Goal: Task Accomplishment & Management: Use online tool/utility

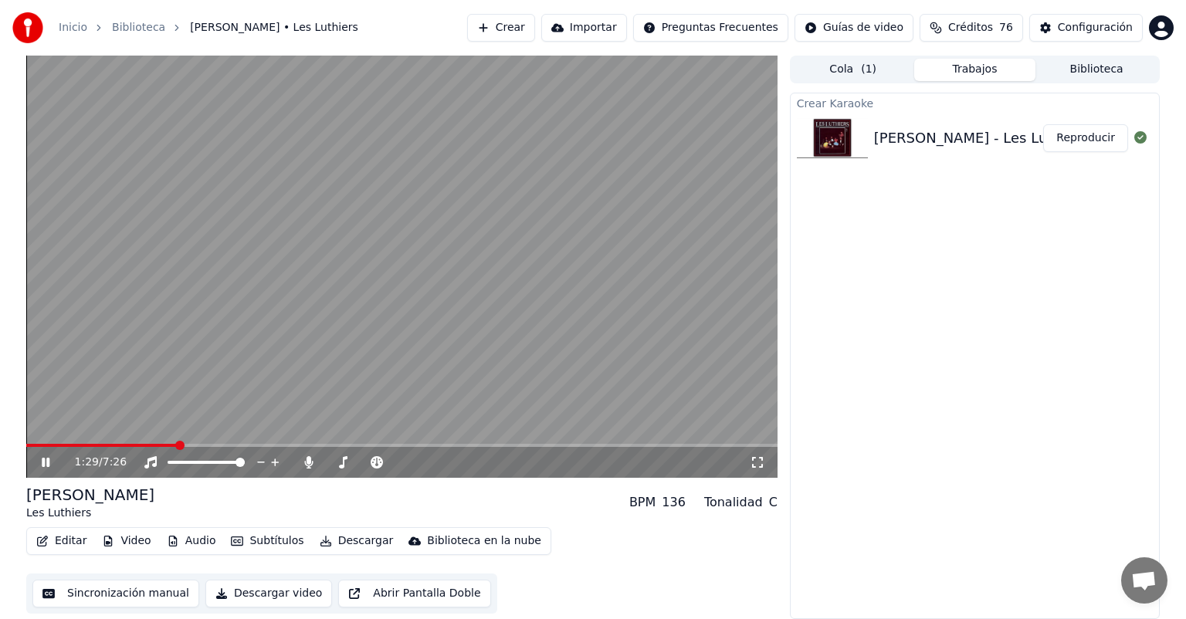
click at [56, 541] on button "Editar" at bounding box center [61, 541] width 63 height 22
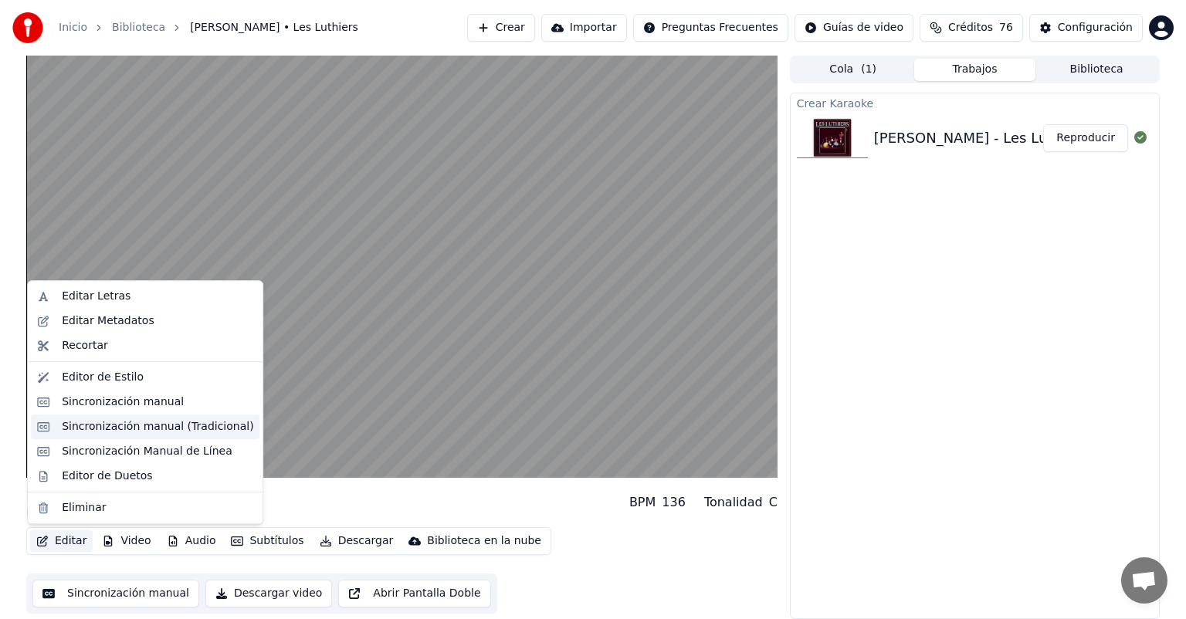
click at [67, 420] on div "Sincronización manual (Tradicional)" at bounding box center [157, 426] width 191 height 15
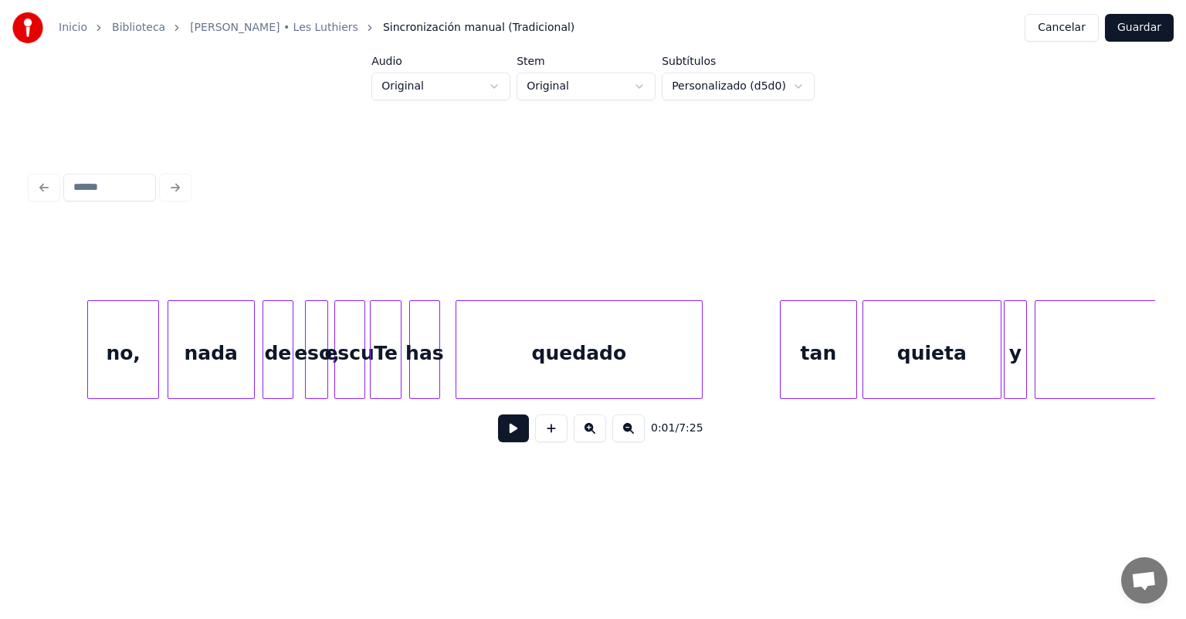
scroll to position [0, 151969]
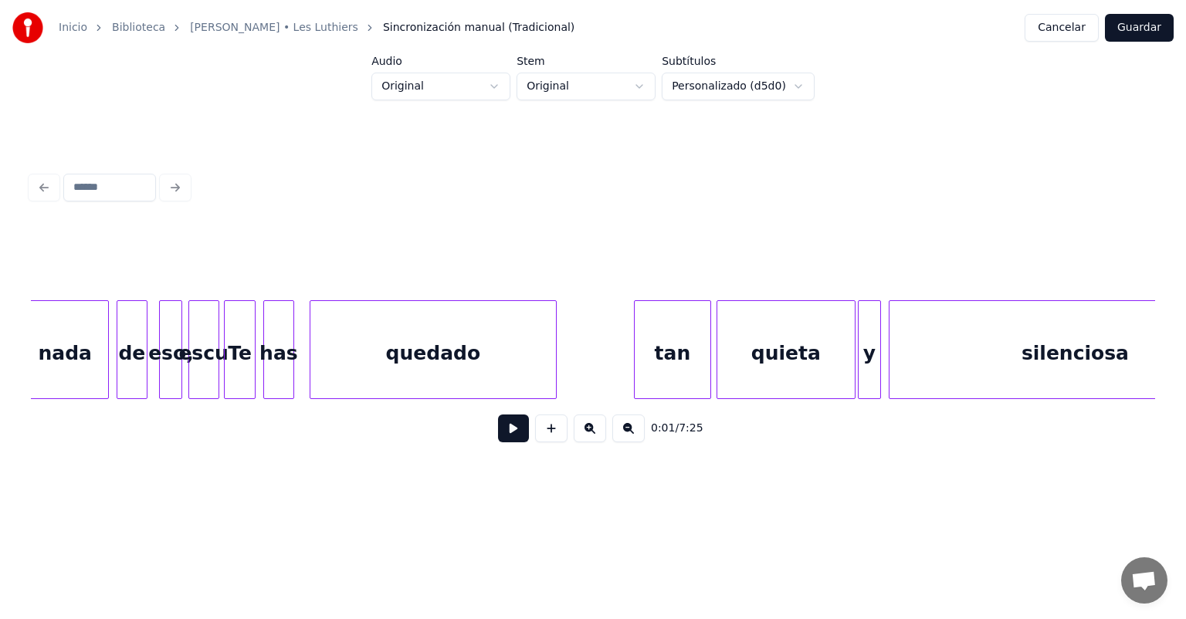
click at [695, 343] on div "tan" at bounding box center [673, 353] width 76 height 105
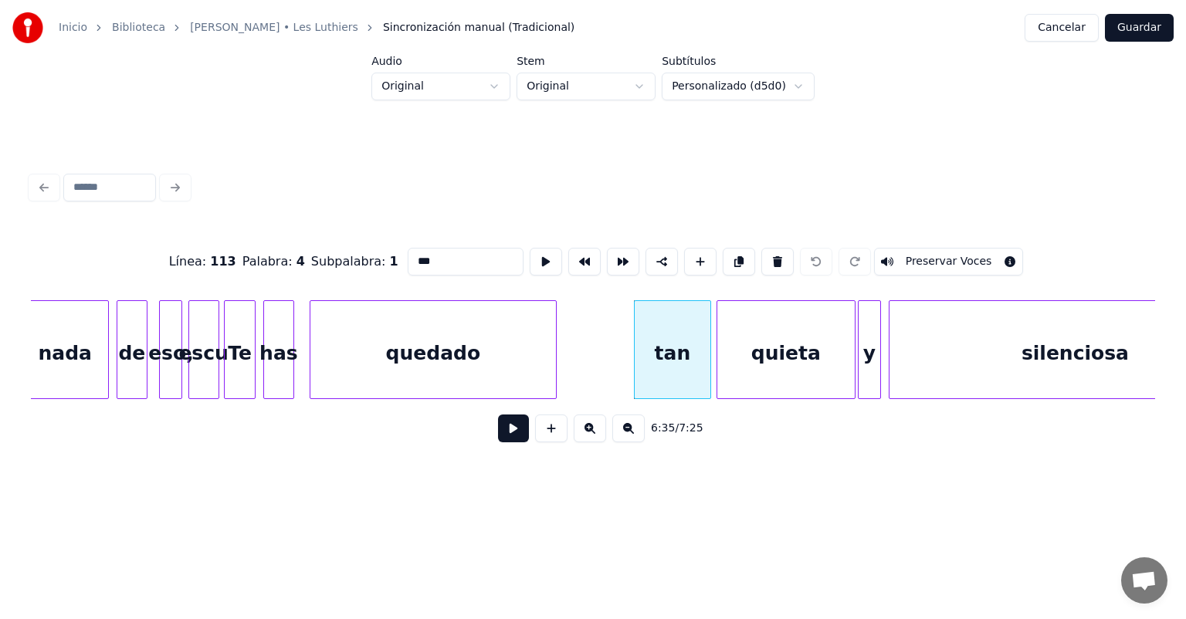
click at [499, 437] on button at bounding box center [513, 429] width 31 height 28
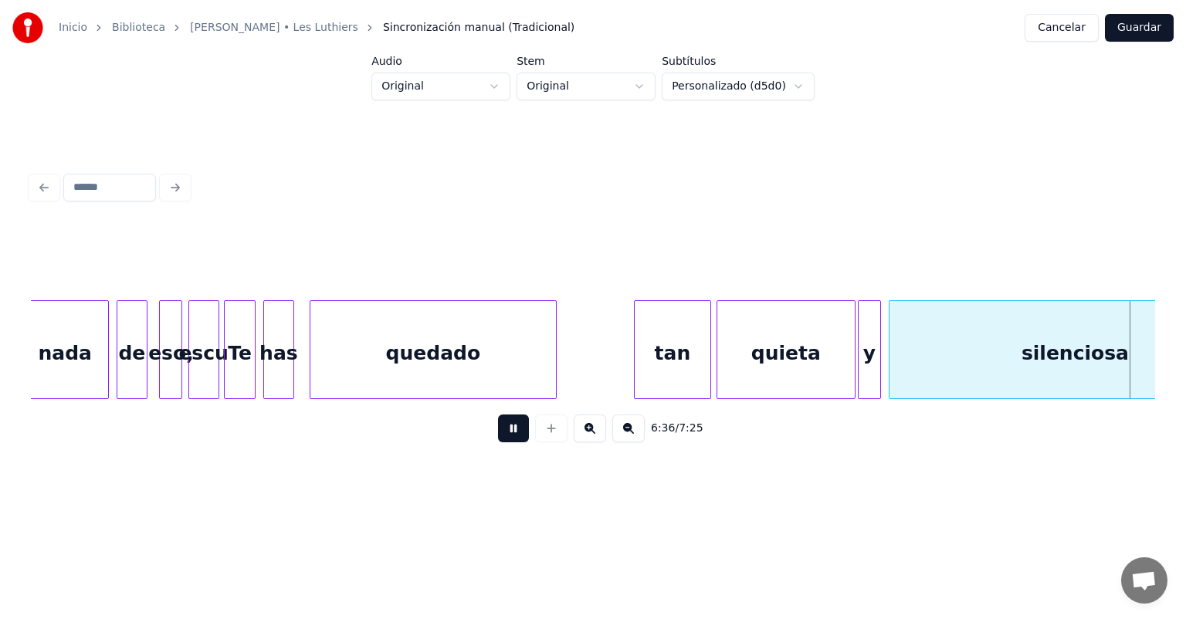
scroll to position [0, 153100]
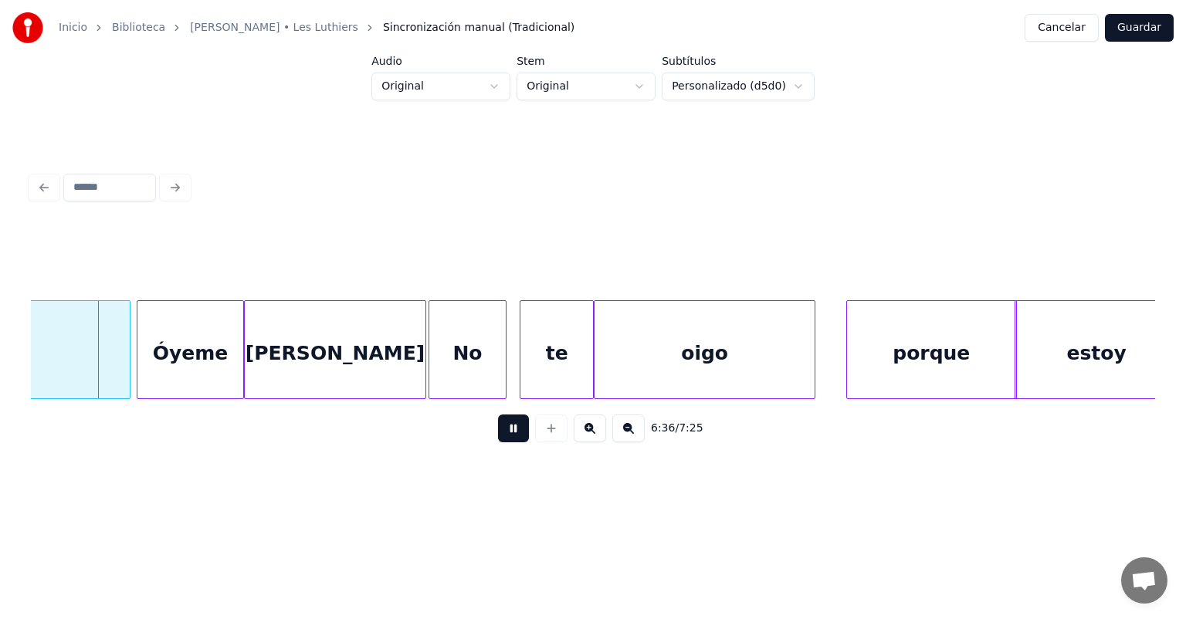
click at [498, 436] on button at bounding box center [513, 429] width 31 height 28
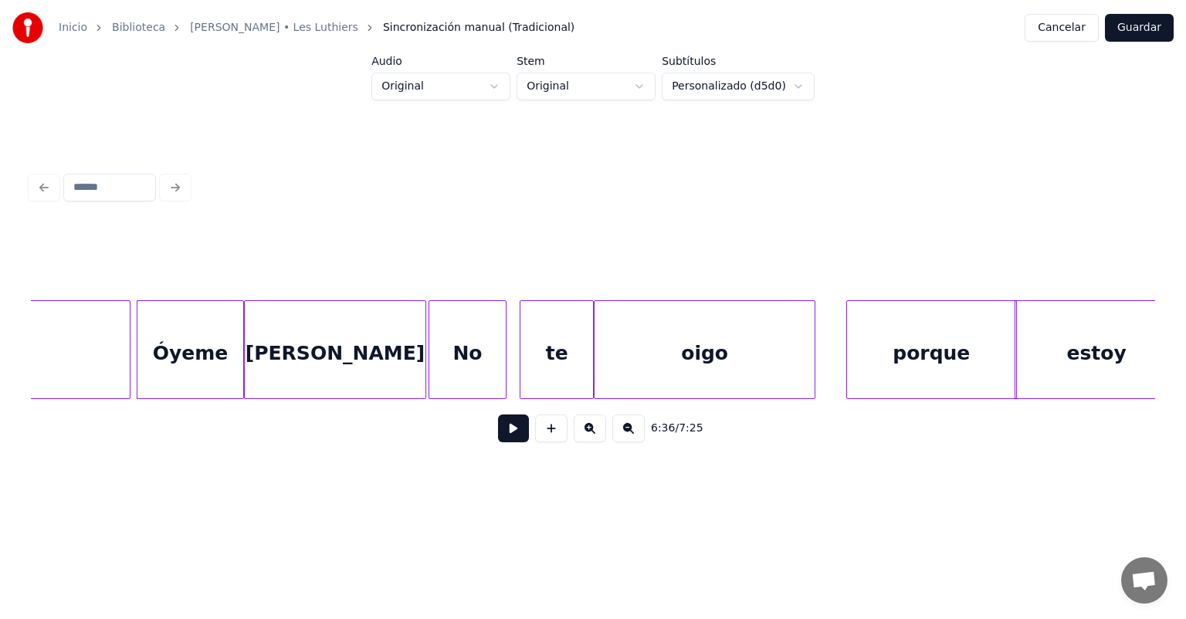
click at [498, 434] on button at bounding box center [513, 429] width 31 height 28
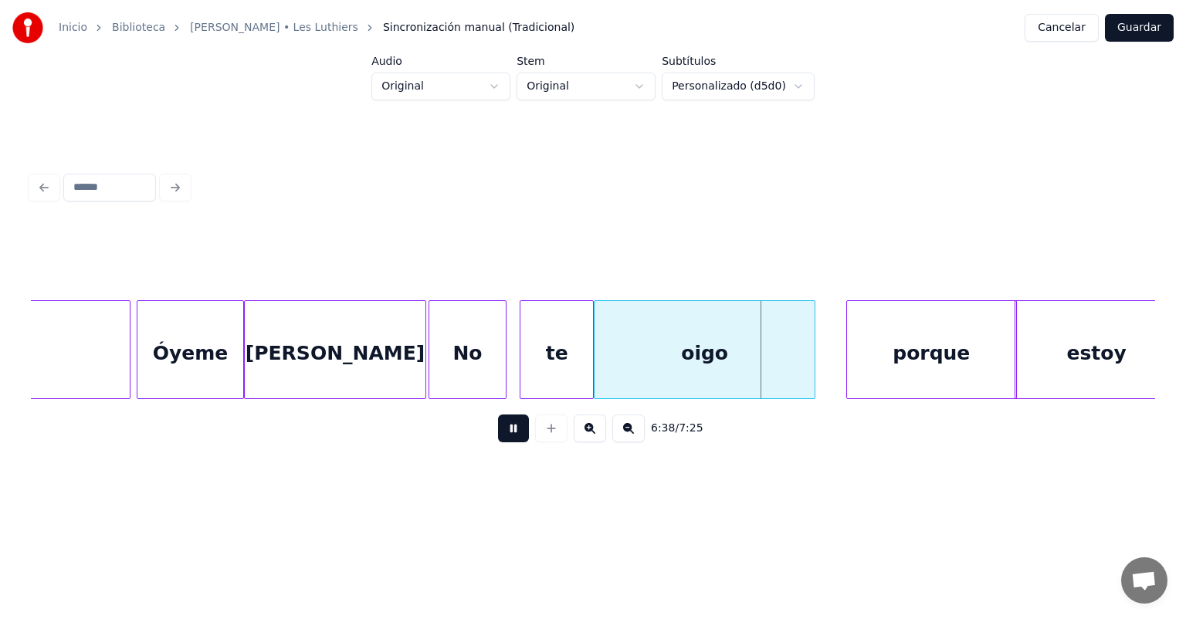
click at [476, 367] on div "No" at bounding box center [467, 353] width 76 height 105
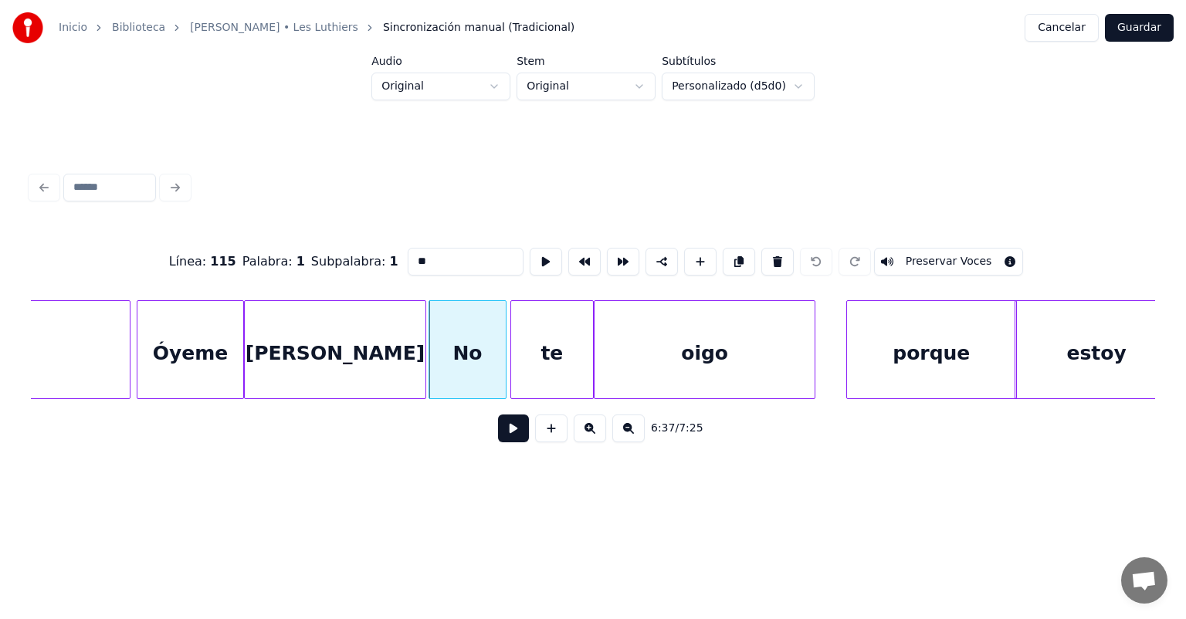
click at [522, 371] on div "te" at bounding box center [552, 353] width 82 height 105
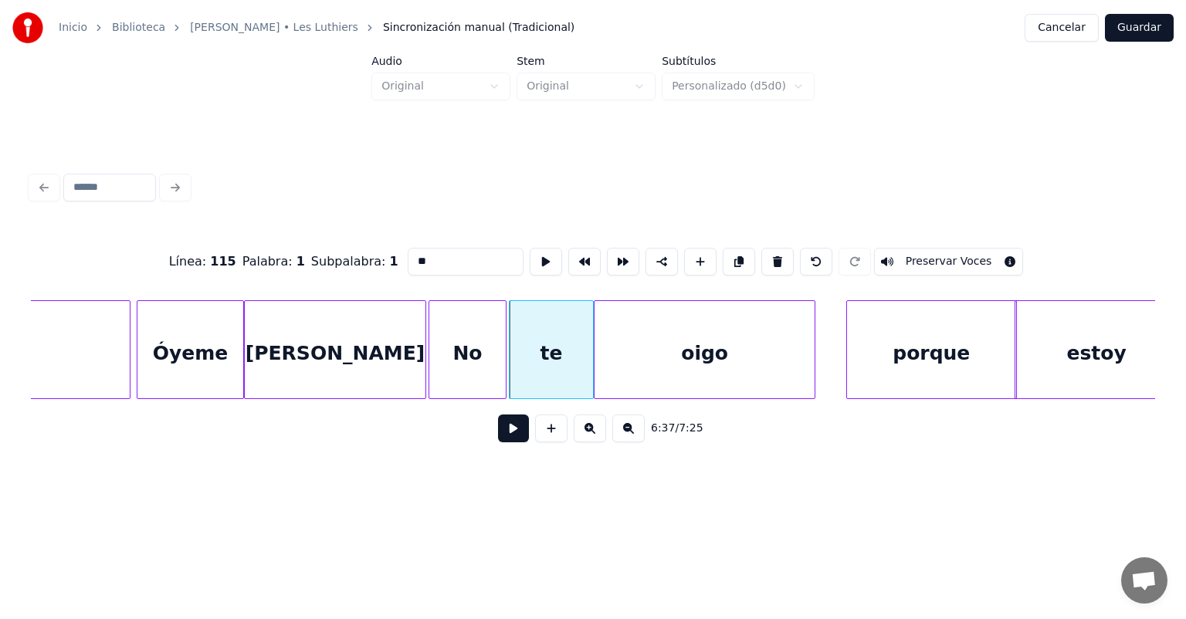
click at [498, 434] on button at bounding box center [513, 429] width 31 height 28
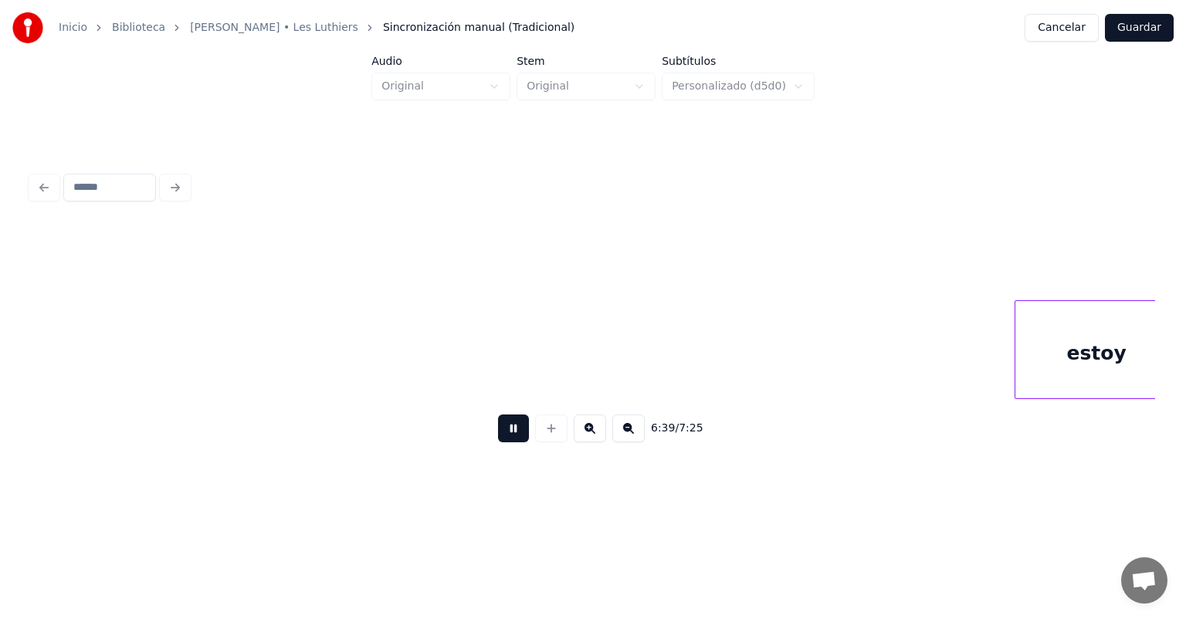
scroll to position [0, 154230]
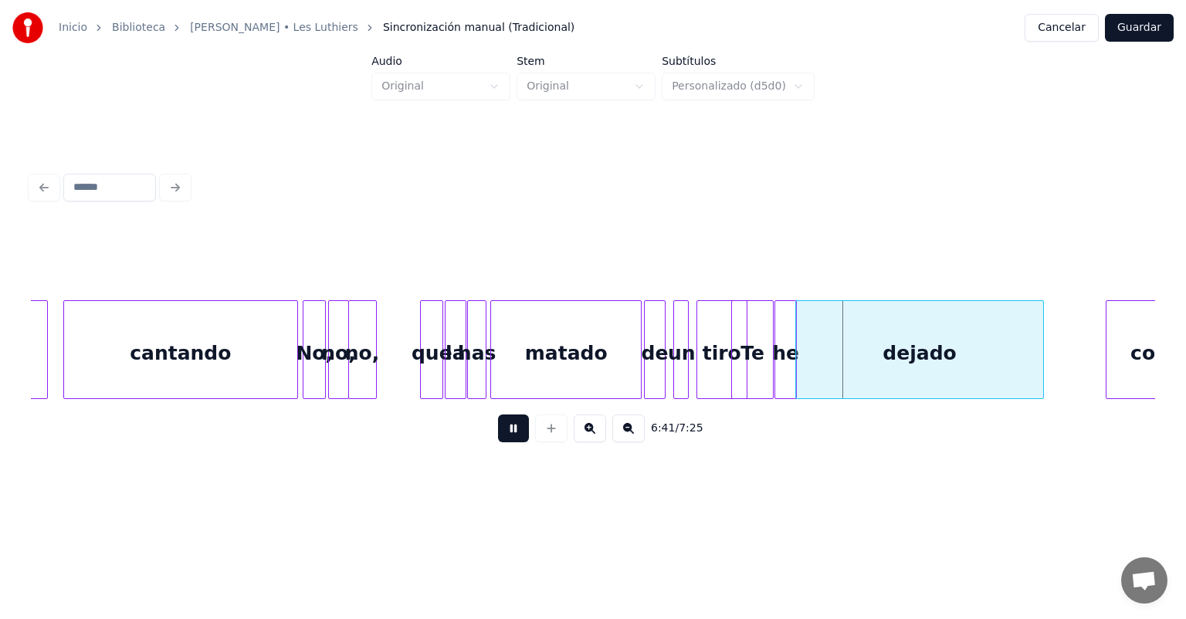
click at [498, 442] on button at bounding box center [513, 429] width 31 height 28
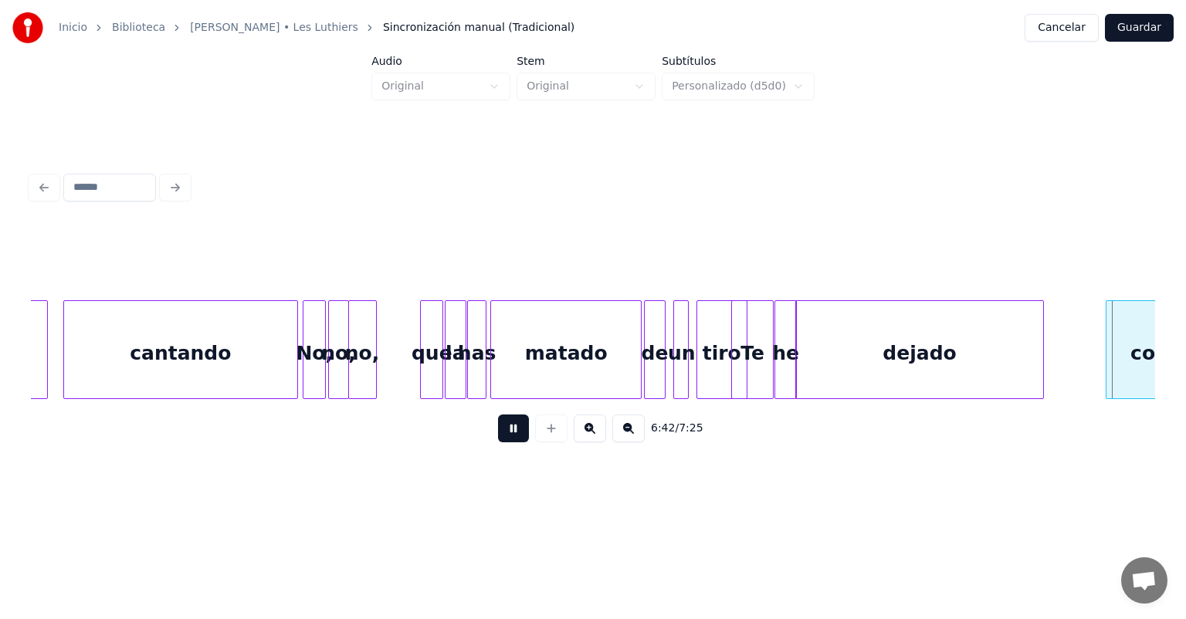
click at [498, 442] on button at bounding box center [513, 429] width 31 height 28
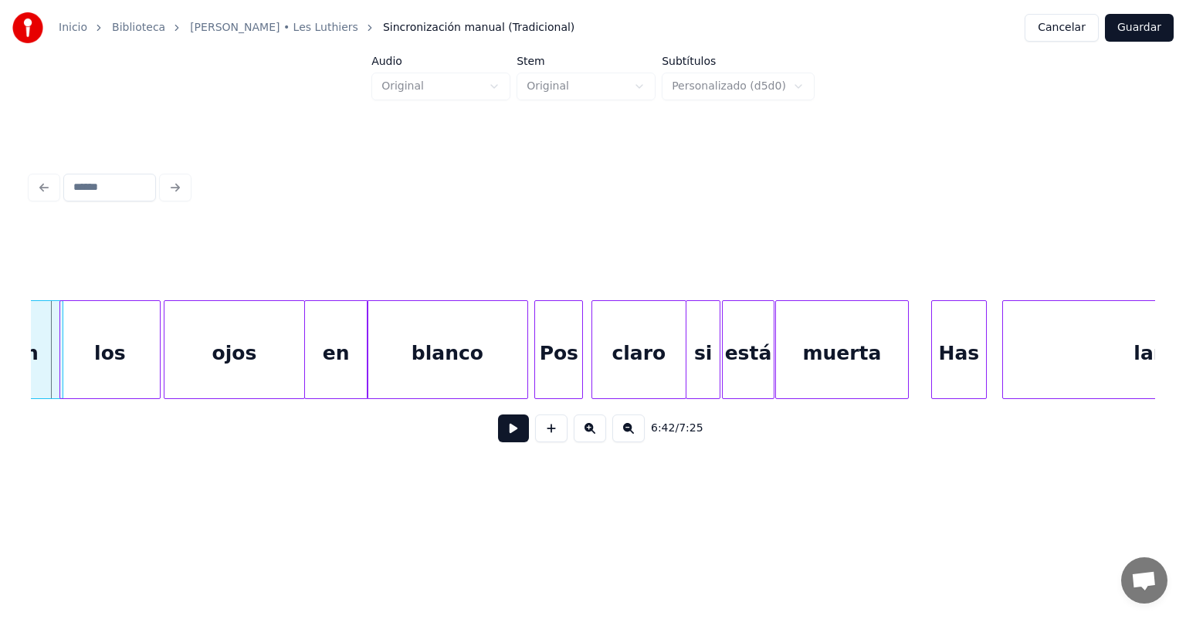
click at [498, 442] on button at bounding box center [513, 429] width 31 height 28
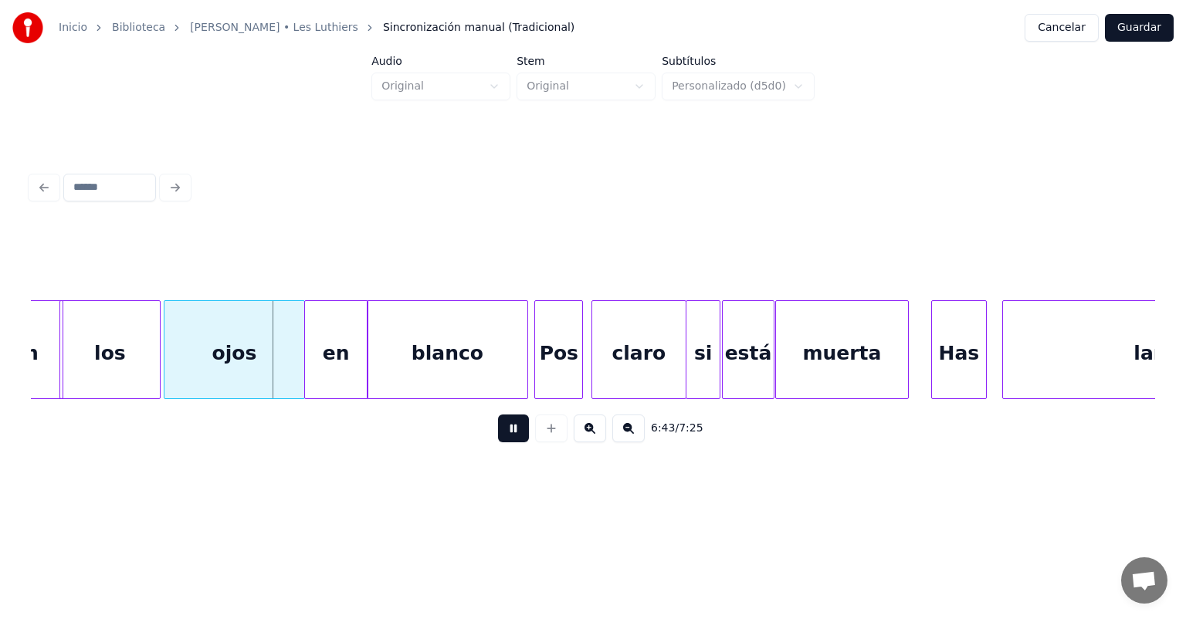
click at [498, 442] on button at bounding box center [513, 429] width 31 height 28
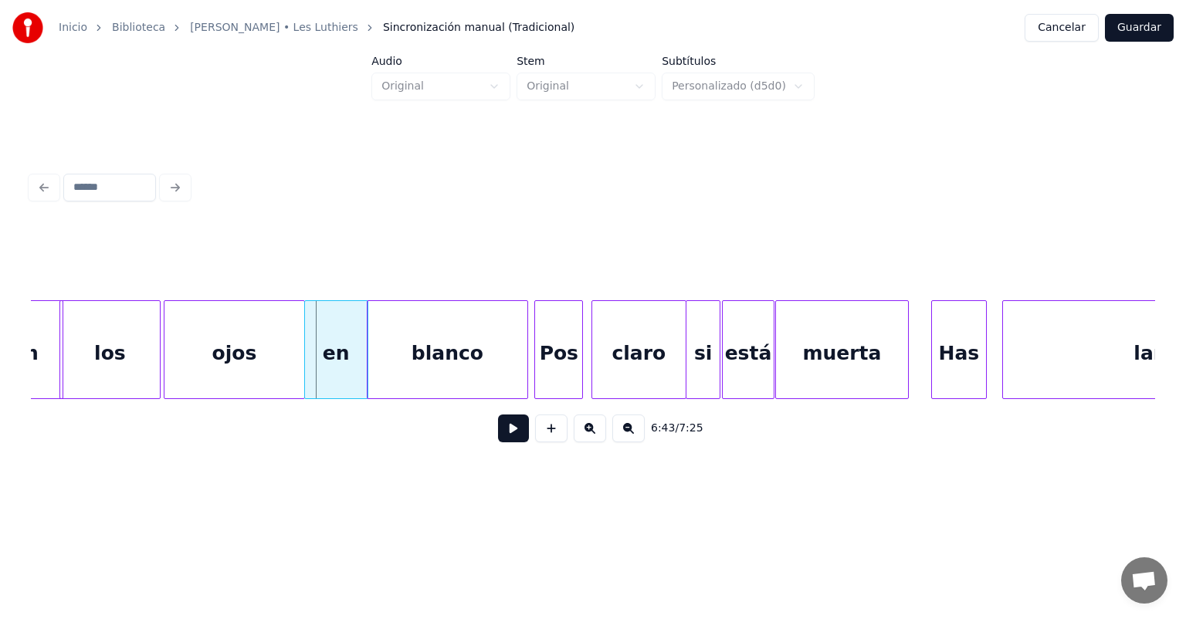
click at [498, 442] on button at bounding box center [513, 429] width 31 height 28
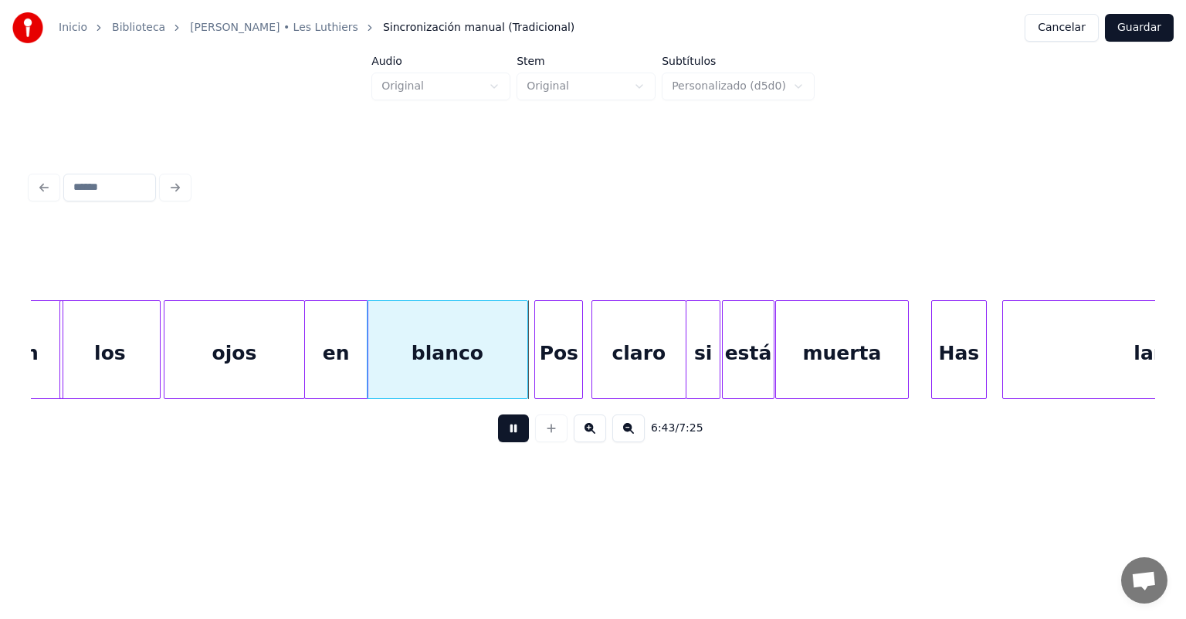
click at [498, 442] on button at bounding box center [513, 429] width 31 height 28
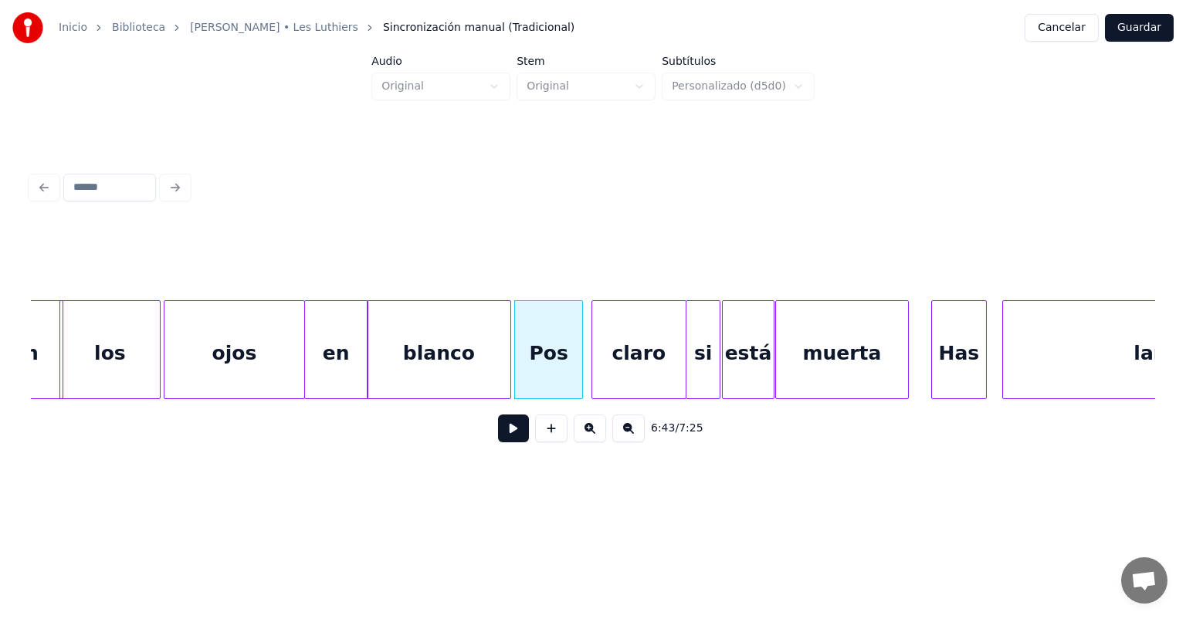
click at [498, 439] on button at bounding box center [513, 429] width 31 height 28
click at [498, 442] on button at bounding box center [513, 429] width 31 height 28
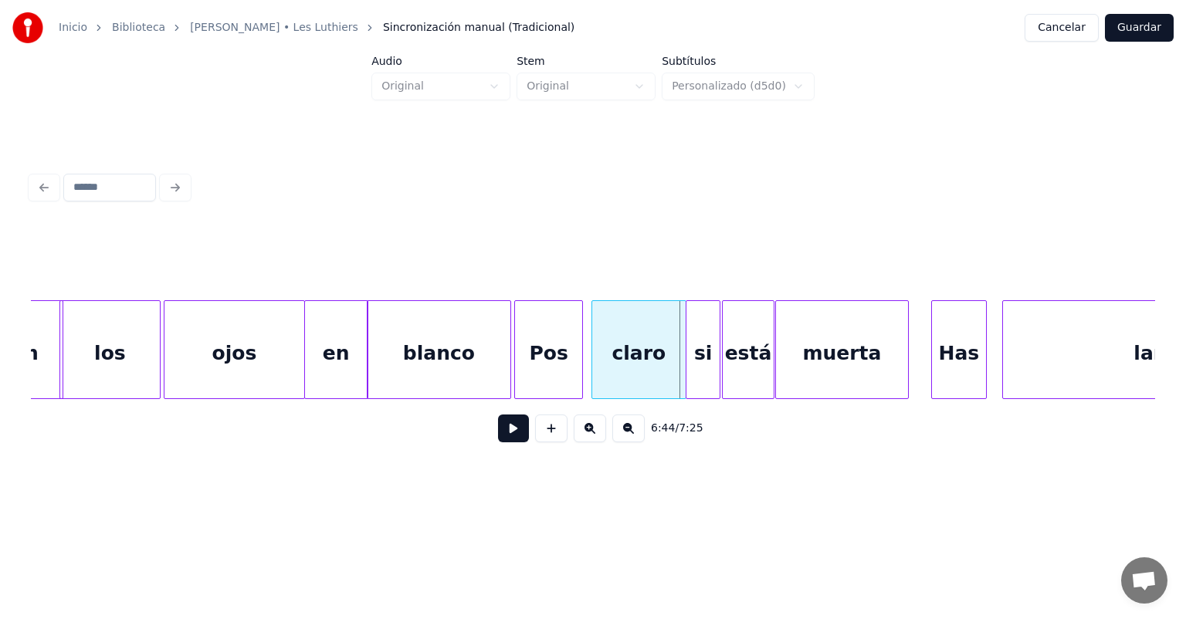
click at [498, 442] on button at bounding box center [513, 429] width 31 height 28
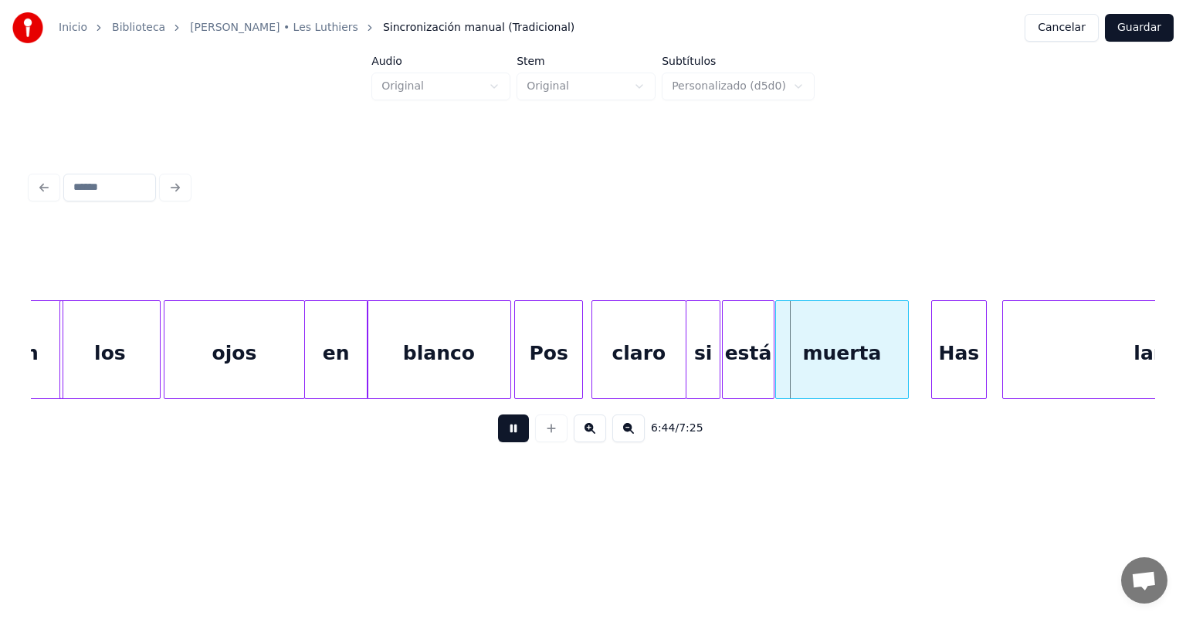
click at [498, 442] on button at bounding box center [513, 429] width 31 height 28
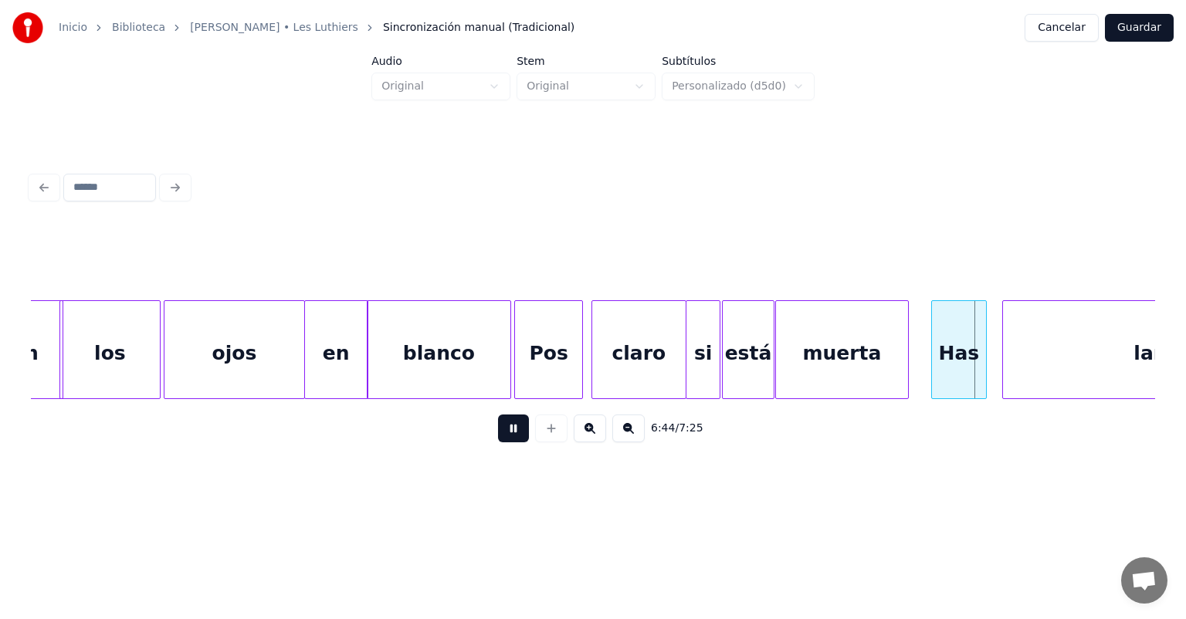
click at [498, 442] on button at bounding box center [513, 429] width 31 height 28
click at [501, 438] on button at bounding box center [513, 429] width 31 height 28
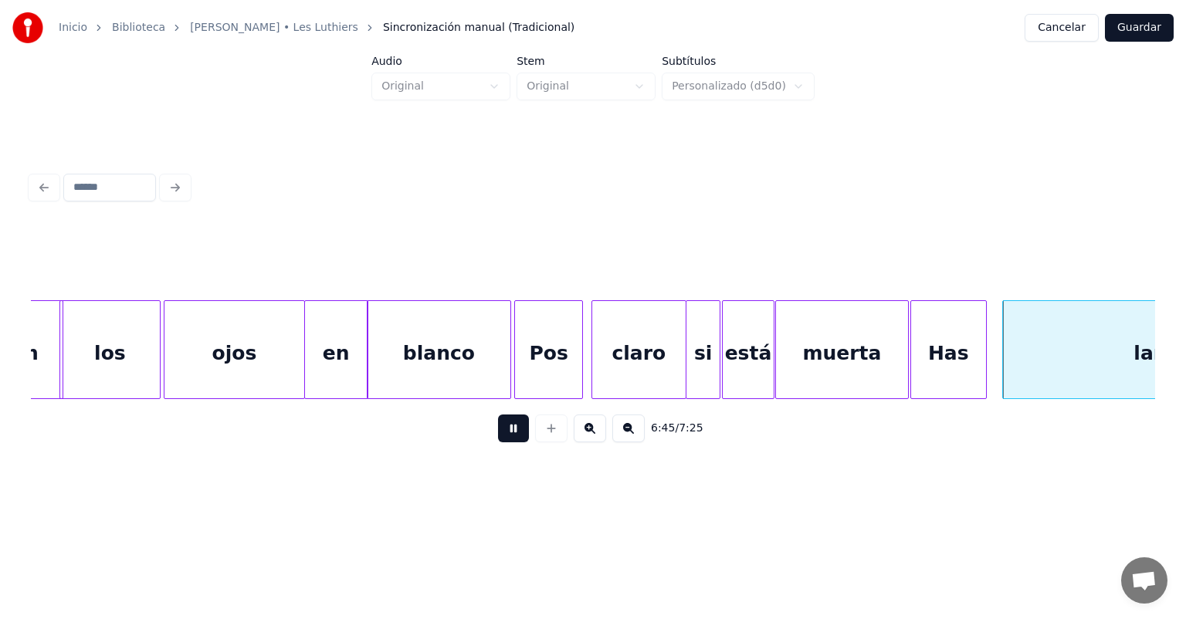
click at [500, 440] on button at bounding box center [513, 429] width 31 height 28
click at [1004, 352] on div "lanzado" at bounding box center [1172, 353] width 351 height 105
click at [502, 435] on button at bounding box center [513, 429] width 31 height 28
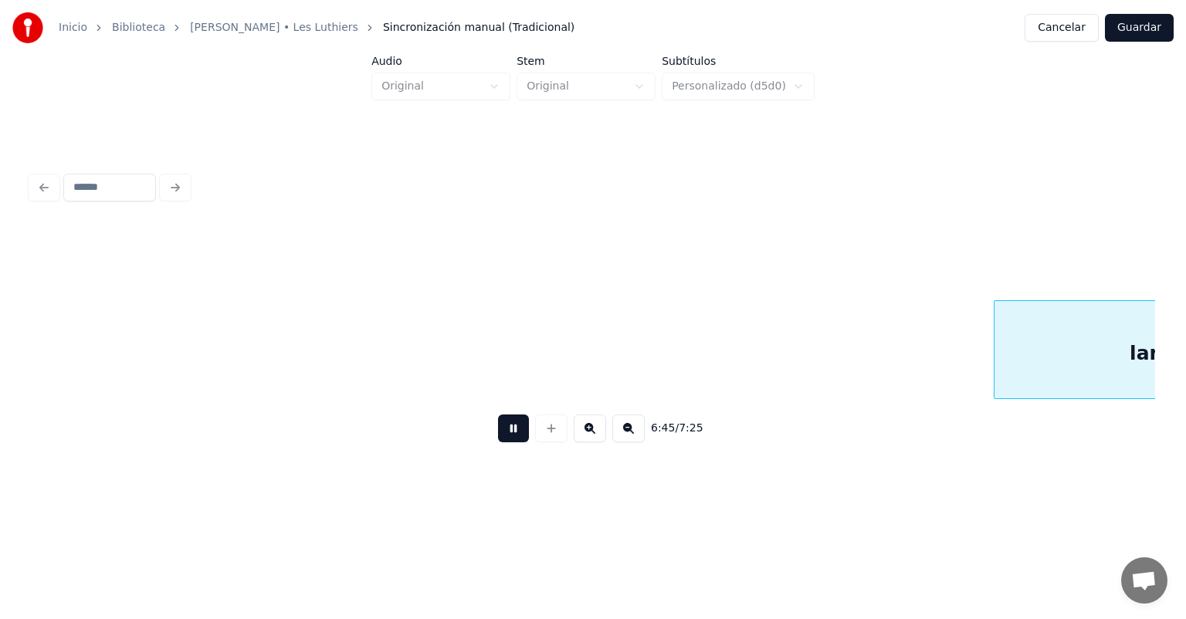
scroll to position [0, 156488]
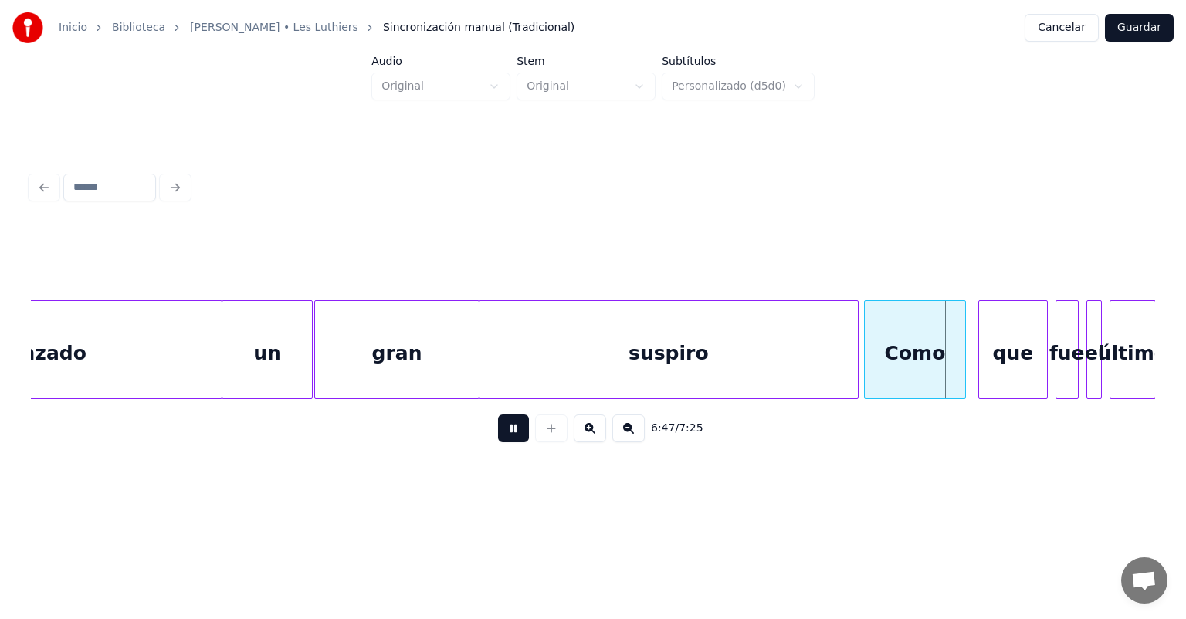
click at [875, 358] on div "Como" at bounding box center [915, 353] width 100 height 105
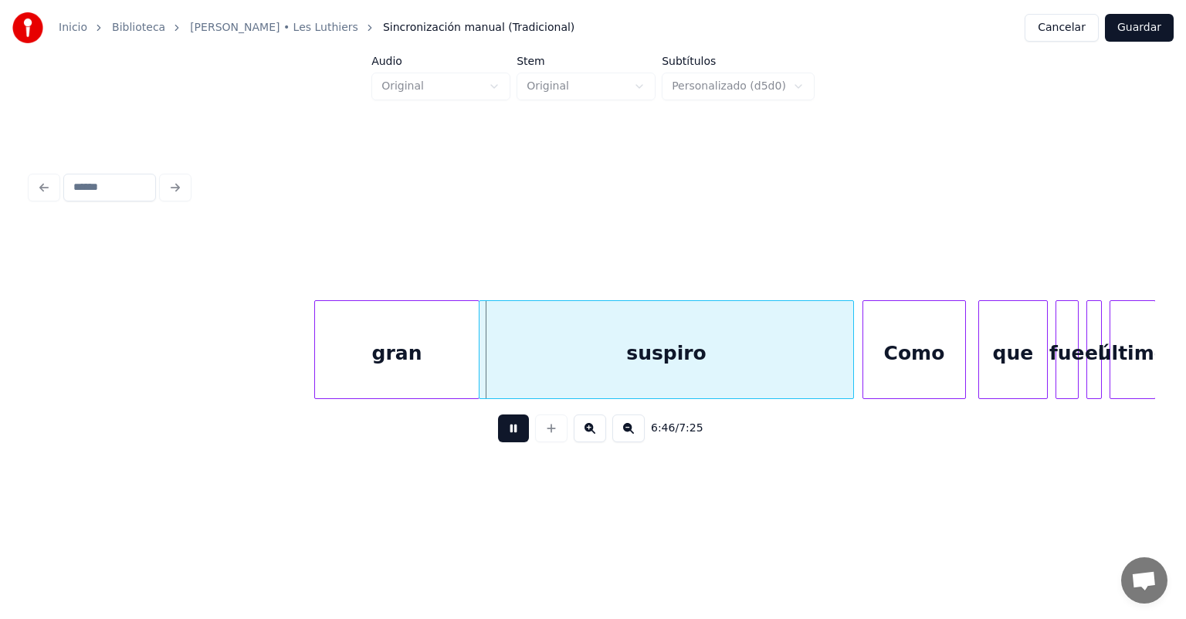
scroll to position [0, 156936]
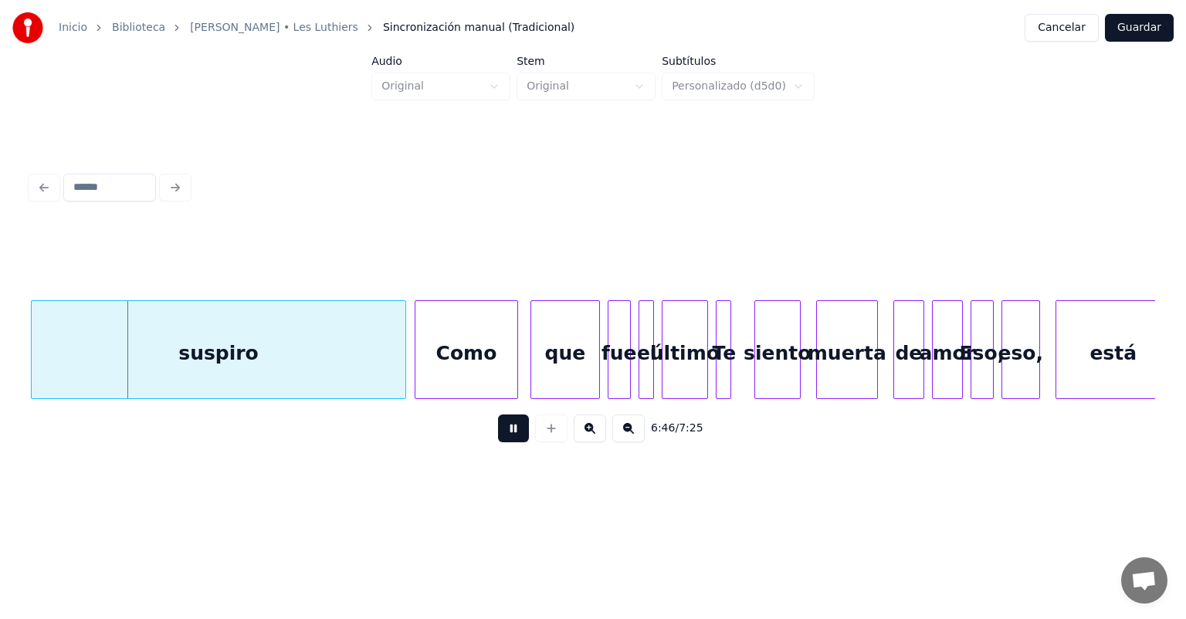
click at [861, 365] on div "muerta" at bounding box center [847, 353] width 60 height 105
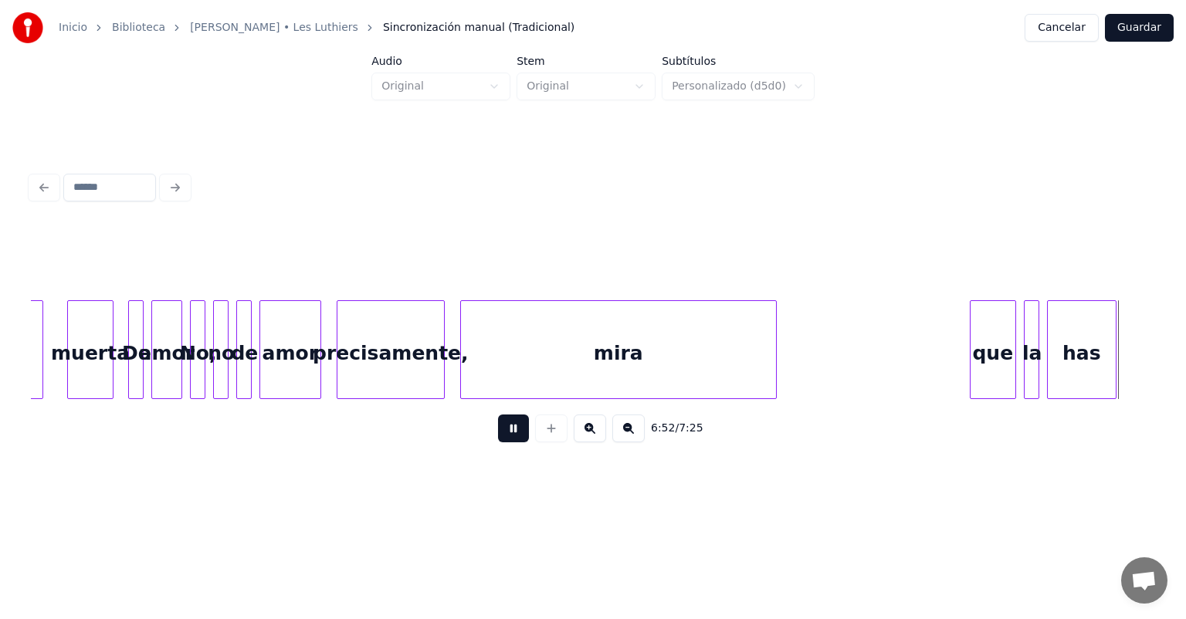
scroll to position [0, 159191]
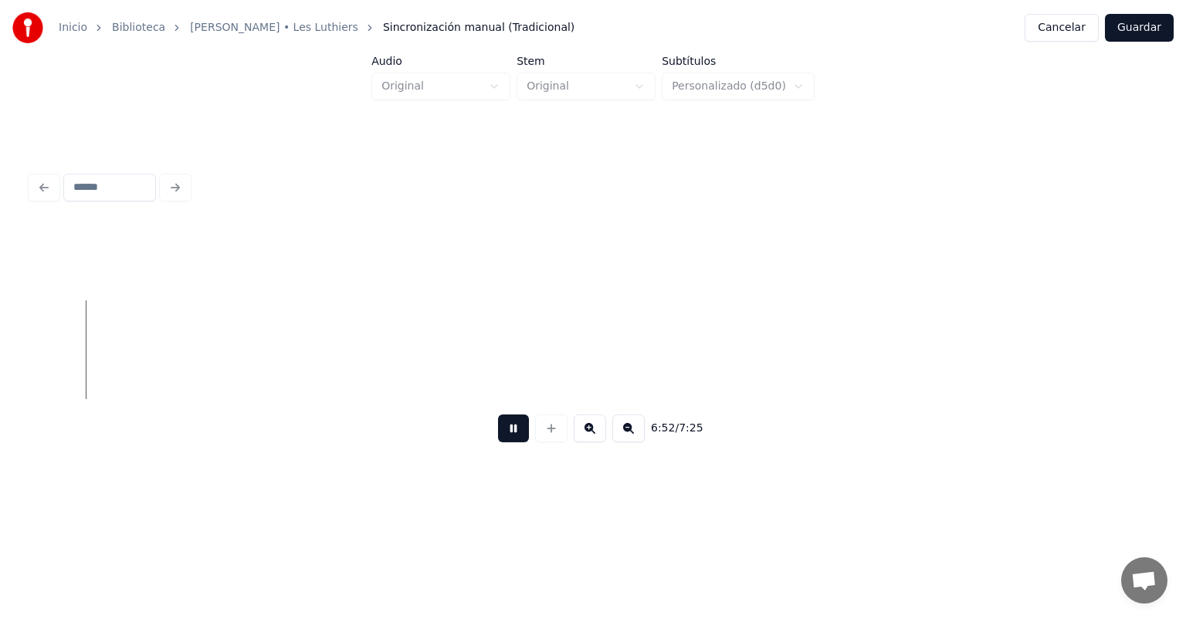
click at [502, 442] on button at bounding box center [513, 429] width 31 height 28
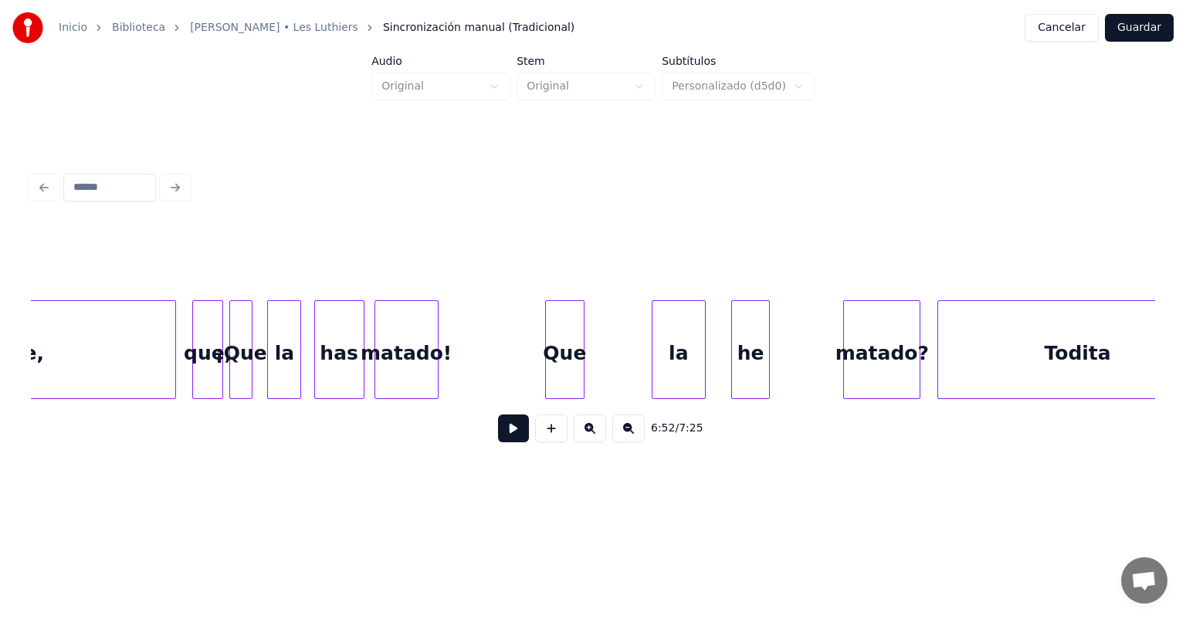
click at [947, 366] on div "Todita" at bounding box center [1077, 353] width 278 height 105
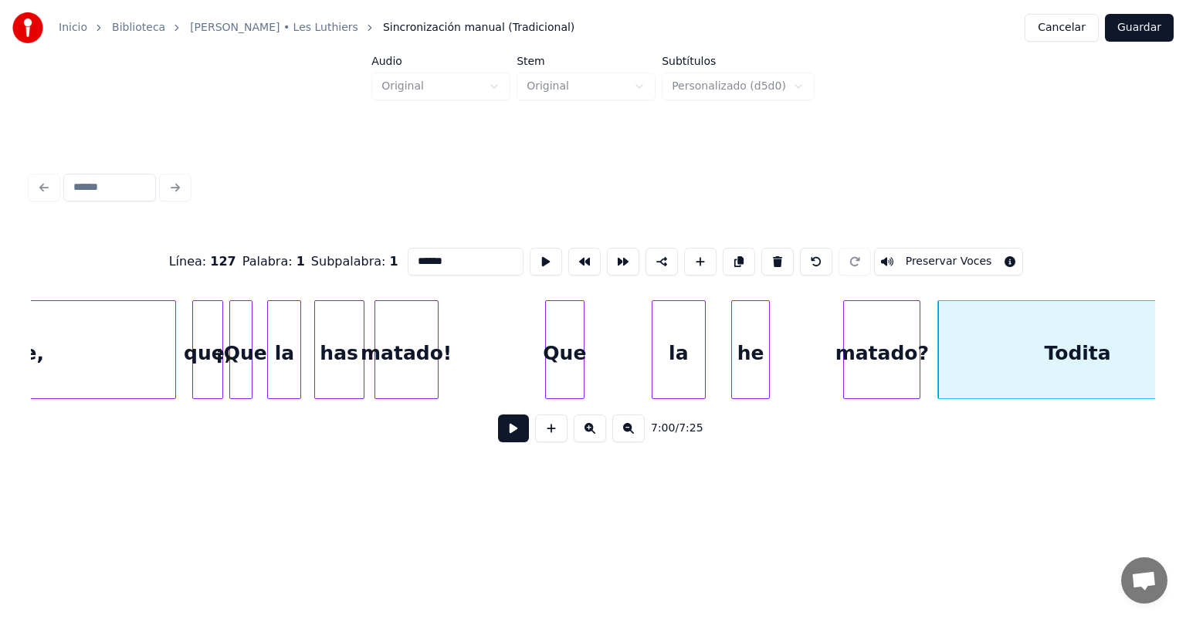
click at [512, 428] on button at bounding box center [513, 429] width 31 height 28
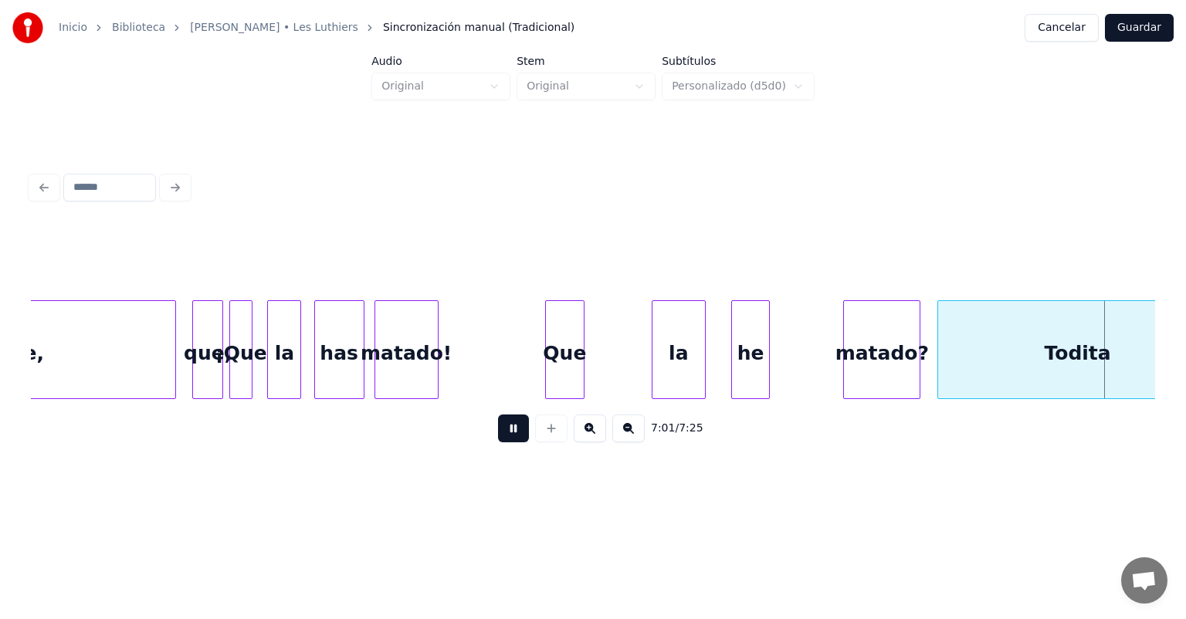
click at [512, 428] on button at bounding box center [513, 429] width 31 height 28
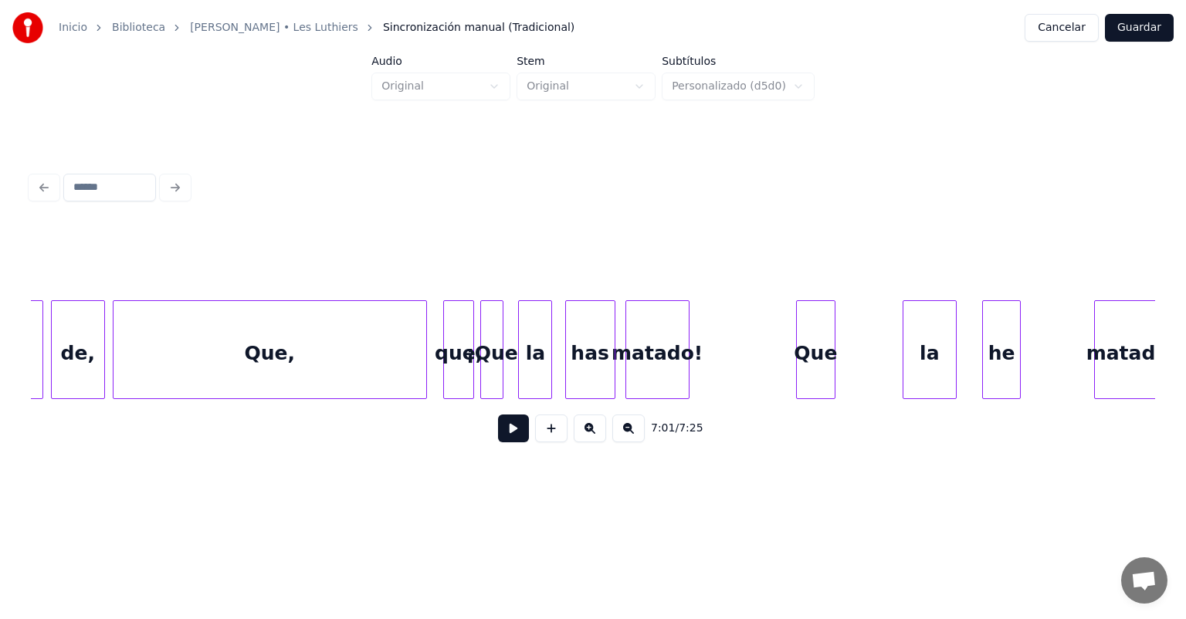
scroll to position [0, 161266]
click at [201, 314] on div at bounding box center [203, 349] width 5 height 97
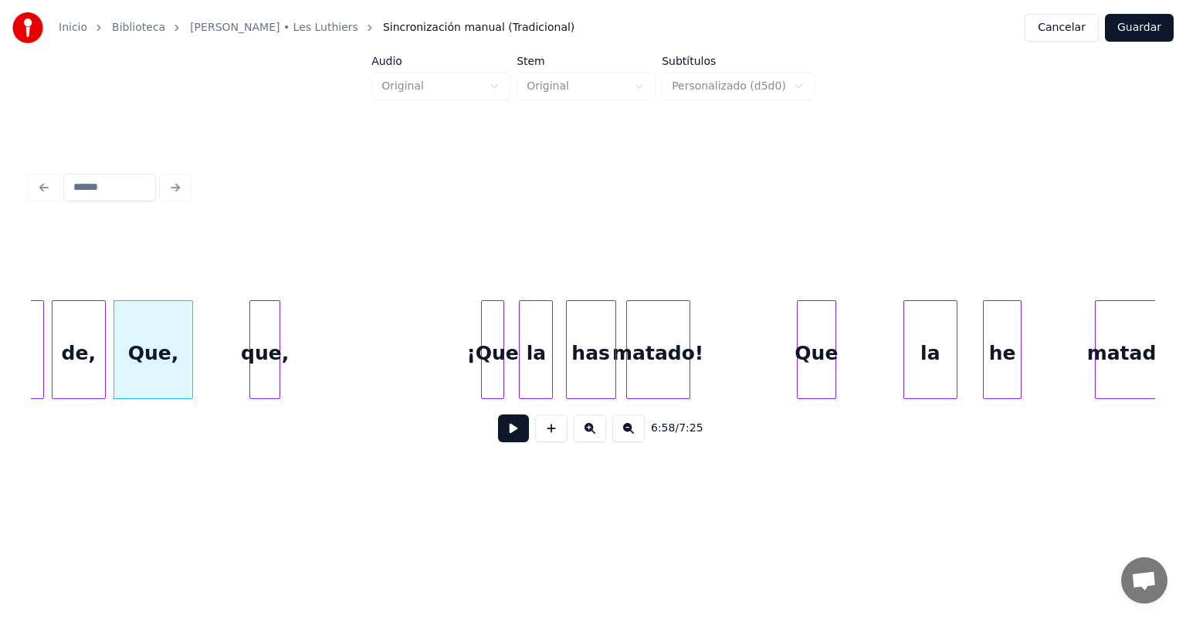
click at [256, 329] on div "que," at bounding box center [264, 353] width 29 height 105
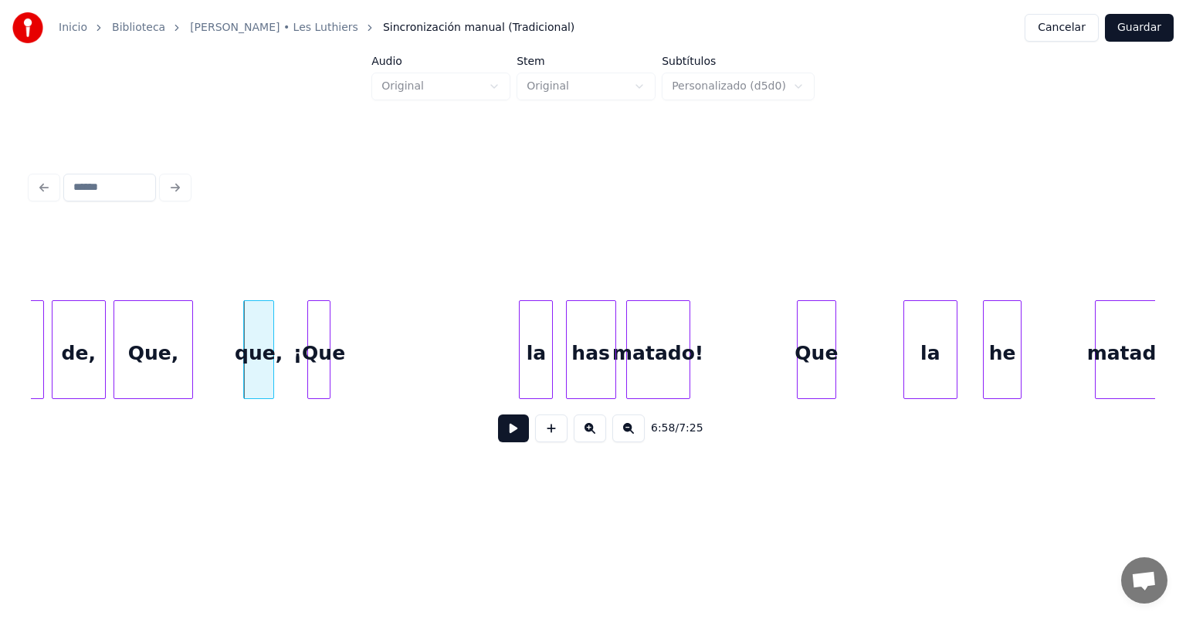
click at [318, 319] on div "¡Que" at bounding box center [319, 353] width 22 height 105
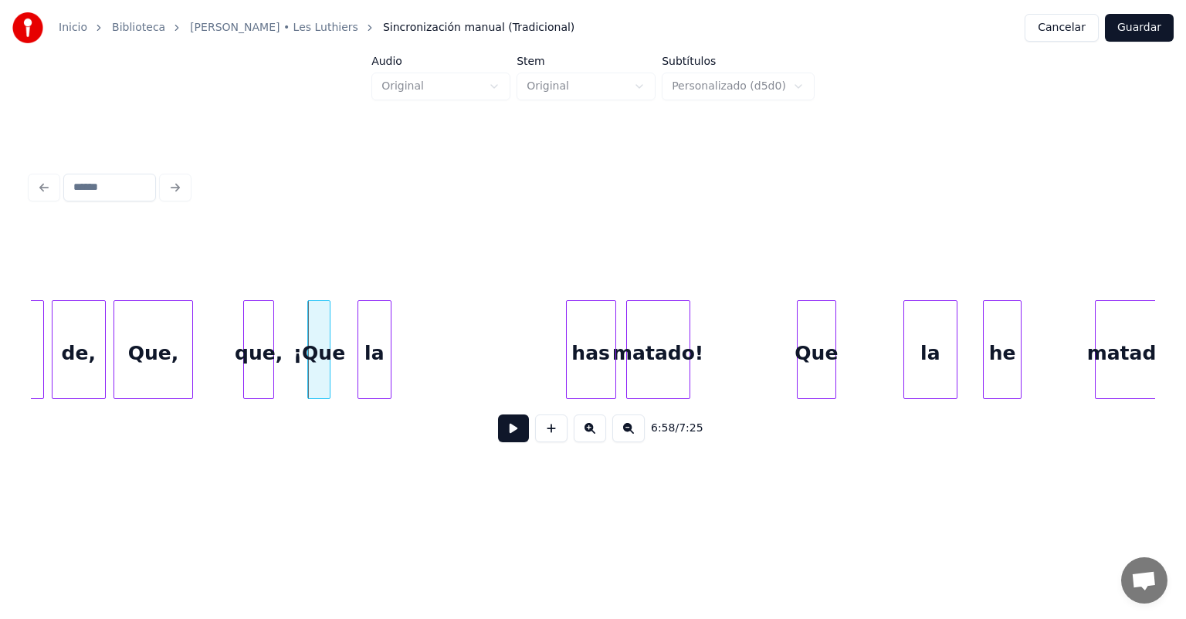
click at [375, 310] on div "la" at bounding box center [374, 353] width 32 height 105
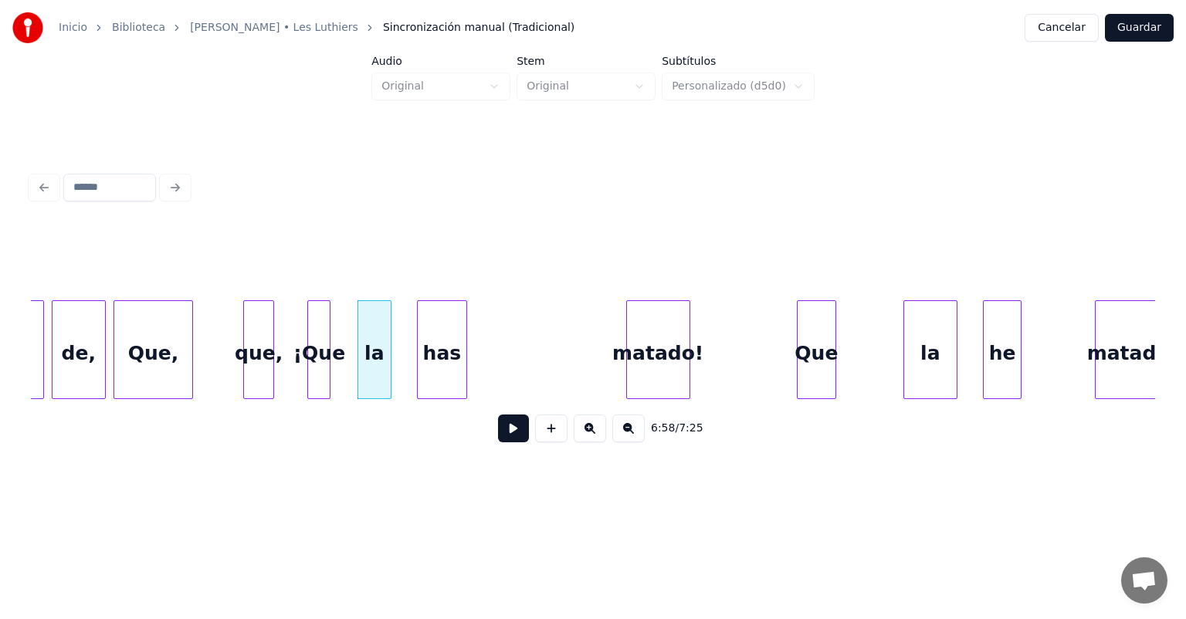
click at [442, 321] on div "has" at bounding box center [442, 353] width 49 height 105
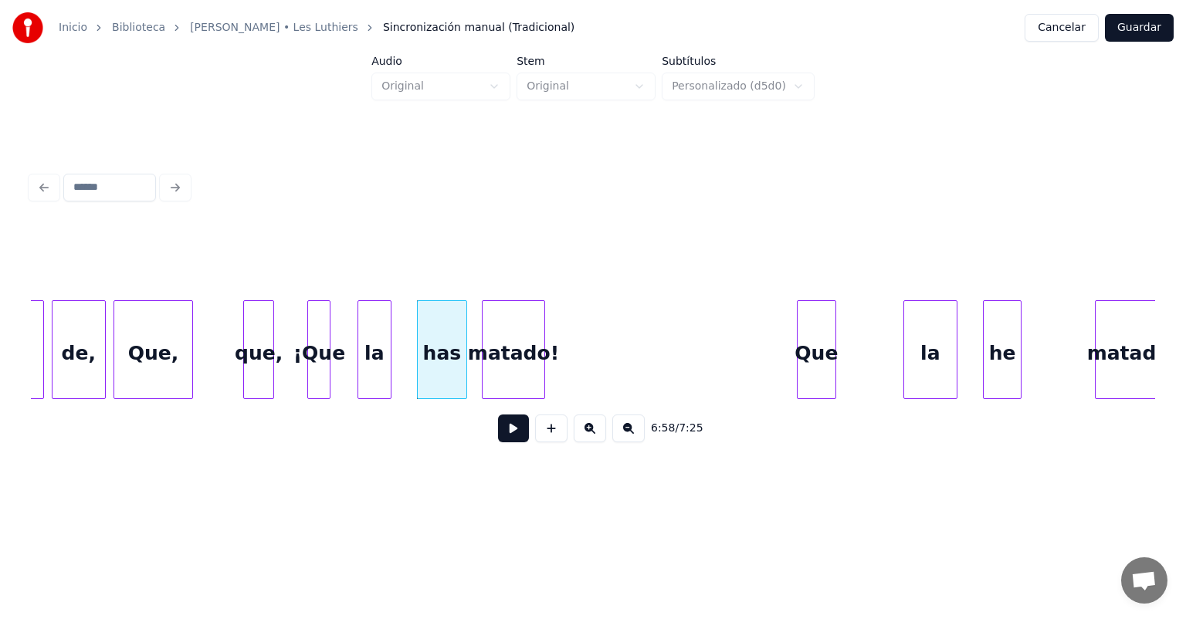
click at [519, 329] on div "matado!" at bounding box center [513, 353] width 63 height 105
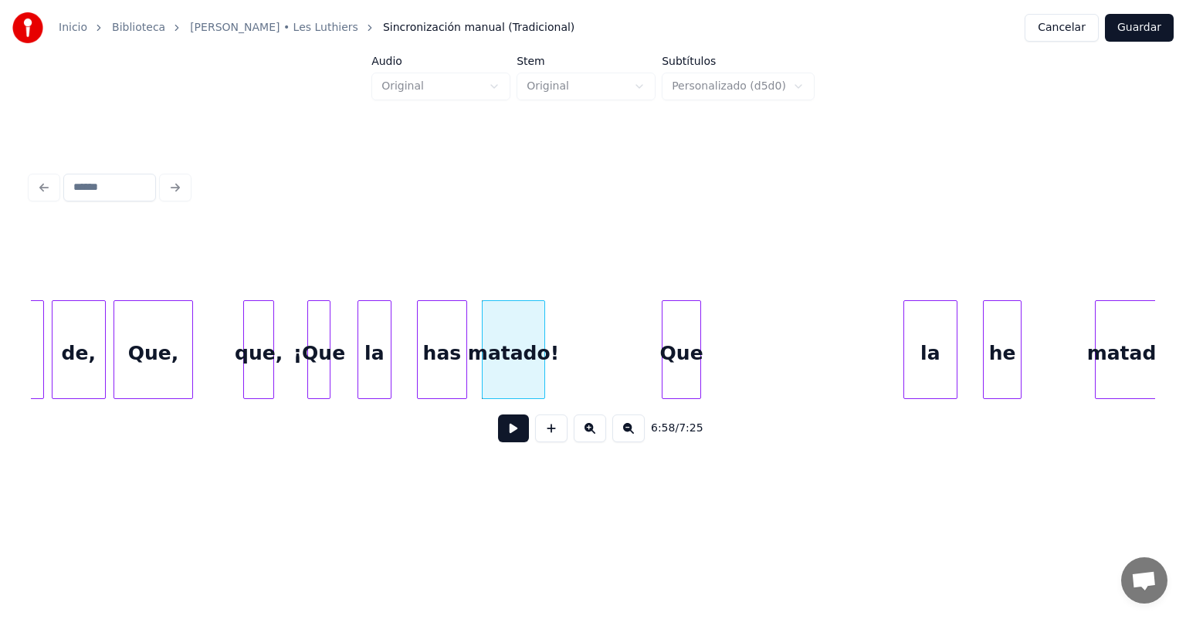
click at [673, 327] on div "Que" at bounding box center [681, 353] width 38 height 105
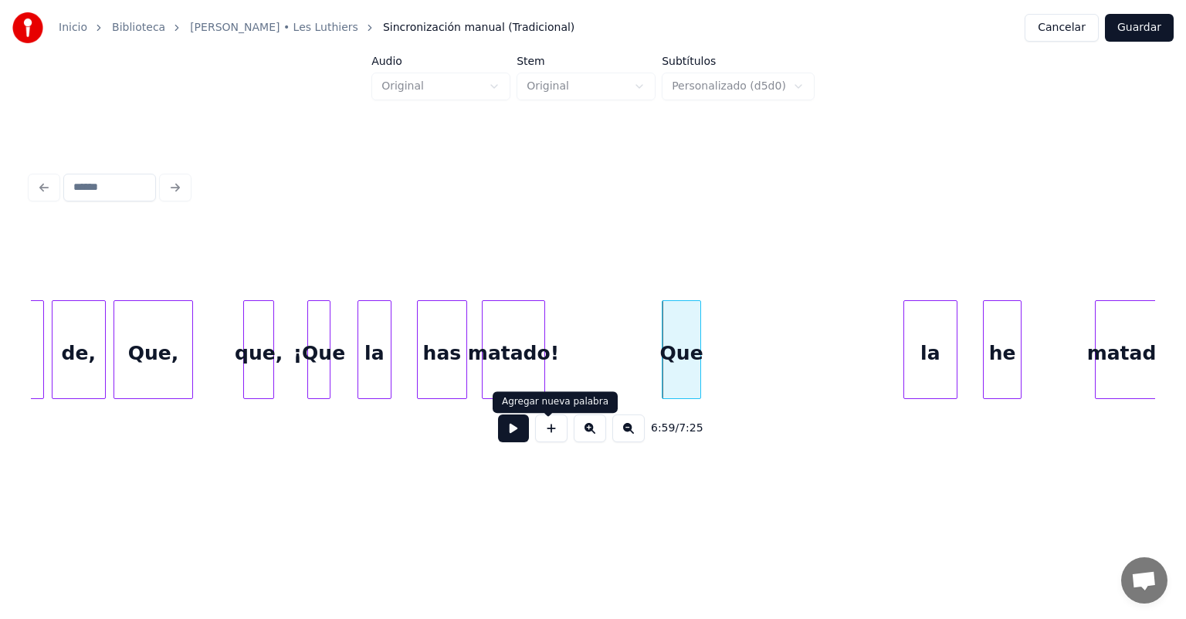
click at [504, 435] on button at bounding box center [513, 429] width 31 height 28
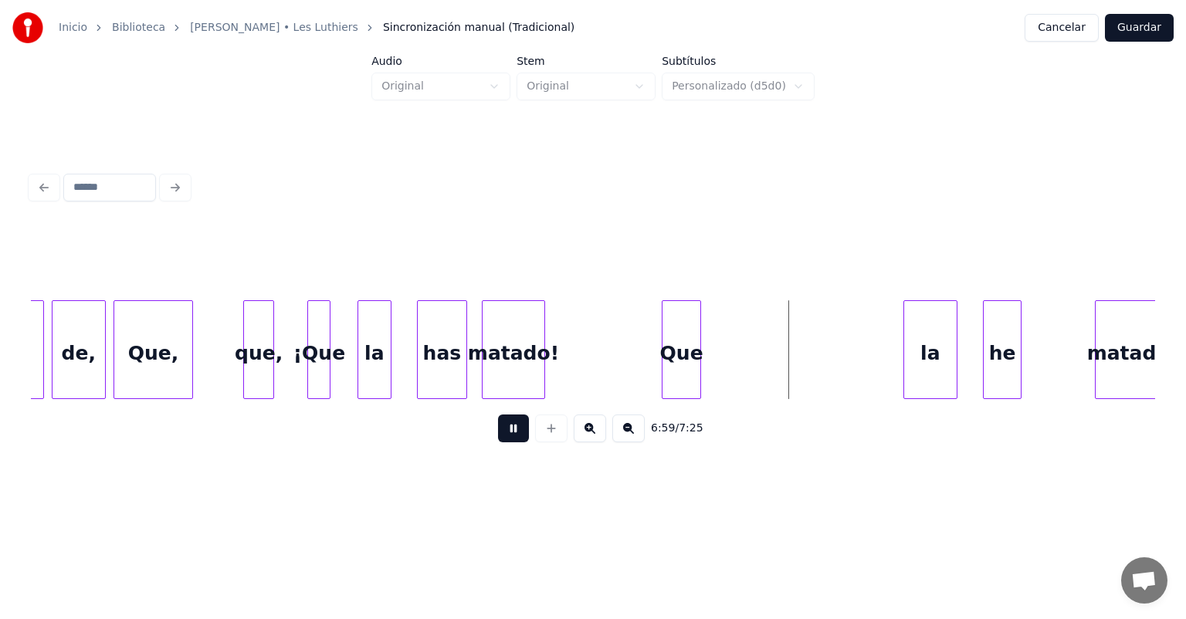
click at [504, 435] on button at bounding box center [513, 429] width 31 height 28
click at [728, 391] on div "la" at bounding box center [730, 353] width 52 height 105
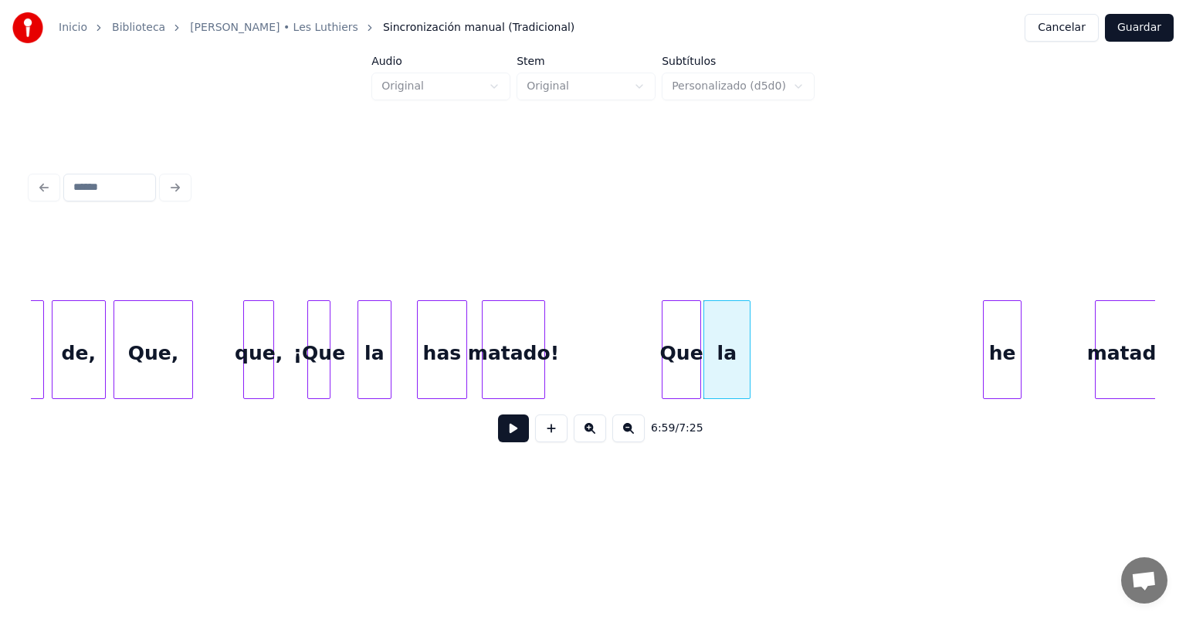
click at [747, 385] on div at bounding box center [747, 349] width 5 height 97
click at [774, 366] on div "he" at bounding box center [775, 353] width 37 height 105
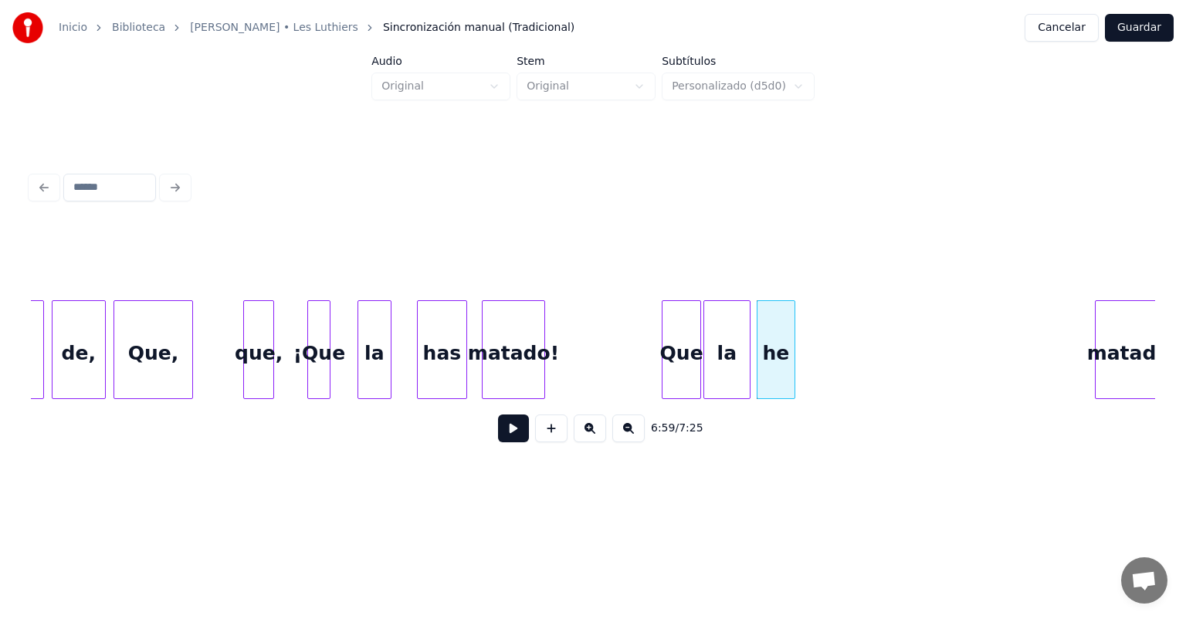
click at [684, 363] on div "Que" at bounding box center [681, 353] width 38 height 105
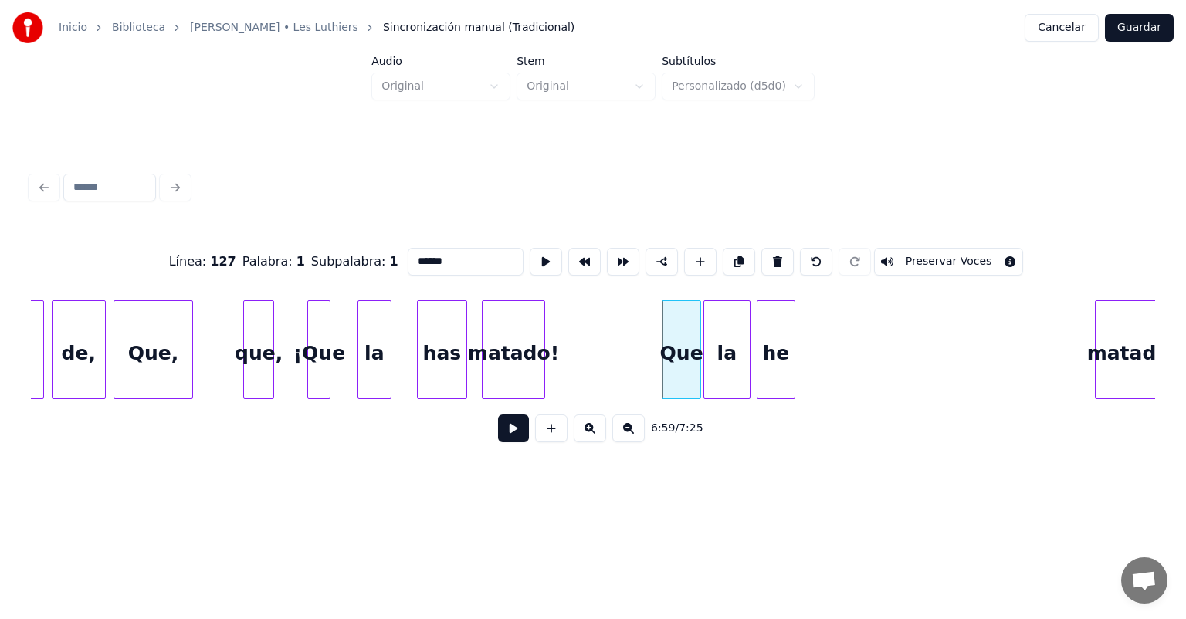
type input "***"
click at [498, 423] on button at bounding box center [513, 429] width 31 height 28
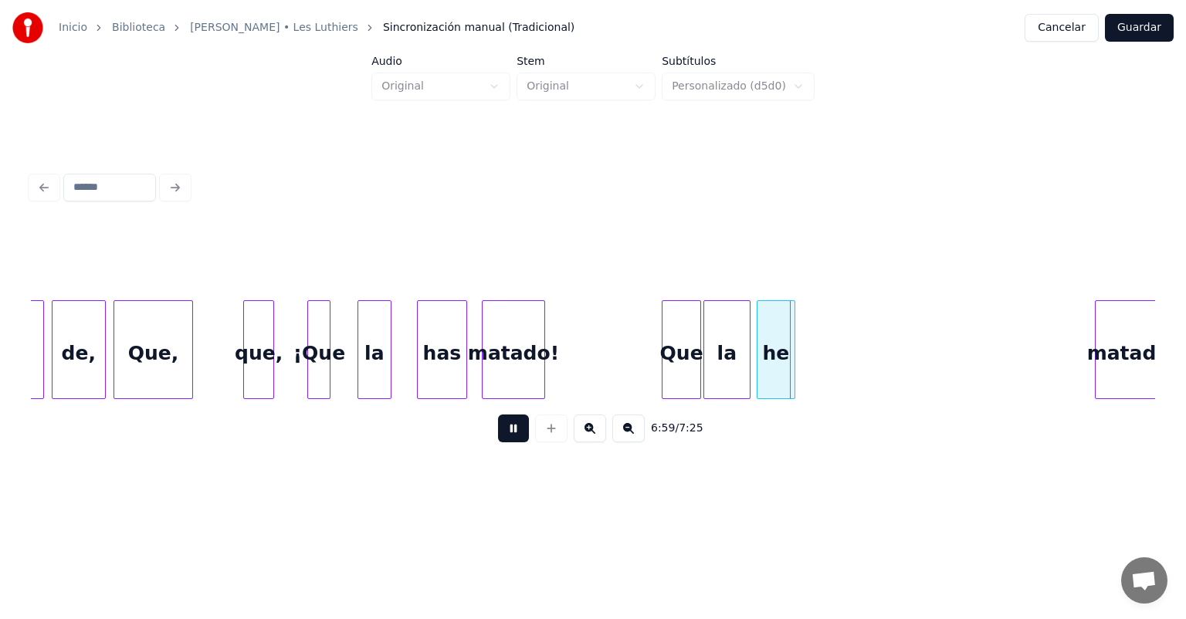
click at [498, 440] on button at bounding box center [513, 429] width 31 height 28
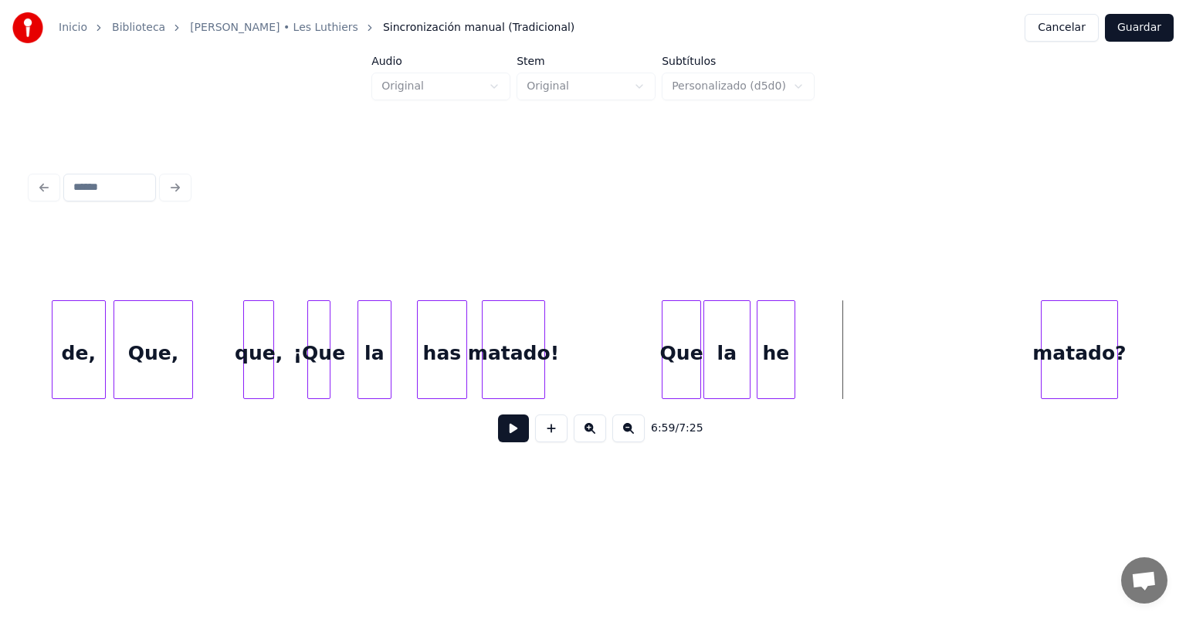
scroll to position [0, 161283]
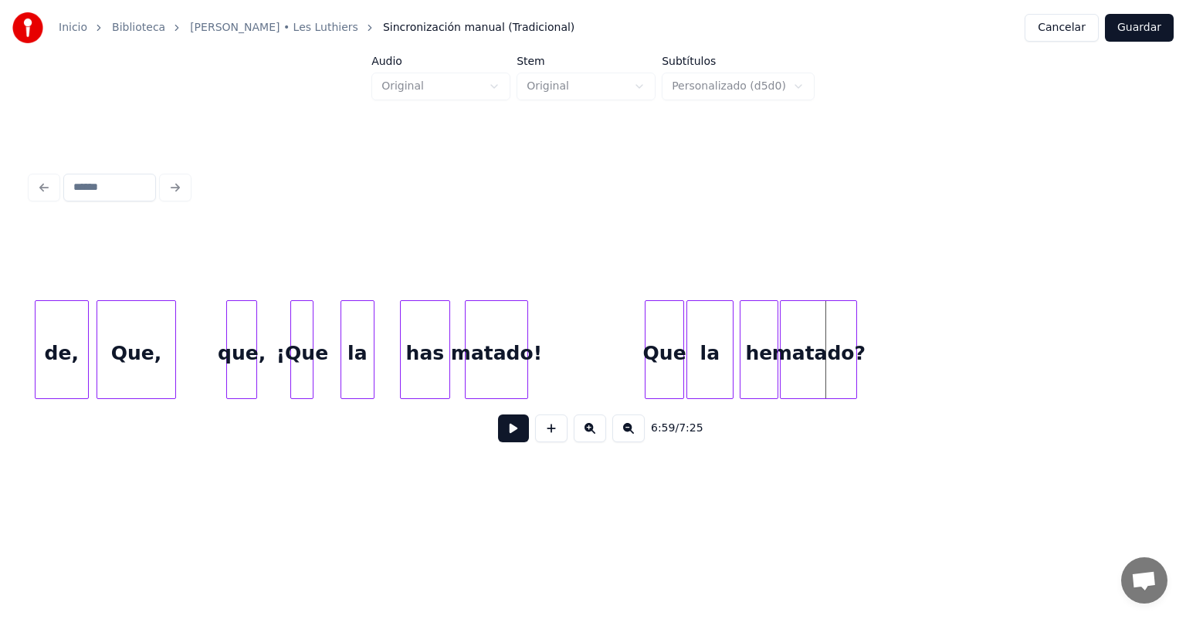
click at [806, 379] on div "matado?" at bounding box center [818, 353] width 76 height 105
click at [498, 438] on button at bounding box center [513, 429] width 31 height 28
click at [498, 440] on button at bounding box center [513, 429] width 31 height 28
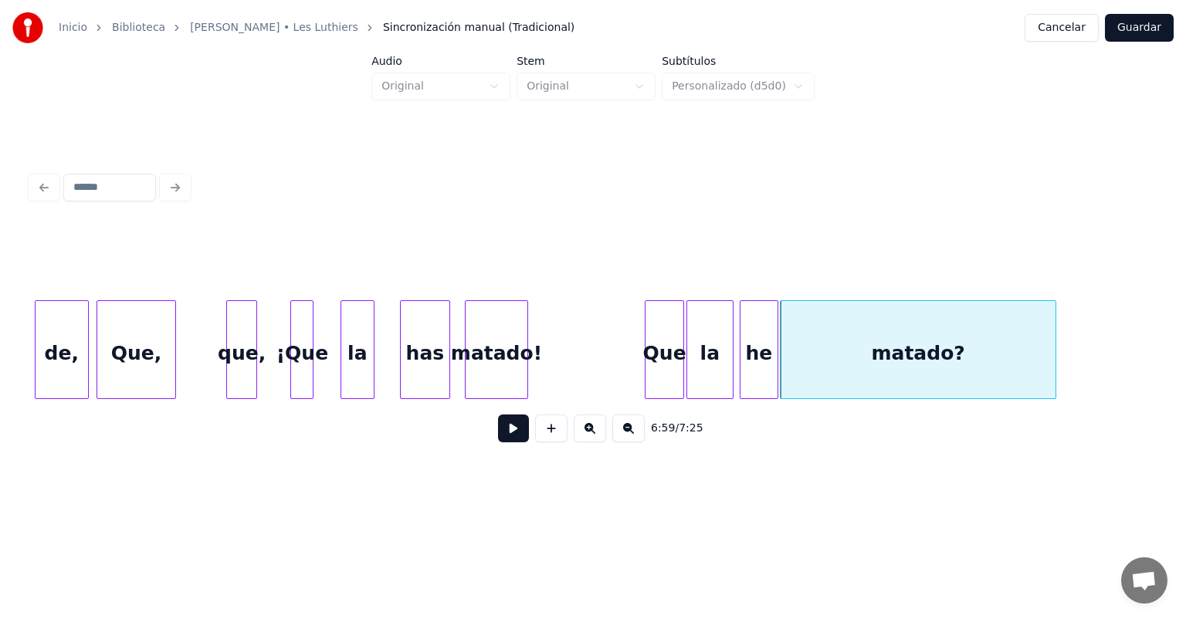
click at [665, 355] on div "Que" at bounding box center [664, 353] width 38 height 105
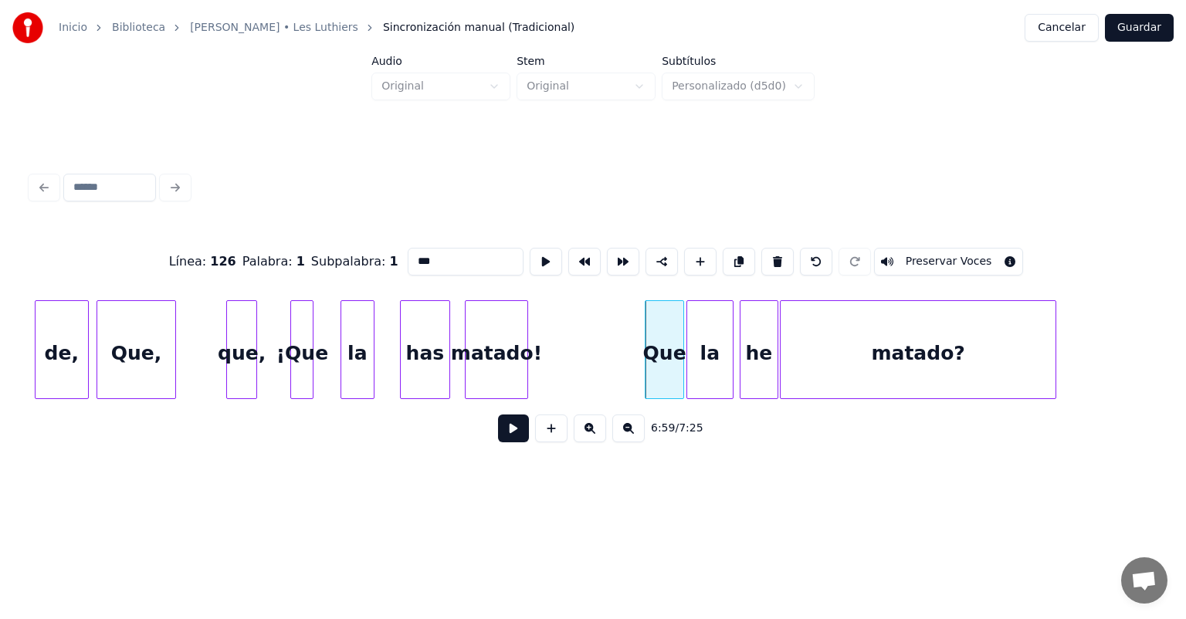
click at [498, 442] on button at bounding box center [513, 429] width 31 height 28
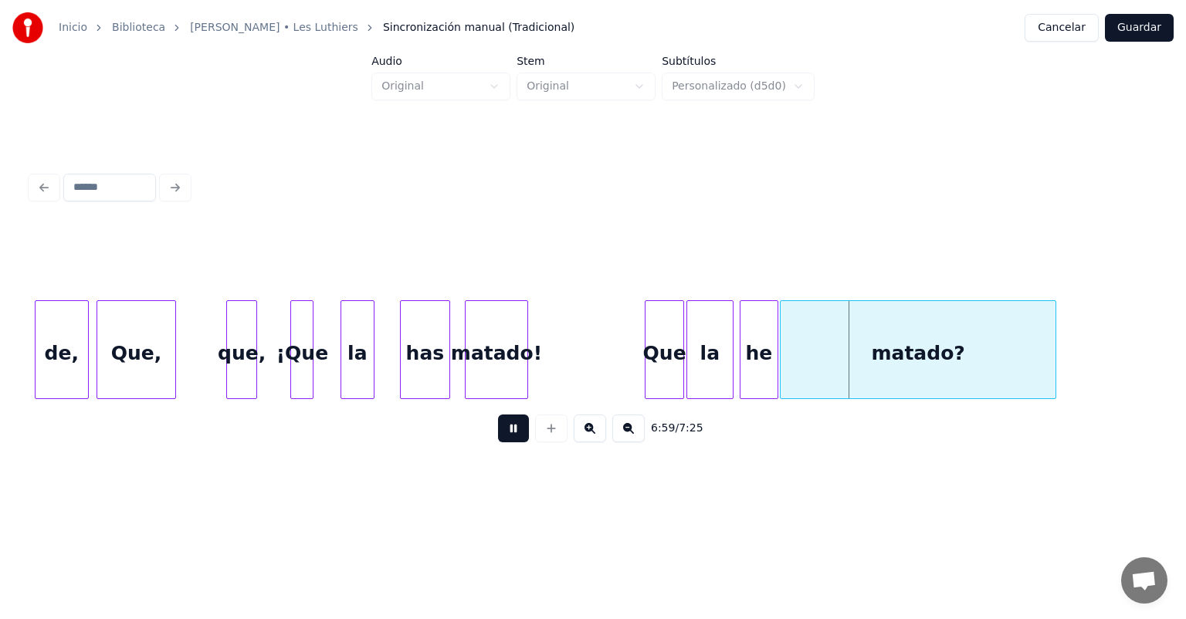
click at [498, 438] on button at bounding box center [513, 429] width 31 height 28
click at [498, 442] on button at bounding box center [513, 429] width 31 height 28
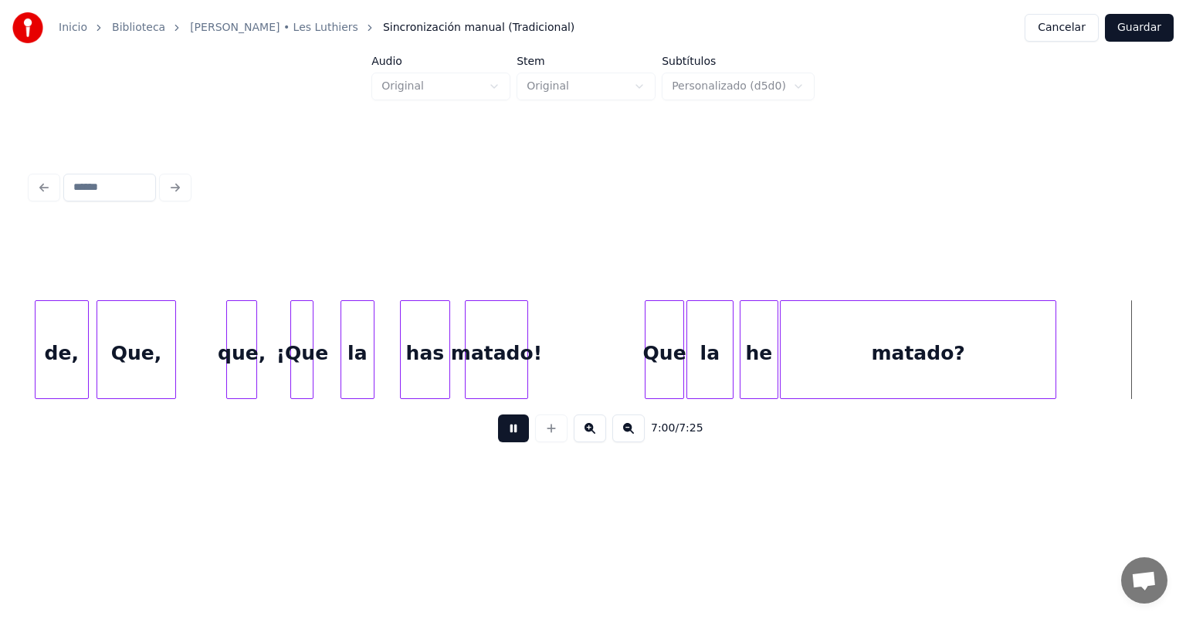
click at [502, 441] on button at bounding box center [513, 429] width 31 height 28
click at [499, 442] on button at bounding box center [513, 429] width 31 height 28
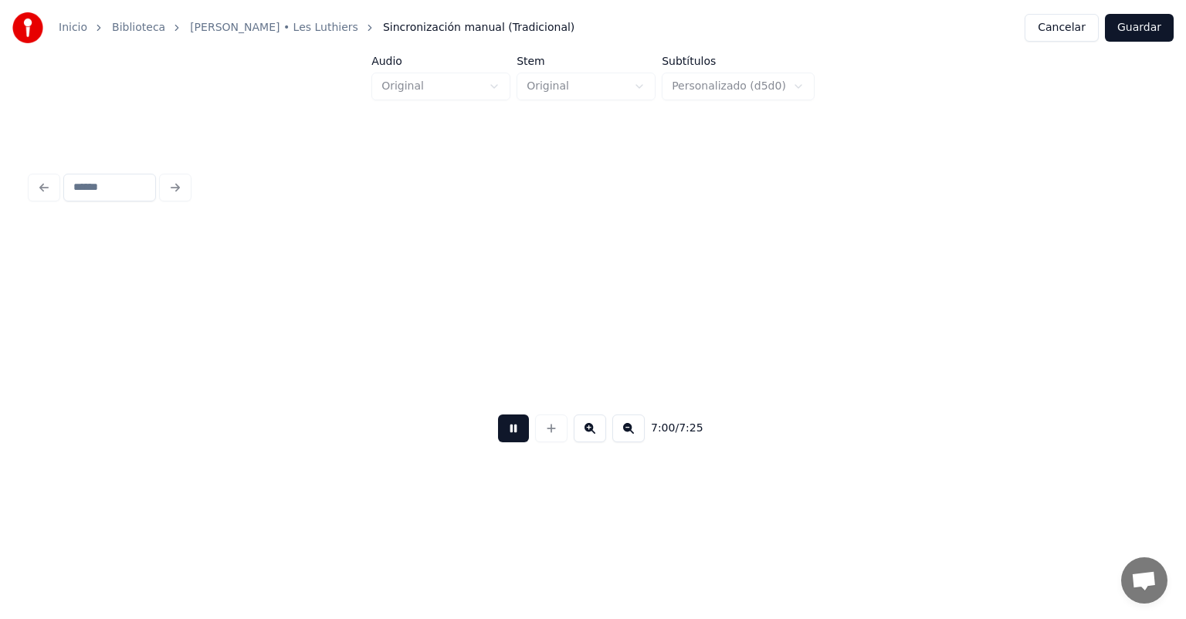
scroll to position [0, 162413]
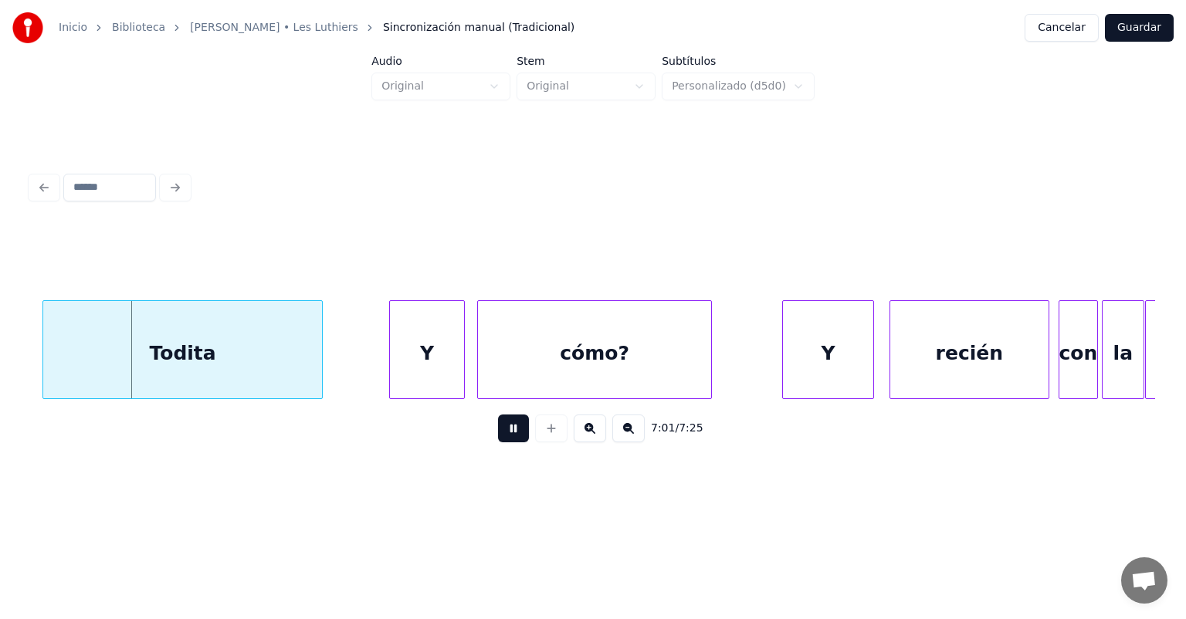
click at [500, 442] on button at bounding box center [513, 429] width 31 height 28
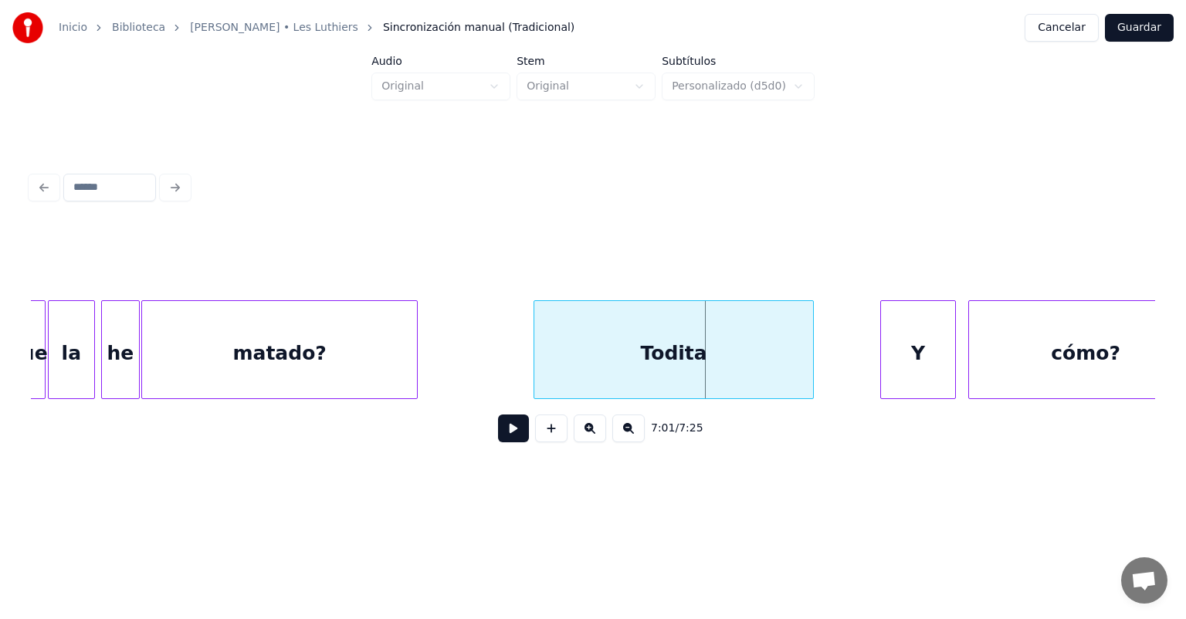
click at [29, 394] on div "7:01 / 7:25" at bounding box center [593, 311] width 1136 height 306
click at [28, 394] on div "7:01 / 7:25" at bounding box center [593, 311] width 1136 height 306
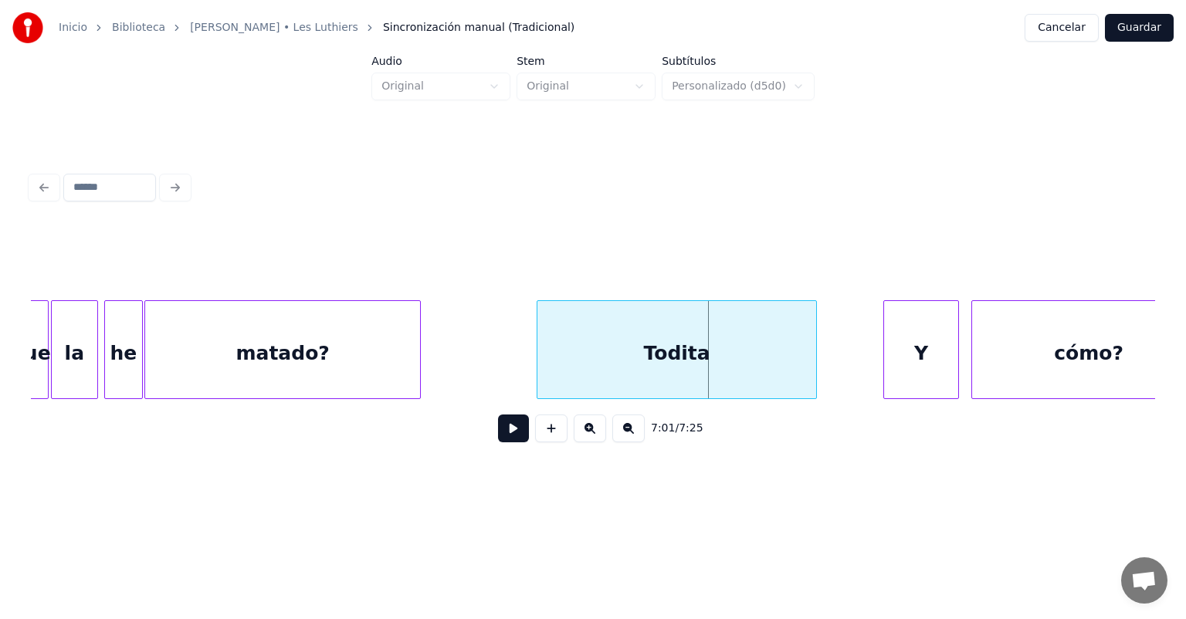
click at [30, 397] on div "7:01 / 7:25" at bounding box center [593, 311] width 1136 height 306
click at [29, 394] on div "7:01 / 7:25" at bounding box center [593, 311] width 1136 height 306
click at [25, 394] on div "7:01 / 7:25" at bounding box center [593, 311] width 1136 height 306
click at [26, 395] on div "7:01 / 7:25" at bounding box center [593, 311] width 1136 height 306
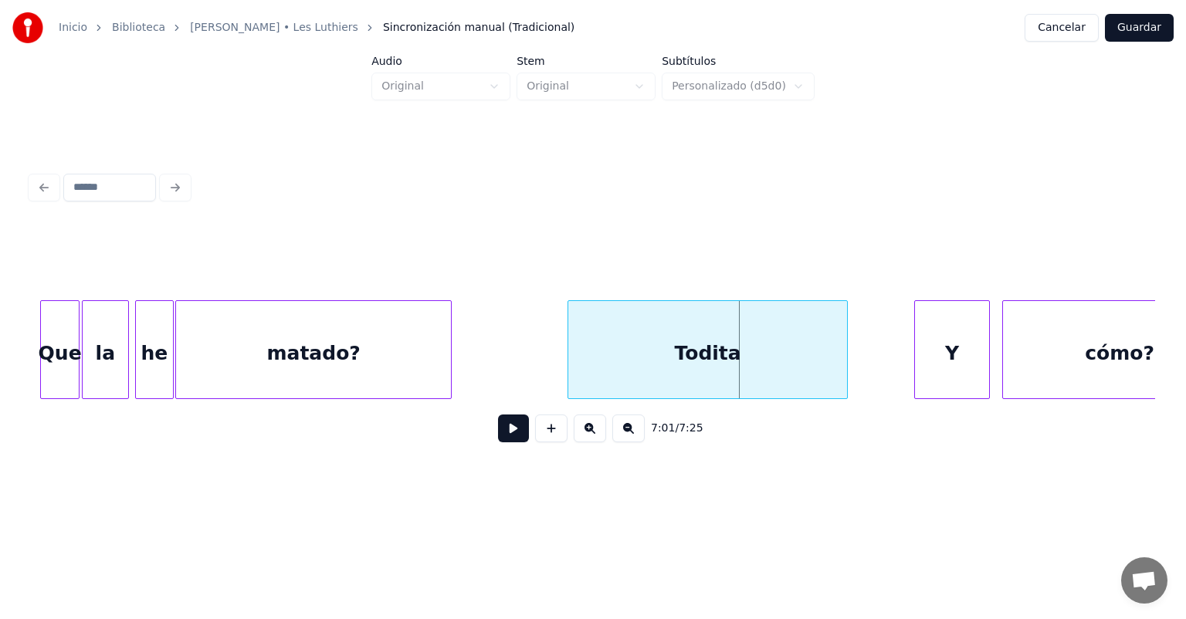
click at [34, 405] on div "7:01 / 7:25" at bounding box center [593, 428] width 1124 height 59
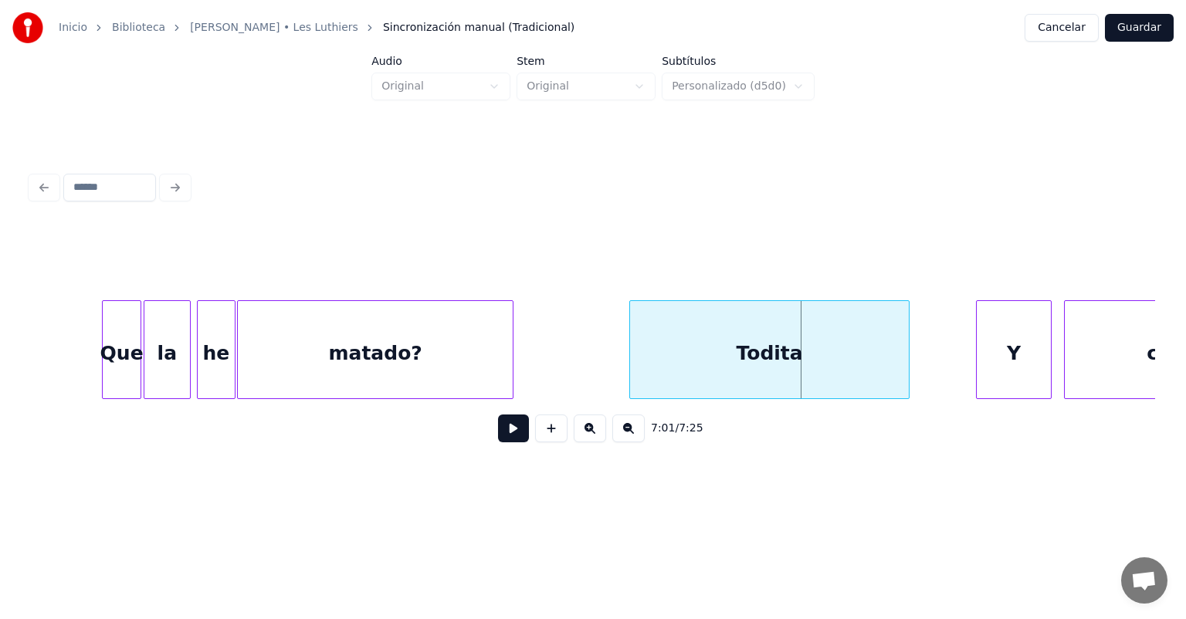
click at [36, 405] on div "7:01 / 7:25" at bounding box center [593, 428] width 1124 height 59
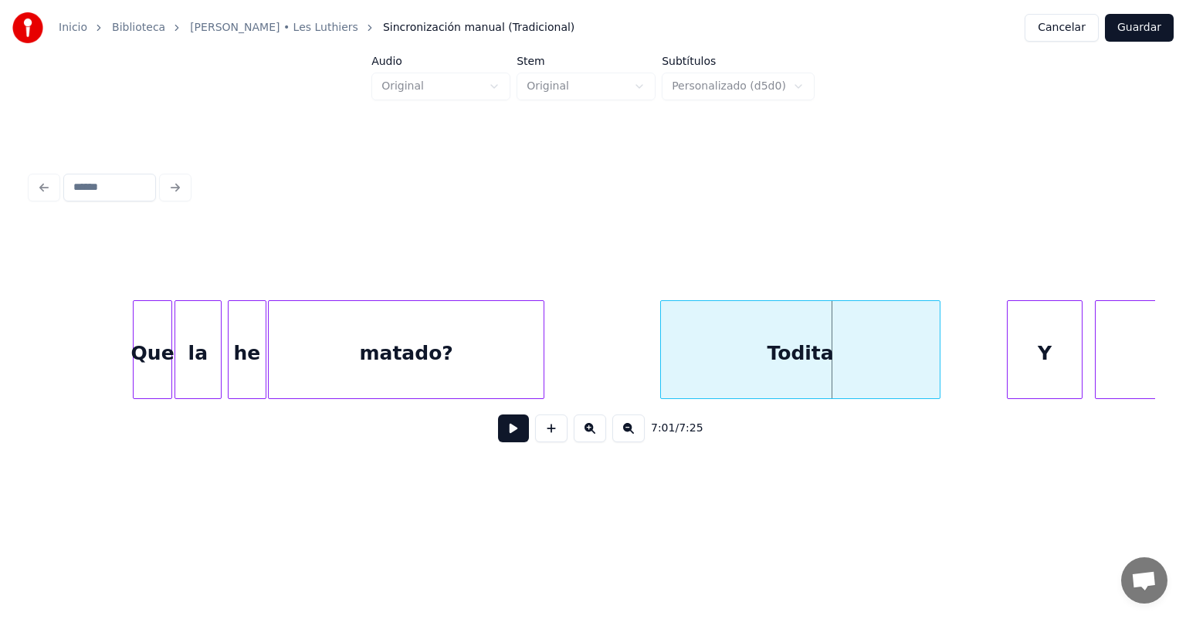
click at [37, 405] on div "7:01 / 7:25" at bounding box center [593, 428] width 1124 height 59
click at [41, 405] on div "7:01 / 7:25" at bounding box center [593, 428] width 1124 height 59
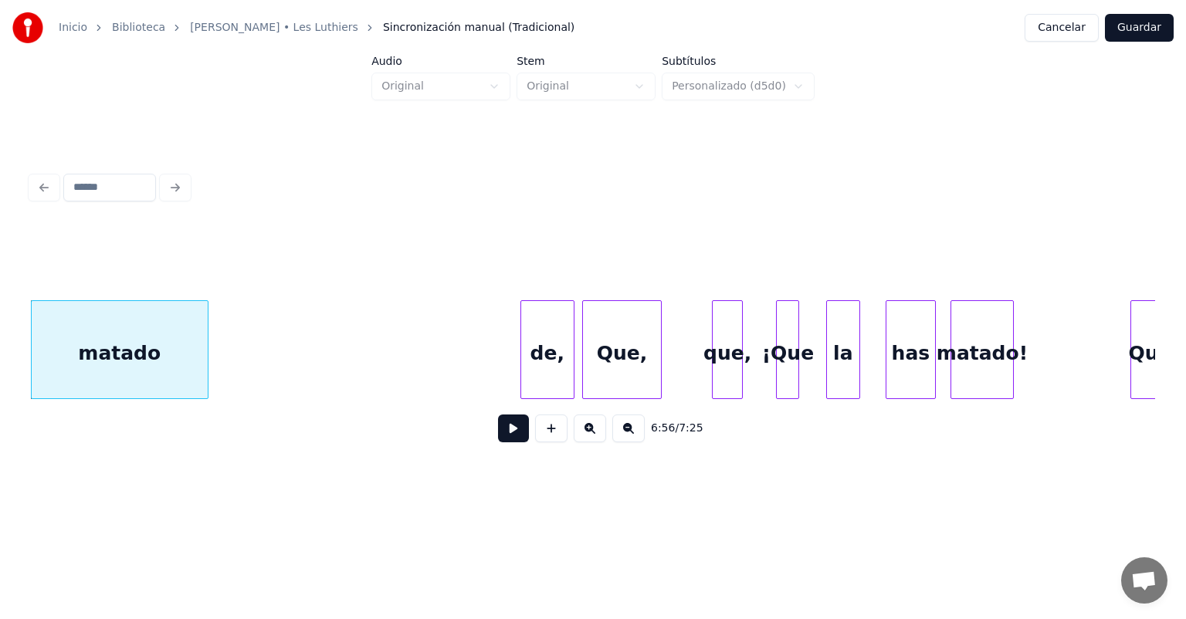
scroll to position [0, 160754]
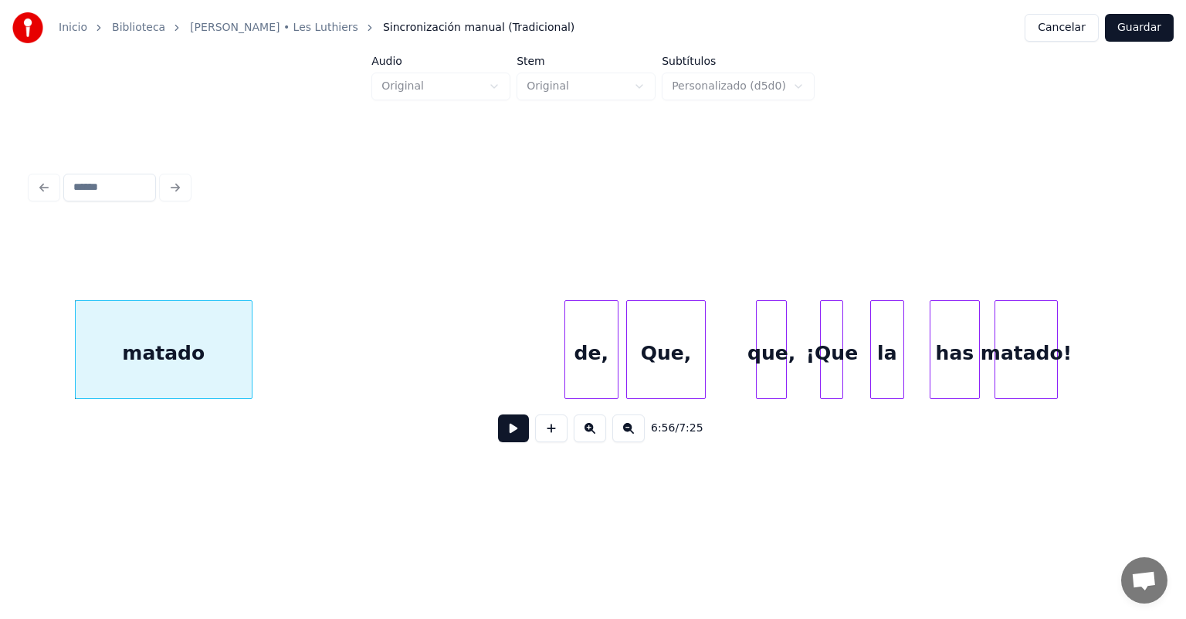
click at [498, 442] on button at bounding box center [513, 429] width 31 height 28
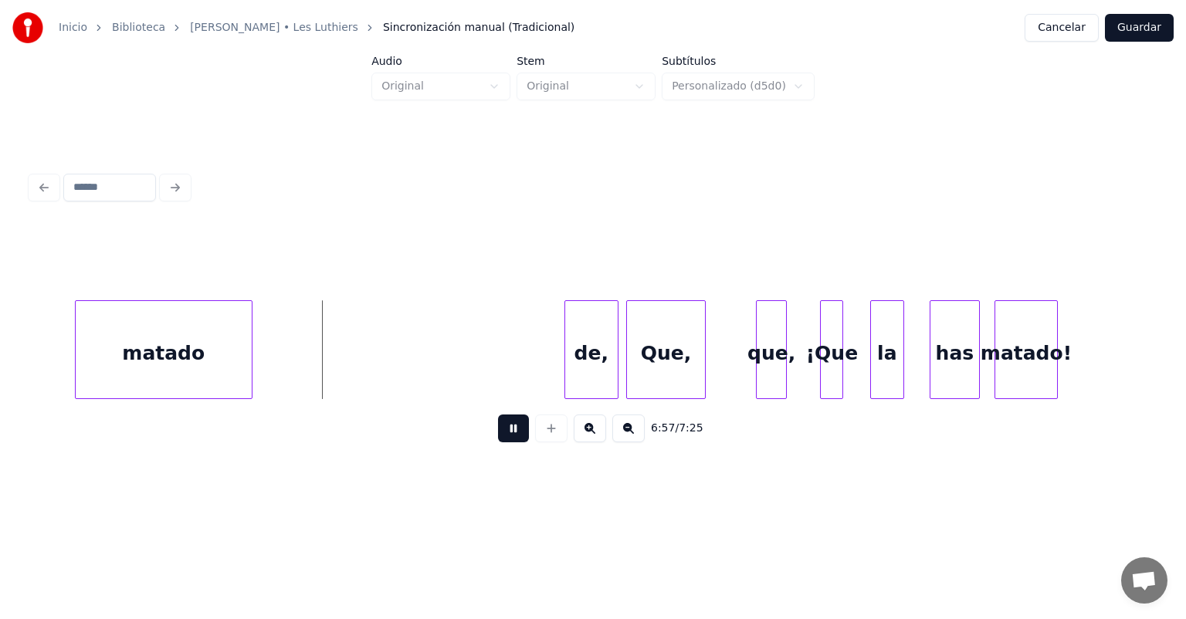
click at [503, 442] on button at bounding box center [513, 429] width 31 height 28
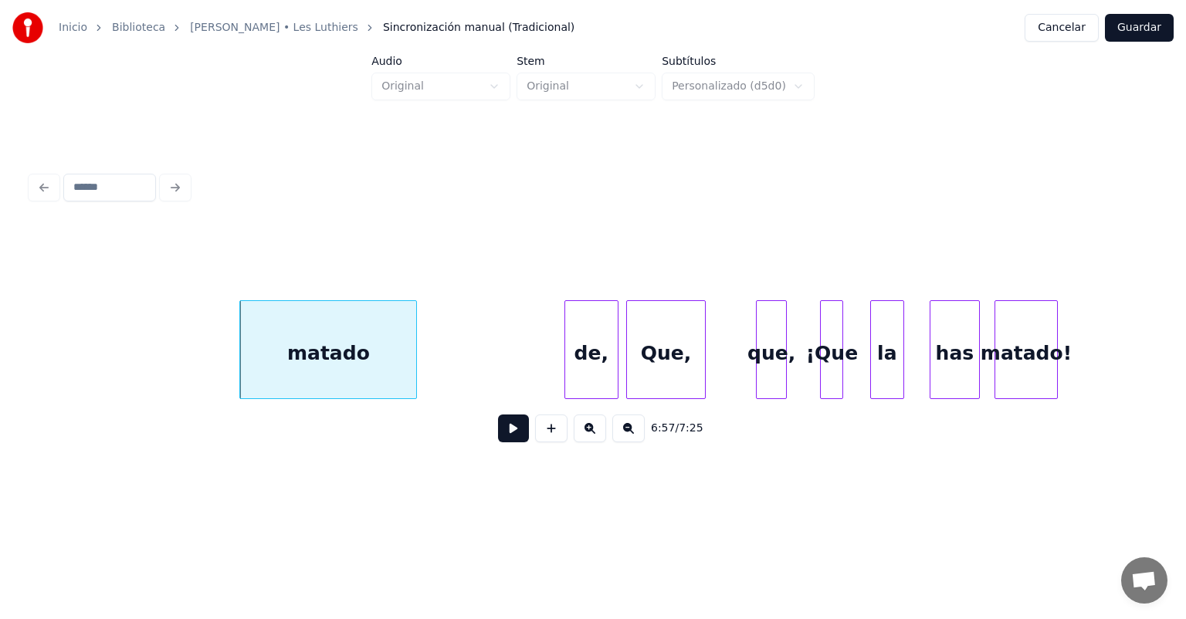
click at [349, 362] on div "matado" at bounding box center [328, 353] width 176 height 105
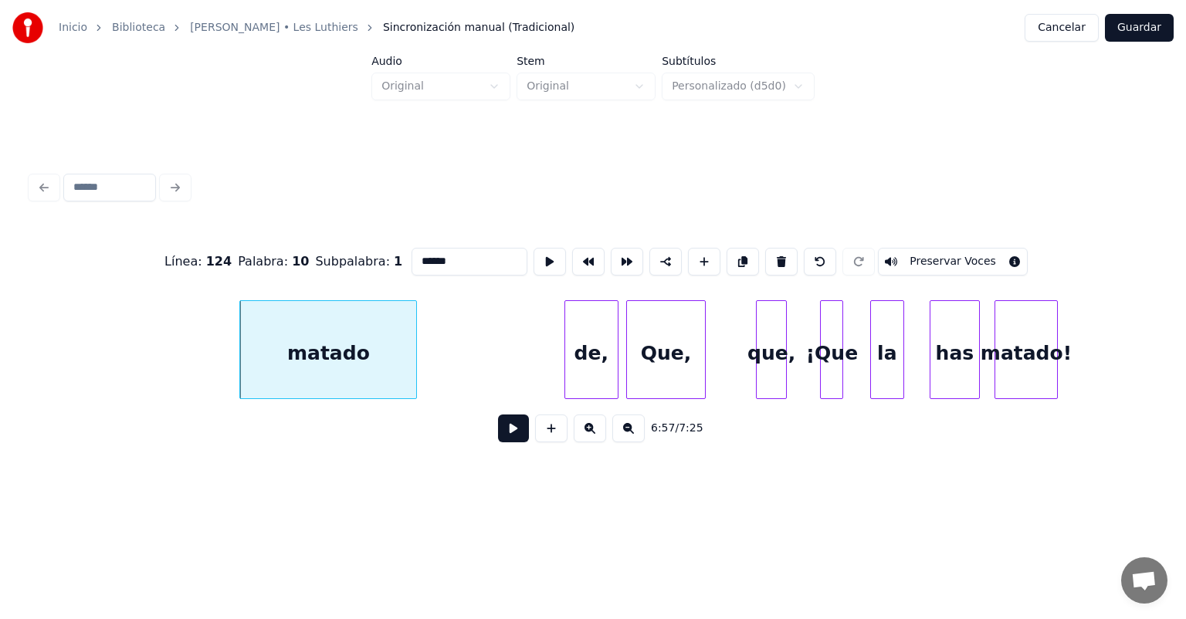
click at [498, 437] on button at bounding box center [513, 429] width 31 height 28
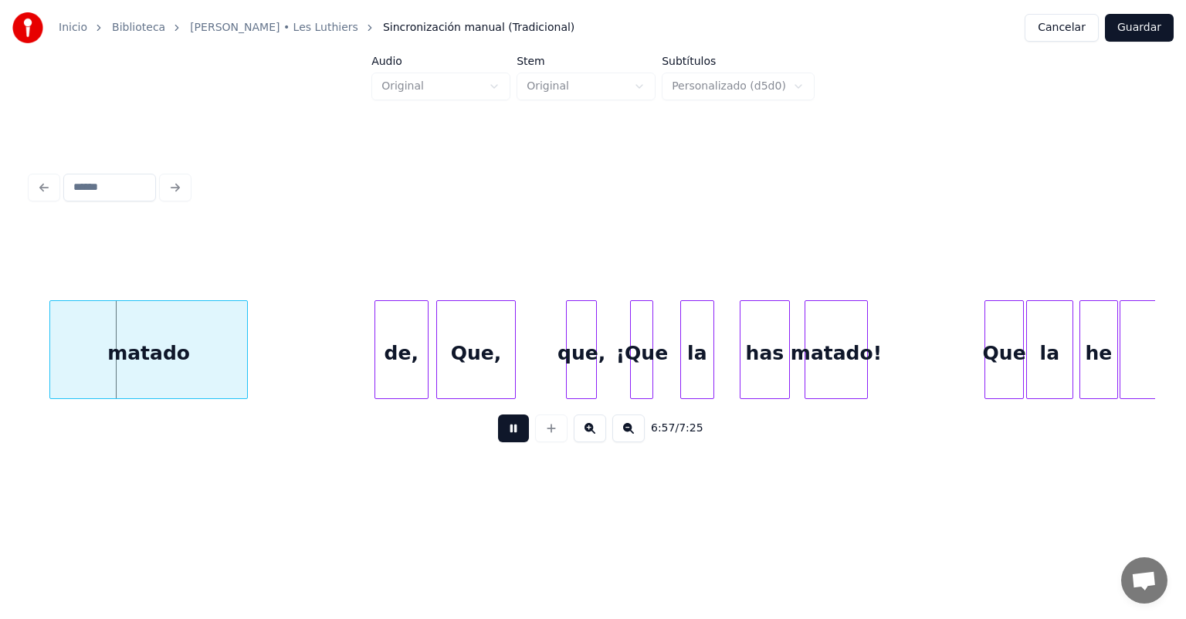
scroll to position [0, 160943]
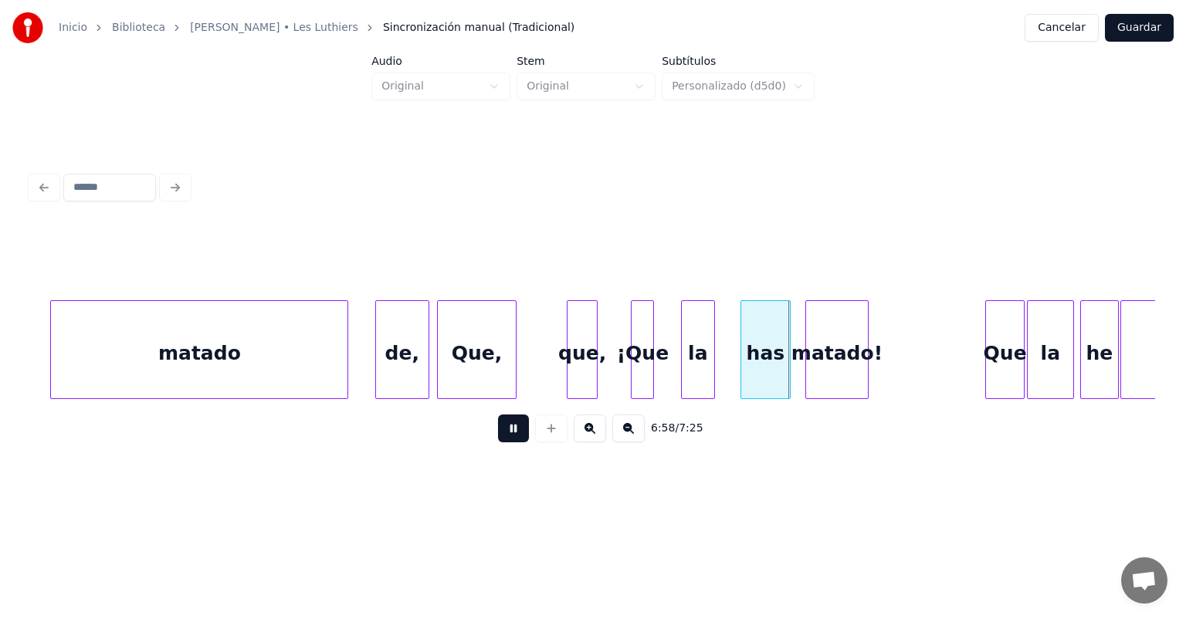
click at [499, 438] on button at bounding box center [513, 429] width 31 height 28
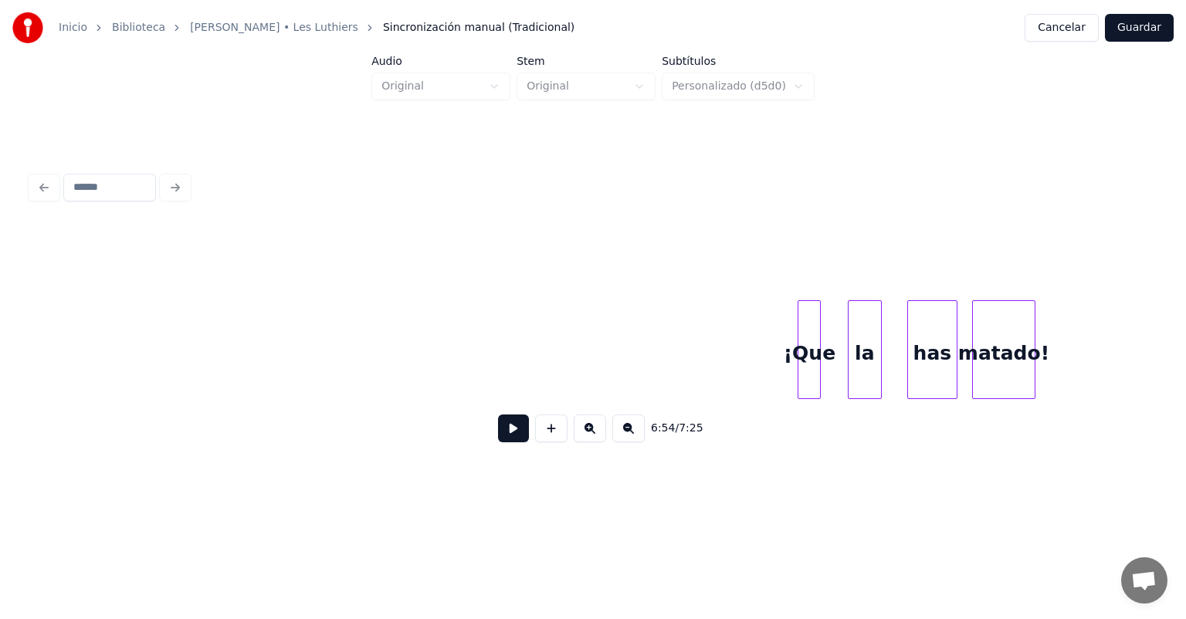
scroll to position [0, 160779]
click at [103, 306] on div "¡Que" at bounding box center [109, 353] width 22 height 105
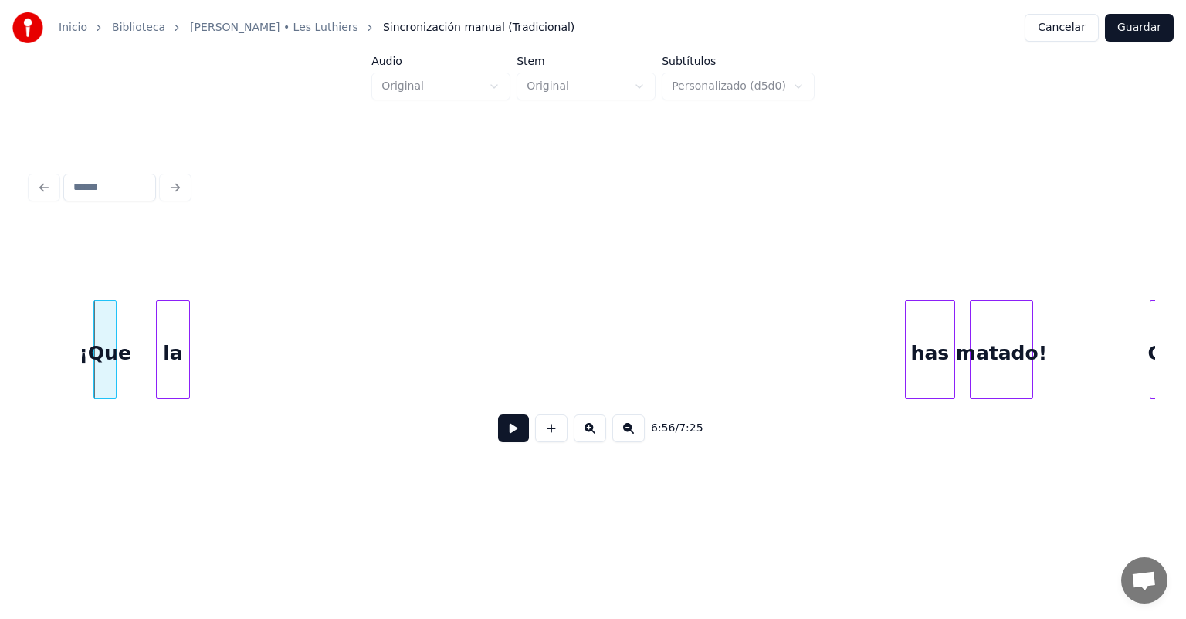
click at [178, 326] on div "la" at bounding box center [173, 353] width 32 height 105
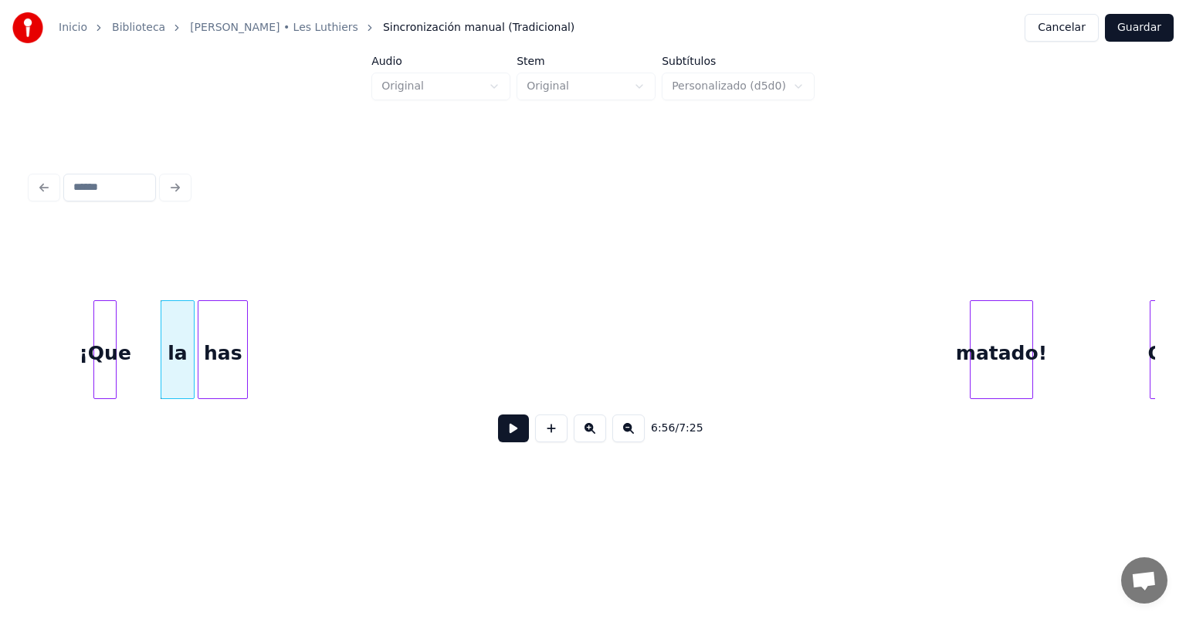
click at [225, 347] on div "has" at bounding box center [222, 353] width 49 height 105
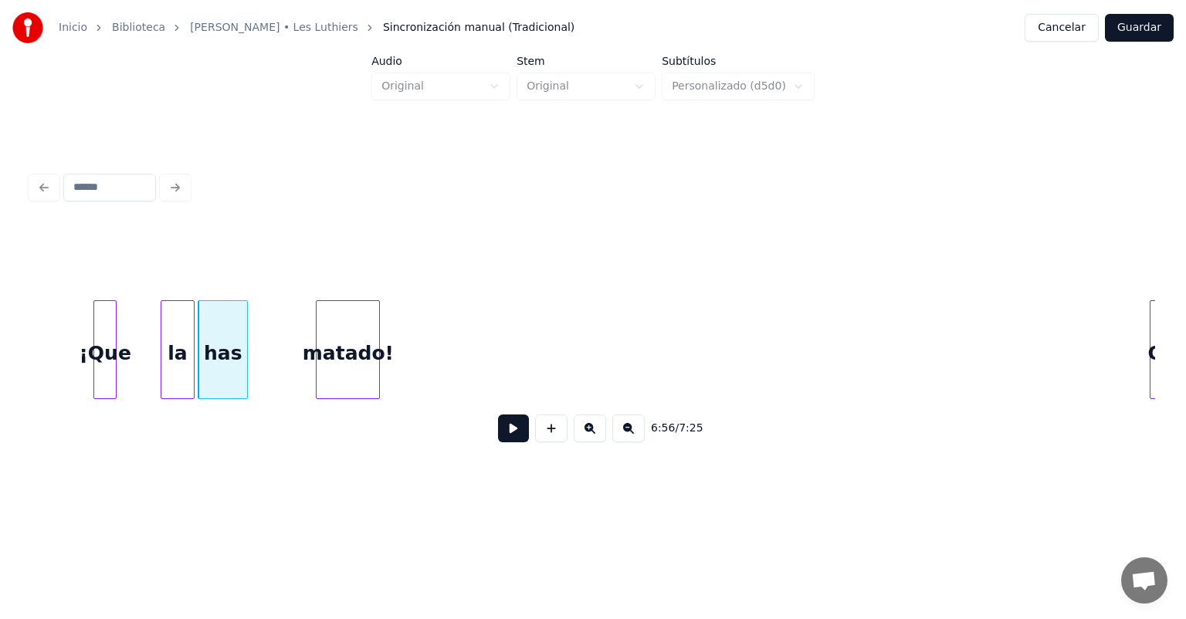
click at [317, 370] on div "matado!" at bounding box center [348, 353] width 63 height 105
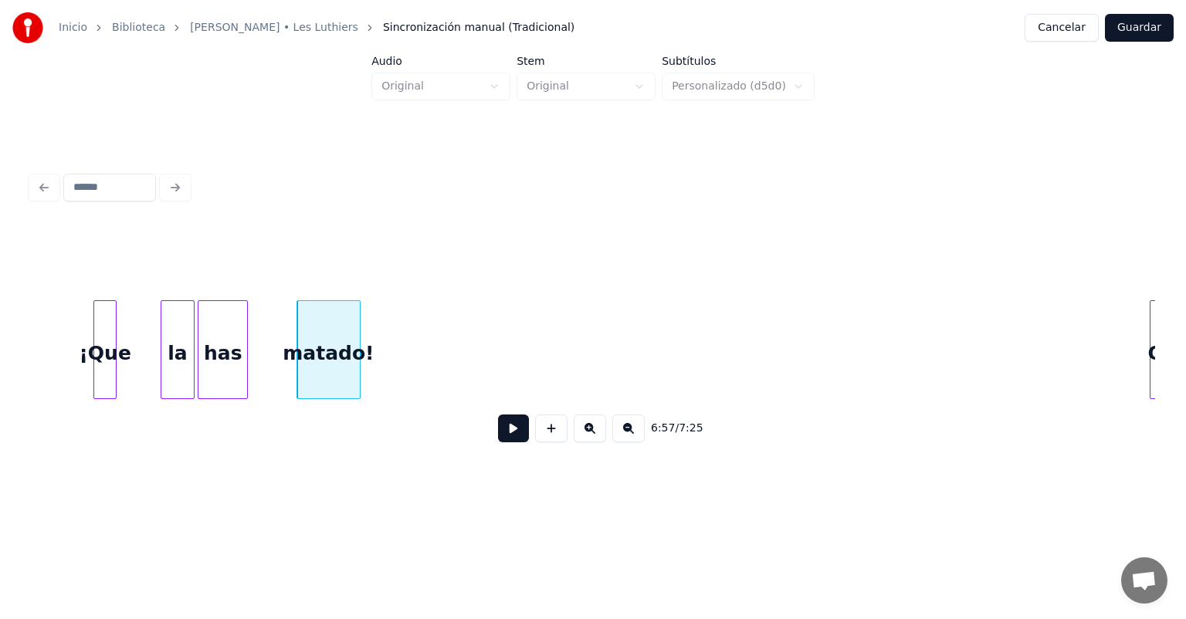
click at [498, 442] on button at bounding box center [513, 429] width 31 height 28
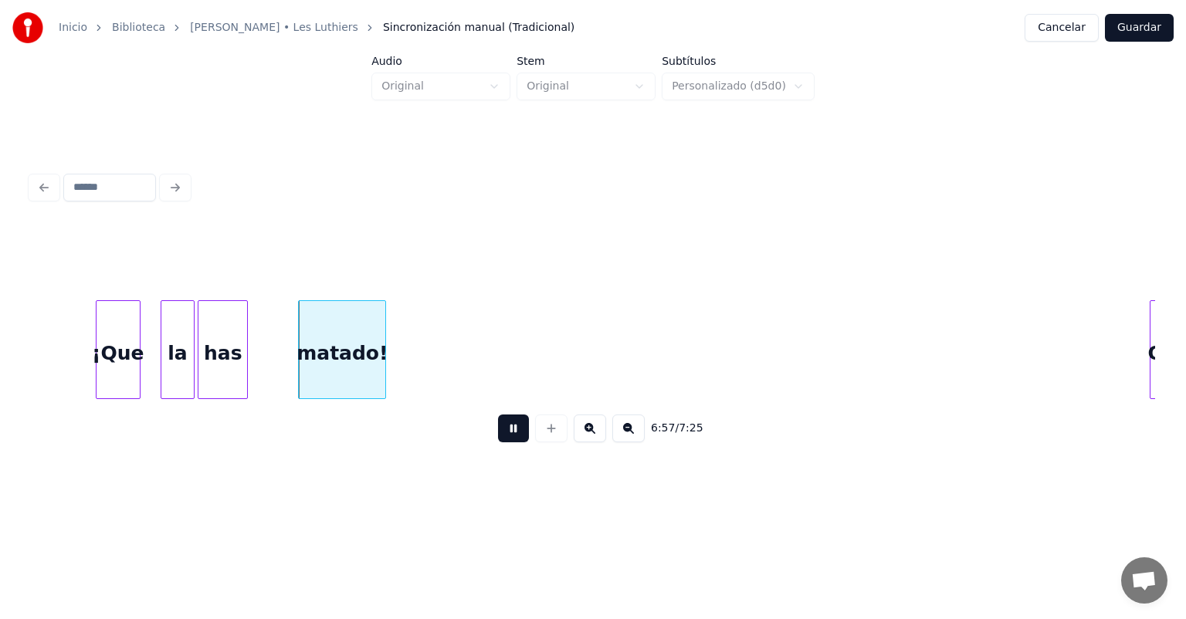
click at [130, 371] on div "¡Que" at bounding box center [117, 353] width 43 height 105
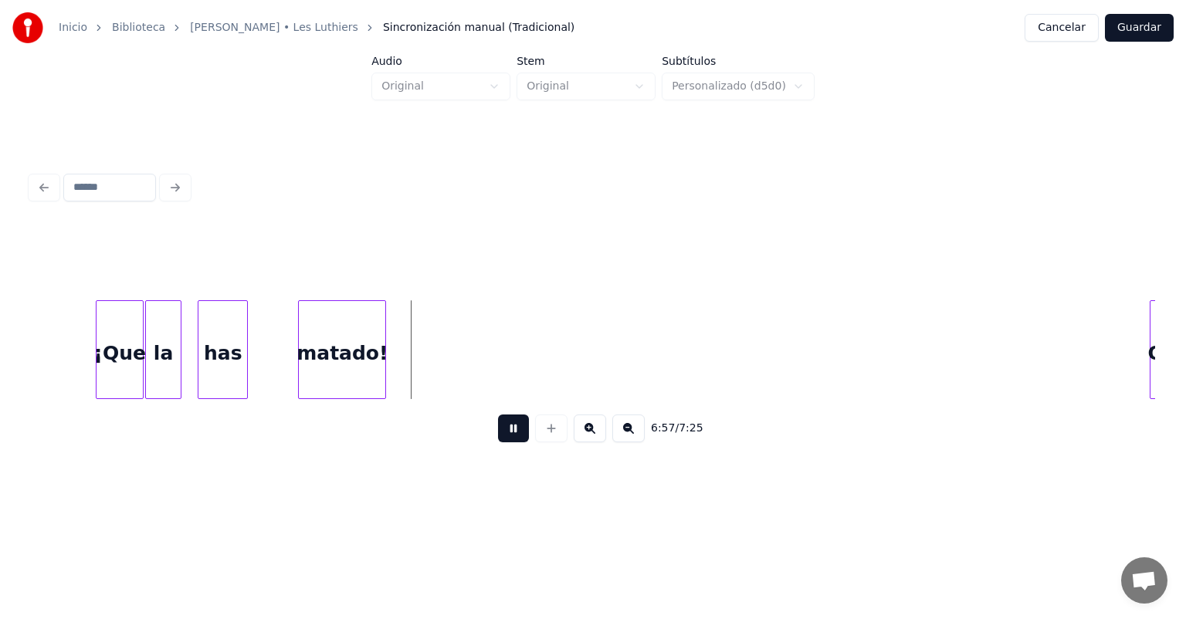
click at [159, 367] on div "la" at bounding box center [163, 353] width 35 height 105
click at [498, 442] on button at bounding box center [513, 429] width 31 height 28
click at [327, 357] on div "matado!" at bounding box center [342, 353] width 86 height 105
click at [498, 438] on button at bounding box center [513, 429] width 31 height 28
click at [211, 359] on div "has" at bounding box center [222, 353] width 49 height 105
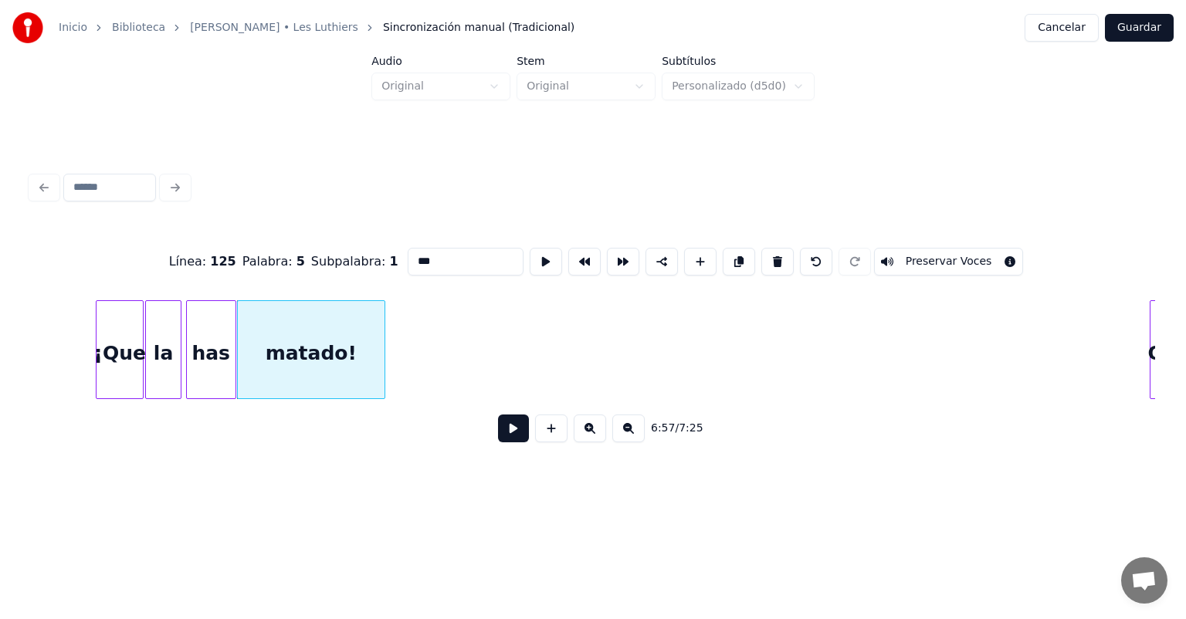
click at [501, 442] on button at bounding box center [513, 429] width 31 height 28
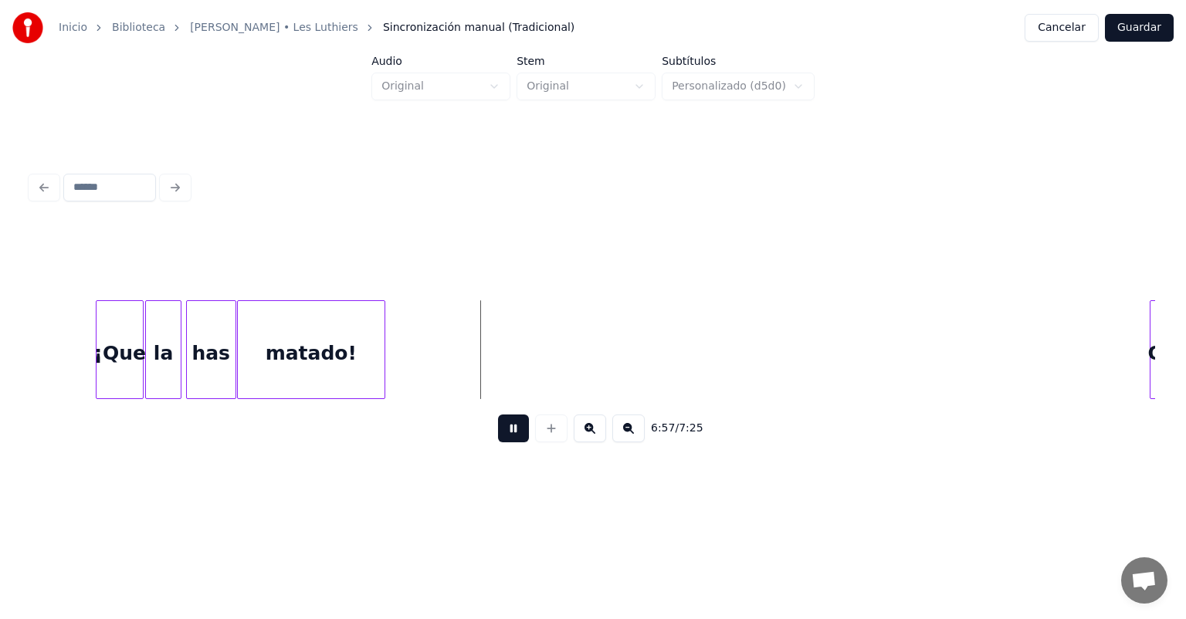
click at [508, 442] on button at bounding box center [513, 429] width 31 height 28
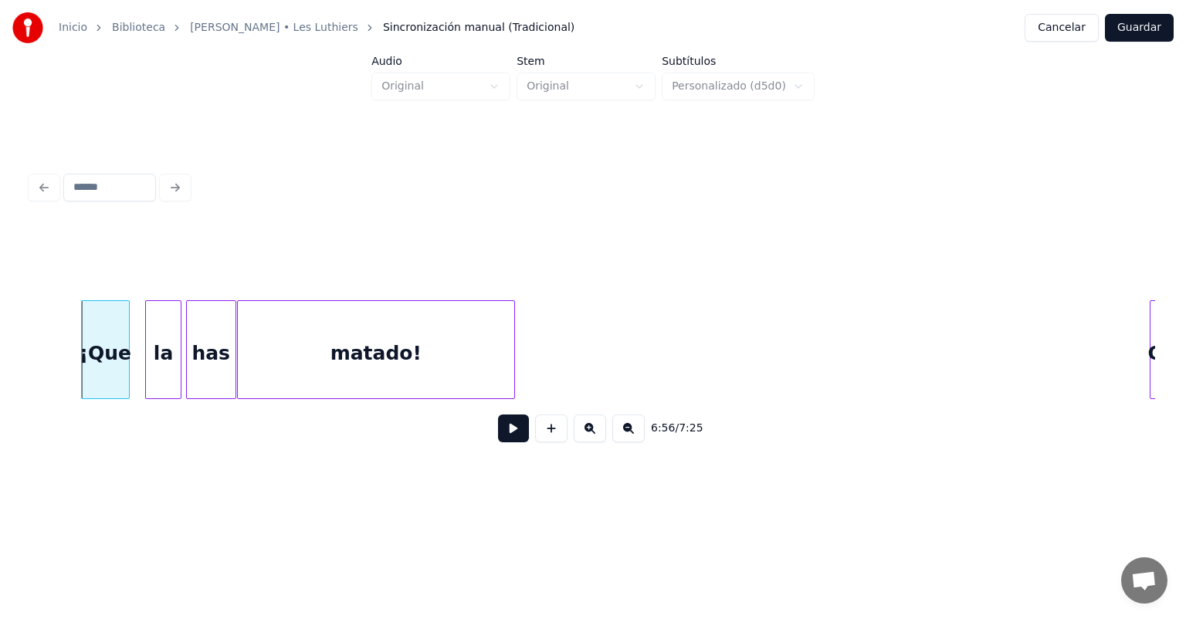
click at [498, 425] on button at bounding box center [513, 429] width 31 height 28
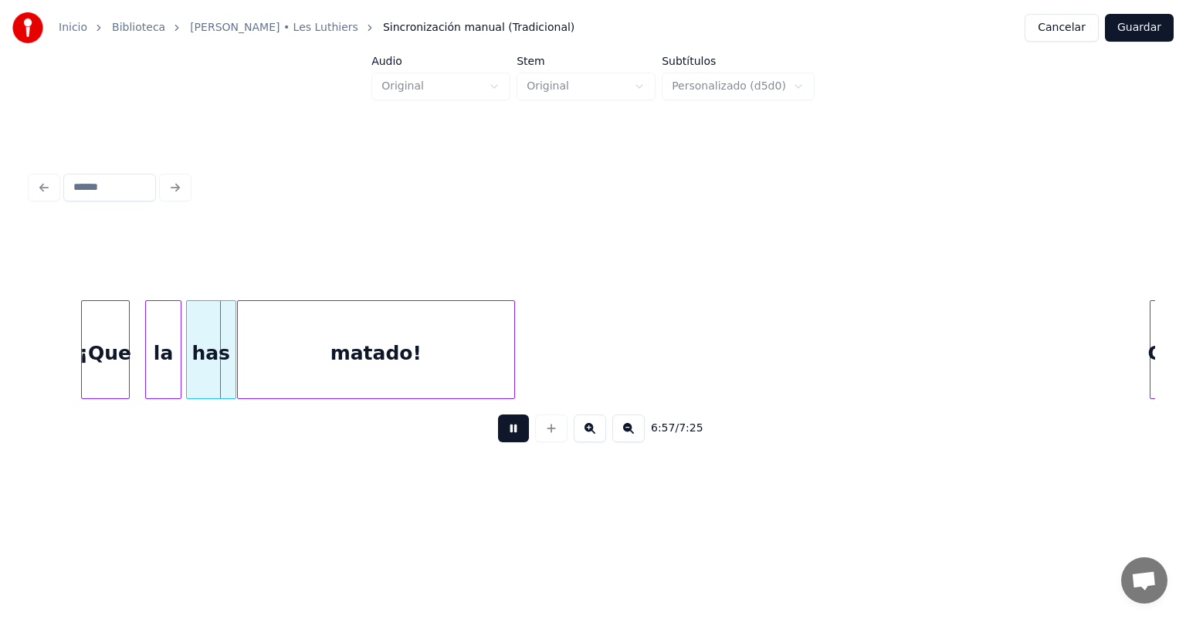
click at [108, 350] on div "¡Que" at bounding box center [105, 353] width 46 height 105
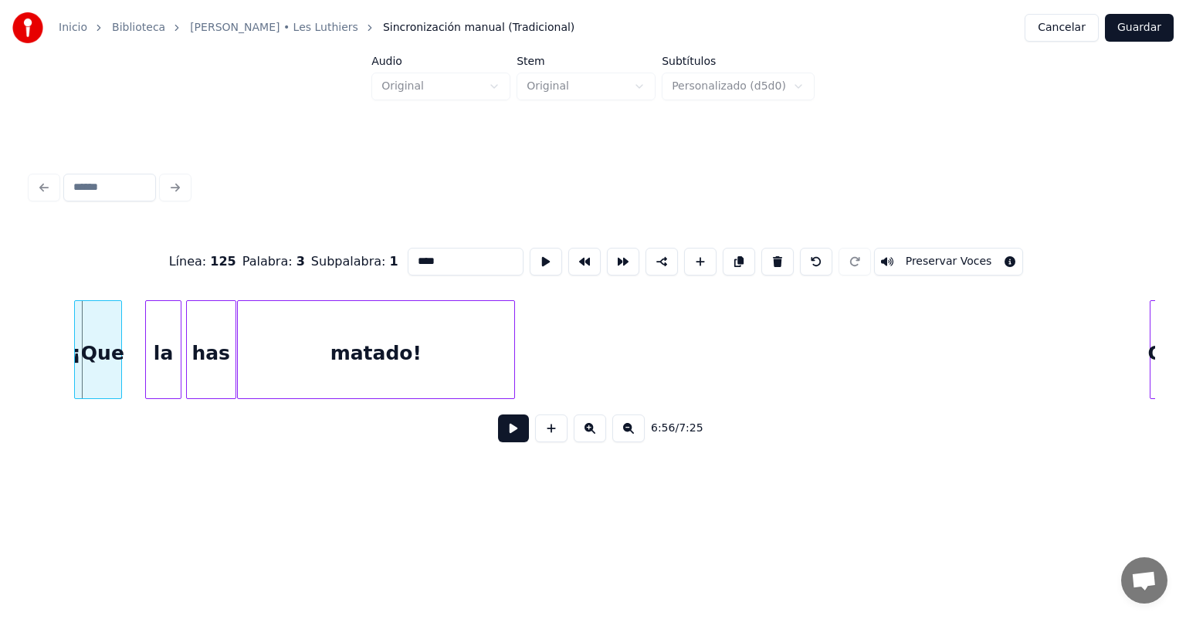
click at [95, 355] on div "¡Que" at bounding box center [98, 353] width 46 height 105
click at [498, 438] on button at bounding box center [513, 429] width 31 height 28
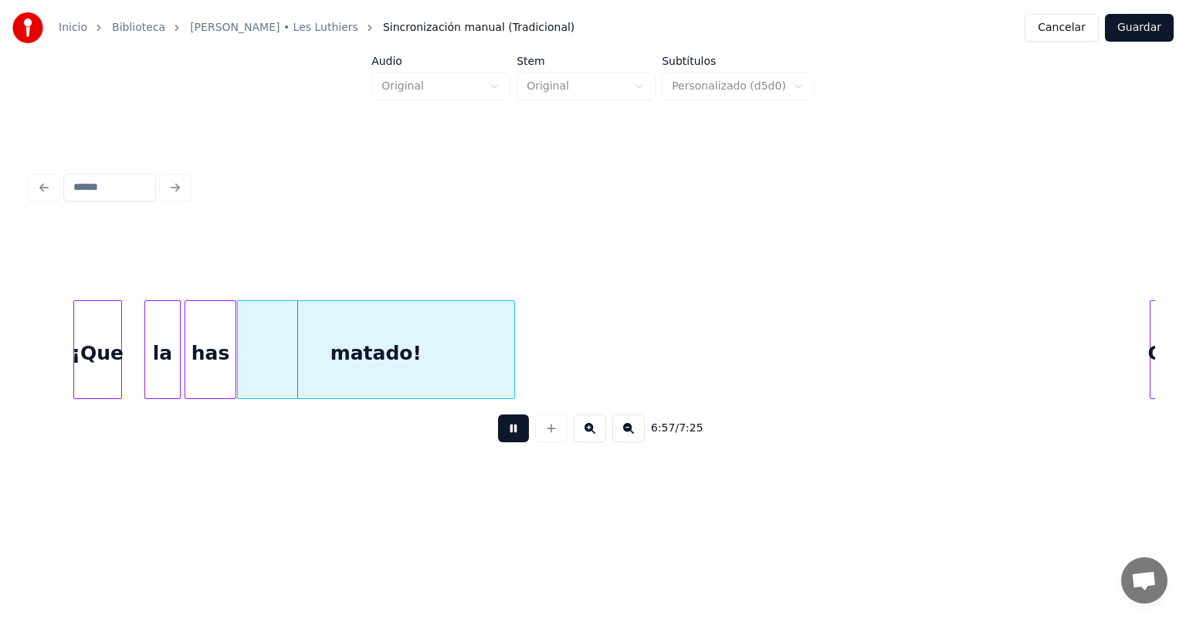
click at [188, 367] on div "has" at bounding box center [209, 353] width 49 height 105
click at [99, 359] on div "¡Que" at bounding box center [97, 353] width 47 height 105
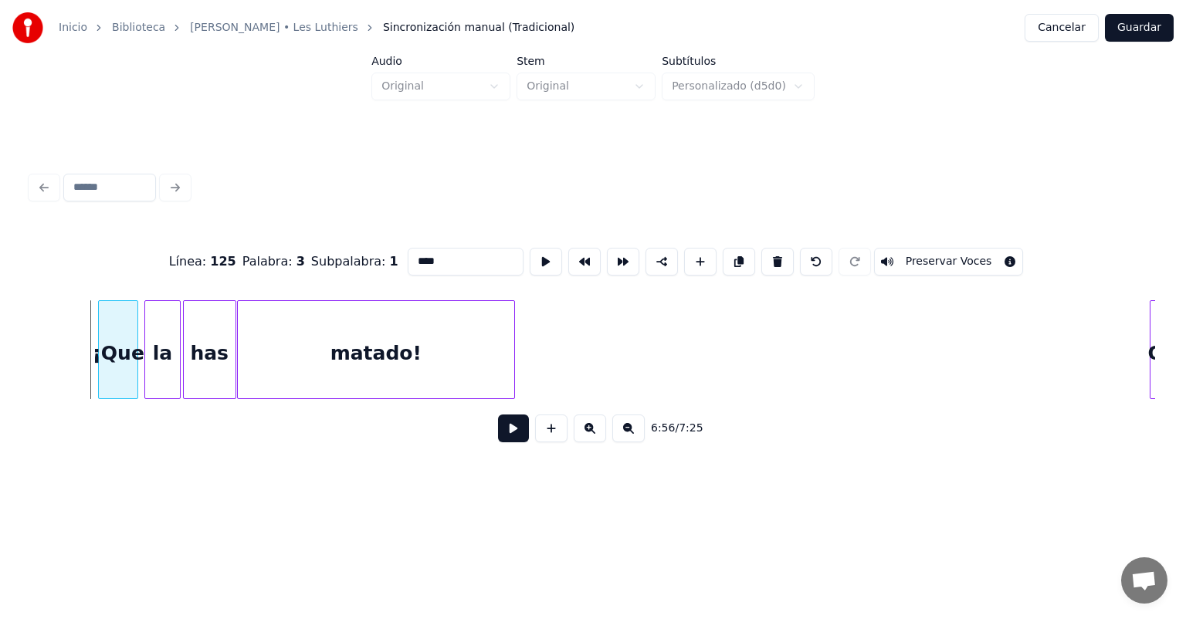
click at [507, 438] on button at bounding box center [513, 429] width 31 height 28
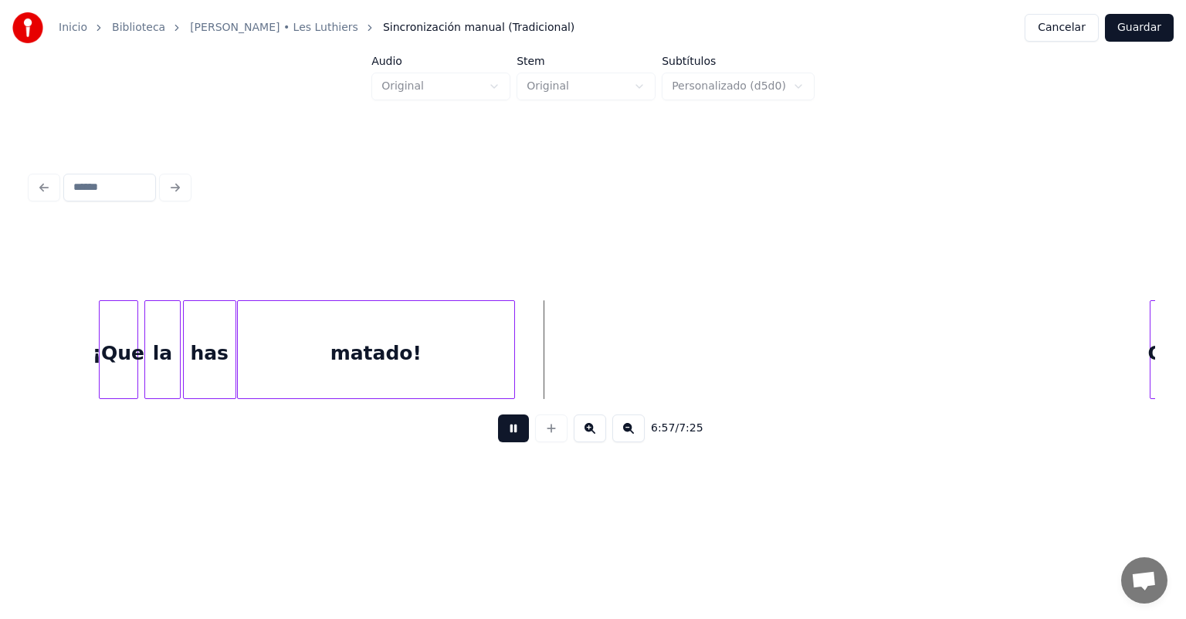
click at [512, 442] on button at bounding box center [513, 429] width 31 height 28
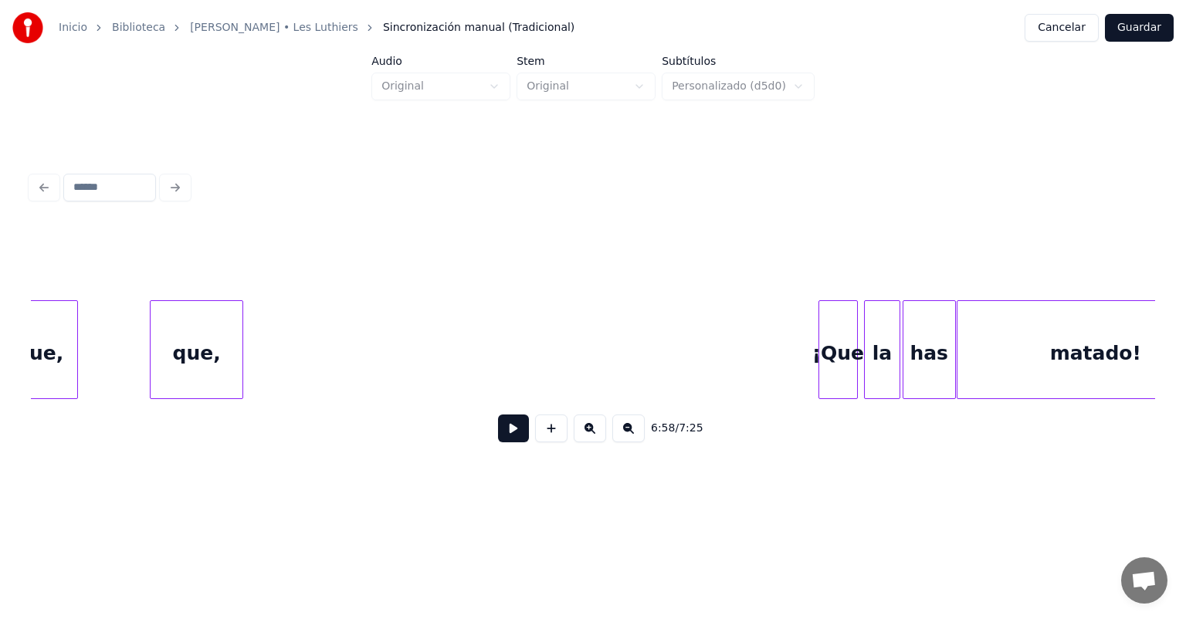
scroll to position [0, 160051]
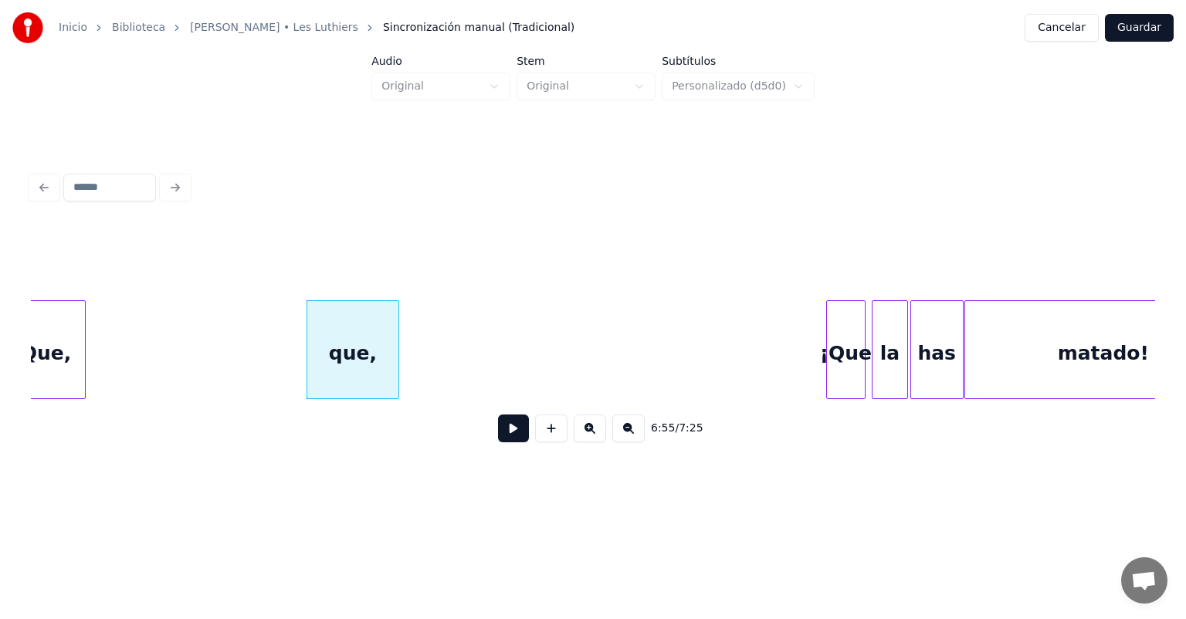
click at [498, 438] on button at bounding box center [513, 429] width 31 height 28
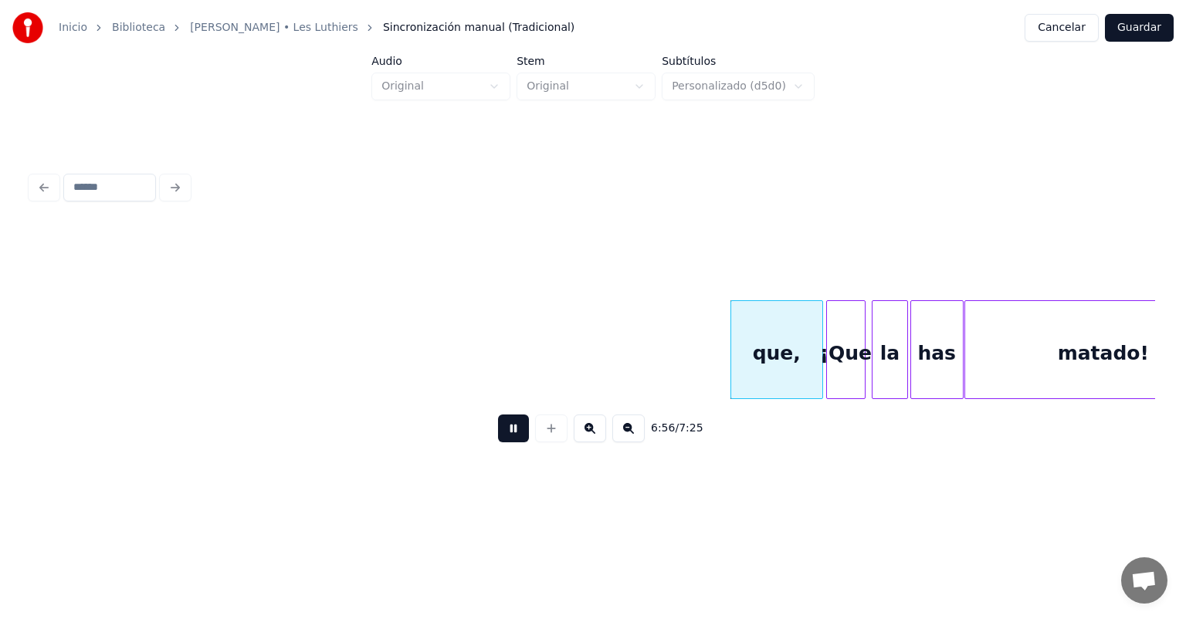
scroll to position [0, 160750]
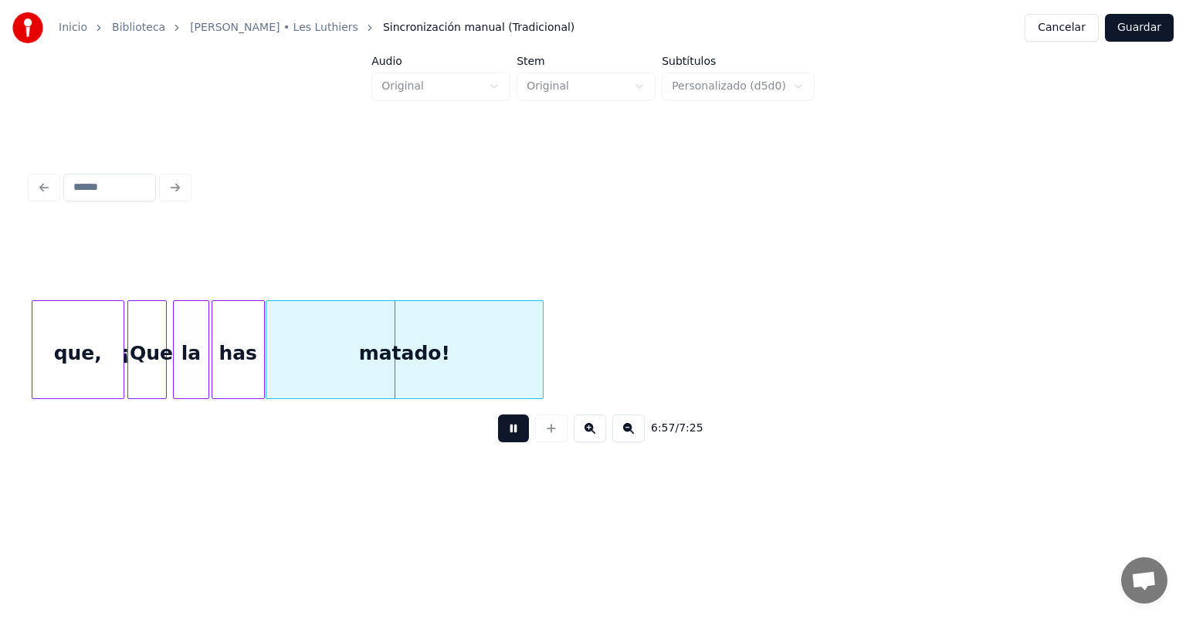
click at [506, 435] on button at bounding box center [513, 429] width 31 height 28
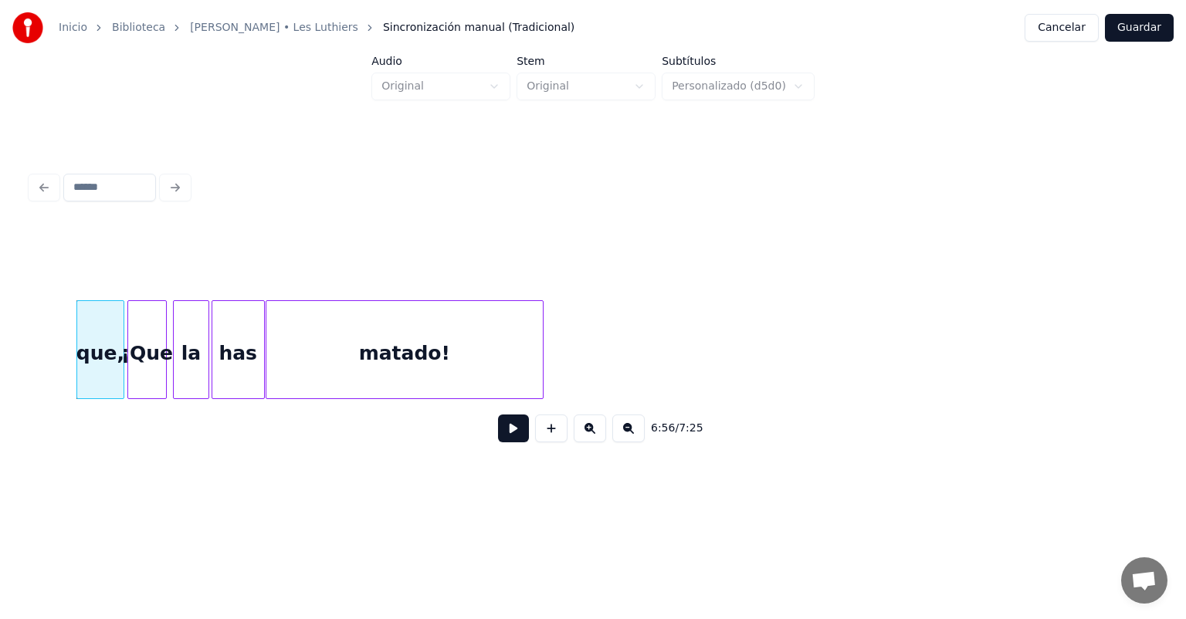
click at [500, 440] on button at bounding box center [513, 429] width 31 height 28
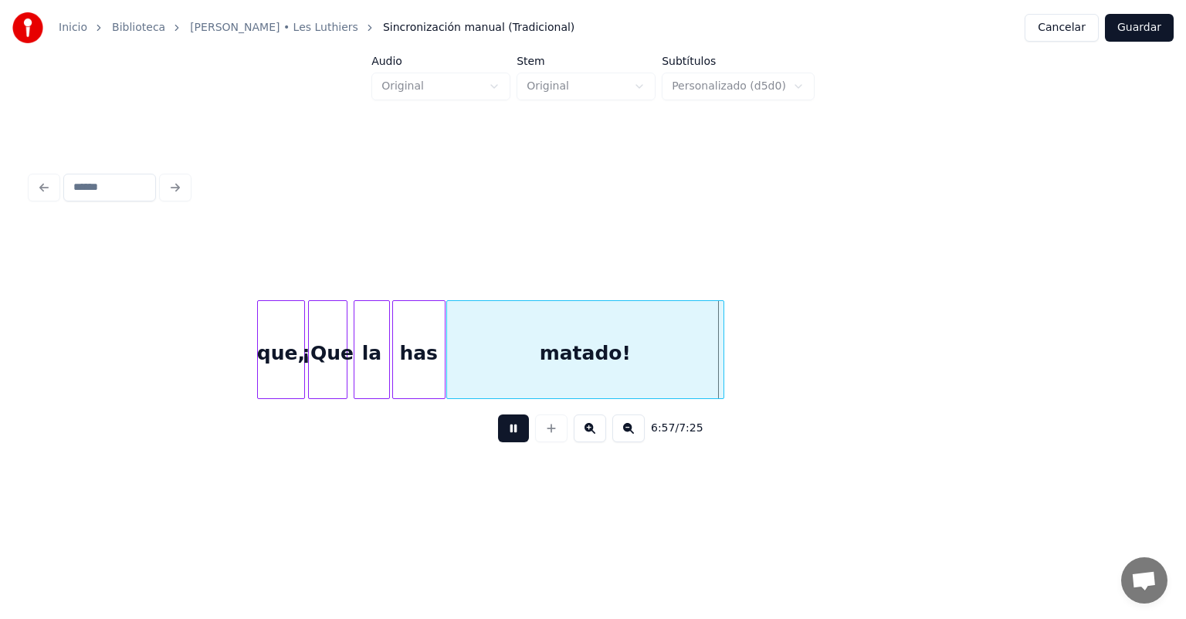
scroll to position [0, 160569]
click at [533, 442] on div at bounding box center [551, 429] width 39 height 28
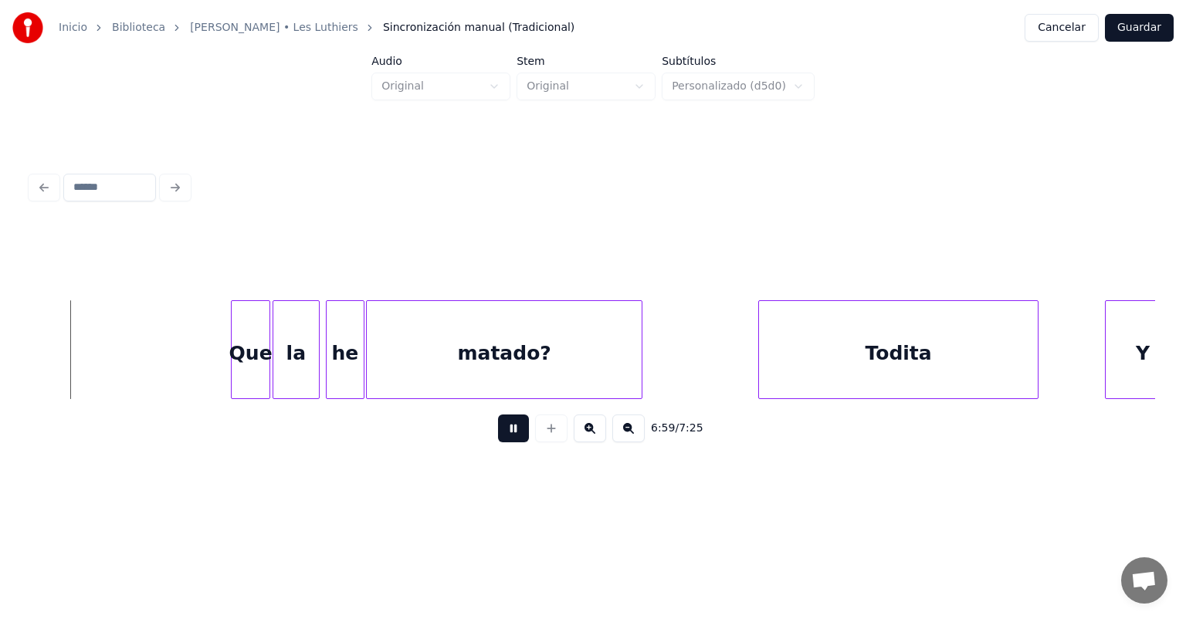
click at [498, 432] on button at bounding box center [513, 429] width 31 height 28
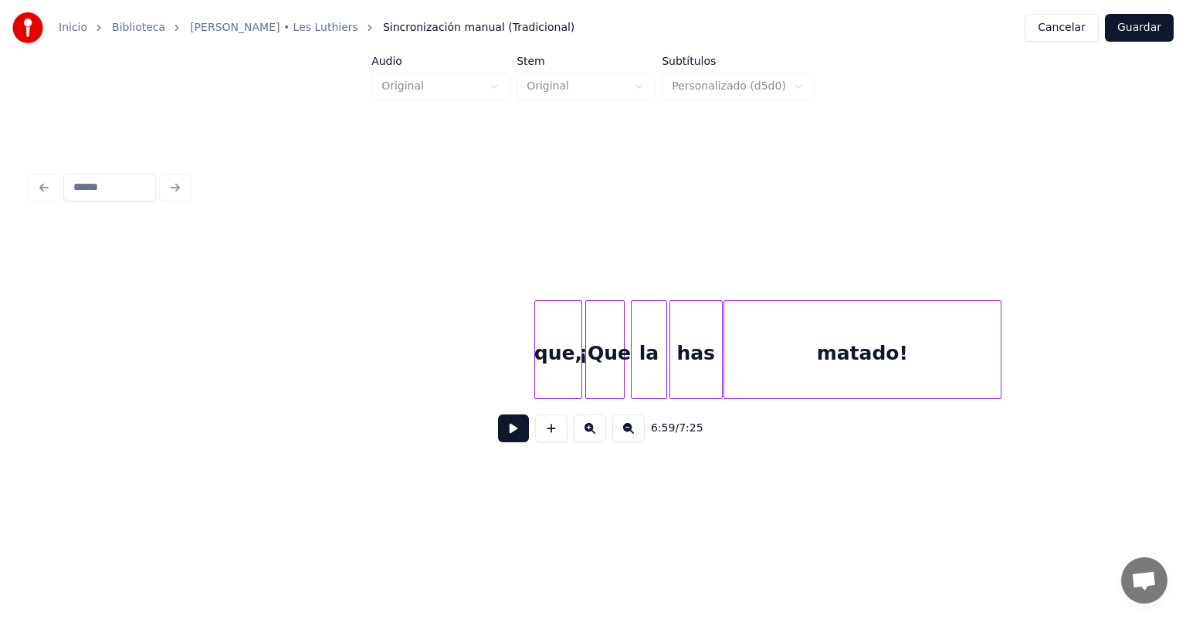
scroll to position [0, 160293]
click at [783, 369] on div "matado!" at bounding box center [861, 353] width 276 height 105
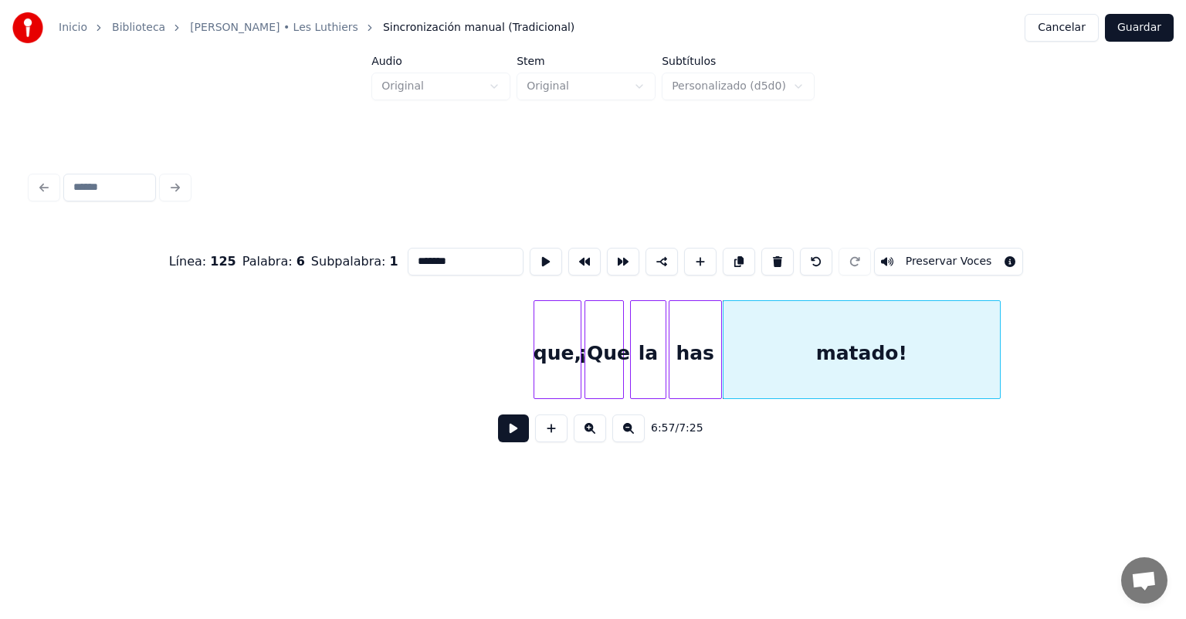
click at [514, 442] on button at bounding box center [513, 429] width 31 height 28
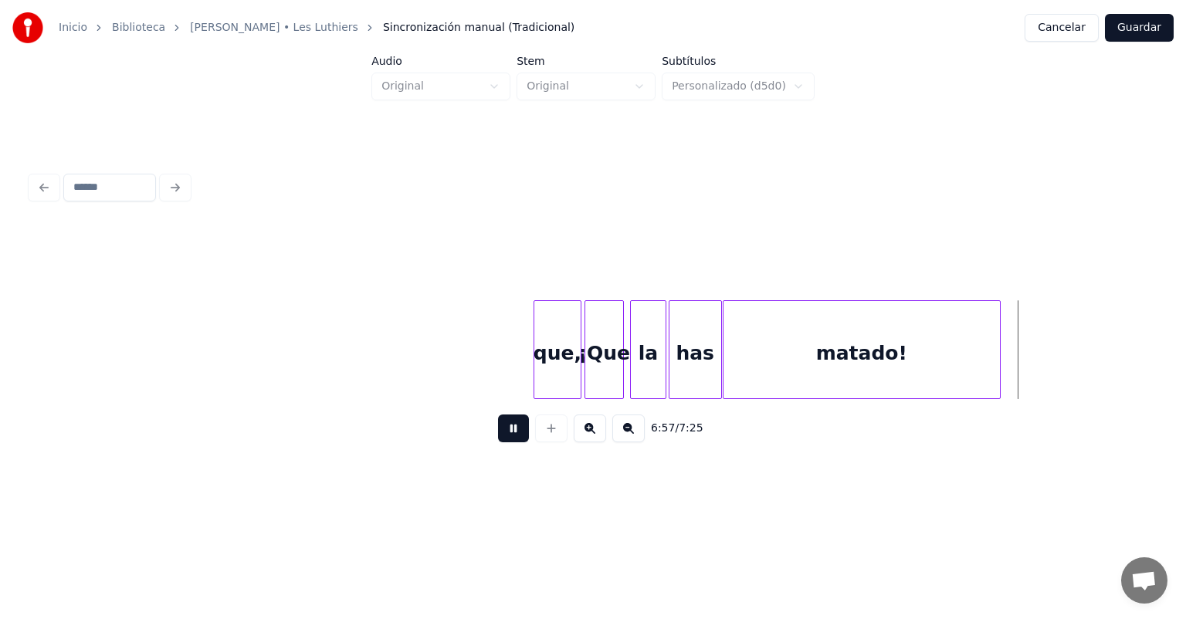
click at [500, 431] on button at bounding box center [513, 429] width 31 height 28
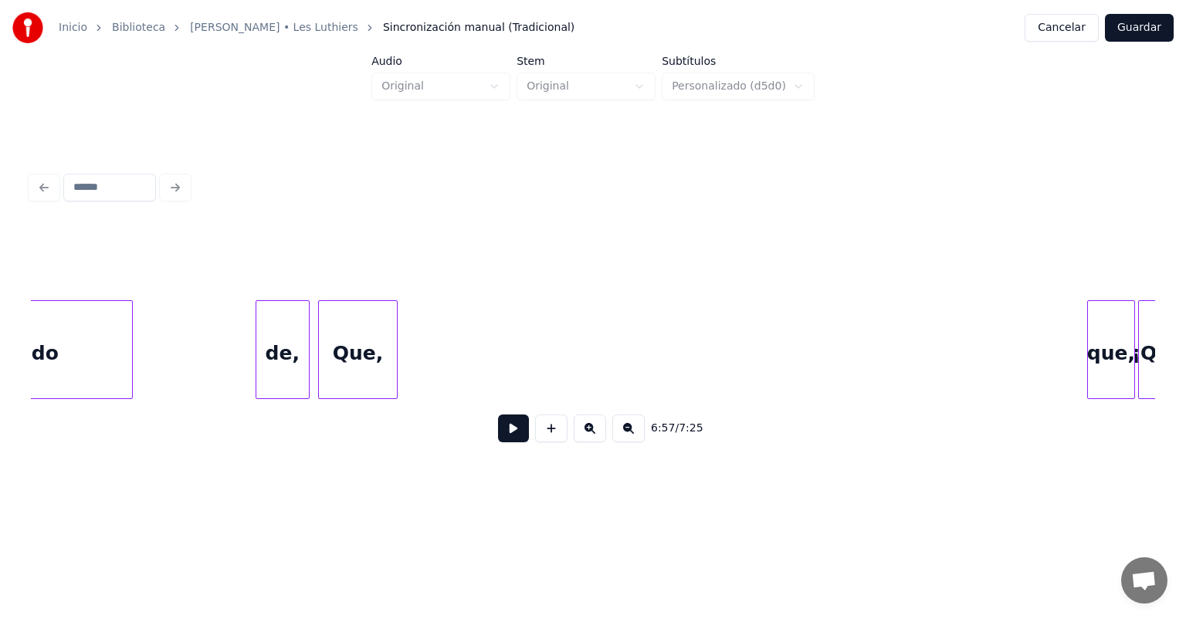
scroll to position [0, 159738]
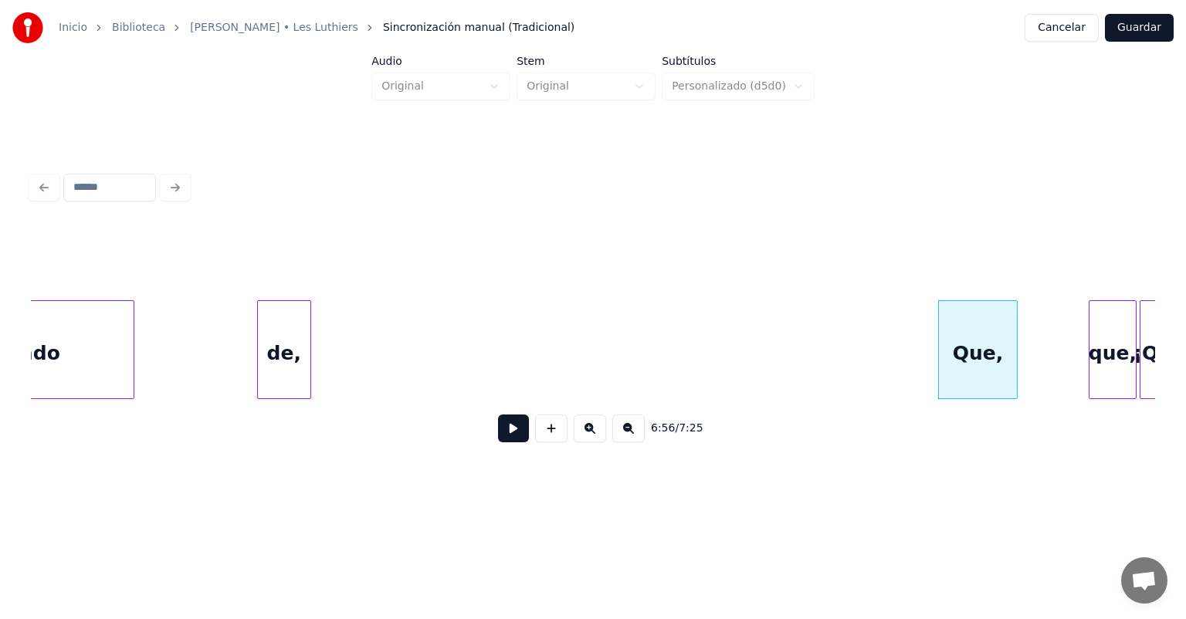
click at [499, 436] on button at bounding box center [513, 429] width 31 height 28
click at [498, 435] on button at bounding box center [513, 429] width 31 height 28
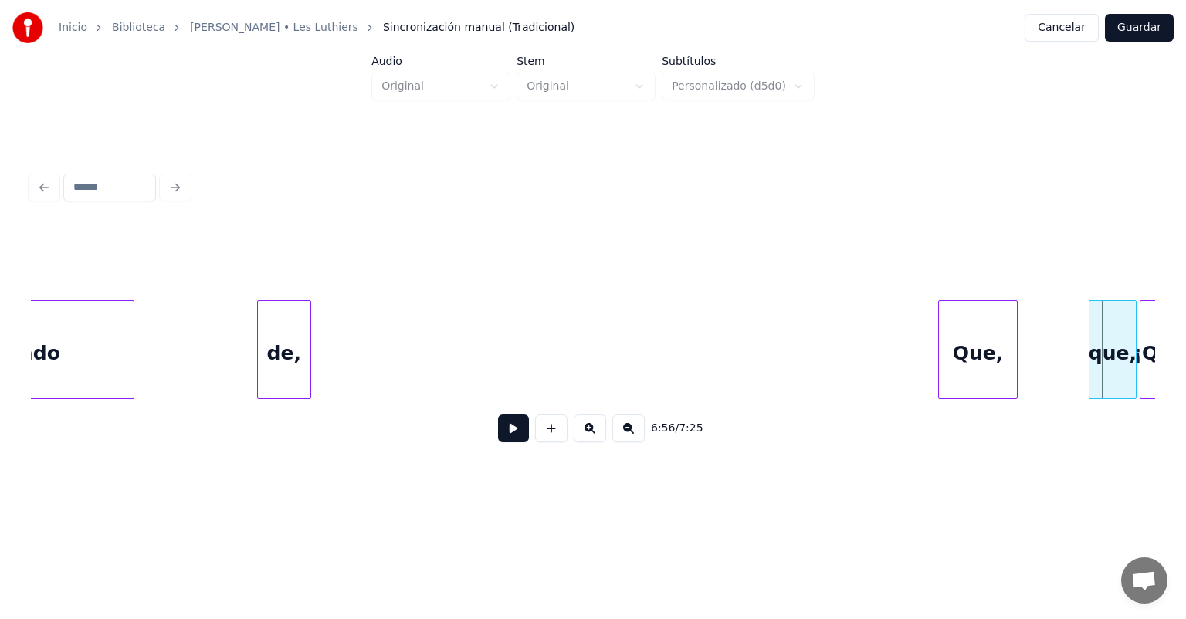
click at [498, 433] on button at bounding box center [513, 429] width 31 height 28
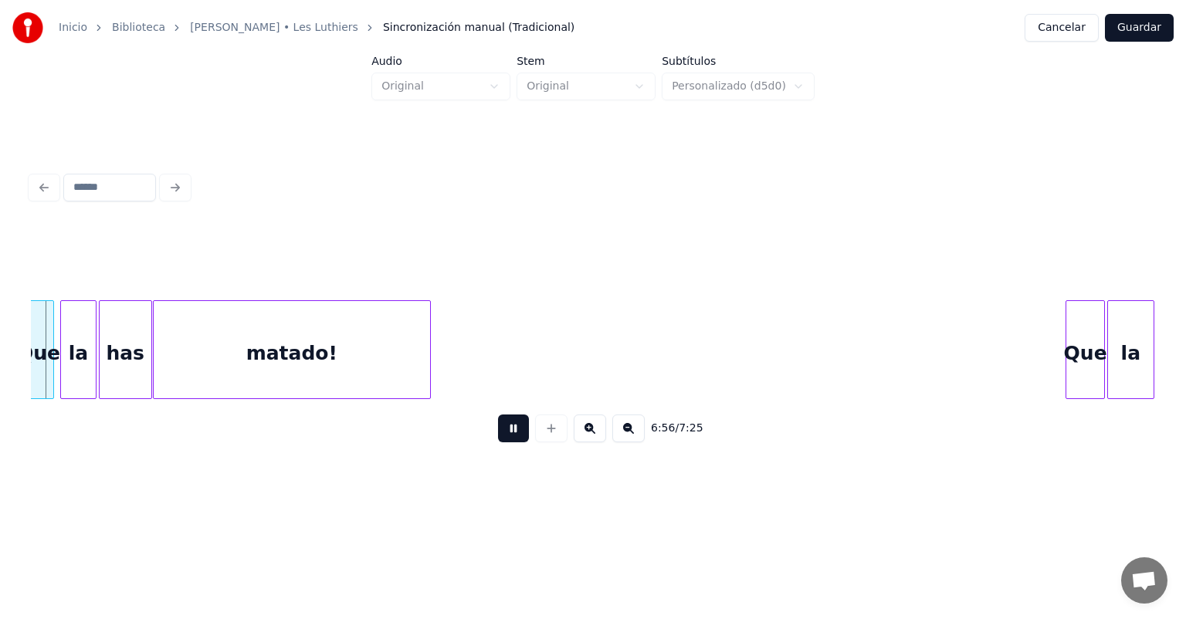
click at [498, 435] on button at bounding box center [513, 429] width 31 height 28
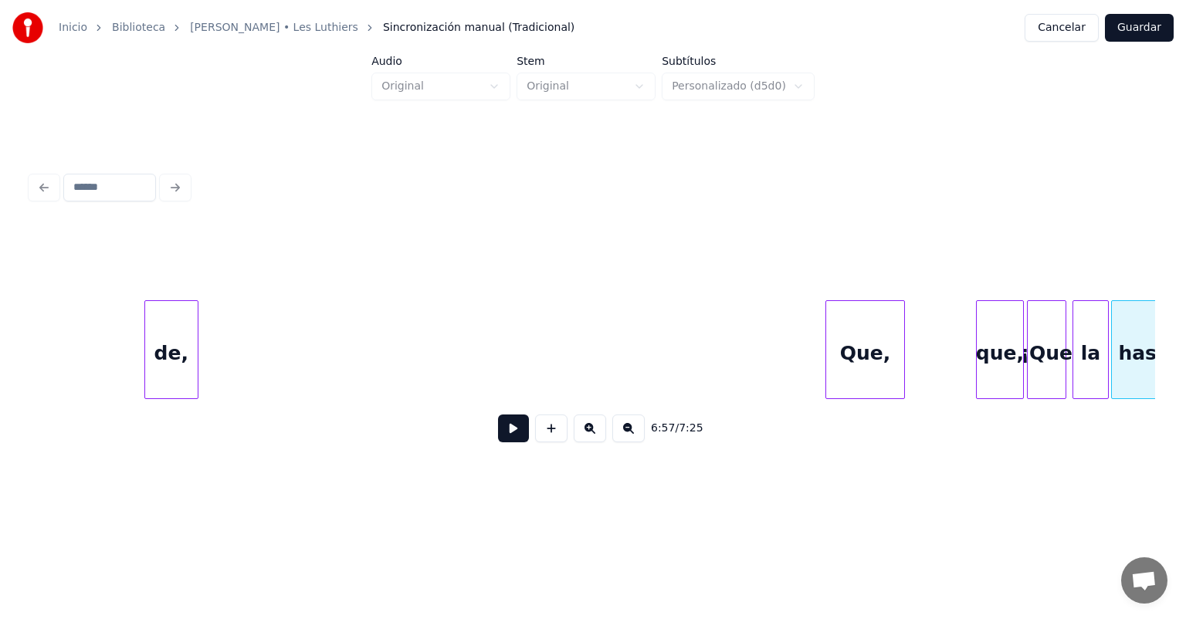
scroll to position [0, 159850]
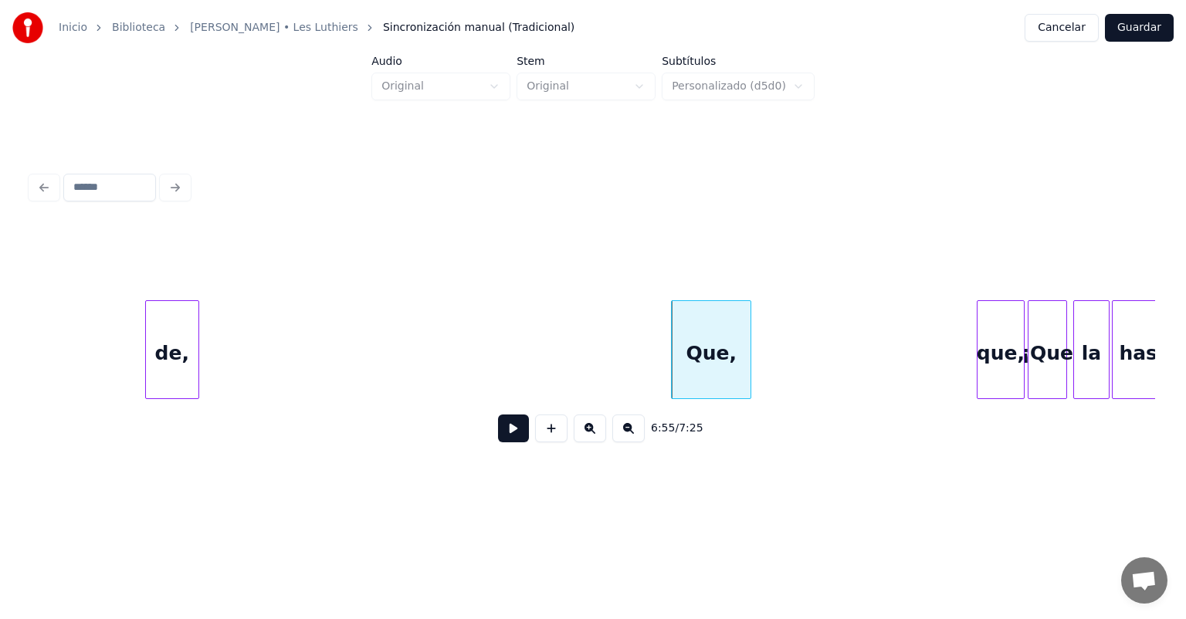
click at [498, 431] on button at bounding box center [513, 429] width 31 height 28
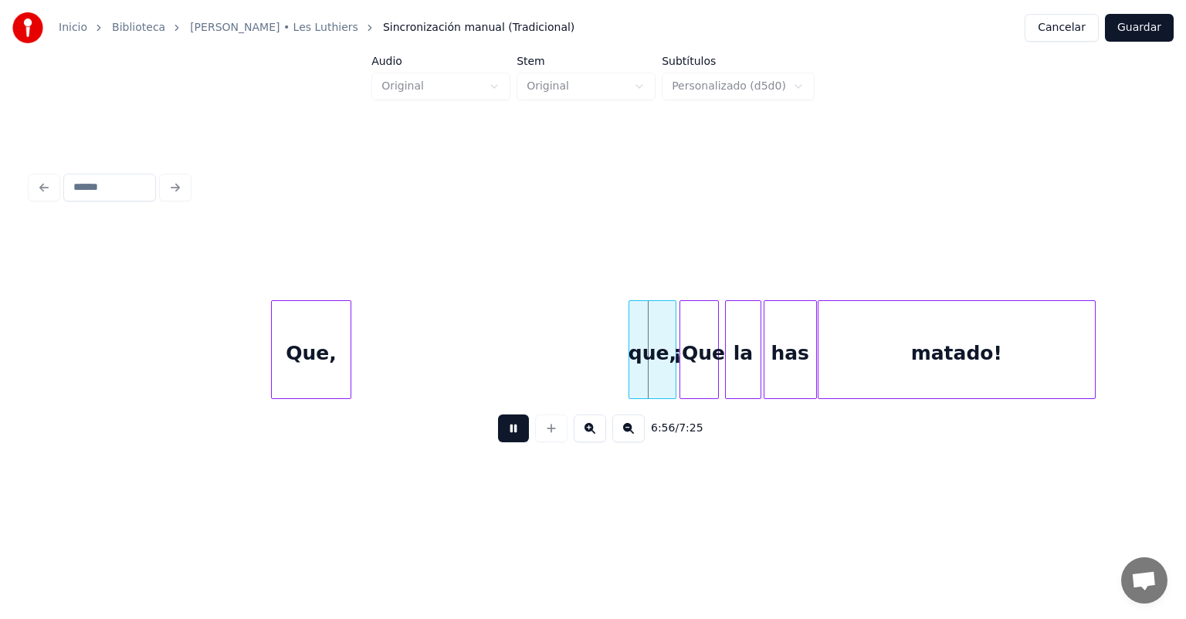
scroll to position [0, 160186]
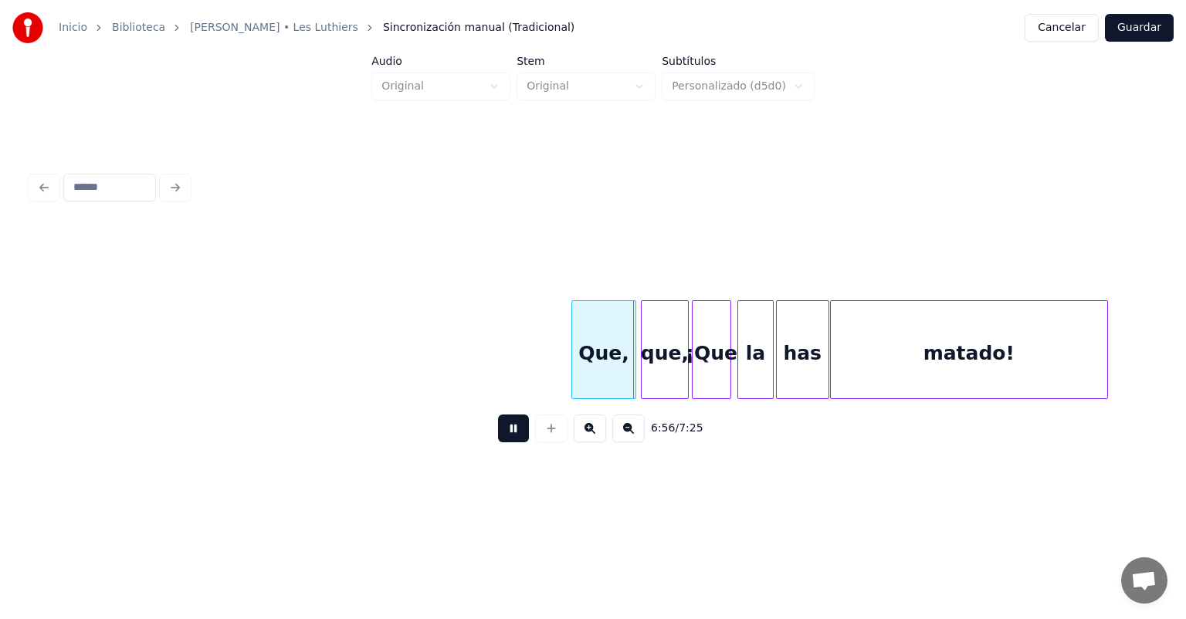
click at [498, 435] on button at bounding box center [513, 429] width 31 height 28
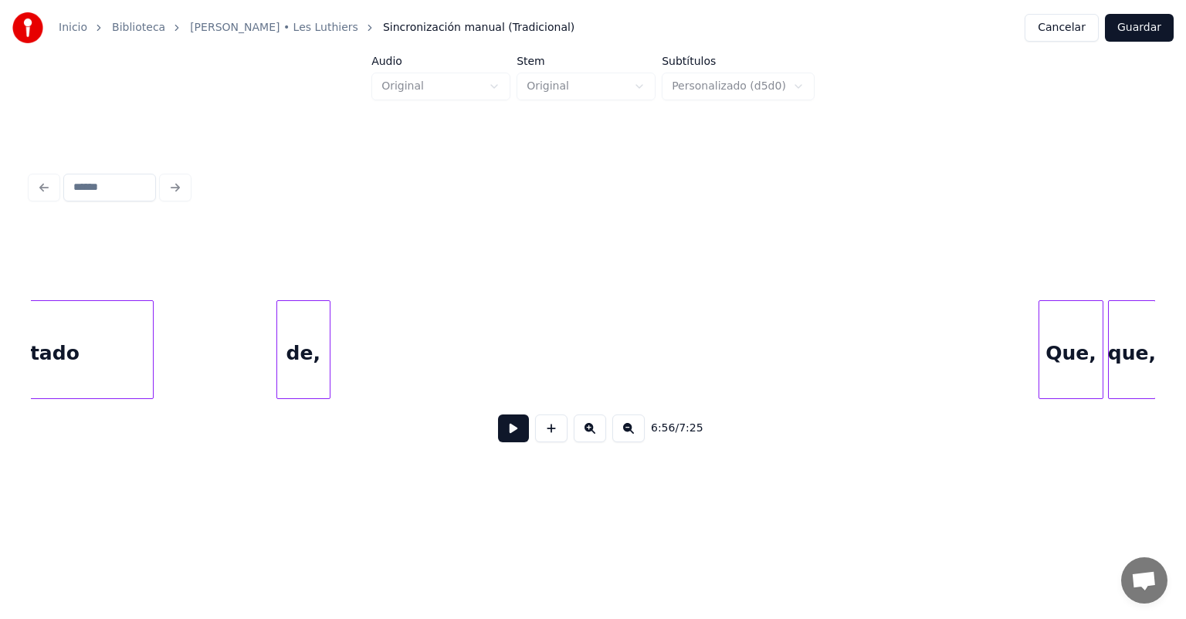
scroll to position [0, 159717]
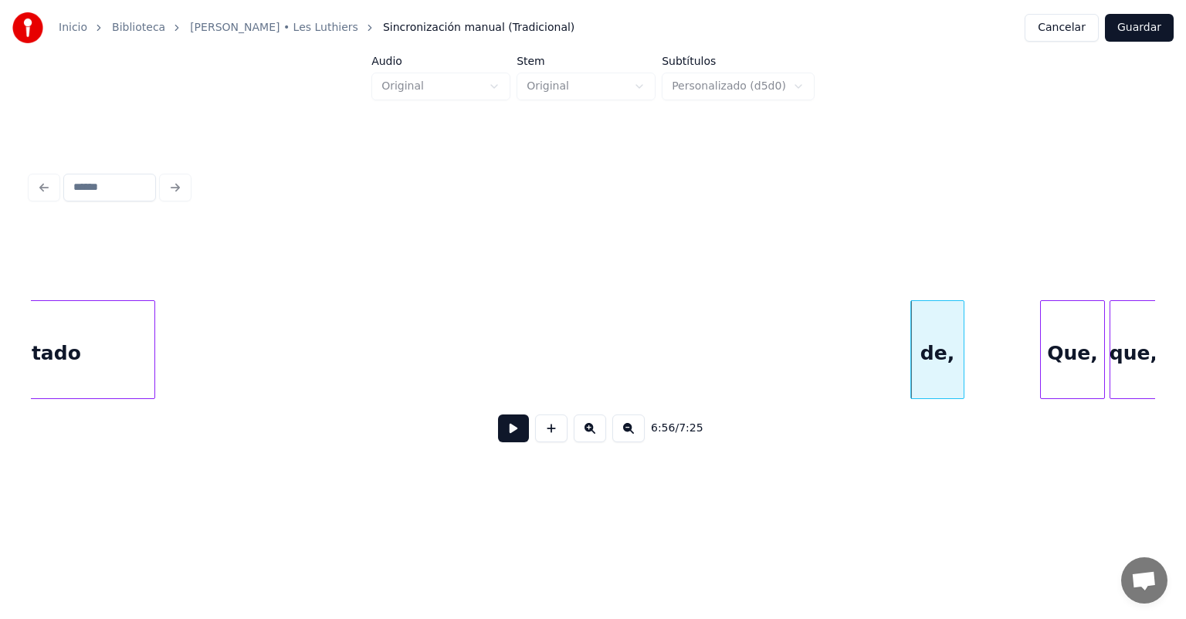
click at [498, 440] on button at bounding box center [513, 429] width 31 height 28
click at [498, 433] on button at bounding box center [513, 429] width 31 height 28
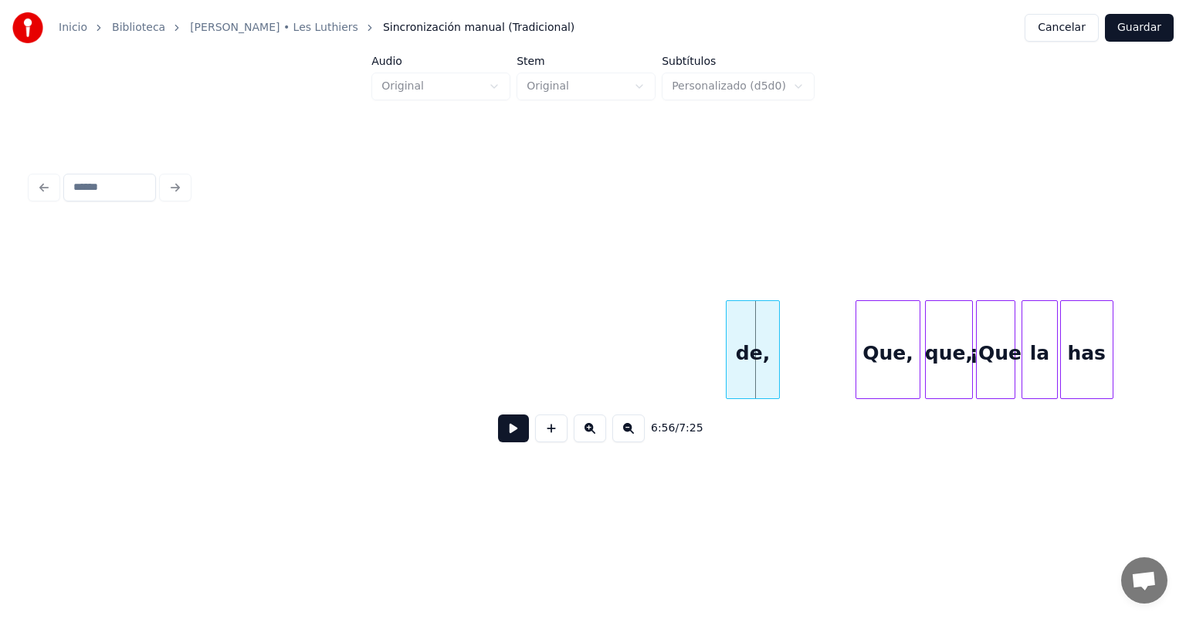
scroll to position [0, 159904]
click at [498, 430] on button at bounding box center [513, 429] width 31 height 28
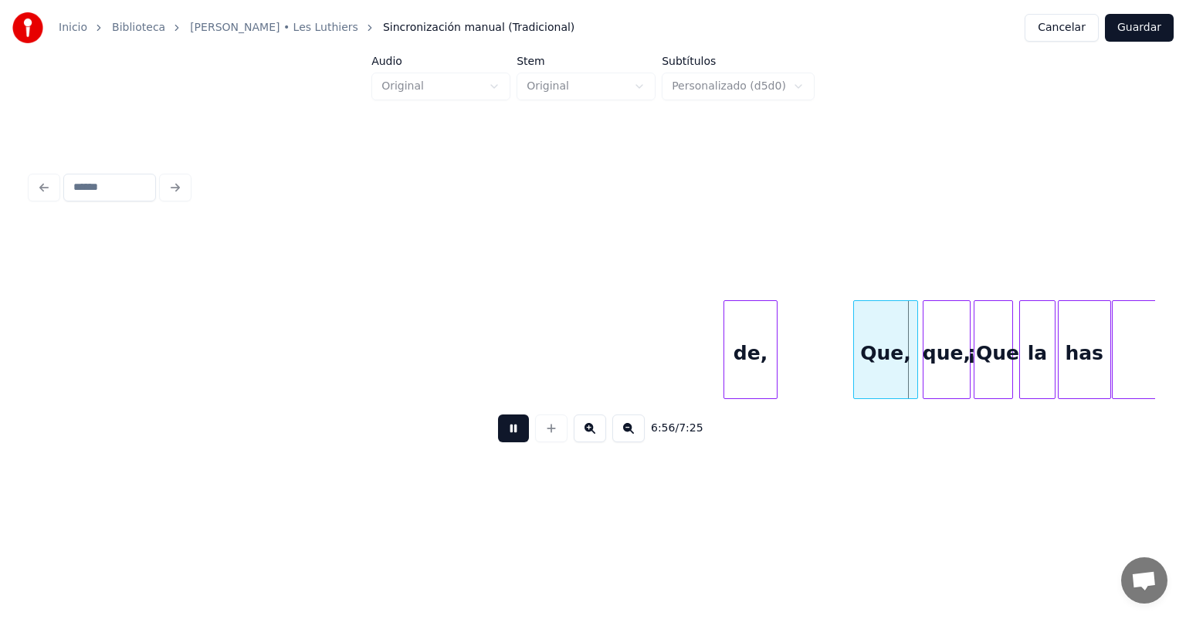
click at [498, 429] on button at bounding box center [513, 429] width 31 height 28
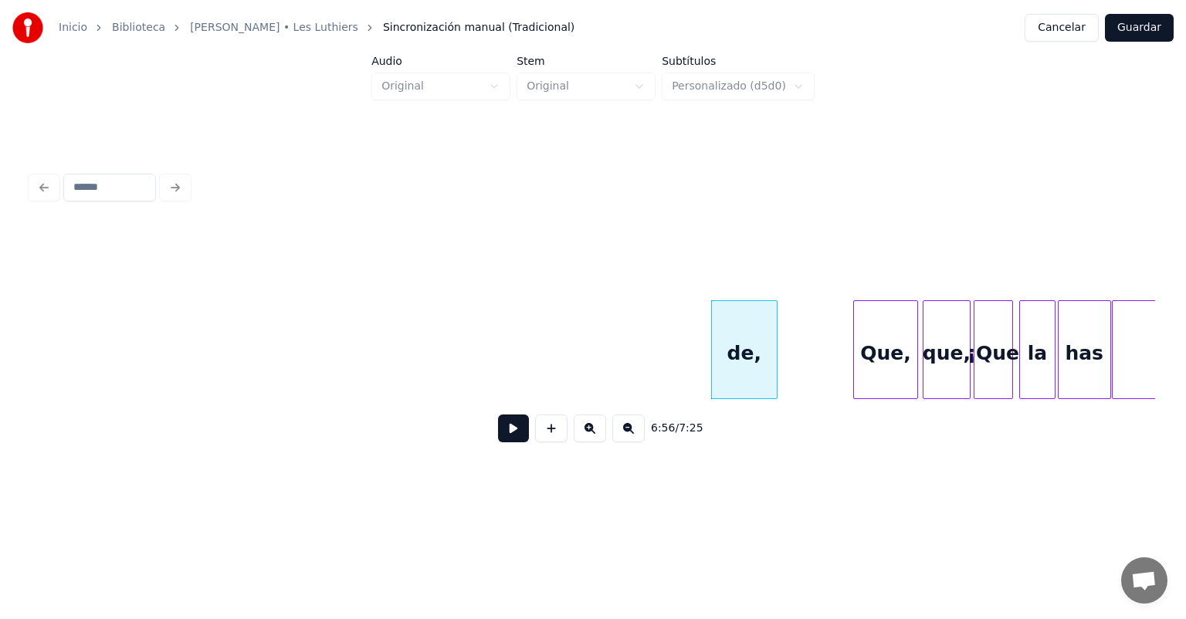
click at [498, 442] on button at bounding box center [513, 429] width 31 height 28
click at [498, 437] on button at bounding box center [513, 429] width 31 height 28
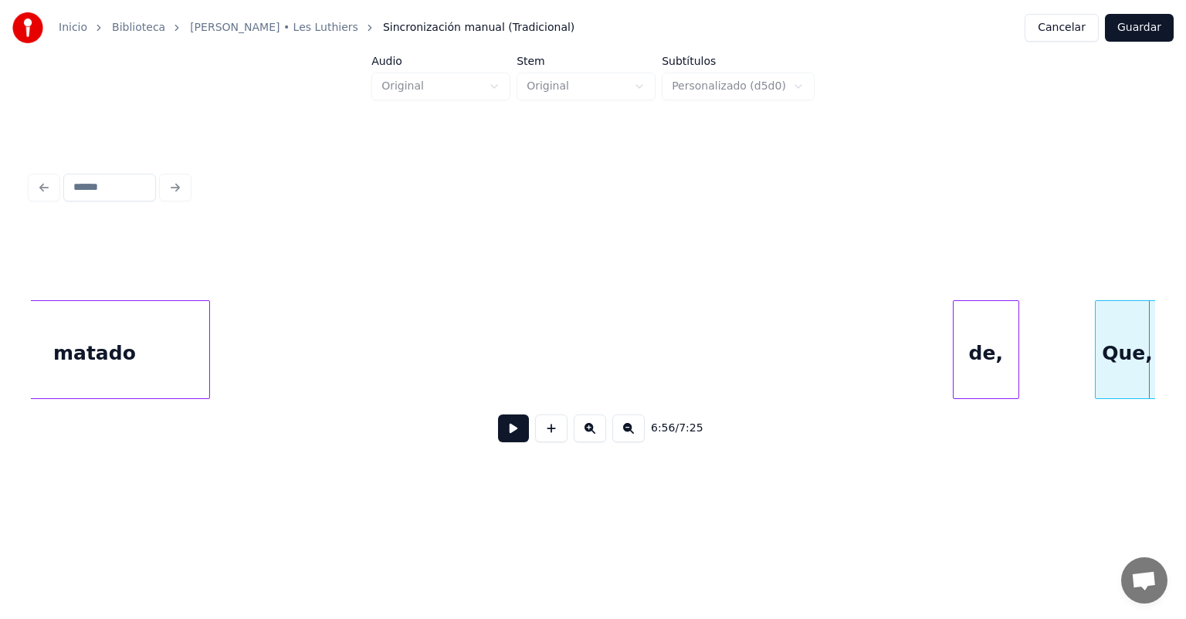
scroll to position [0, 159621]
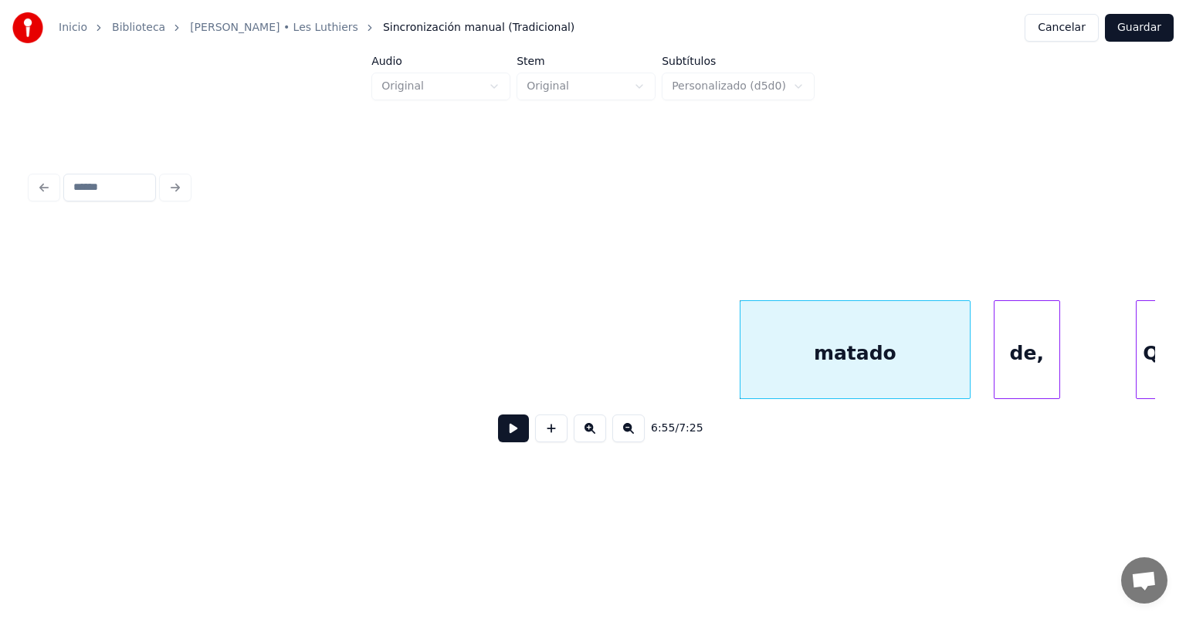
click at [498, 433] on button at bounding box center [513, 429] width 31 height 28
click at [498, 431] on button at bounding box center [513, 429] width 31 height 28
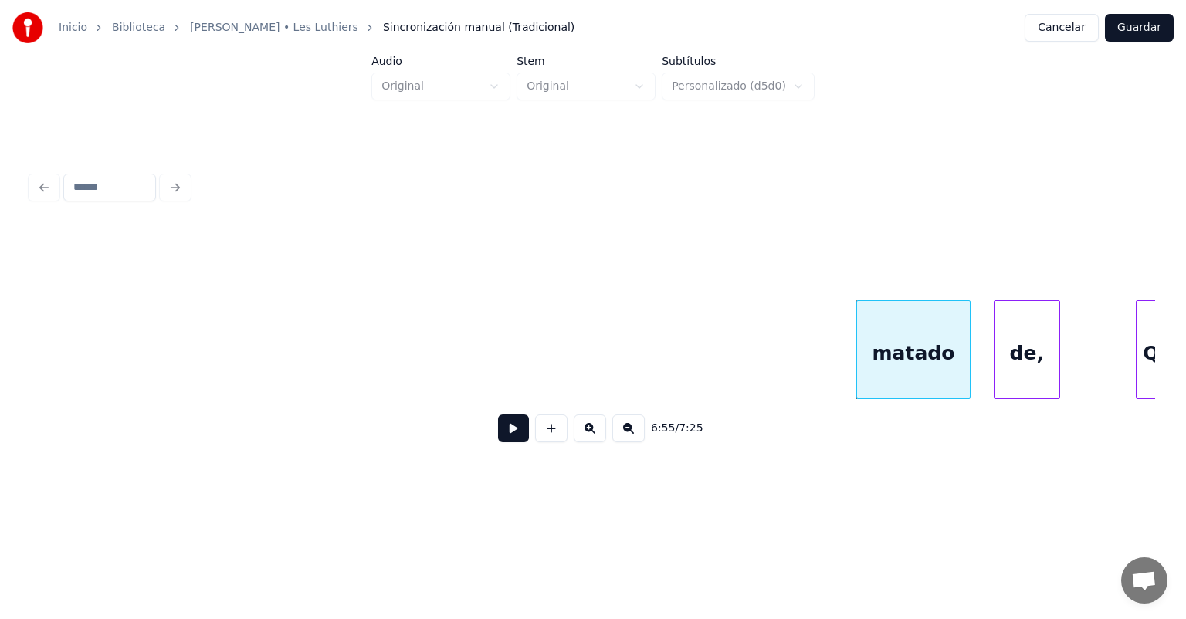
click at [540, 439] on button at bounding box center [551, 429] width 32 height 28
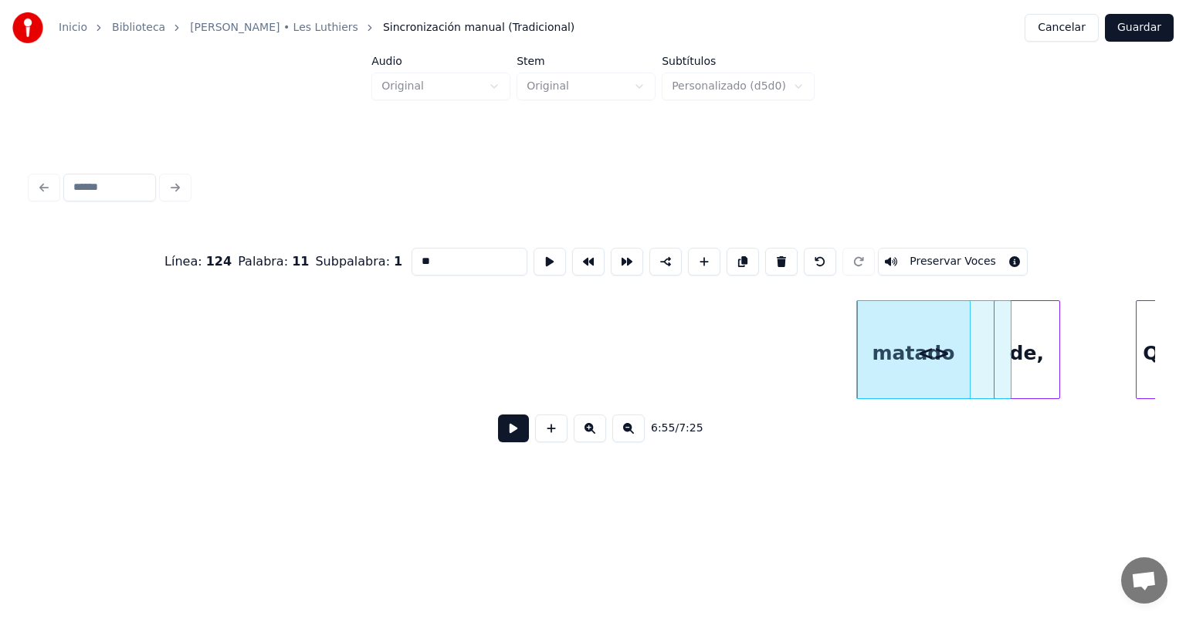
click at [824, 257] on button at bounding box center [820, 262] width 32 height 28
type input "******"
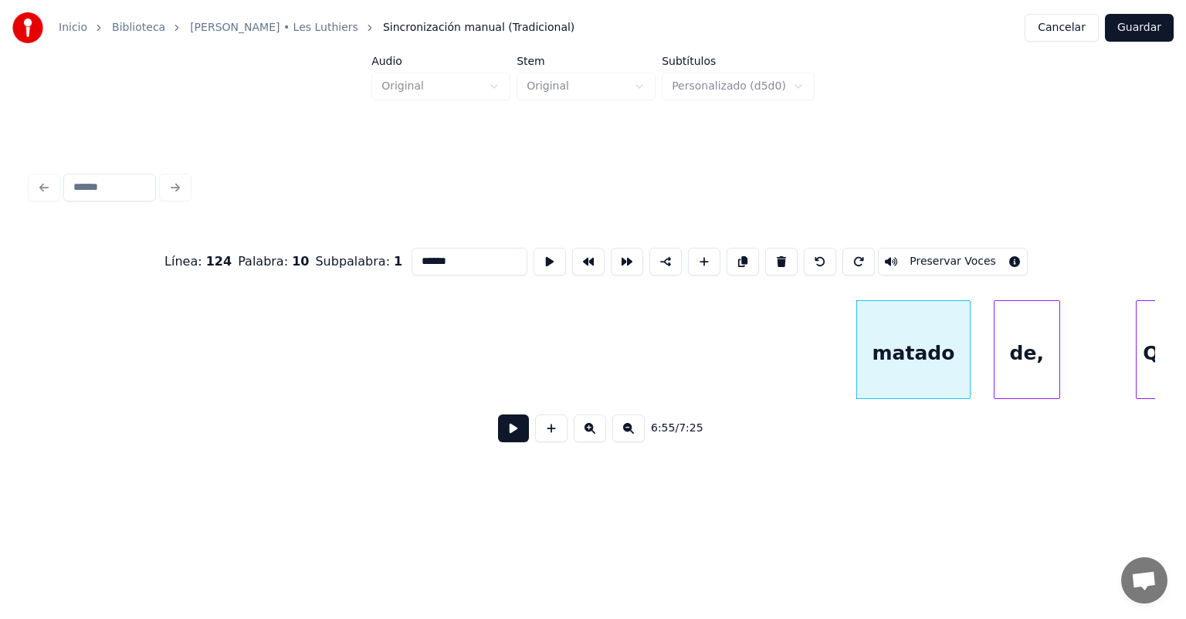
click at [498, 432] on button at bounding box center [513, 429] width 31 height 28
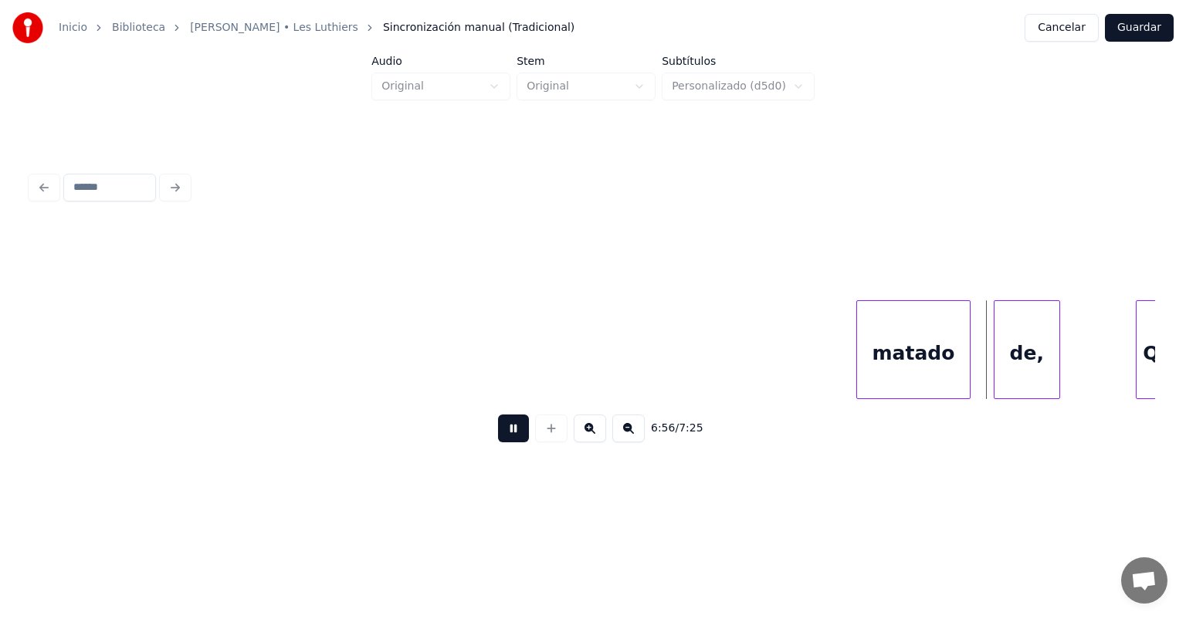
click at [498, 438] on button at bounding box center [513, 429] width 31 height 28
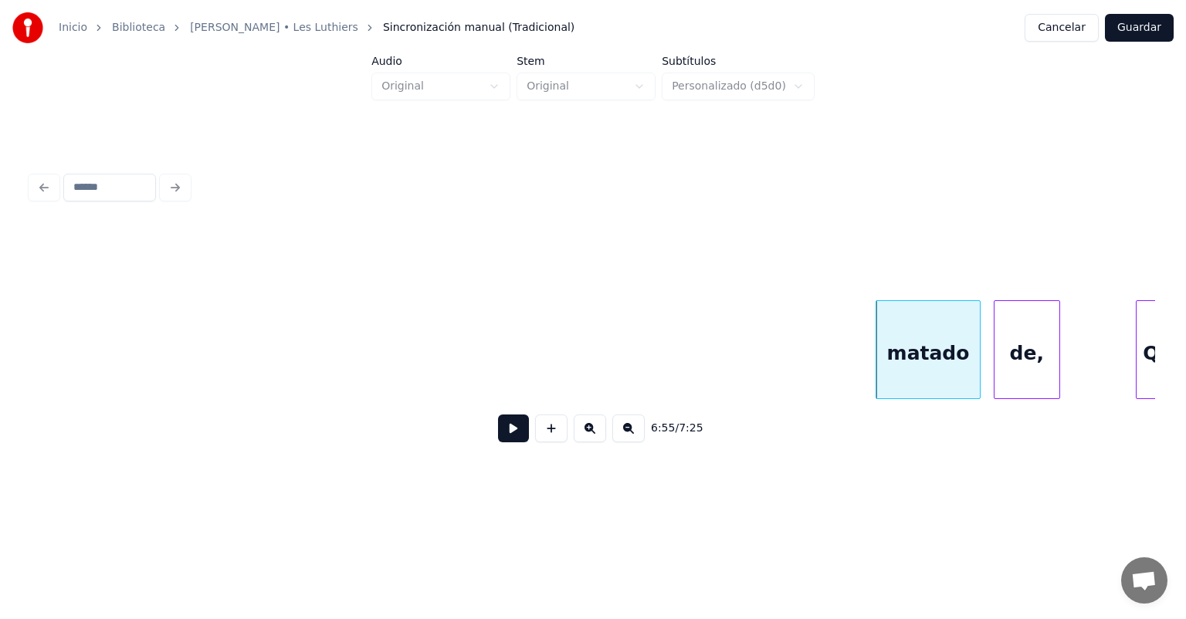
click at [996, 361] on div at bounding box center [996, 349] width 5 height 97
click at [498, 442] on button at bounding box center [513, 429] width 31 height 28
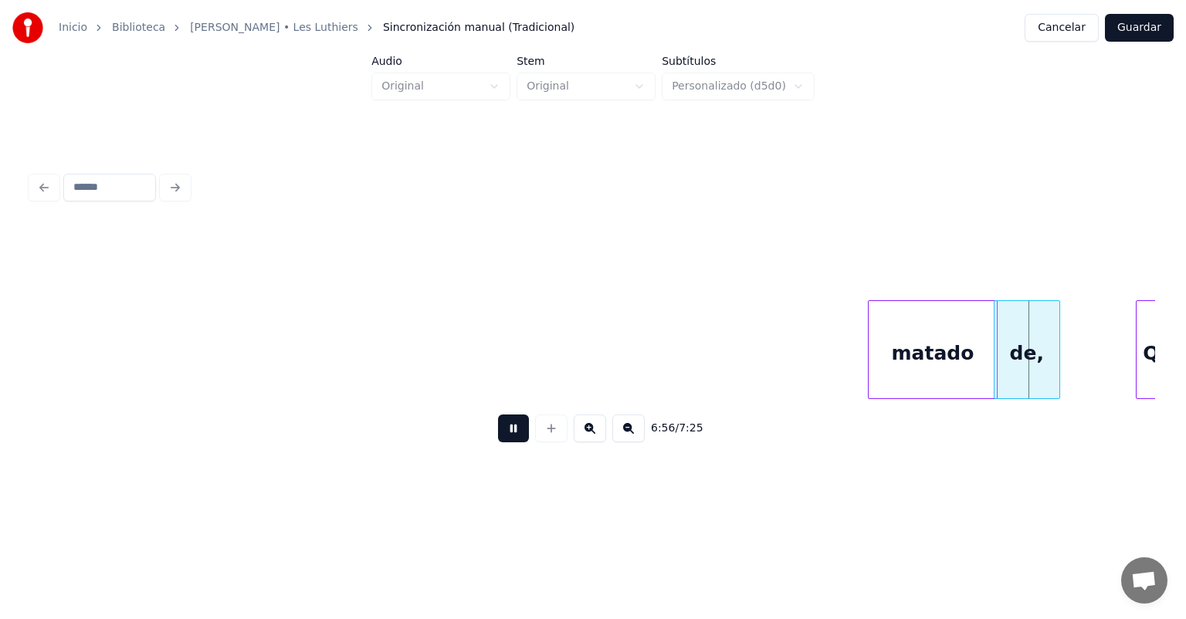
click at [498, 437] on button at bounding box center [513, 429] width 31 height 28
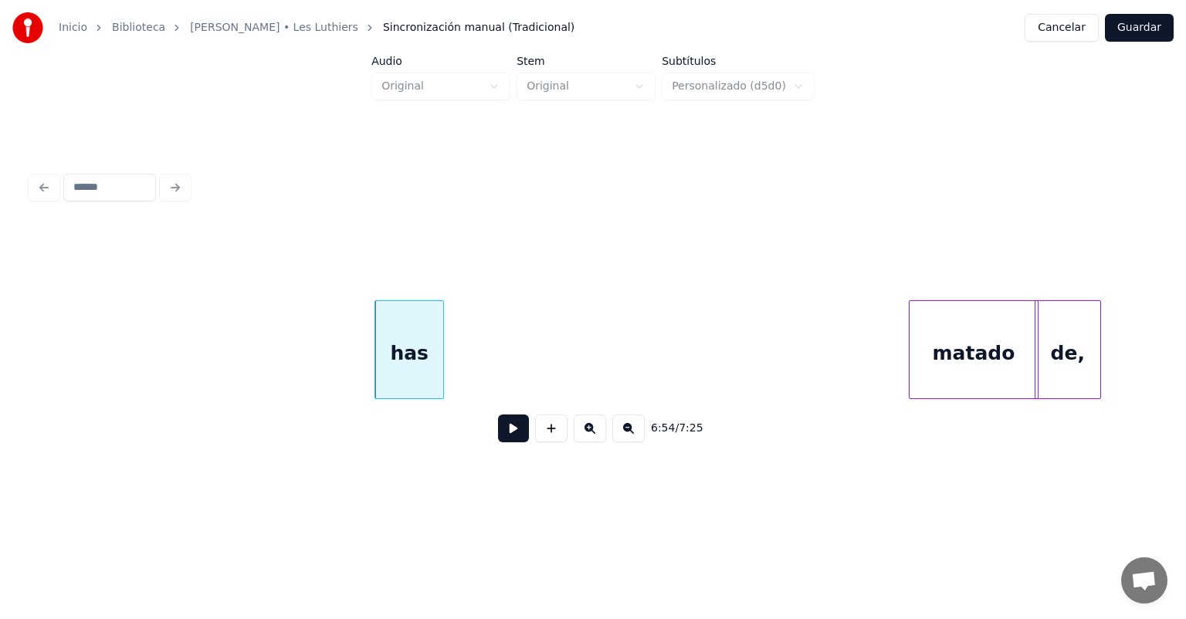
scroll to position [0, 159581]
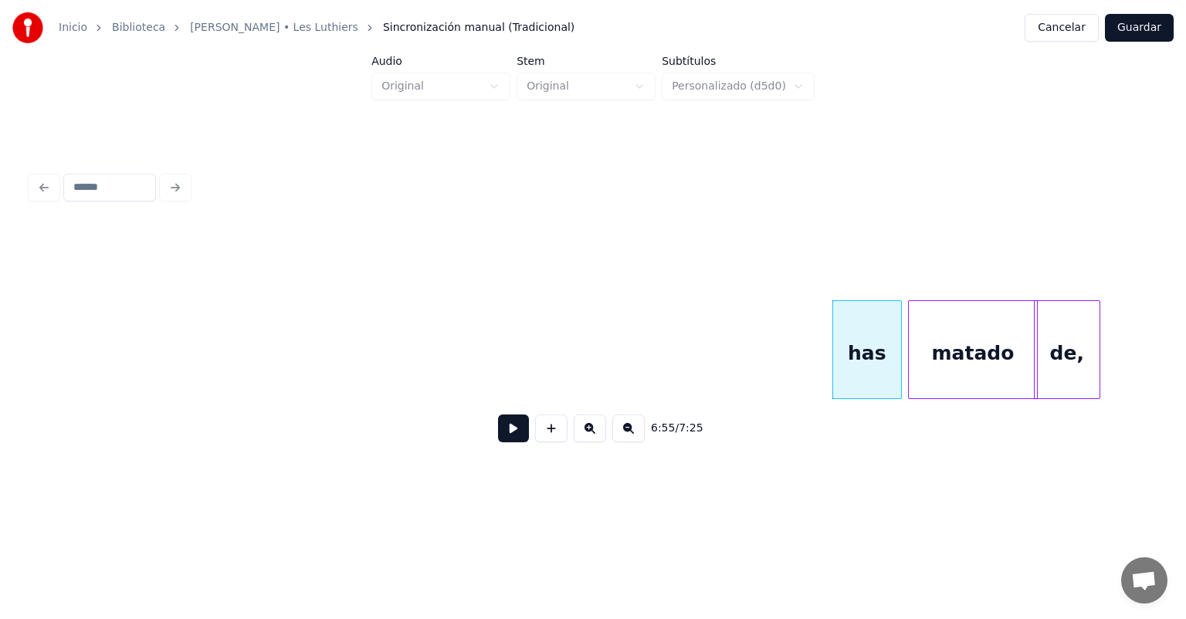
click at [499, 436] on button at bounding box center [513, 429] width 31 height 28
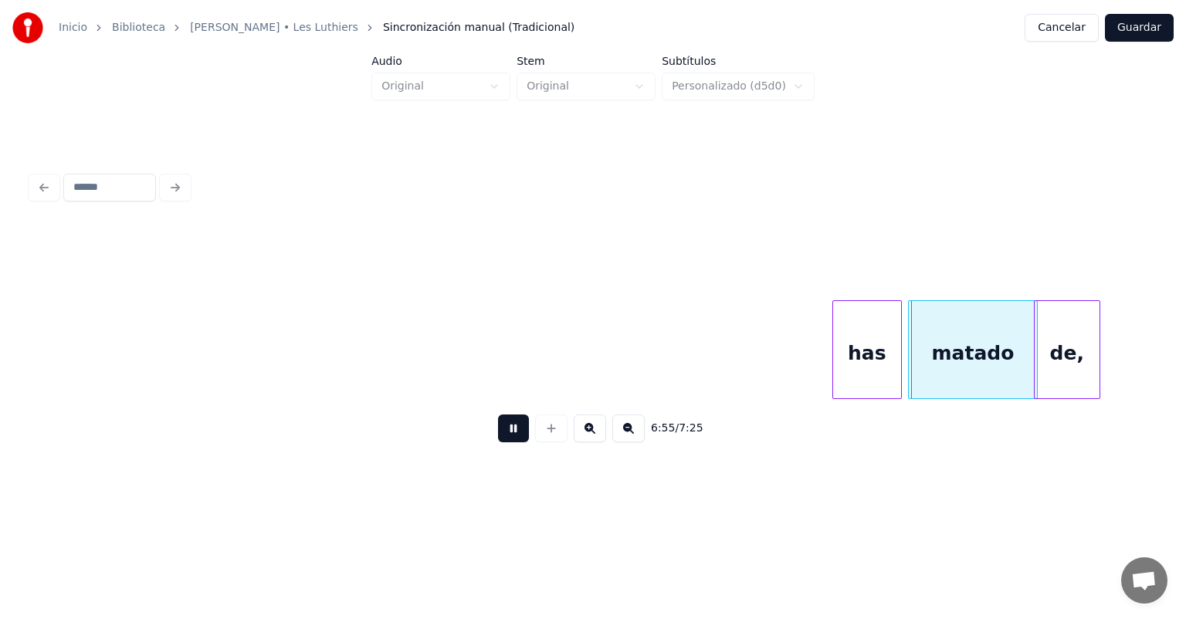
click at [498, 432] on button at bounding box center [513, 429] width 31 height 28
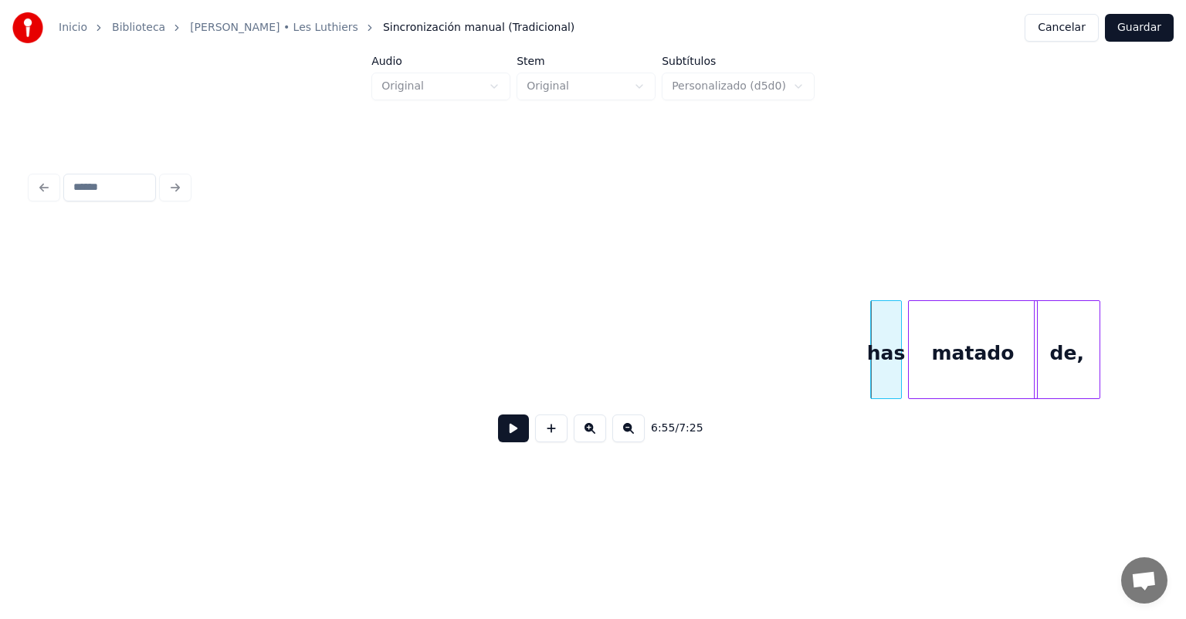
click at [498, 431] on button at bounding box center [513, 429] width 31 height 28
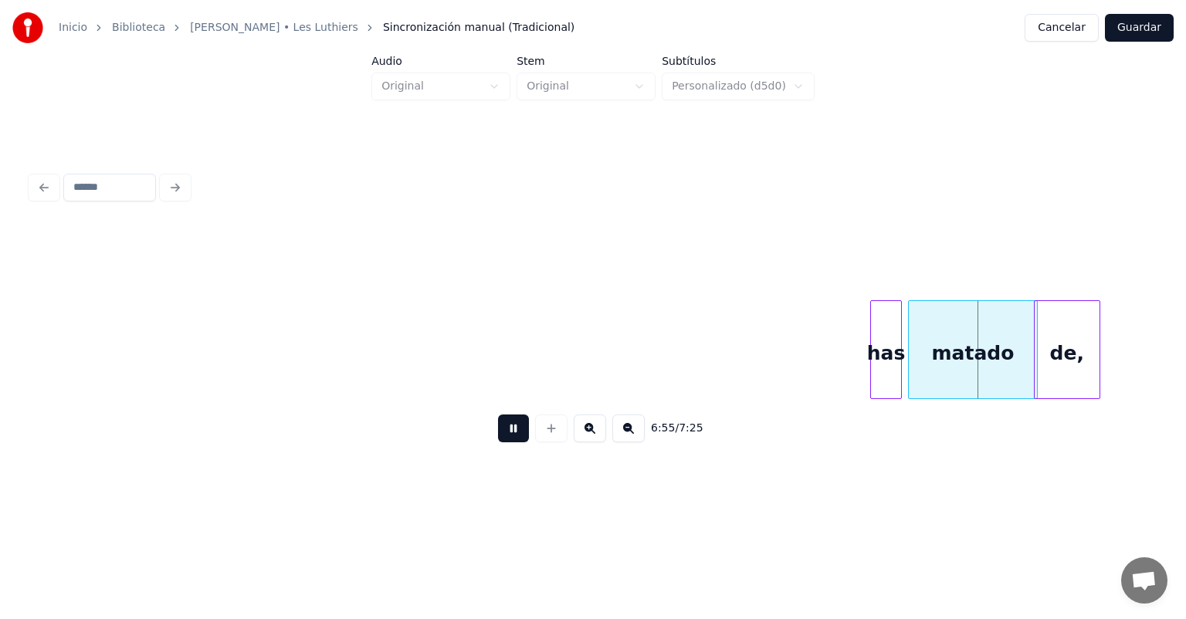
click at [498, 435] on button at bounding box center [513, 429] width 31 height 28
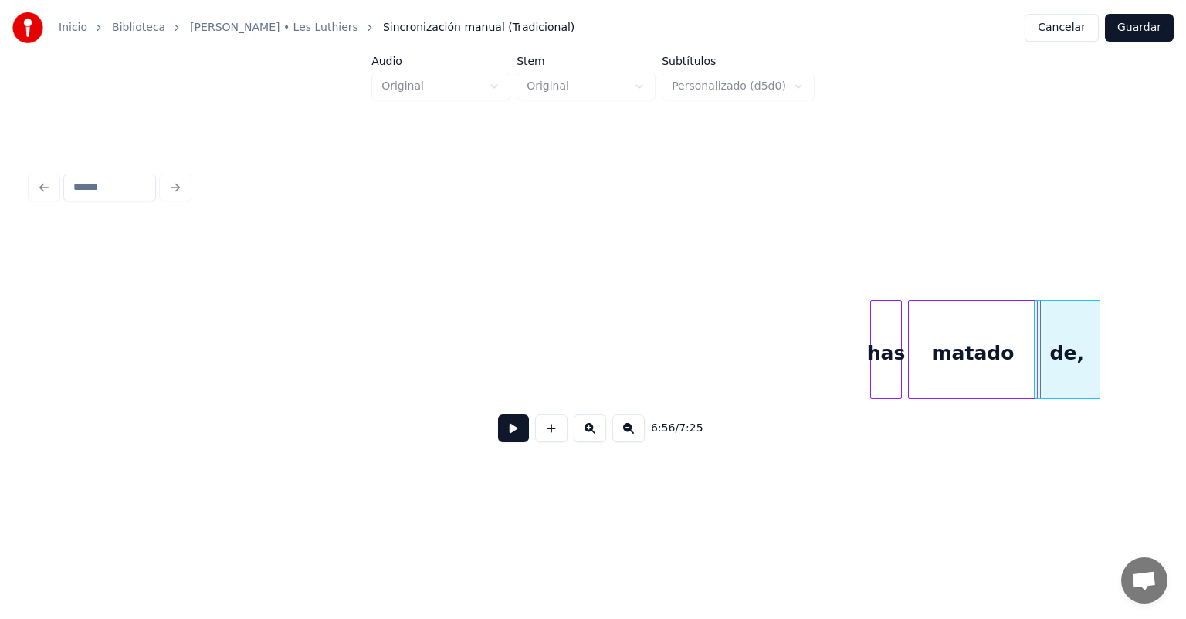
click at [872, 380] on div "has" at bounding box center [885, 349] width 31 height 99
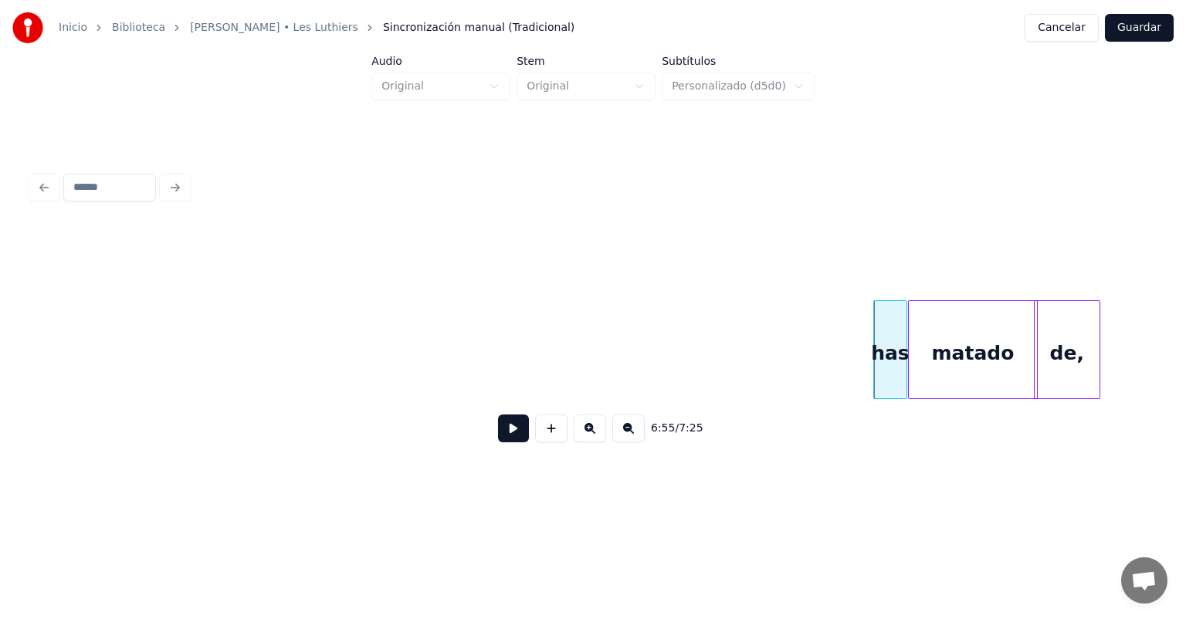
click at [898, 372] on div "has" at bounding box center [890, 353] width 32 height 105
click at [498, 434] on button at bounding box center [513, 429] width 31 height 28
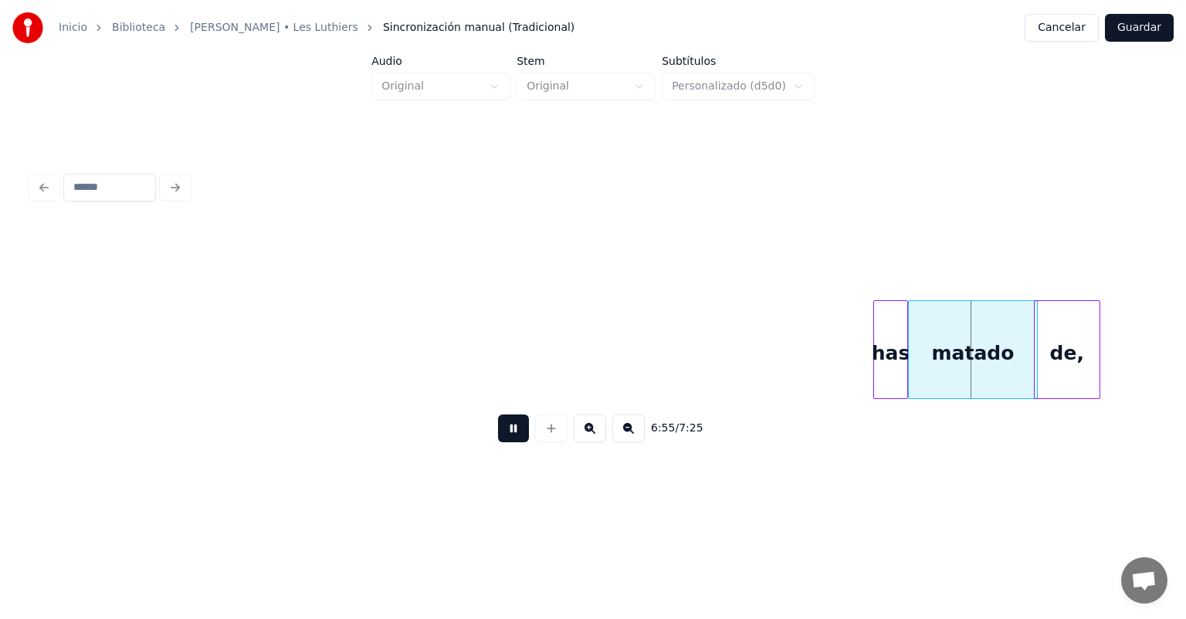
click at [498, 432] on button at bounding box center [513, 429] width 31 height 28
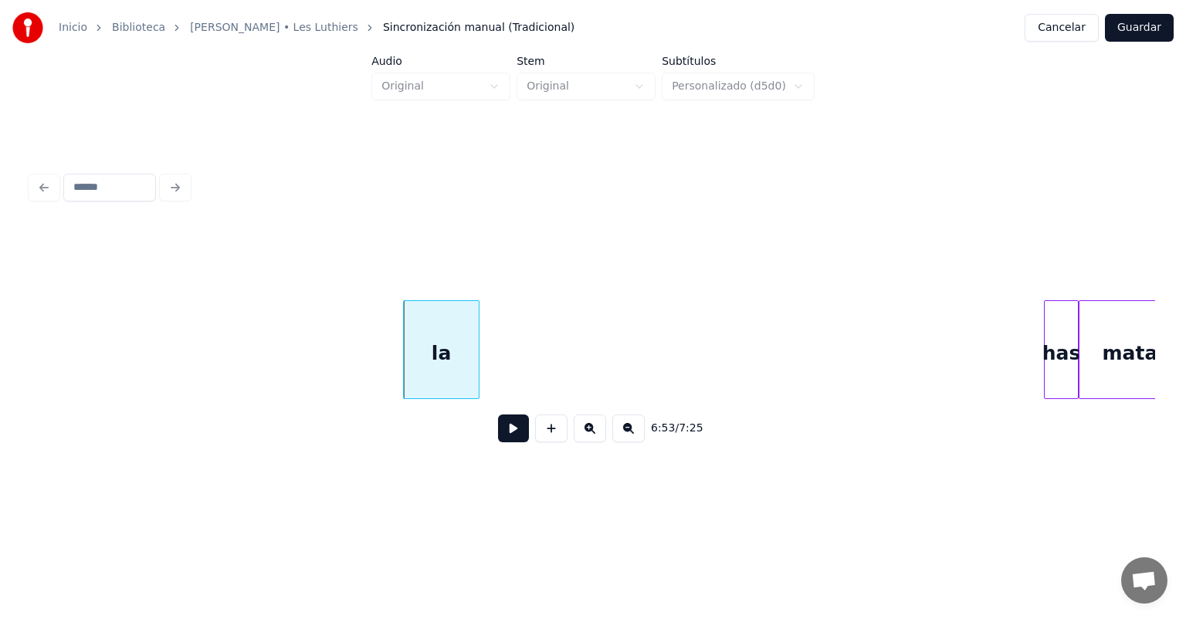
scroll to position [0, 159412]
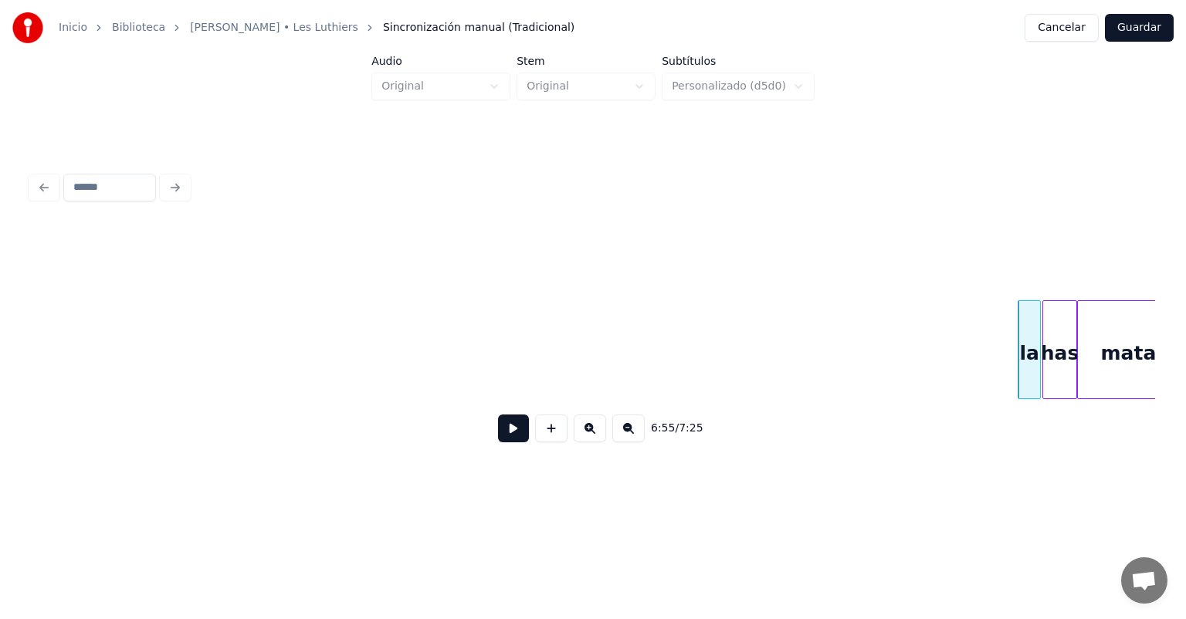
click at [498, 439] on button at bounding box center [513, 429] width 31 height 28
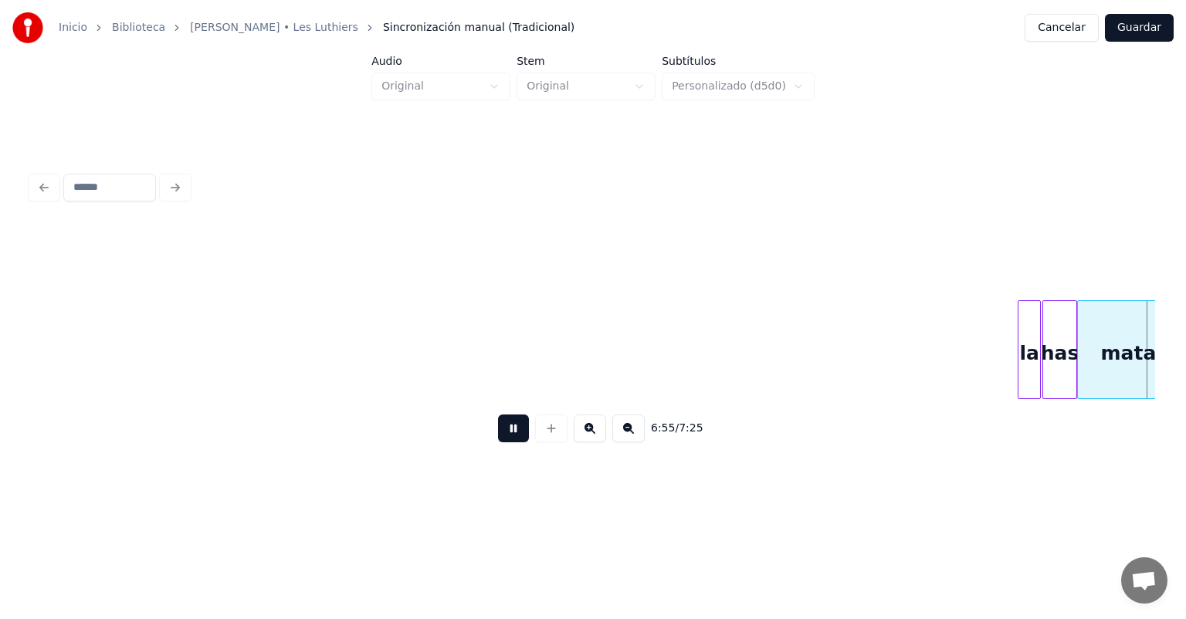
click at [498, 430] on button at bounding box center [513, 429] width 31 height 28
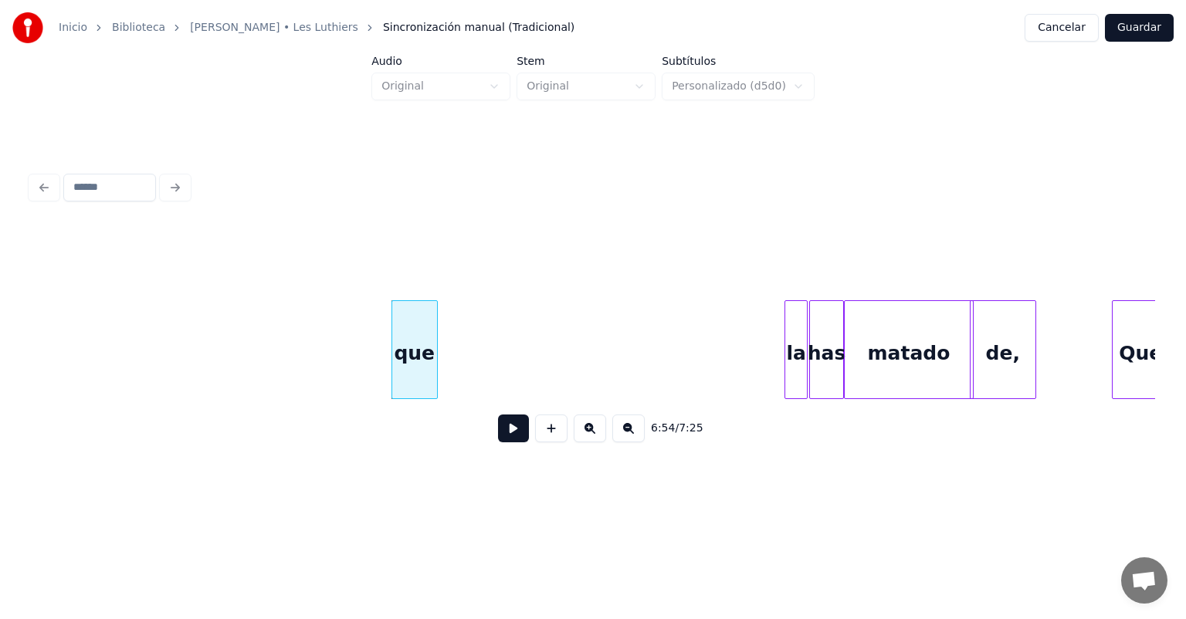
scroll to position [0, 159647]
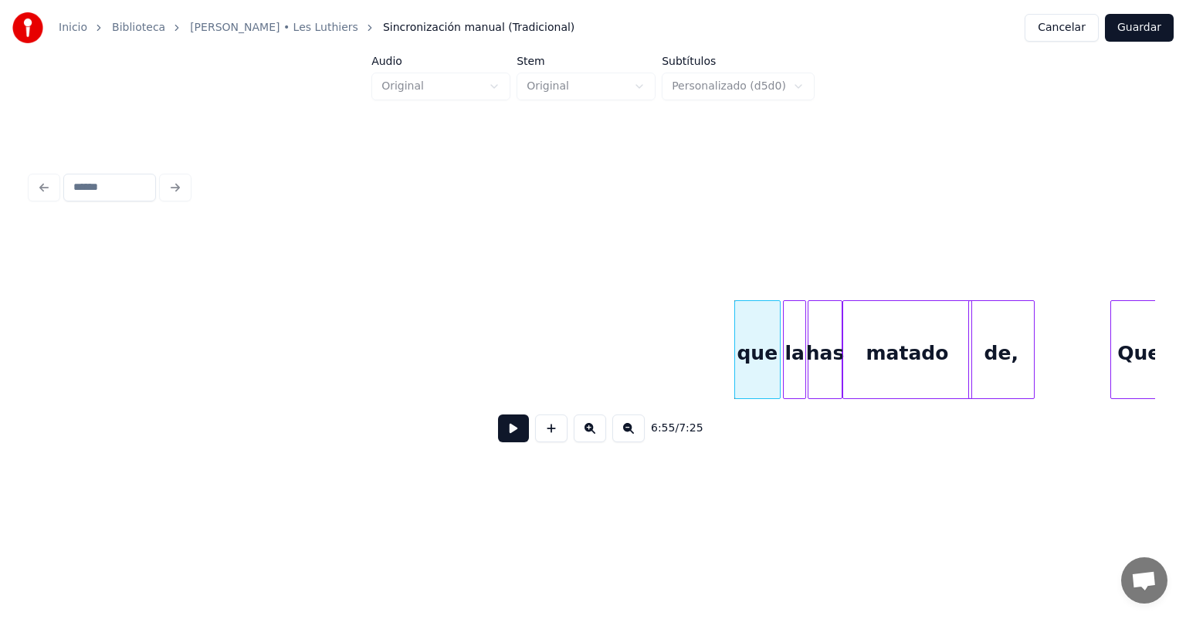
click at [498, 438] on button at bounding box center [513, 429] width 31 height 28
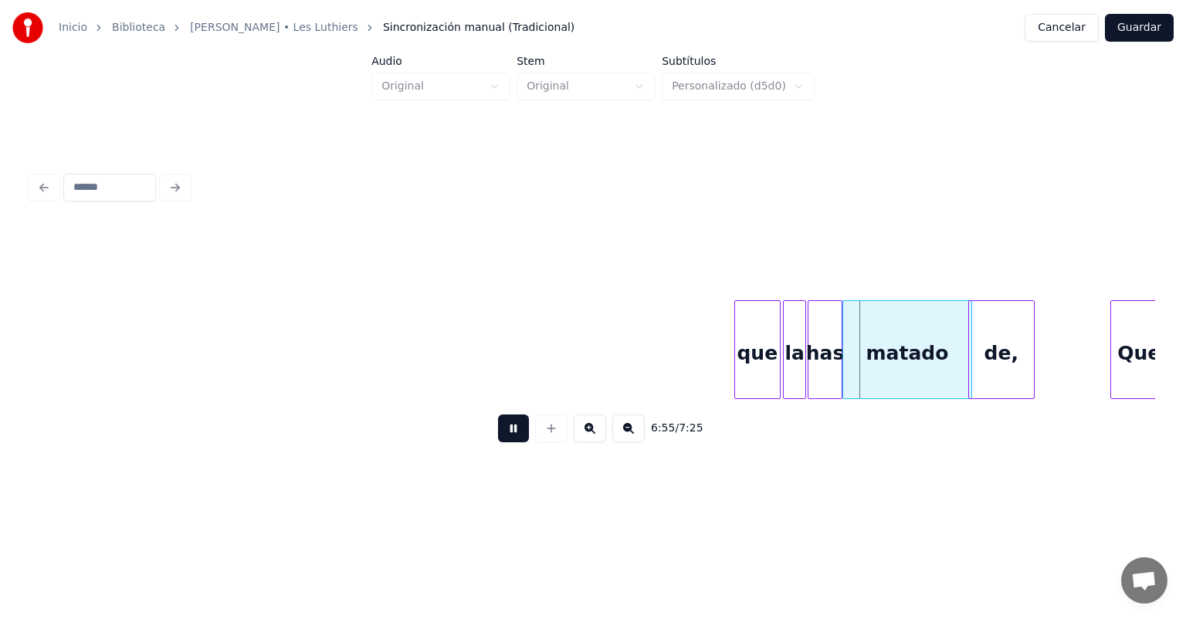
click at [498, 428] on button at bounding box center [513, 429] width 31 height 28
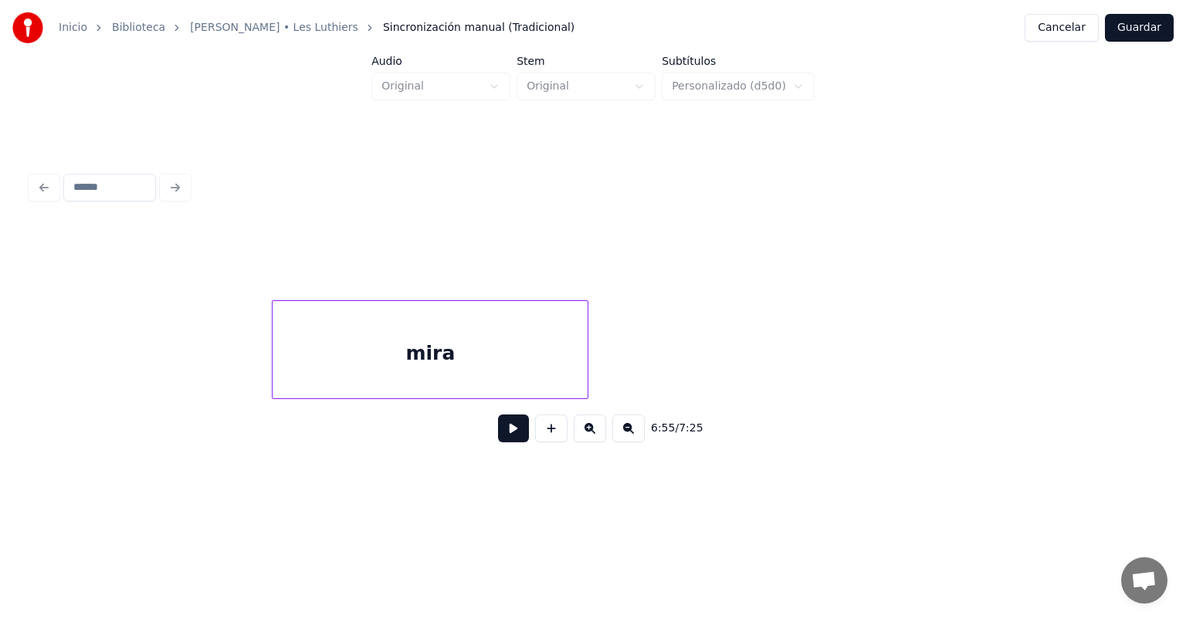
scroll to position [0, 158497]
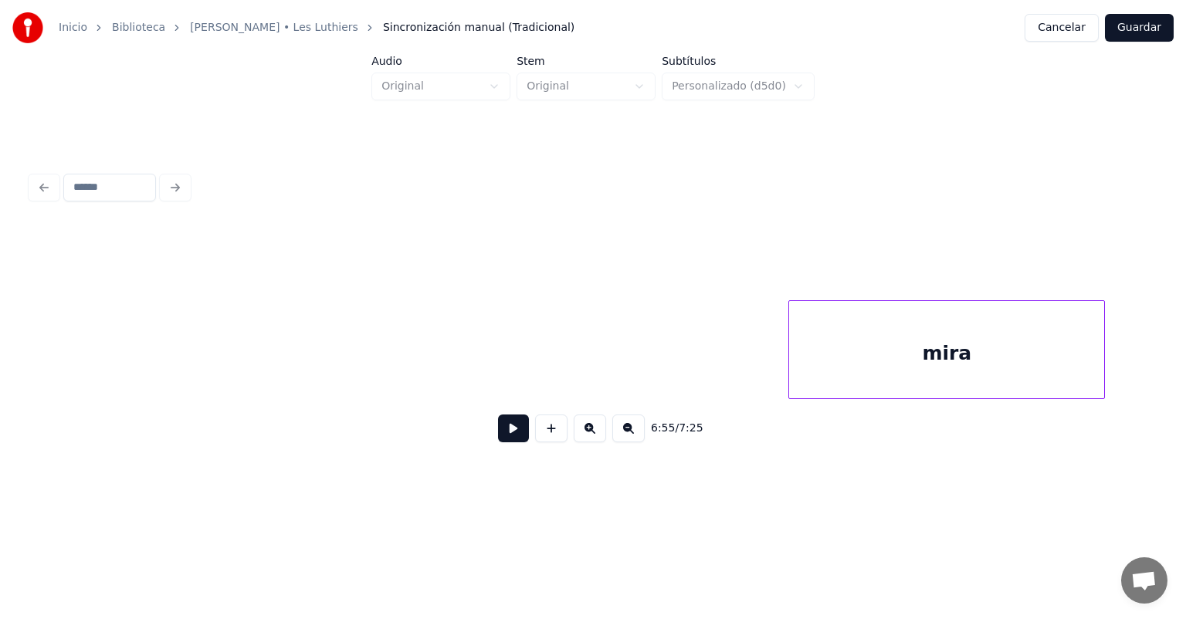
click at [819, 301] on div "mira" at bounding box center [946, 353] width 315 height 105
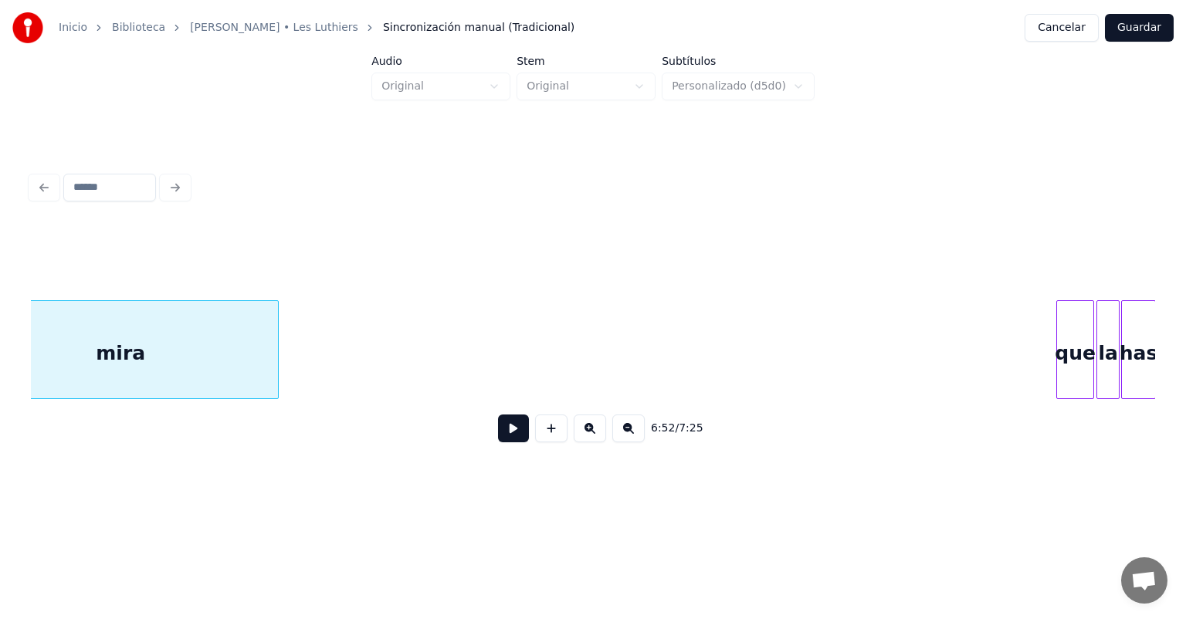
scroll to position [0, 159269]
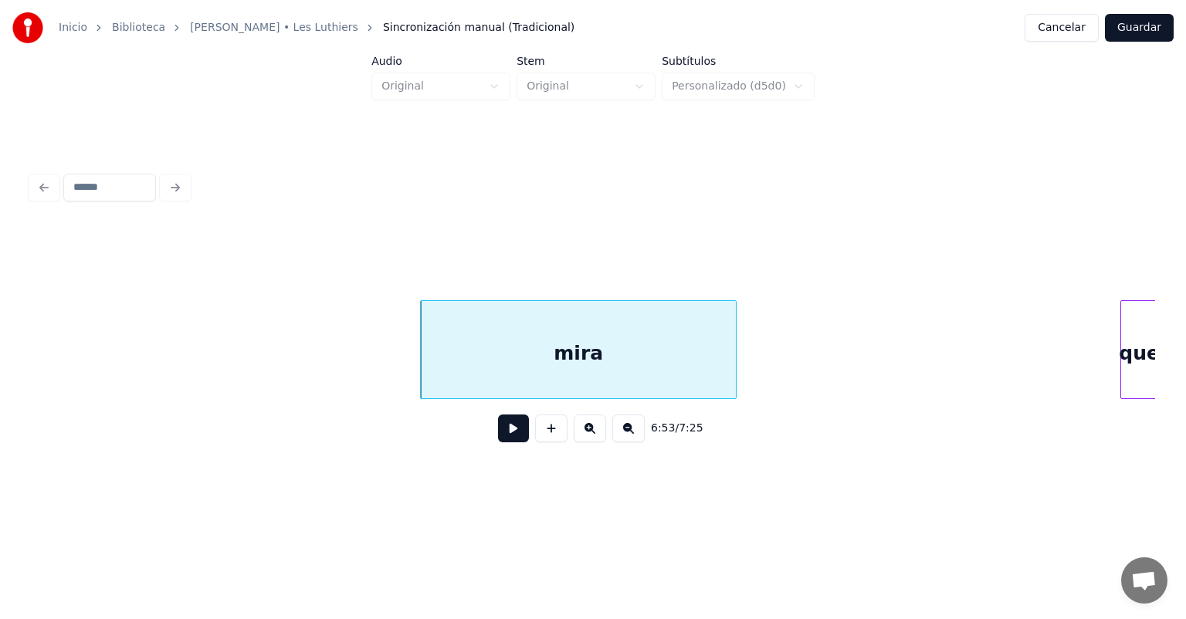
click at [498, 435] on button at bounding box center [513, 429] width 31 height 28
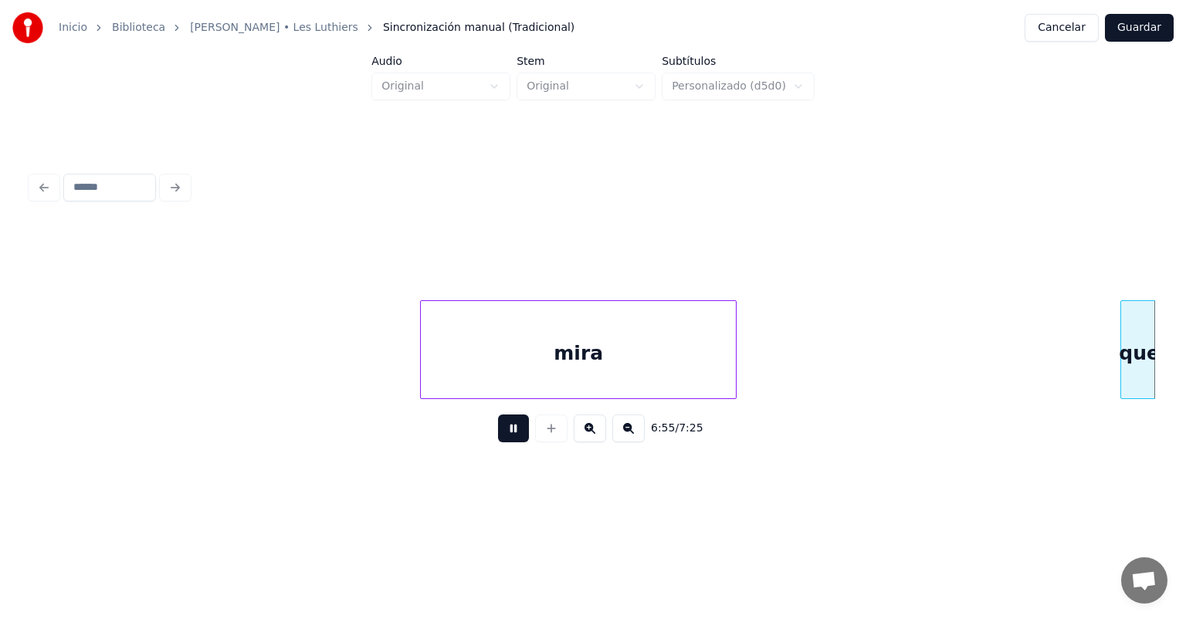
scroll to position [0, 160396]
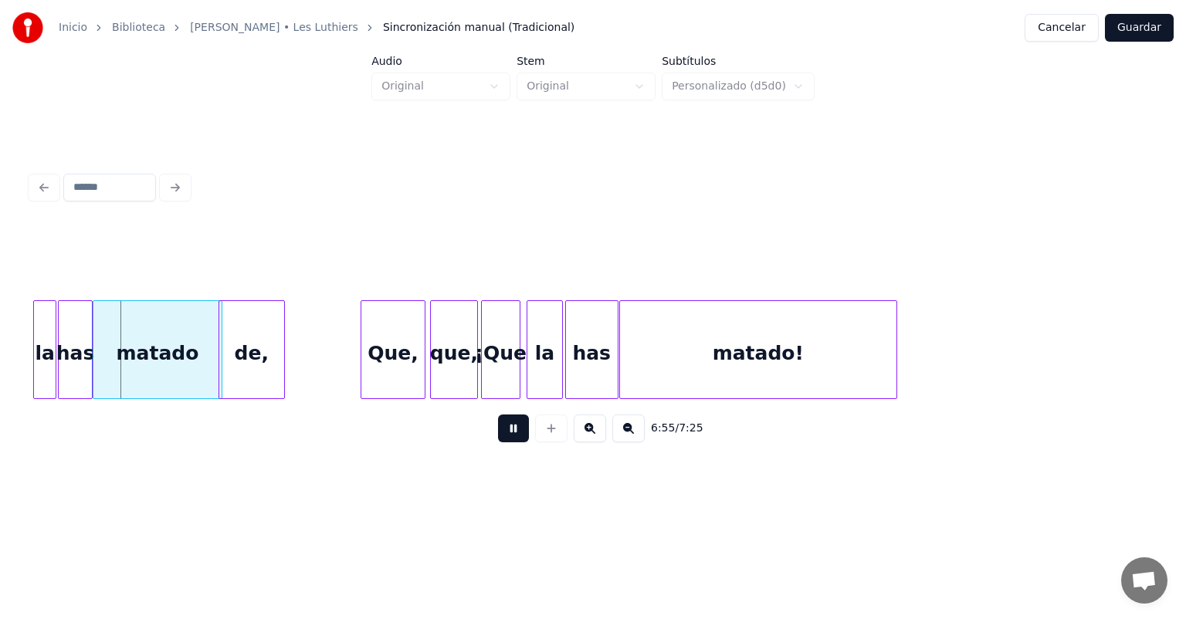
click at [502, 438] on button at bounding box center [513, 429] width 31 height 28
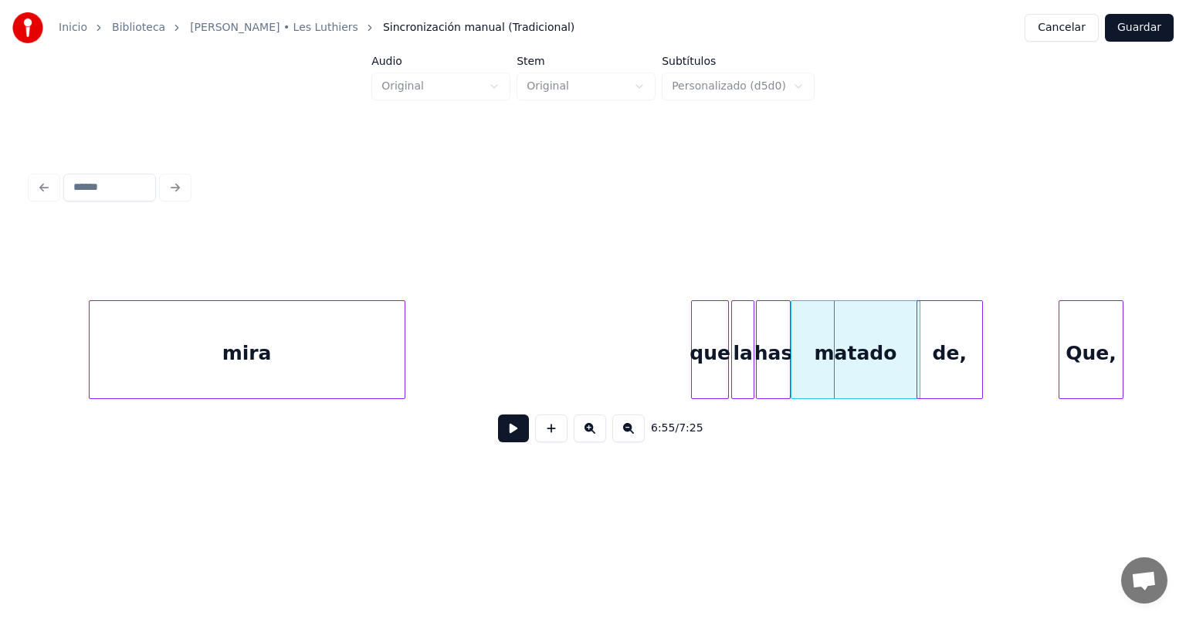
scroll to position [0, 159662]
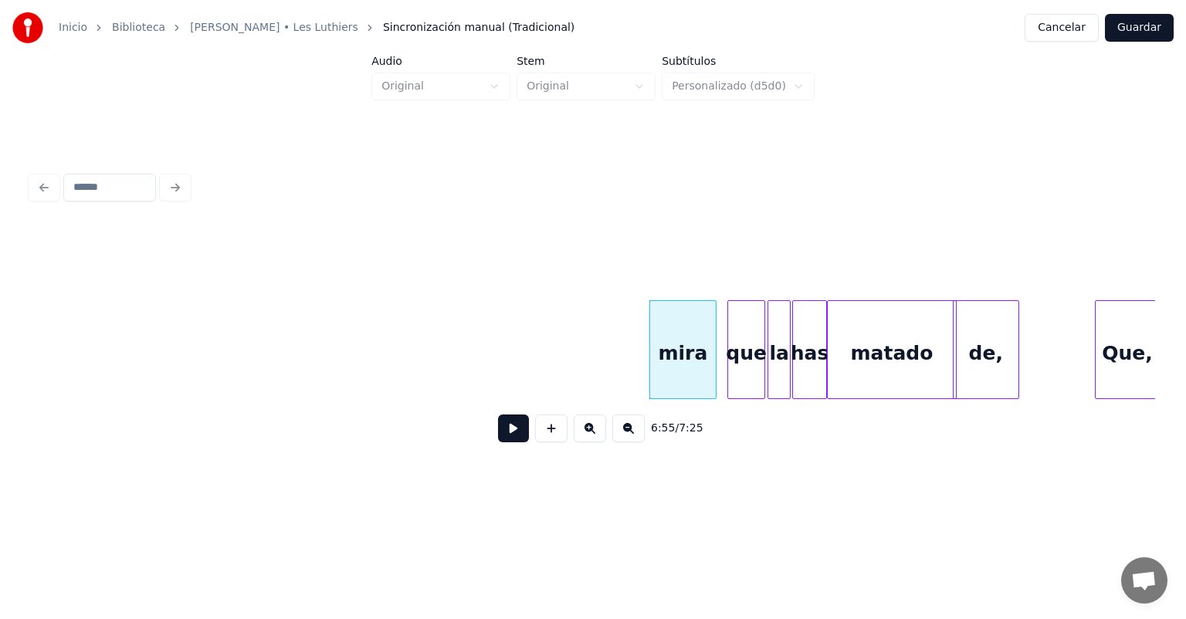
click at [498, 429] on button at bounding box center [513, 429] width 31 height 28
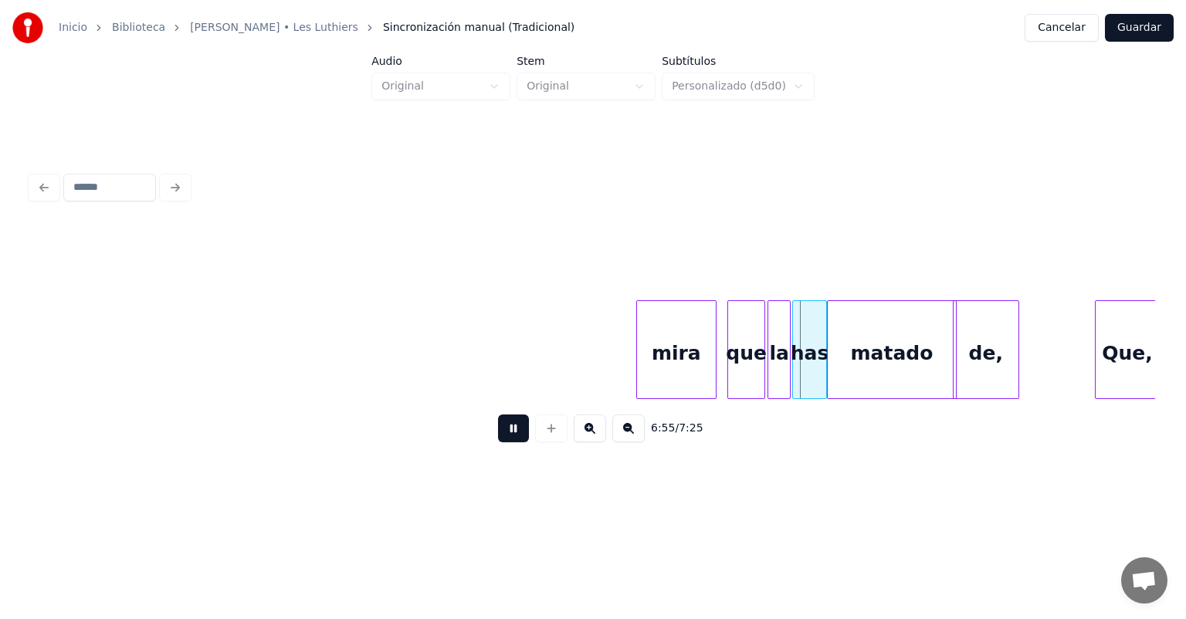
click at [638, 375] on div "mira" at bounding box center [676, 353] width 79 height 105
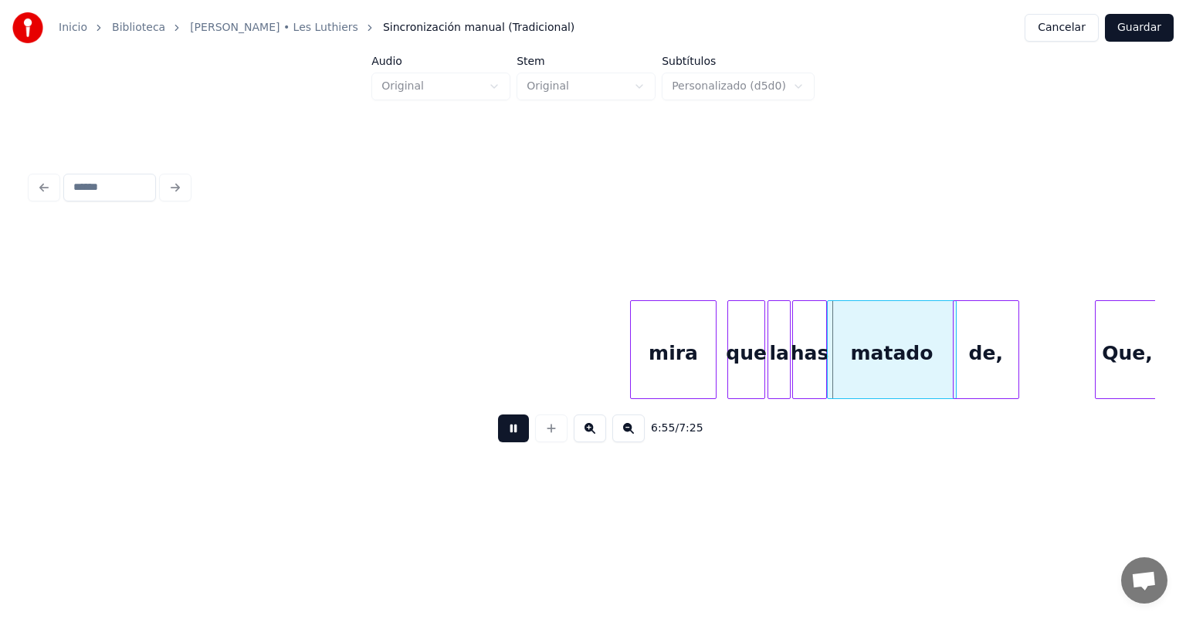
click at [635, 379] on div "mira" at bounding box center [673, 353] width 85 height 105
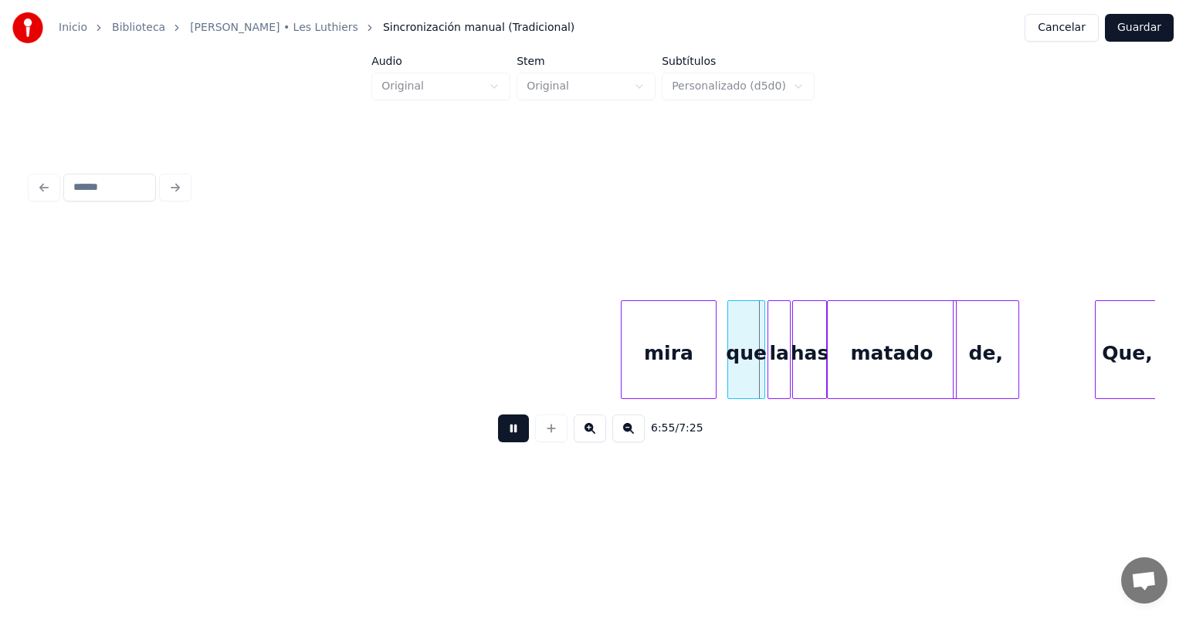
click at [624, 377] on div "mira" at bounding box center [668, 353] width 94 height 105
click at [615, 377] on div "mira" at bounding box center [665, 353] width 102 height 105
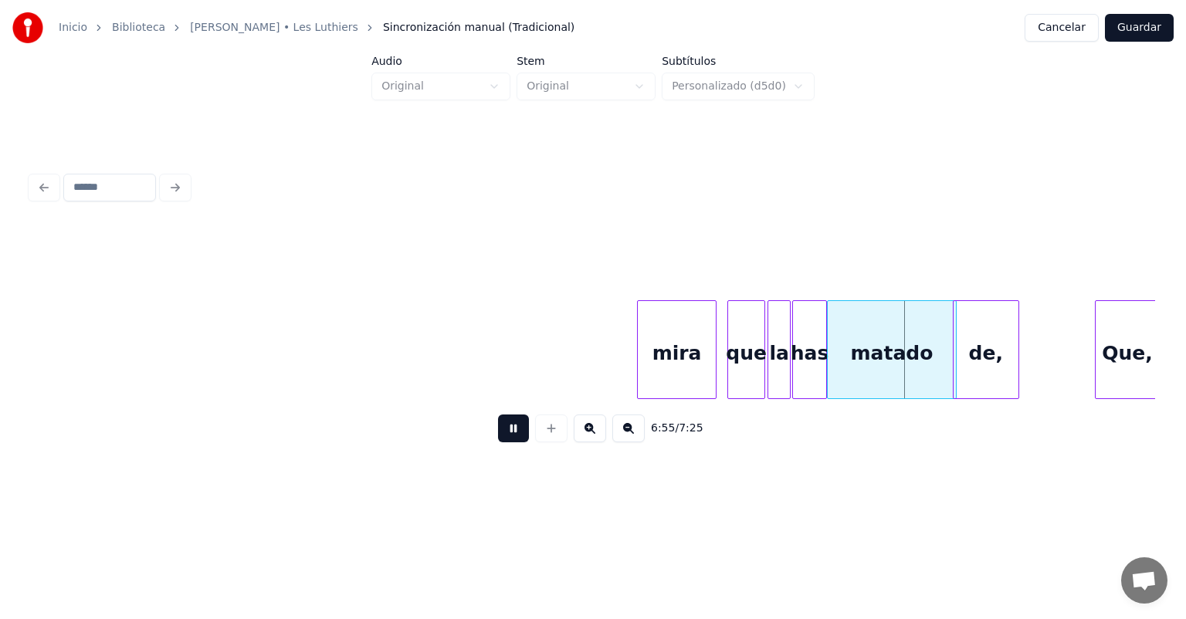
click at [709, 387] on div "mira" at bounding box center [677, 353] width 78 height 105
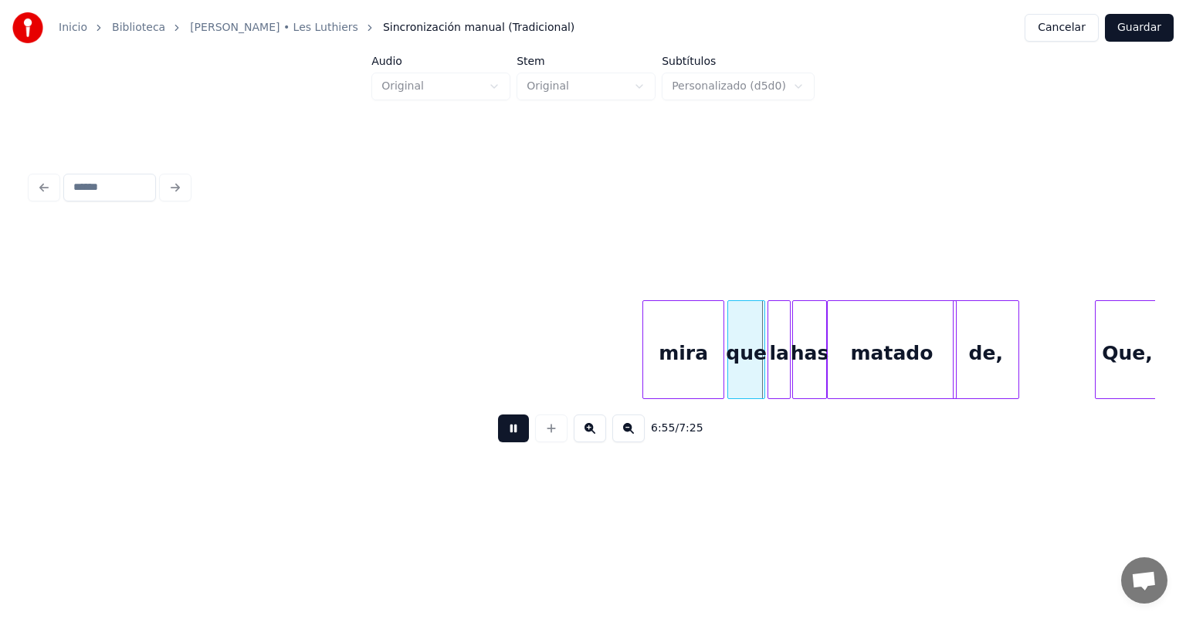
click at [719, 380] on div "mira" at bounding box center [683, 353] width 80 height 105
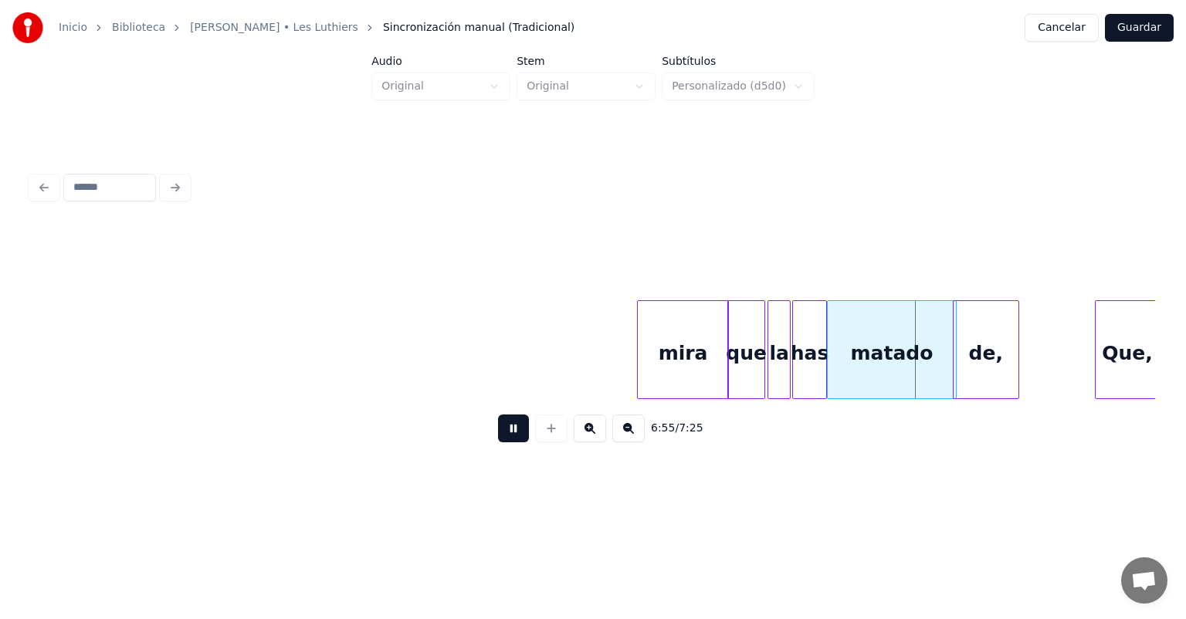
click at [645, 380] on div "mira" at bounding box center [683, 353] width 90 height 105
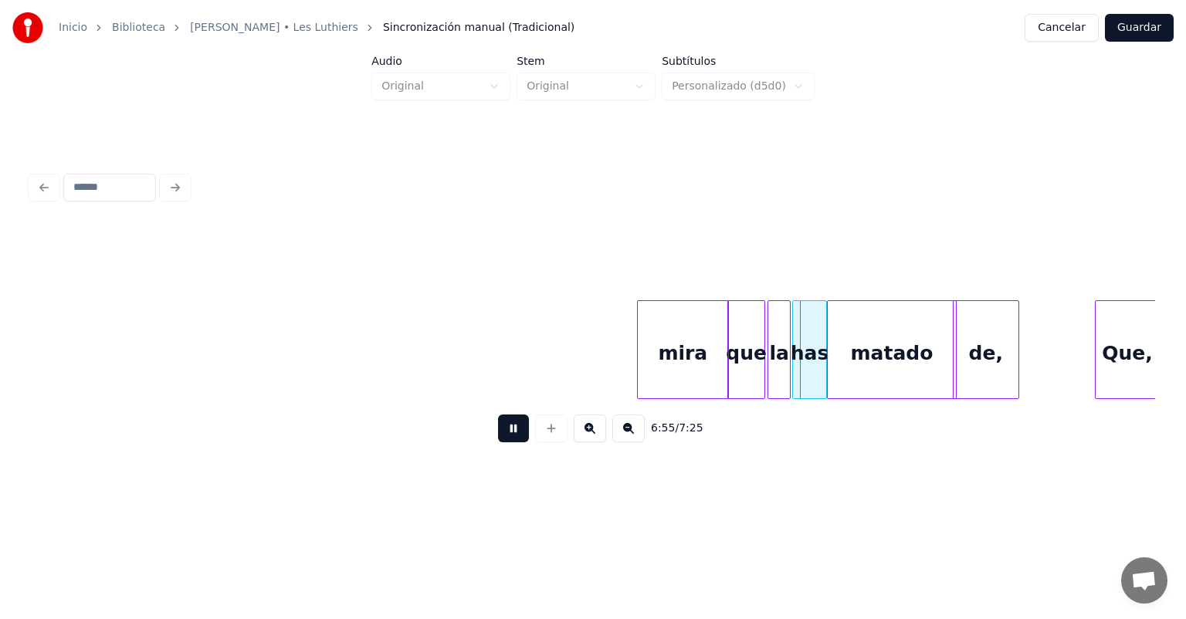
click at [639, 381] on div "mira" at bounding box center [683, 353] width 90 height 105
click at [498, 438] on button at bounding box center [513, 429] width 31 height 28
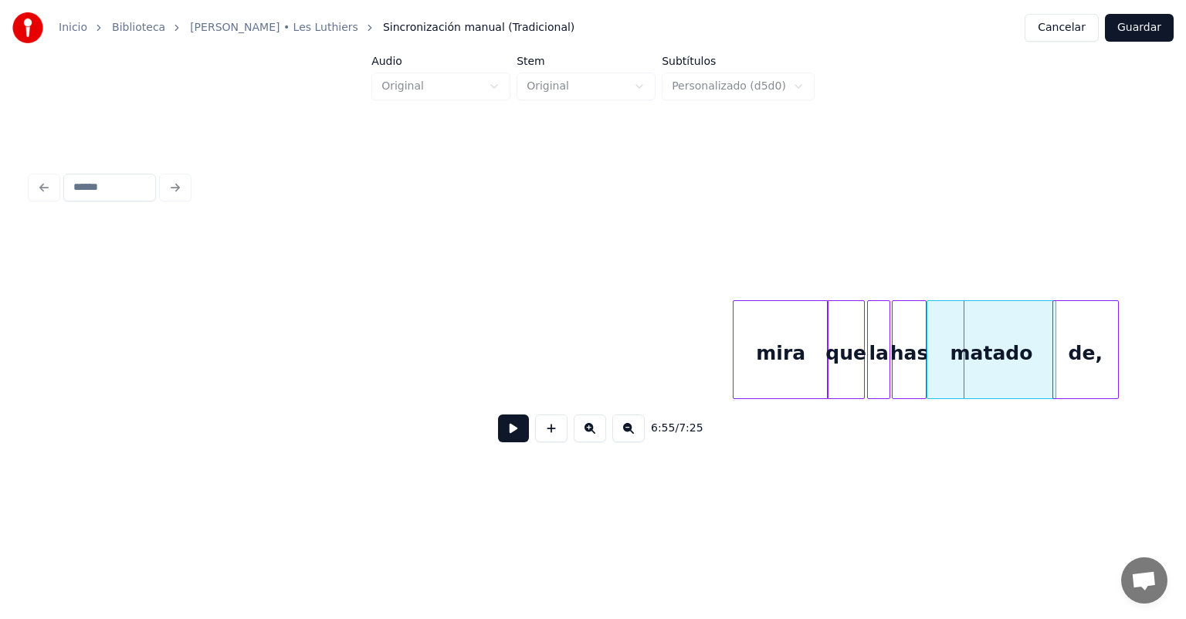
scroll to position [0, 159565]
click at [753, 350] on div "mira" at bounding box center [778, 353] width 94 height 105
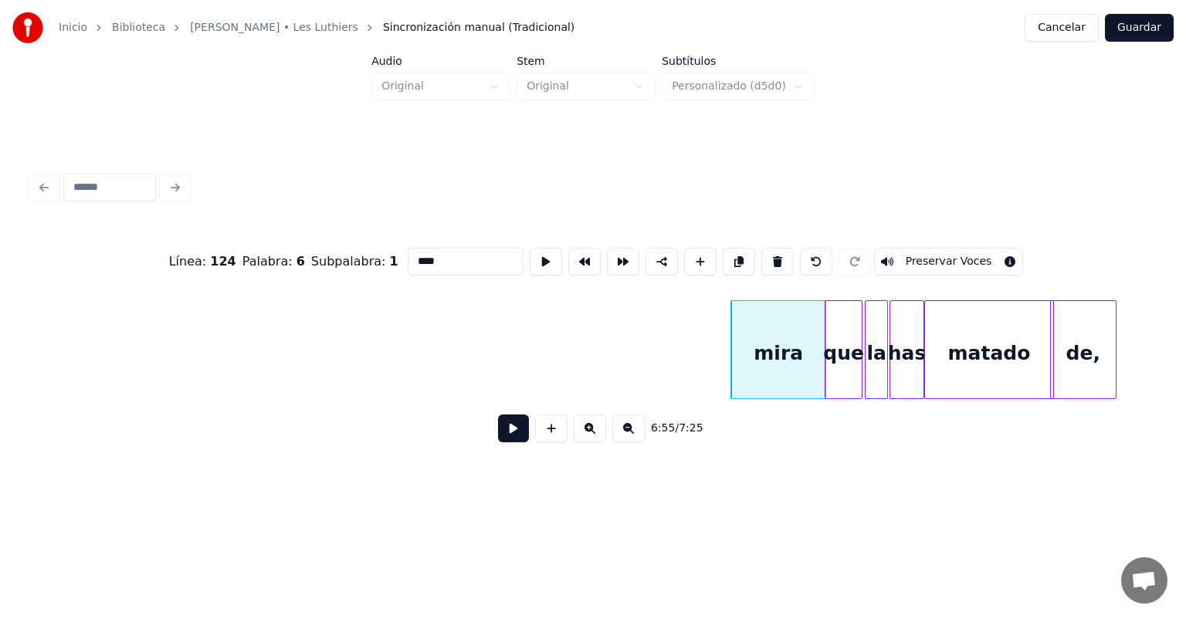
click at [498, 435] on button at bounding box center [513, 429] width 31 height 28
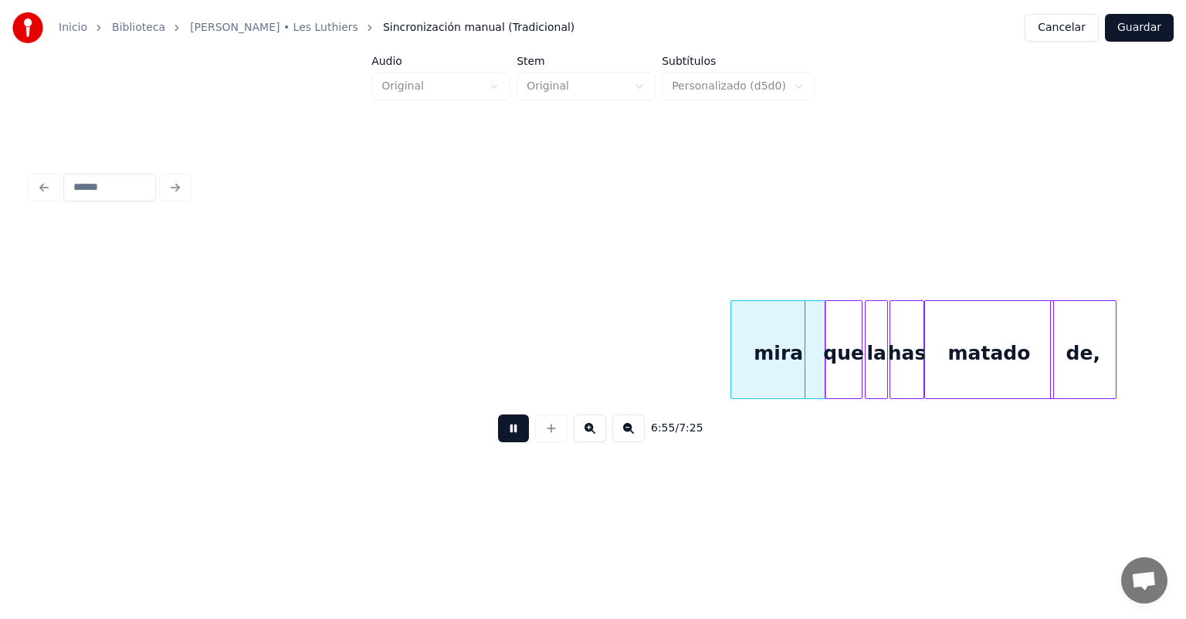
click at [760, 337] on div "mira" at bounding box center [778, 353] width 94 height 105
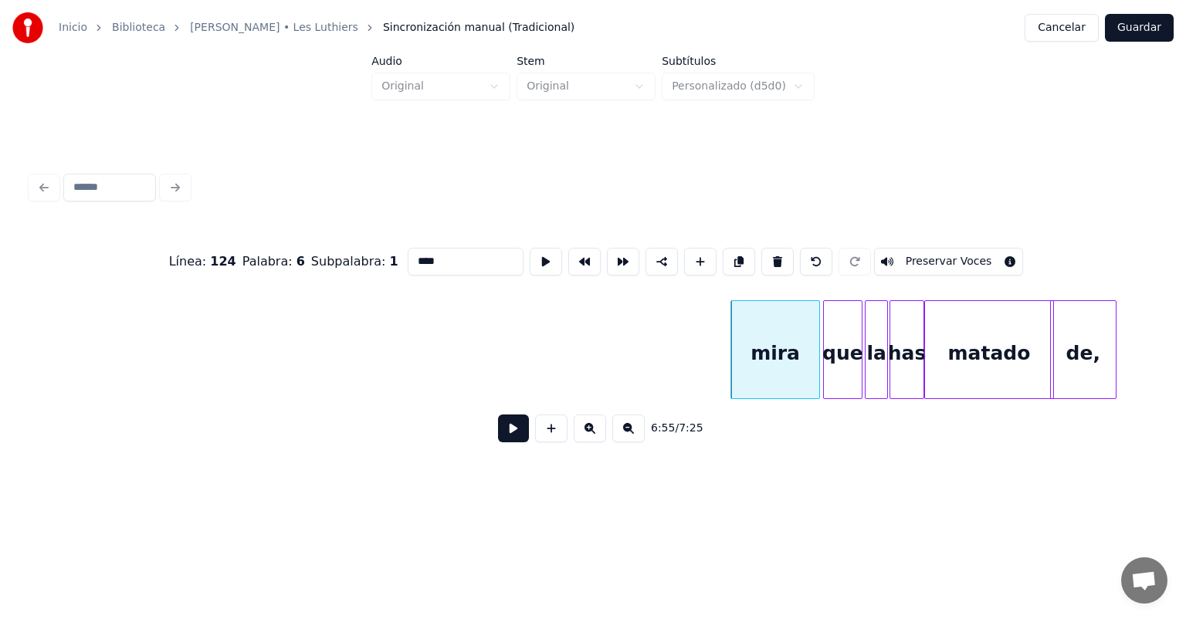
click at [828, 367] on div "que" at bounding box center [843, 353] width 38 height 105
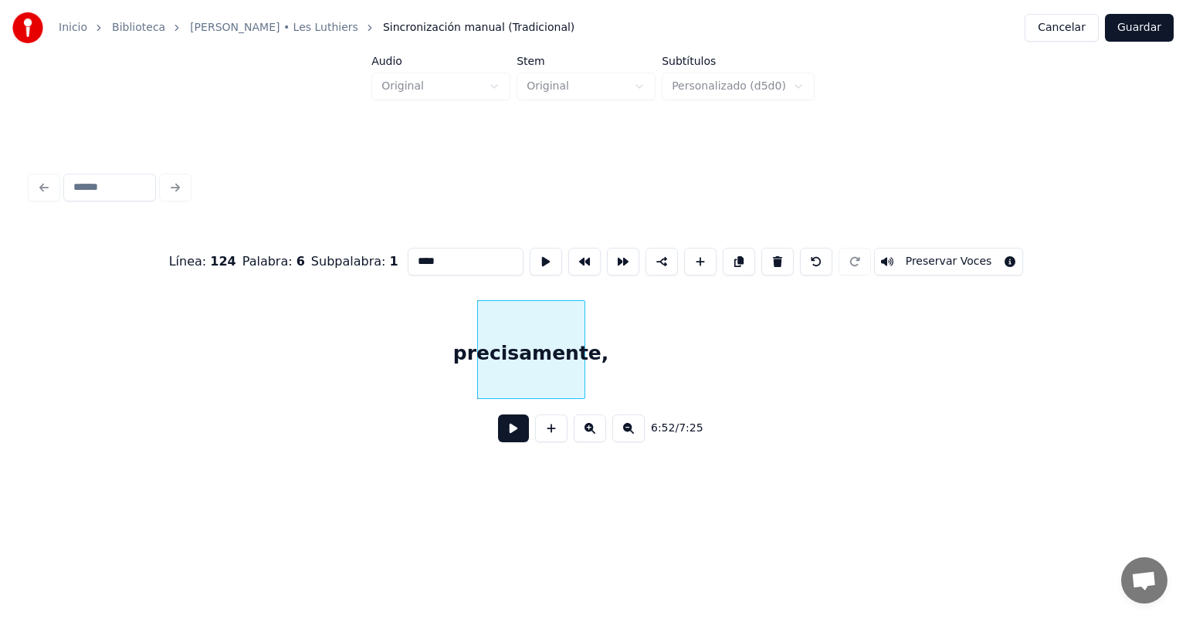
scroll to position [0, 158907]
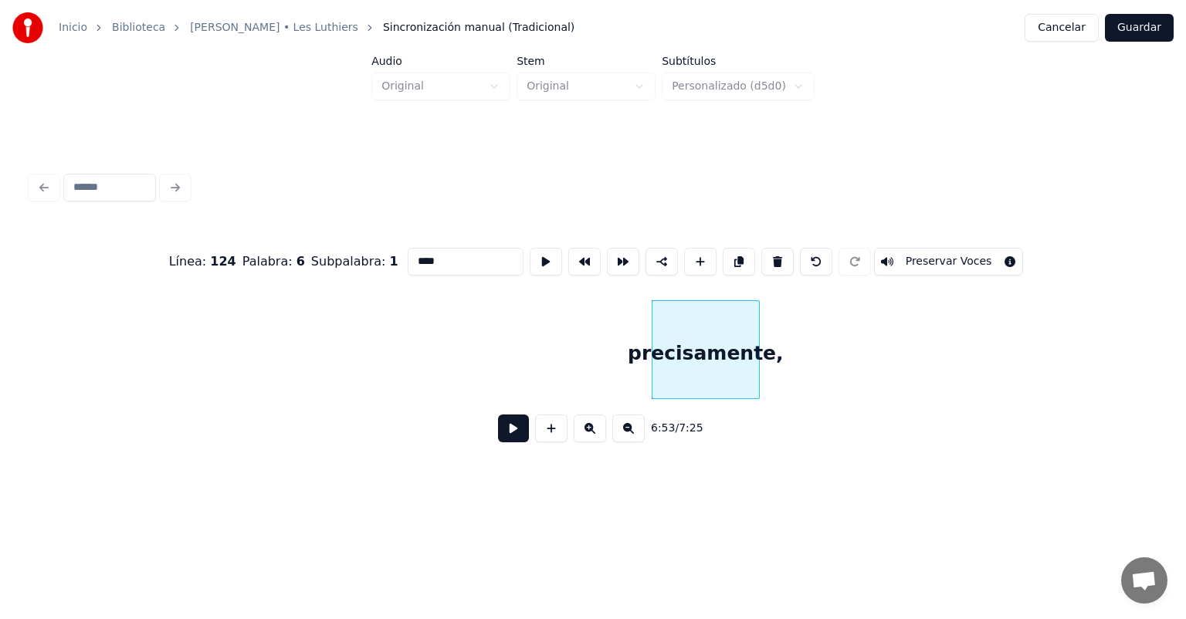
click at [498, 442] on button at bounding box center [513, 429] width 31 height 28
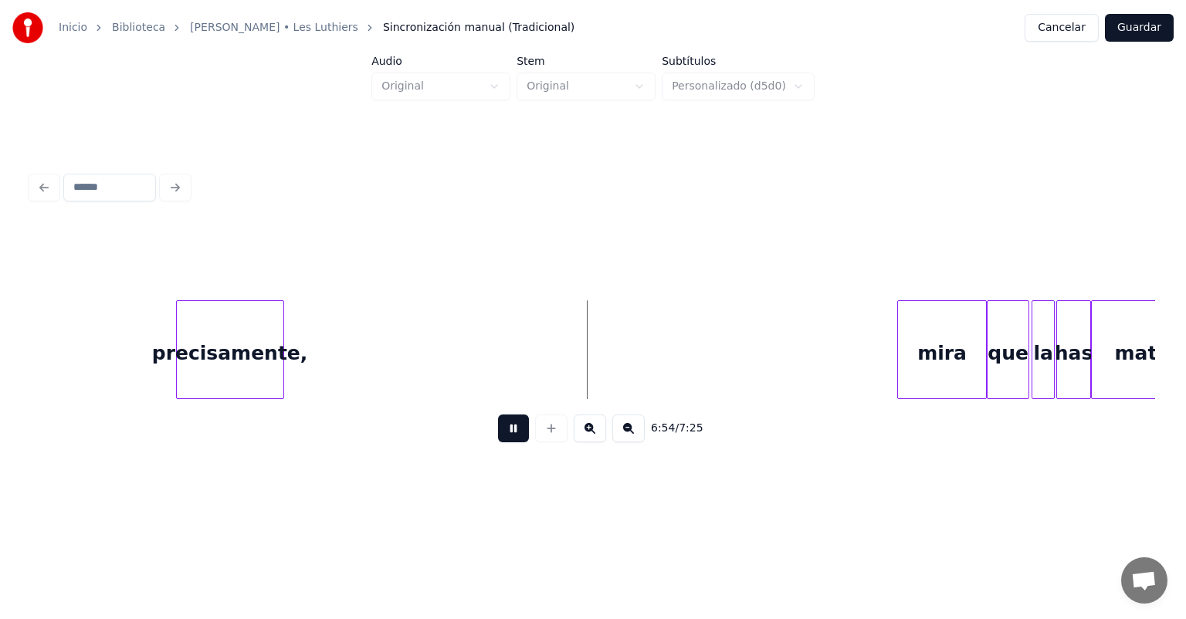
scroll to position [0, 159417]
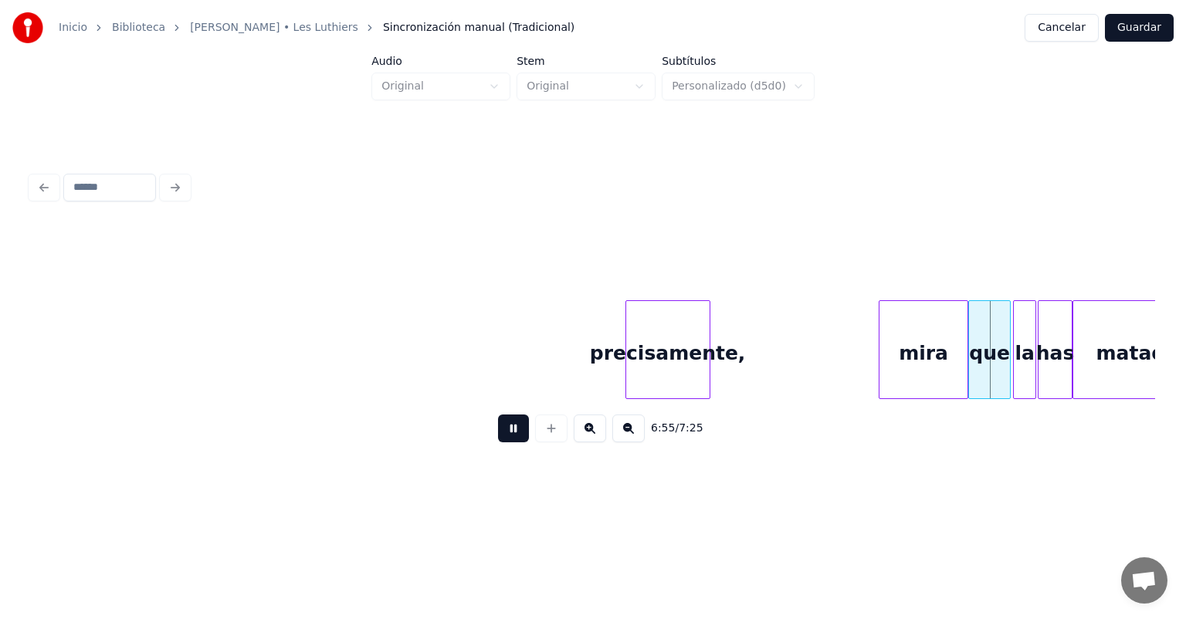
click at [628, 379] on div at bounding box center [628, 349] width 5 height 97
click at [655, 380] on div "precisamente," at bounding box center [680, 353] width 57 height 105
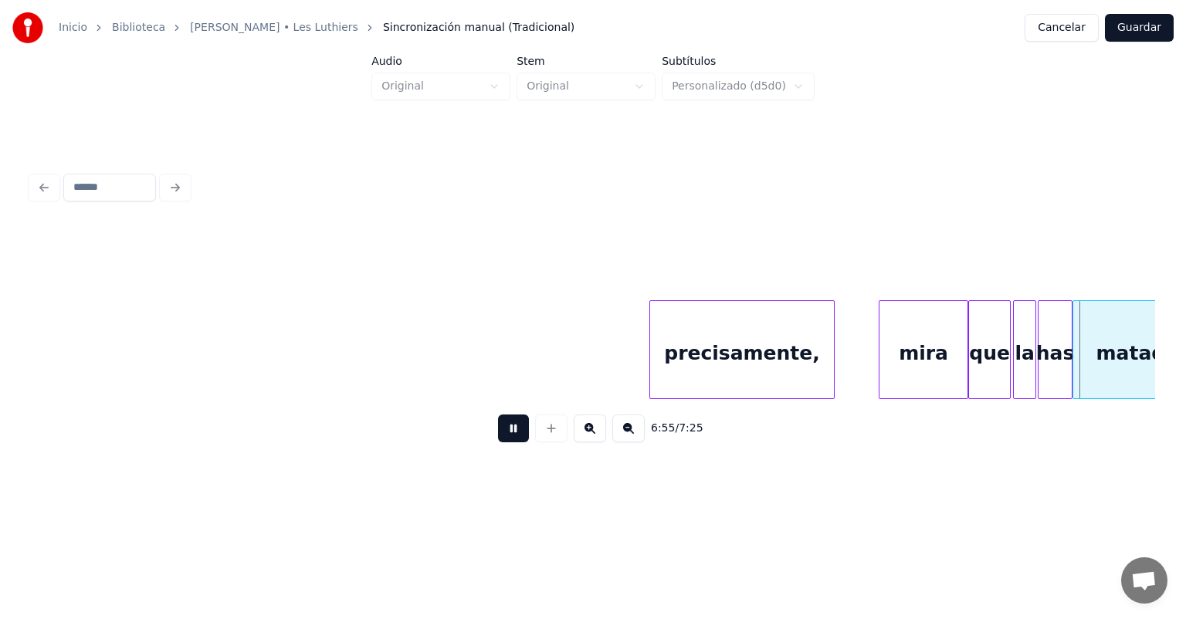
click at [736, 364] on div "precisamente," at bounding box center [742, 353] width 184 height 105
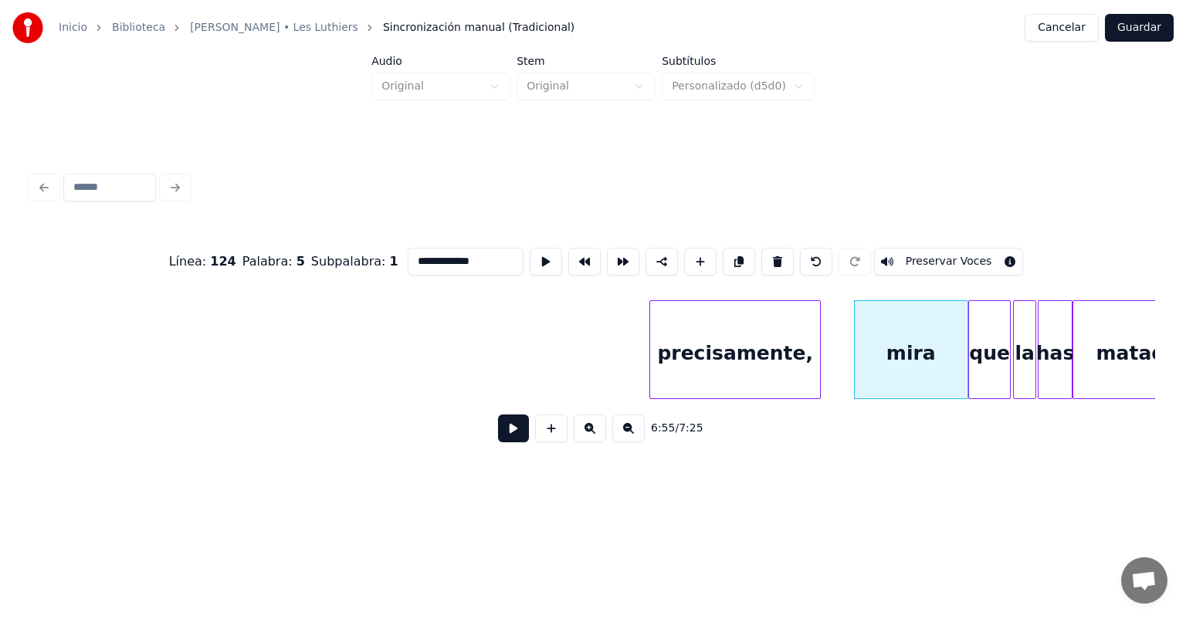
click at [498, 435] on button at bounding box center [513, 429] width 31 height 28
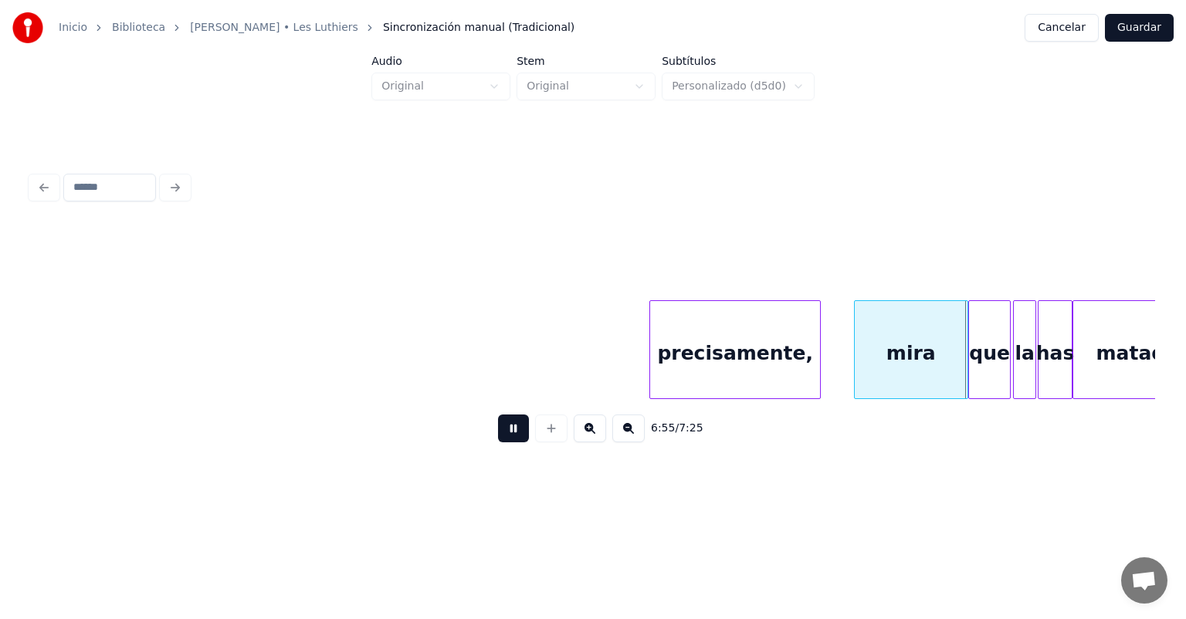
click at [498, 432] on button at bounding box center [513, 429] width 31 height 28
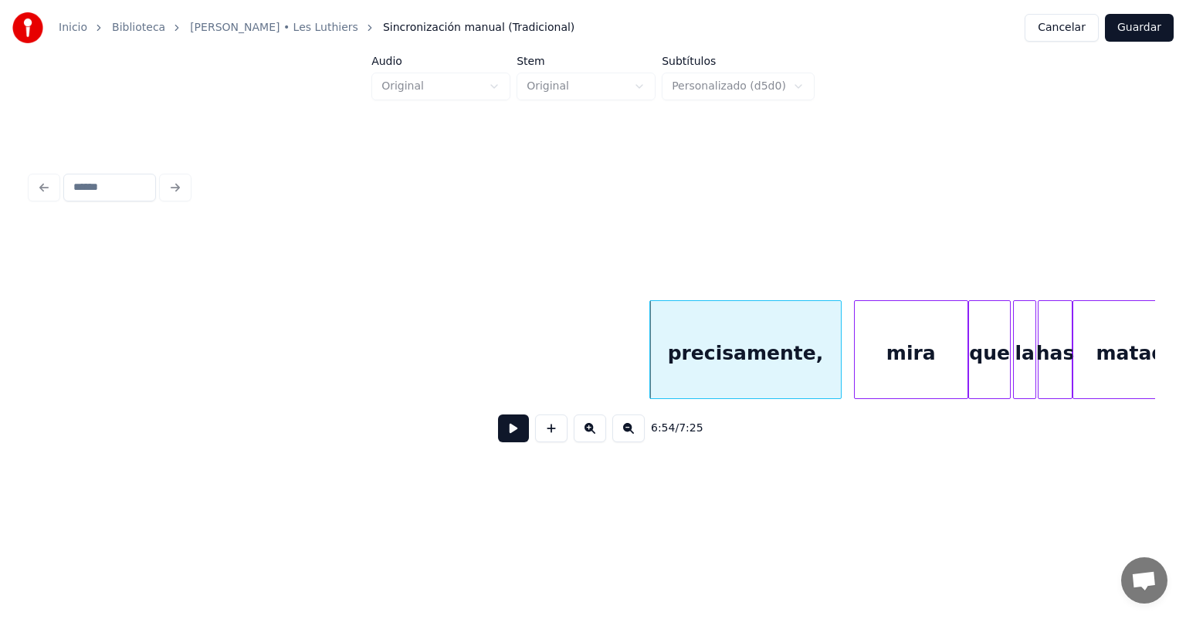
click at [509, 433] on button at bounding box center [513, 429] width 31 height 28
click at [503, 430] on button at bounding box center [513, 429] width 31 height 28
click at [499, 435] on button at bounding box center [513, 429] width 31 height 28
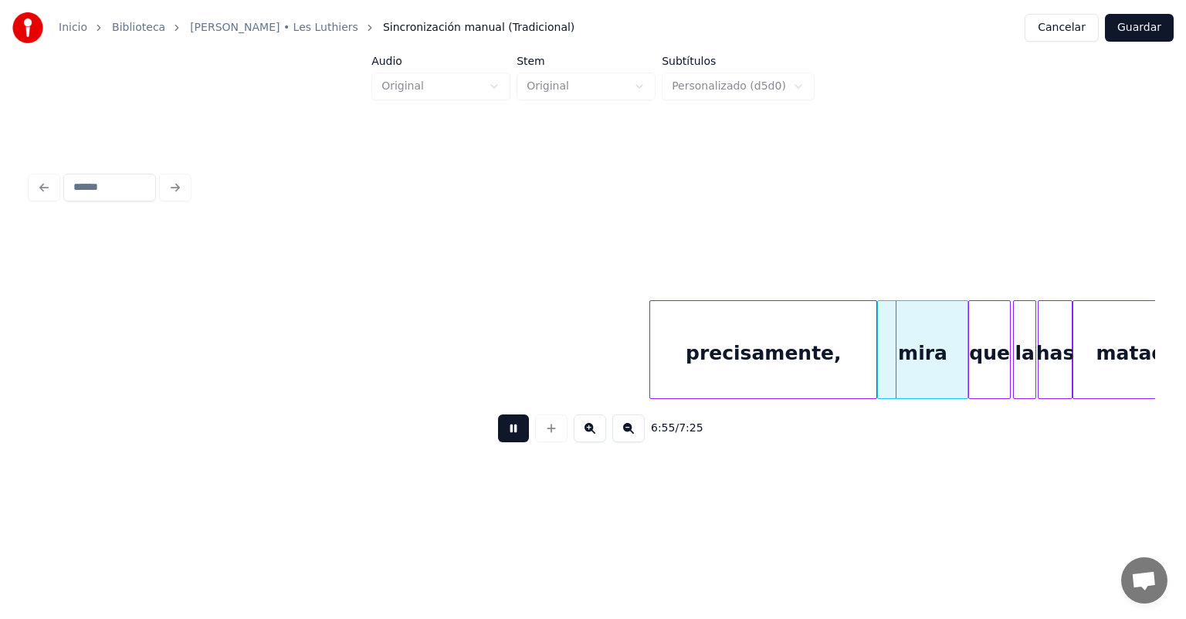
click at [905, 350] on div "mira" at bounding box center [922, 353] width 89 height 105
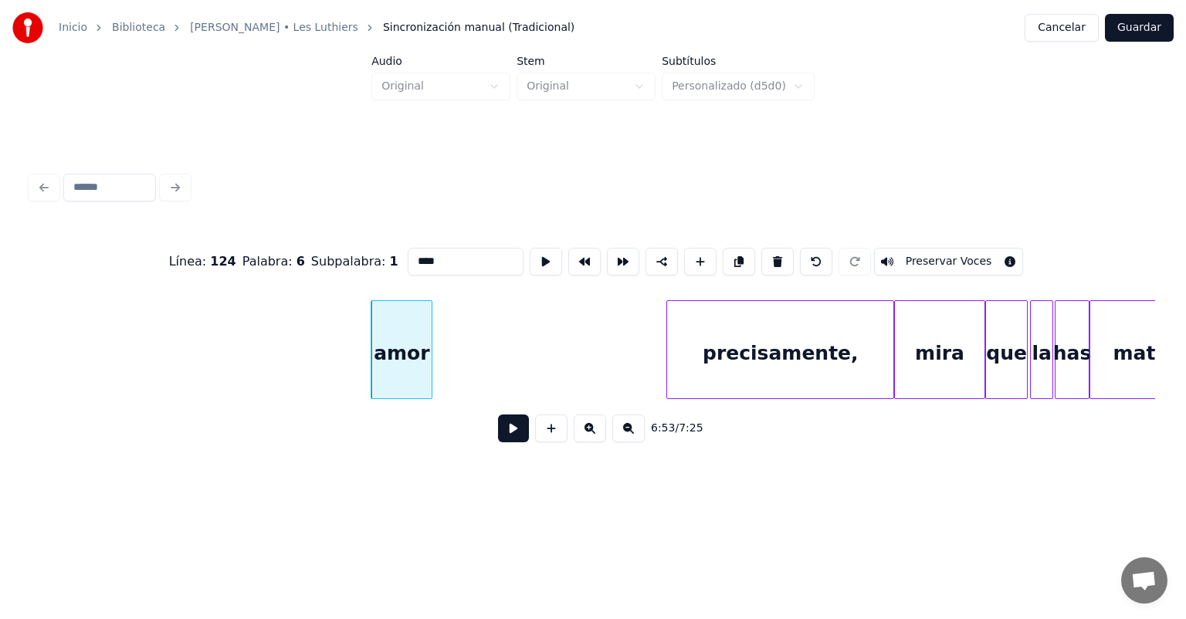
scroll to position [0, 159402]
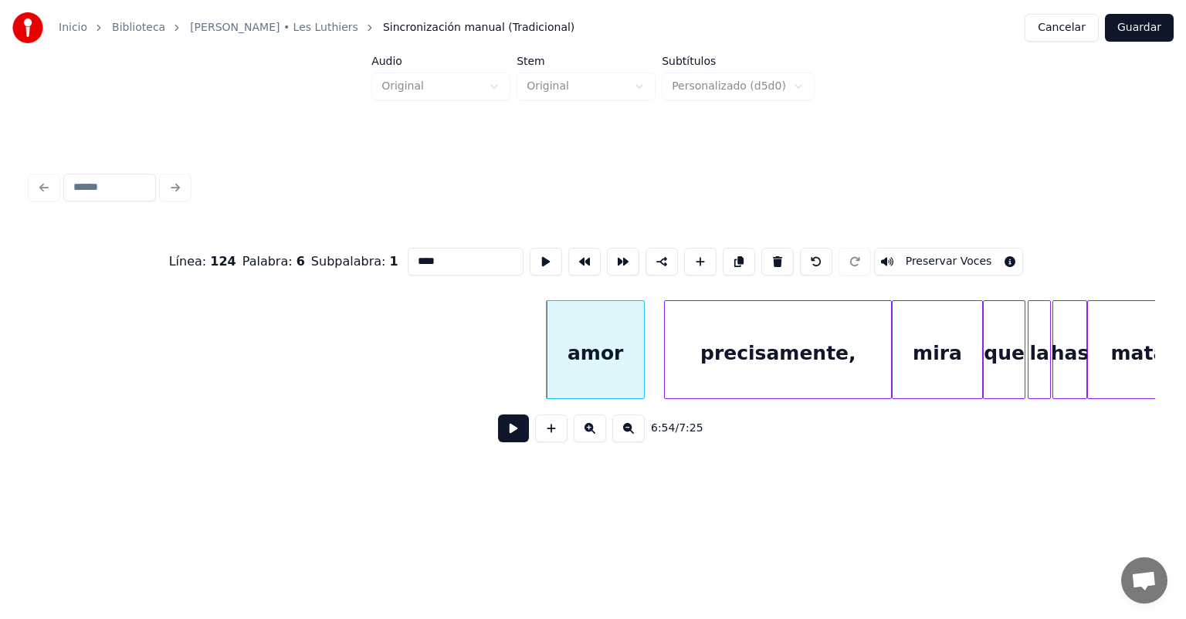
click at [502, 441] on button at bounding box center [513, 429] width 31 height 28
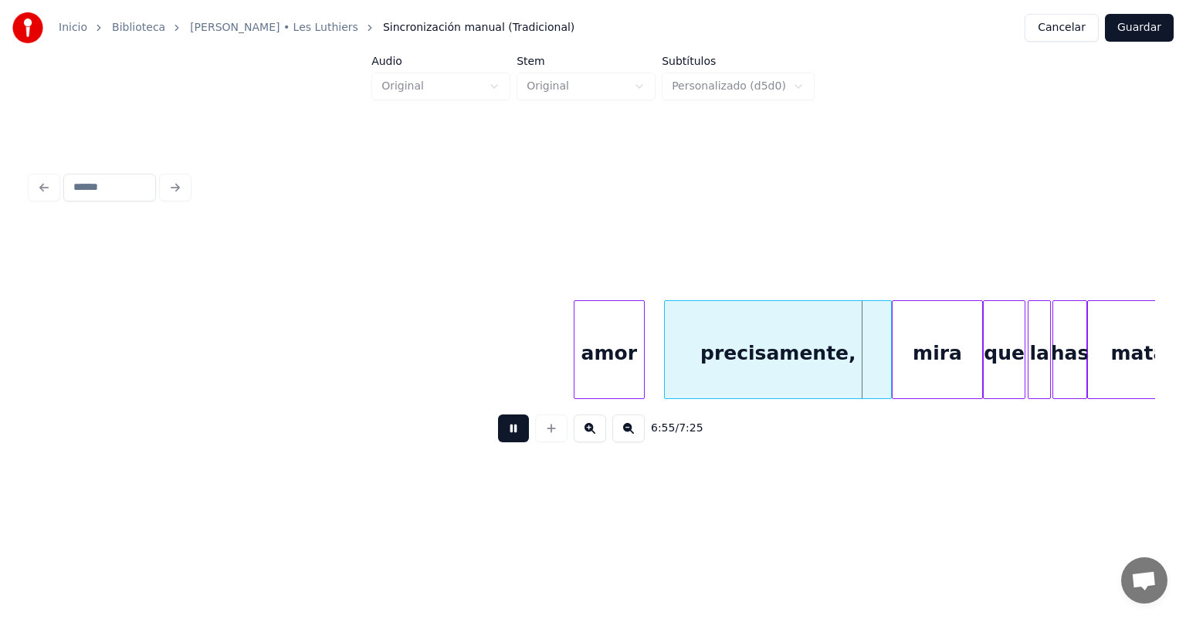
click at [576, 377] on div at bounding box center [576, 349] width 5 height 97
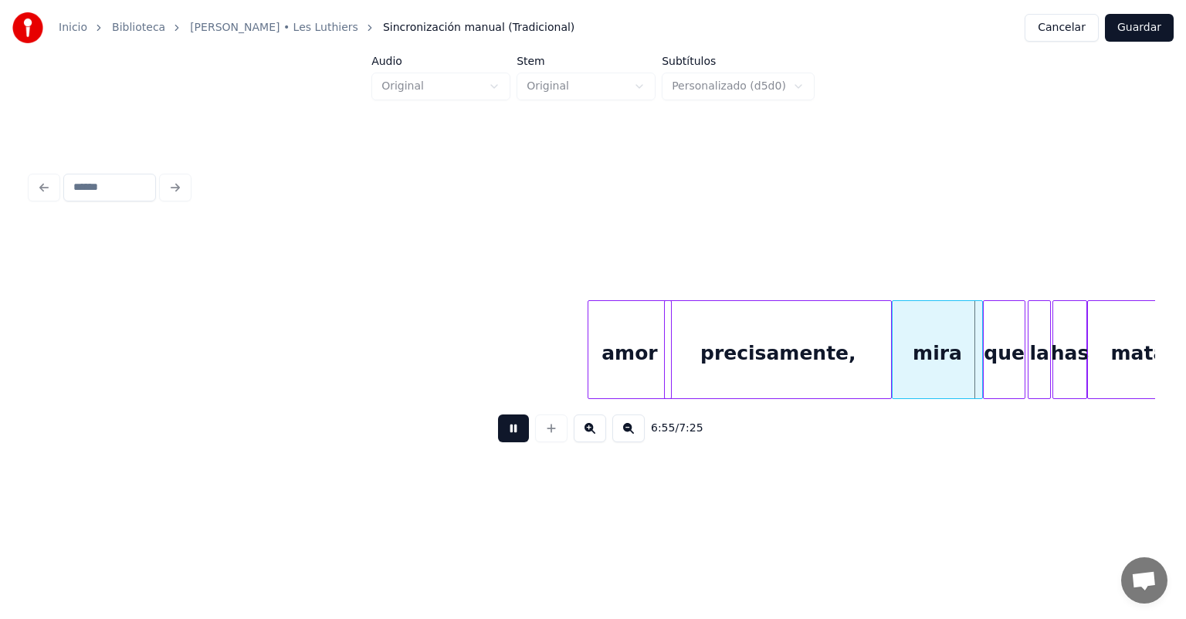
click at [498, 433] on button at bounding box center [513, 429] width 31 height 28
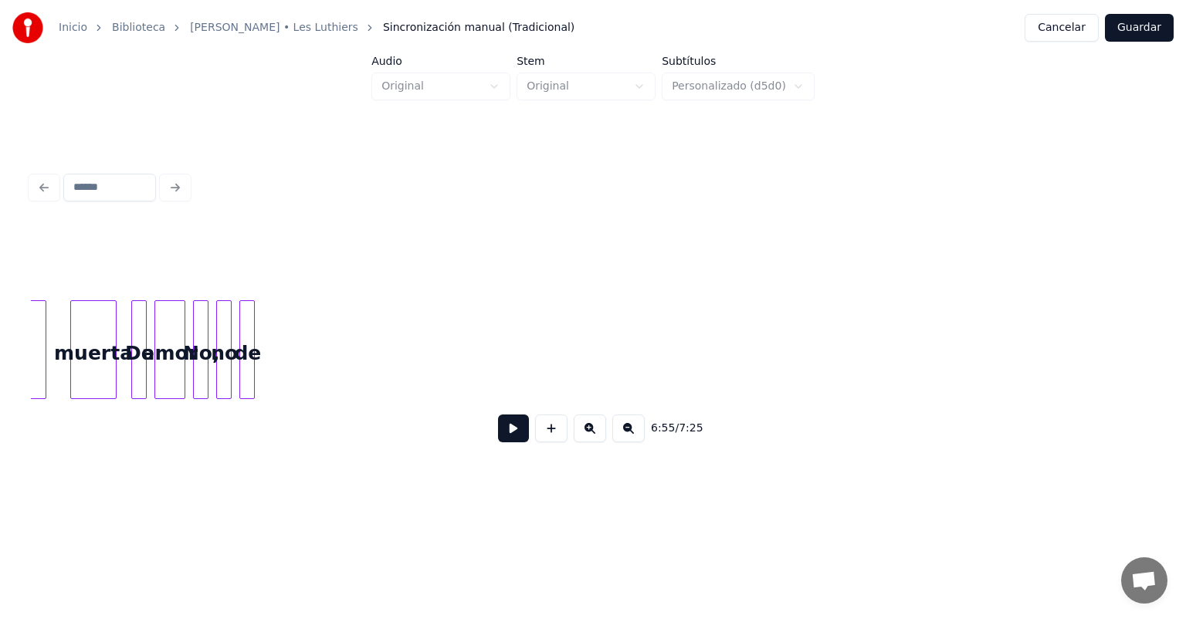
scroll to position [0, 158054]
click at [252, 371] on div at bounding box center [254, 349] width 5 height 97
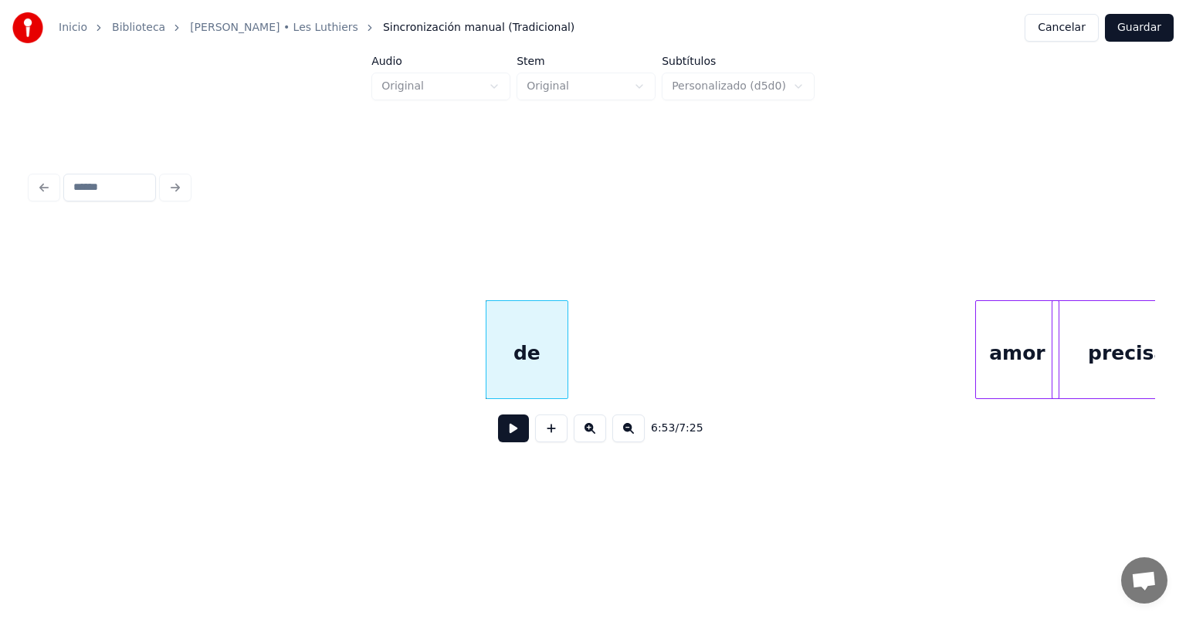
scroll to position [0, 159015]
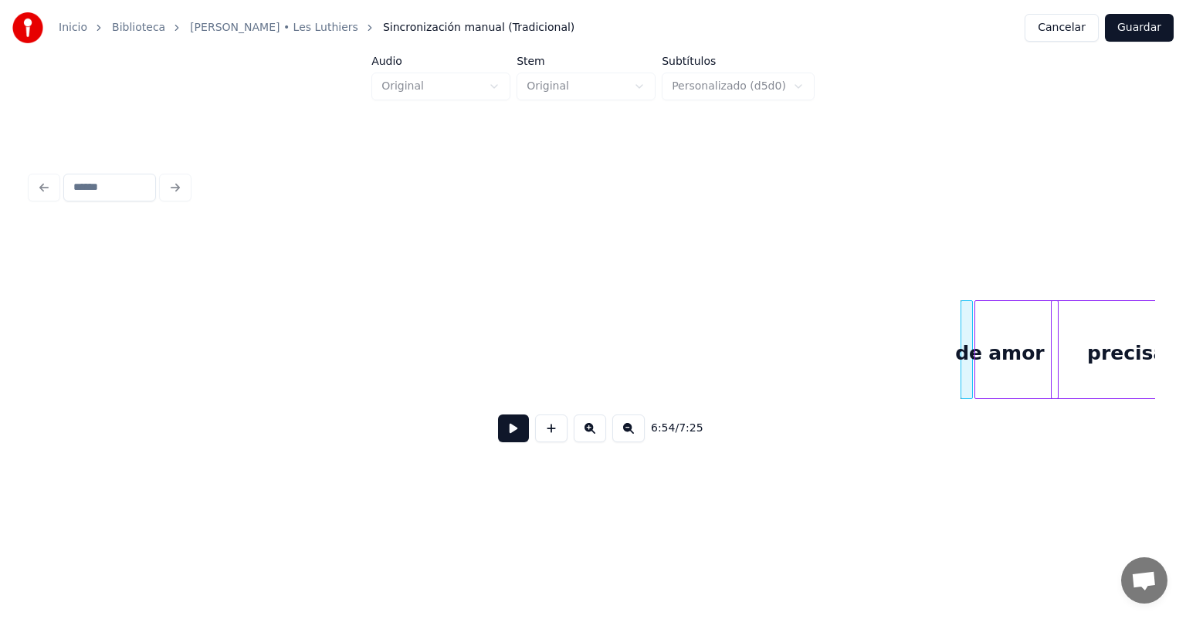
click at [498, 436] on button at bounding box center [513, 429] width 31 height 28
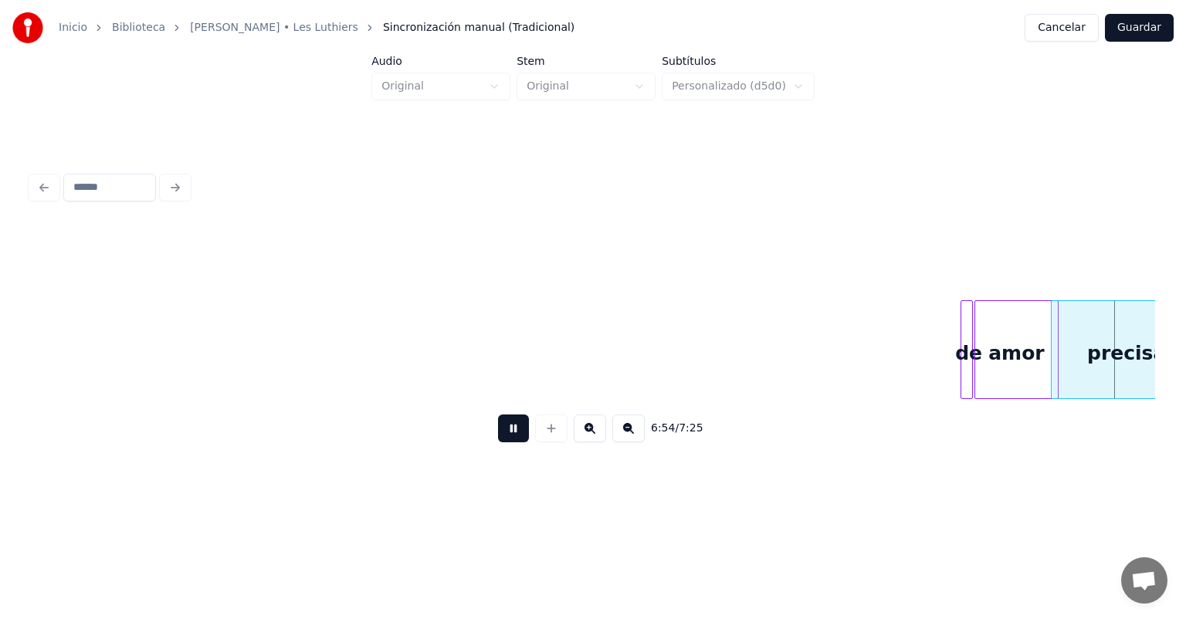
scroll to position [0, 160146]
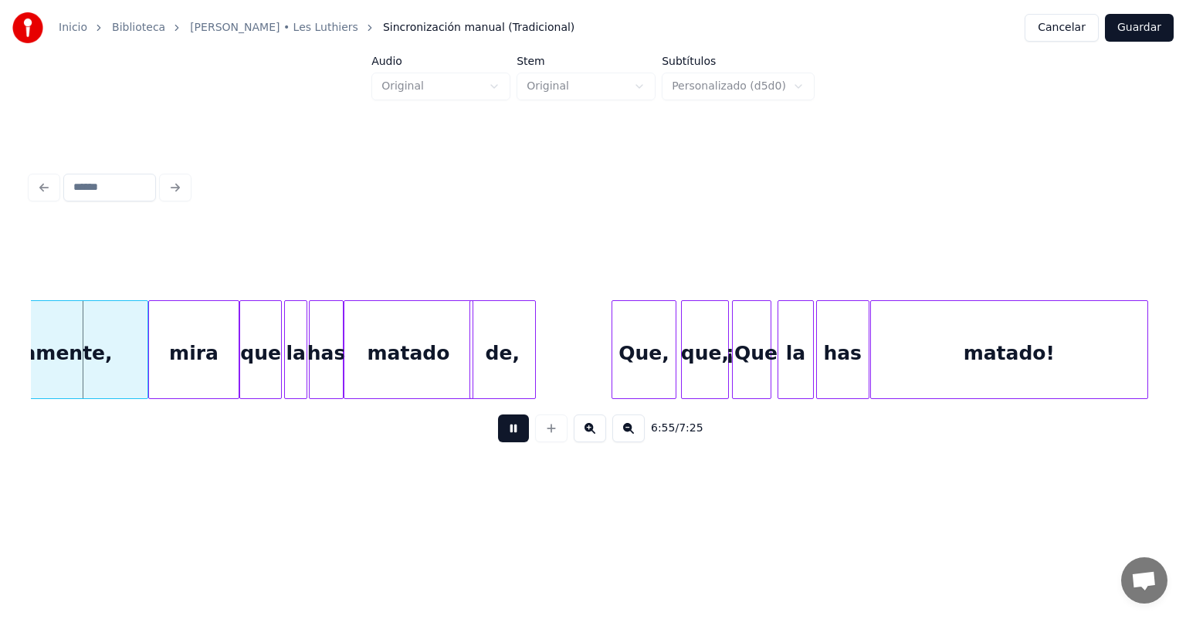
click at [498, 438] on button at bounding box center [513, 429] width 31 height 28
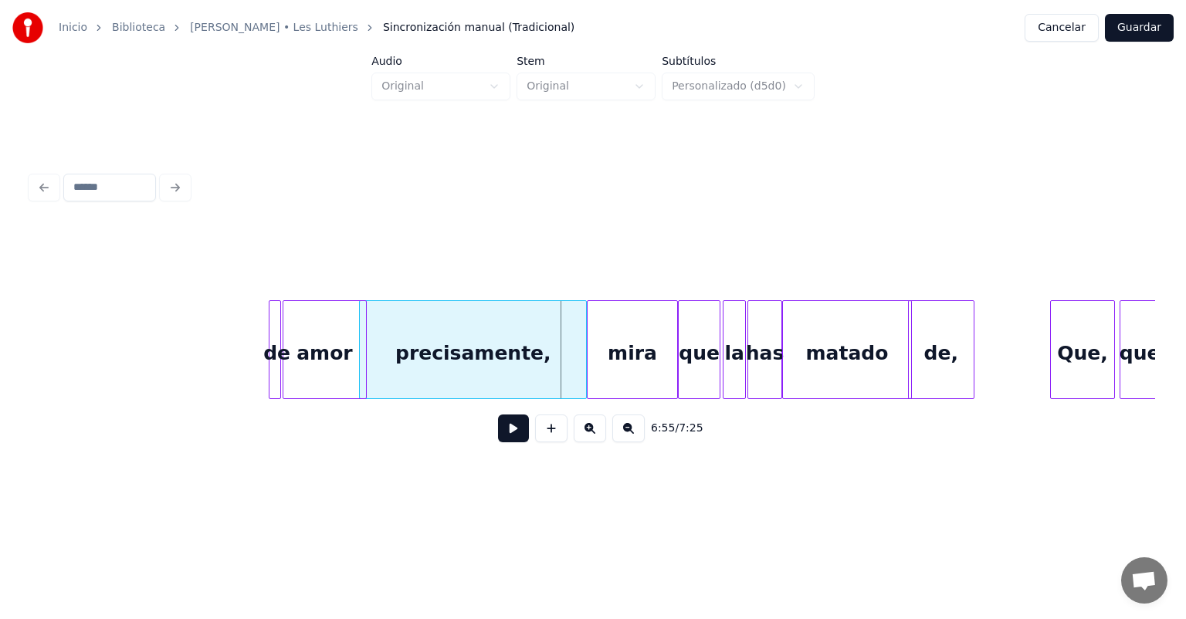
scroll to position [0, 159706]
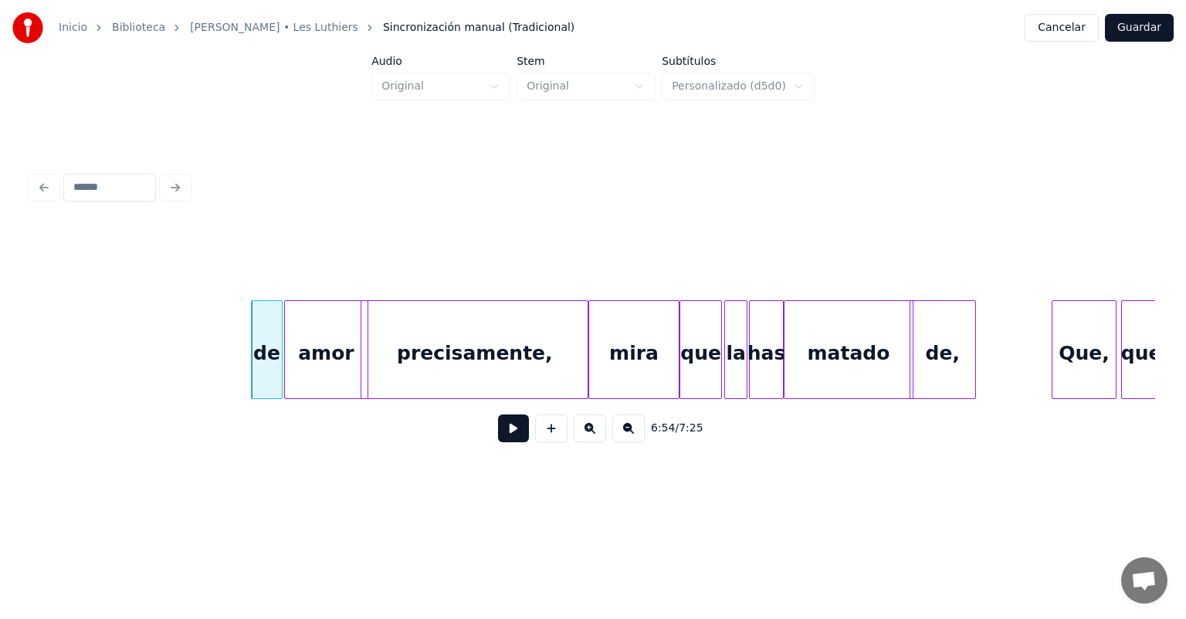
click at [500, 438] on button at bounding box center [513, 429] width 31 height 28
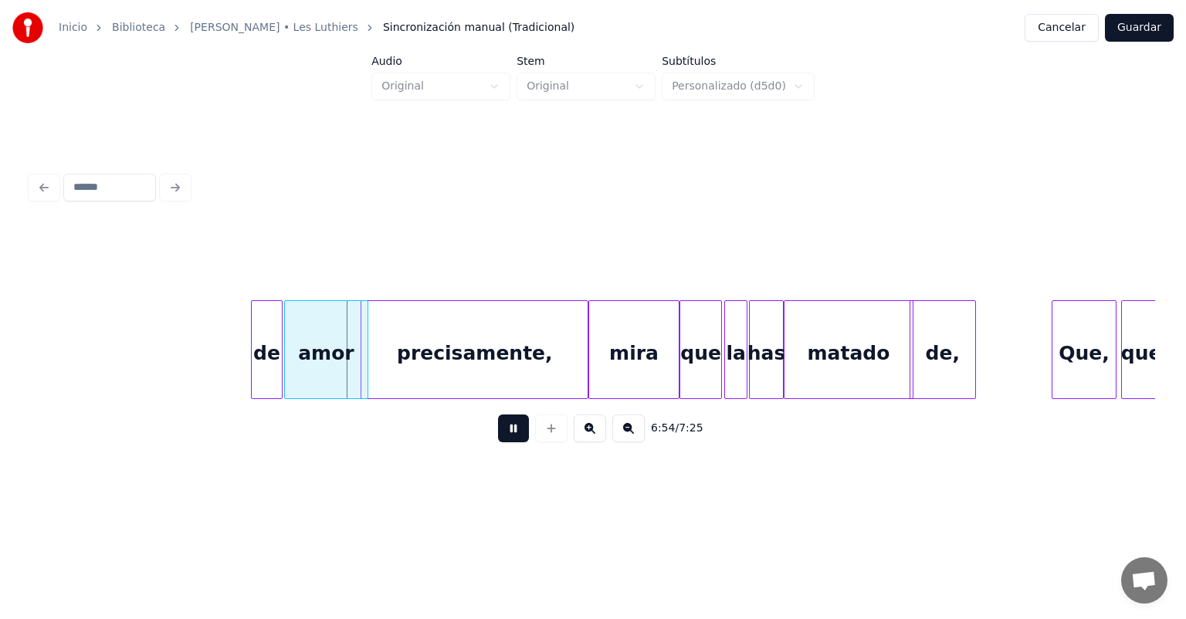
click at [262, 364] on div "de" at bounding box center [266, 353] width 29 height 105
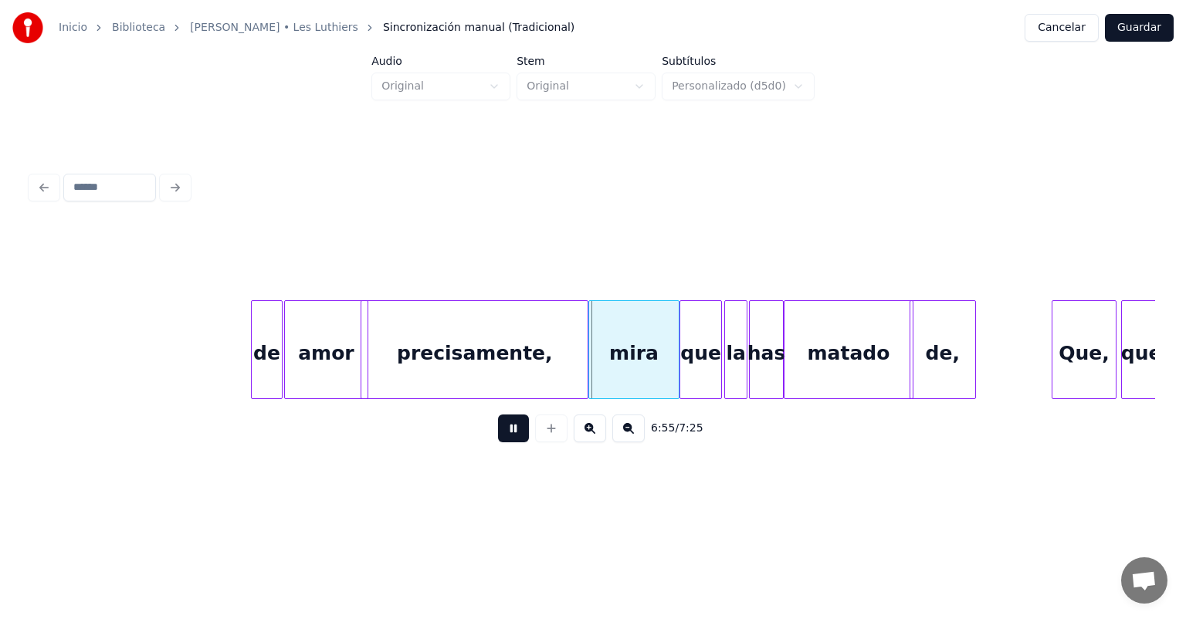
click at [253, 367] on div at bounding box center [254, 349] width 5 height 97
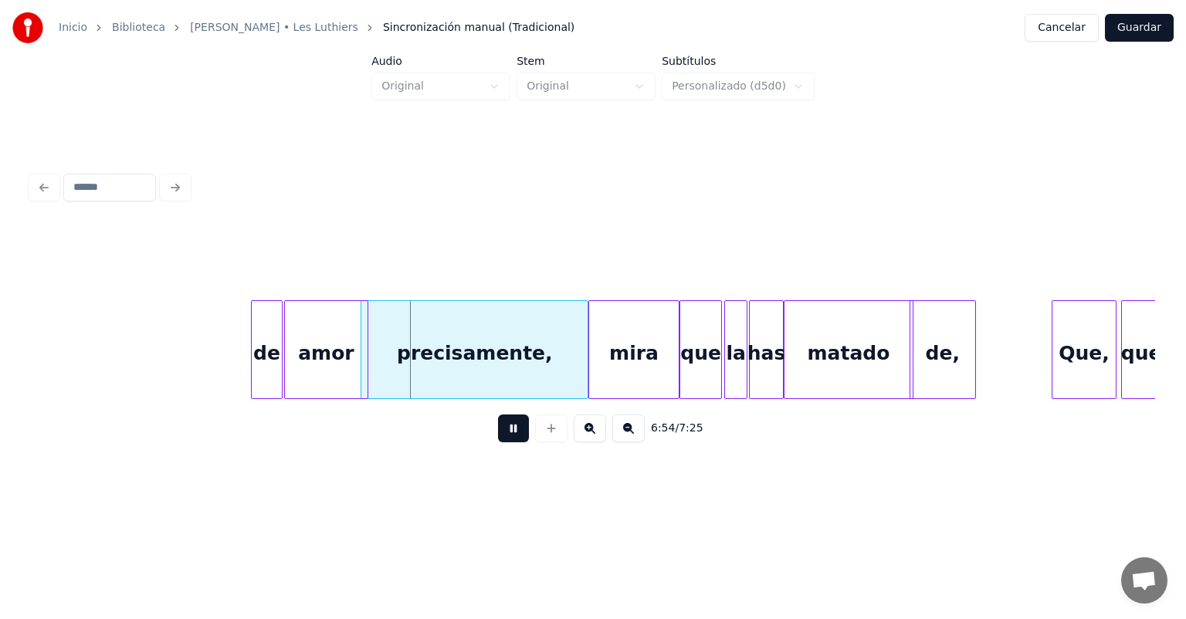
click at [253, 368] on div "de" at bounding box center [266, 353] width 29 height 105
click at [249, 371] on div "de" at bounding box center [261, 353] width 41 height 105
click at [242, 371] on div "de" at bounding box center [258, 353] width 45 height 105
click at [498, 431] on button at bounding box center [513, 429] width 31 height 28
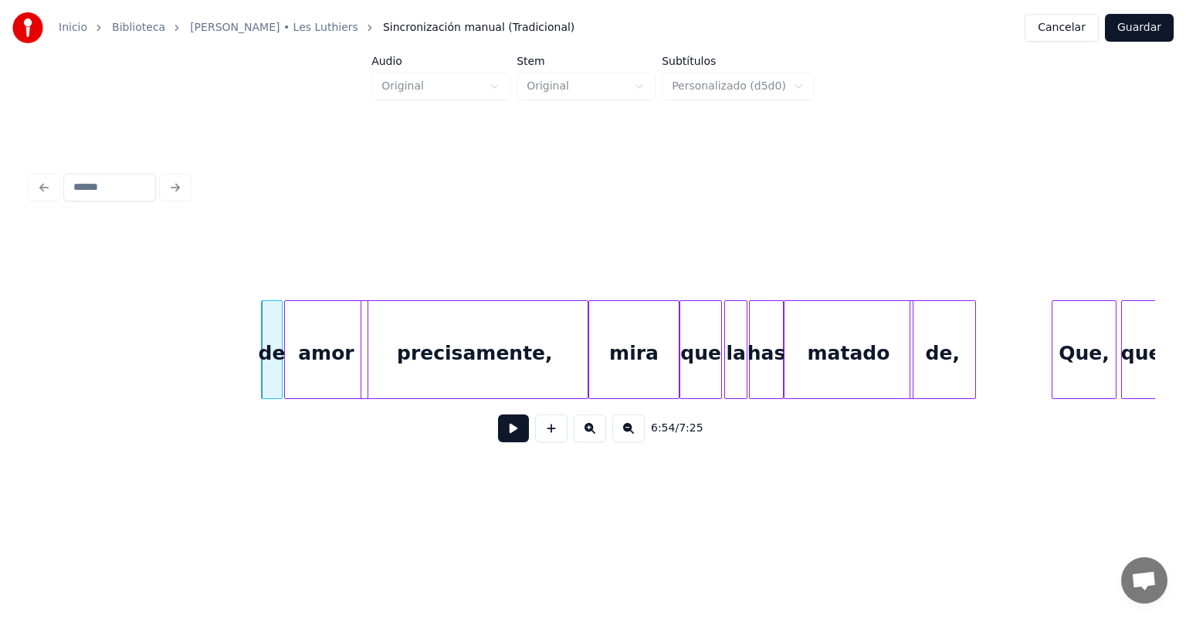
click at [499, 439] on button at bounding box center [513, 429] width 31 height 28
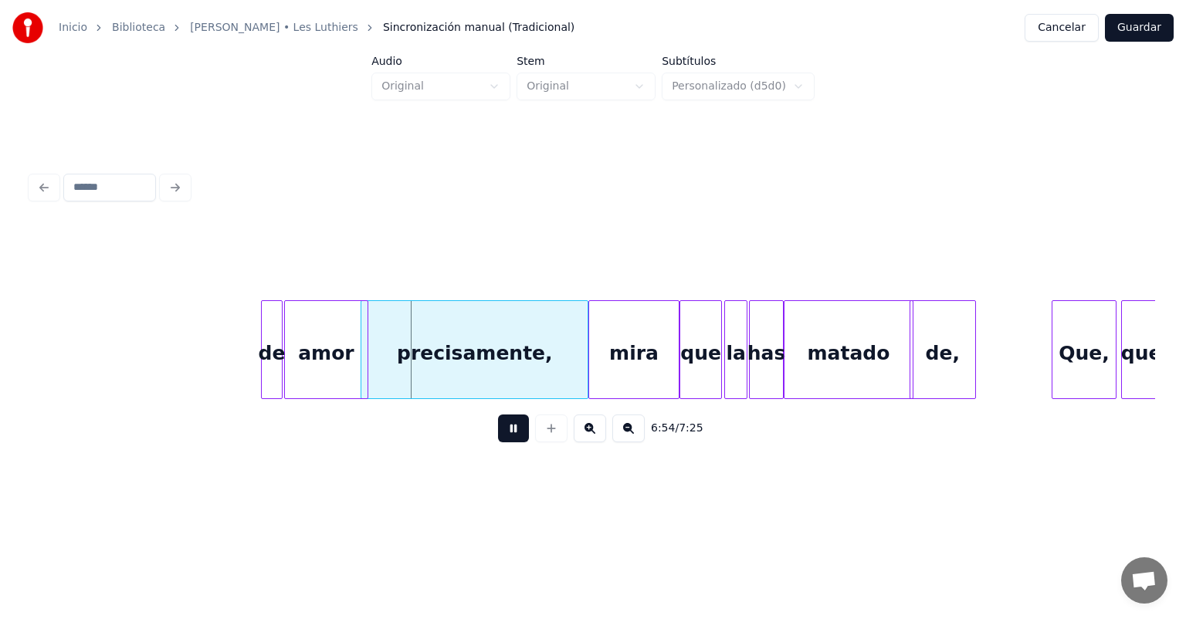
click at [270, 369] on div "de" at bounding box center [271, 353] width 19 height 105
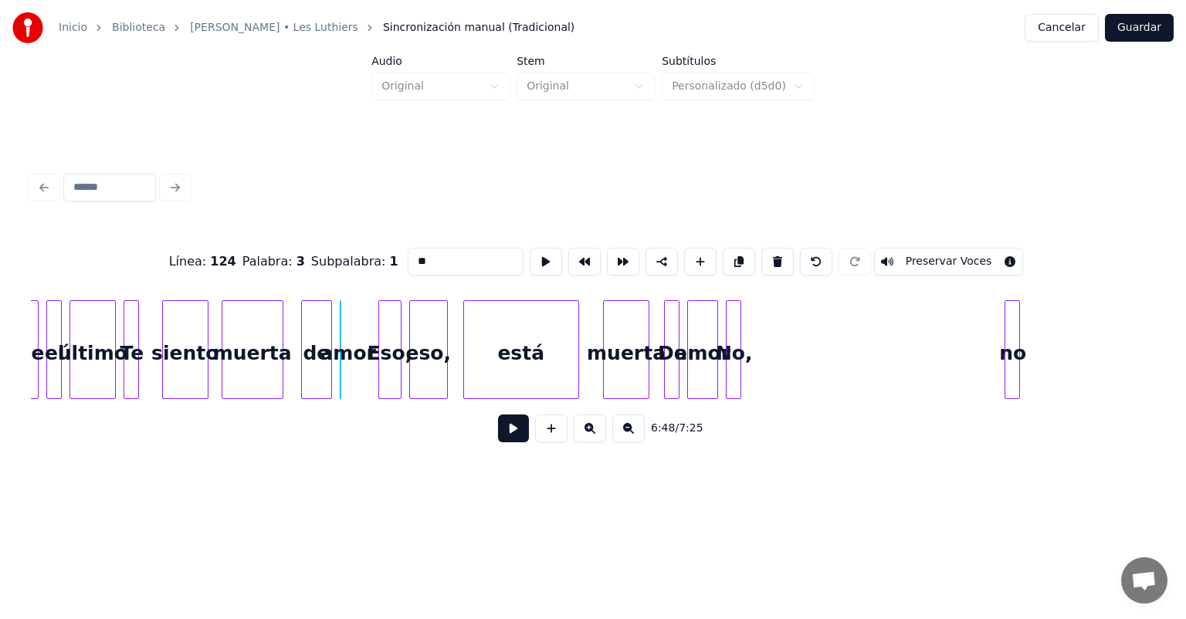
scroll to position [0, 157567]
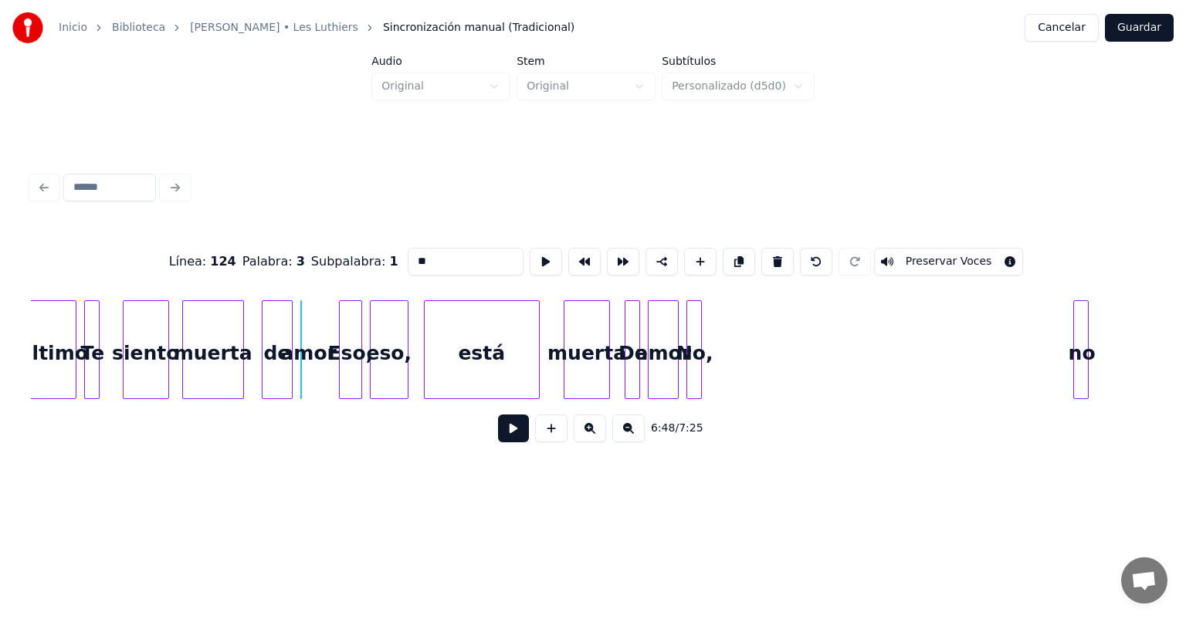
click at [1118, 399] on div "no amor No, De muerta está eso, [PERSON_NAME], amor de muerta siento Te último" at bounding box center [593, 349] width 1124 height 99
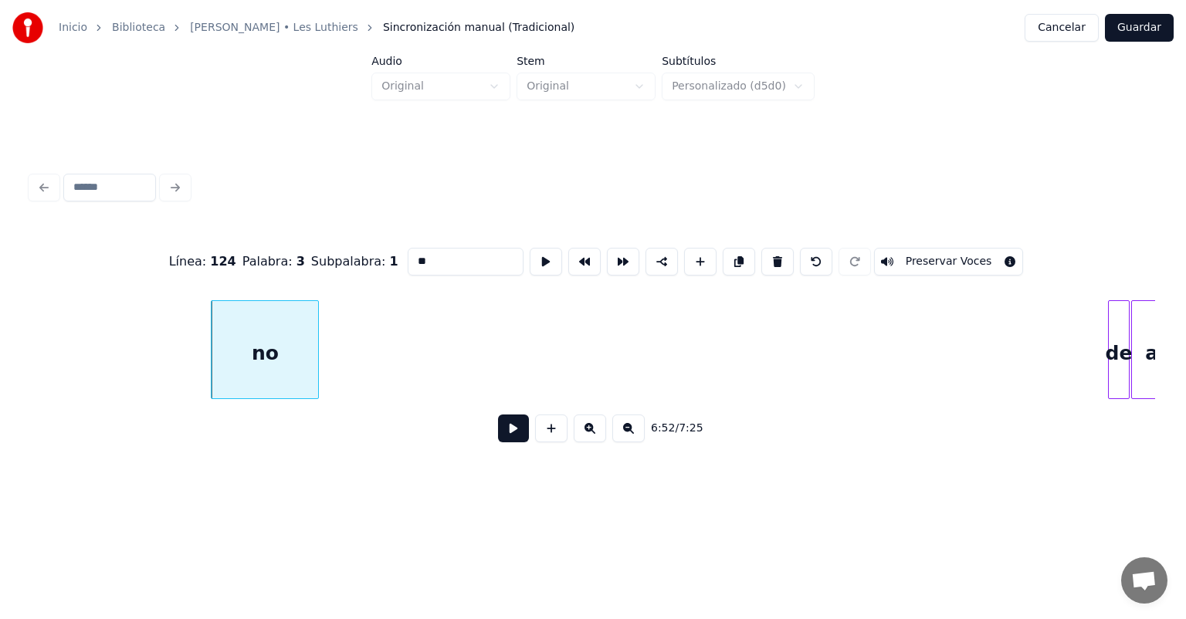
scroll to position [0, 158861]
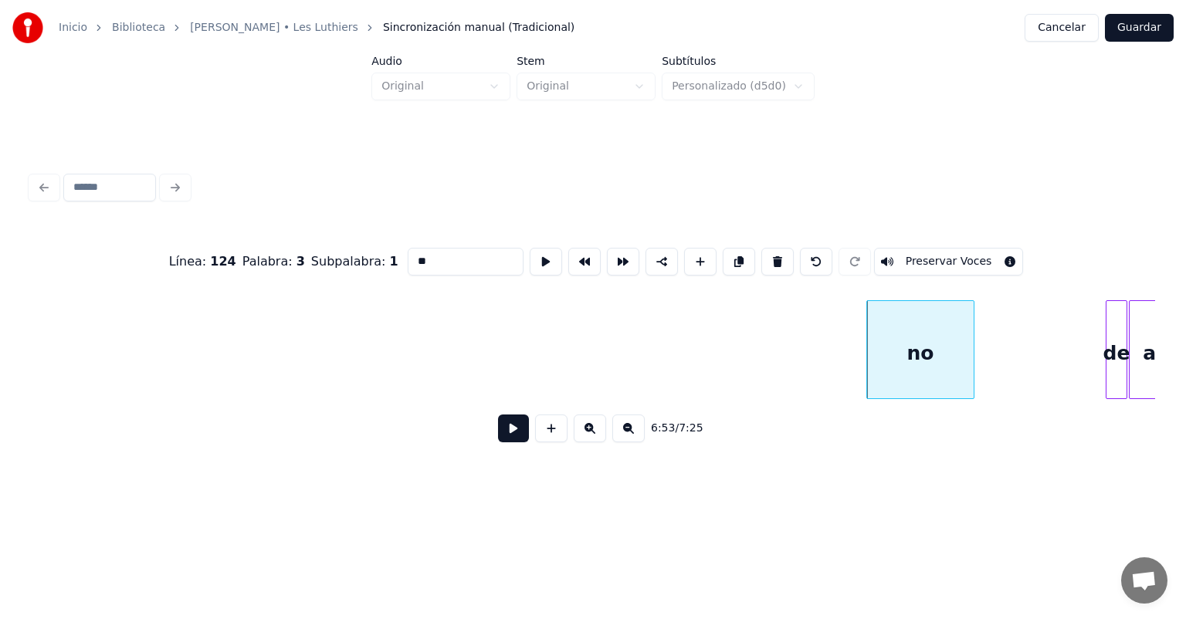
click at [502, 442] on button at bounding box center [513, 429] width 31 height 28
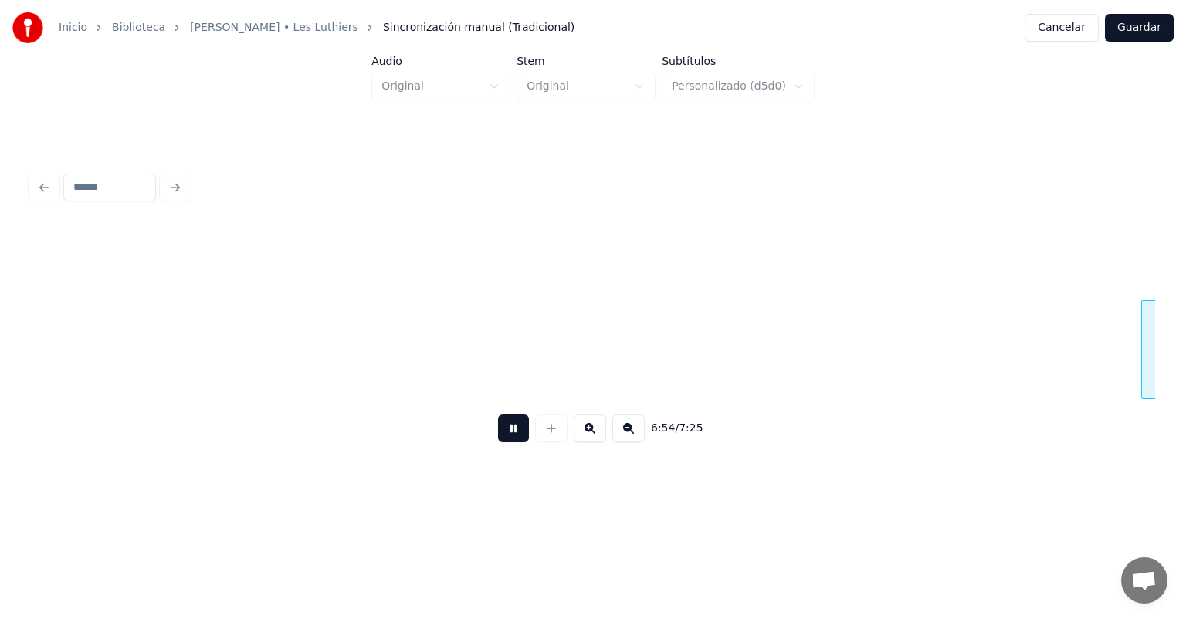
scroll to position [0, 160051]
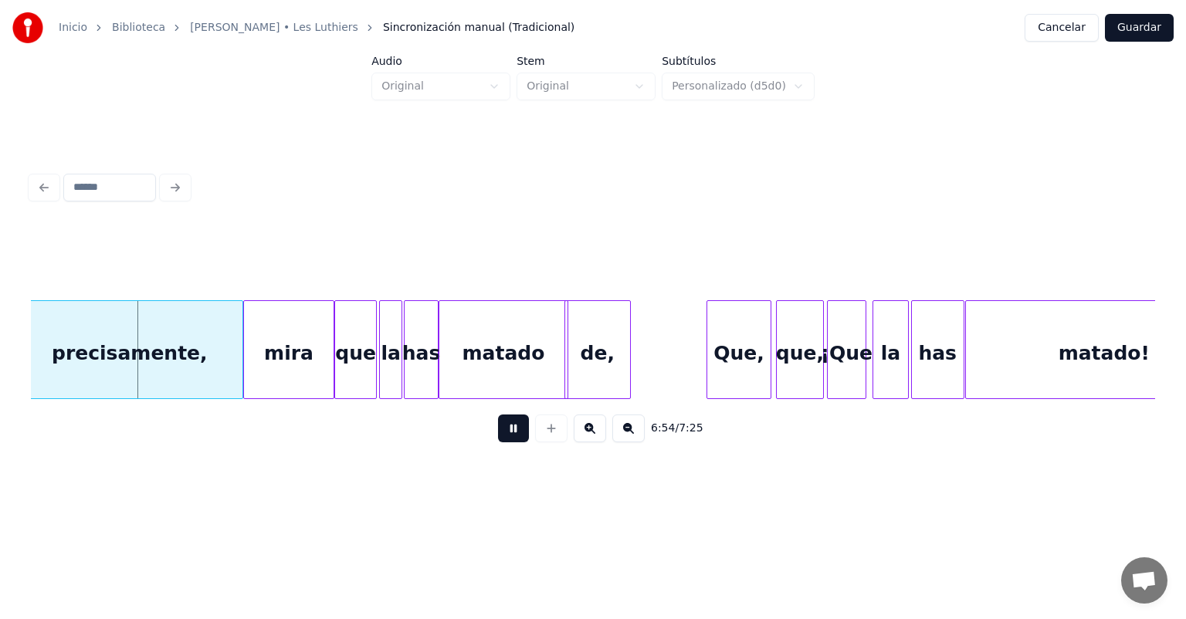
click at [767, 339] on div at bounding box center [768, 349] width 5 height 97
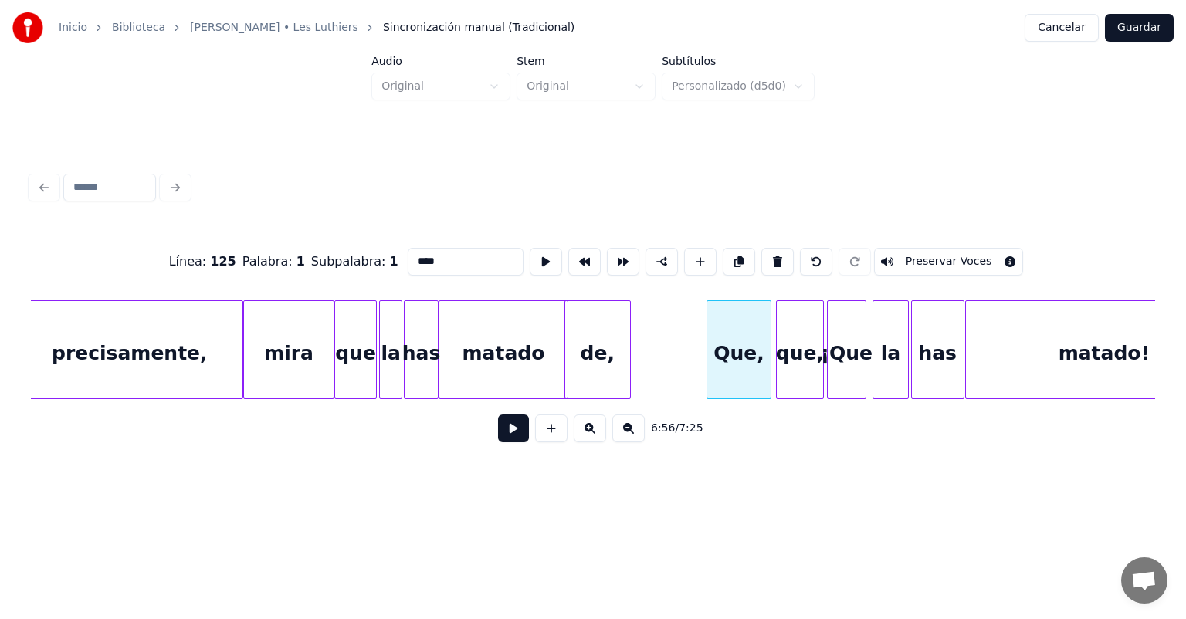
scroll to position [0, 159067]
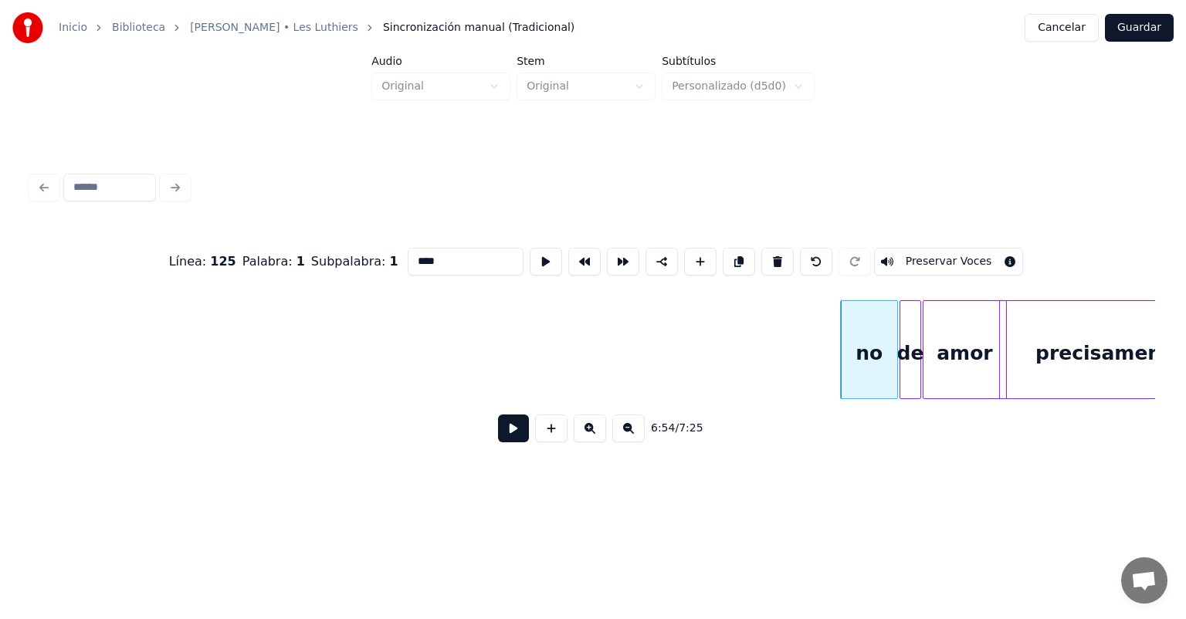
click at [503, 435] on button at bounding box center [513, 429] width 31 height 28
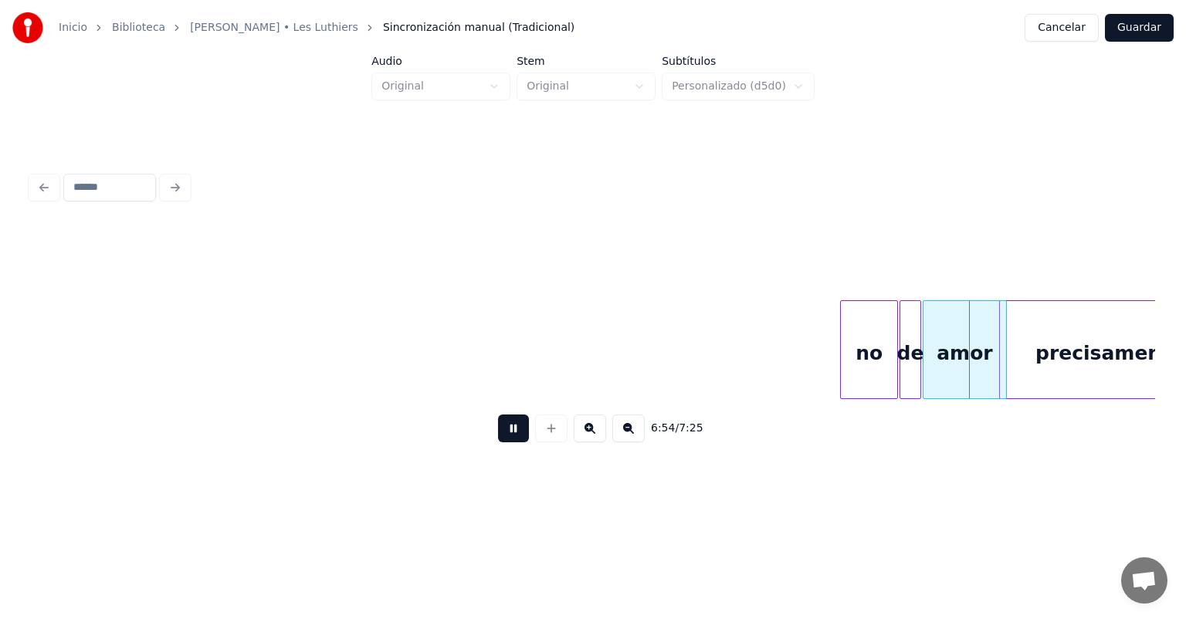
click at [498, 435] on button at bounding box center [513, 429] width 31 height 28
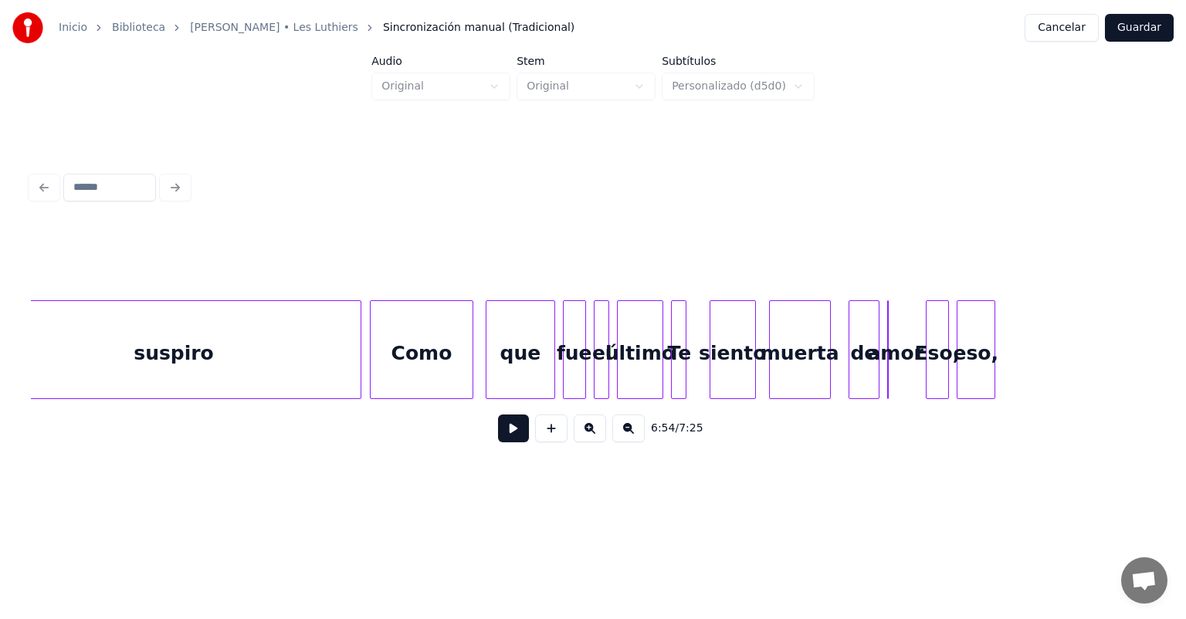
scroll to position [0, 156570]
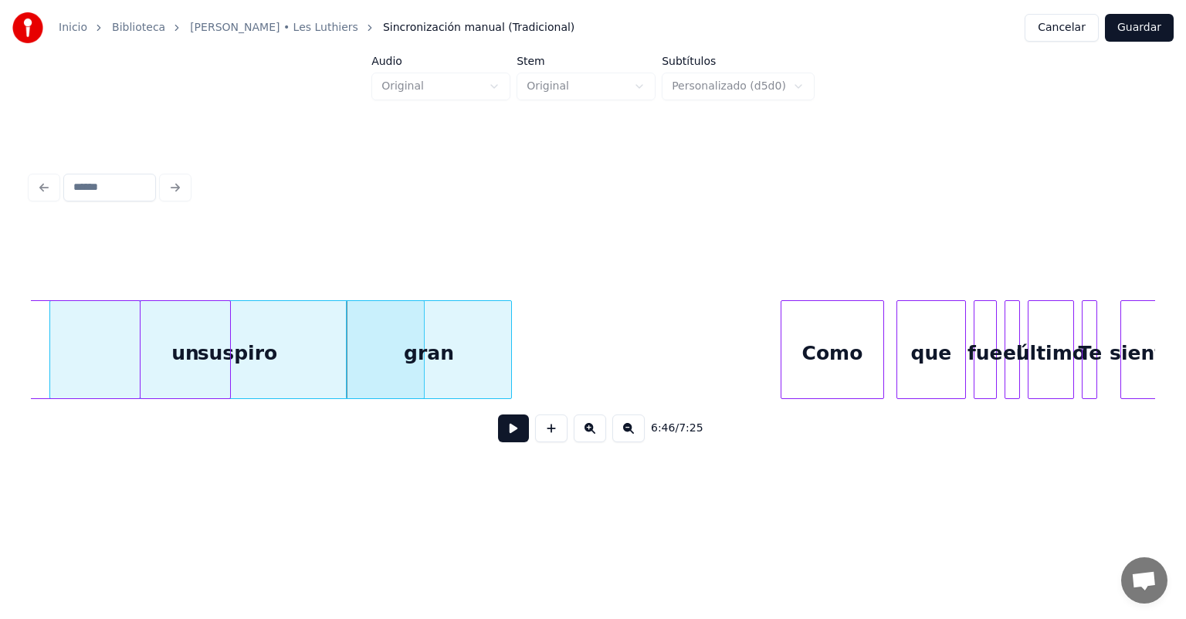
click at [635, 191] on div at bounding box center [593, 188] width 1136 height 34
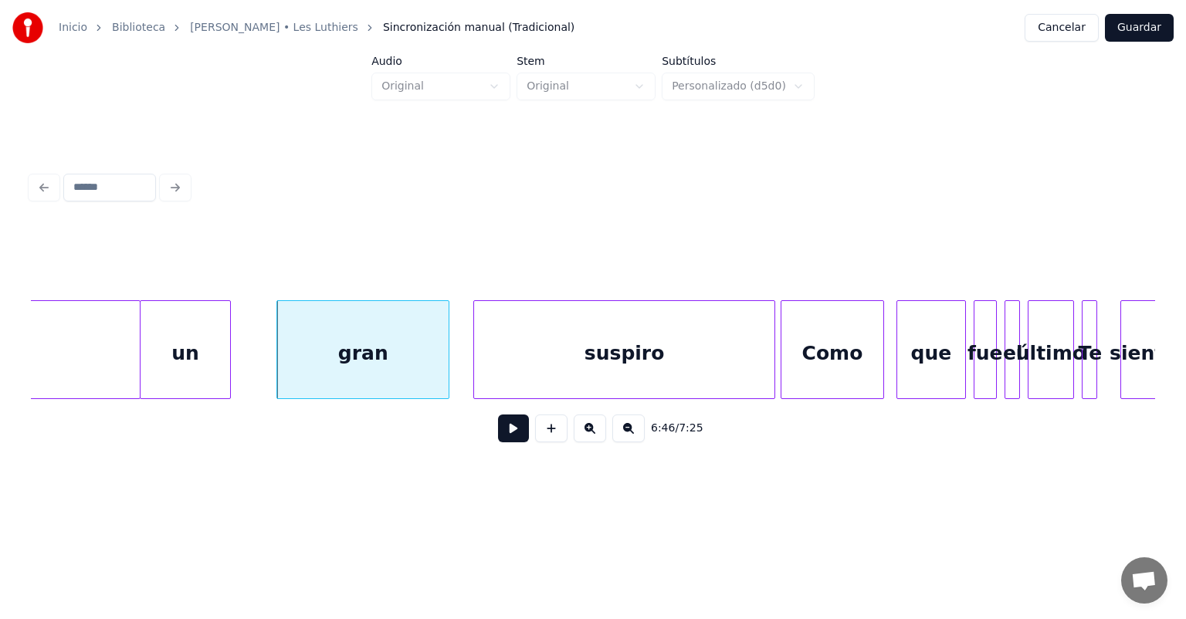
click at [505, 440] on button at bounding box center [513, 429] width 31 height 28
click at [315, 371] on div "gran" at bounding box center [345, 353] width 172 height 105
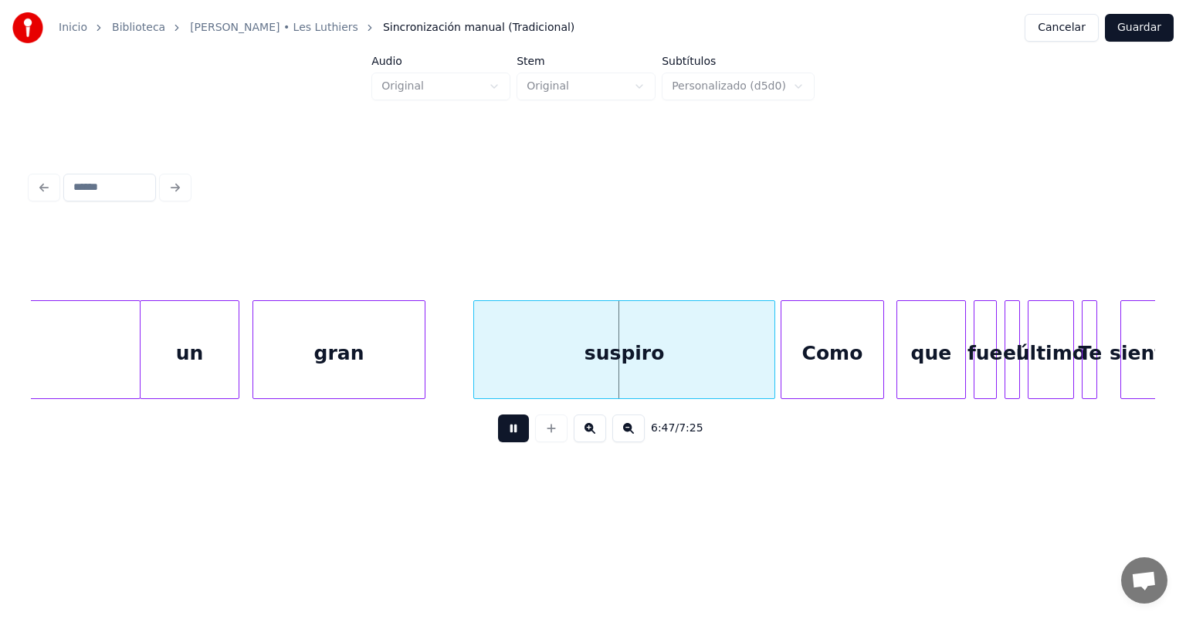
click at [227, 373] on div "un" at bounding box center [189, 353] width 99 height 105
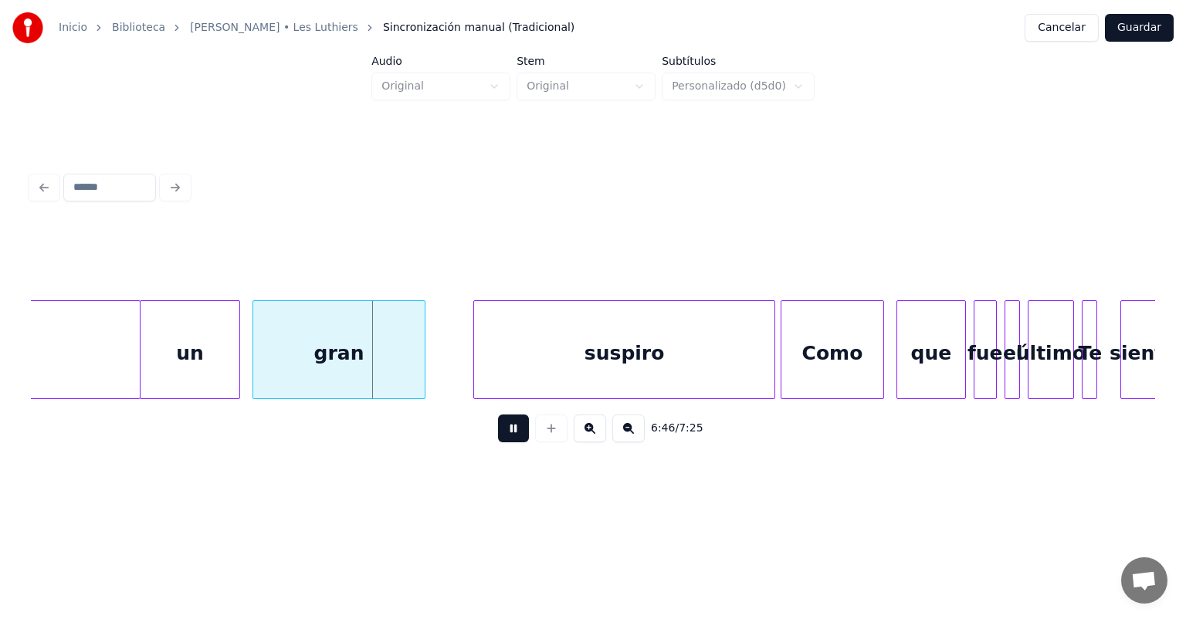
click at [235, 374] on div "un" at bounding box center [190, 353] width 100 height 105
click at [164, 369] on div "un" at bounding box center [195, 353] width 110 height 105
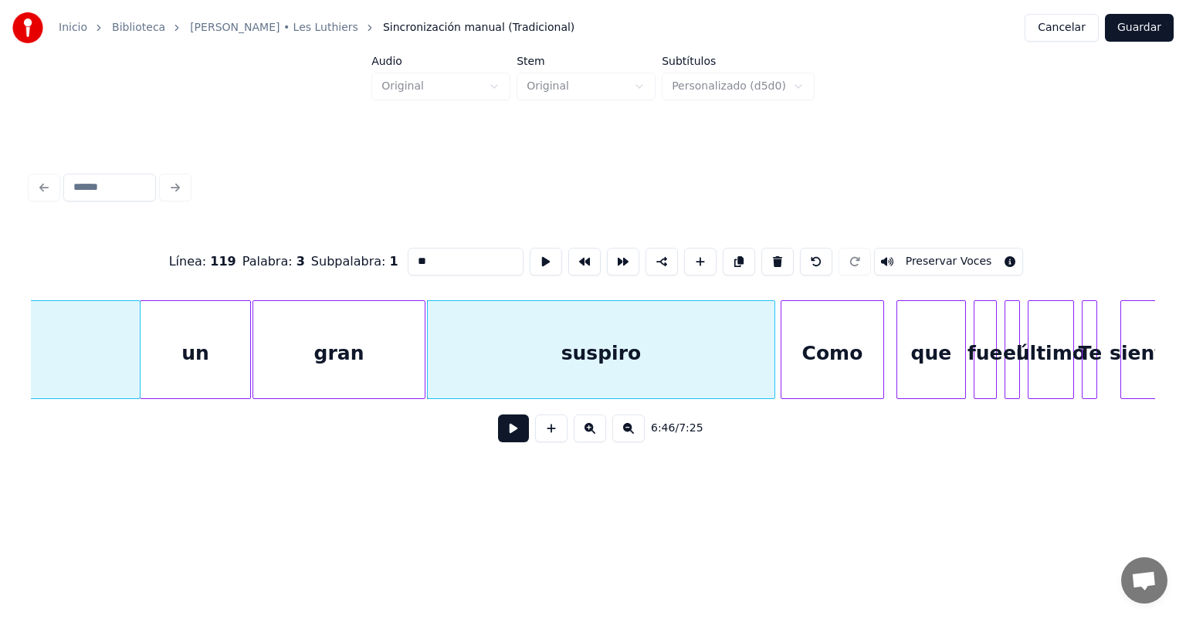
click at [498, 442] on button at bounding box center [513, 429] width 31 height 28
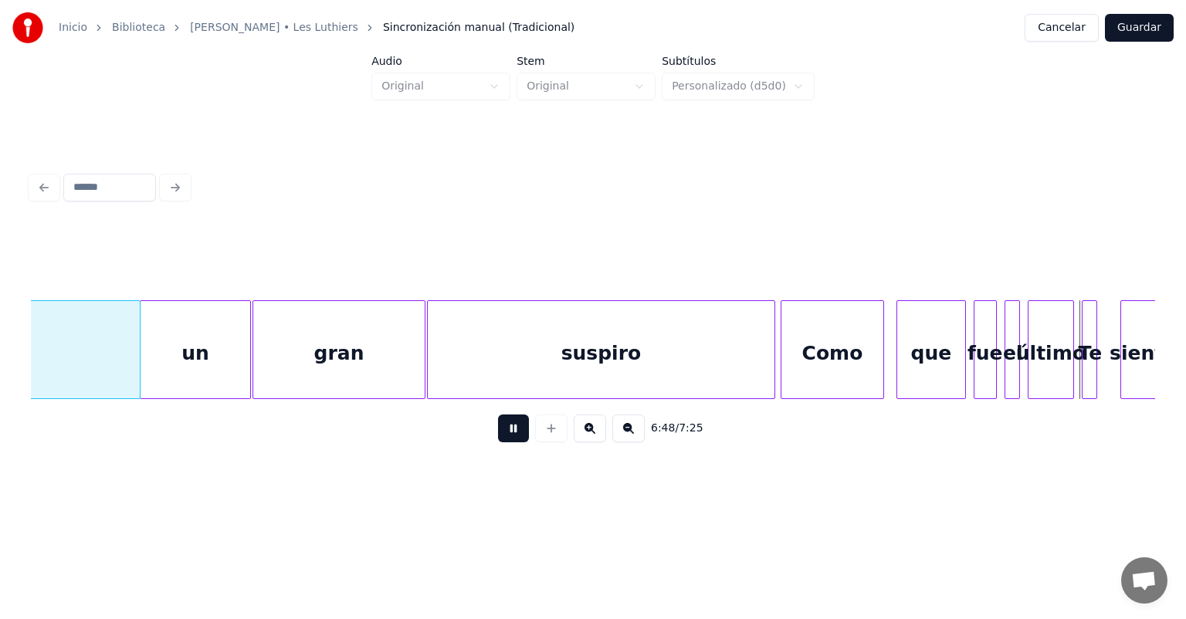
click at [498, 441] on button at bounding box center [513, 429] width 31 height 28
click at [498, 436] on button at bounding box center [513, 429] width 31 height 28
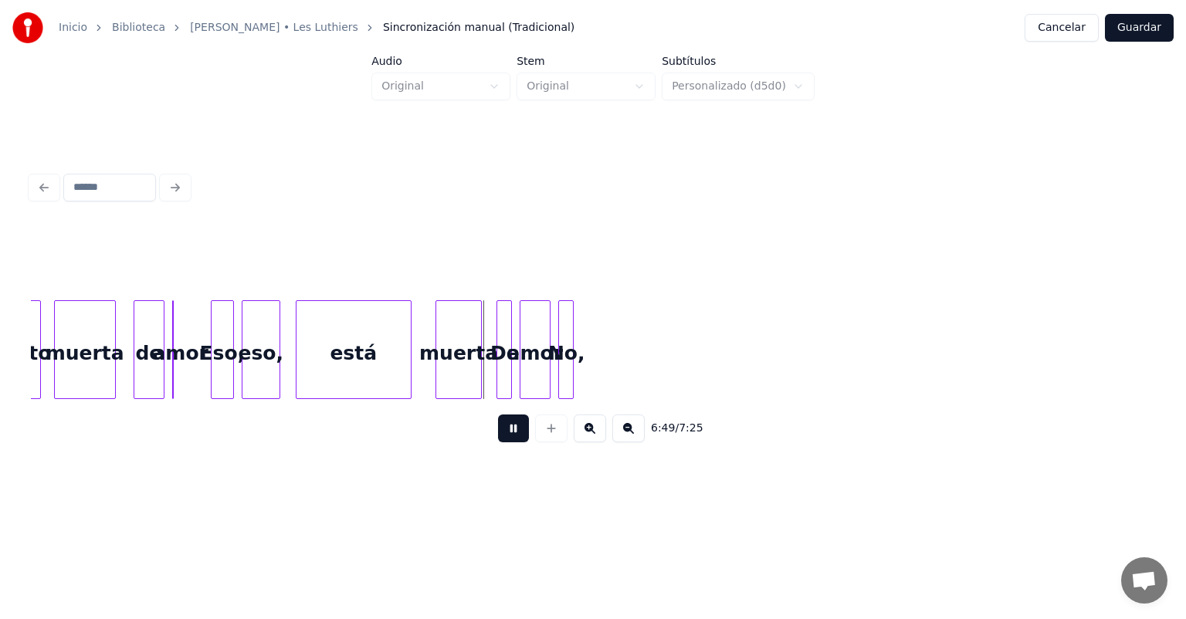
click at [498, 438] on button at bounding box center [513, 429] width 31 height 28
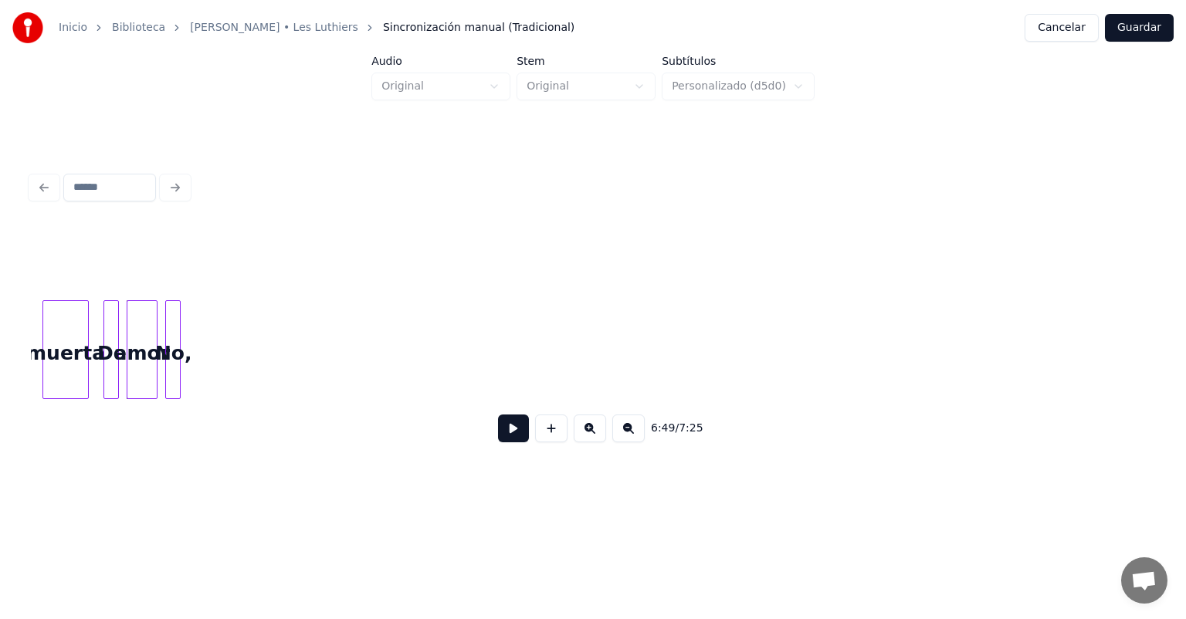
scroll to position [0, 158095]
click at [677, 361] on div "No," at bounding box center [669, 353] width 15 height 105
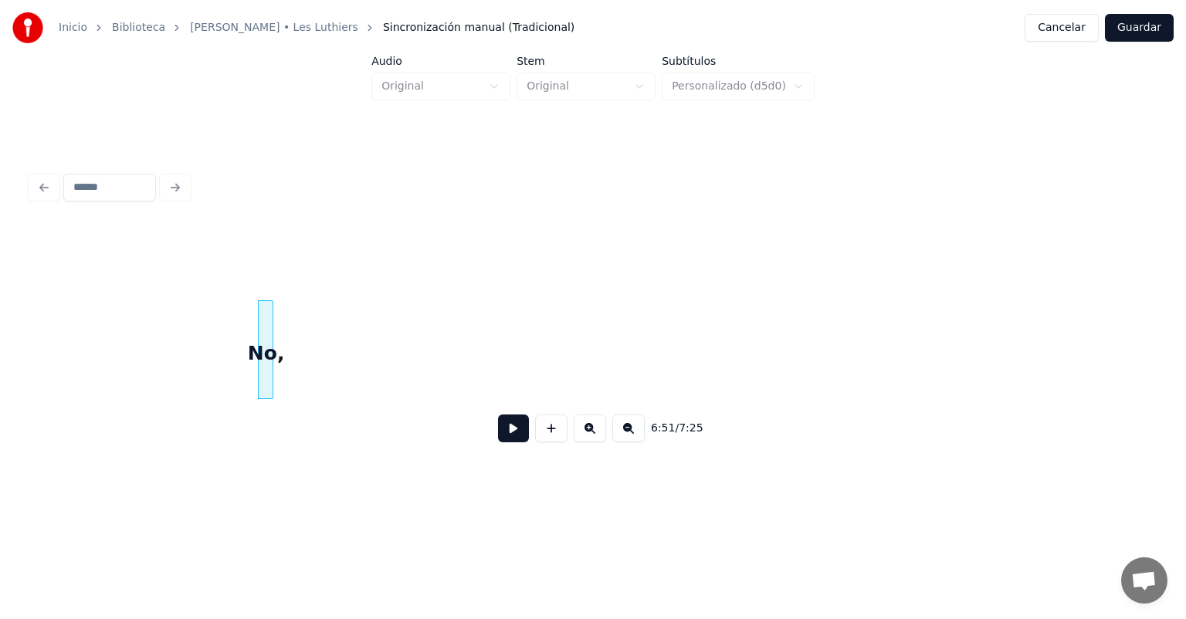
scroll to position [0, 158515]
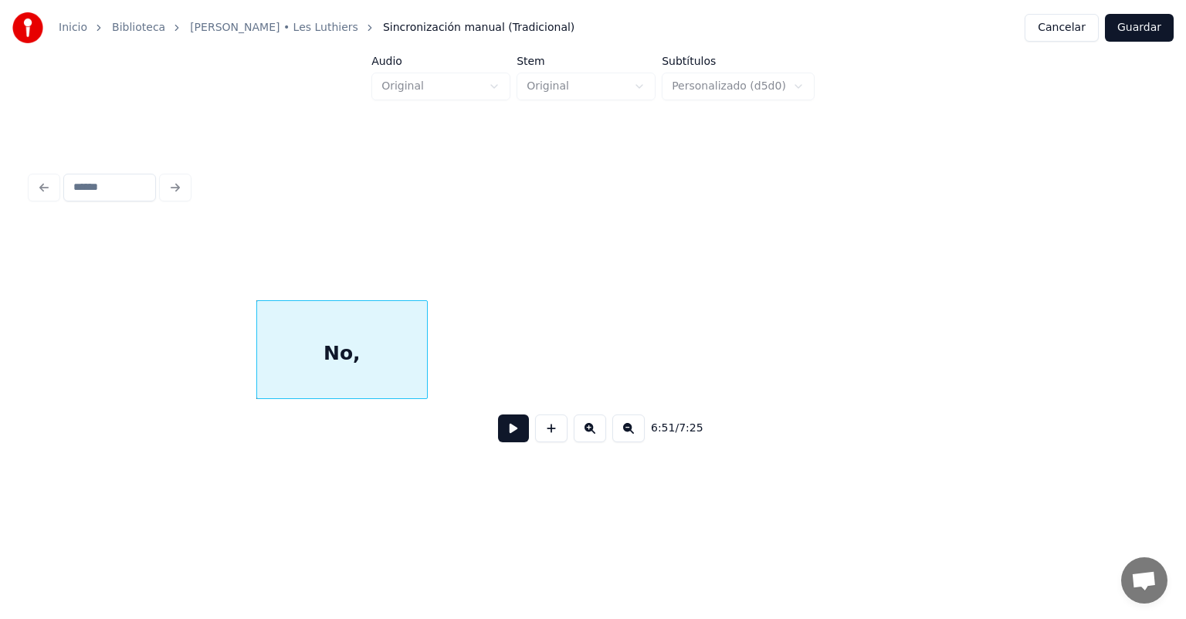
click at [425, 354] on div at bounding box center [424, 349] width 5 height 97
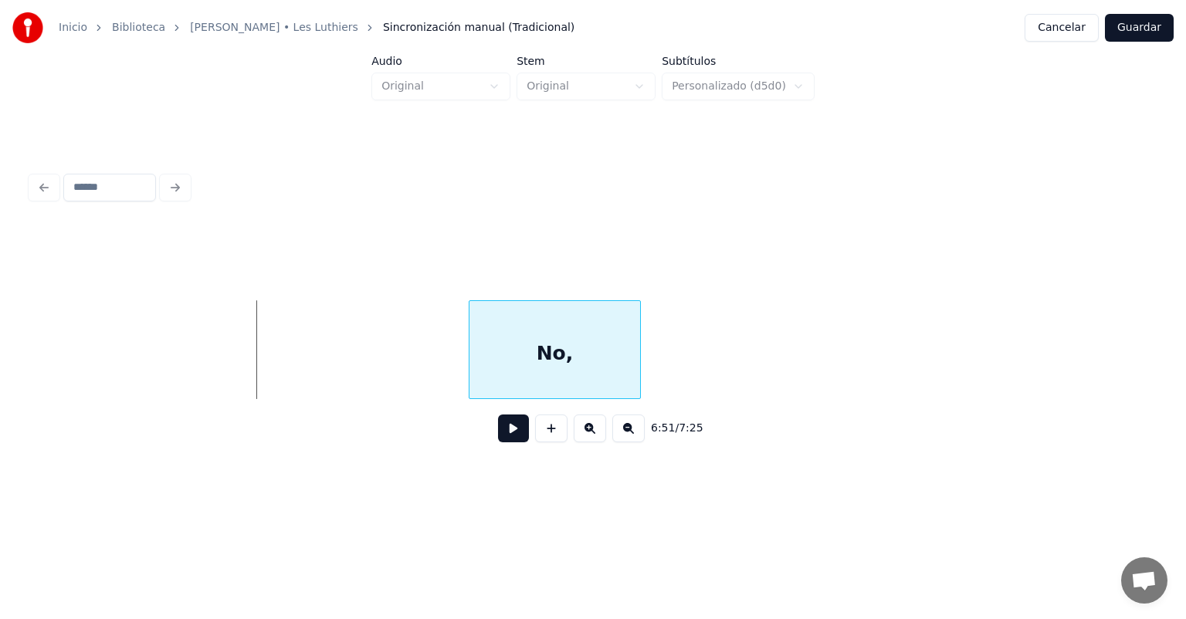
click at [639, 334] on div "No," at bounding box center [554, 353] width 170 height 105
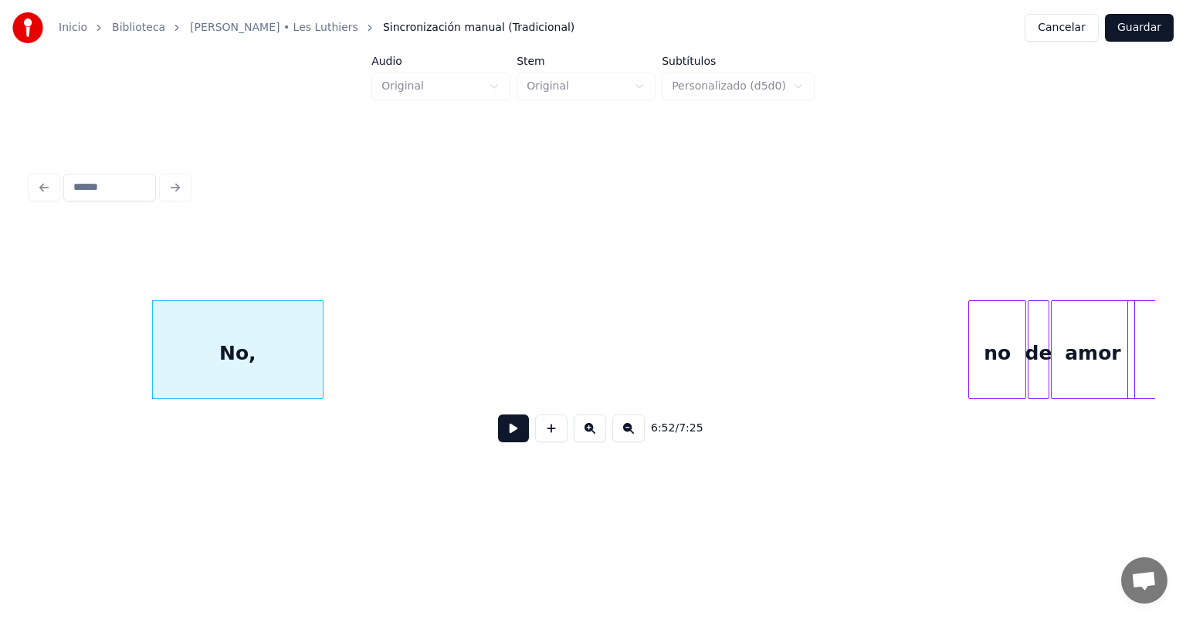
scroll to position [0, 158953]
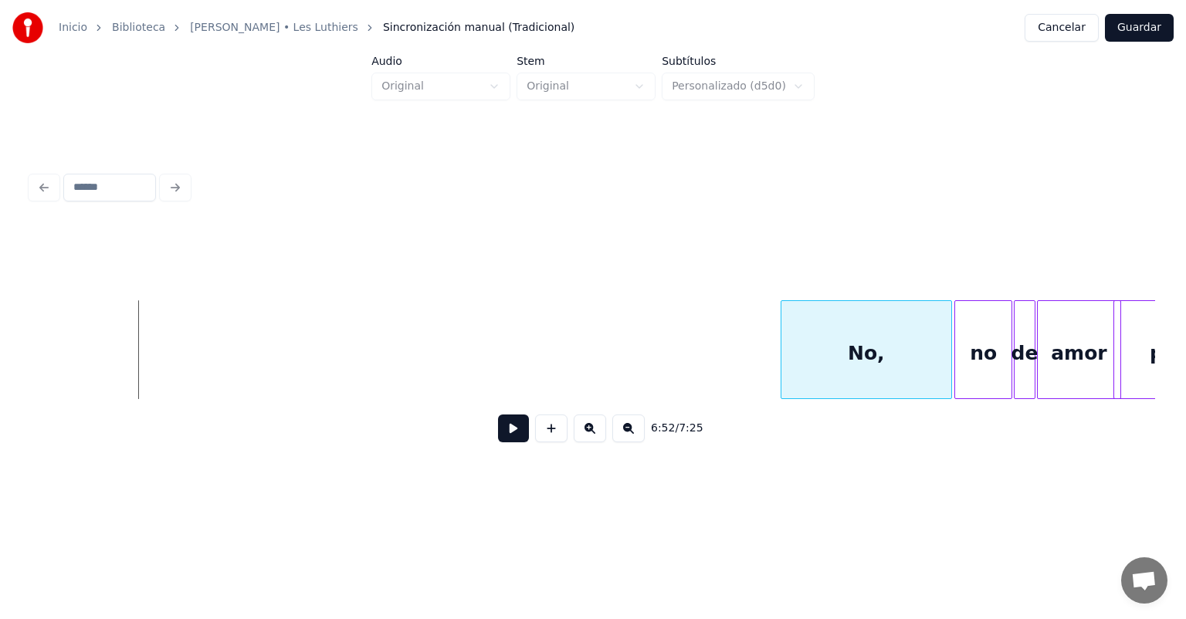
click at [897, 395] on div "No, no de amor precisamente," at bounding box center [593, 349] width 1124 height 99
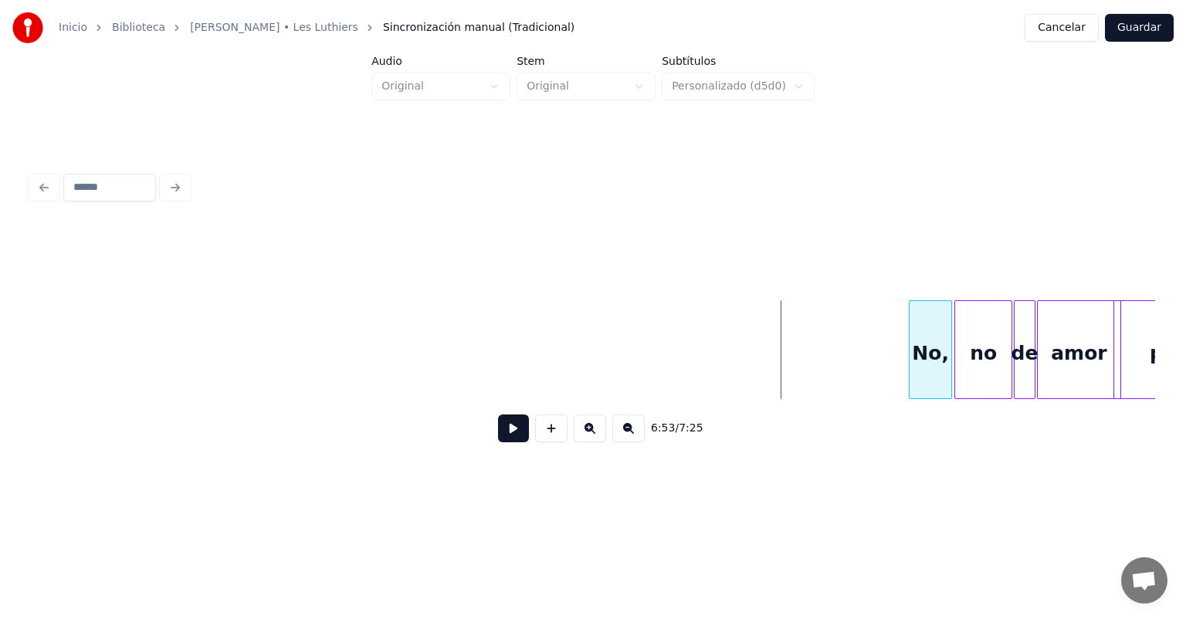
click at [908, 398] on div "No, no de amor precisamente," at bounding box center [593, 349] width 1124 height 99
click at [498, 435] on button at bounding box center [513, 429] width 31 height 28
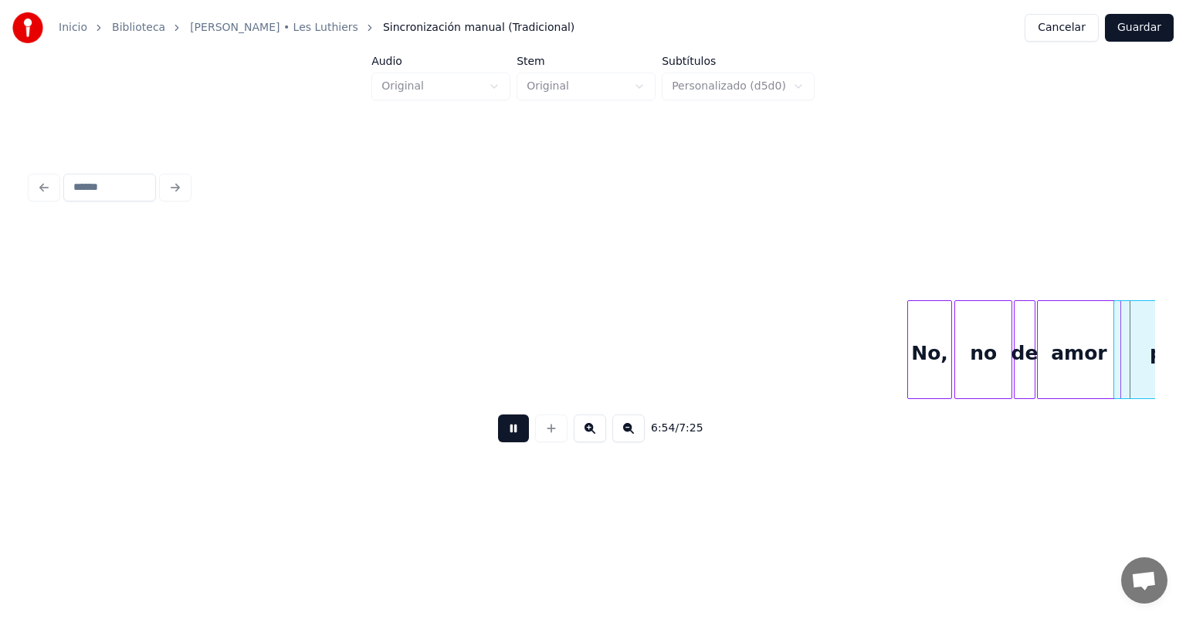
scroll to position [0, 160081]
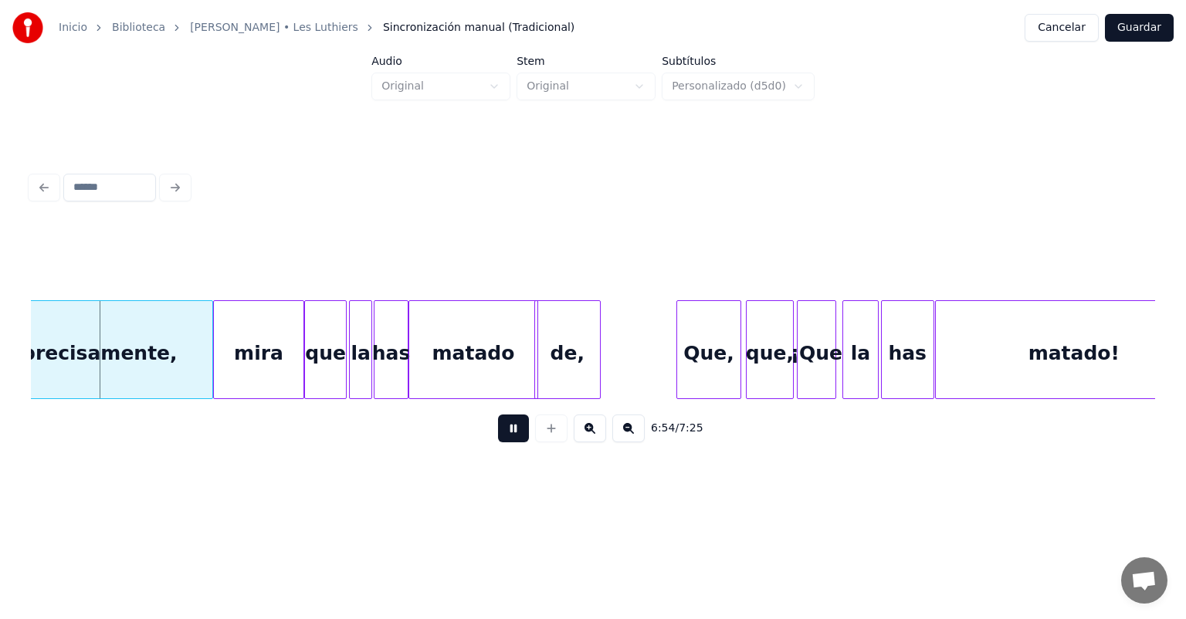
click at [462, 361] on div "matado" at bounding box center [473, 353] width 128 height 105
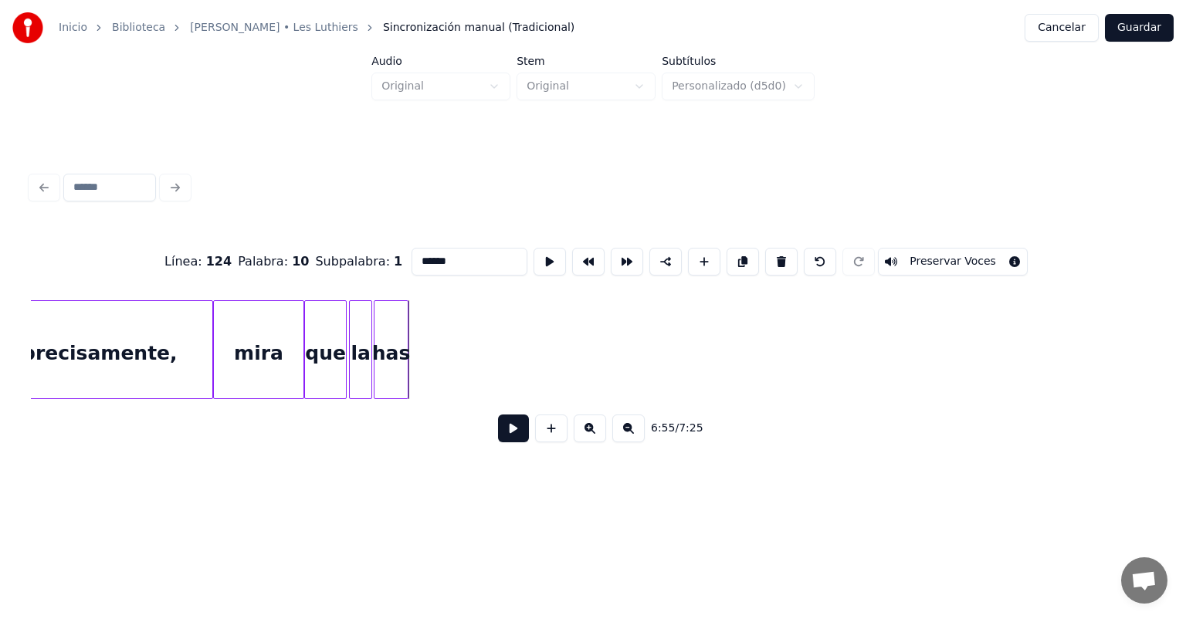
scroll to position [0, 159097]
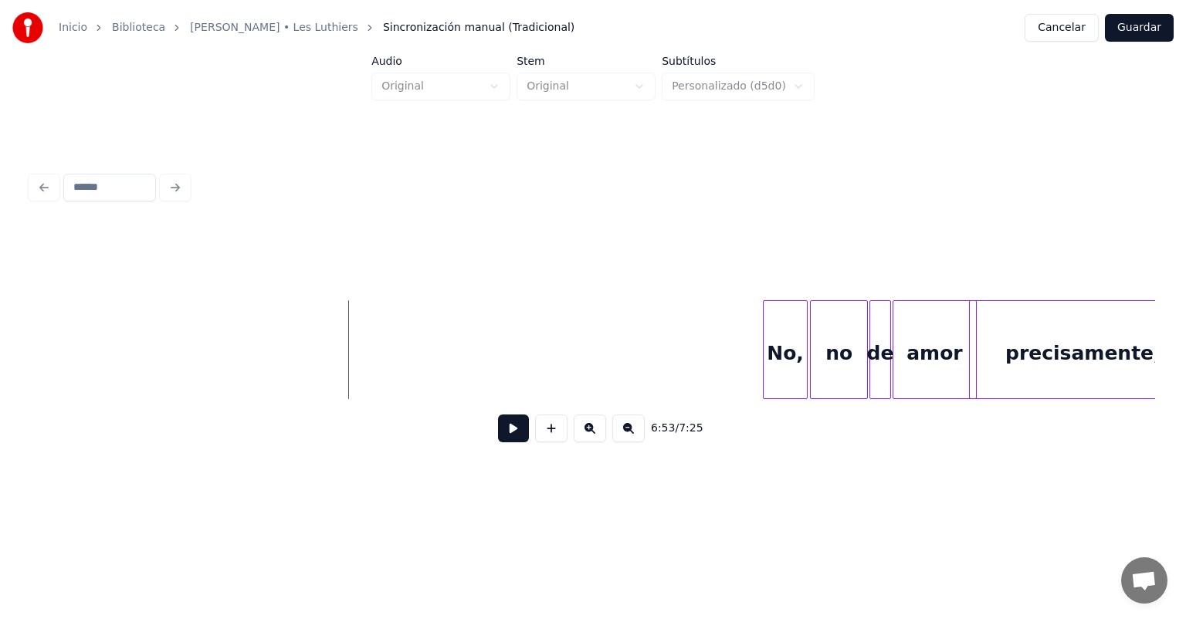
click at [506, 442] on button at bounding box center [513, 429] width 31 height 28
click at [499, 442] on button at bounding box center [513, 429] width 31 height 28
click at [500, 435] on button at bounding box center [513, 429] width 31 height 28
click at [502, 438] on button at bounding box center [513, 429] width 31 height 28
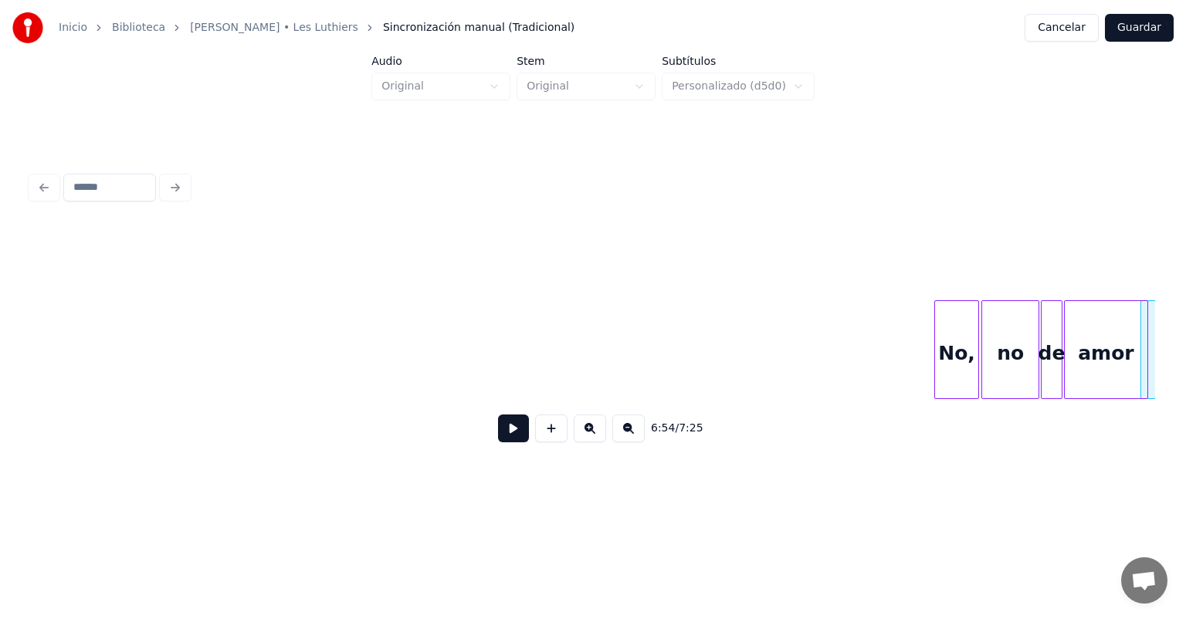
scroll to position [0, 158921]
click at [502, 435] on button at bounding box center [513, 429] width 31 height 28
click at [498, 438] on button at bounding box center [513, 429] width 31 height 28
click at [498, 436] on button at bounding box center [513, 429] width 31 height 28
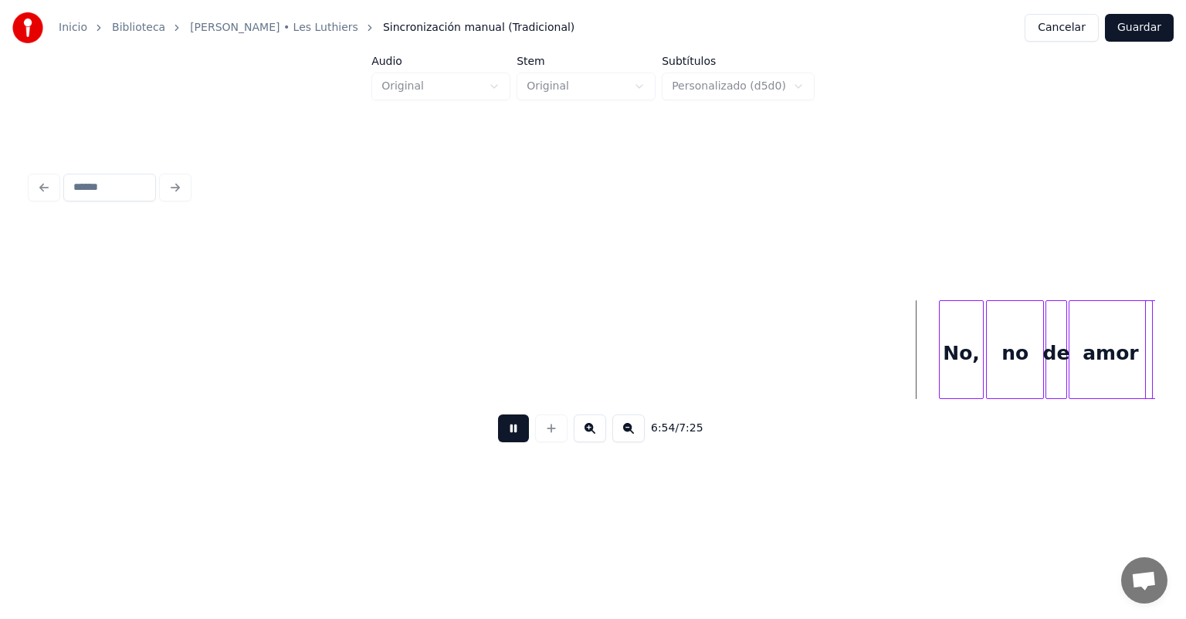
click at [498, 438] on button at bounding box center [513, 429] width 31 height 28
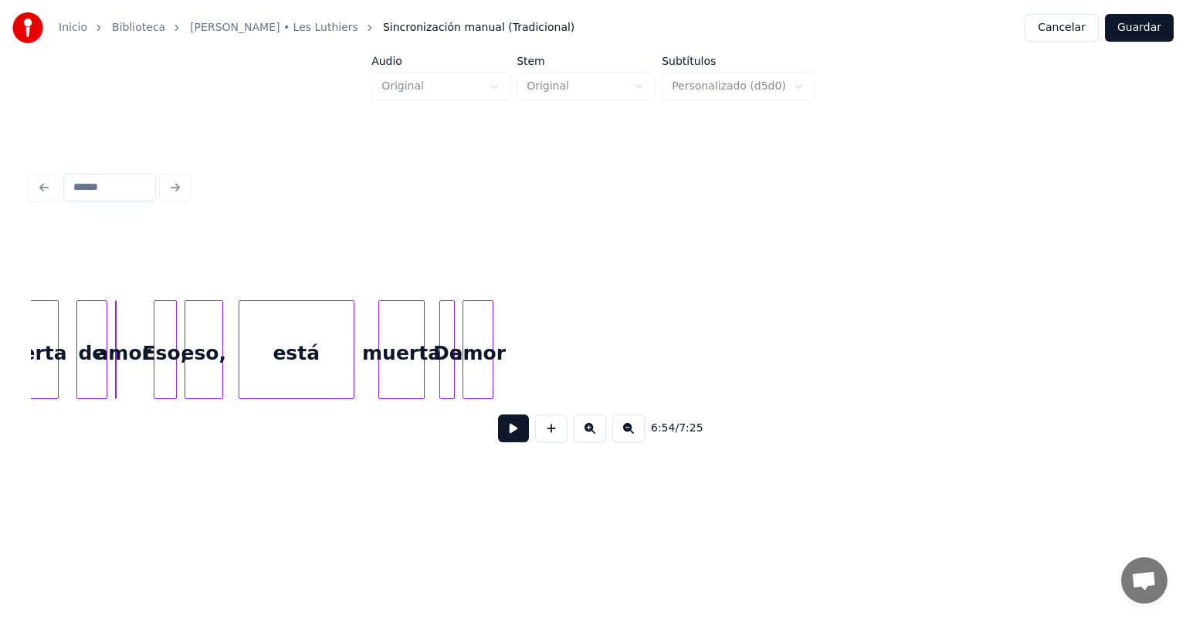
scroll to position [0, 157749]
click at [481, 376] on div "amor" at bounding box center [480, 353] width 29 height 105
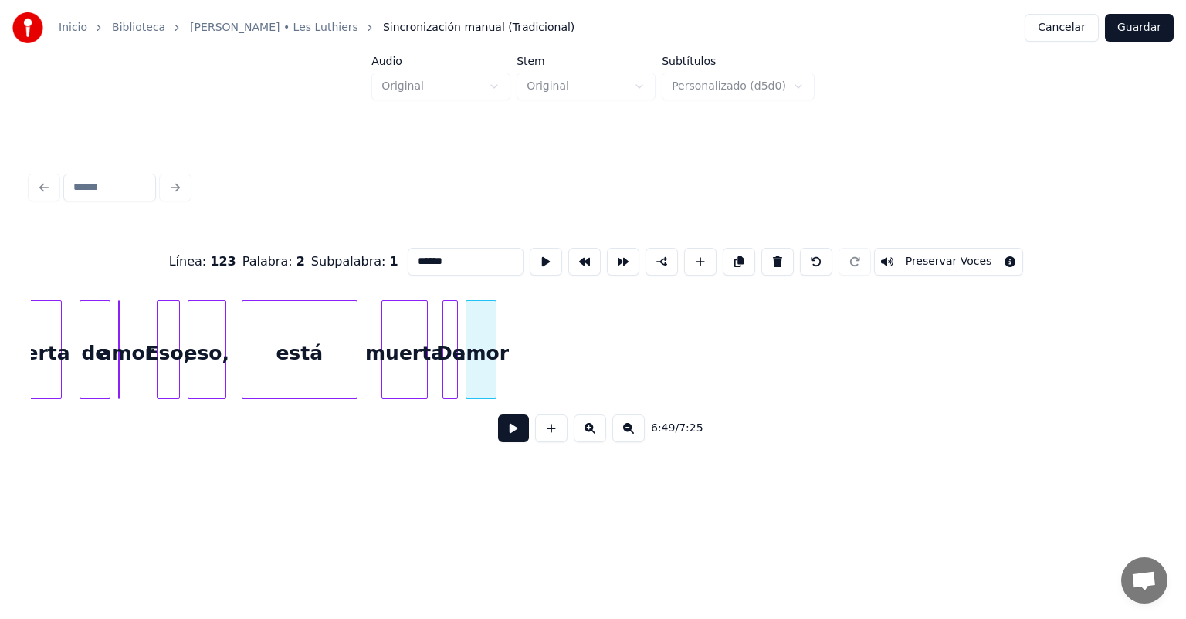
type input "****"
click at [498, 438] on button at bounding box center [513, 429] width 31 height 28
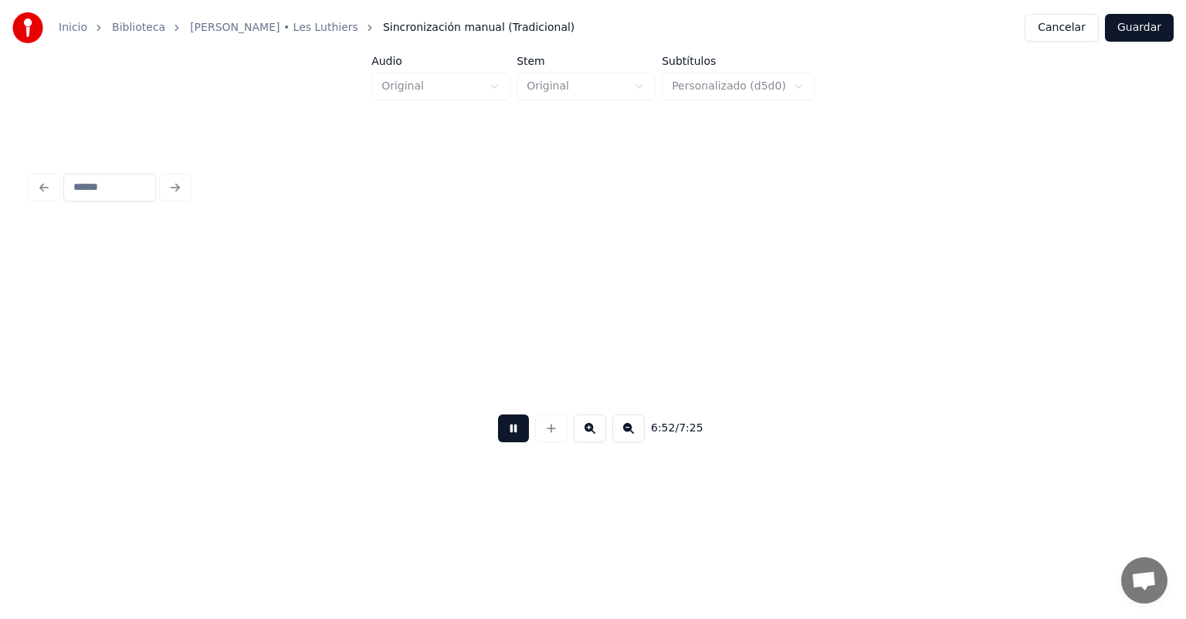
scroll to position [0, 159097]
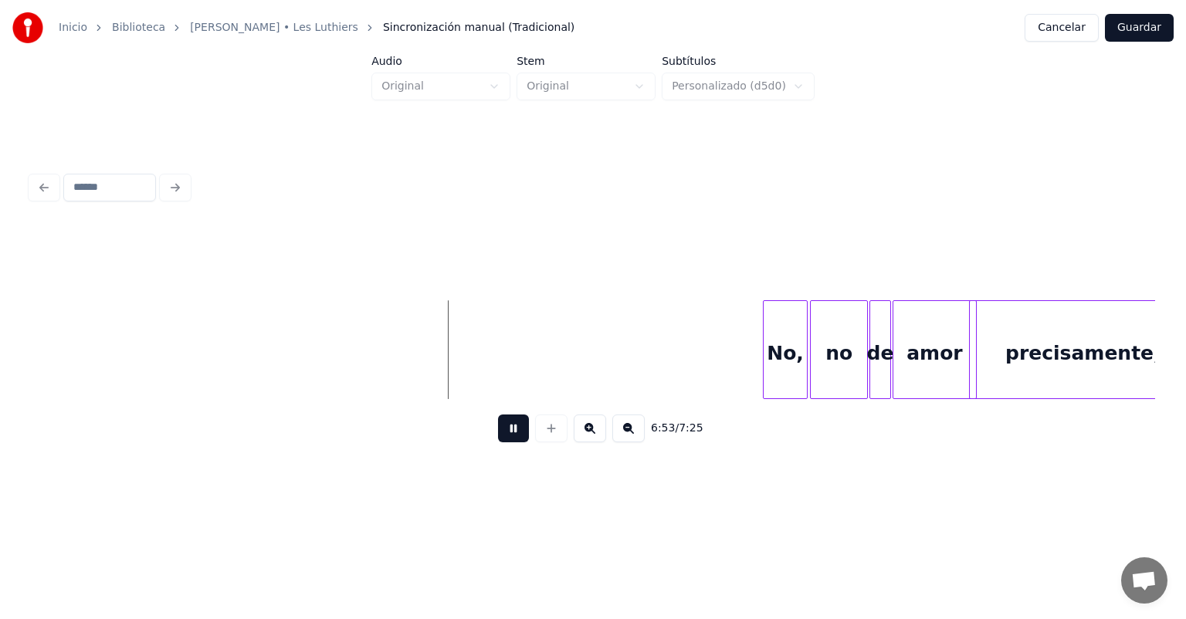
click at [498, 437] on button at bounding box center [513, 429] width 31 height 28
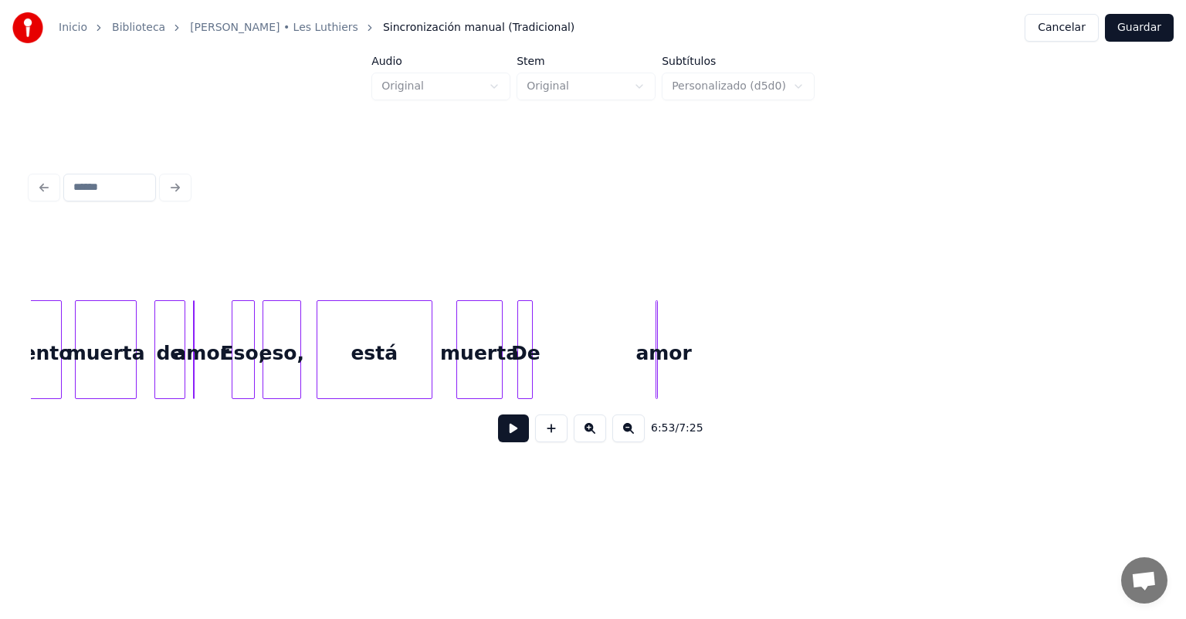
scroll to position [0, 157672]
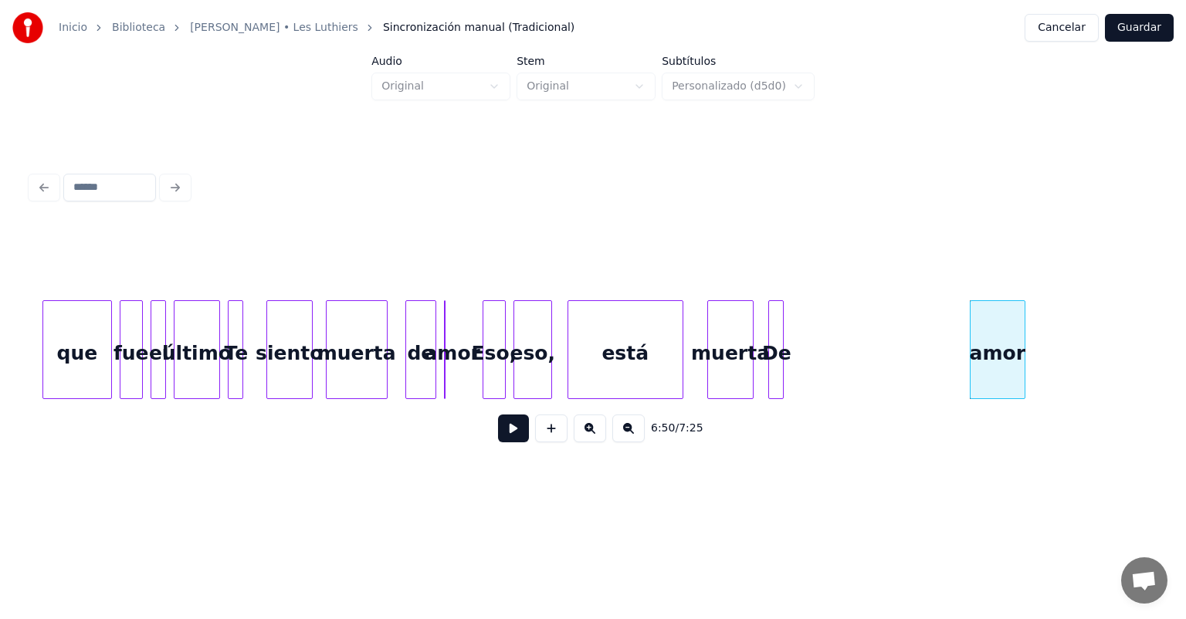
scroll to position [0, 157424]
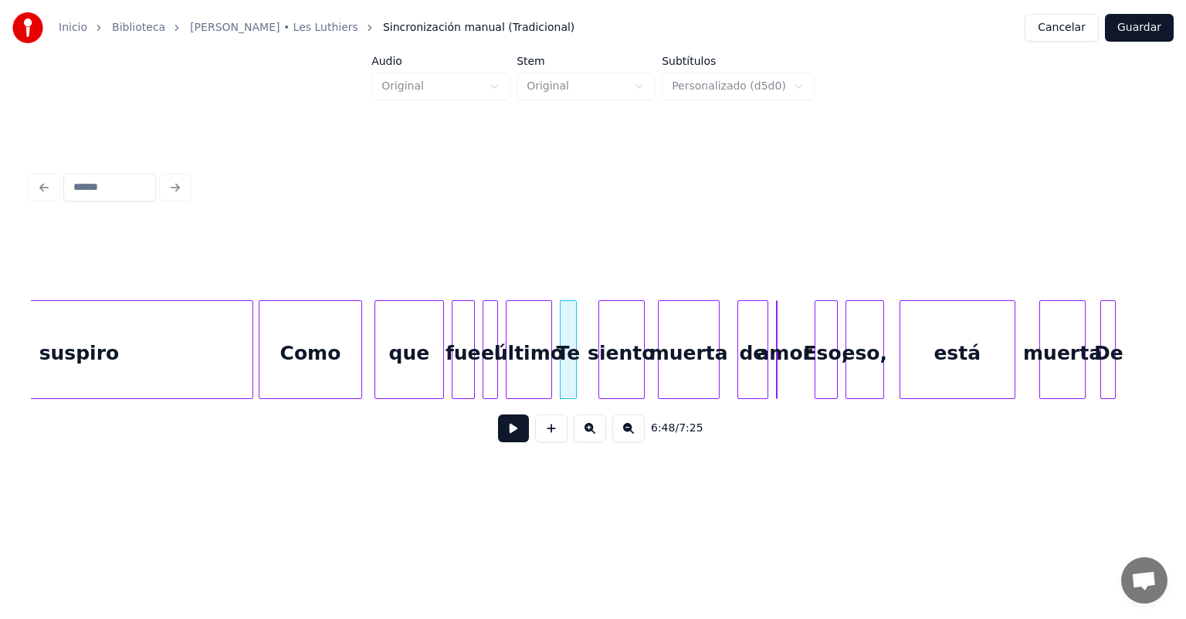
click at [174, 349] on div "suspiro" at bounding box center [79, 353] width 347 height 105
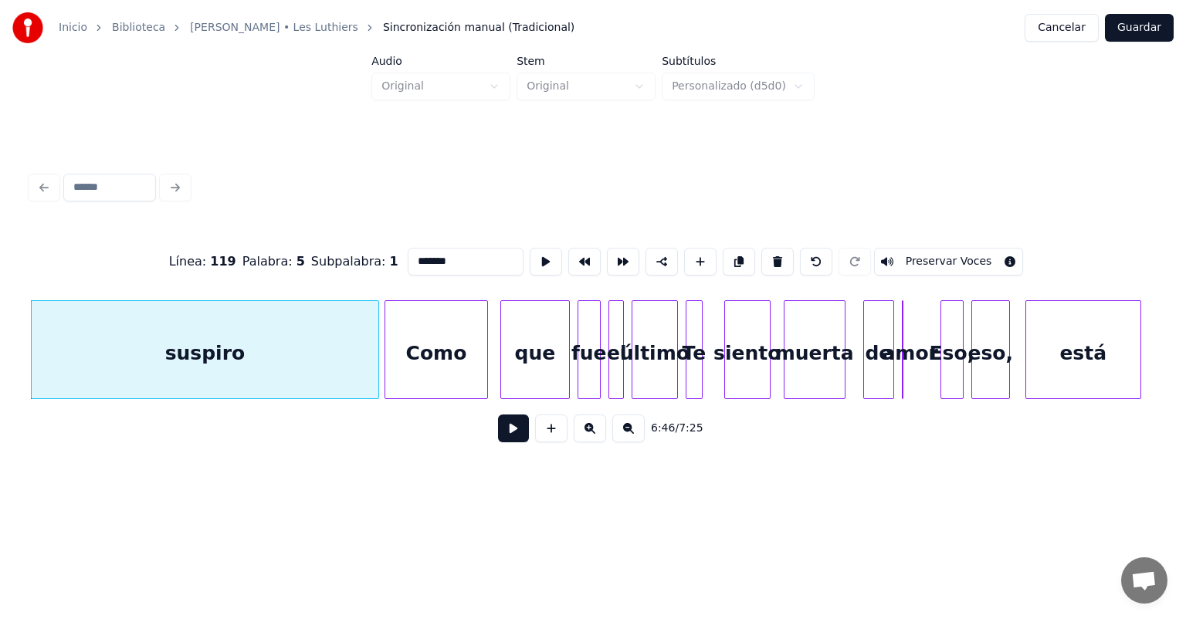
click at [503, 435] on button at bounding box center [513, 429] width 31 height 28
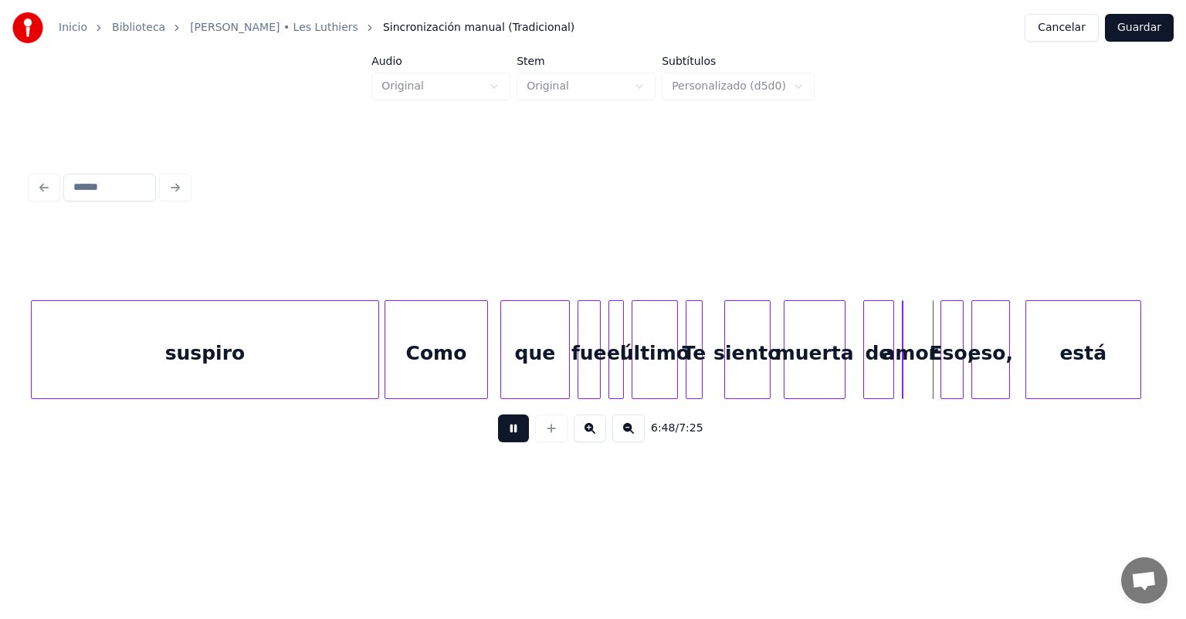
click at [498, 432] on button at bounding box center [513, 429] width 31 height 28
click at [498, 435] on button at bounding box center [513, 429] width 31 height 28
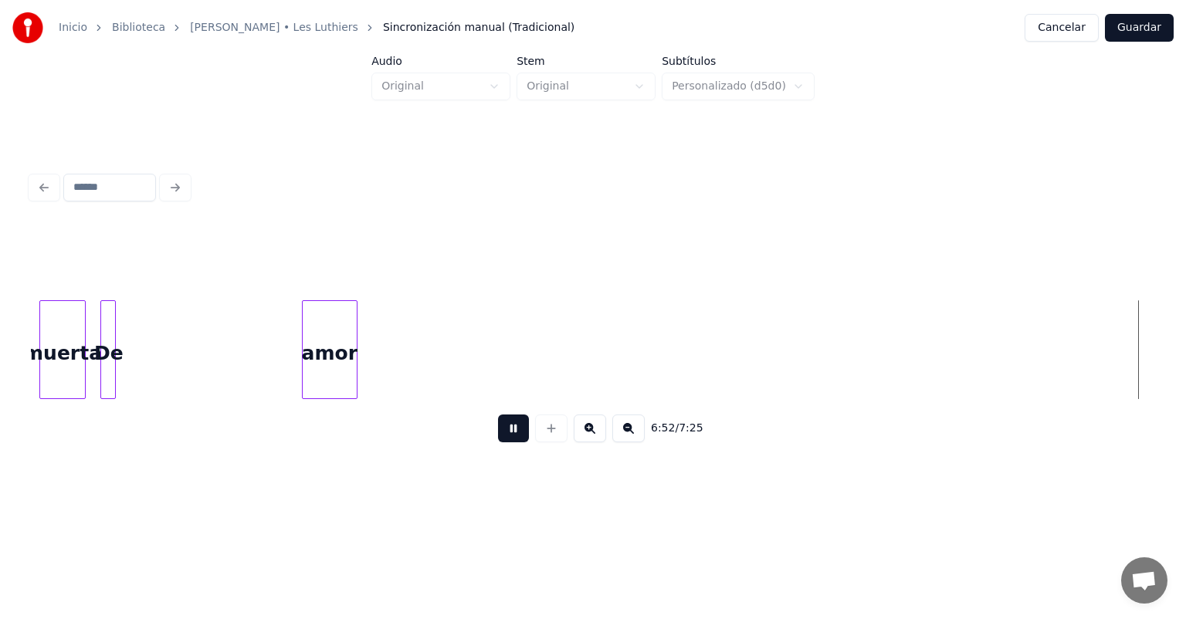
scroll to position [0, 159222]
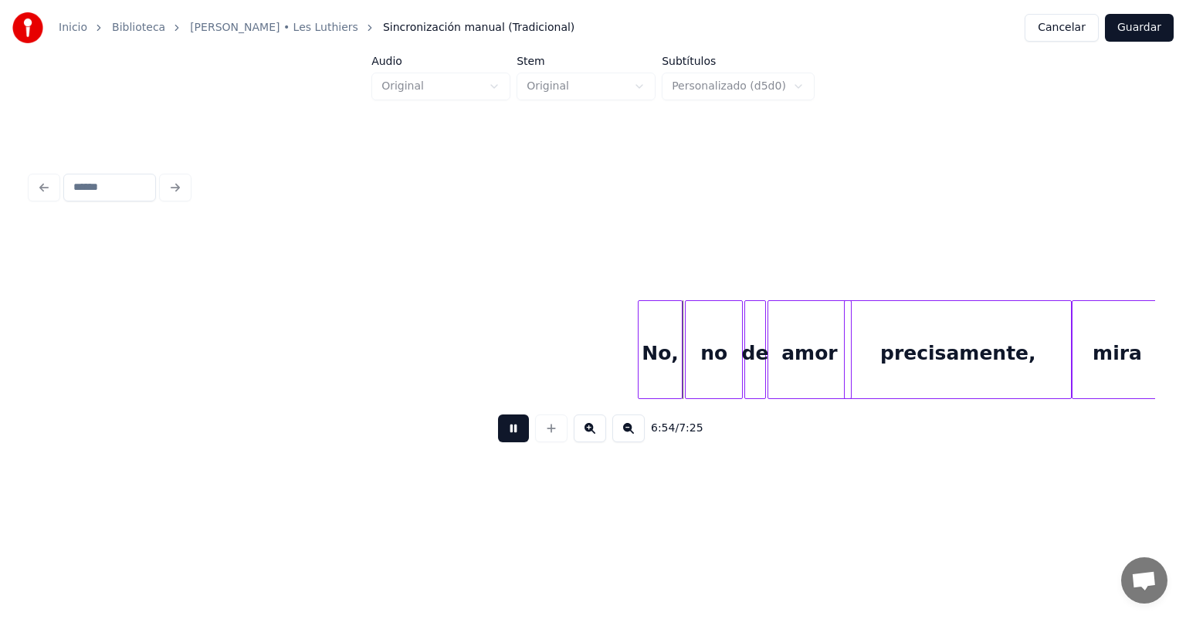
click at [498, 438] on button at bounding box center [513, 429] width 31 height 28
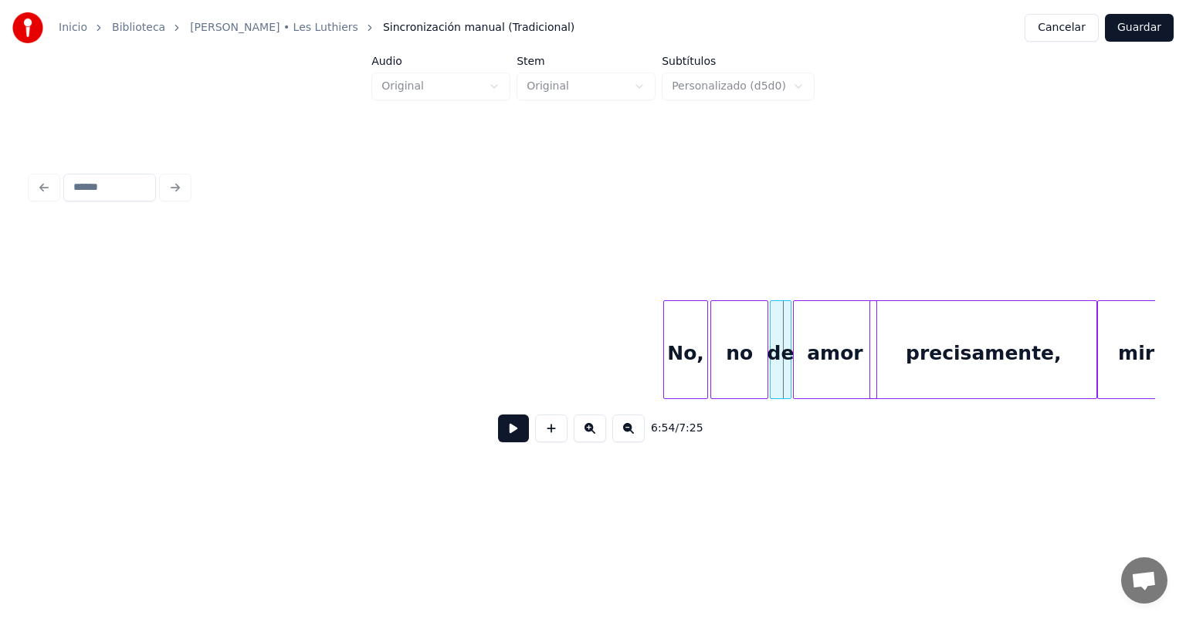
scroll to position [0, 159203]
click at [675, 371] on div "No," at bounding box center [679, 353] width 43 height 105
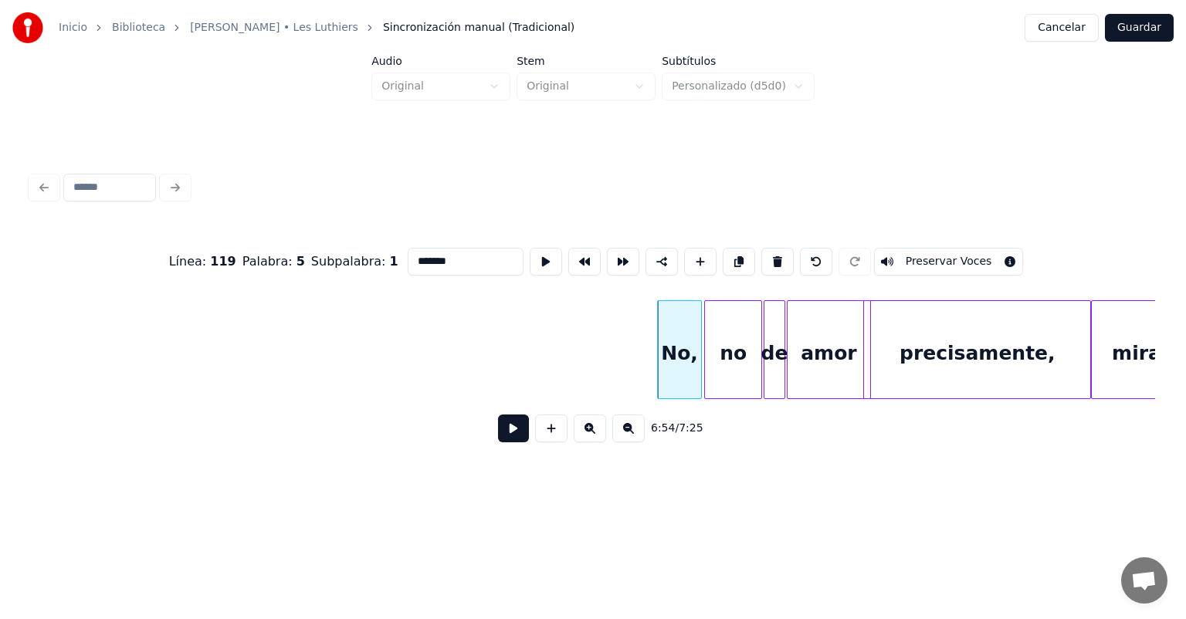
type input "***"
click at [503, 442] on button at bounding box center [513, 429] width 31 height 28
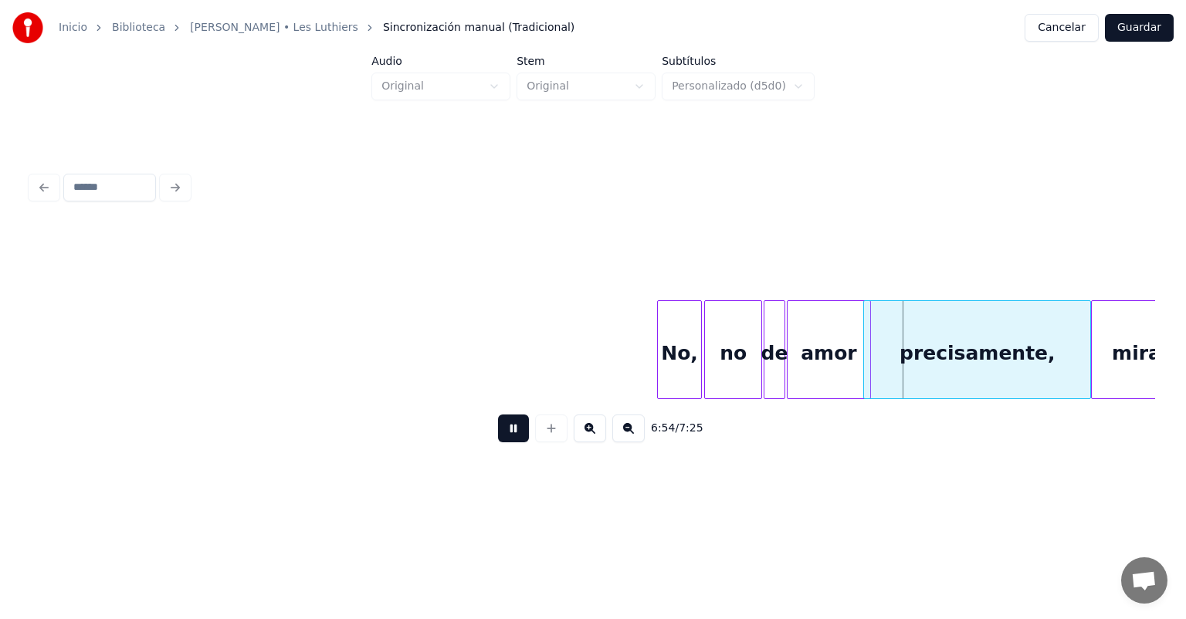
click at [498, 442] on button at bounding box center [513, 429] width 31 height 28
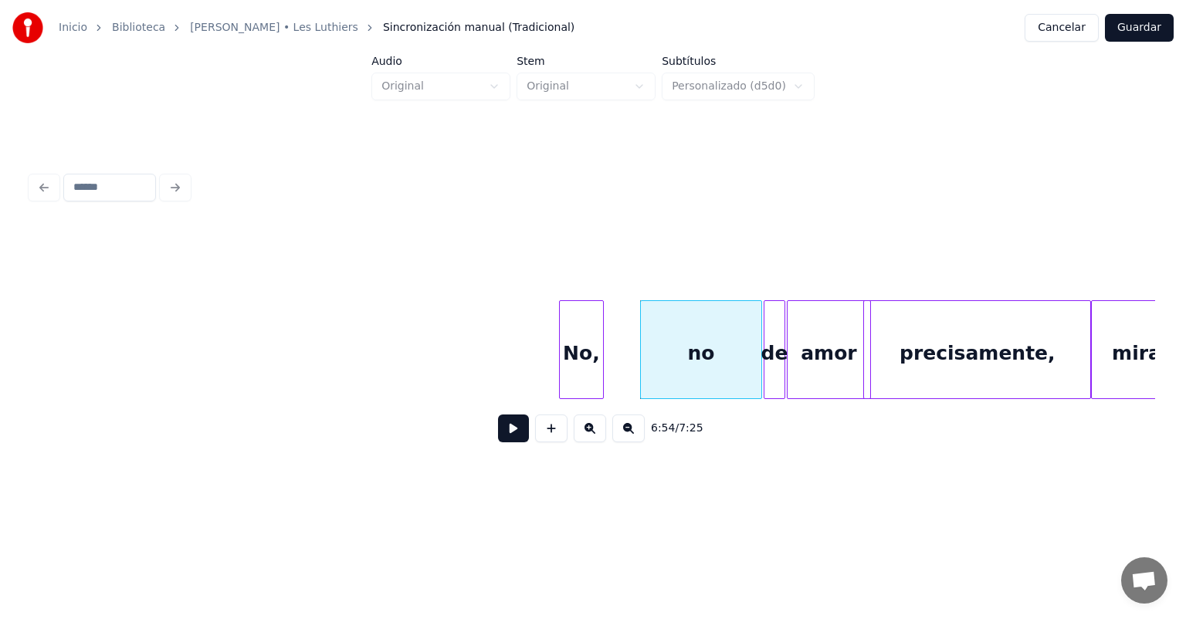
click at [517, 438] on button at bounding box center [513, 429] width 31 height 28
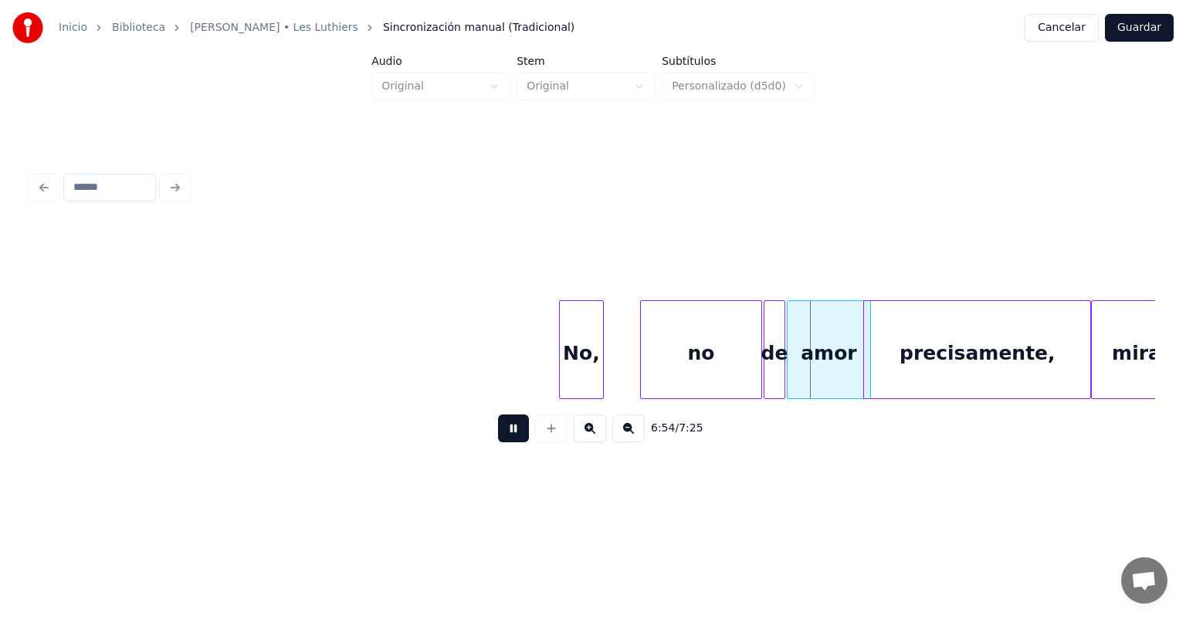
click at [508, 438] on button at bounding box center [513, 429] width 31 height 28
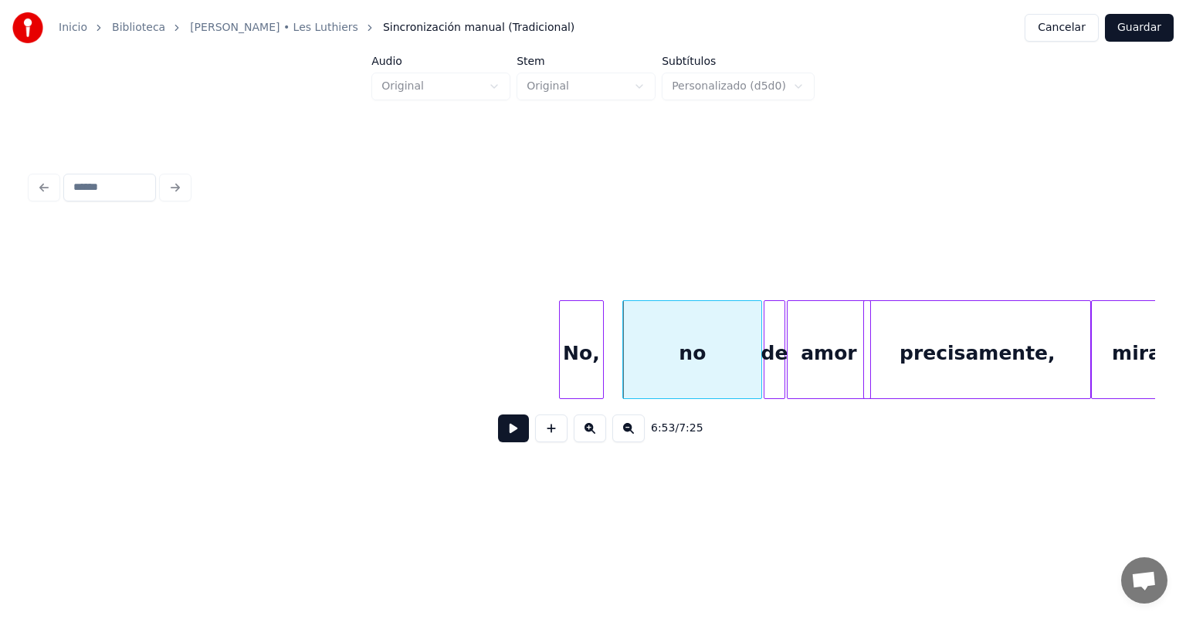
click at [498, 433] on button at bounding box center [513, 429] width 31 height 28
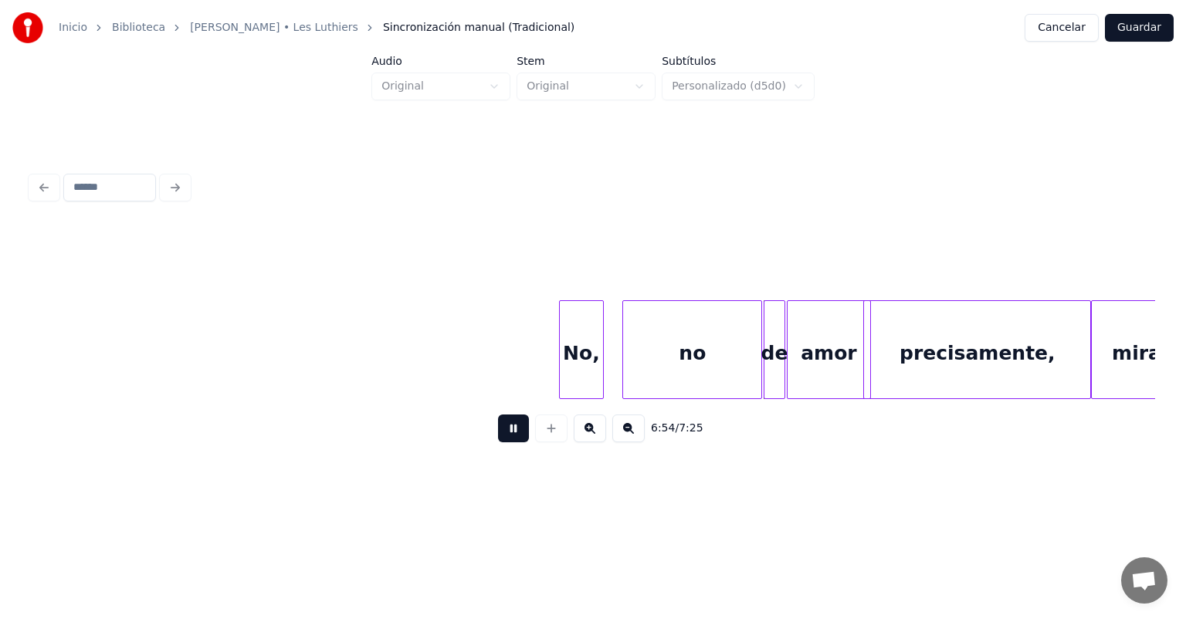
click at [498, 436] on button at bounding box center [513, 429] width 31 height 28
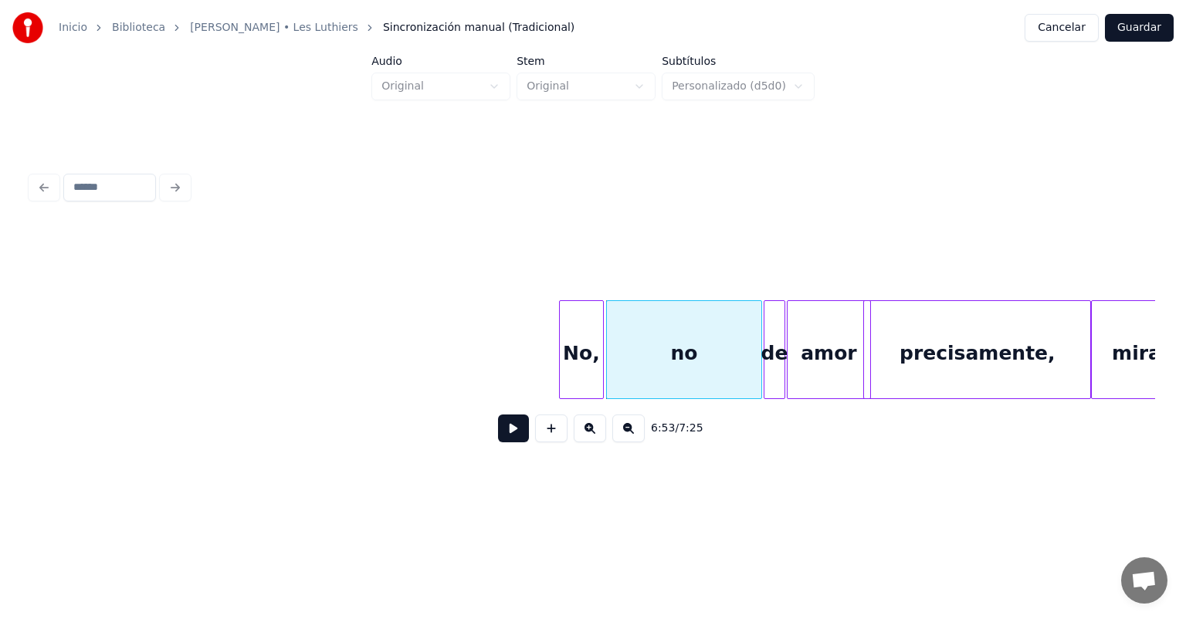
click at [498, 440] on button at bounding box center [513, 429] width 31 height 28
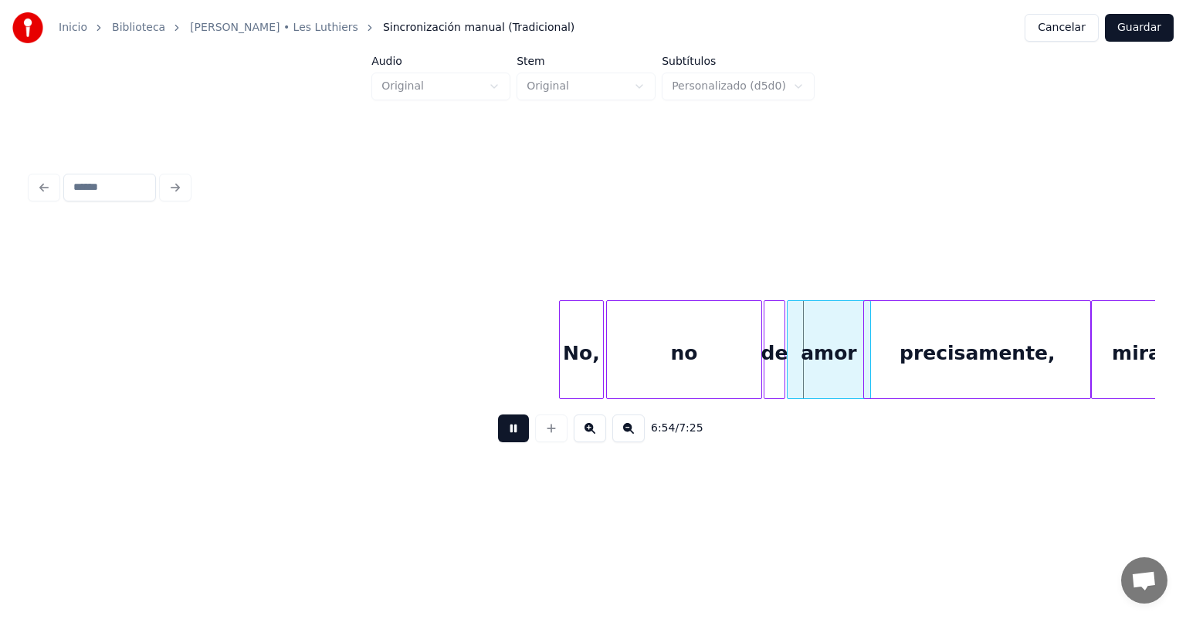
click at [498, 437] on button at bounding box center [513, 429] width 31 height 28
click at [580, 374] on div "No," at bounding box center [581, 353] width 43 height 105
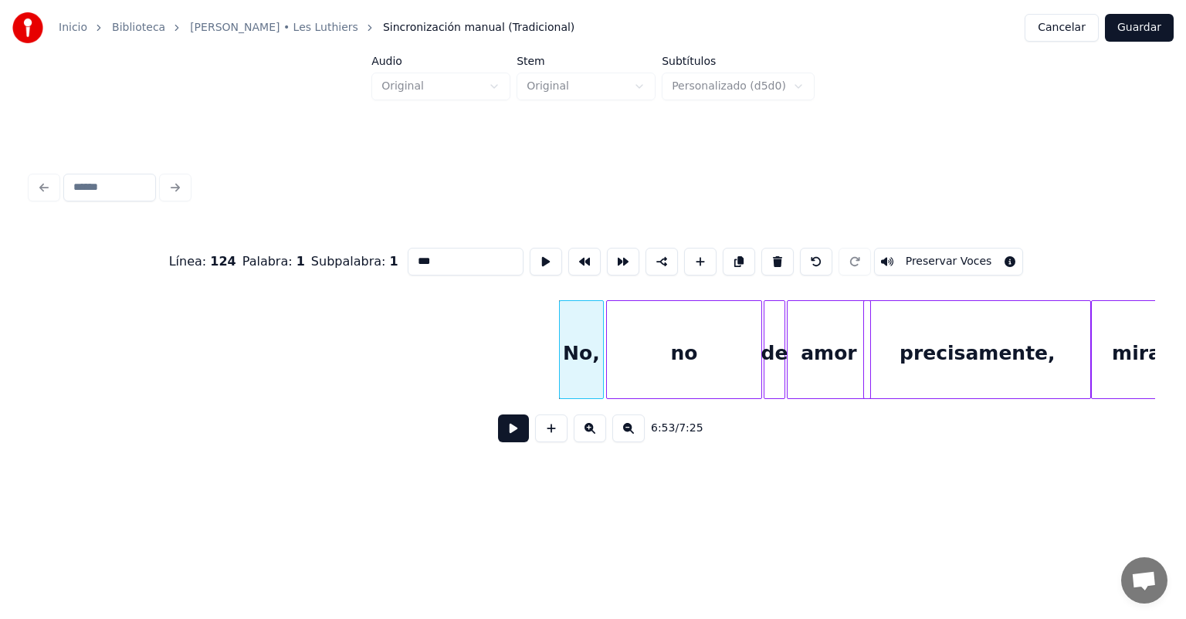
click at [498, 435] on button at bounding box center [513, 429] width 31 height 28
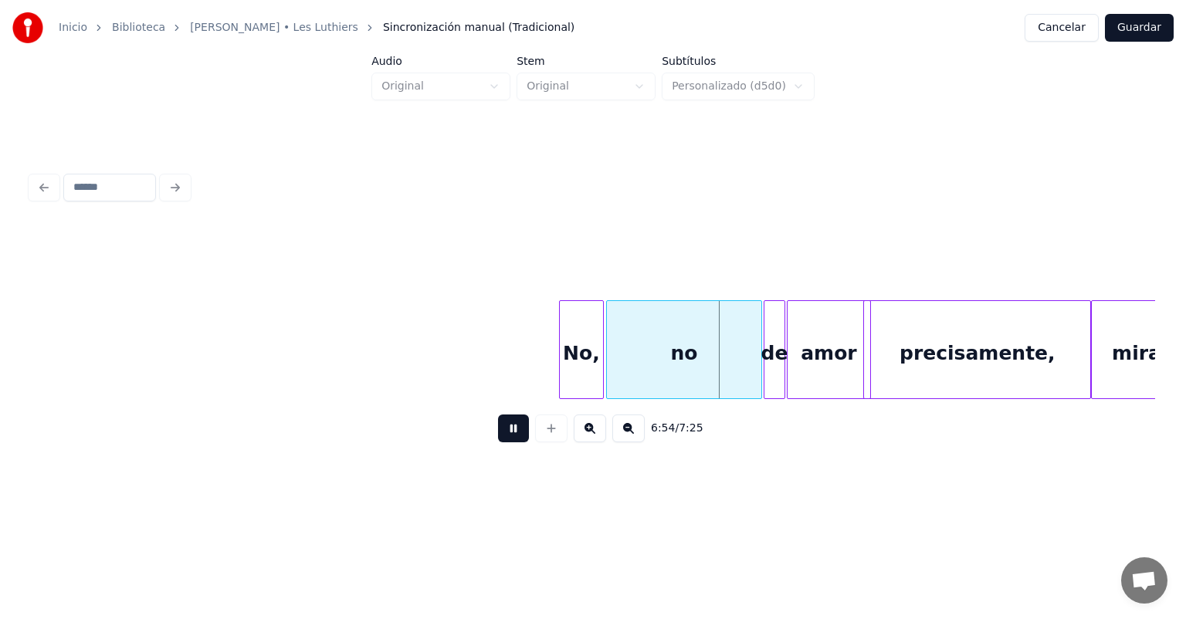
click at [498, 440] on button at bounding box center [513, 429] width 31 height 28
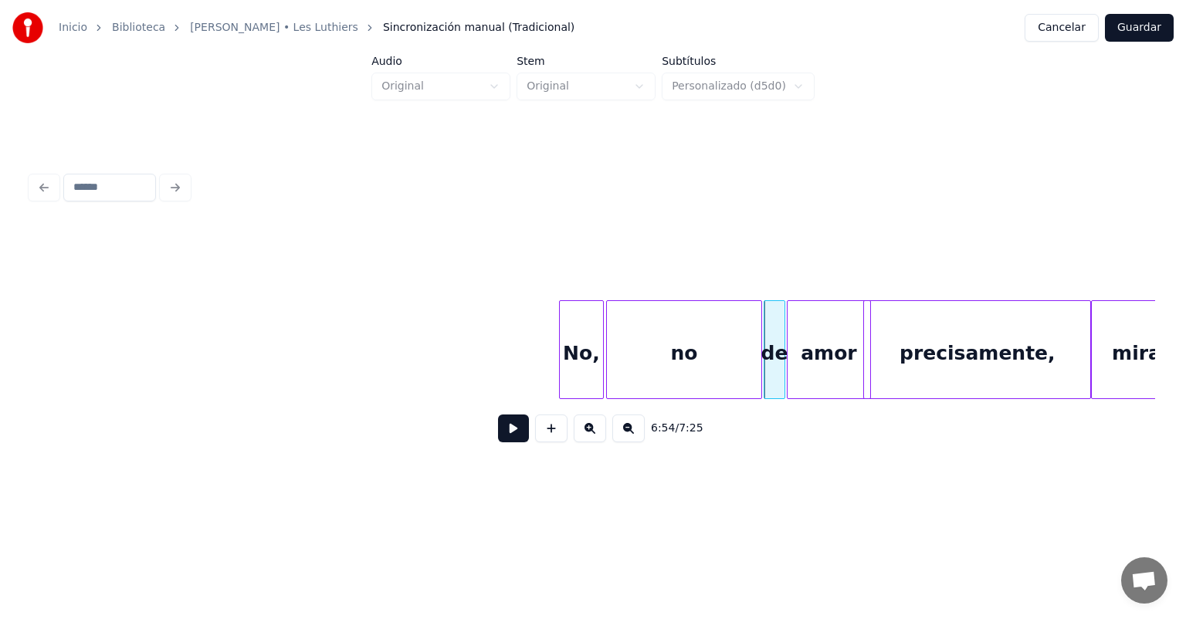
click at [498, 441] on button at bounding box center [513, 429] width 31 height 28
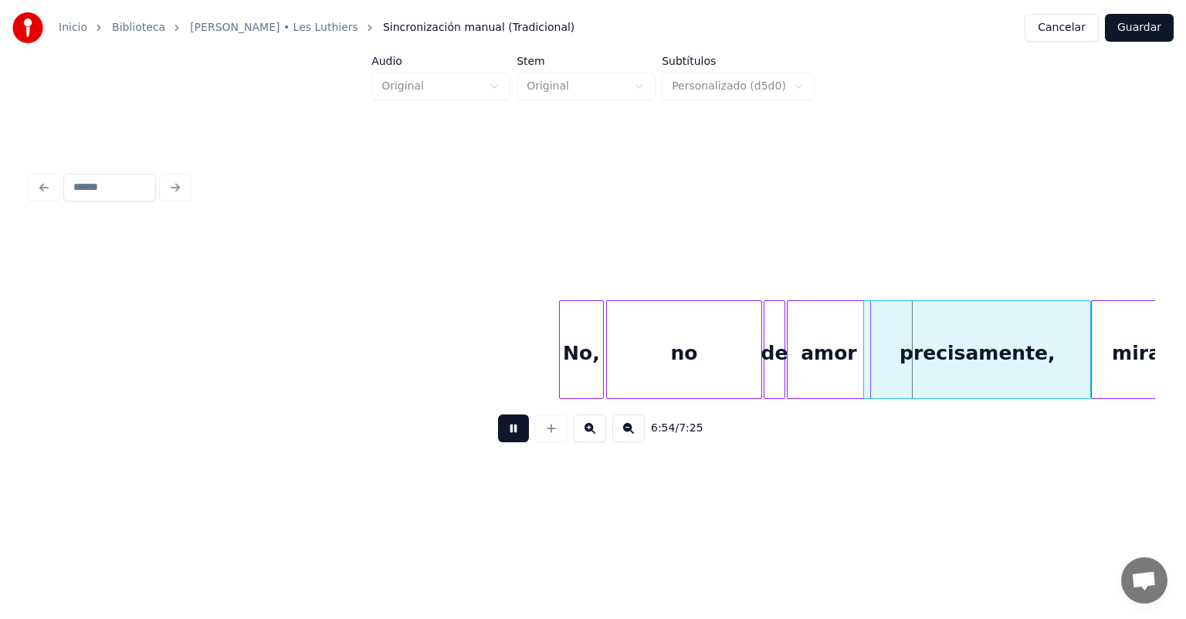
click at [498, 439] on button at bounding box center [513, 429] width 31 height 28
click at [498, 441] on button at bounding box center [513, 429] width 31 height 28
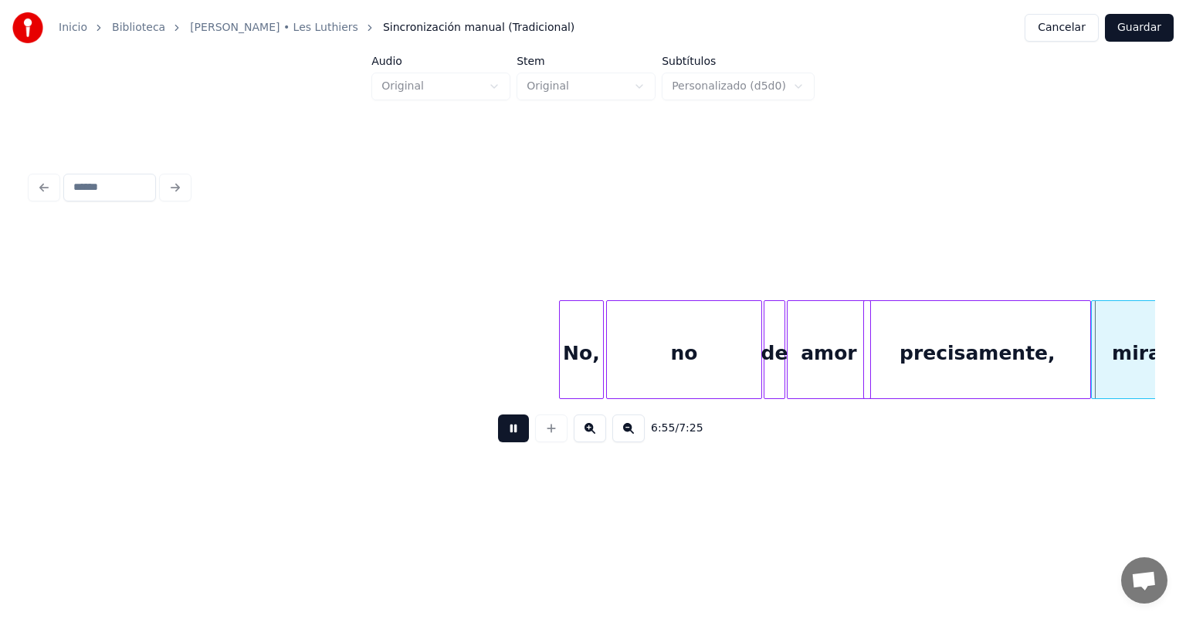
click at [498, 440] on button at bounding box center [513, 429] width 31 height 28
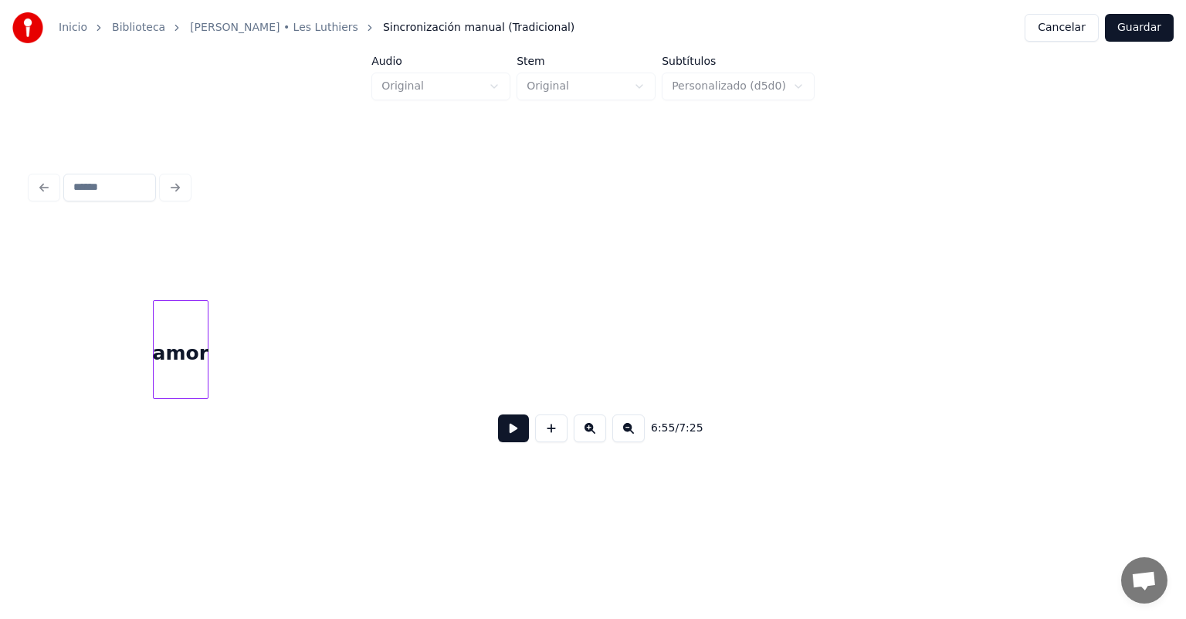
scroll to position [0, 158236]
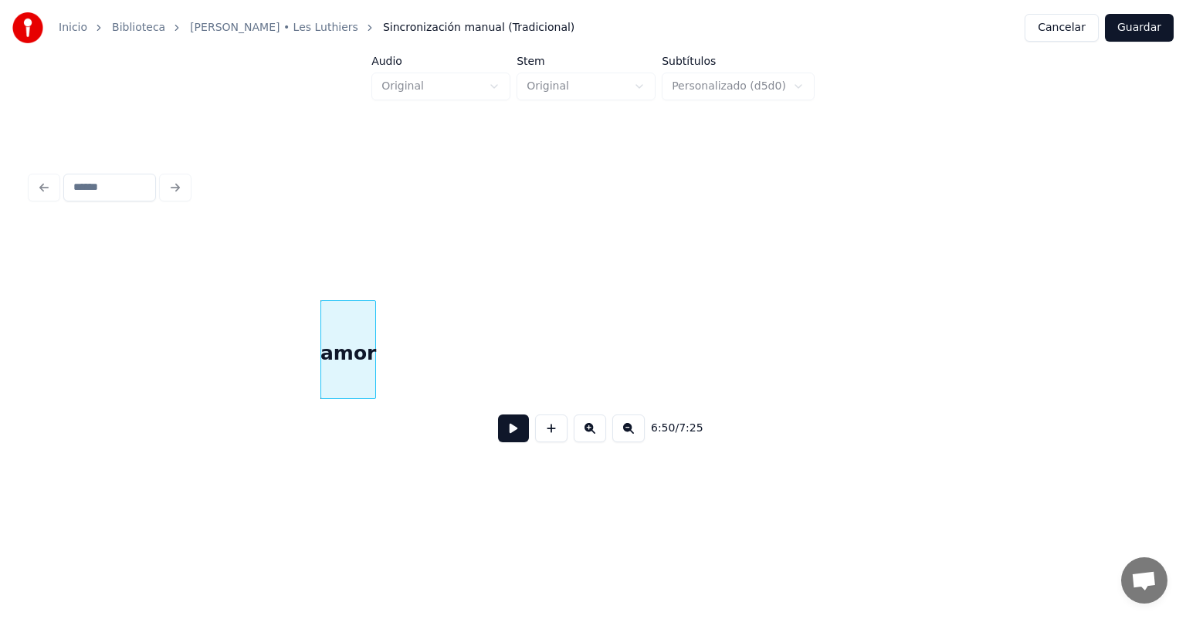
click at [498, 433] on button at bounding box center [513, 429] width 31 height 28
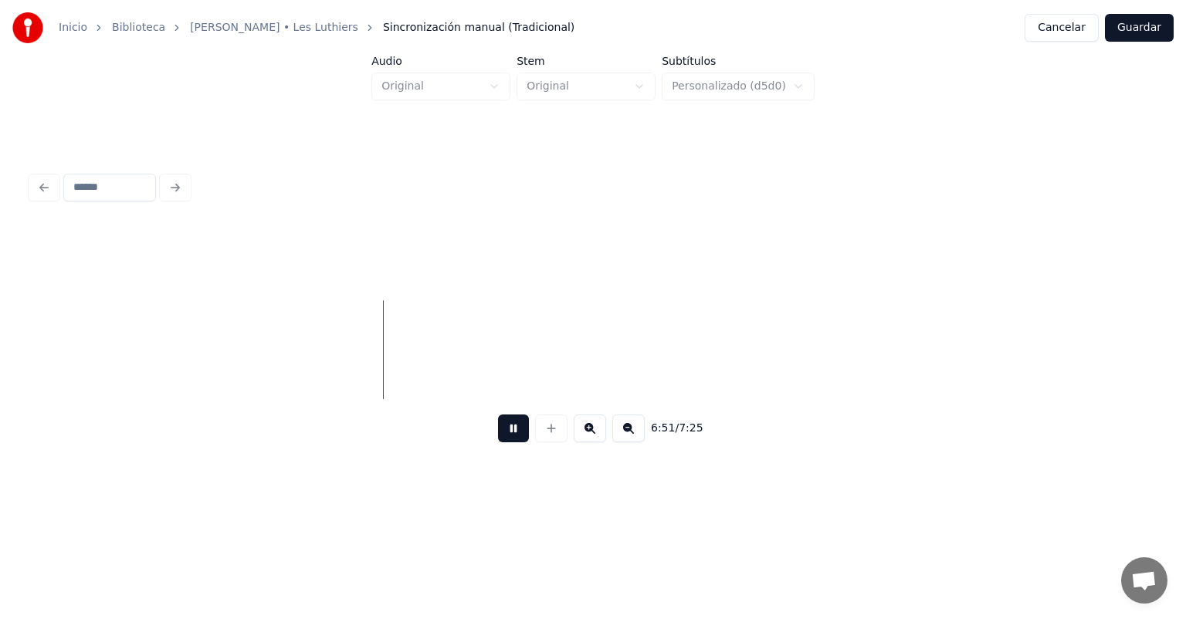
click at [498, 428] on button at bounding box center [513, 429] width 31 height 28
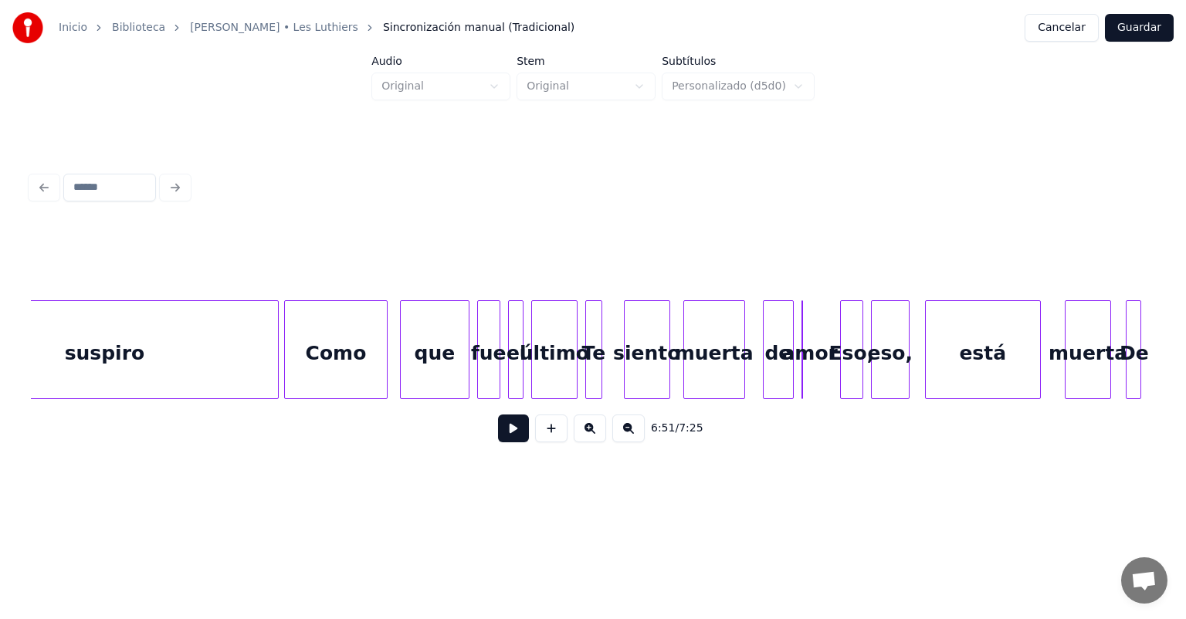
scroll to position [0, 157065]
click at [432, 373] on div "que" at bounding box center [435, 353] width 68 height 105
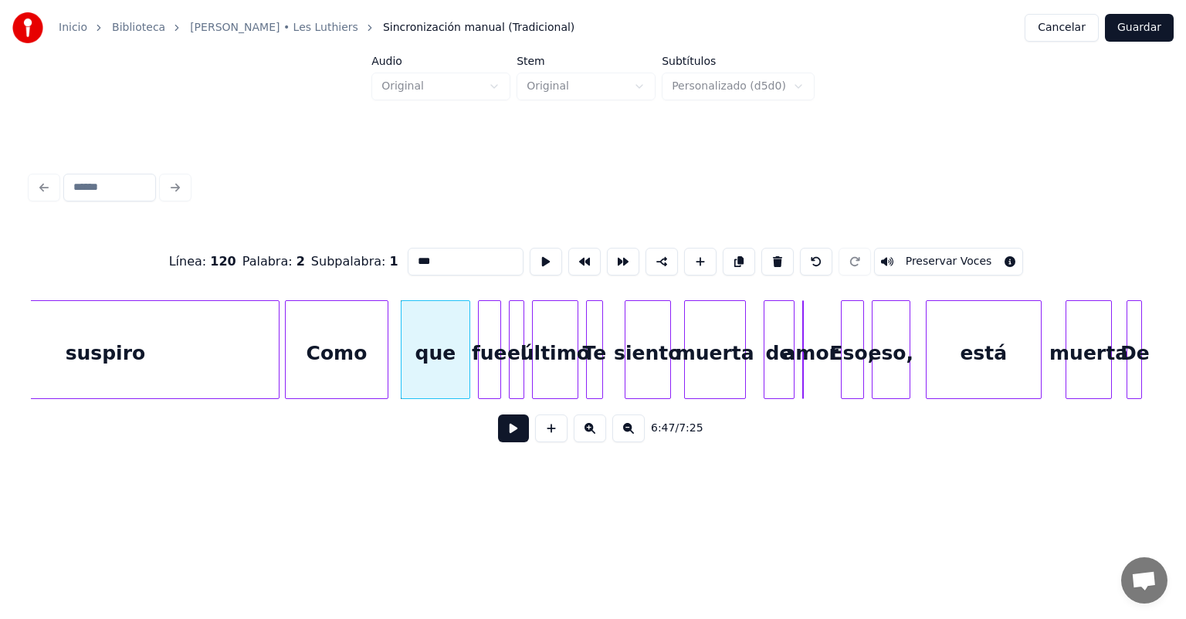
click at [498, 442] on button at bounding box center [513, 429] width 31 height 28
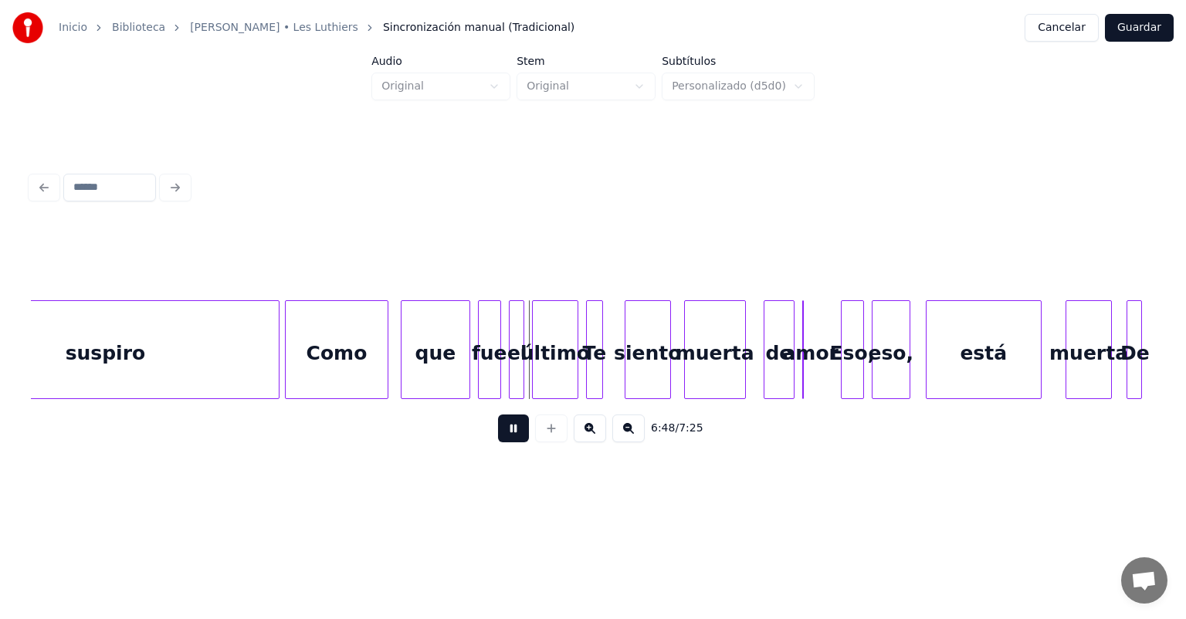
click at [498, 442] on button at bounding box center [513, 429] width 31 height 28
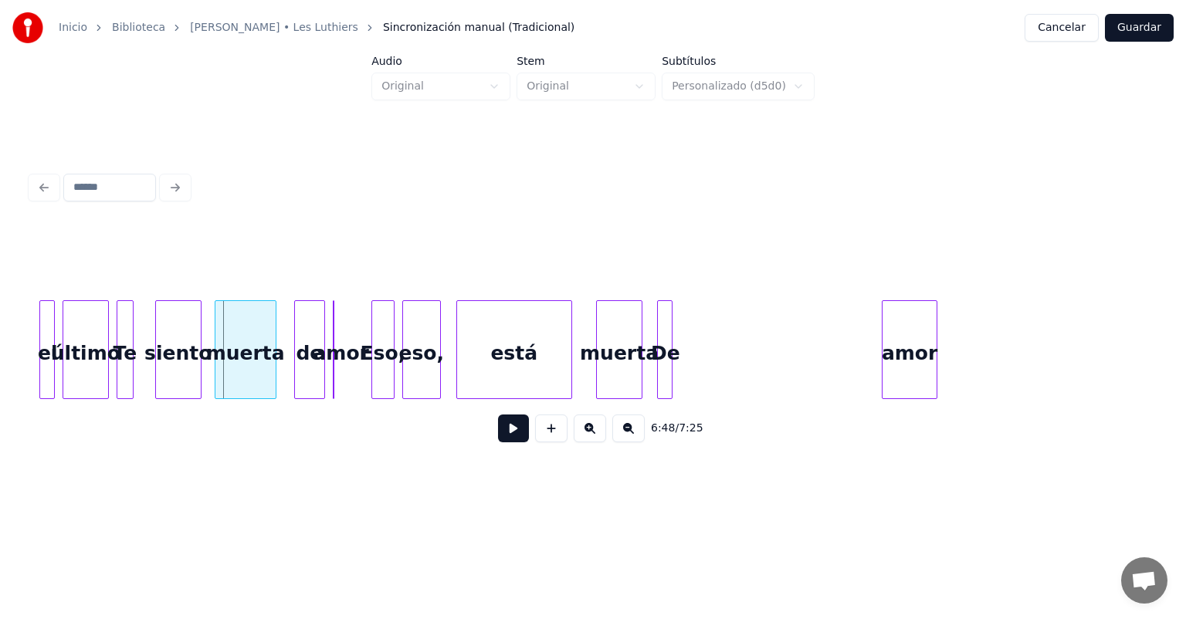
scroll to position [0, 157536]
click at [660, 347] on div at bounding box center [658, 349] width 5 height 97
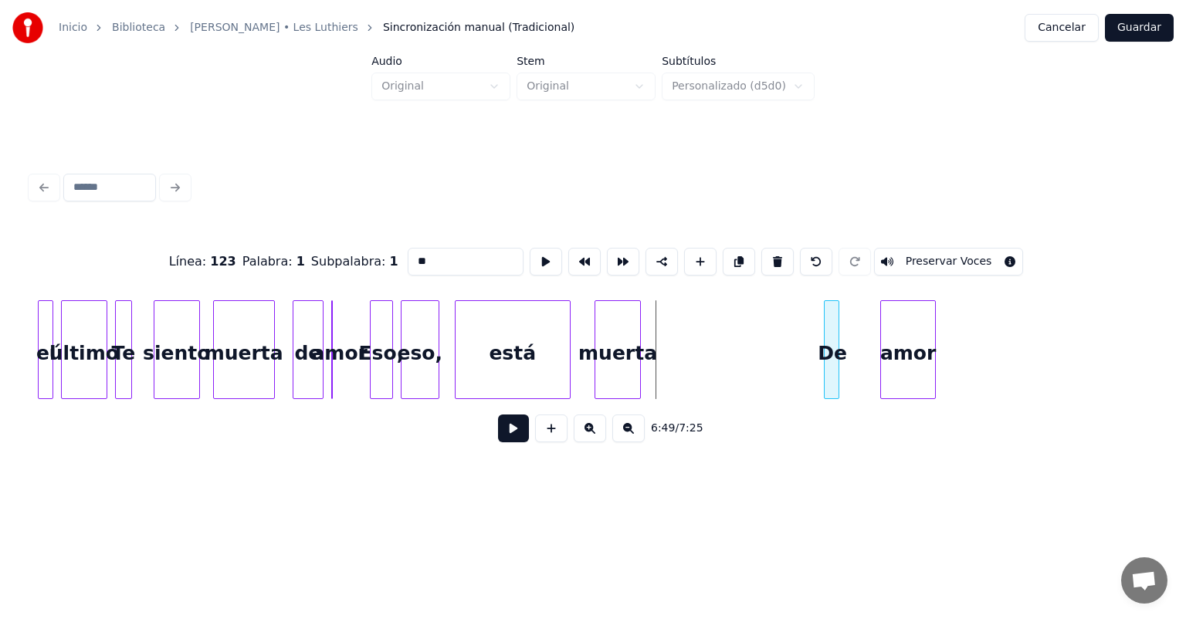
click at [831, 344] on div "De" at bounding box center [831, 353] width 15 height 105
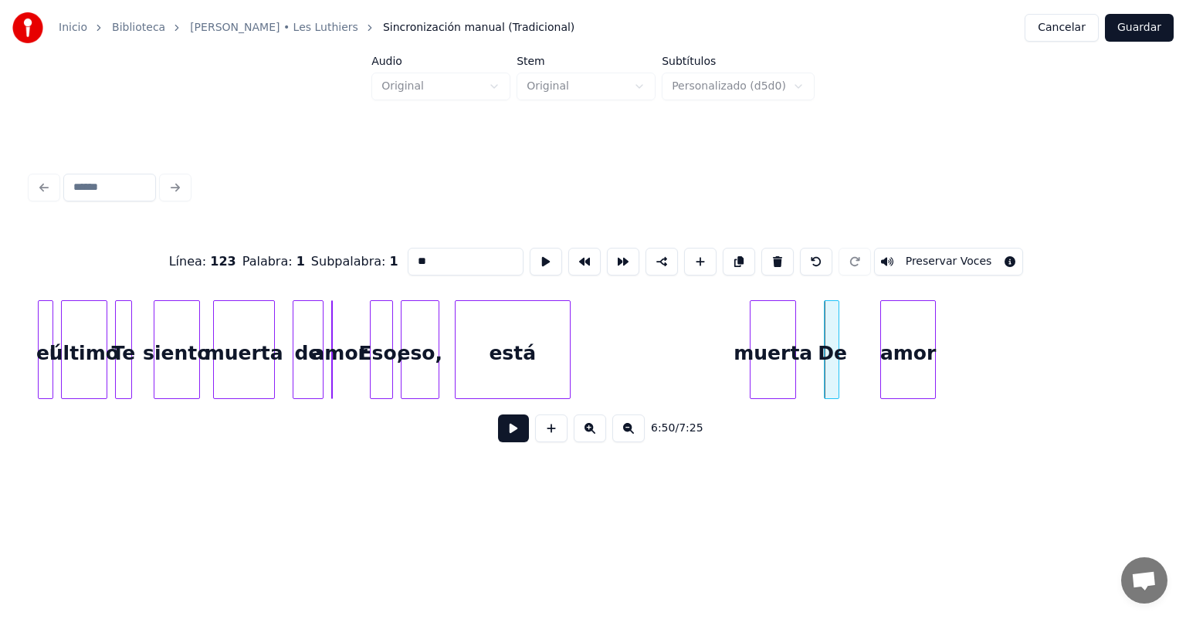
click at [767, 364] on div "muerta" at bounding box center [772, 353] width 45 height 105
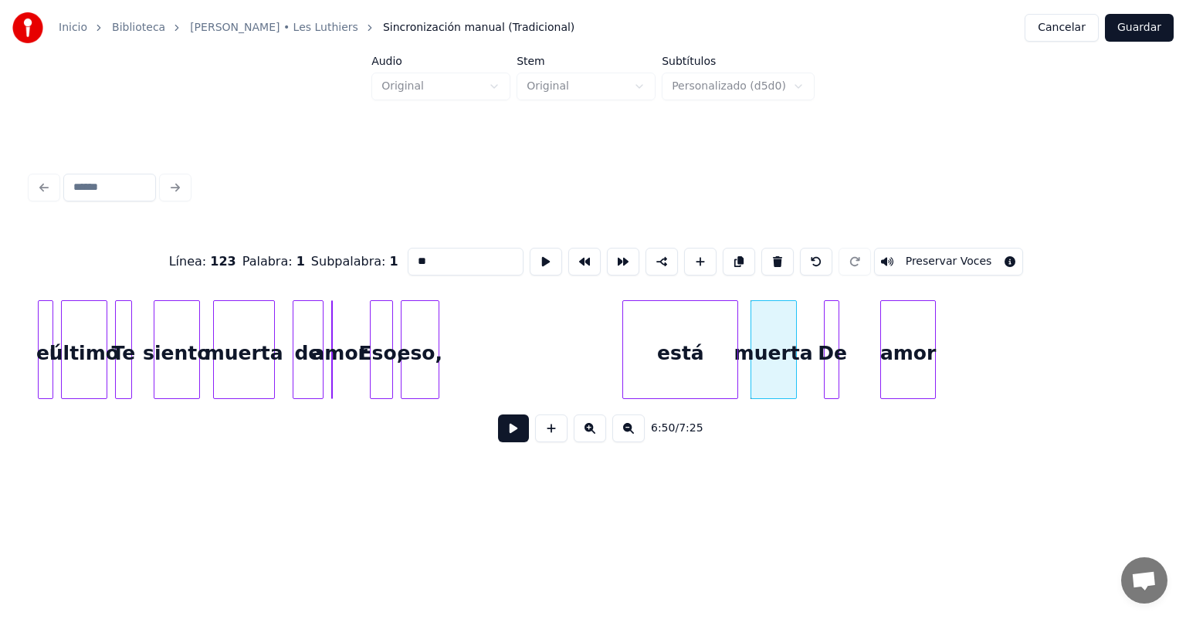
click at [707, 359] on div "está" at bounding box center [680, 353] width 114 height 105
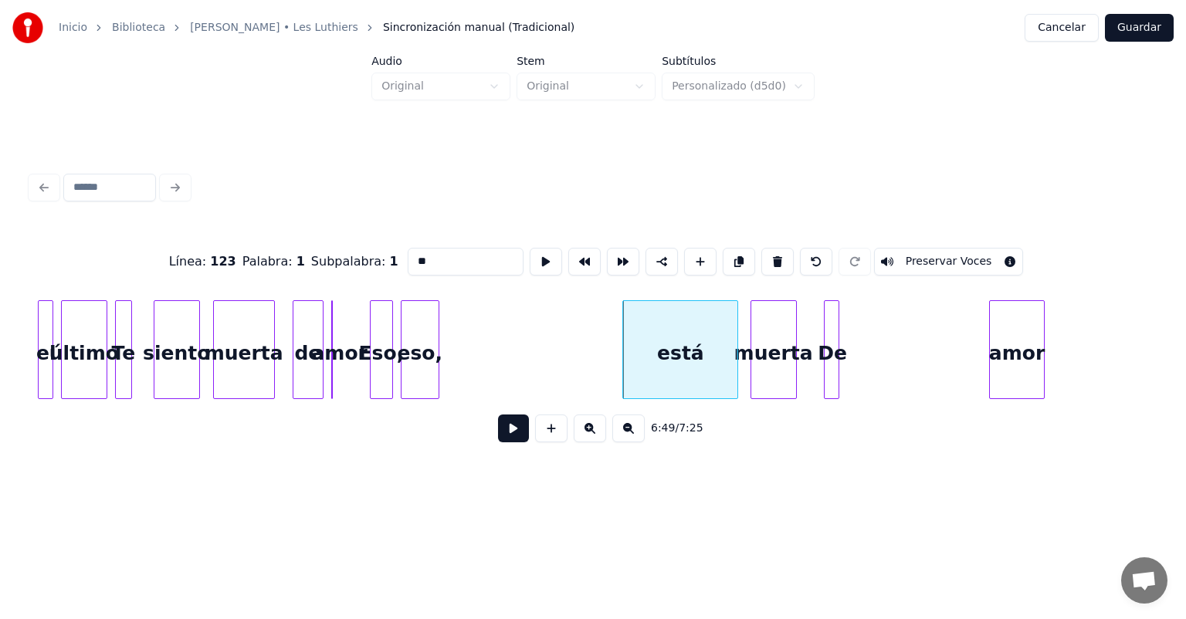
click at [1041, 372] on div "amor" at bounding box center [1017, 353] width 54 height 105
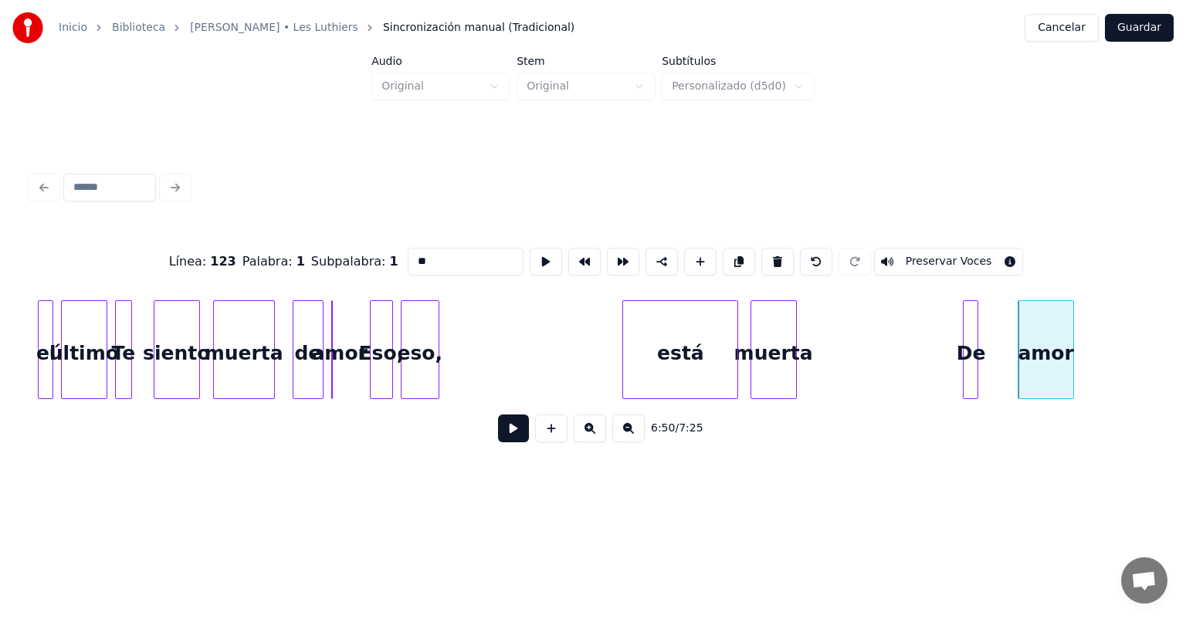
click at [978, 378] on div "De" at bounding box center [970, 353] width 15 height 105
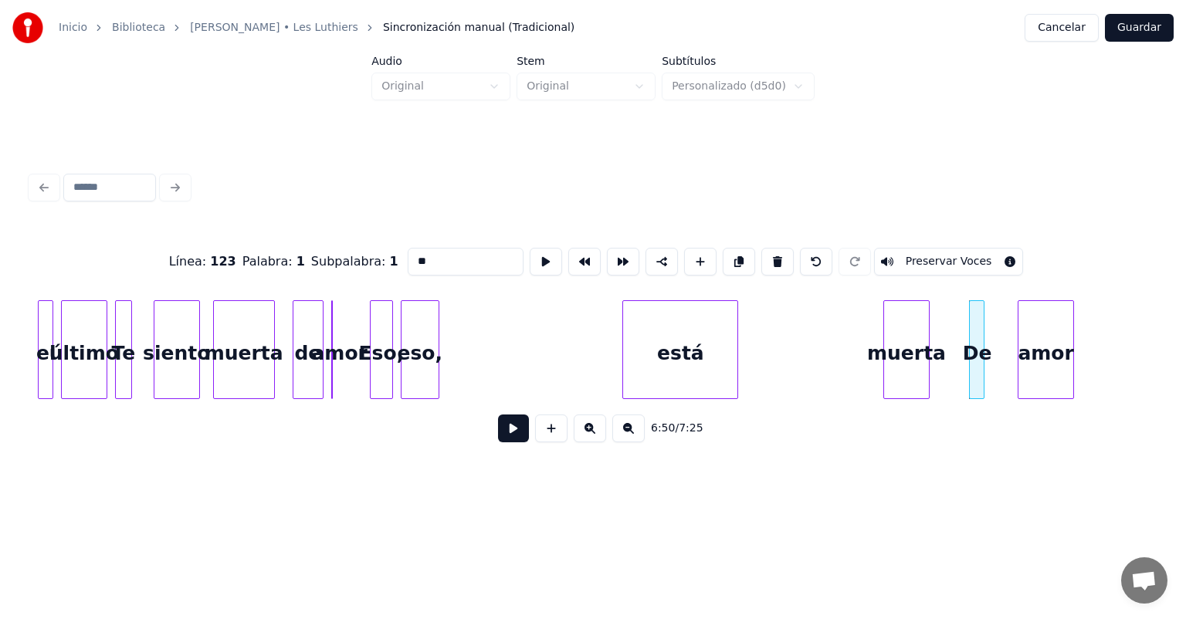
click at [920, 366] on div "muerta" at bounding box center [906, 353] width 45 height 105
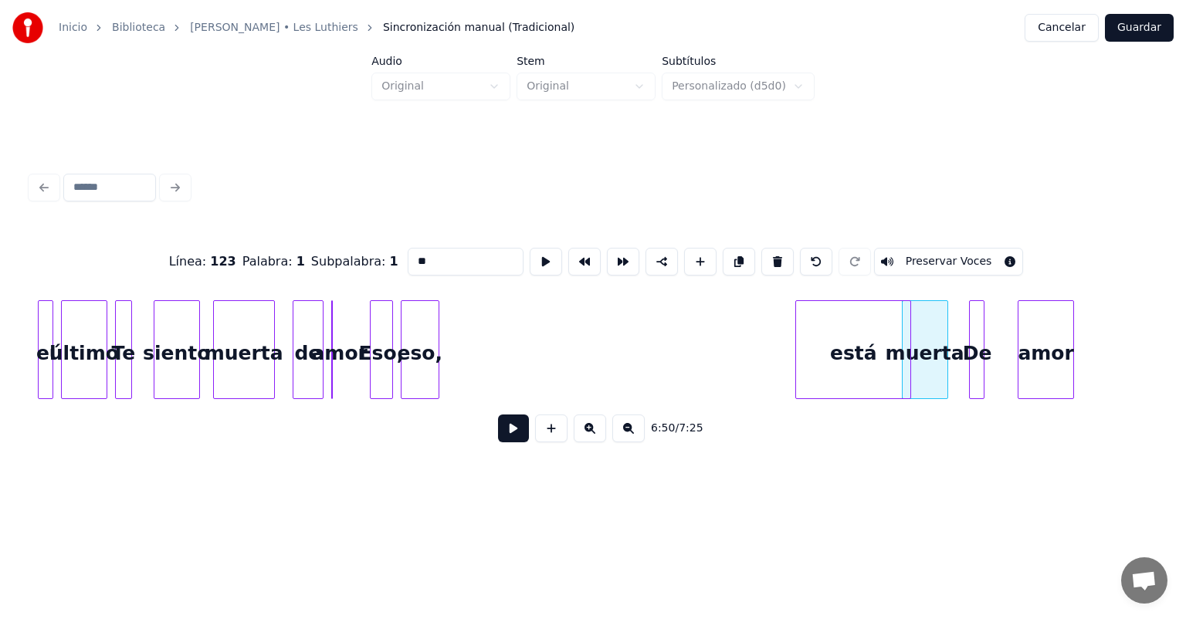
click at [847, 355] on div "está" at bounding box center [853, 353] width 114 height 105
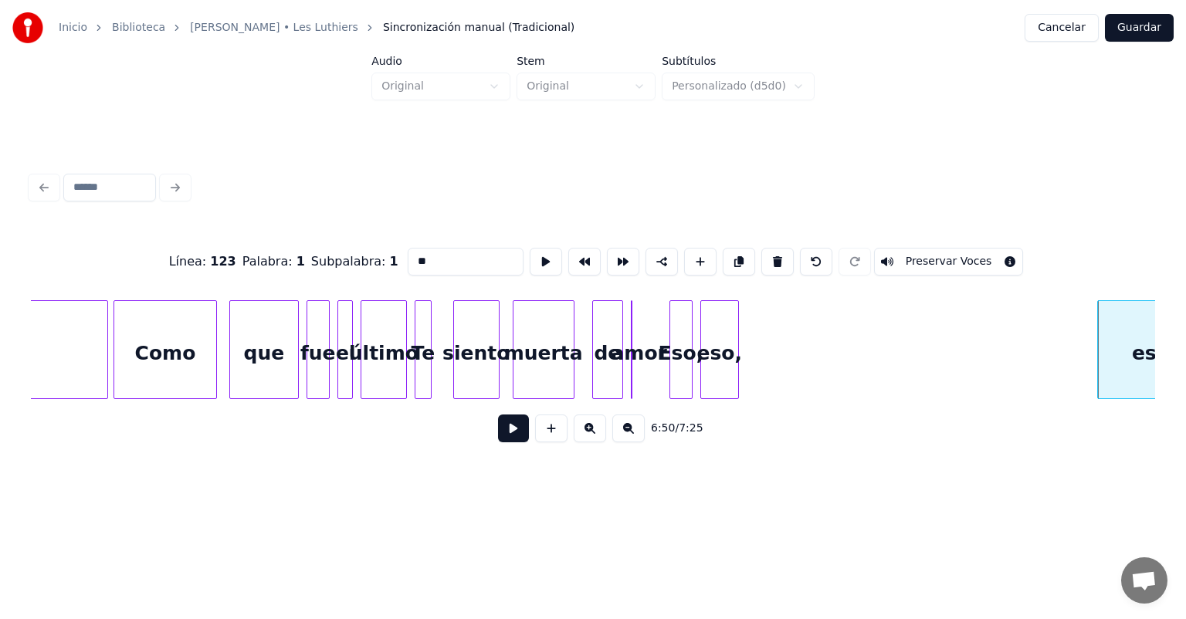
scroll to position [0, 157237]
click at [979, 351] on div "eso," at bounding box center [979, 353] width 37 height 105
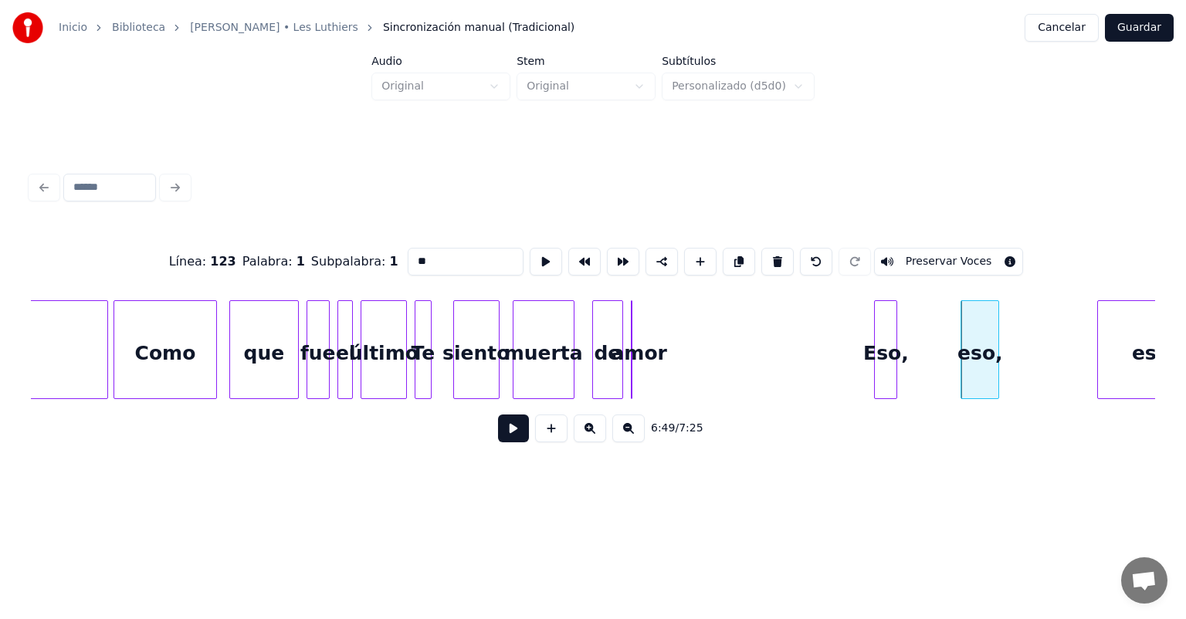
click at [895, 363] on div "Eso," at bounding box center [886, 353] width 22 height 105
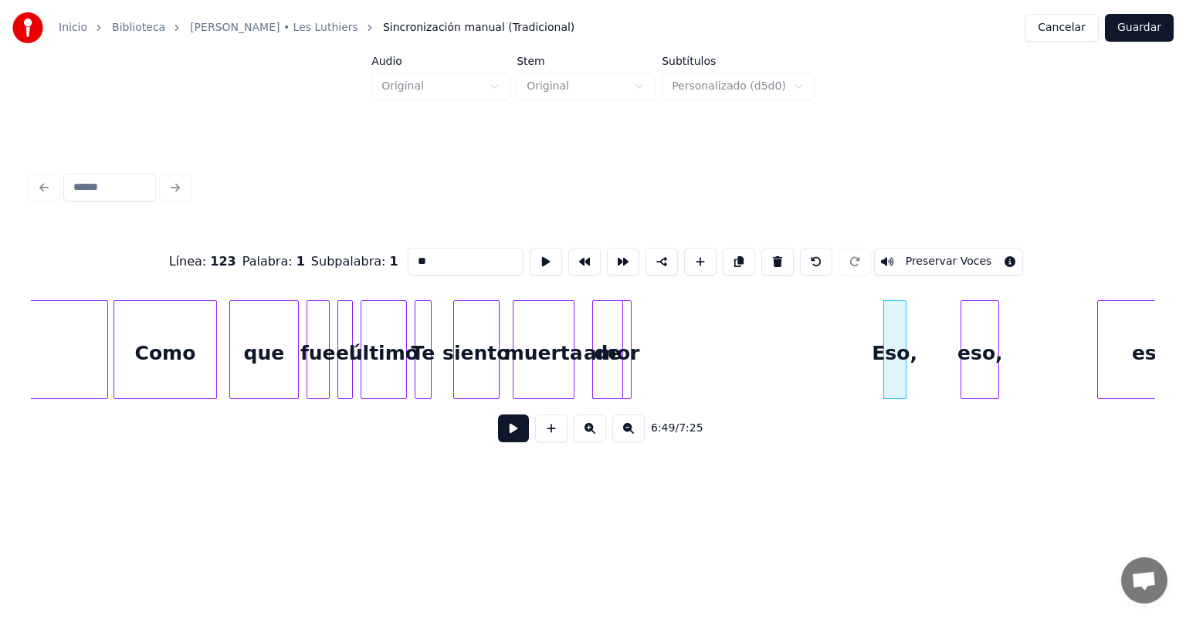
click at [630, 372] on div "amor" at bounding box center [611, 349] width 39 height 99
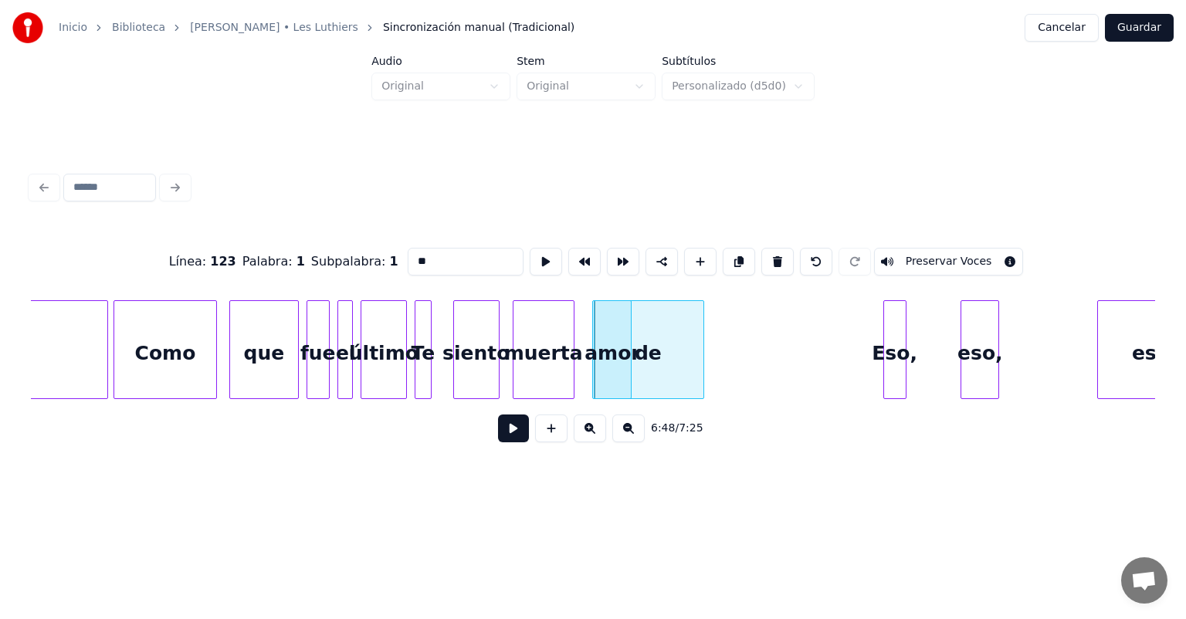
click at [700, 369] on div at bounding box center [701, 349] width 5 height 97
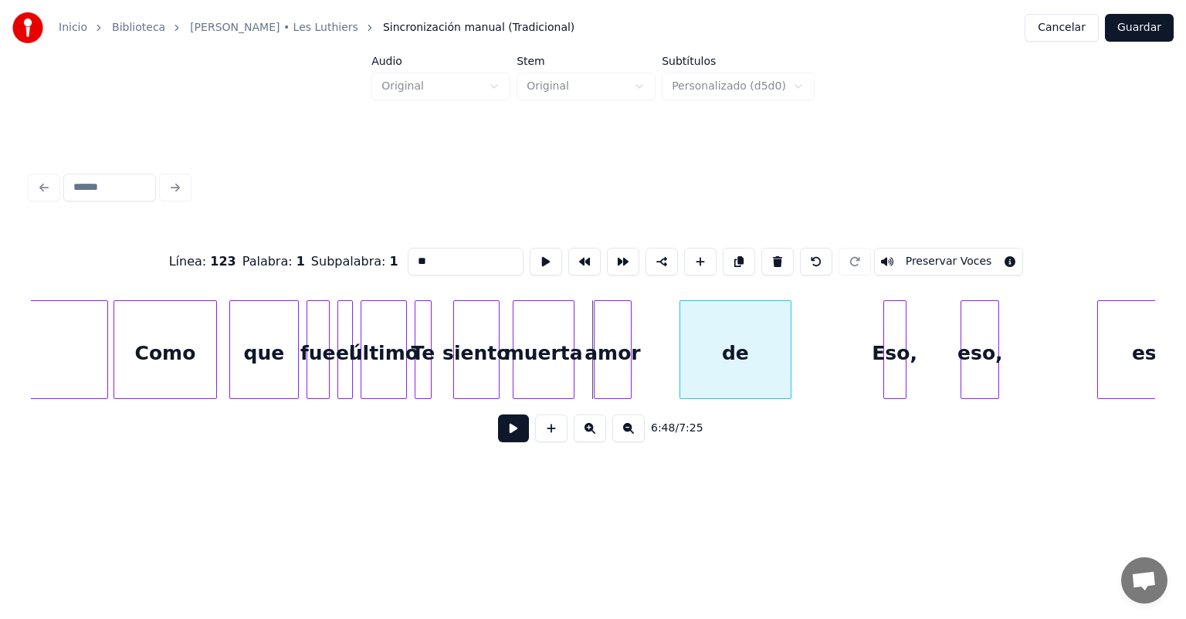
click at [757, 352] on div "de" at bounding box center [735, 353] width 110 height 105
click at [826, 362] on div "amor" at bounding box center [825, 353] width 36 height 105
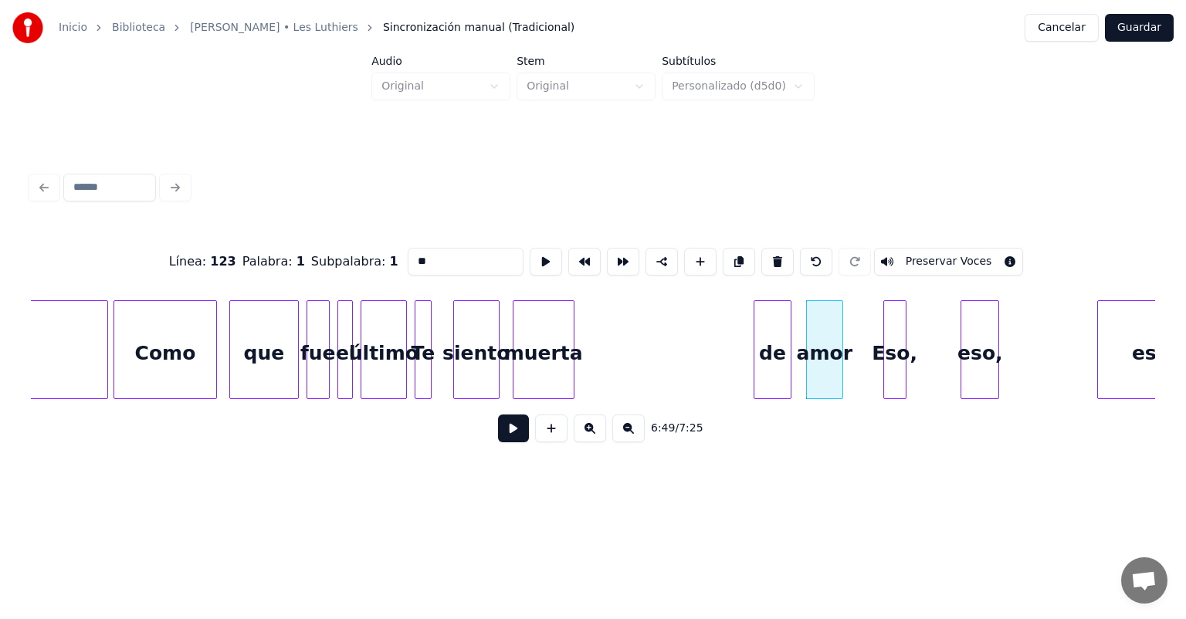
click at [754, 379] on div at bounding box center [756, 349] width 5 height 97
click at [536, 361] on div "muerta" at bounding box center [543, 353] width 60 height 105
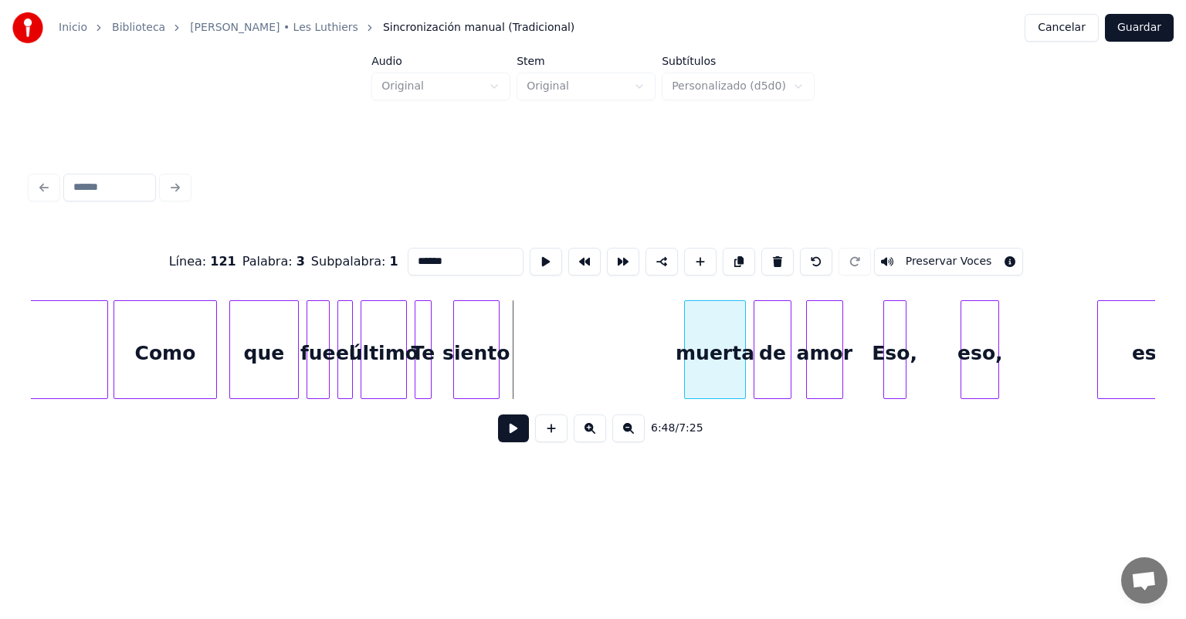
click at [707, 355] on div "muerta" at bounding box center [715, 353] width 60 height 105
click at [651, 352] on div "siento" at bounding box center [648, 353] width 45 height 105
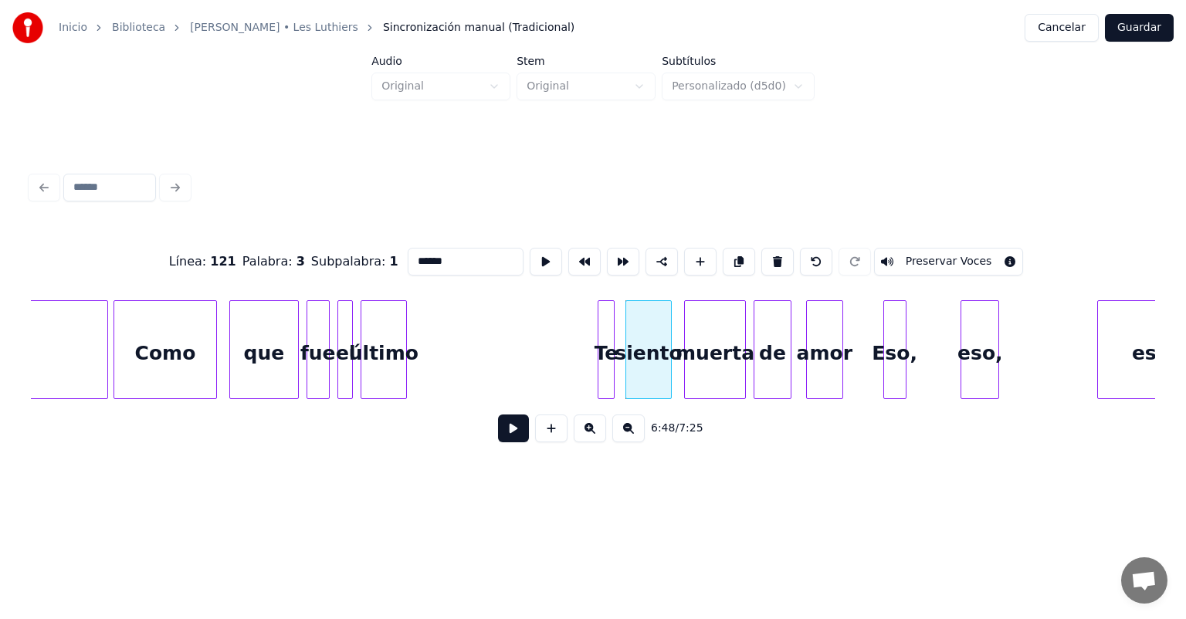
click at [604, 374] on div "Te" at bounding box center [605, 353] width 15 height 105
click at [385, 372] on div "último" at bounding box center [383, 353] width 45 height 105
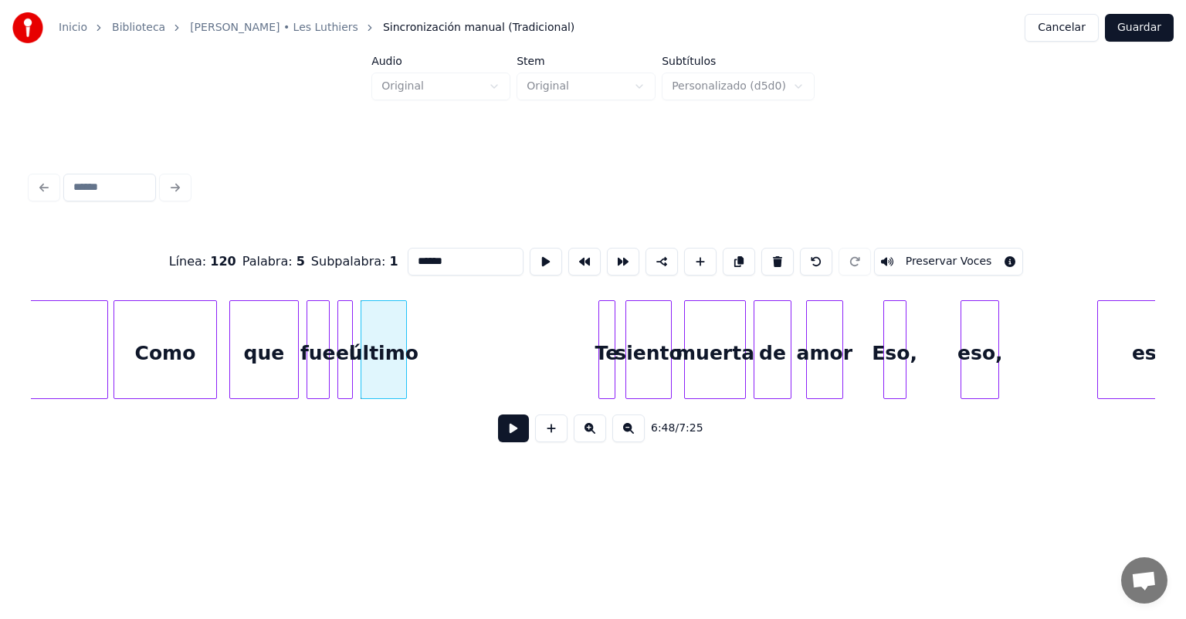
type input "******"
click at [498, 435] on button at bounding box center [513, 429] width 31 height 28
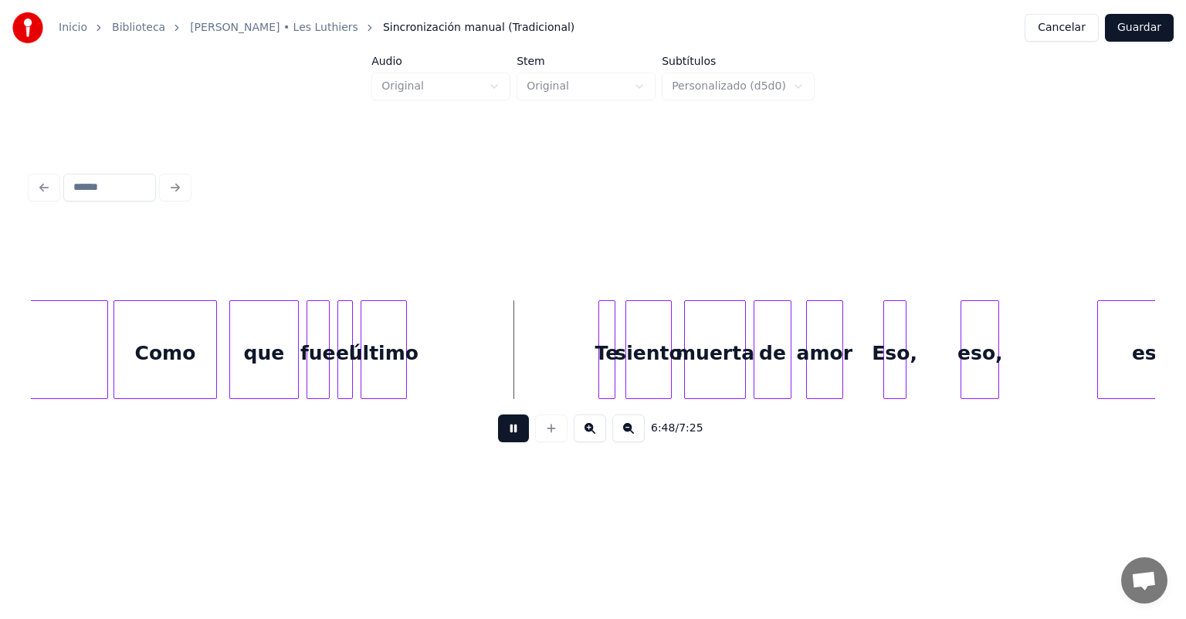
click at [498, 435] on button at bounding box center [513, 429] width 31 height 28
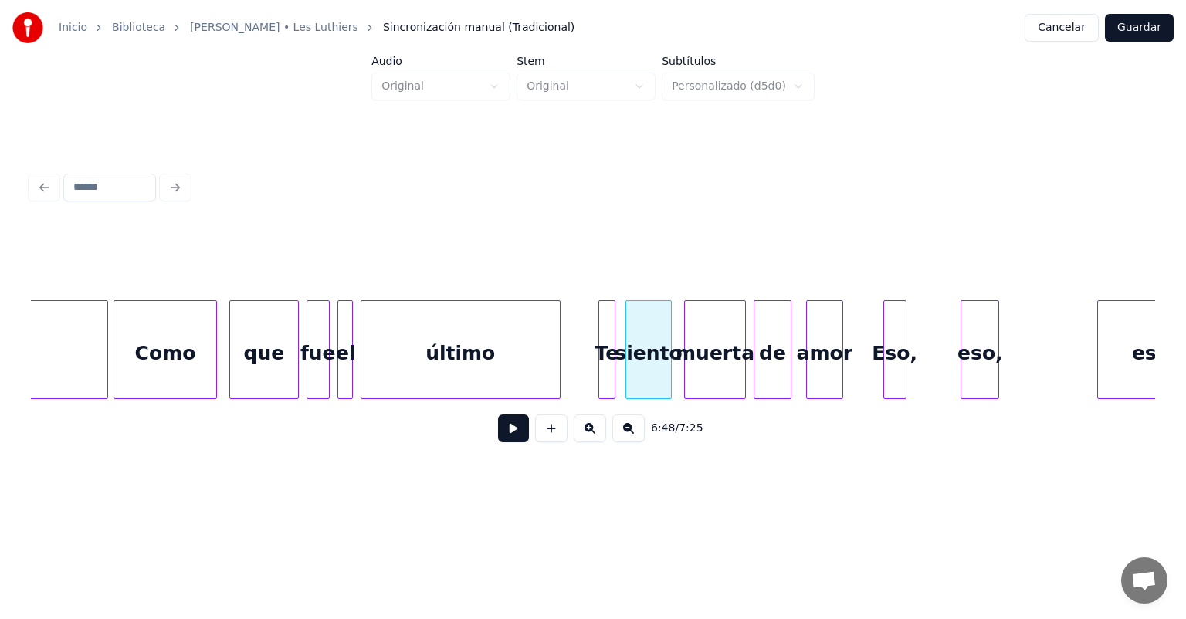
click at [557, 384] on div at bounding box center [557, 349] width 5 height 97
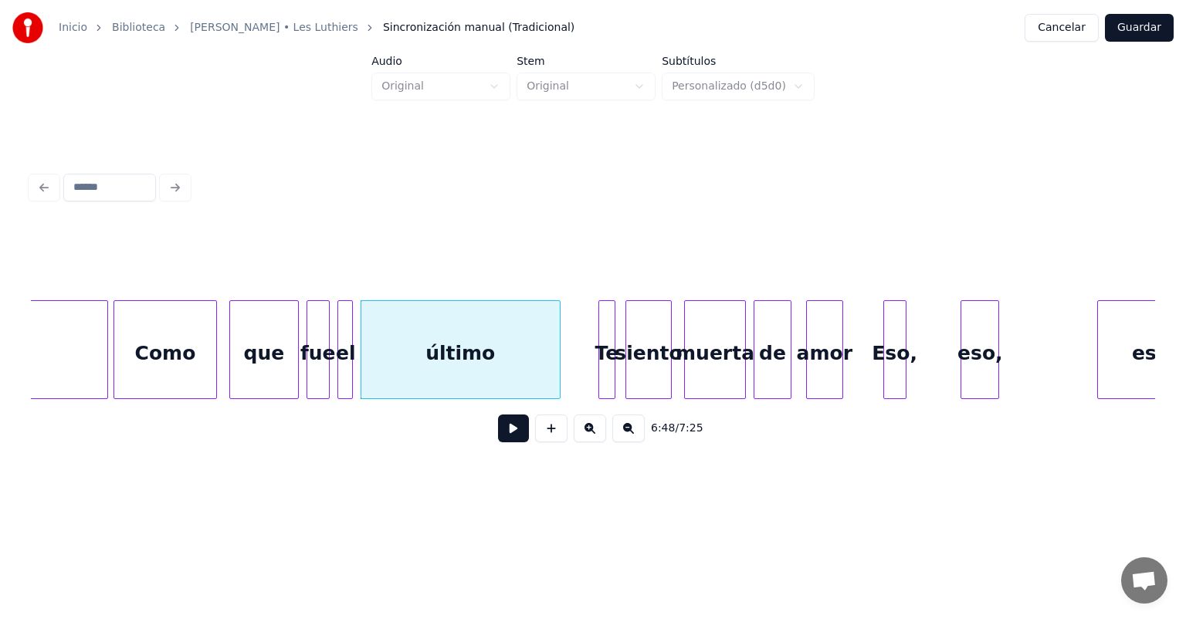
click at [499, 442] on button at bounding box center [513, 429] width 31 height 28
click at [503, 431] on button at bounding box center [513, 429] width 31 height 28
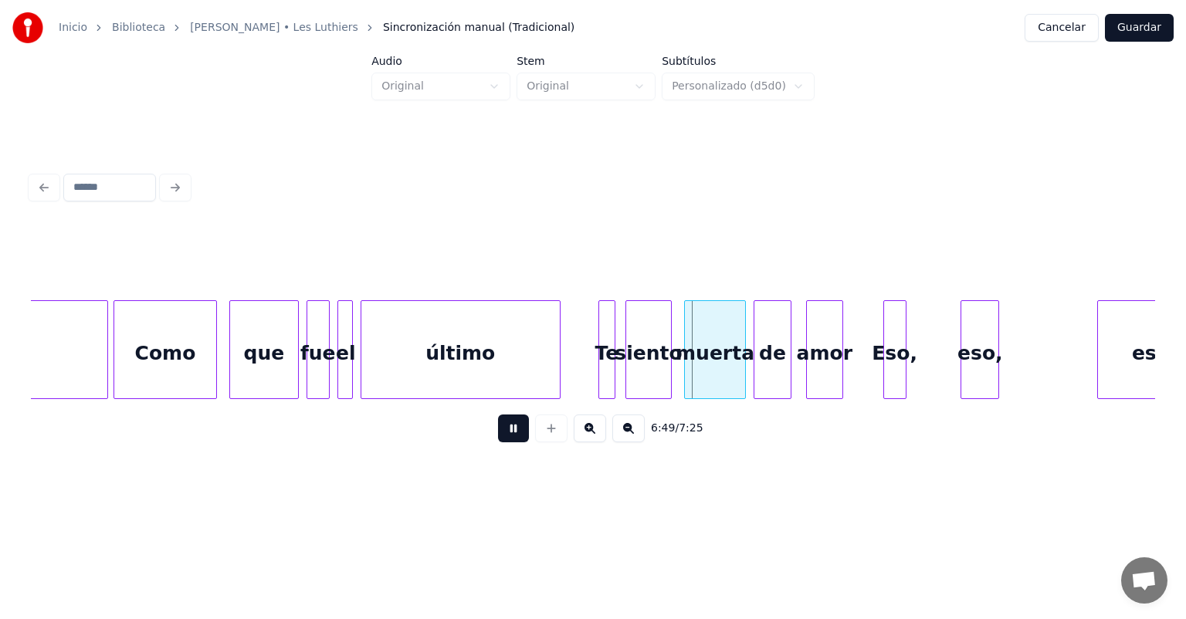
click at [503, 431] on button at bounding box center [513, 429] width 31 height 28
click at [582, 375] on div at bounding box center [580, 349] width 5 height 97
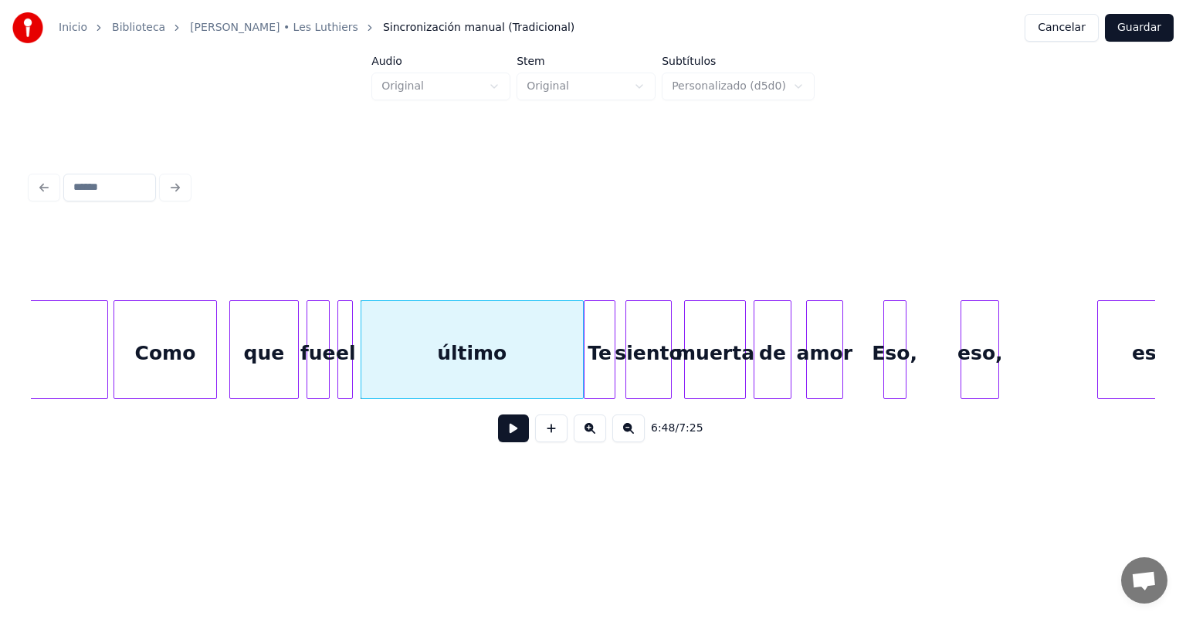
click at [584, 374] on div at bounding box center [586, 349] width 5 height 97
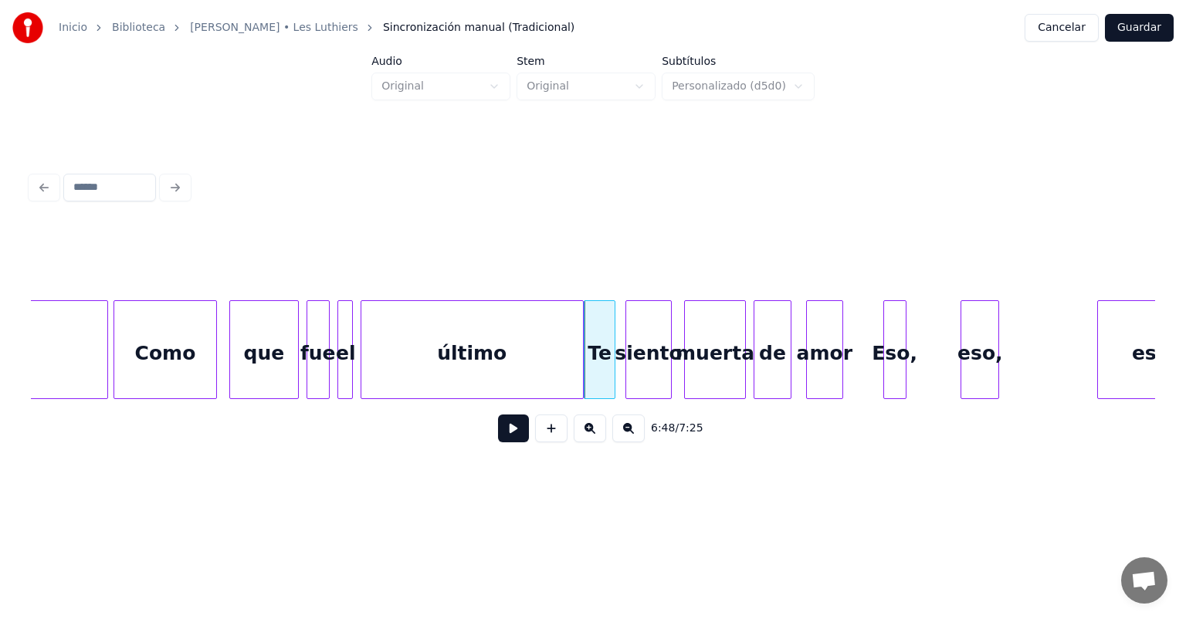
click at [636, 374] on div "siento" at bounding box center [648, 353] width 45 height 105
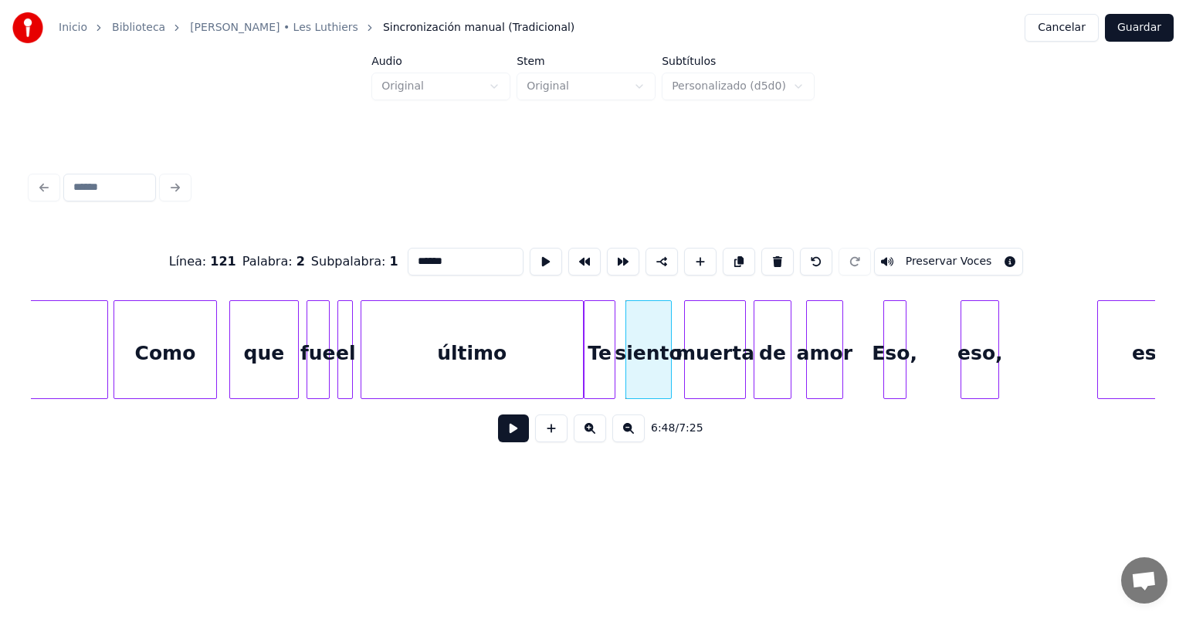
click at [515, 418] on div "6:48 / 7:25" at bounding box center [592, 428] width 1099 height 34
click at [514, 420] on div "6:48 / 7:25" at bounding box center [592, 428] width 1099 height 34
click at [513, 435] on button at bounding box center [513, 429] width 31 height 28
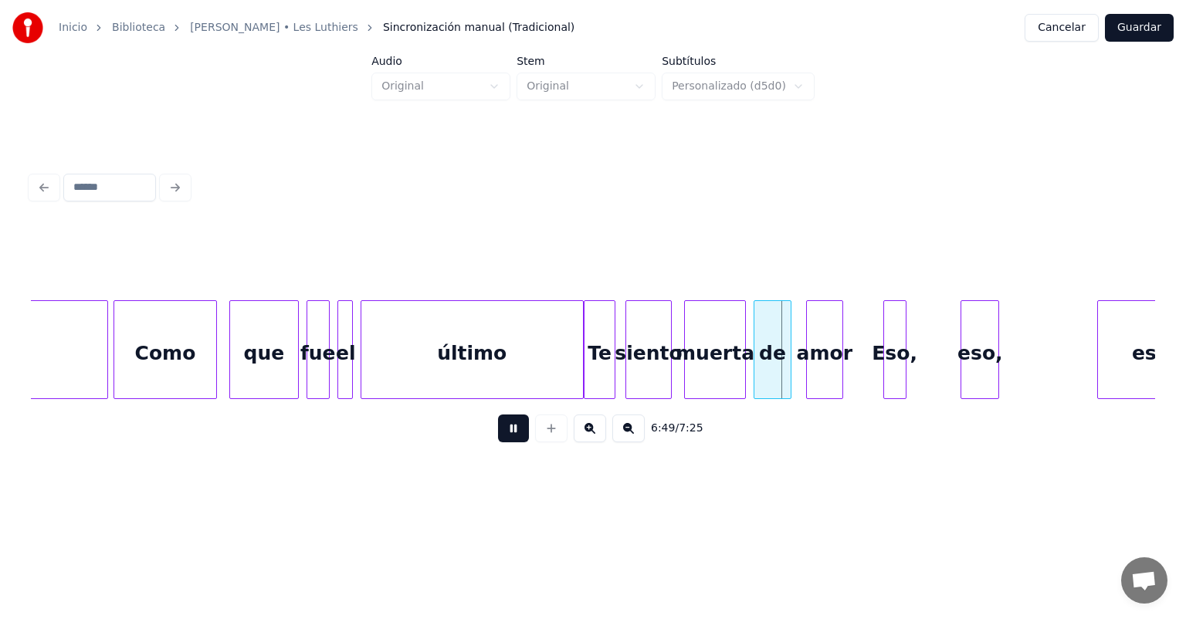
click at [513, 435] on button at bounding box center [513, 429] width 31 height 28
click at [636, 364] on div "siento" at bounding box center [653, 353] width 45 height 105
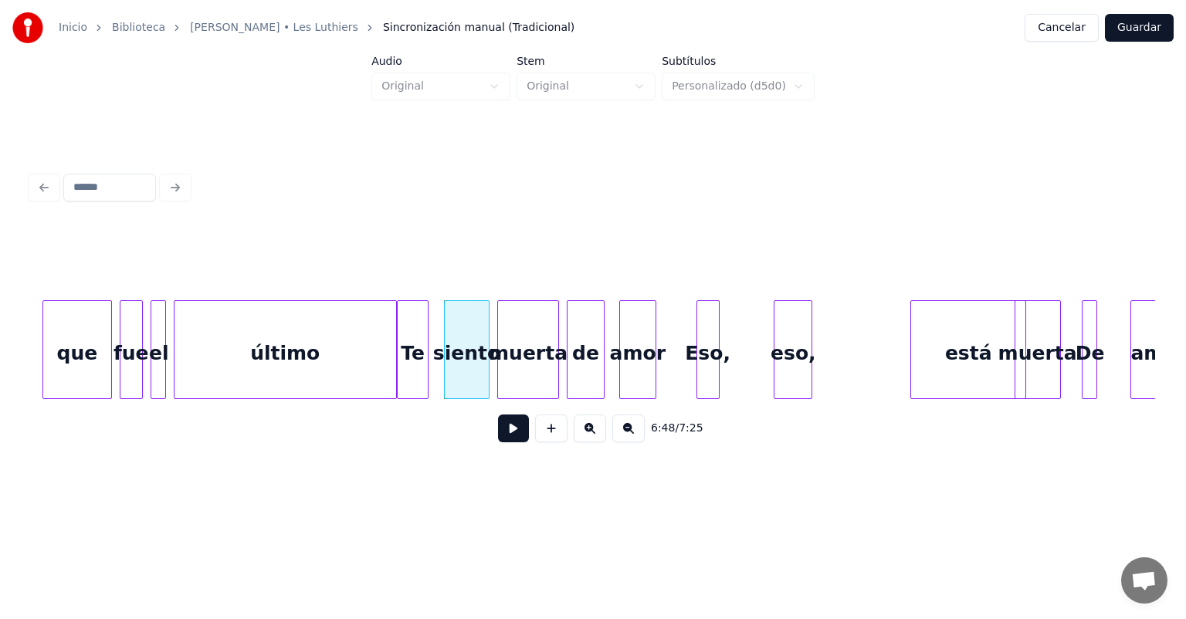
scroll to position [0, 157428]
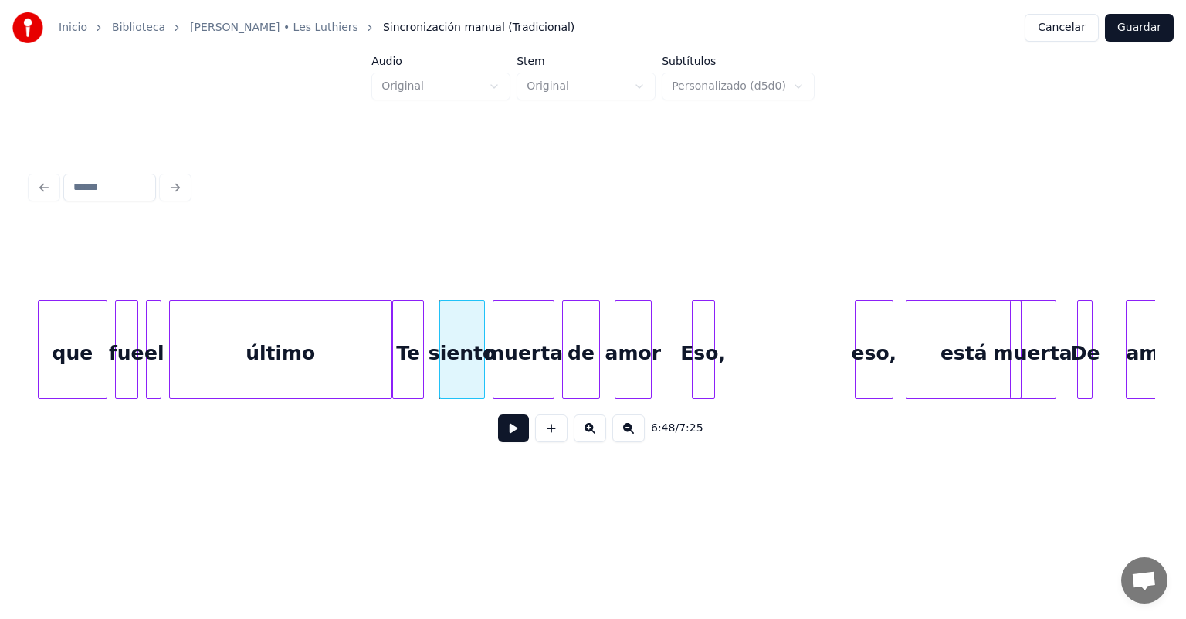
click at [870, 357] on div "eso," at bounding box center [873, 353] width 37 height 105
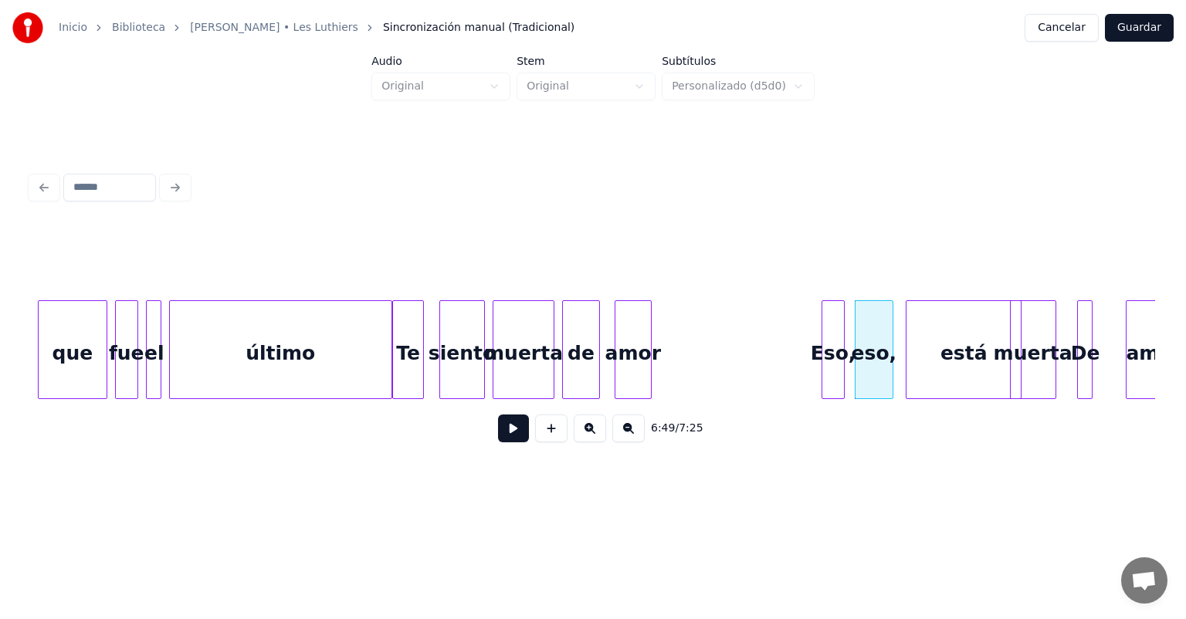
click at [835, 372] on div "Eso," at bounding box center [833, 353] width 22 height 105
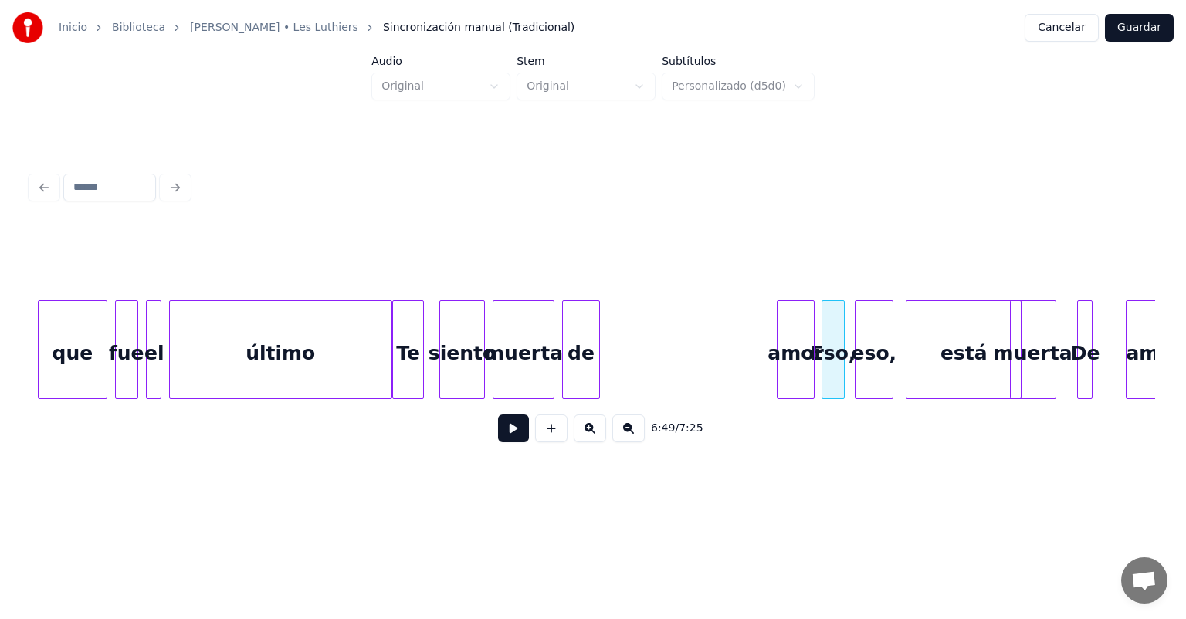
click at [784, 367] on div "amor" at bounding box center [795, 353] width 36 height 105
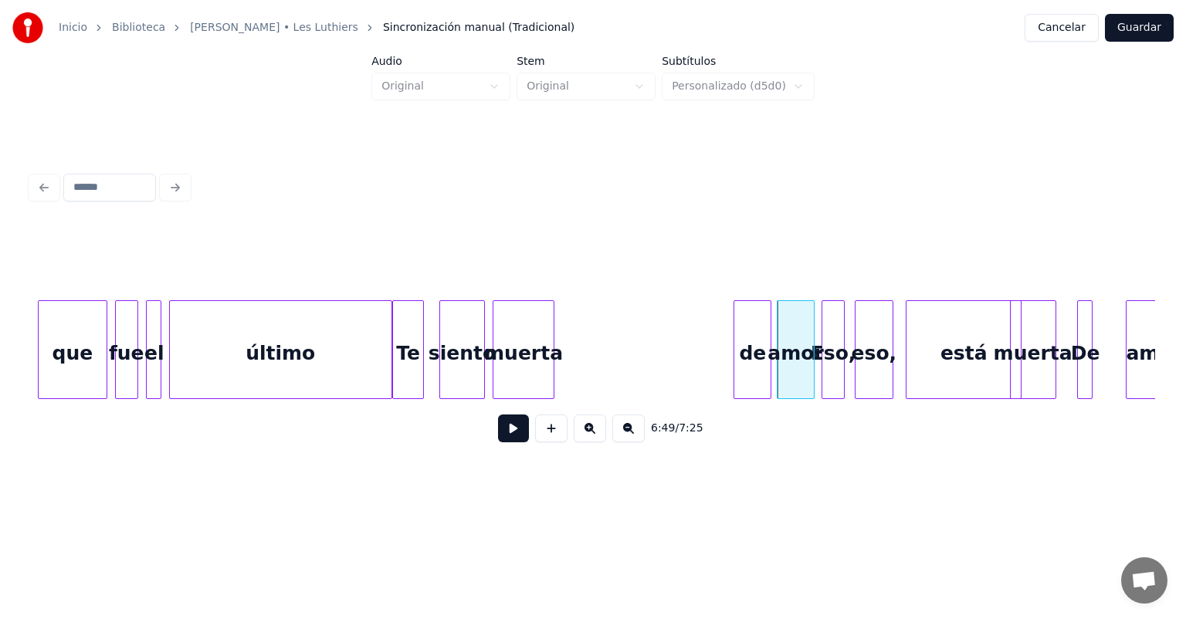
click at [757, 364] on div "de" at bounding box center [752, 353] width 36 height 105
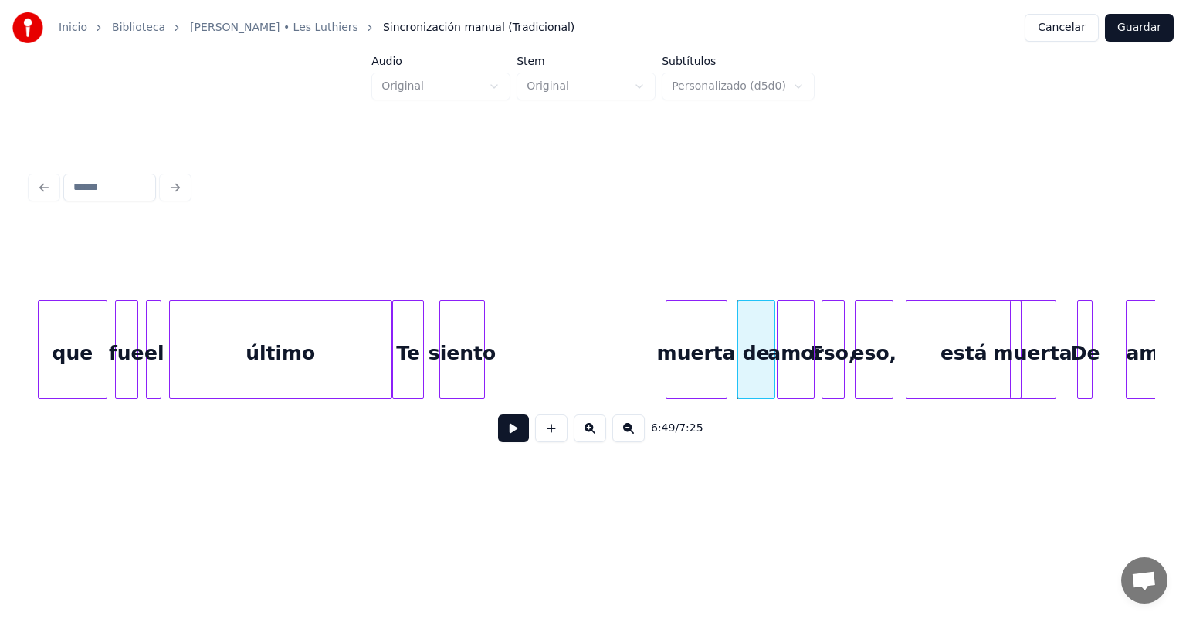
click at [693, 353] on div "muerta" at bounding box center [696, 353] width 60 height 105
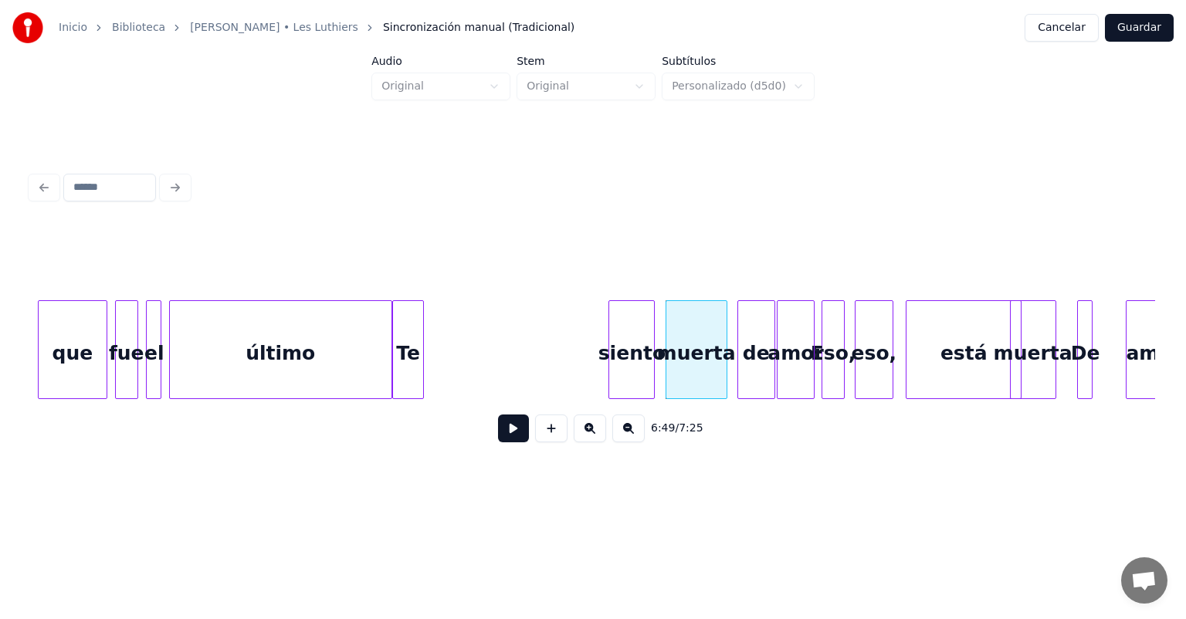
click at [645, 354] on div "siento" at bounding box center [631, 353] width 45 height 105
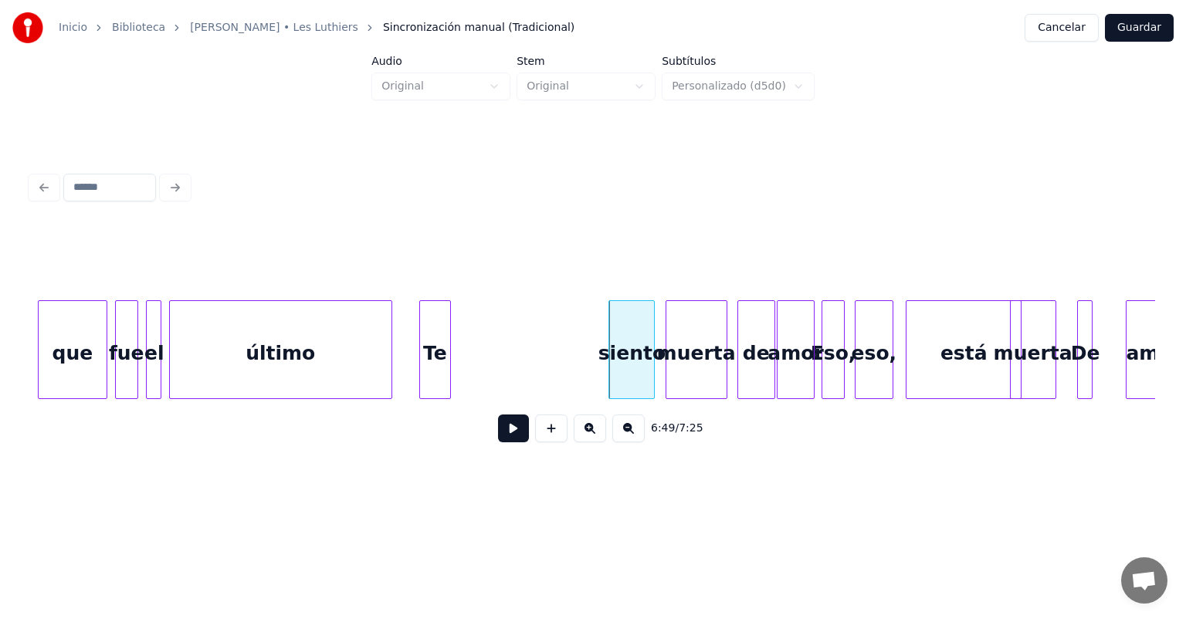
click at [437, 362] on div "Te" at bounding box center [435, 353] width 30 height 105
click at [369, 349] on div "último" at bounding box center [281, 353] width 222 height 105
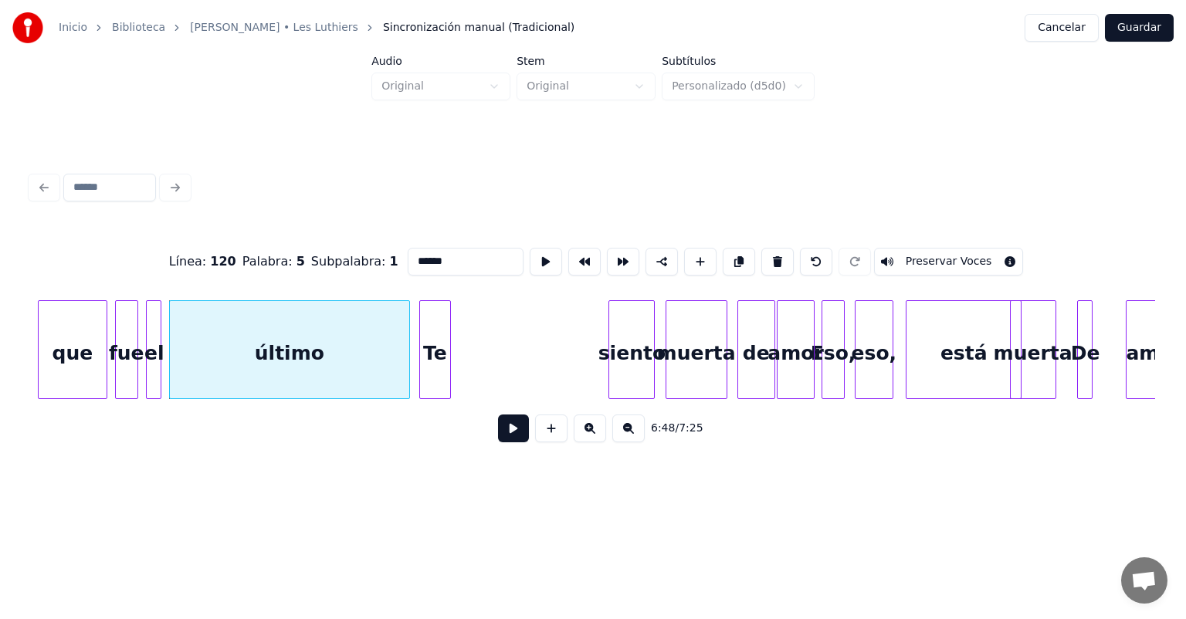
click at [408, 372] on div at bounding box center [407, 349] width 5 height 97
click at [498, 426] on button at bounding box center [513, 429] width 31 height 28
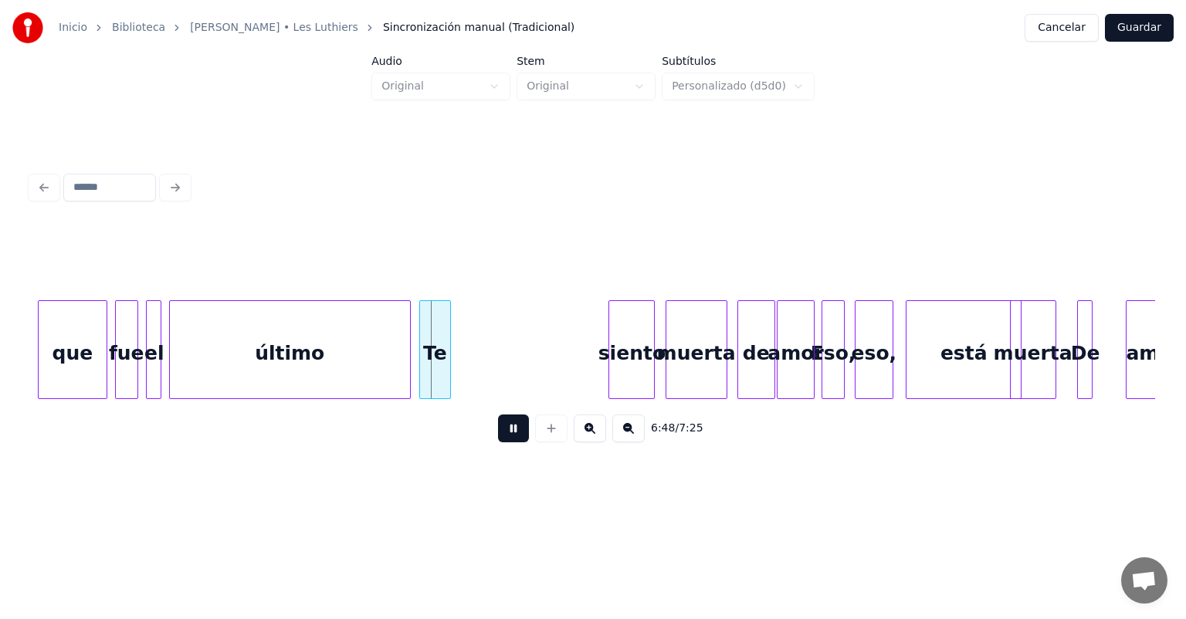
click at [498, 426] on button at bounding box center [513, 429] width 31 height 28
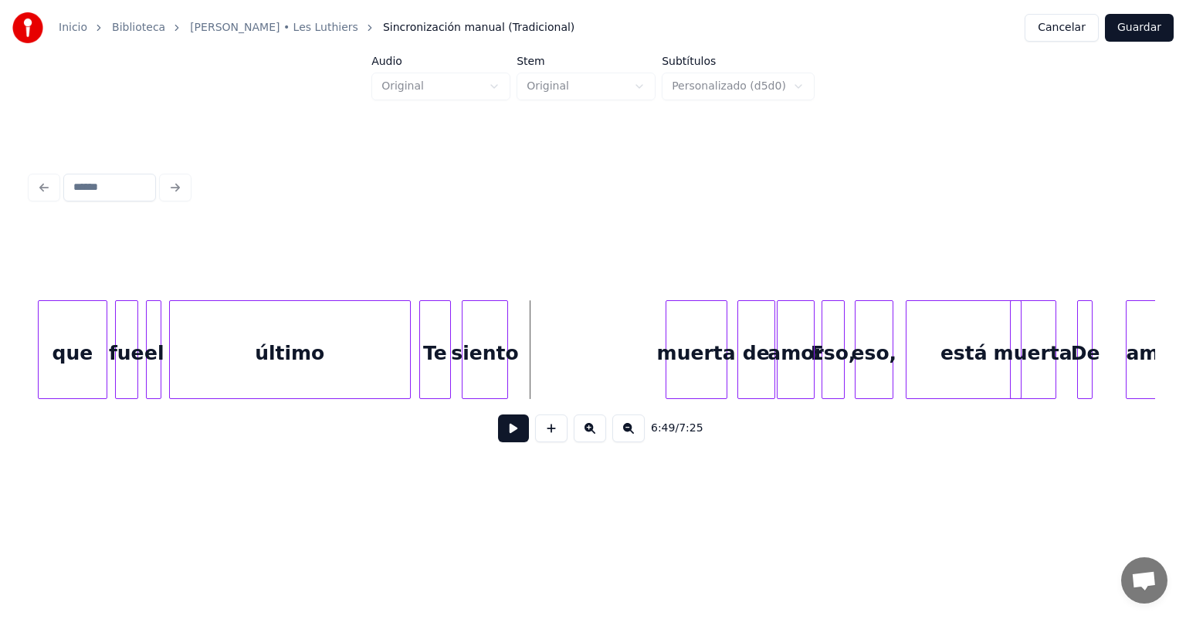
click at [476, 357] on div "siento" at bounding box center [484, 353] width 45 height 105
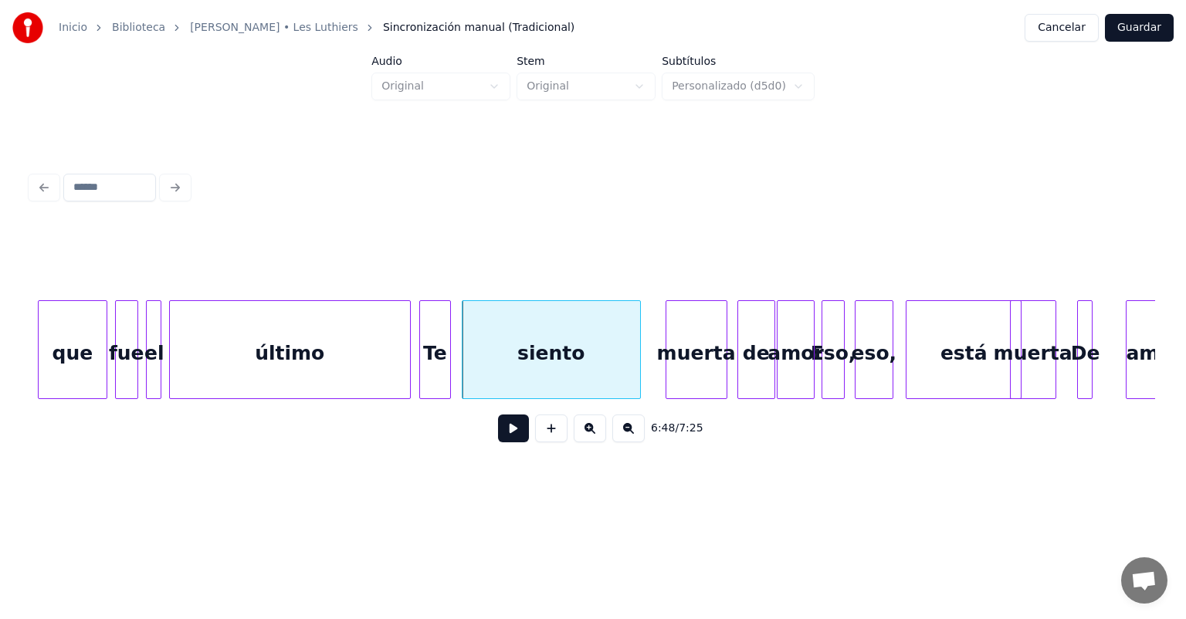
click at [638, 374] on div at bounding box center [637, 349] width 5 height 97
click at [506, 434] on button at bounding box center [513, 429] width 31 height 28
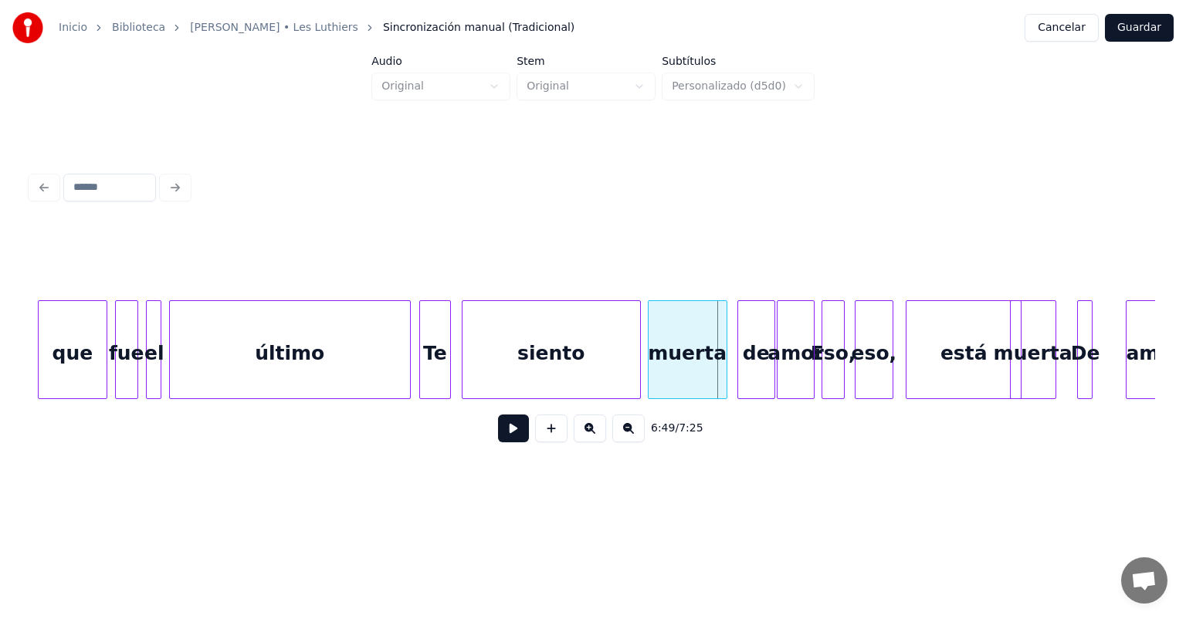
click at [648, 367] on div at bounding box center [650, 349] width 5 height 97
click at [505, 428] on button at bounding box center [513, 429] width 31 height 28
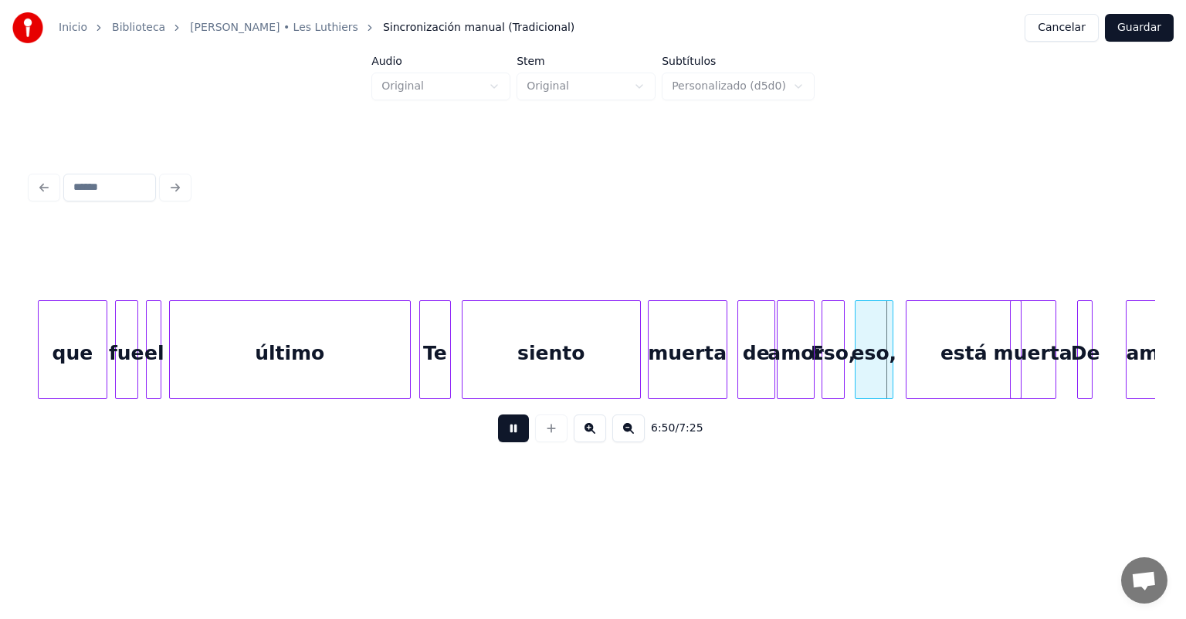
click at [505, 428] on button at bounding box center [513, 429] width 31 height 28
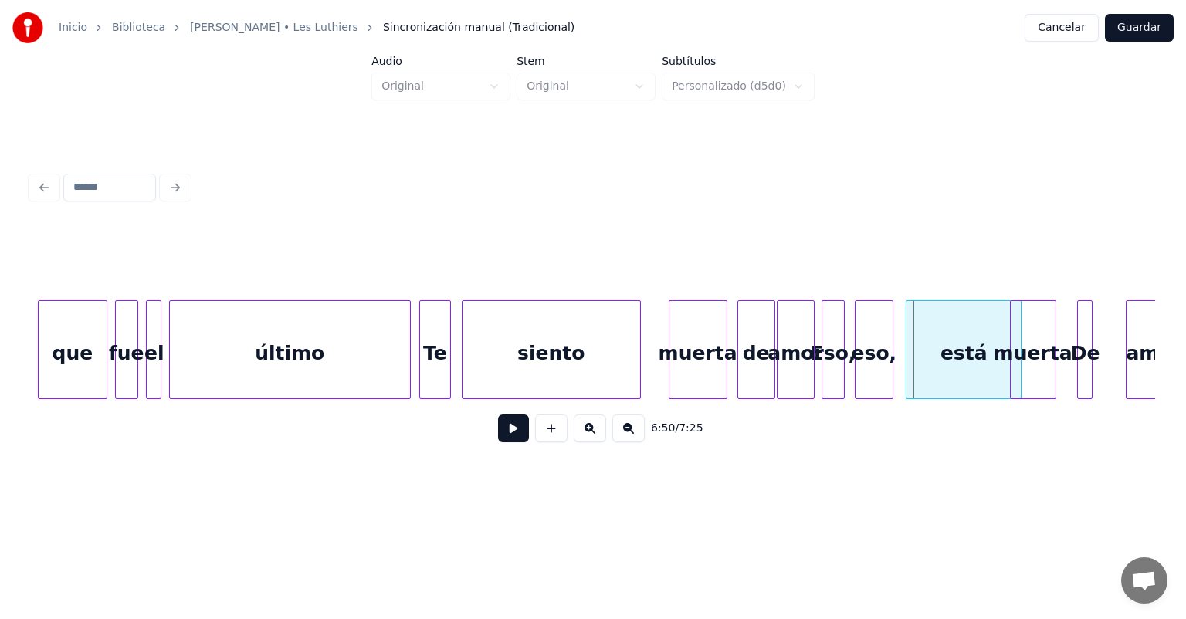
click at [671, 375] on div at bounding box center [671, 349] width 5 height 97
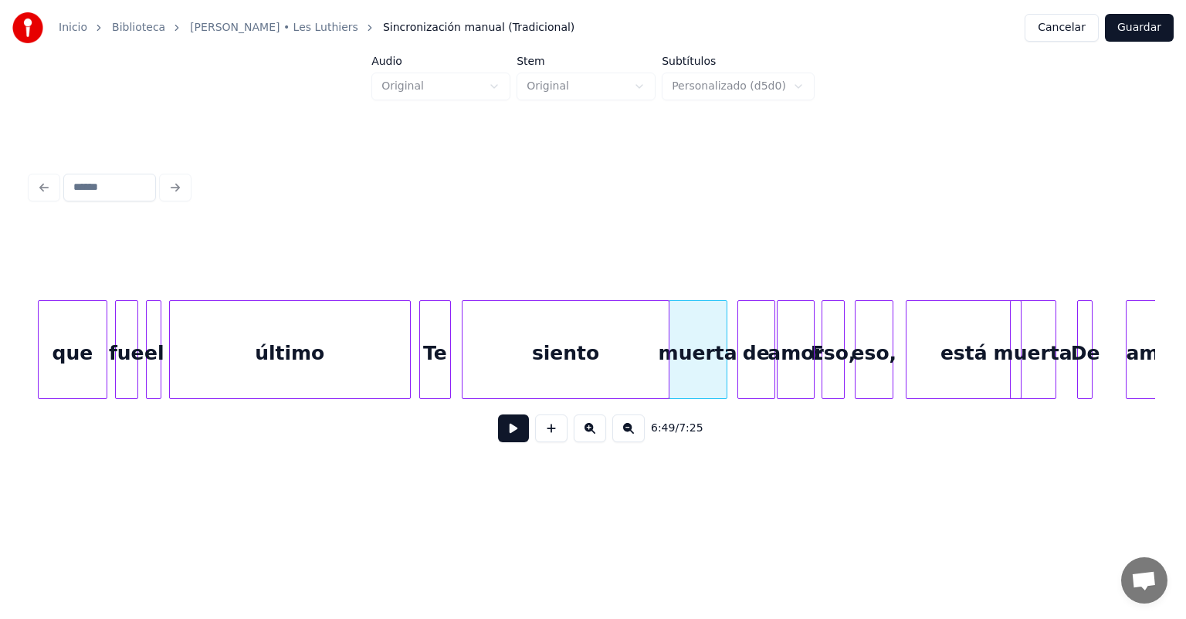
click at [664, 388] on div at bounding box center [666, 349] width 5 height 97
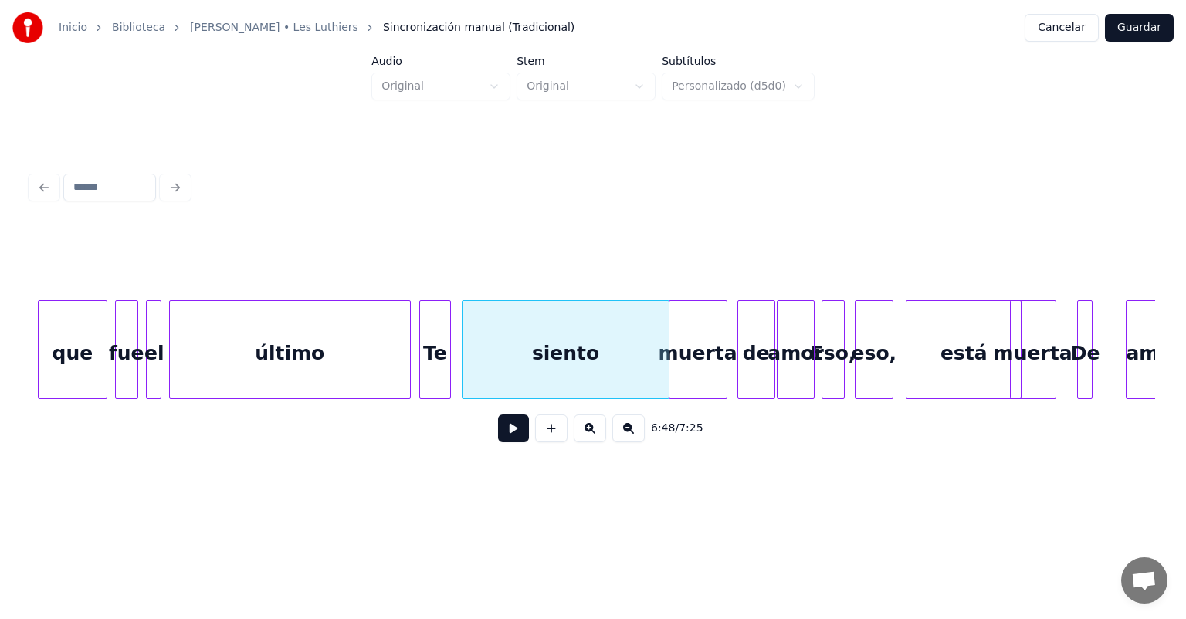
click at [504, 442] on button at bounding box center [513, 429] width 31 height 28
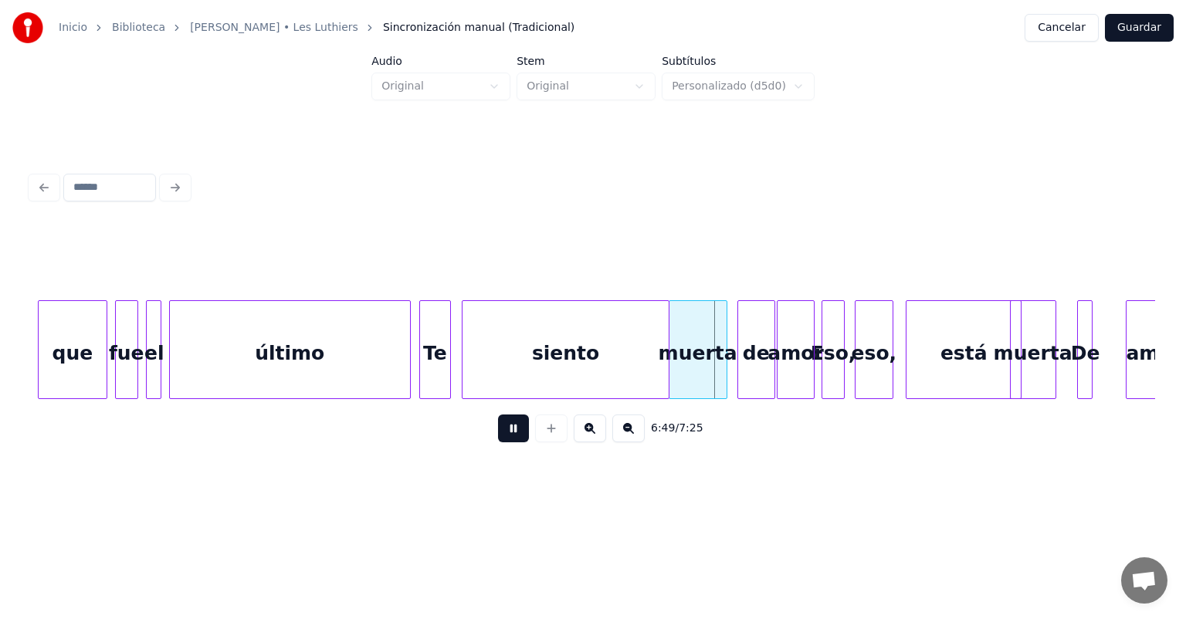
click at [504, 442] on button at bounding box center [513, 429] width 31 height 28
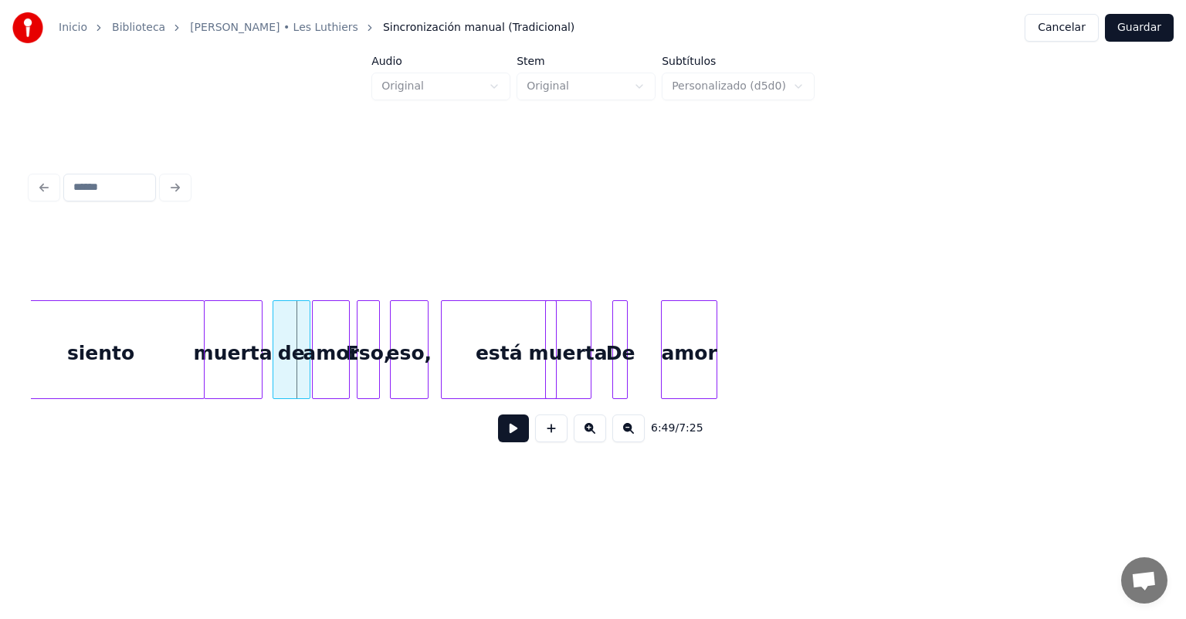
scroll to position [0, 157894]
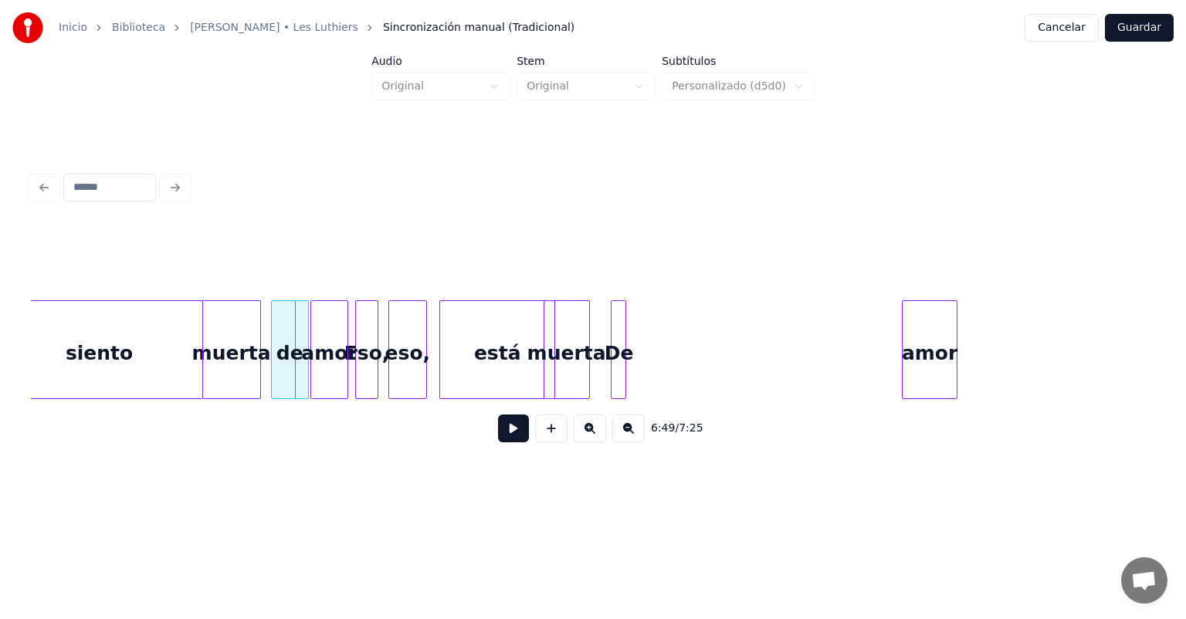
click at [939, 354] on div "amor" at bounding box center [929, 353] width 54 height 105
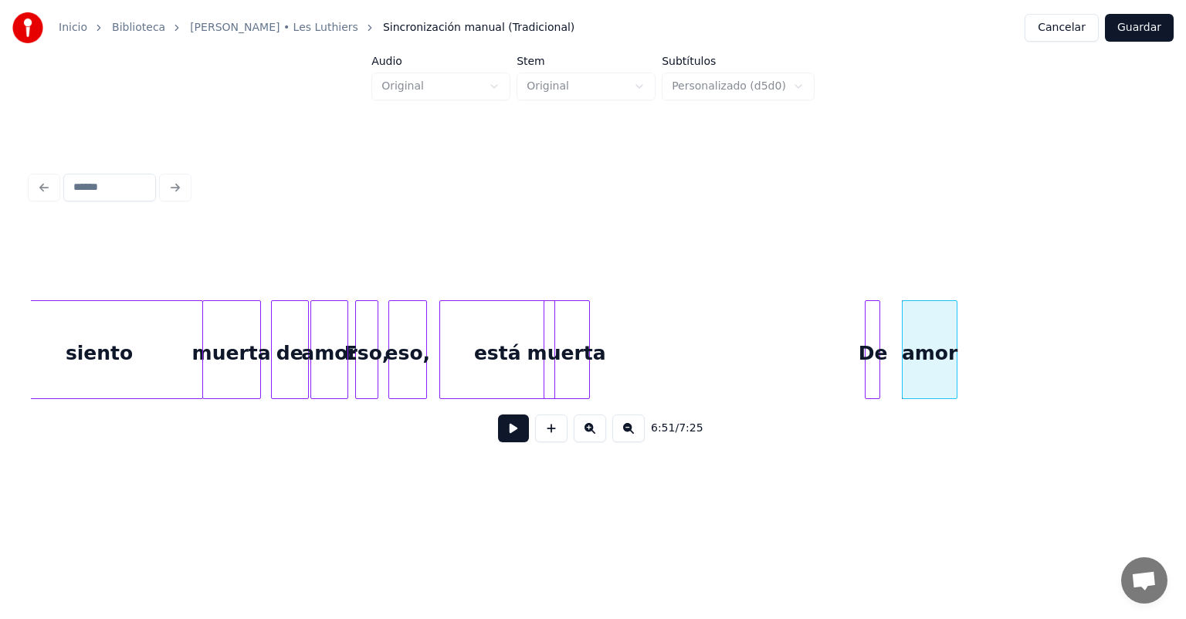
click at [870, 392] on div "está eso, [PERSON_NAME], de amor muerta siento muerta De amor" at bounding box center [593, 349] width 1124 height 99
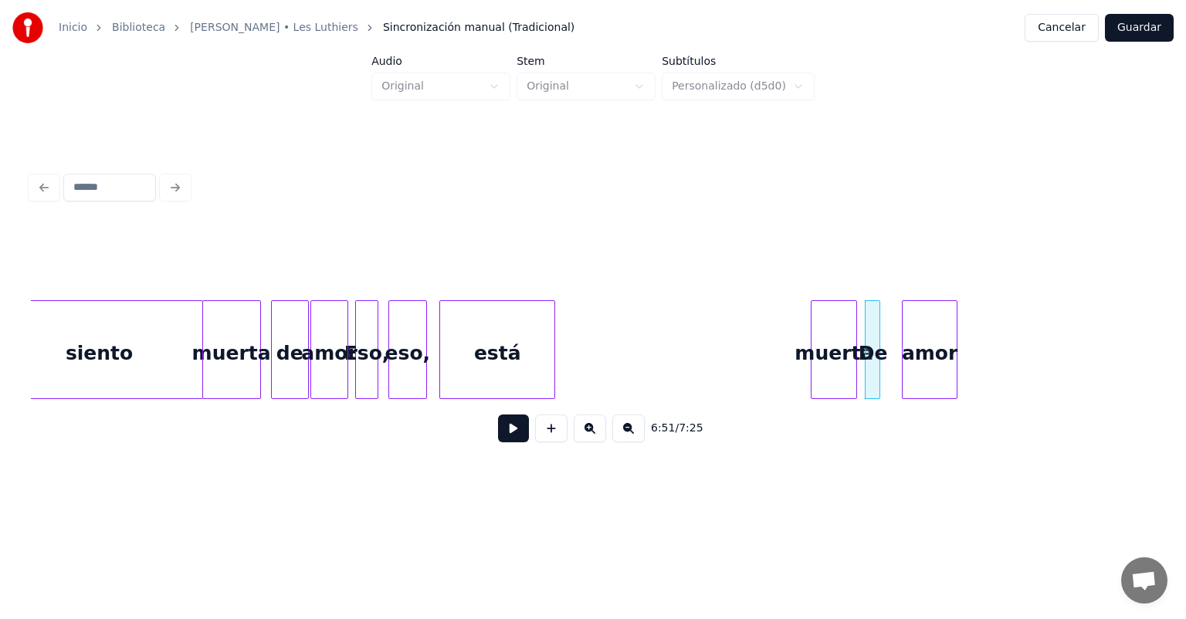
click at [839, 372] on div "muerta" at bounding box center [833, 353] width 45 height 105
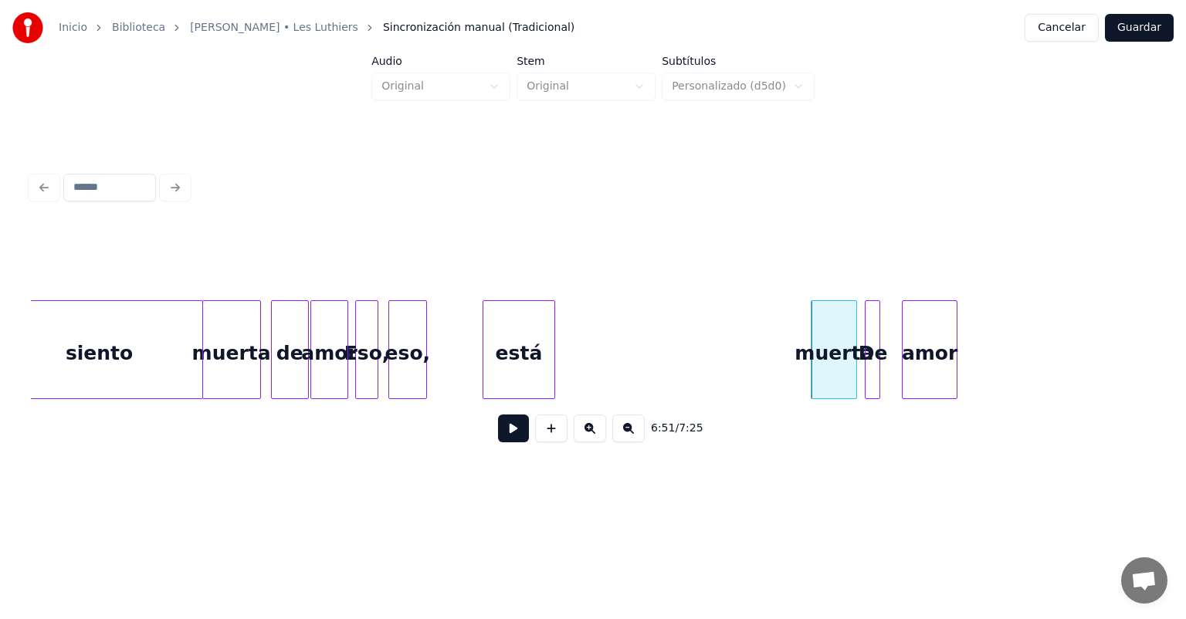
click at [488, 366] on div at bounding box center [485, 349] width 5 height 97
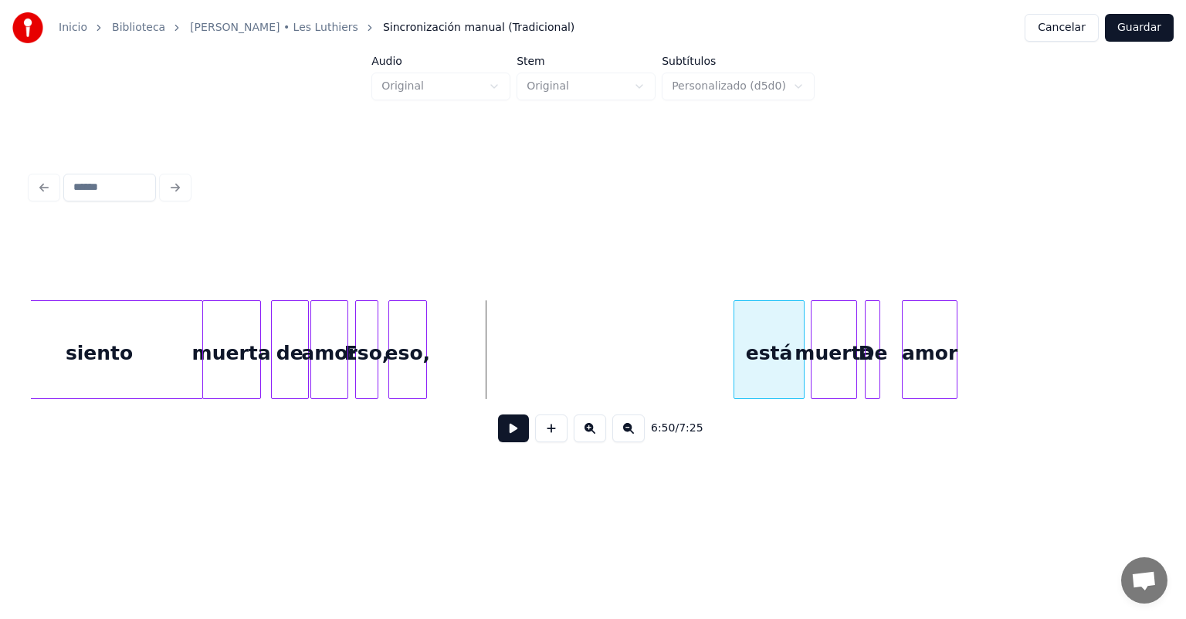
click at [762, 374] on div "está" at bounding box center [768, 353] width 69 height 105
click at [707, 368] on div "eso," at bounding box center [699, 353] width 37 height 105
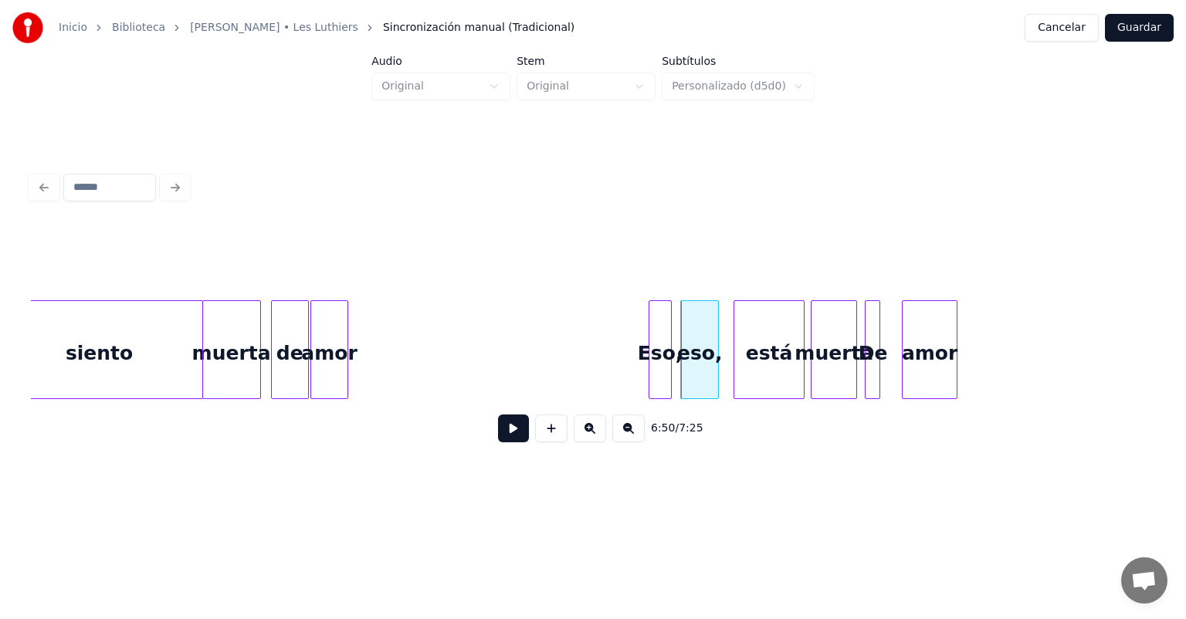
click at [657, 385] on div "Eso," at bounding box center [660, 353] width 22 height 105
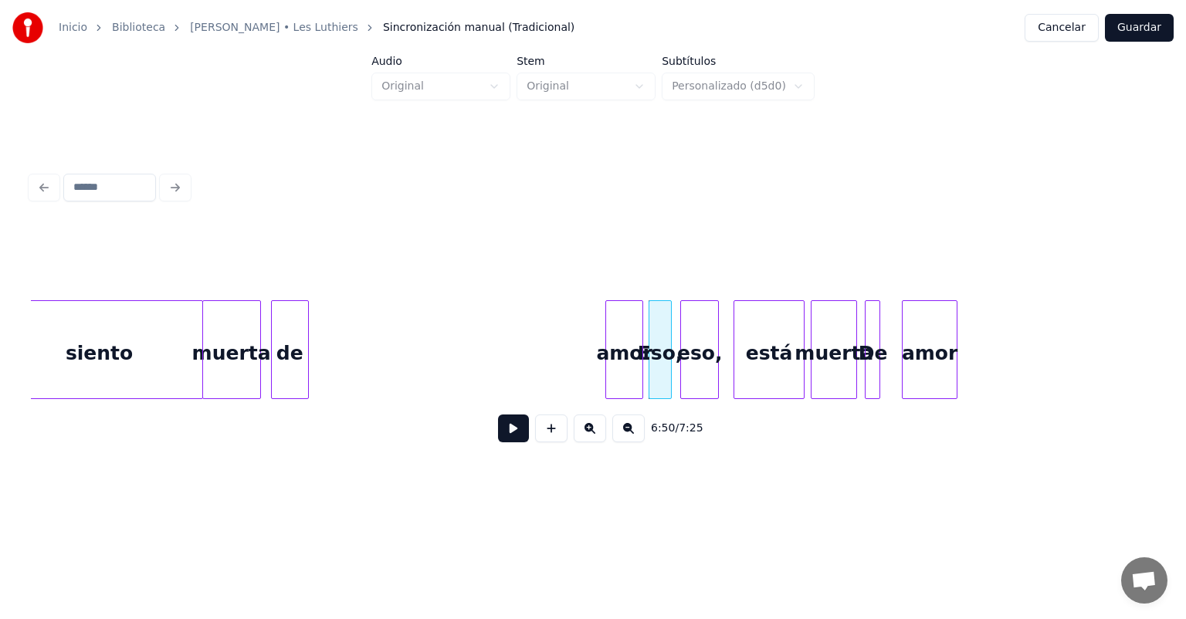
click at [631, 381] on div "amor" at bounding box center [624, 353] width 36 height 105
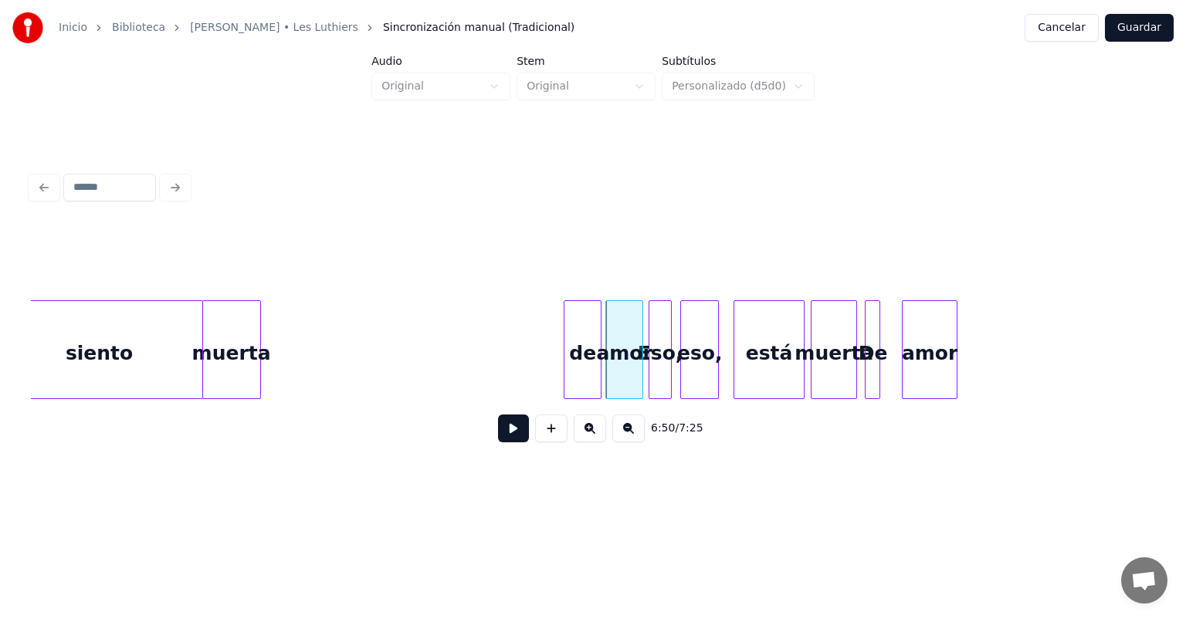
click at [580, 354] on div "de" at bounding box center [582, 353] width 36 height 105
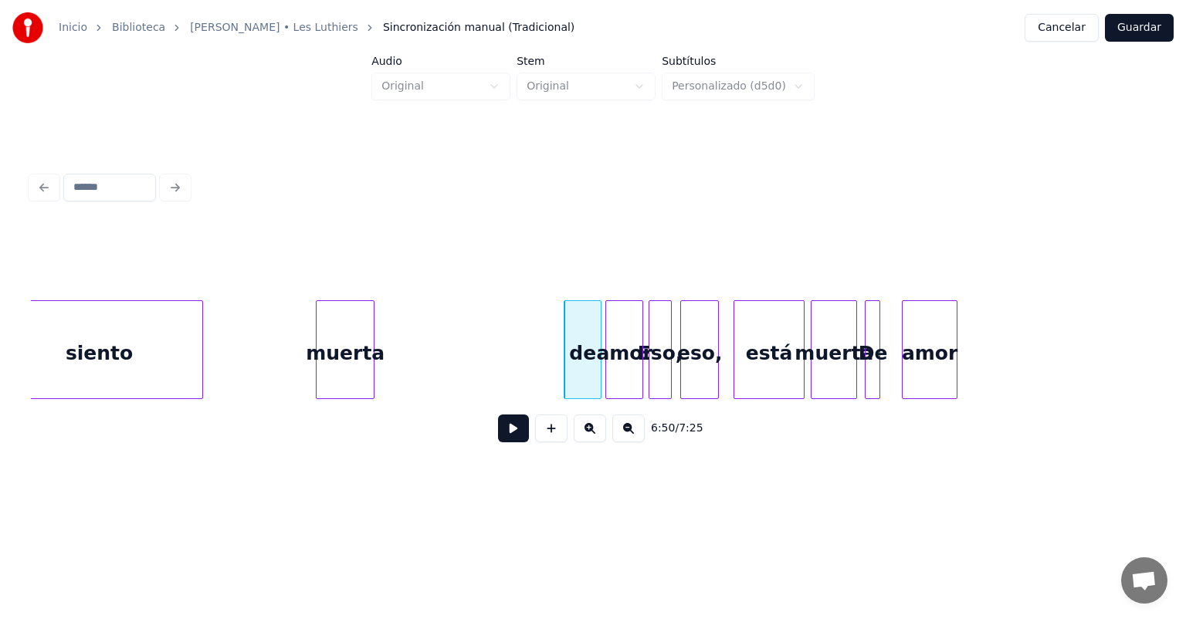
click at [374, 354] on div "muerta" at bounding box center [345, 353] width 57 height 105
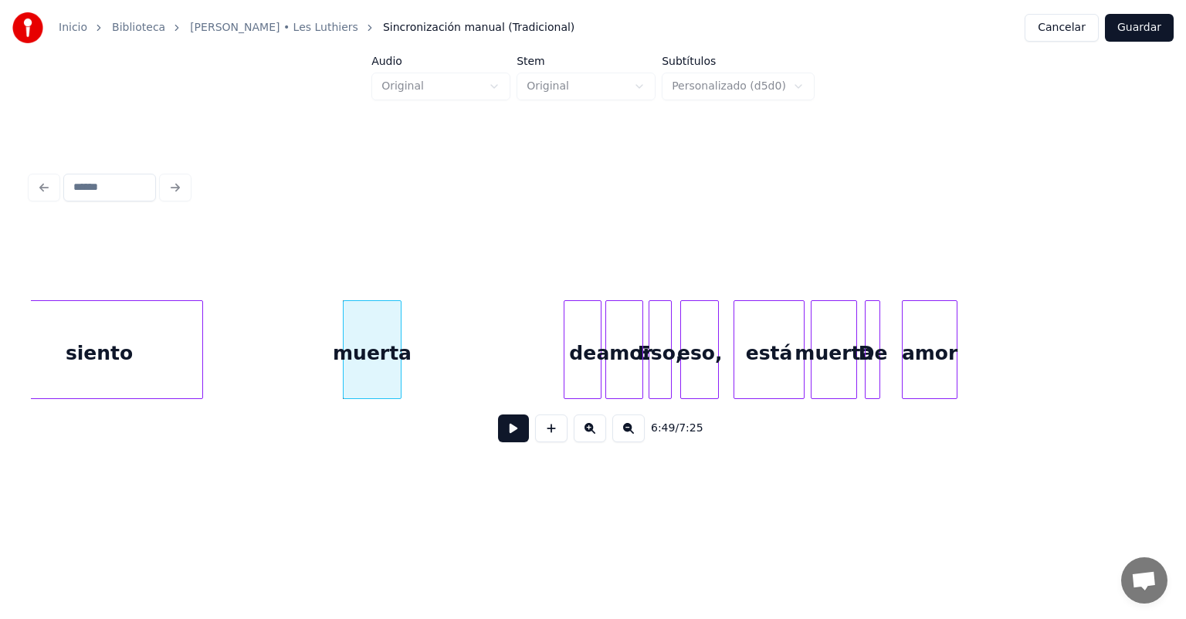
click at [184, 344] on div "siento" at bounding box center [99, 353] width 206 height 105
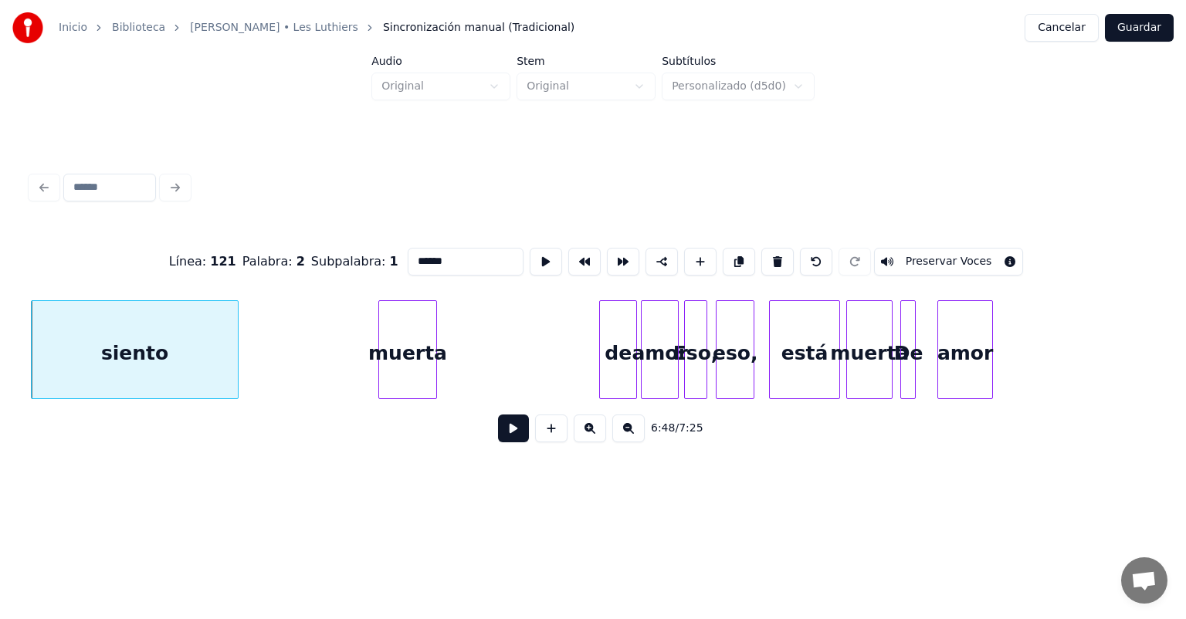
click at [507, 423] on button at bounding box center [513, 429] width 31 height 28
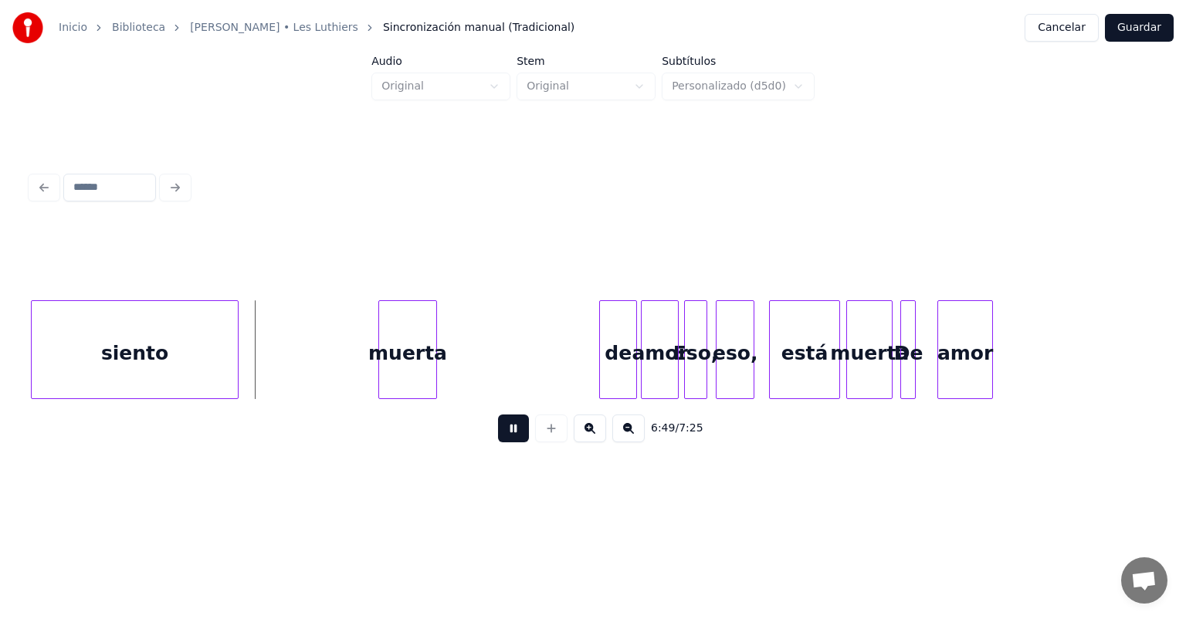
click at [505, 442] on button at bounding box center [513, 429] width 31 height 28
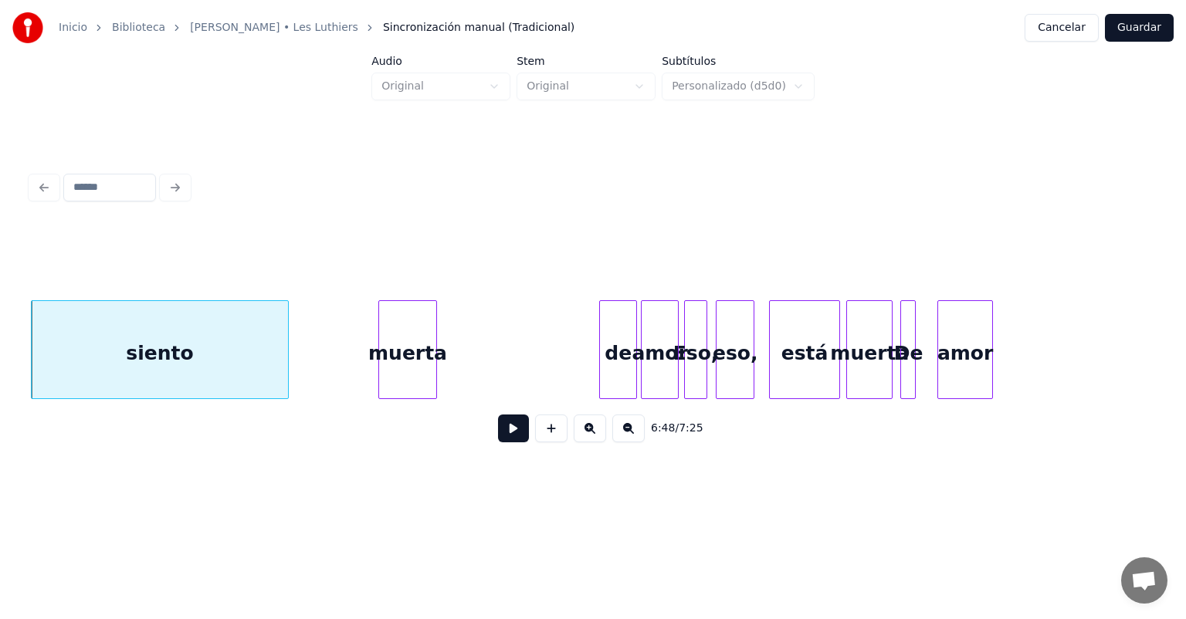
click at [498, 438] on button at bounding box center [513, 429] width 31 height 28
click at [504, 442] on button at bounding box center [513, 429] width 31 height 28
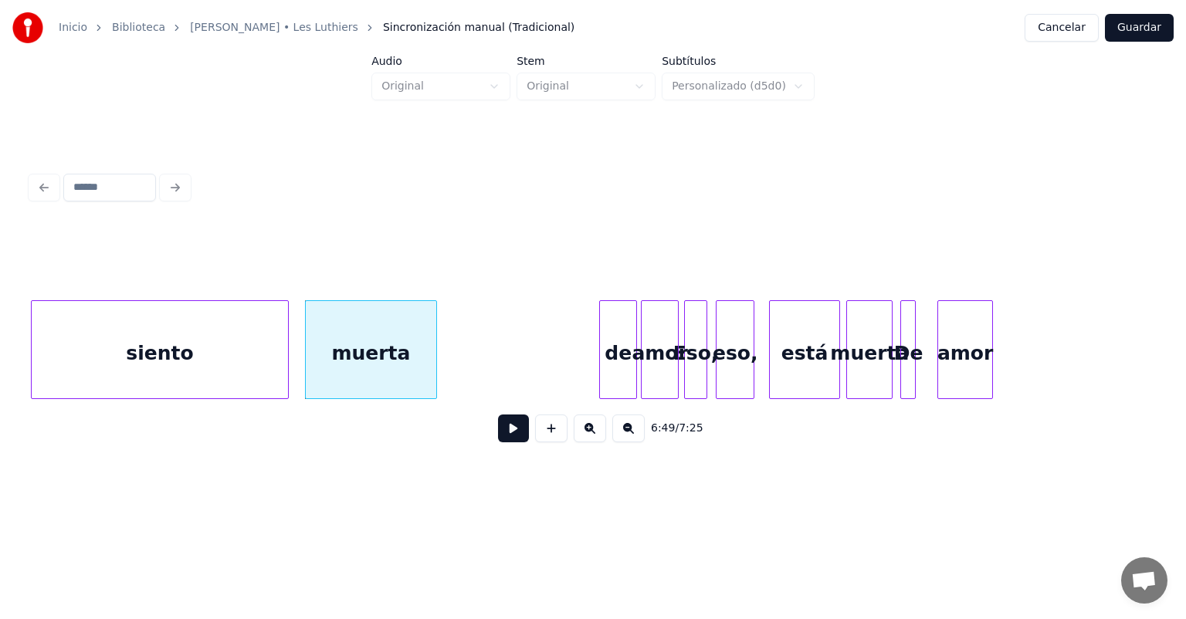
click at [508, 435] on button at bounding box center [513, 429] width 31 height 28
click at [500, 440] on button at bounding box center [513, 429] width 31 height 28
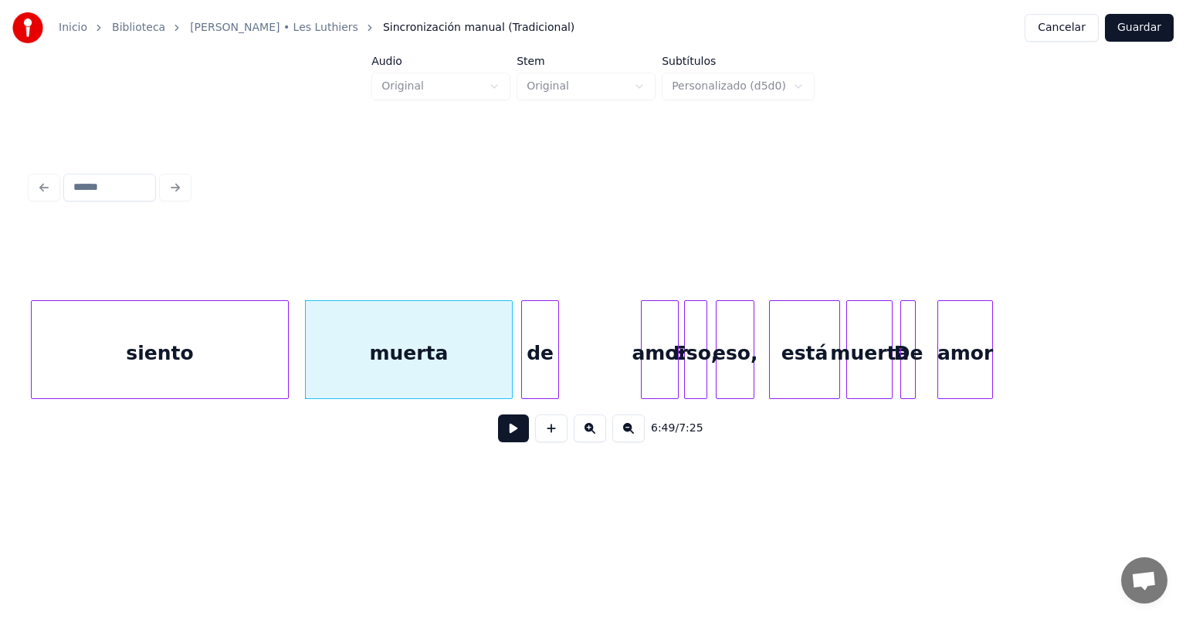
click at [545, 364] on div "de" at bounding box center [540, 353] width 36 height 105
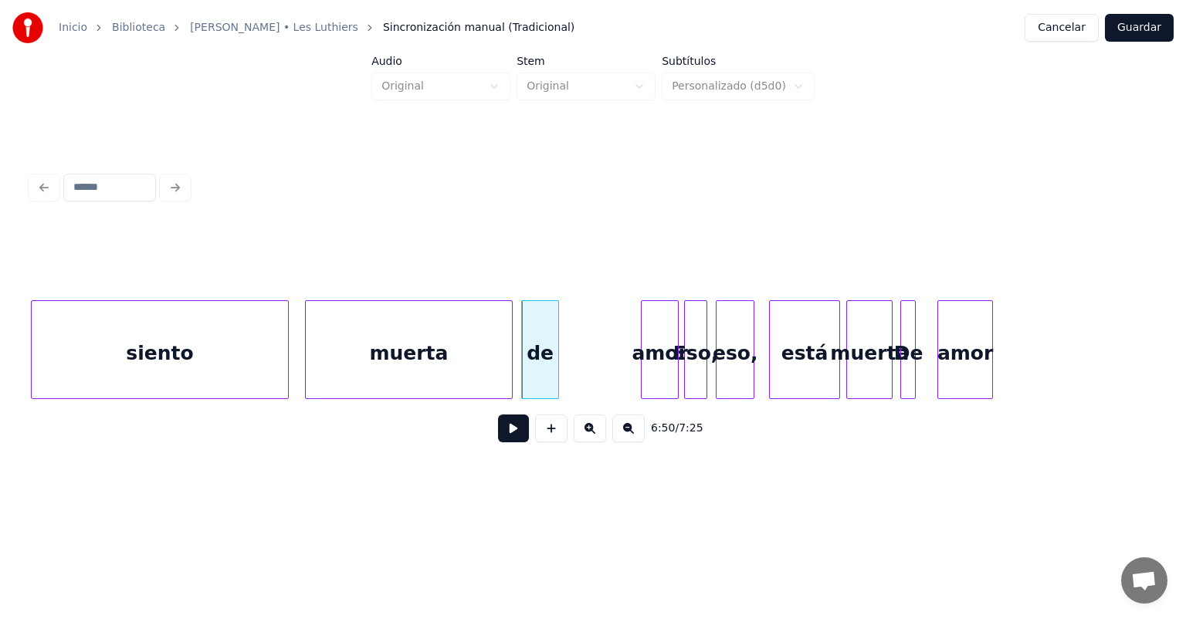
click at [235, 352] on div "siento" at bounding box center [160, 353] width 256 height 105
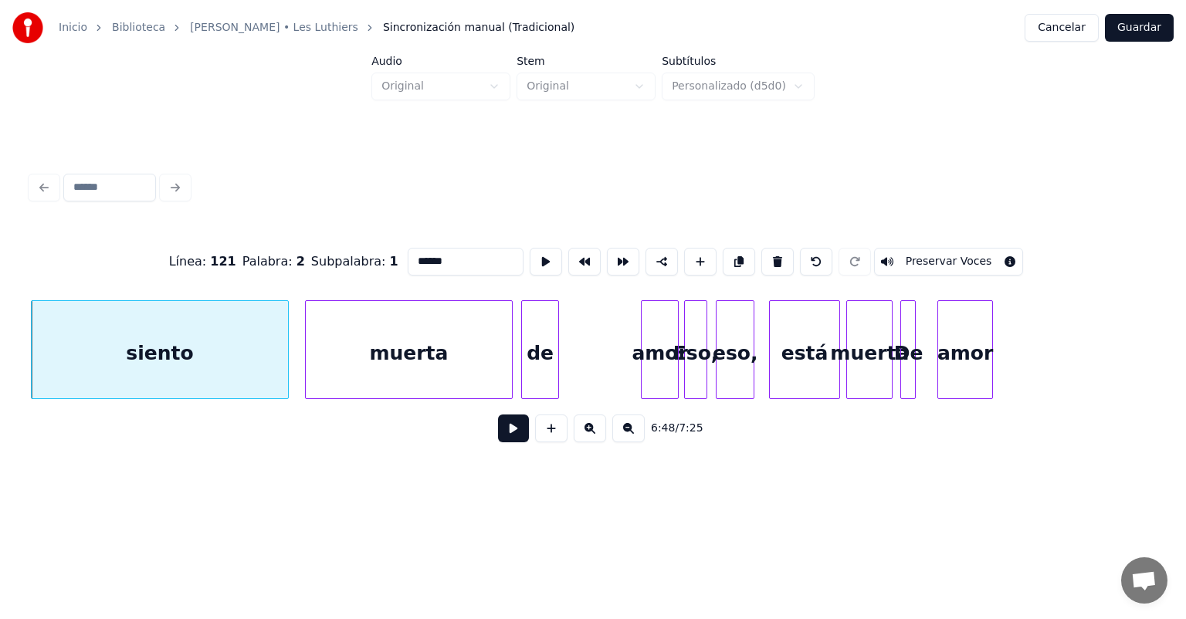
click at [499, 441] on button at bounding box center [513, 429] width 31 height 28
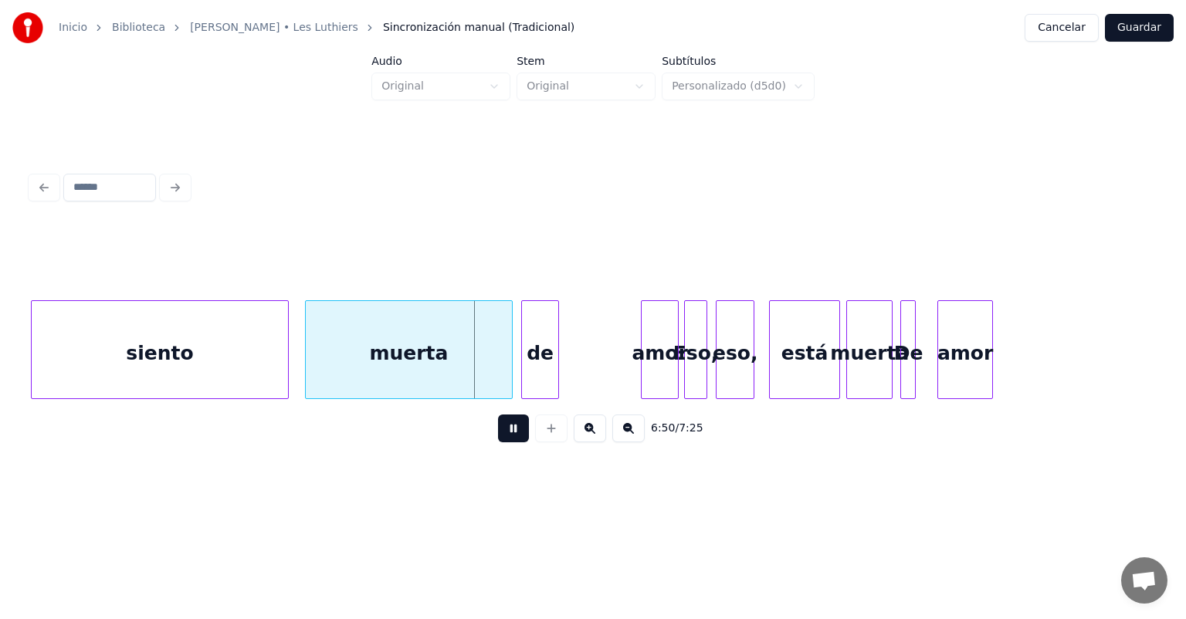
click at [306, 367] on div "muerta" at bounding box center [409, 353] width 206 height 105
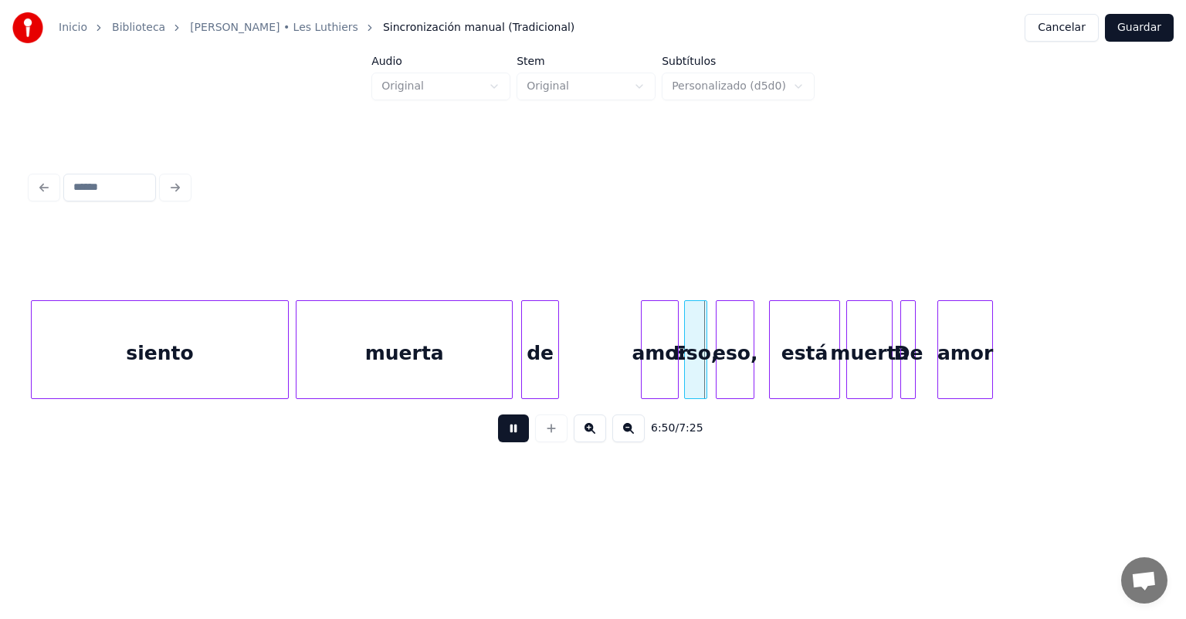
click at [526, 362] on div "de" at bounding box center [540, 353] width 36 height 105
click at [500, 439] on button at bounding box center [513, 429] width 31 height 28
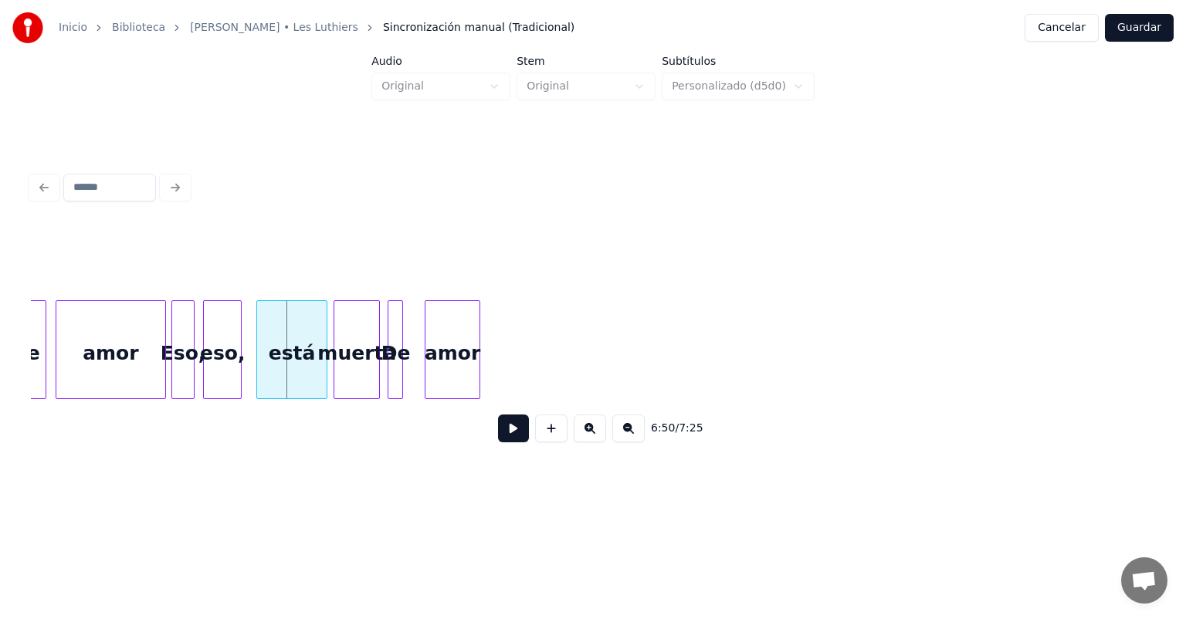
scroll to position [0, 158373]
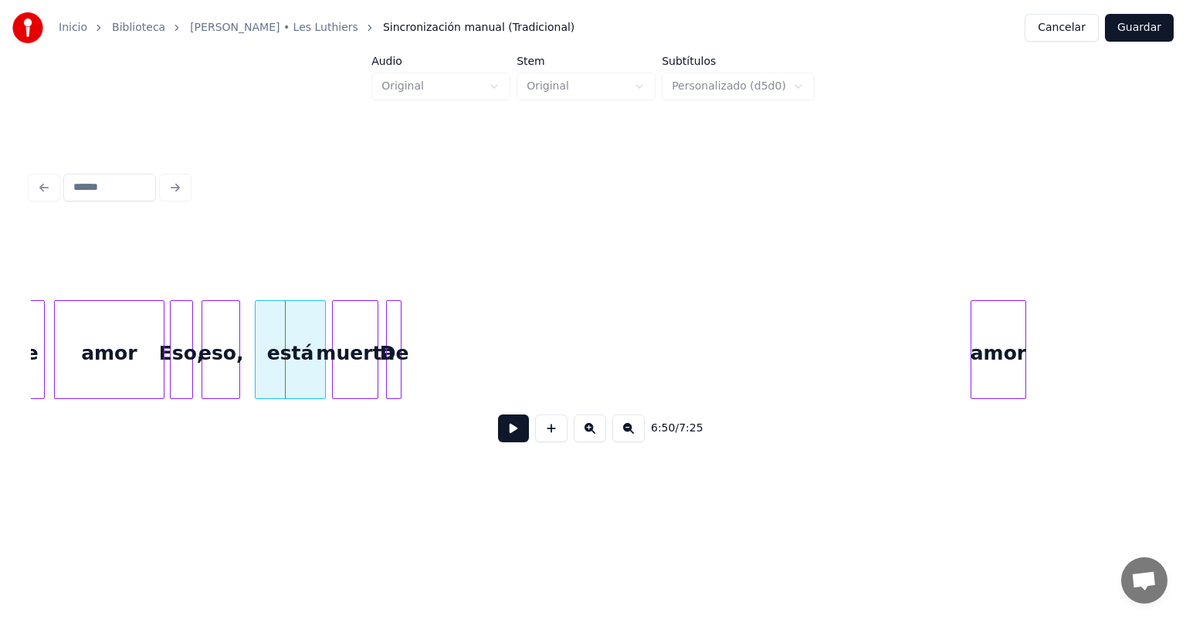
click at [1008, 301] on div "amor" at bounding box center [998, 353] width 54 height 105
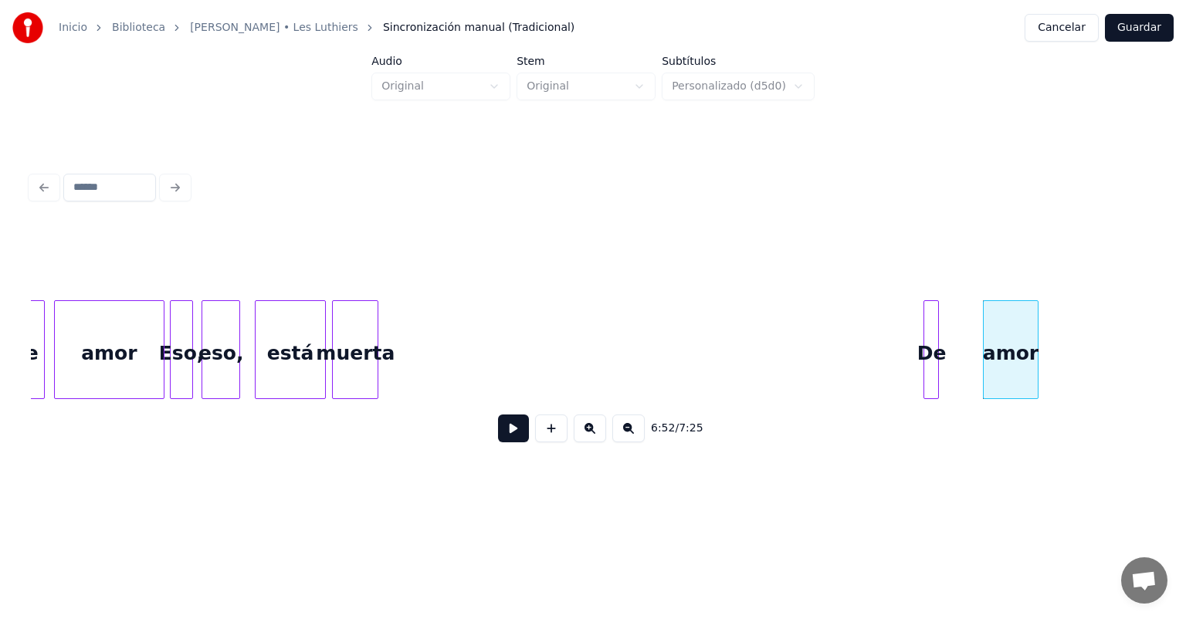
click at [939, 381] on div "De" at bounding box center [931, 353] width 15 height 105
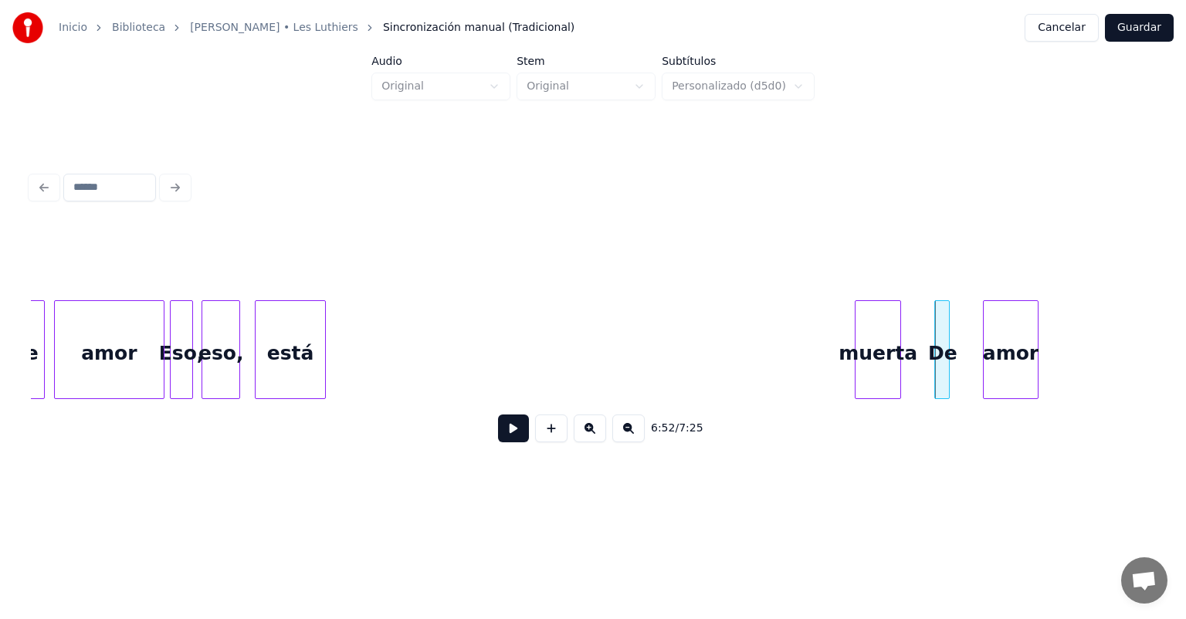
click at [860, 350] on div "muerta" at bounding box center [877, 353] width 45 height 105
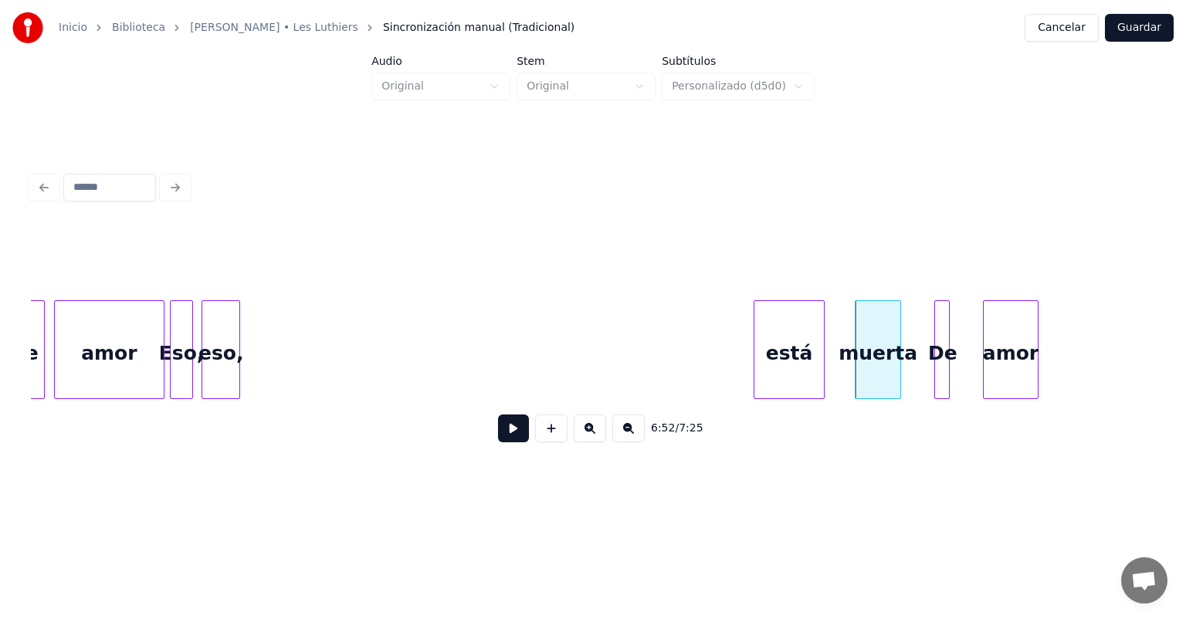
click at [770, 356] on div "está" at bounding box center [788, 353] width 69 height 105
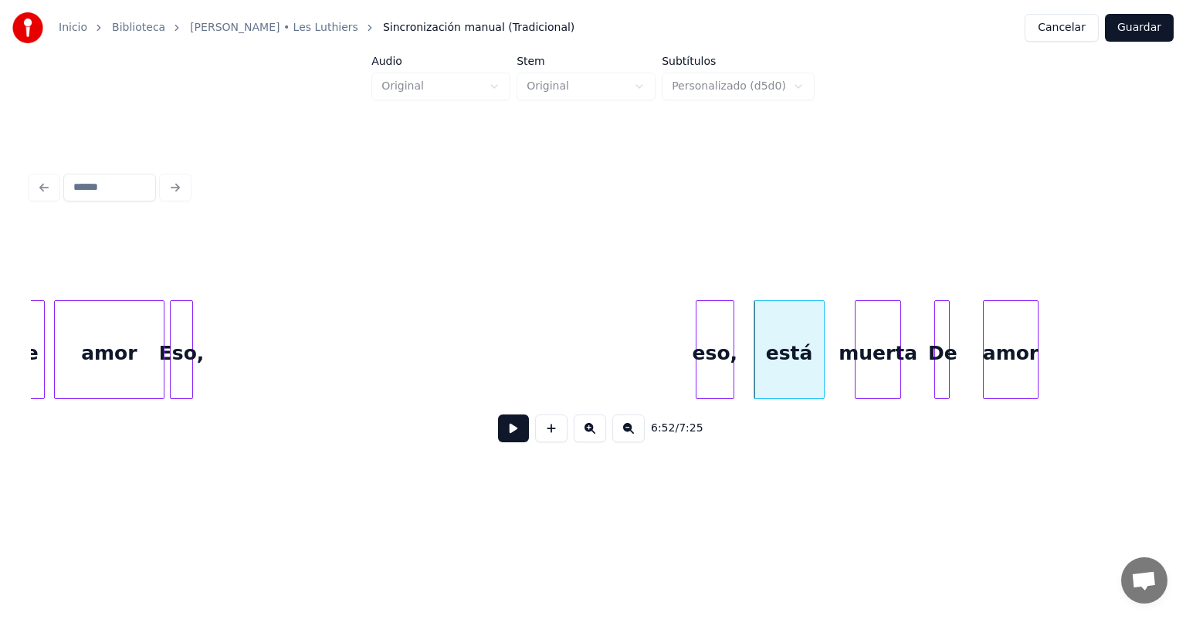
click at [712, 364] on div "eso," at bounding box center [714, 353] width 37 height 105
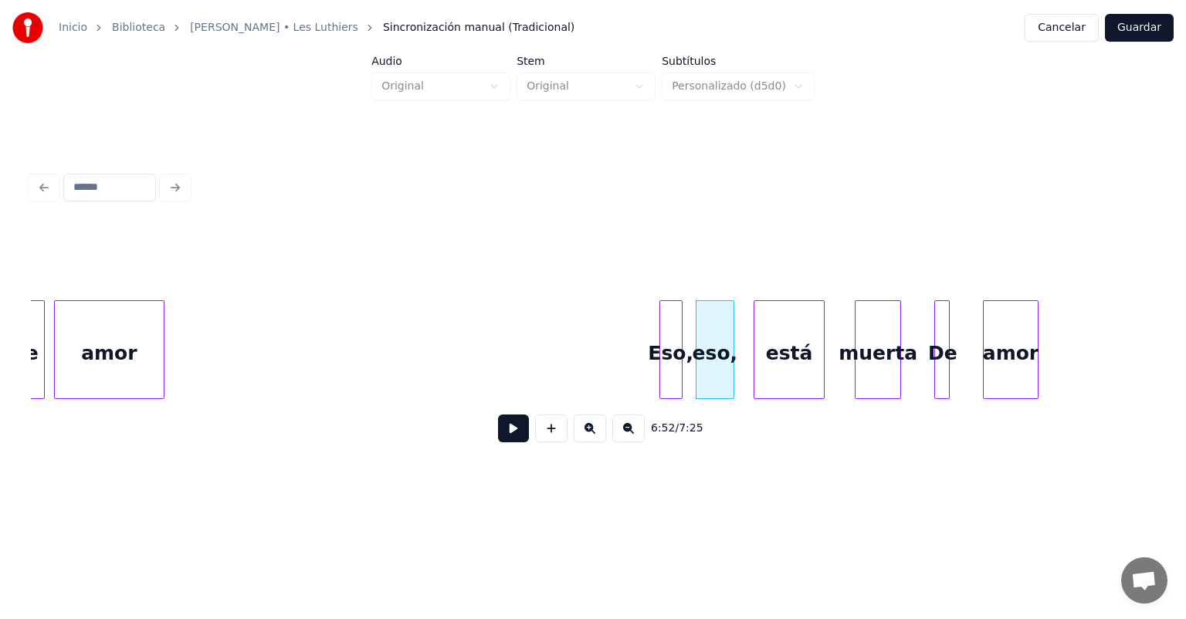
click at [672, 384] on div "Eso," at bounding box center [671, 353] width 22 height 105
click at [153, 374] on div "amor" at bounding box center [109, 353] width 109 height 105
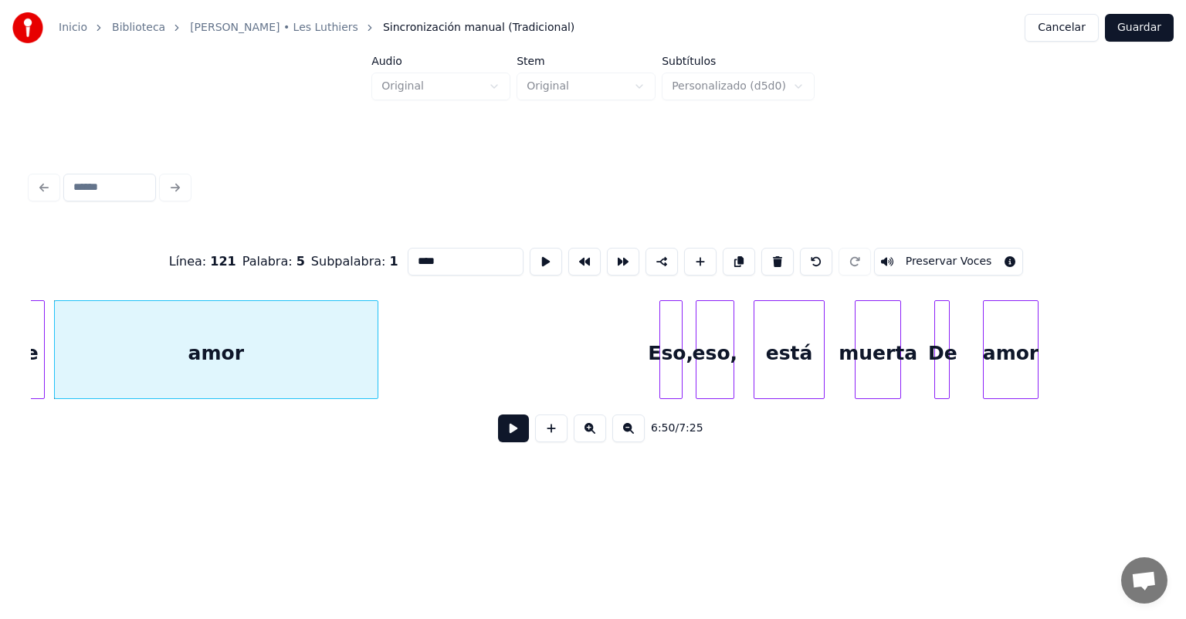
click at [498, 432] on button at bounding box center [513, 429] width 31 height 28
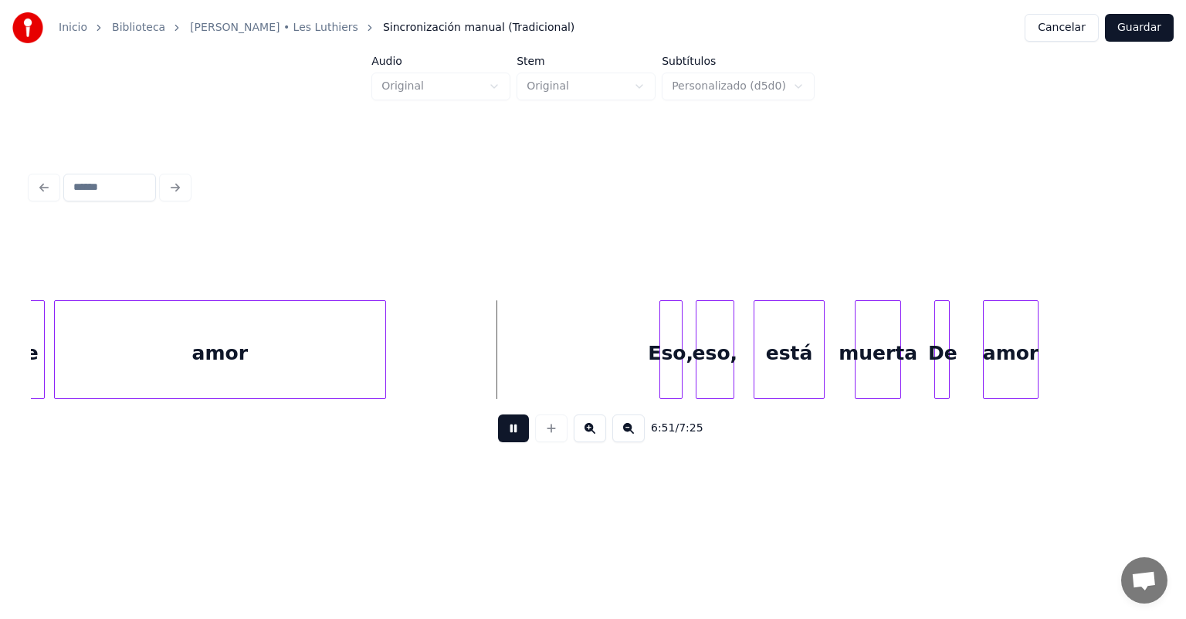
click at [374, 377] on div "amor" at bounding box center [220, 353] width 330 height 105
click at [384, 374] on div "amor" at bounding box center [222, 353] width 334 height 105
click at [389, 375] on div "amor" at bounding box center [223, 353] width 337 height 105
click at [499, 442] on button at bounding box center [513, 429] width 31 height 28
click at [419, 353] on div "Eso," at bounding box center [419, 353] width 22 height 105
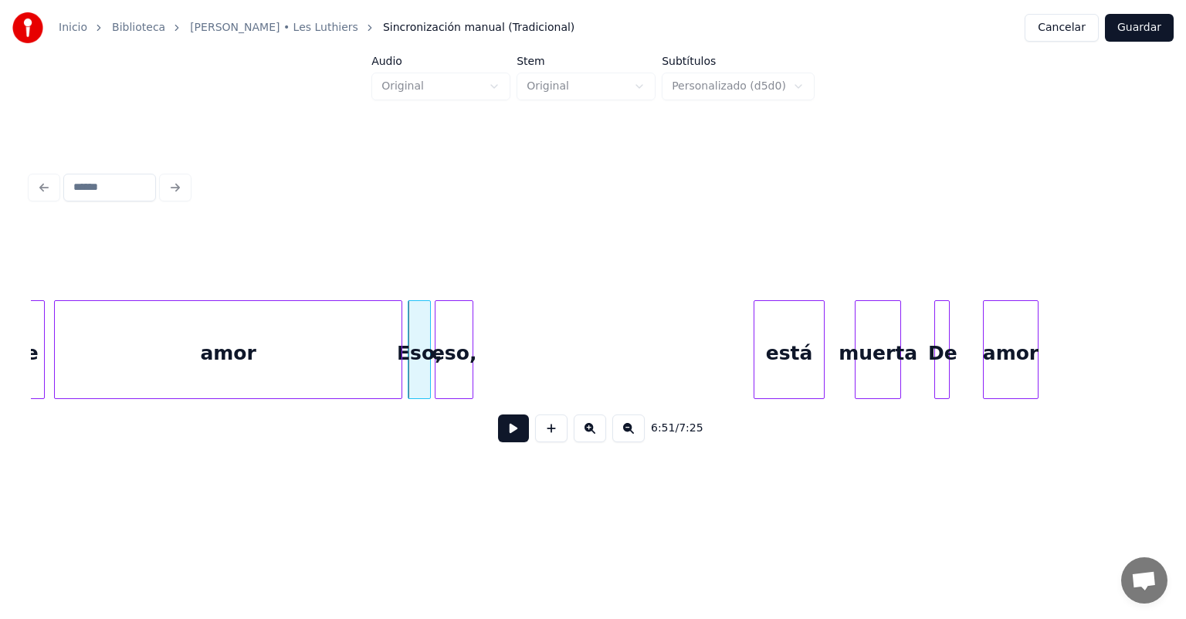
click at [454, 346] on div "eso," at bounding box center [453, 353] width 37 height 105
click at [454, 353] on div at bounding box center [453, 349] width 5 height 97
click at [359, 352] on div "amor" at bounding box center [228, 353] width 347 height 105
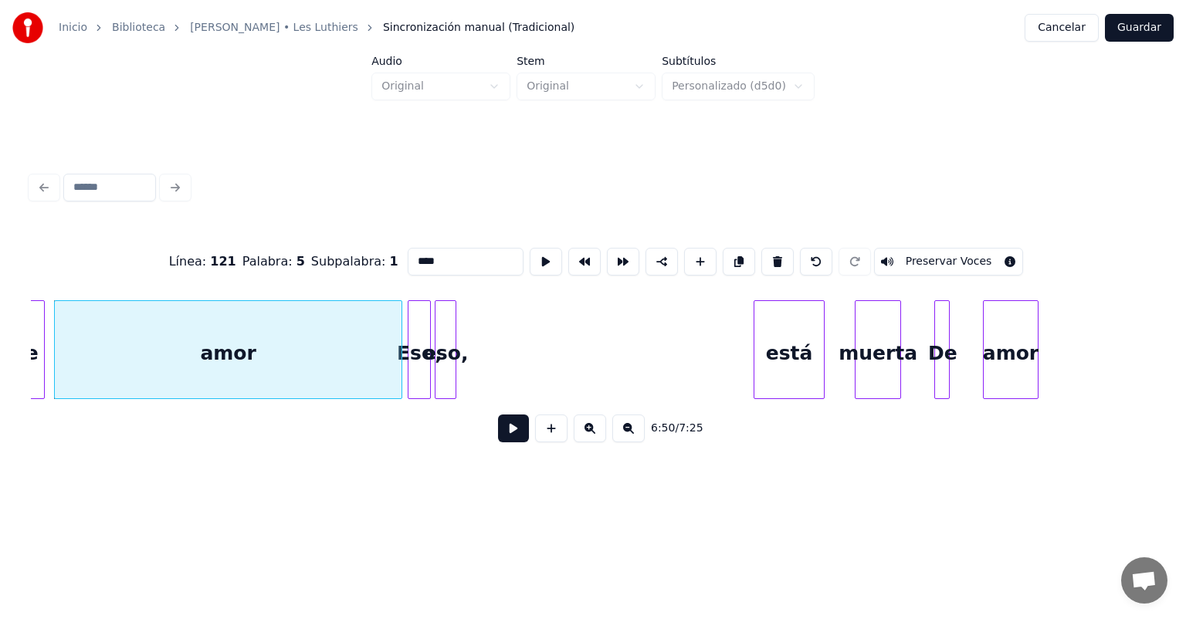
click at [510, 442] on button at bounding box center [513, 429] width 31 height 28
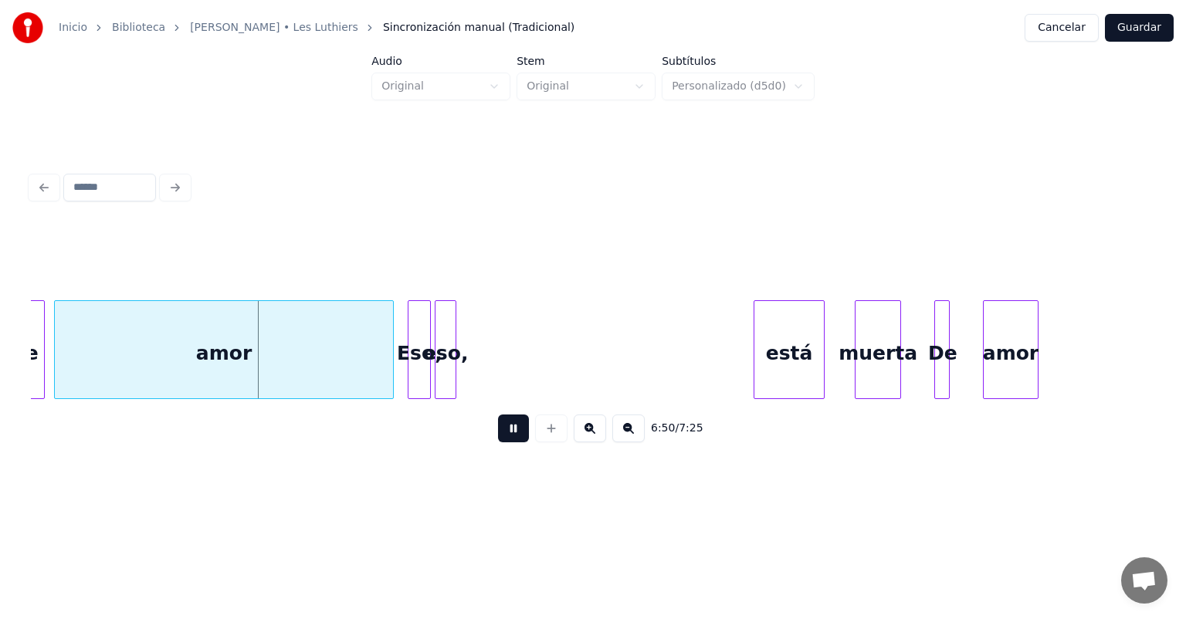
click at [390, 368] on div at bounding box center [390, 349] width 5 height 97
click at [411, 370] on div "Eso," at bounding box center [419, 353] width 22 height 105
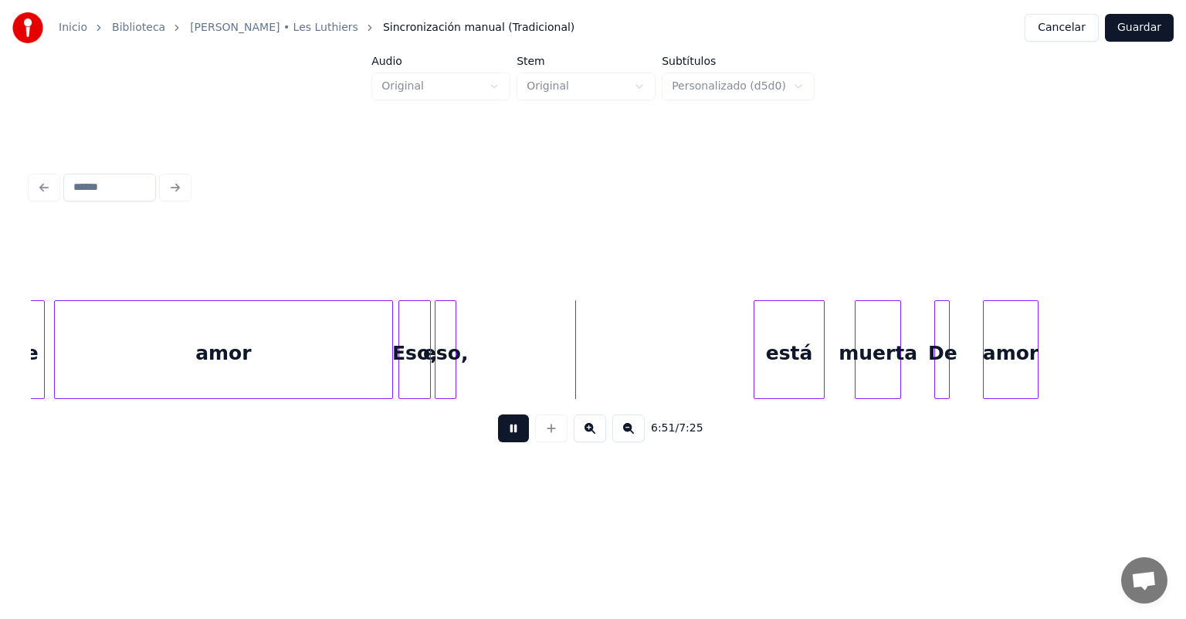
click at [401, 373] on div at bounding box center [401, 349] width 5 height 97
click at [400, 373] on div at bounding box center [398, 349] width 5 height 97
click at [436, 375] on div "eso," at bounding box center [444, 353] width 24 height 105
click at [431, 377] on div at bounding box center [431, 349] width 5 height 97
click at [498, 438] on button at bounding box center [513, 429] width 31 height 28
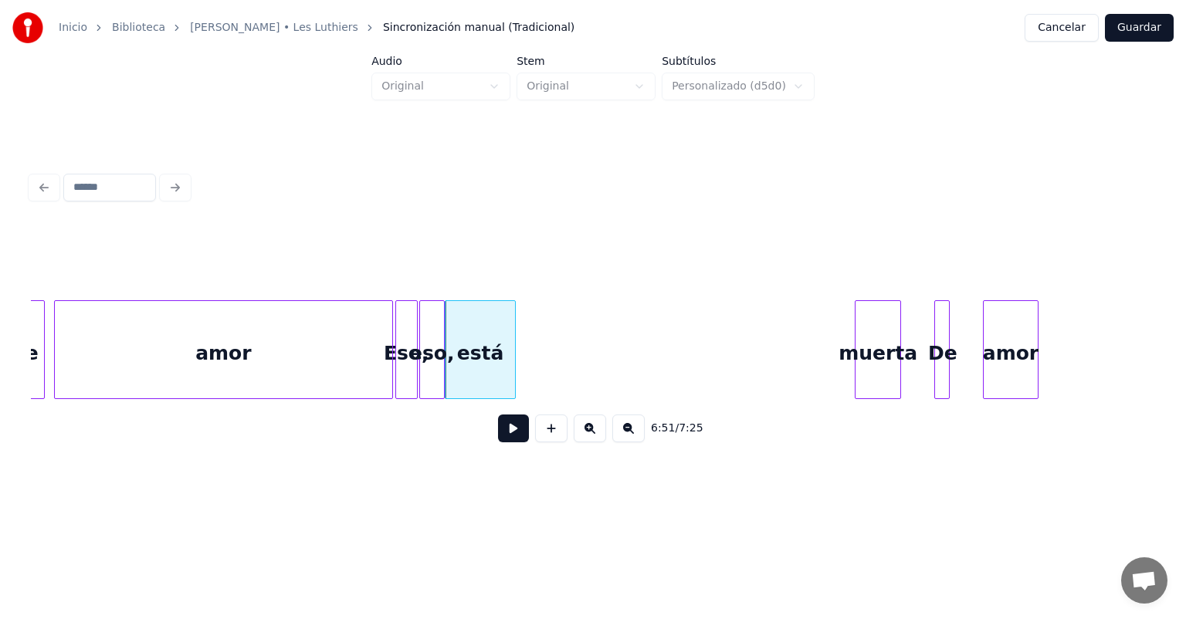
click at [498, 437] on button at bounding box center [513, 429] width 31 height 28
click at [465, 367] on div "está" at bounding box center [479, 353] width 69 height 105
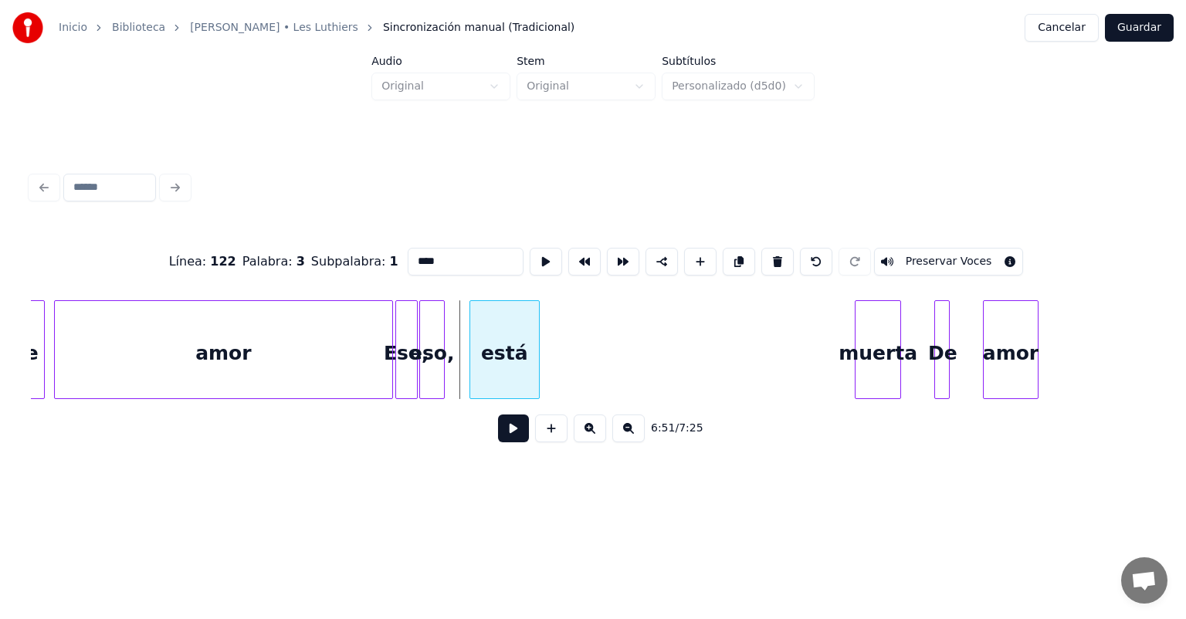
click at [480, 389] on div "está" at bounding box center [504, 353] width 69 height 105
click at [499, 438] on button at bounding box center [513, 429] width 31 height 28
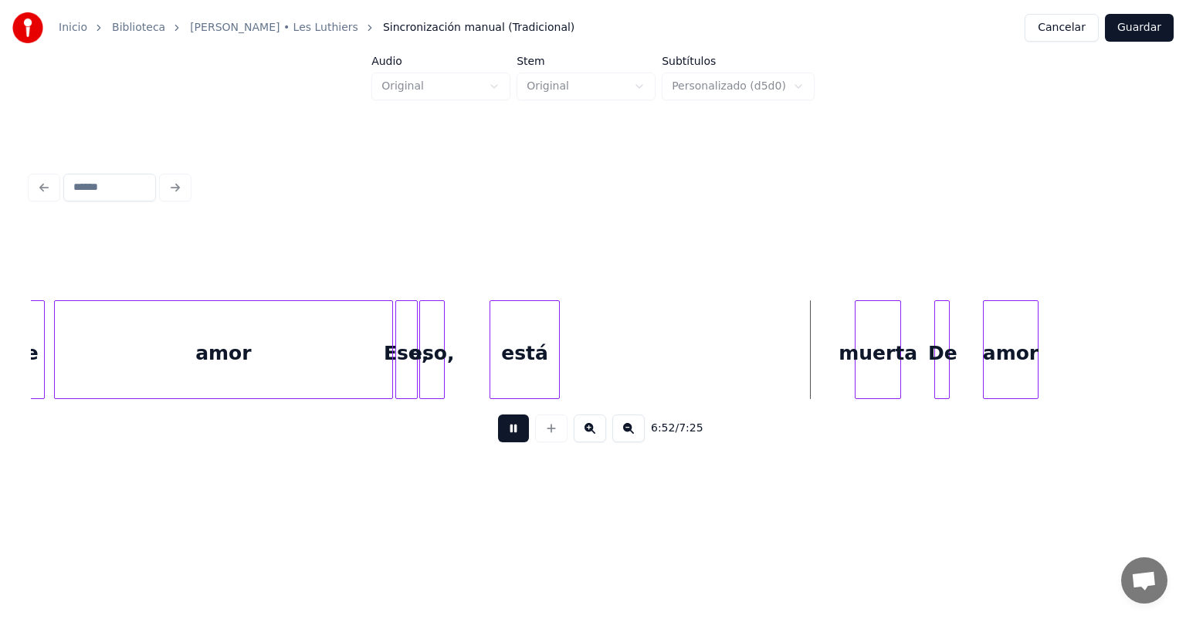
click at [505, 437] on button at bounding box center [513, 429] width 31 height 28
click at [498, 434] on button at bounding box center [513, 429] width 31 height 28
click at [419, 363] on div "Eso," at bounding box center [420, 353] width 49 height 105
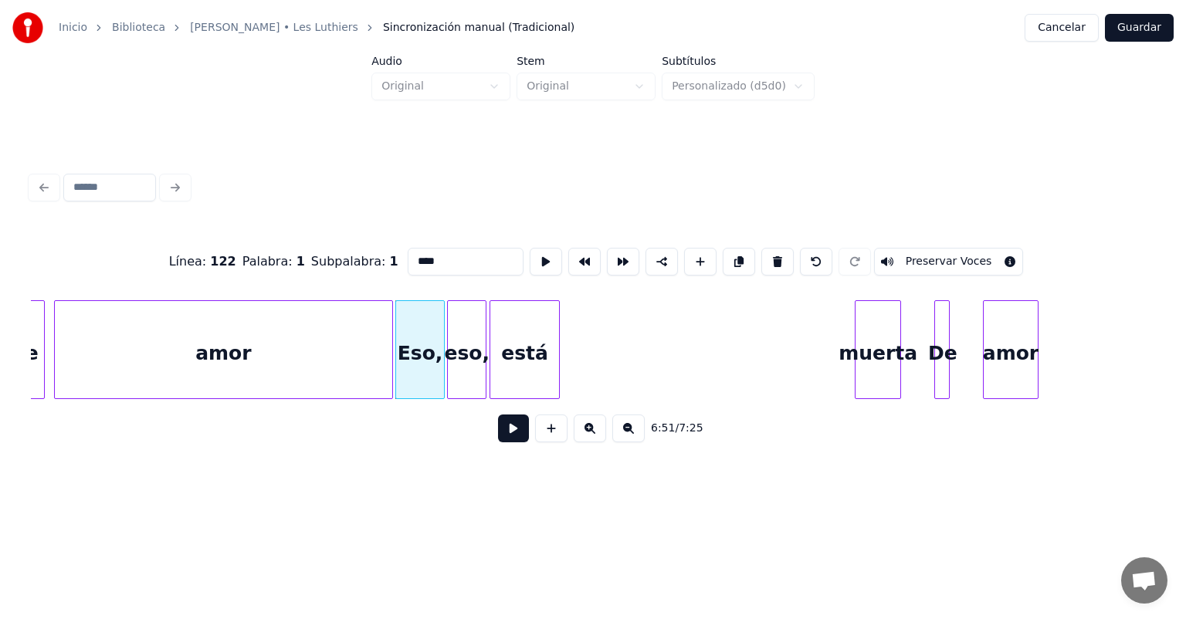
click at [417, 375] on div "Eso," at bounding box center [420, 353] width 49 height 105
click at [498, 440] on button at bounding box center [513, 429] width 31 height 28
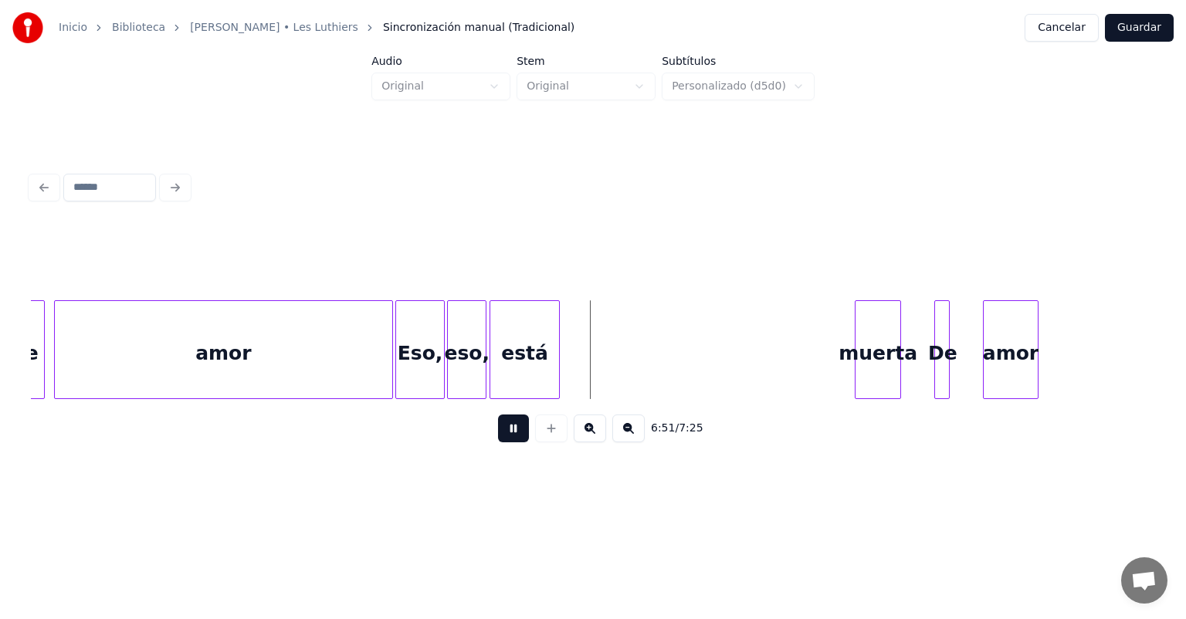
click at [500, 442] on button at bounding box center [513, 429] width 31 height 28
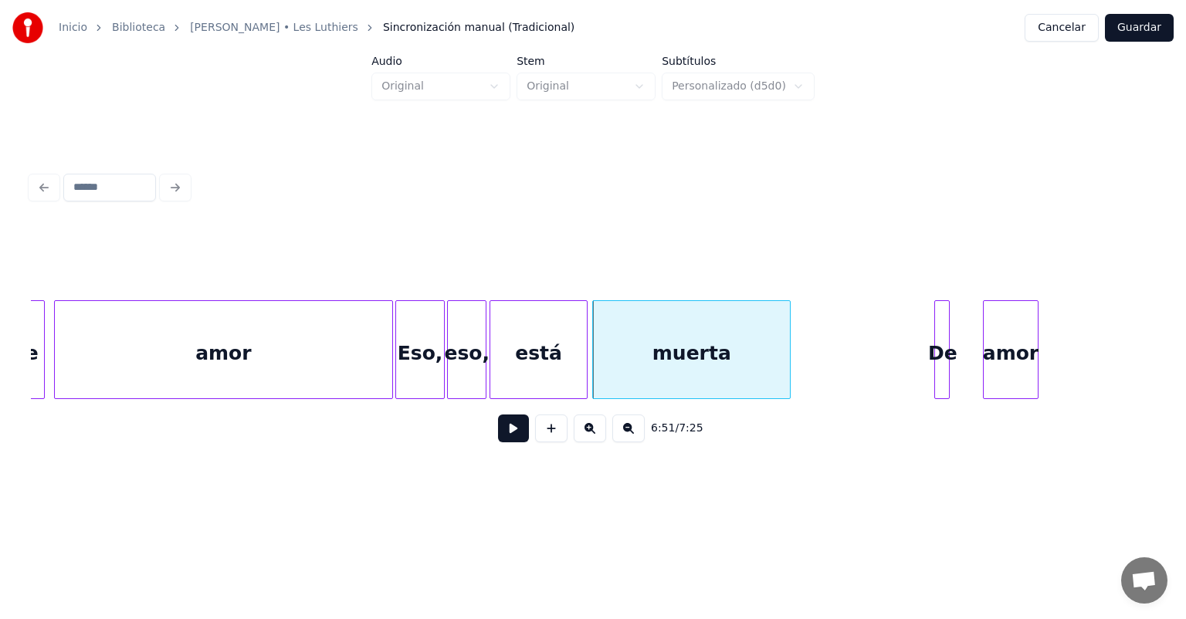
click at [498, 437] on button at bounding box center [513, 429] width 31 height 28
click at [498, 438] on button at bounding box center [513, 429] width 31 height 28
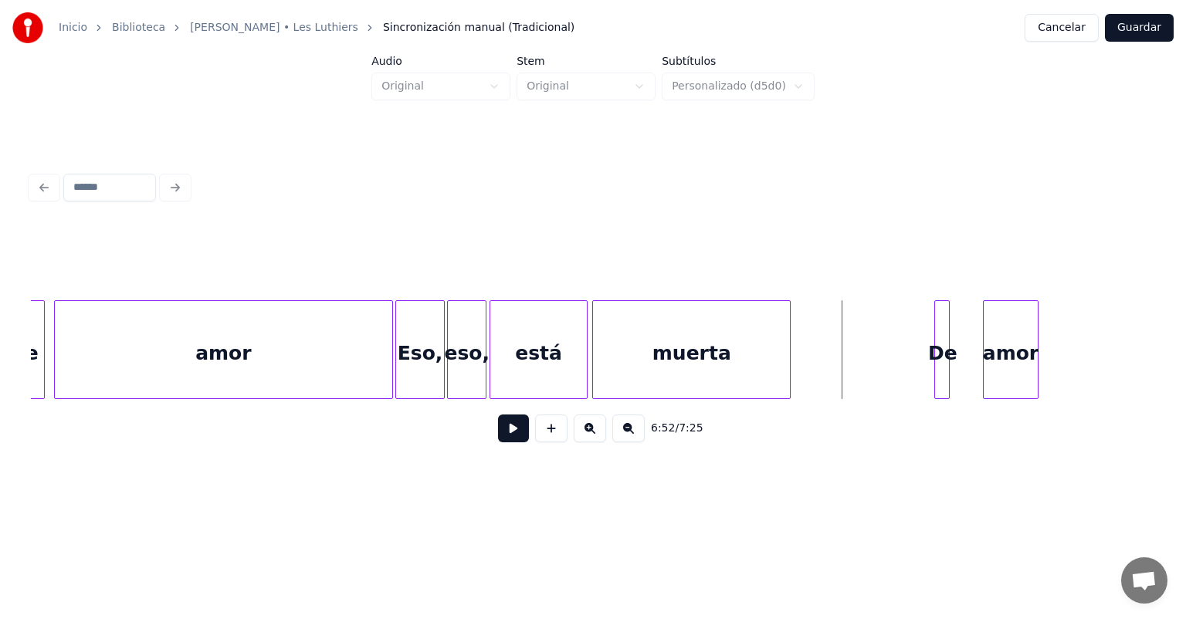
click at [278, 360] on div "amor" at bounding box center [223, 353] width 337 height 105
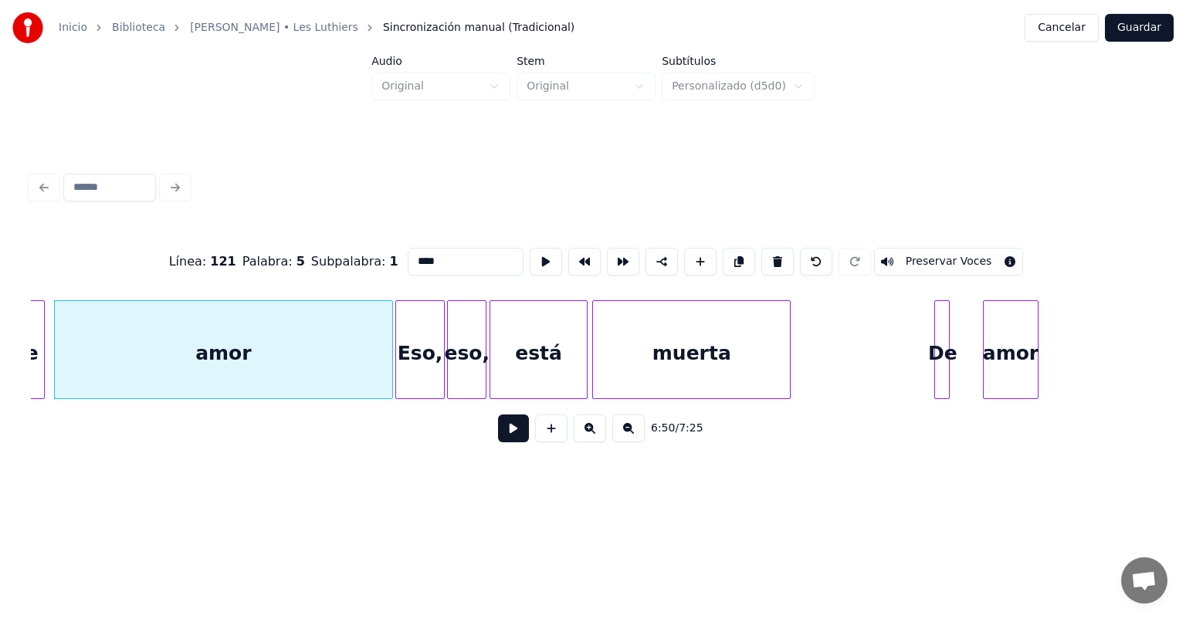
click at [498, 440] on button at bounding box center [513, 429] width 31 height 28
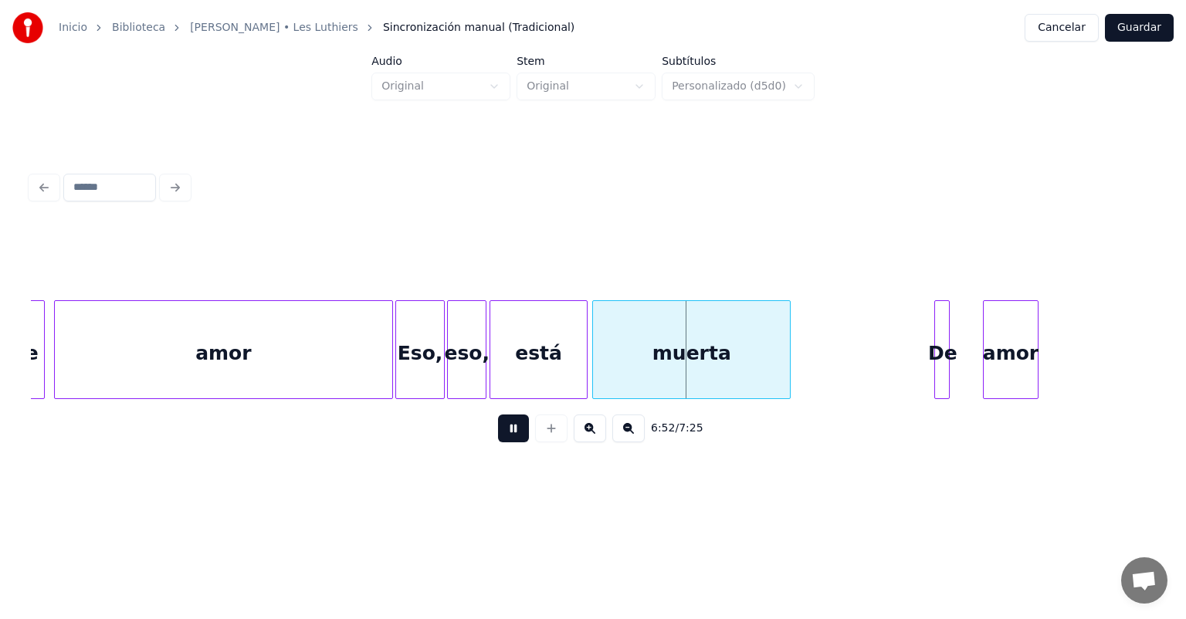
click at [498, 442] on button at bounding box center [513, 429] width 31 height 28
click at [738, 352] on div "muerta" at bounding box center [691, 353] width 197 height 105
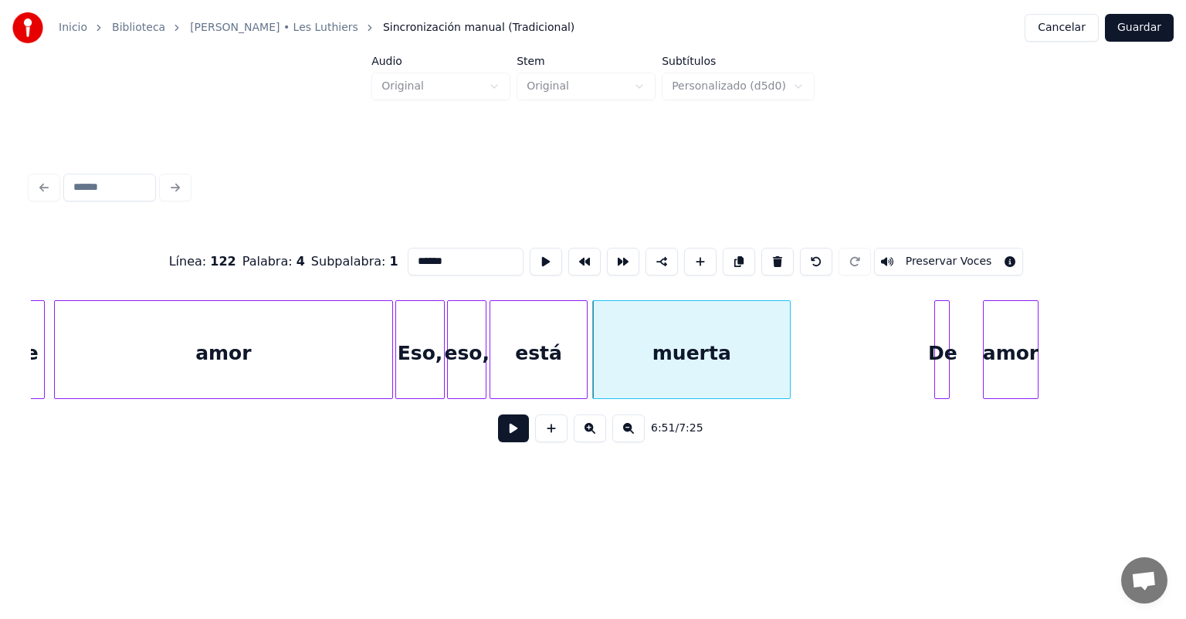
click at [498, 435] on button at bounding box center [513, 429] width 31 height 28
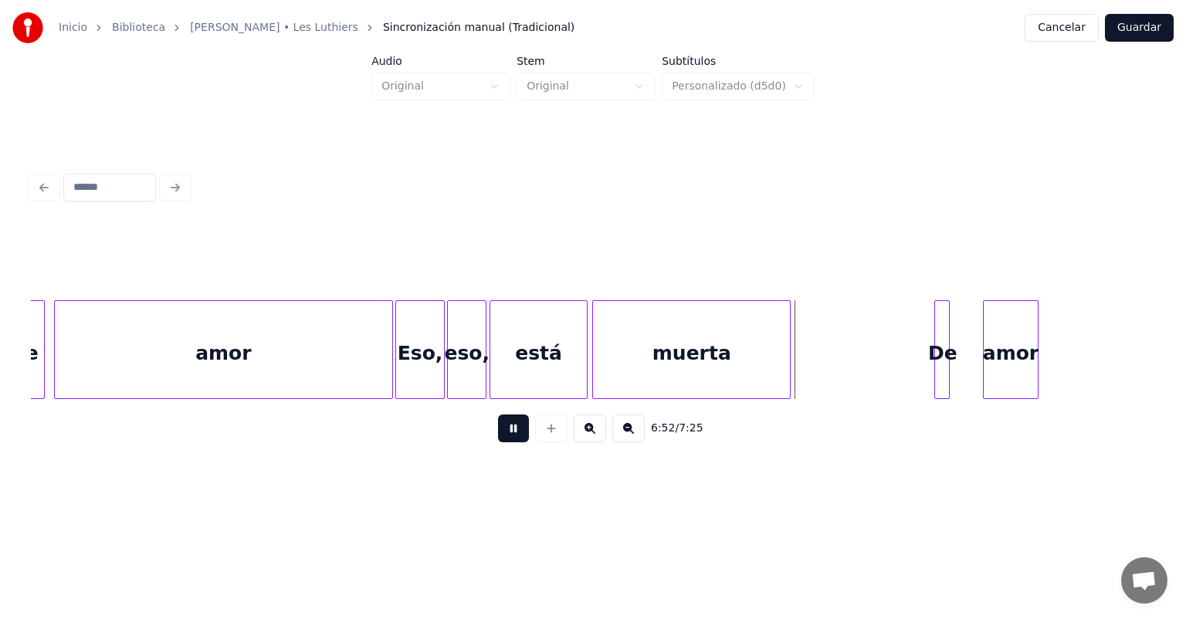
click at [498, 437] on button at bounding box center [513, 429] width 31 height 28
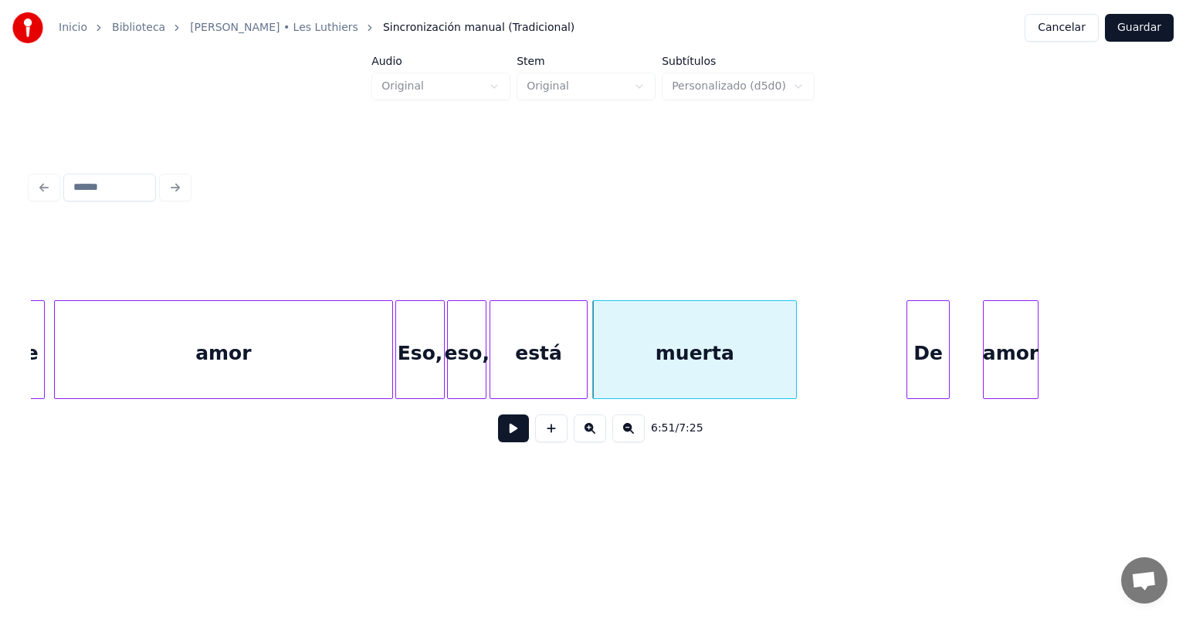
click at [907, 340] on div at bounding box center [909, 349] width 5 height 97
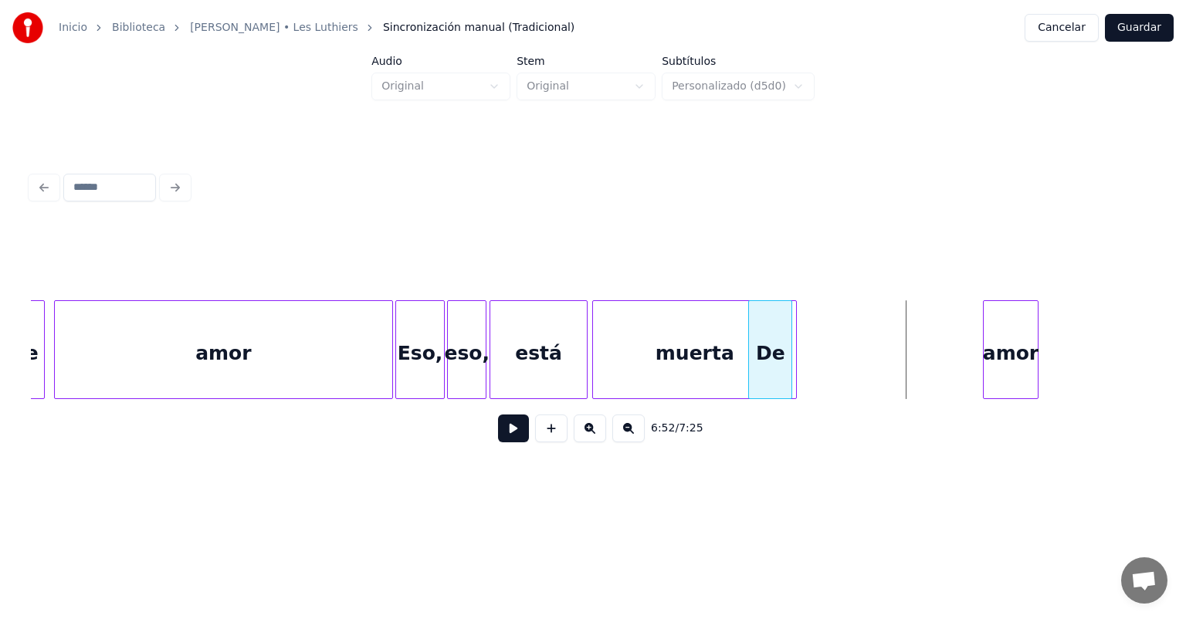
click at [770, 363] on div "De" at bounding box center [770, 353] width 42 height 105
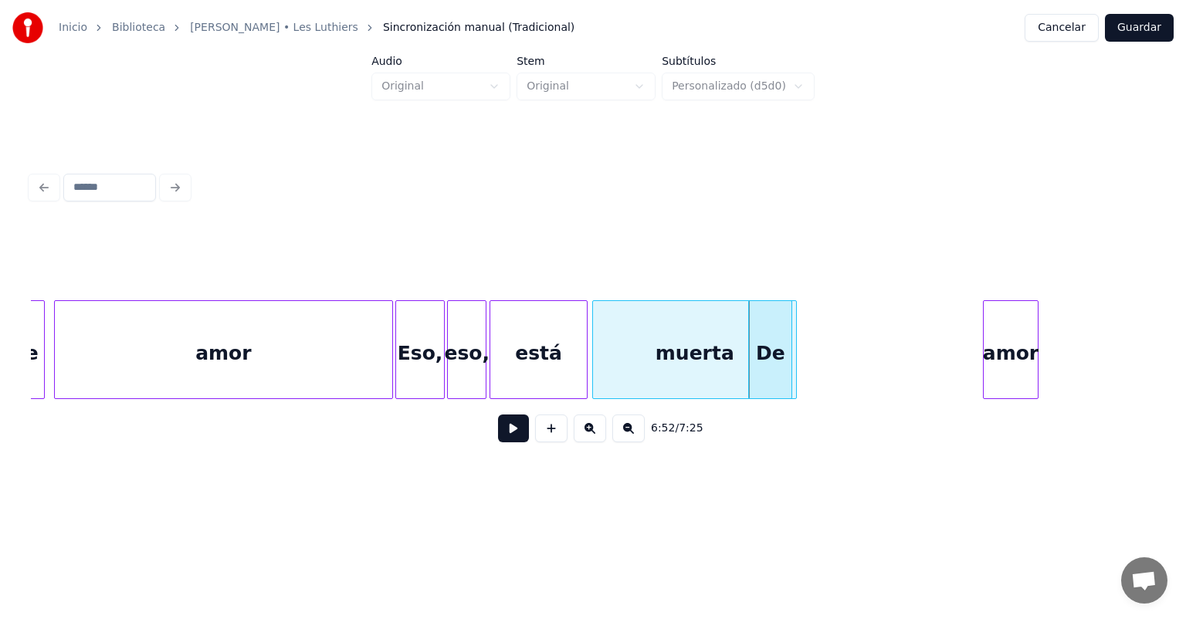
click at [498, 433] on button at bounding box center [513, 429] width 31 height 28
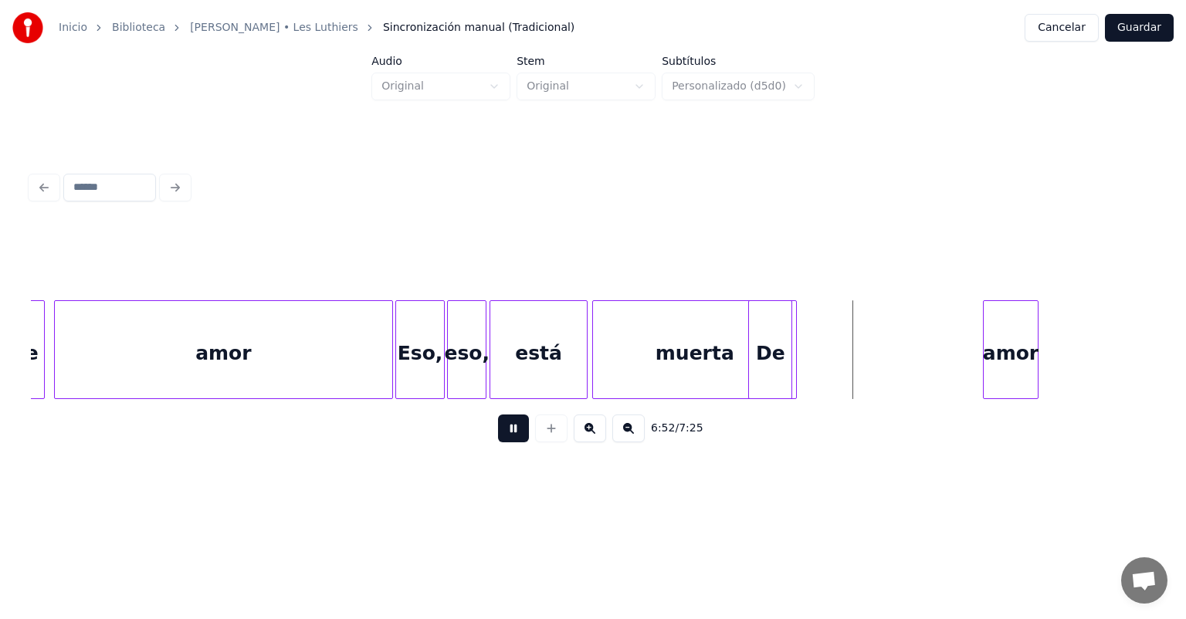
click at [498, 431] on button at bounding box center [513, 429] width 31 height 28
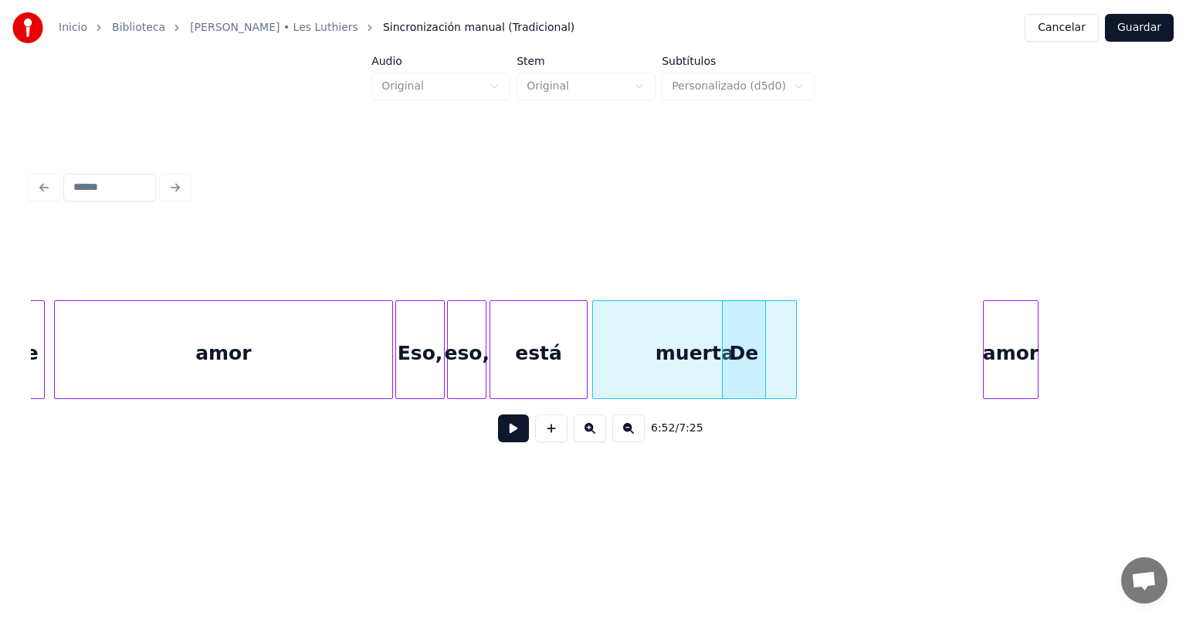
click at [498, 437] on button at bounding box center [513, 429] width 31 height 28
click at [498, 431] on button at bounding box center [513, 429] width 31 height 28
click at [498, 432] on button at bounding box center [513, 429] width 31 height 28
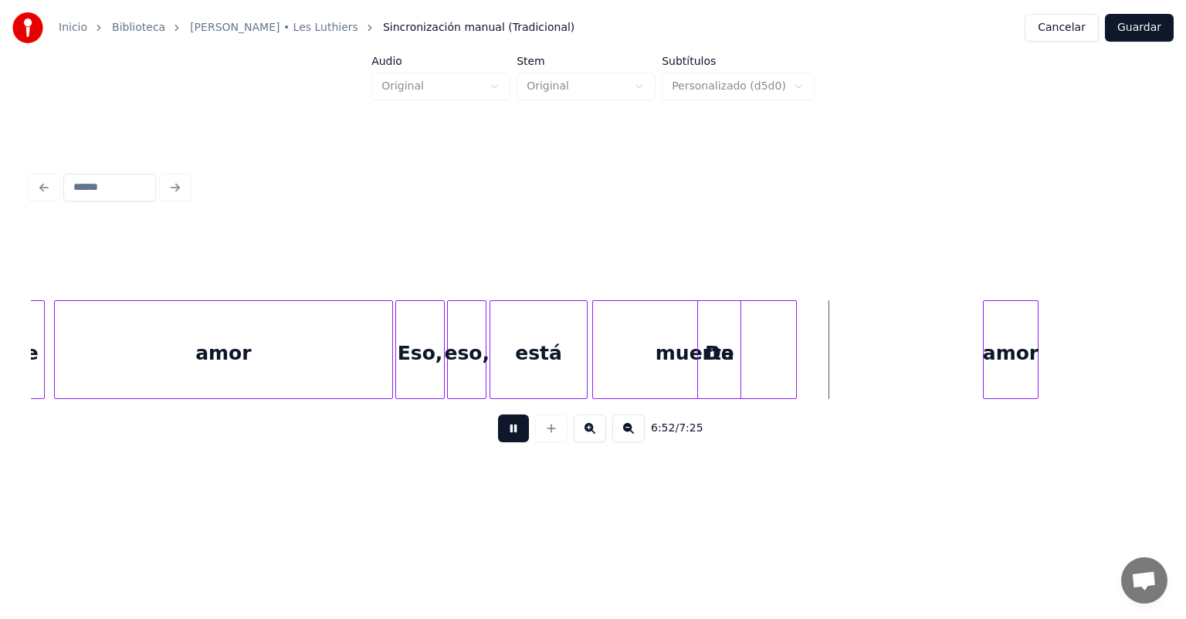
click at [498, 431] on button at bounding box center [513, 429] width 31 height 28
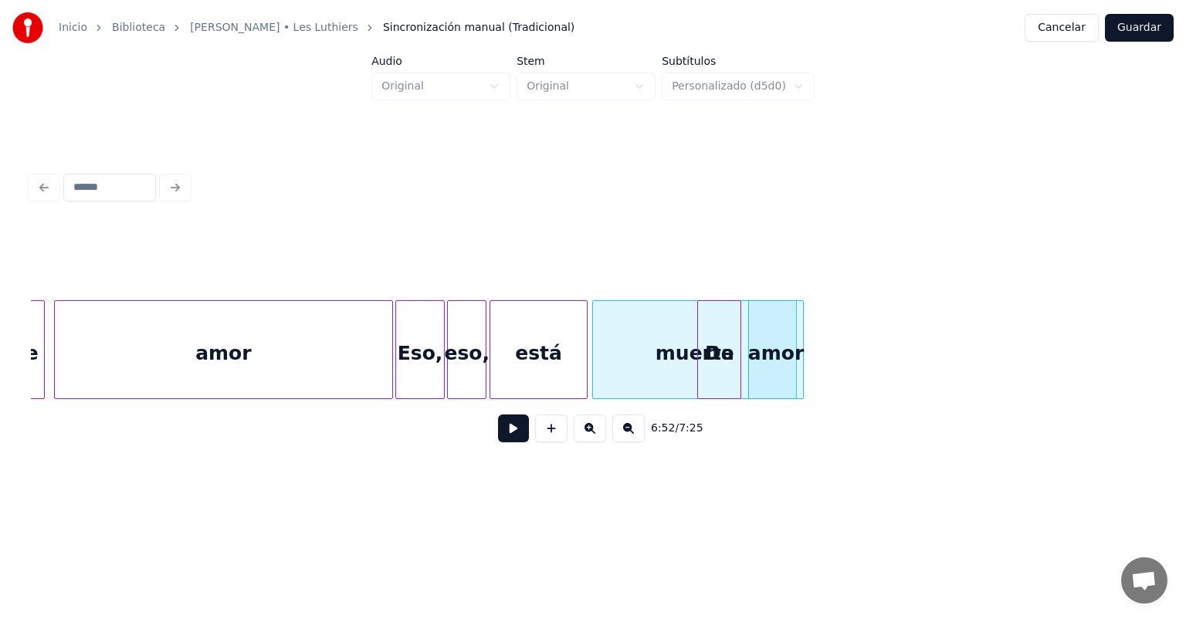
click at [498, 436] on button at bounding box center [513, 429] width 31 height 28
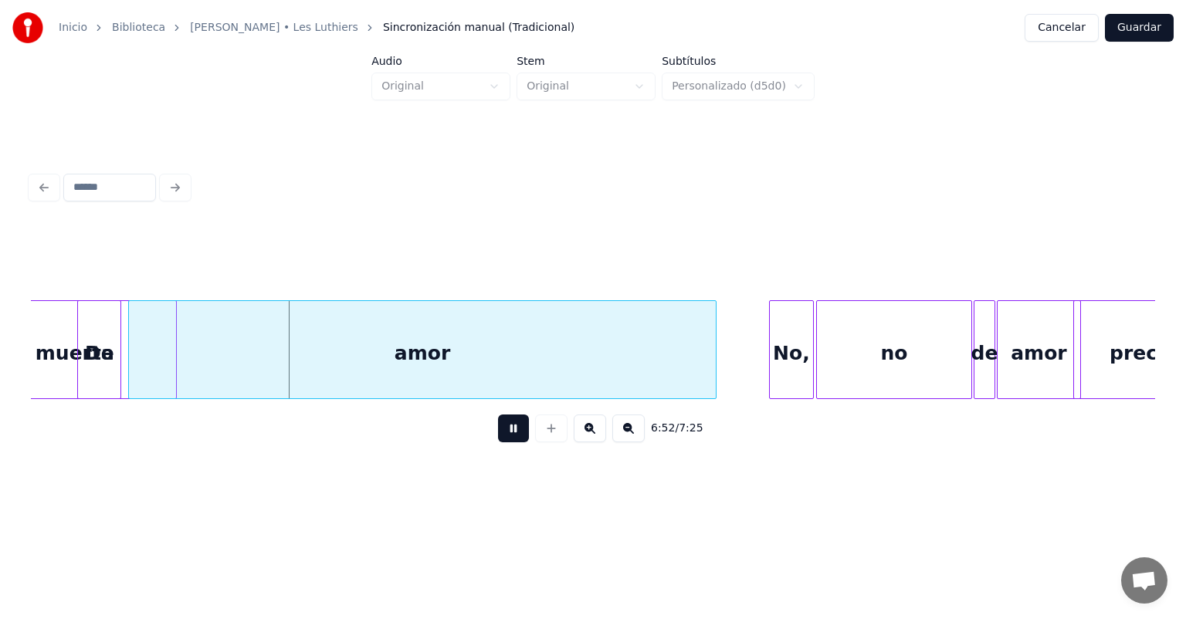
scroll to position [0, 158985]
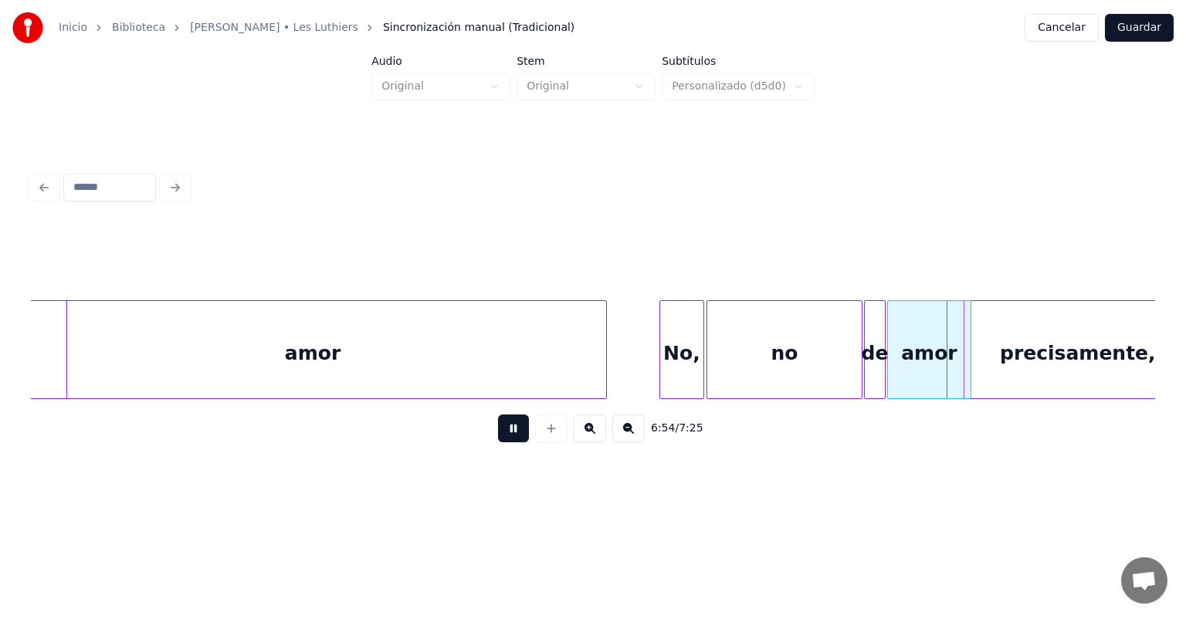
click at [520, 357] on div "amor" at bounding box center [312, 353] width 587 height 105
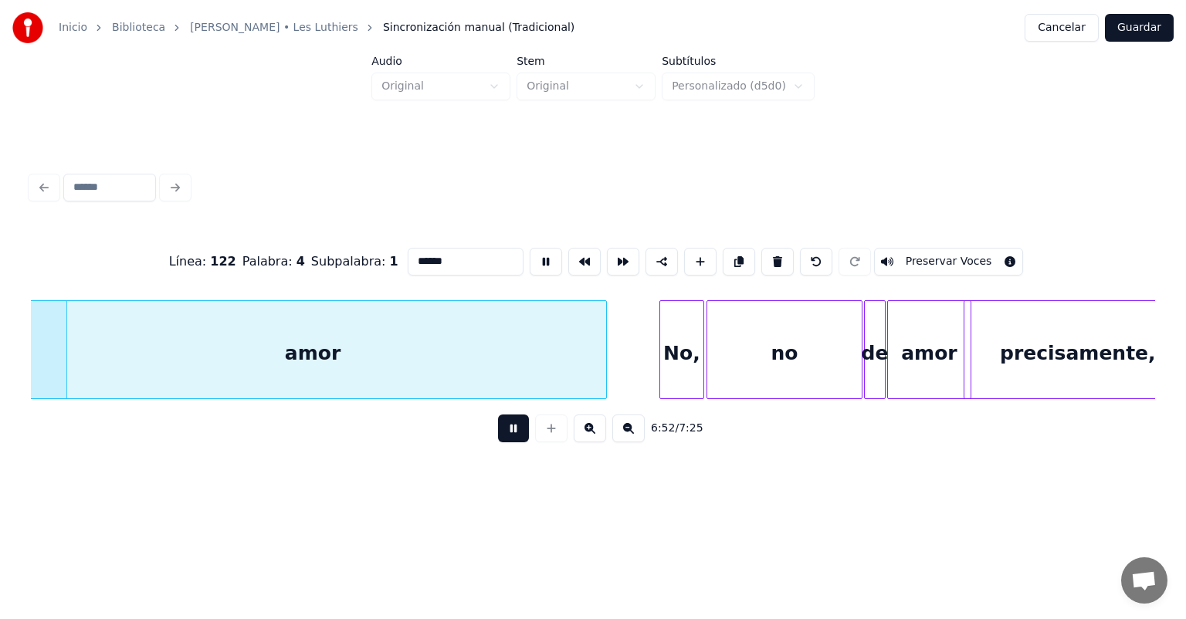
type input "****"
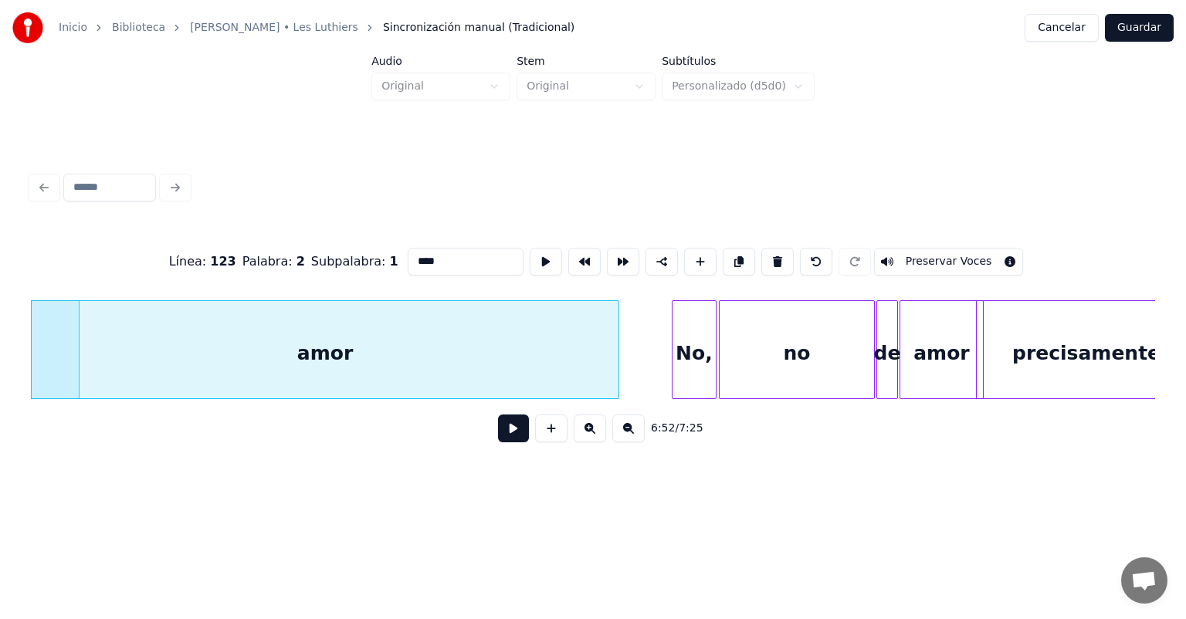
click at [507, 436] on button at bounding box center [513, 429] width 31 height 28
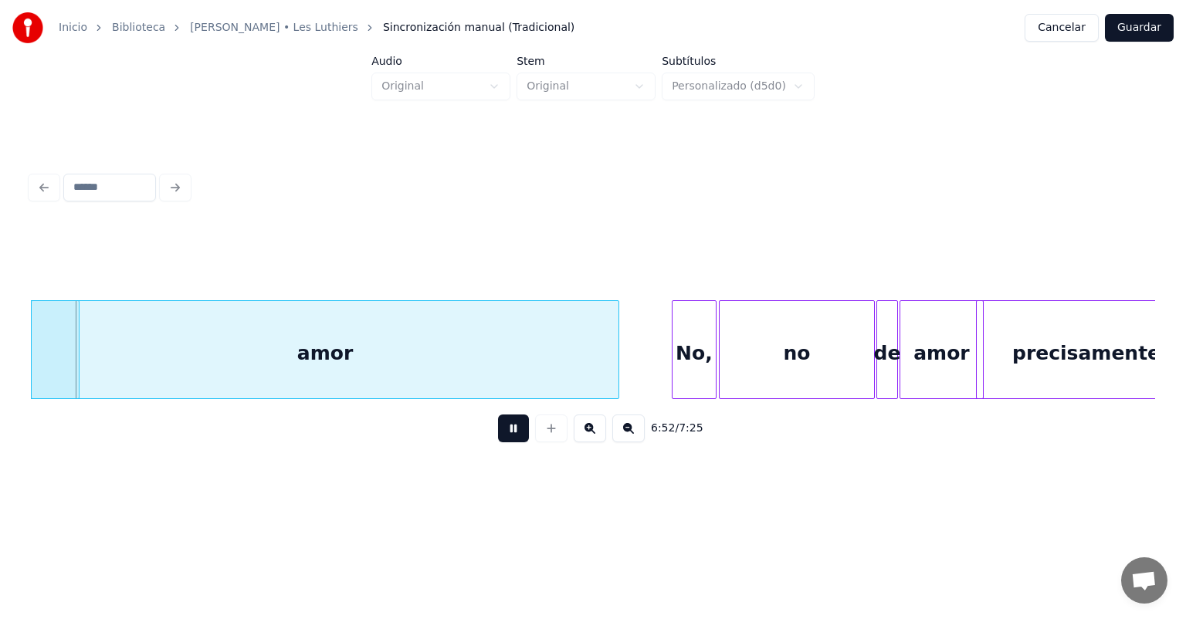
click at [507, 436] on button at bounding box center [513, 429] width 31 height 28
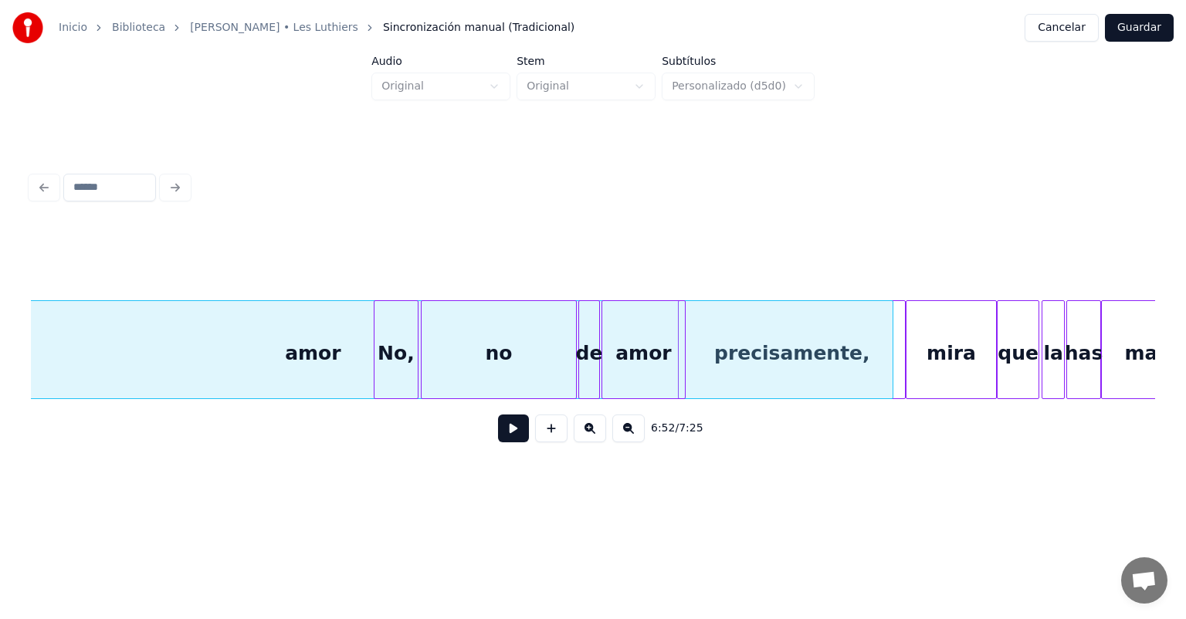
scroll to position [0, 159391]
click at [499, 439] on button at bounding box center [513, 429] width 31 height 28
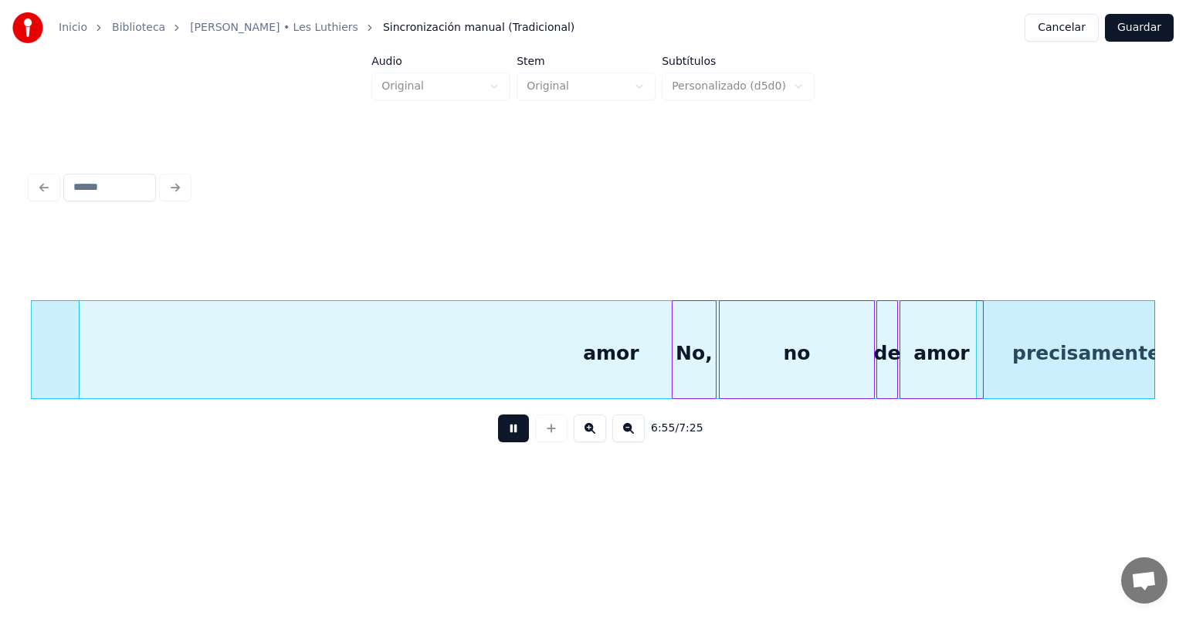
scroll to position [0, 160217]
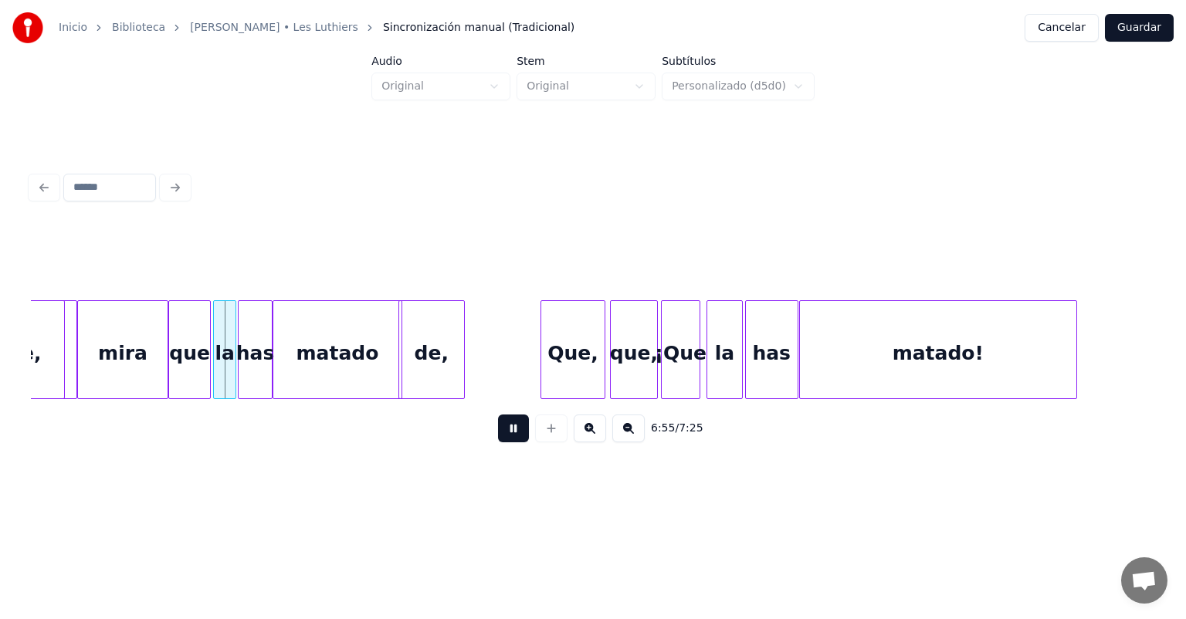
click at [499, 439] on button at bounding box center [513, 429] width 31 height 28
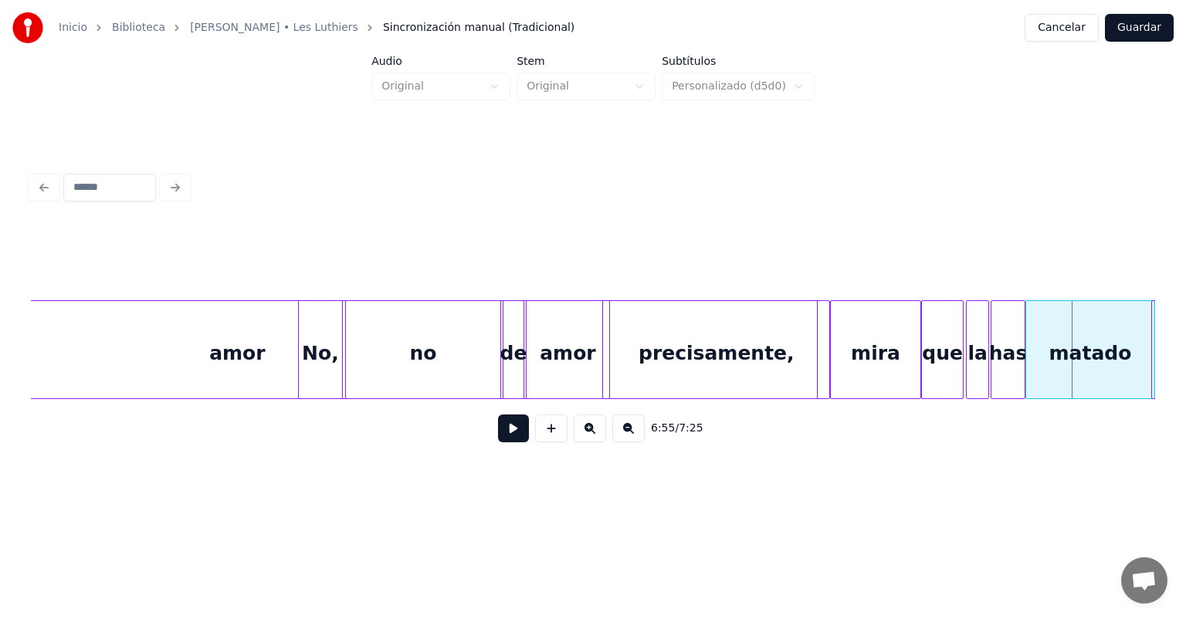
scroll to position [0, 159463]
click at [252, 357] on div "amor" at bounding box center [238, 353] width 1159 height 105
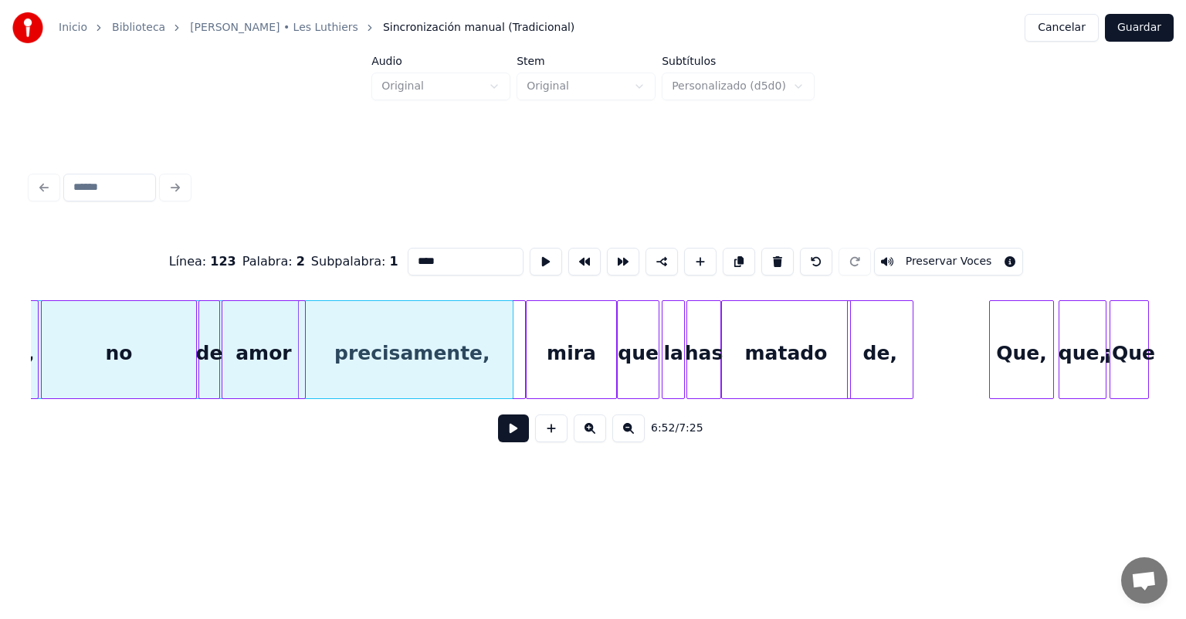
scroll to position [0, 159769]
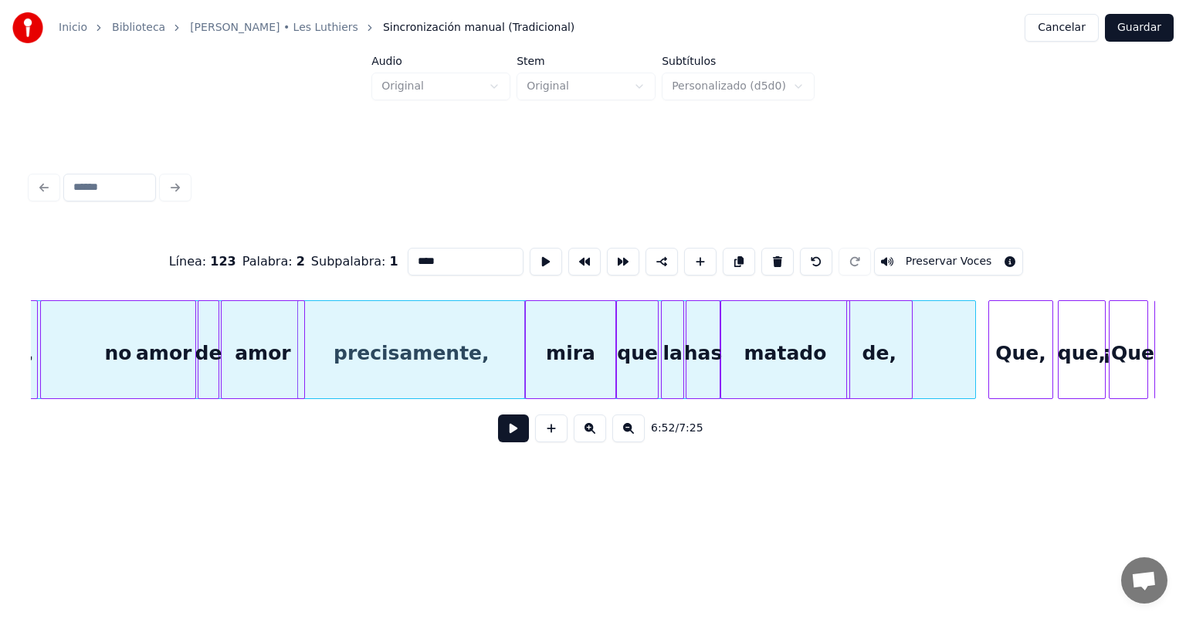
click at [973, 396] on div "precisamente, amor amor de no No, mira que la has matado de, Que, que, ¡Que la" at bounding box center [593, 349] width 1124 height 99
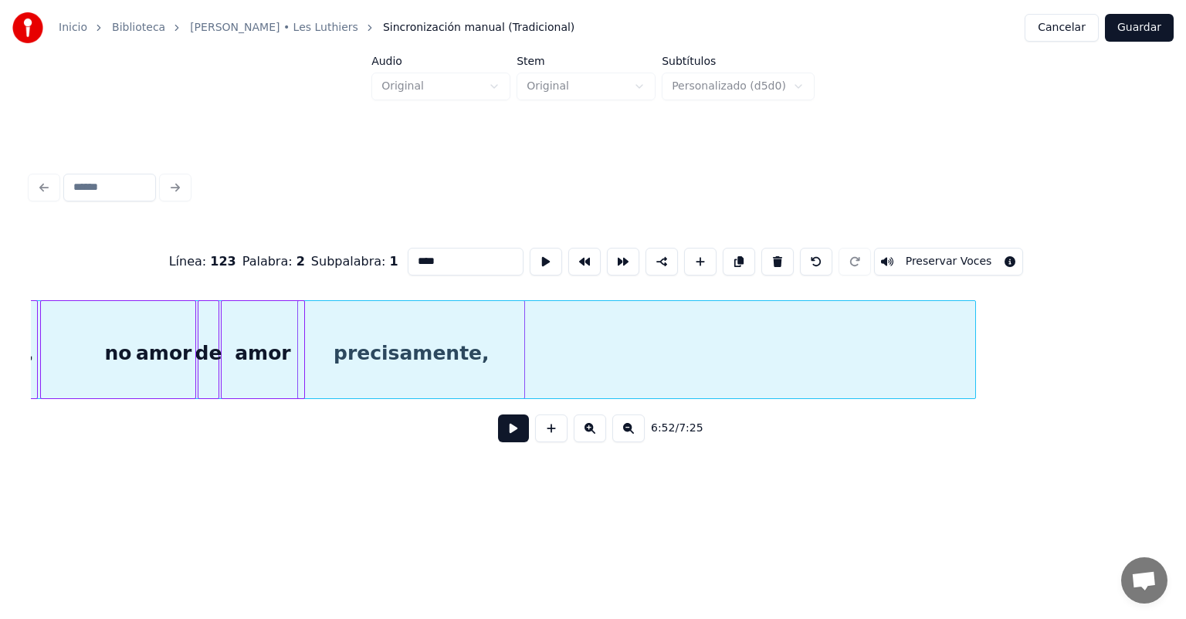
scroll to position [0, 159090]
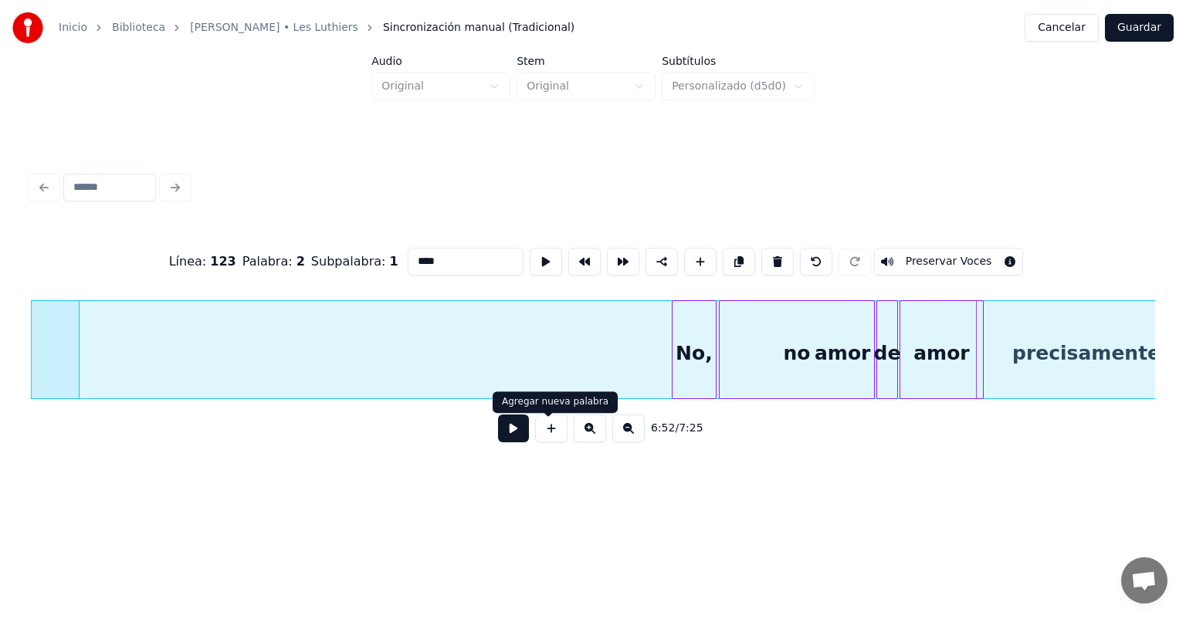
click at [499, 442] on button at bounding box center [513, 429] width 31 height 28
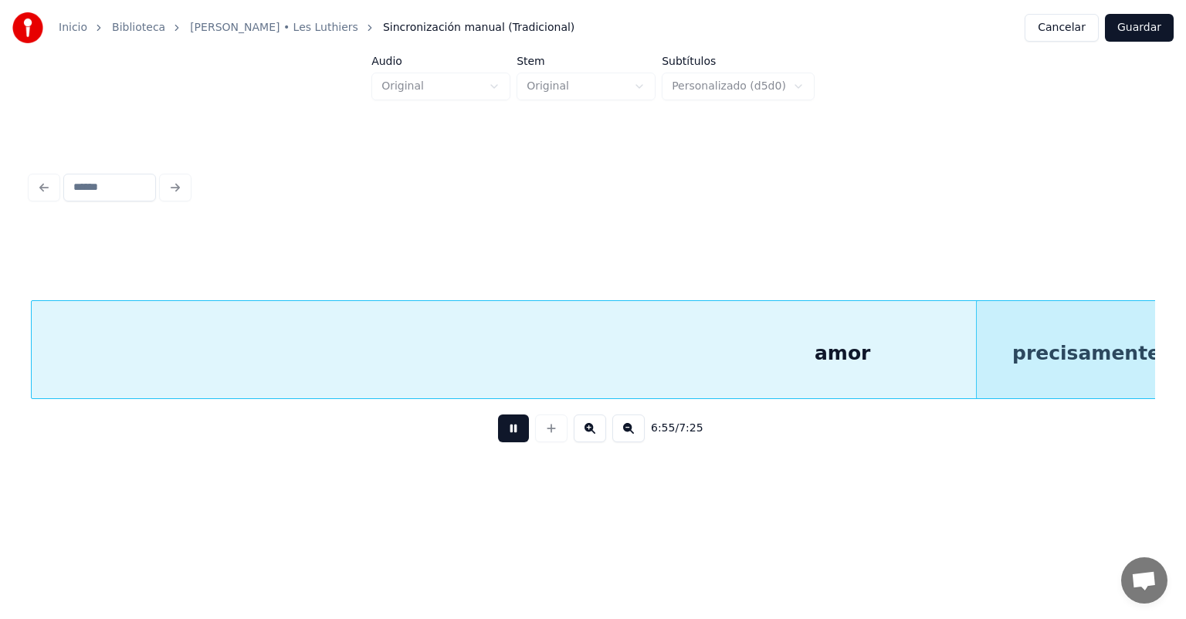
scroll to position [0, 160217]
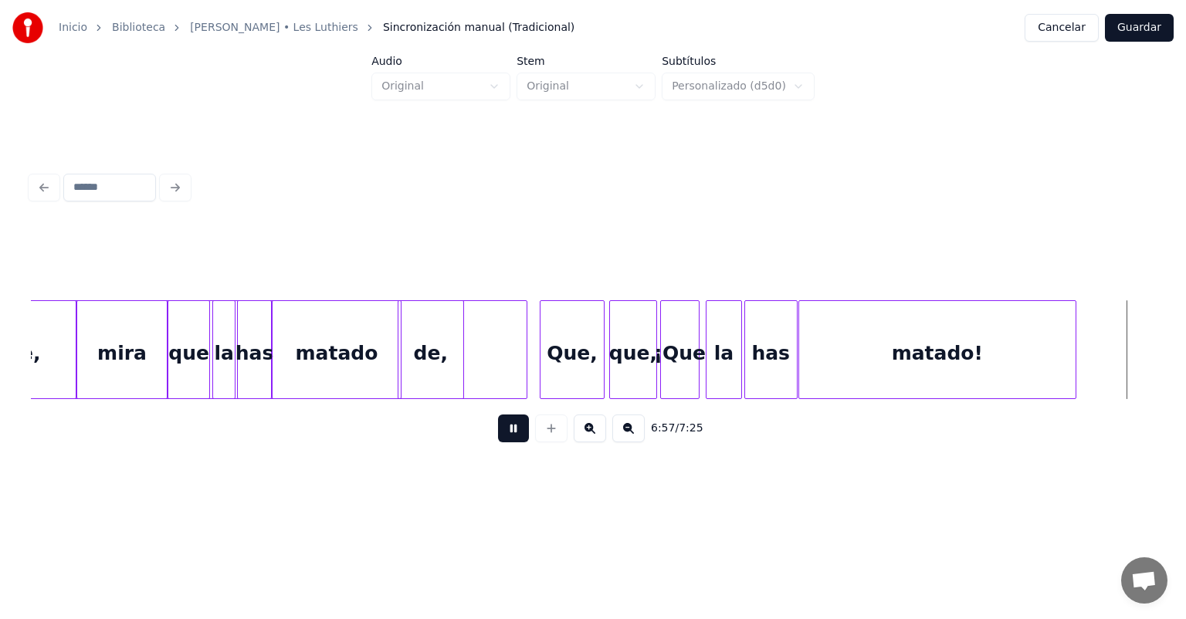
click at [499, 442] on button at bounding box center [513, 429] width 31 height 28
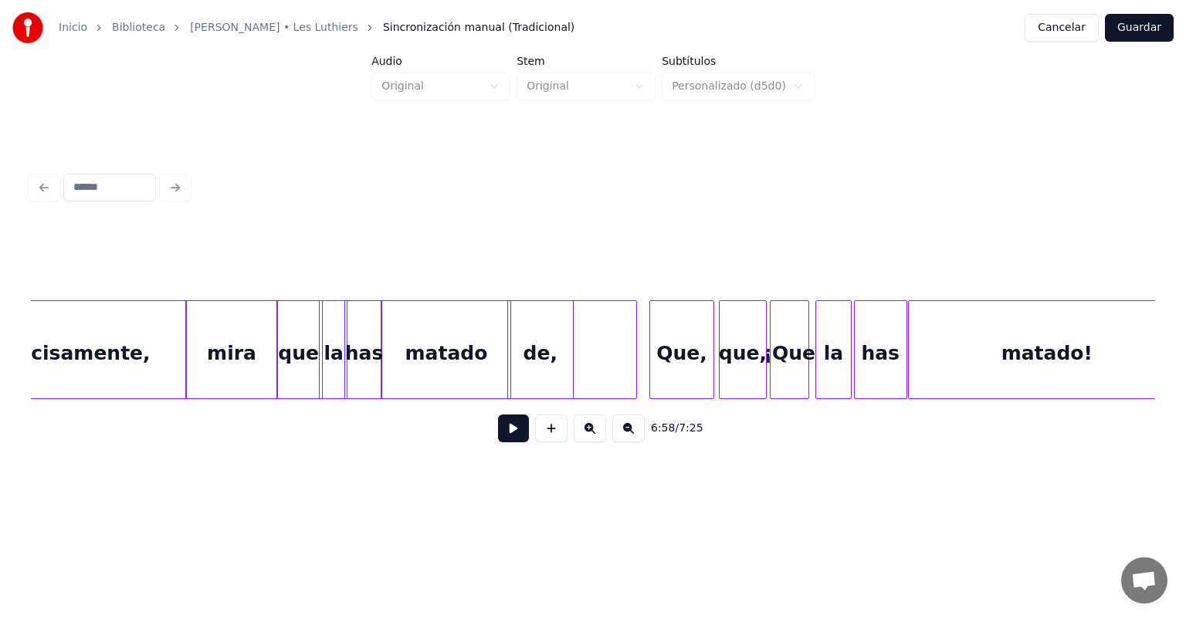
scroll to position [0, 160107]
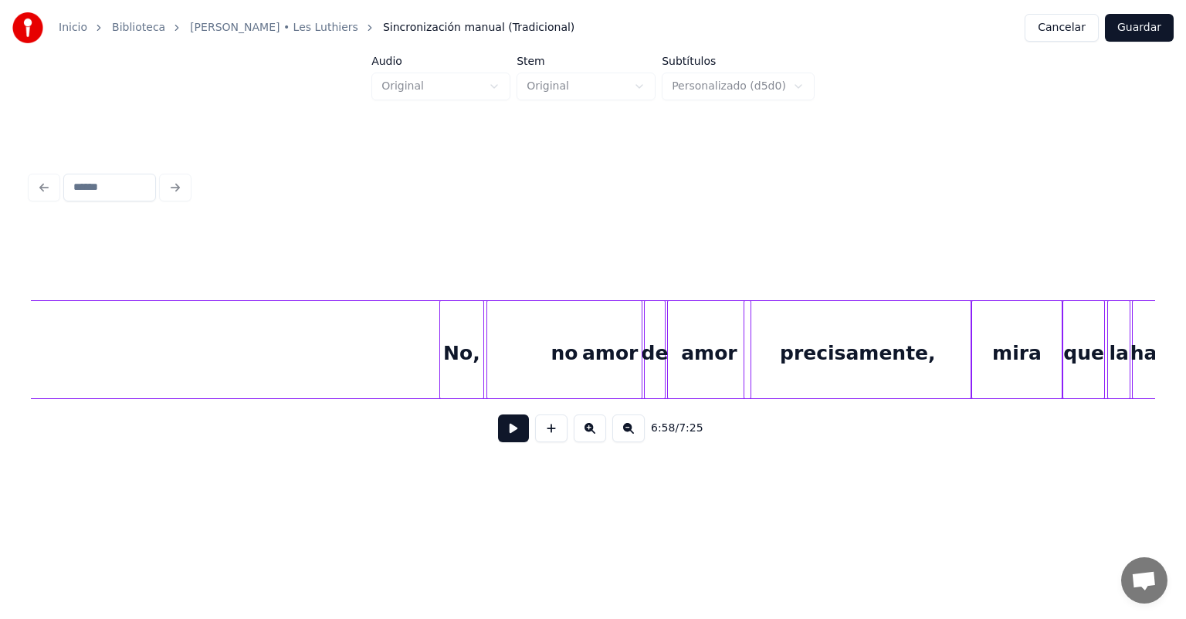
click at [207, 374] on div "amor" at bounding box center [610, 353] width 1622 height 105
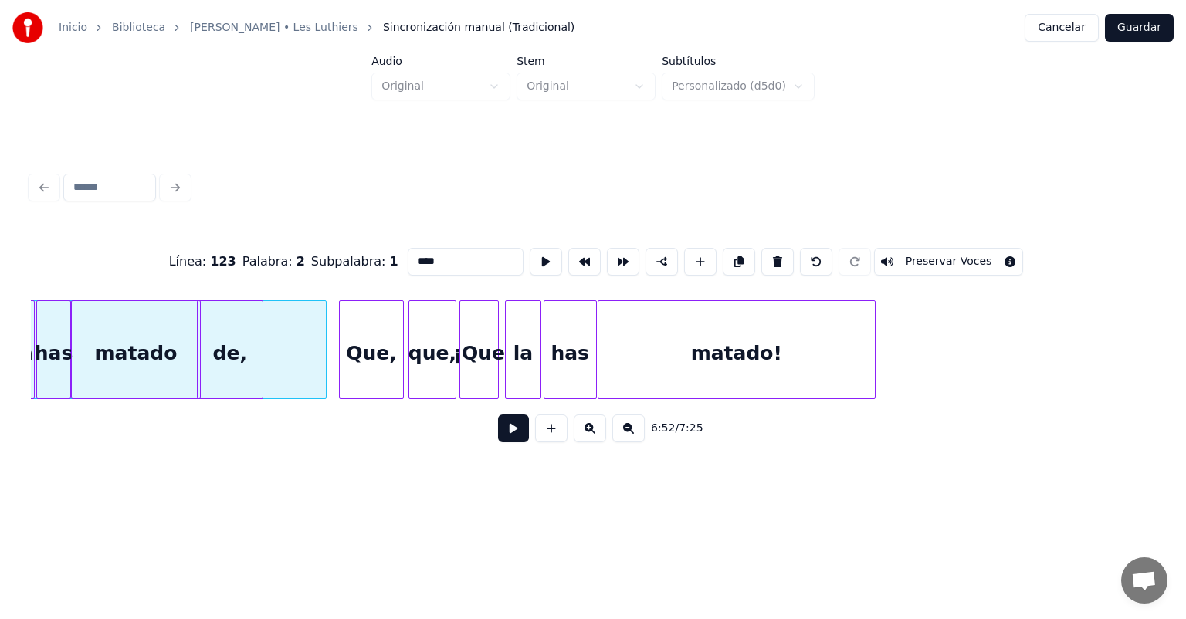
scroll to position [0, 160420]
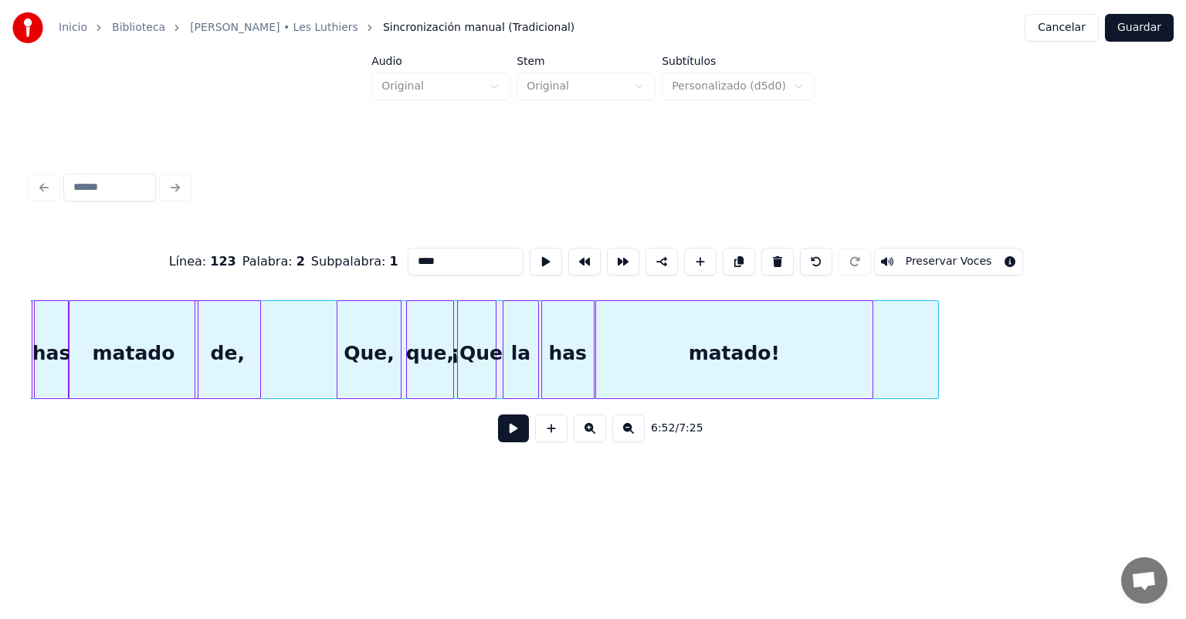
click at [935, 348] on div at bounding box center [935, 349] width 5 height 97
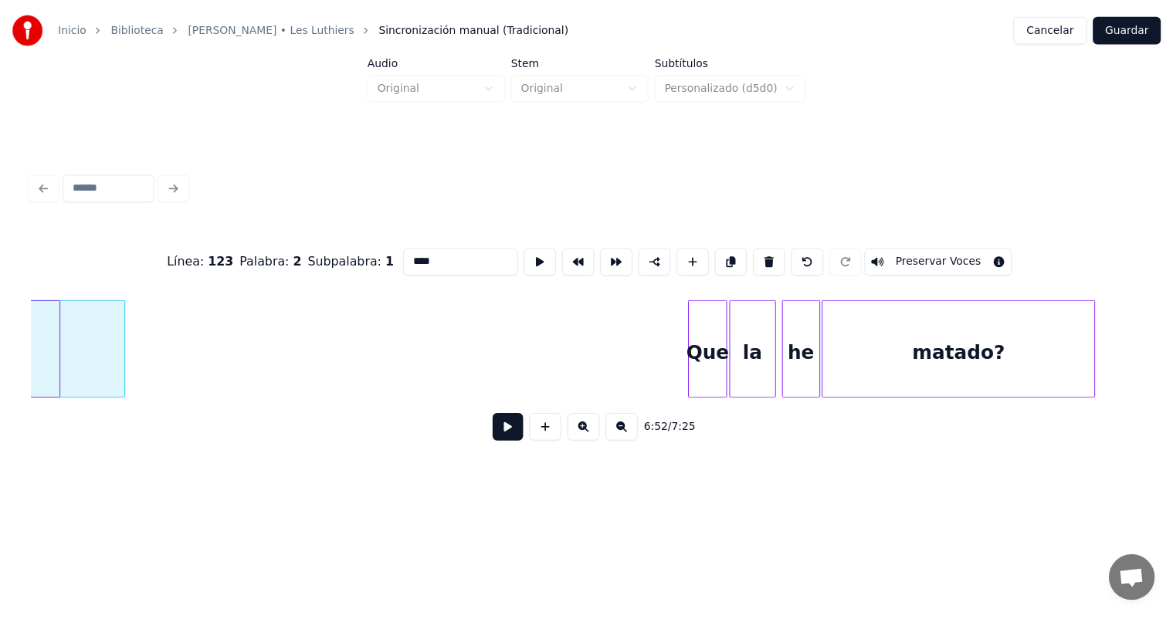
scroll to position [0, 161233]
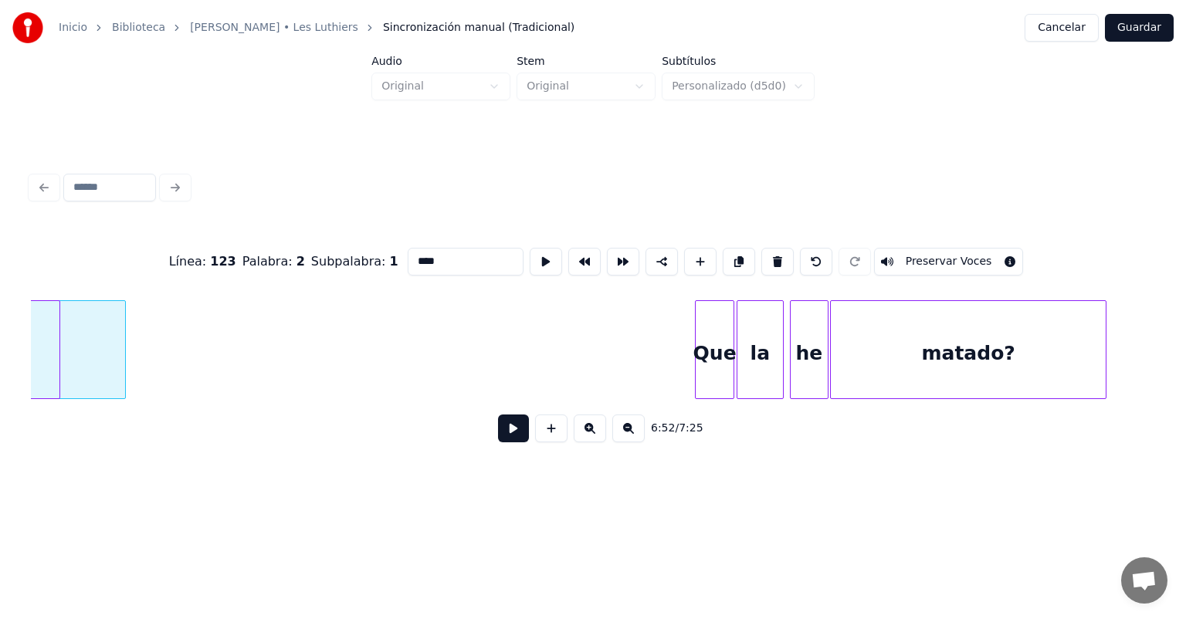
click at [1135, 28] on button "Guardar" at bounding box center [1139, 28] width 69 height 28
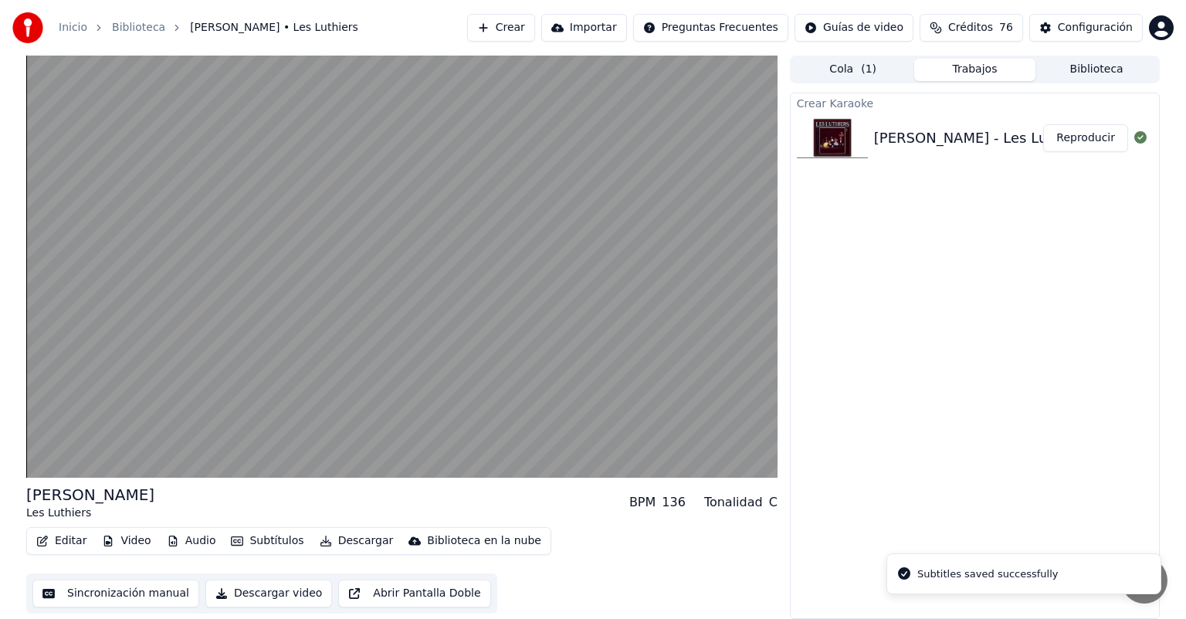
click at [43, 460] on video at bounding box center [401, 267] width 751 height 422
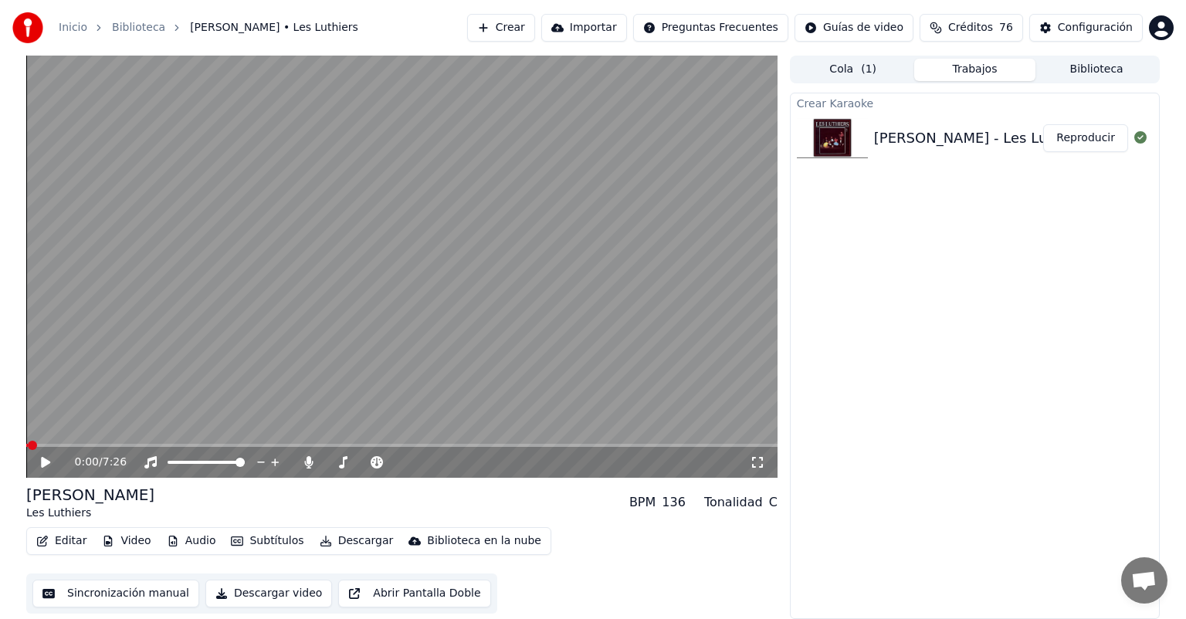
click at [59, 541] on button "Editar" at bounding box center [61, 541] width 63 height 22
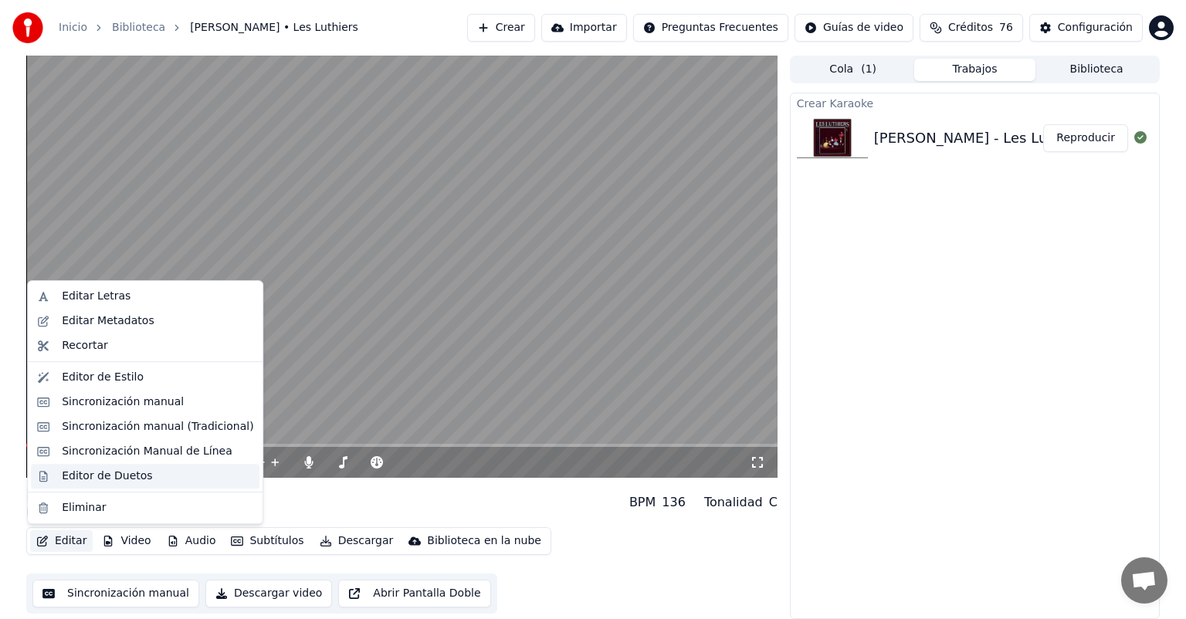
click at [56, 479] on div "Editor de Duetos" at bounding box center [145, 476] width 229 height 25
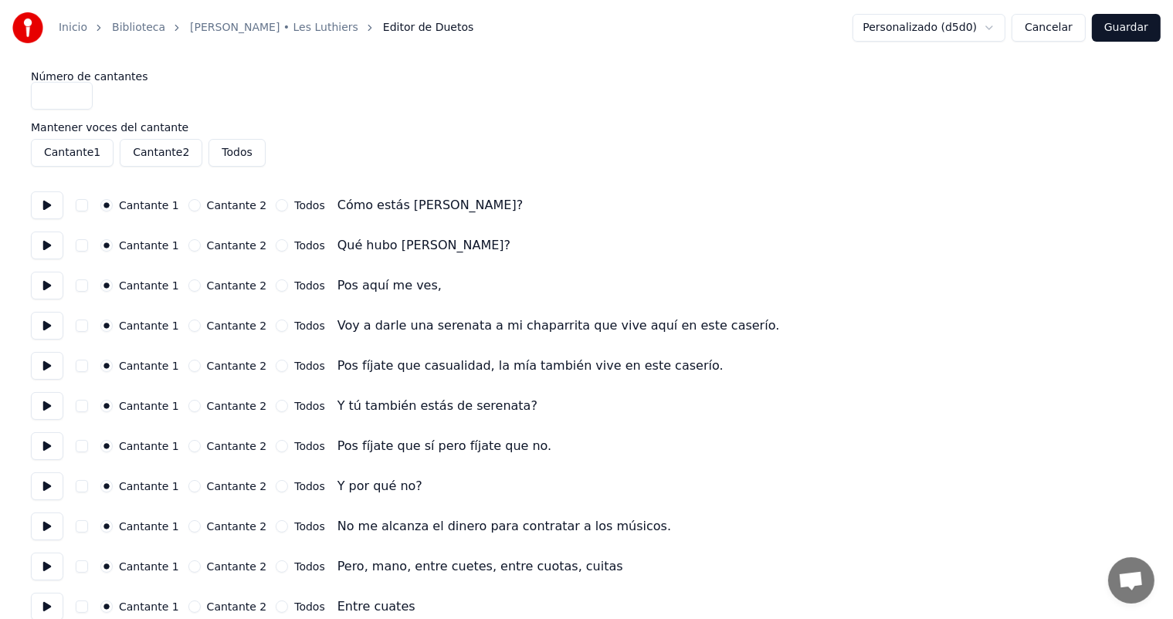
click at [191, 245] on button "Cantante 2" at bounding box center [194, 245] width 12 height 12
click at [49, 245] on button at bounding box center [47, 246] width 32 height 28
click at [45, 322] on button at bounding box center [47, 326] width 32 height 28
click at [276, 326] on button "Todos" at bounding box center [282, 326] width 12 height 12
click at [46, 325] on button at bounding box center [47, 326] width 32 height 28
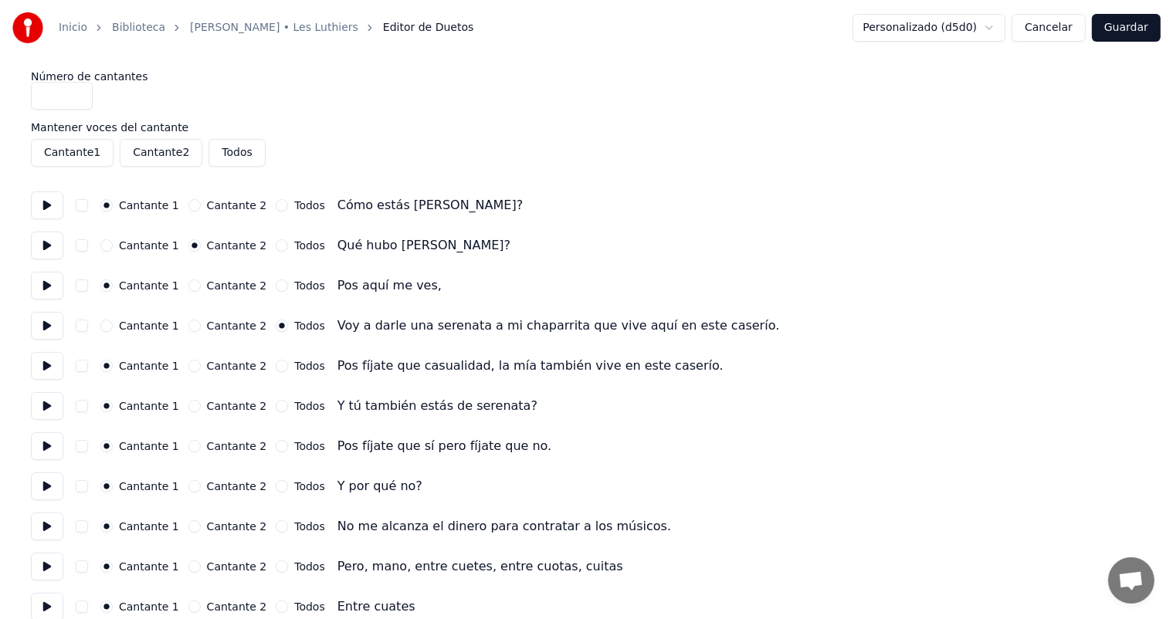
click at [54, 374] on button at bounding box center [47, 366] width 32 height 28
click at [193, 366] on button "Cantante 2" at bounding box center [194, 366] width 12 height 12
click at [191, 403] on button "Cantante 2" at bounding box center [194, 406] width 12 height 12
click at [47, 489] on button at bounding box center [47, 486] width 32 height 28
click at [45, 449] on button at bounding box center [47, 446] width 32 height 28
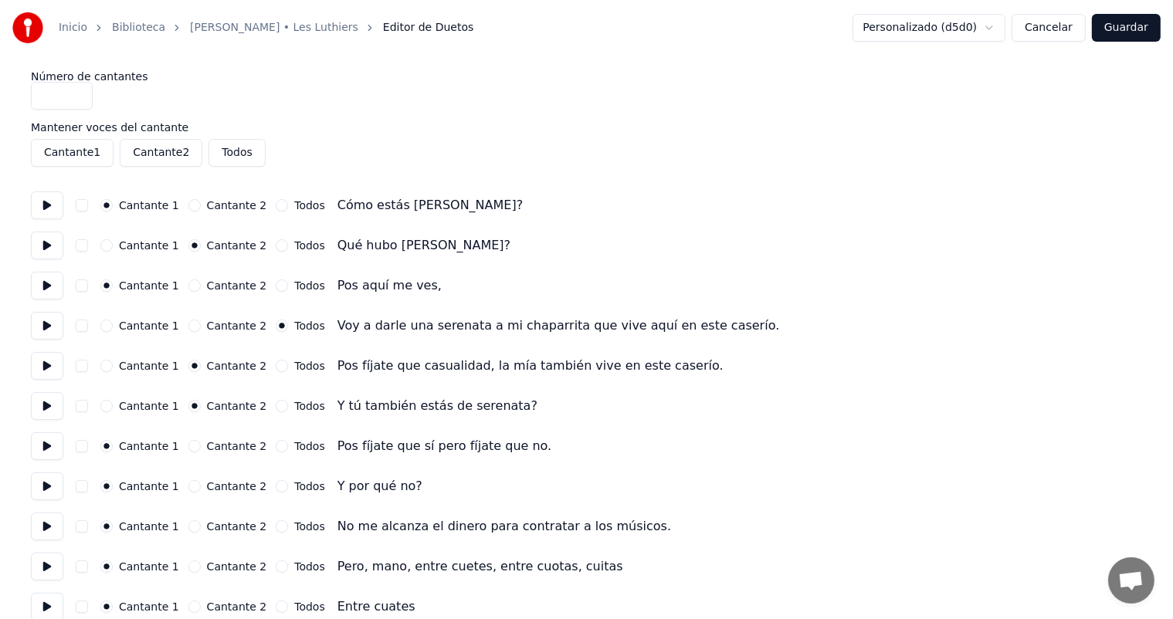
click at [54, 411] on button at bounding box center [47, 406] width 32 height 28
click at [113, 408] on button "Cantante 1" at bounding box center [106, 406] width 12 height 12
click at [193, 447] on button "Cantante 2" at bounding box center [194, 446] width 12 height 12
click at [42, 454] on button at bounding box center [47, 446] width 32 height 28
click at [47, 487] on button at bounding box center [47, 486] width 32 height 28
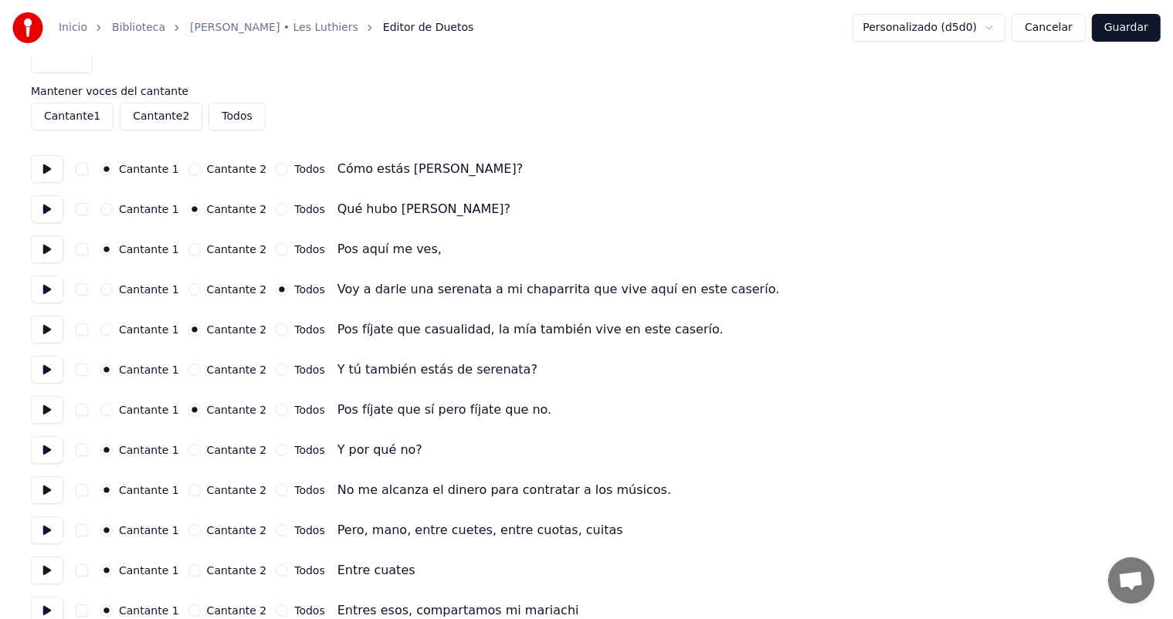
scroll to position [117, 0]
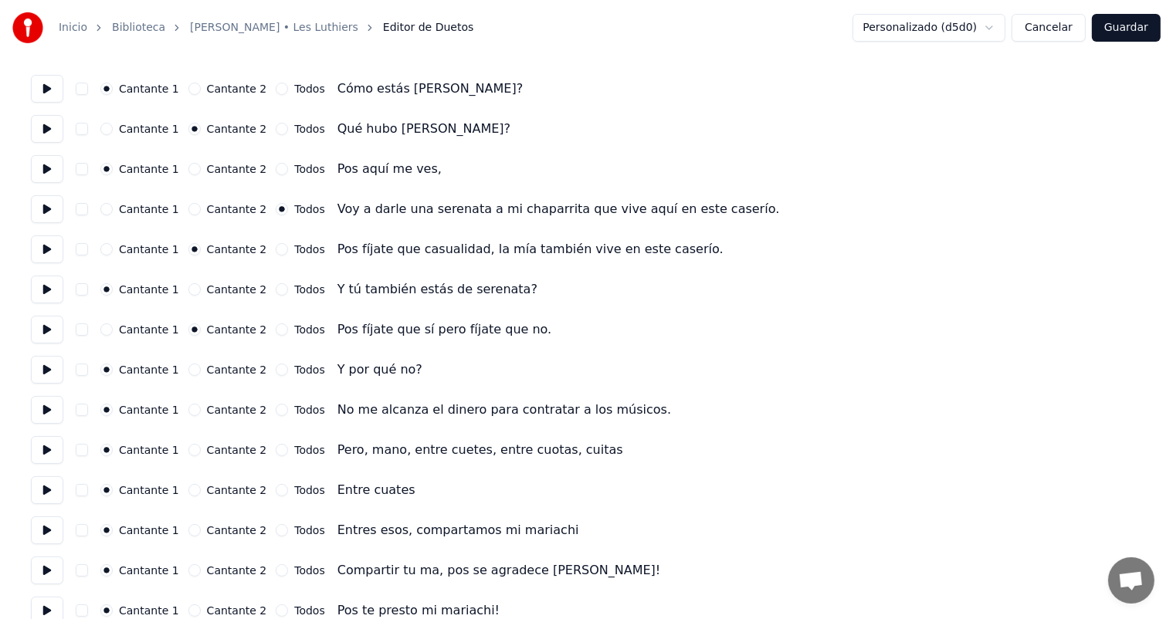
click at [191, 410] on button "Cantante 2" at bounding box center [194, 410] width 12 height 12
click at [34, 412] on button at bounding box center [47, 410] width 32 height 28
click at [42, 449] on button at bounding box center [47, 450] width 32 height 28
click at [46, 496] on button at bounding box center [47, 490] width 32 height 28
click at [190, 488] on button "Cantante 2" at bounding box center [194, 490] width 12 height 12
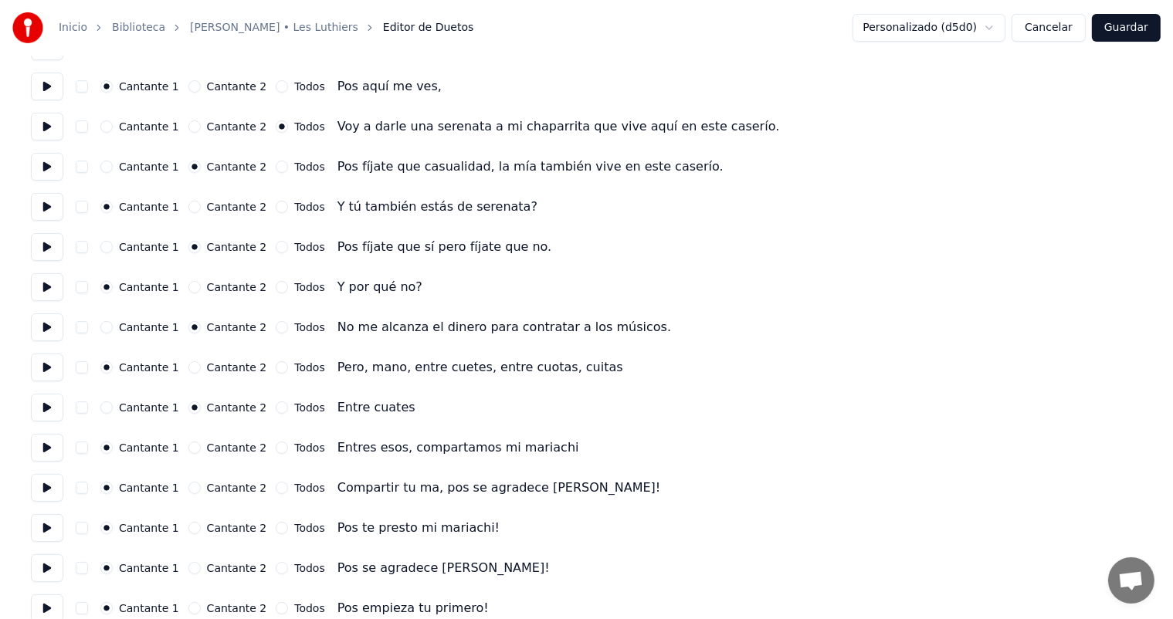
scroll to position [200, 0]
click at [48, 449] on button at bounding box center [47, 447] width 32 height 28
click at [48, 497] on button at bounding box center [47, 487] width 32 height 28
click at [207, 489] on label "Cantante 2" at bounding box center [237, 487] width 60 height 11
click at [201, 489] on button "Cantante 2" at bounding box center [194, 487] width 12 height 12
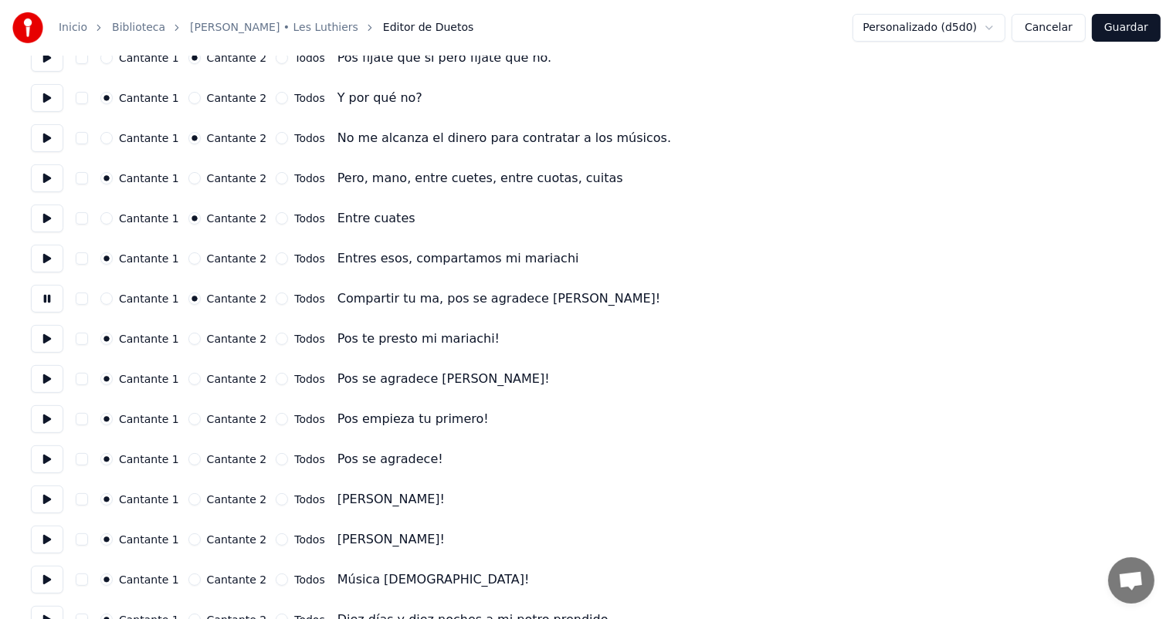
scroll to position [390, 0]
click at [194, 374] on button "Cantante 2" at bounding box center [194, 377] width 12 height 12
click at [43, 389] on button at bounding box center [47, 378] width 32 height 28
click at [188, 462] on div "Cantante 2" at bounding box center [227, 458] width 79 height 12
click at [44, 462] on button at bounding box center [47, 458] width 32 height 28
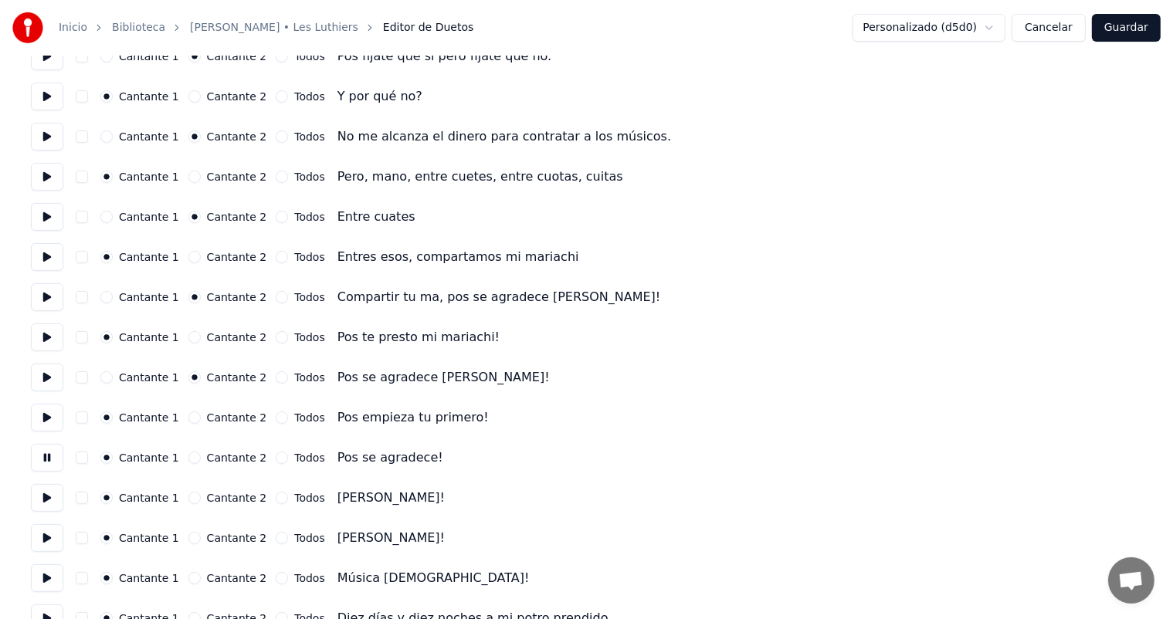
click at [189, 461] on button "Cantante 2" at bounding box center [194, 458] width 12 height 12
click at [191, 537] on button "Cantante 2" at bounding box center [194, 538] width 12 height 12
click at [50, 542] on button at bounding box center [47, 538] width 32 height 28
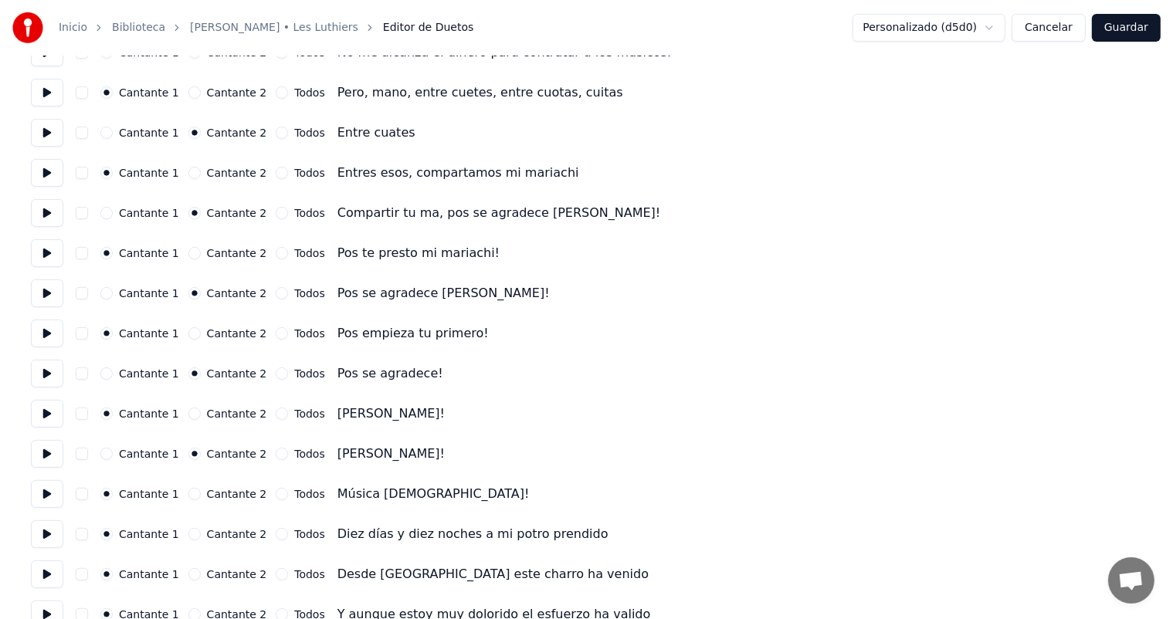
scroll to position [564, 0]
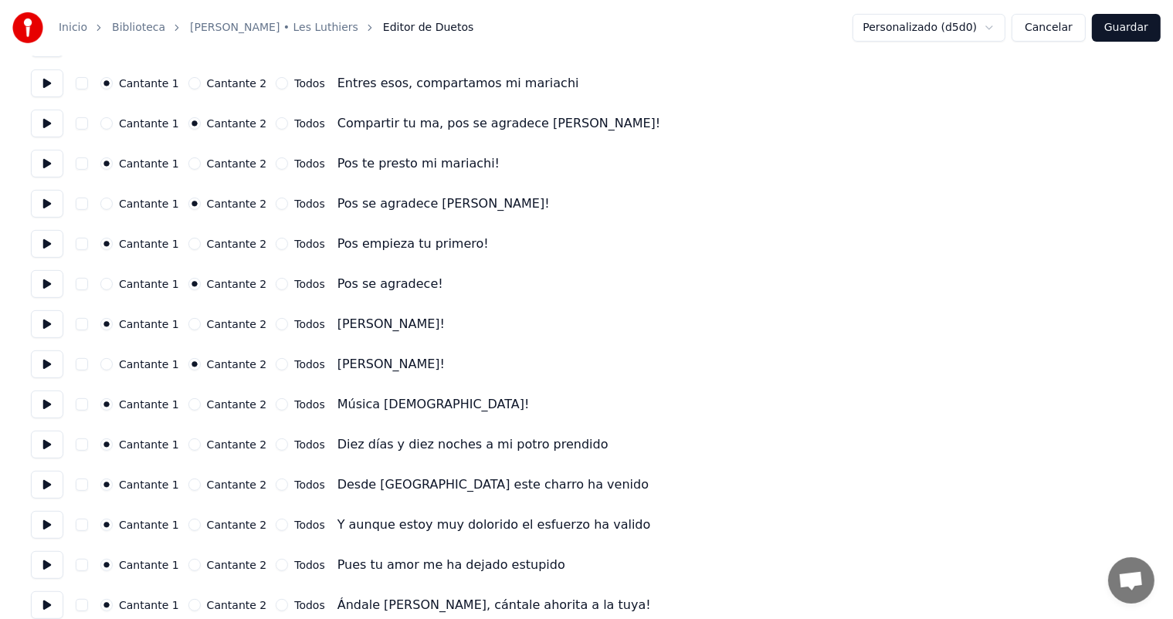
click at [53, 401] on button at bounding box center [47, 405] width 32 height 28
click at [48, 447] on button at bounding box center [47, 445] width 32 height 28
click at [195, 443] on button "Cantante 2" at bounding box center [194, 444] width 12 height 12
click at [195, 485] on button "Cantante 2" at bounding box center [194, 485] width 12 height 12
click at [42, 492] on button at bounding box center [47, 485] width 32 height 28
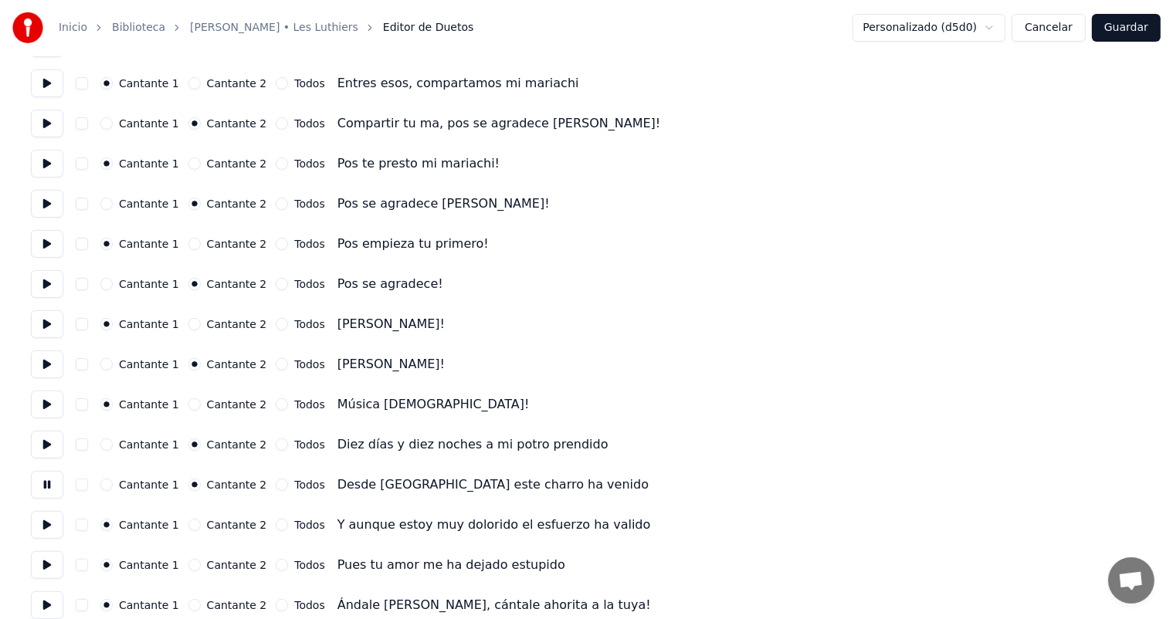
click at [191, 528] on button "Cantante 2" at bounding box center [194, 525] width 12 height 12
click at [48, 528] on button at bounding box center [47, 525] width 32 height 28
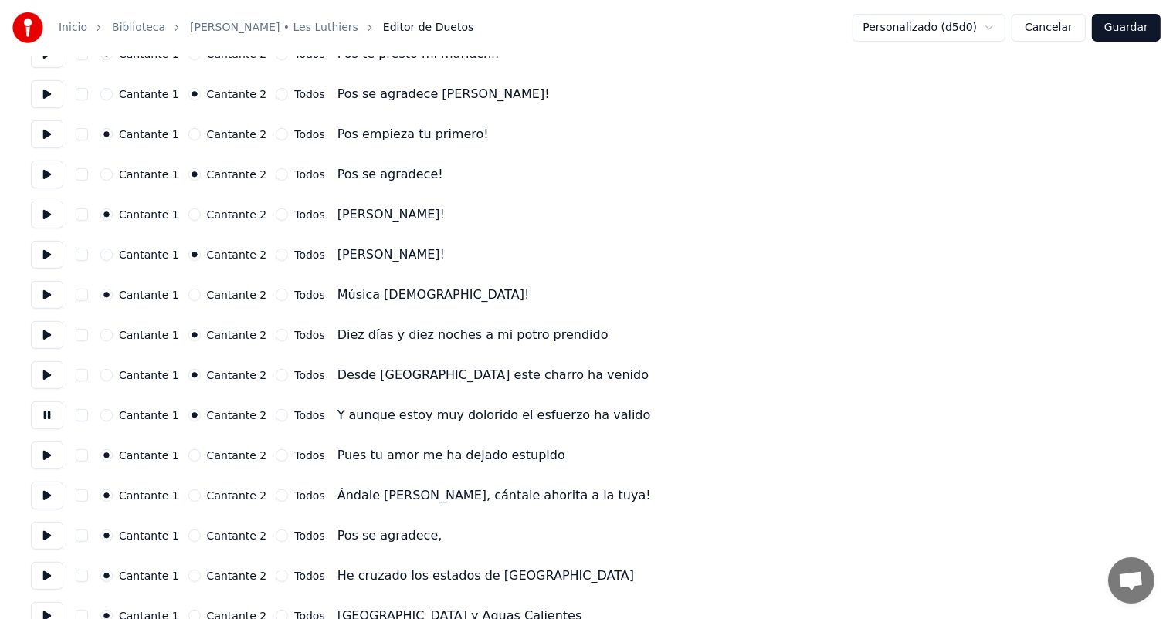
scroll to position [675, 0]
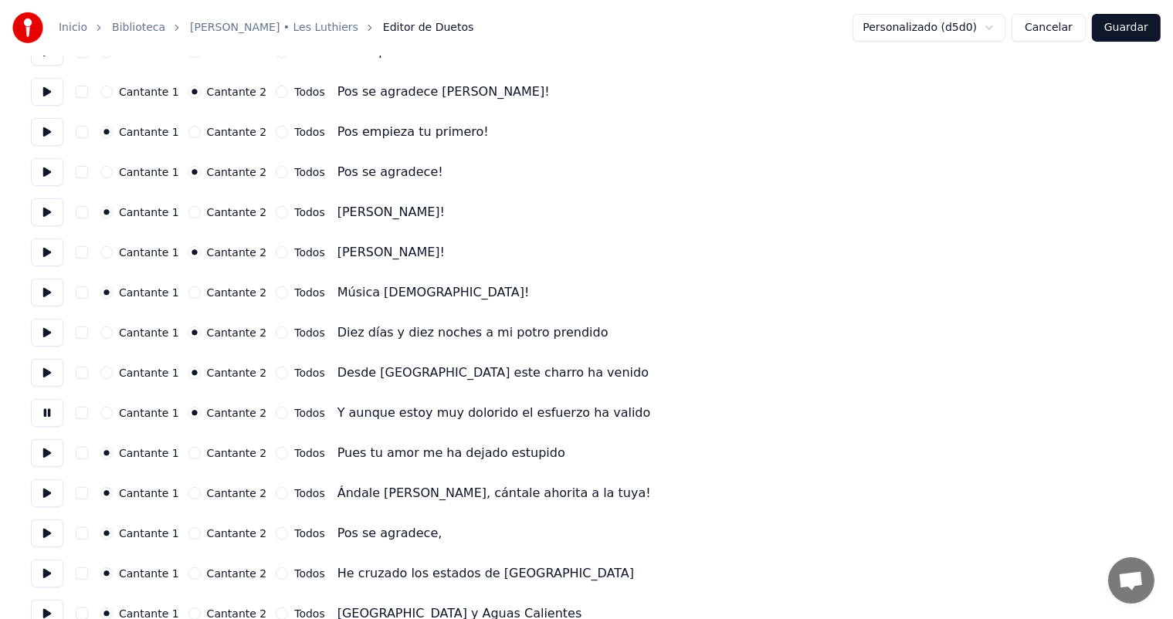
click at [192, 452] on button "Cantante 2" at bounding box center [194, 453] width 12 height 12
click at [46, 456] on button at bounding box center [47, 453] width 32 height 28
click at [192, 493] on button "Cantante 2" at bounding box center [194, 493] width 12 height 12
click at [46, 498] on button at bounding box center [47, 493] width 32 height 28
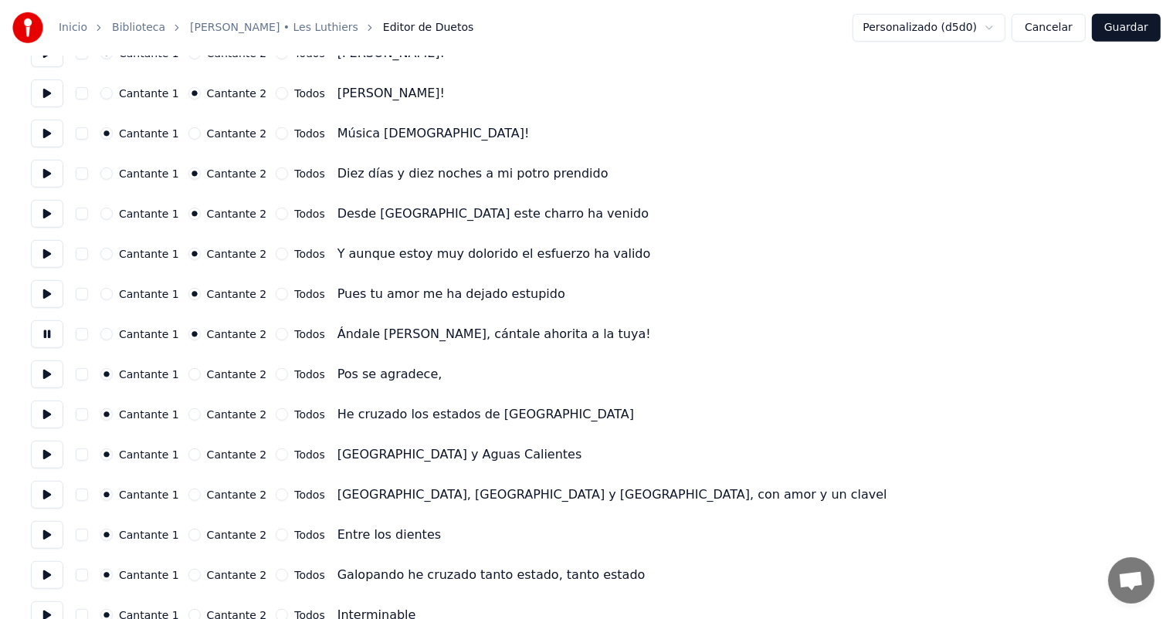
scroll to position [835, 0]
click at [49, 496] on button at bounding box center [47, 494] width 32 height 28
click at [52, 539] on button at bounding box center [47, 534] width 32 height 28
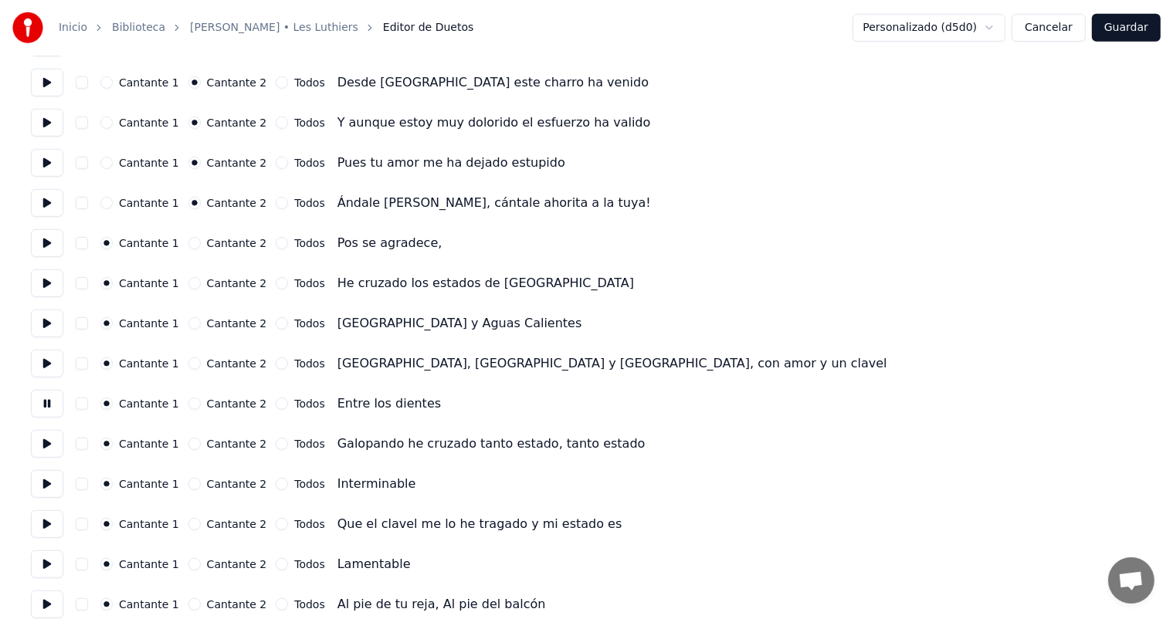
scroll to position [974, 0]
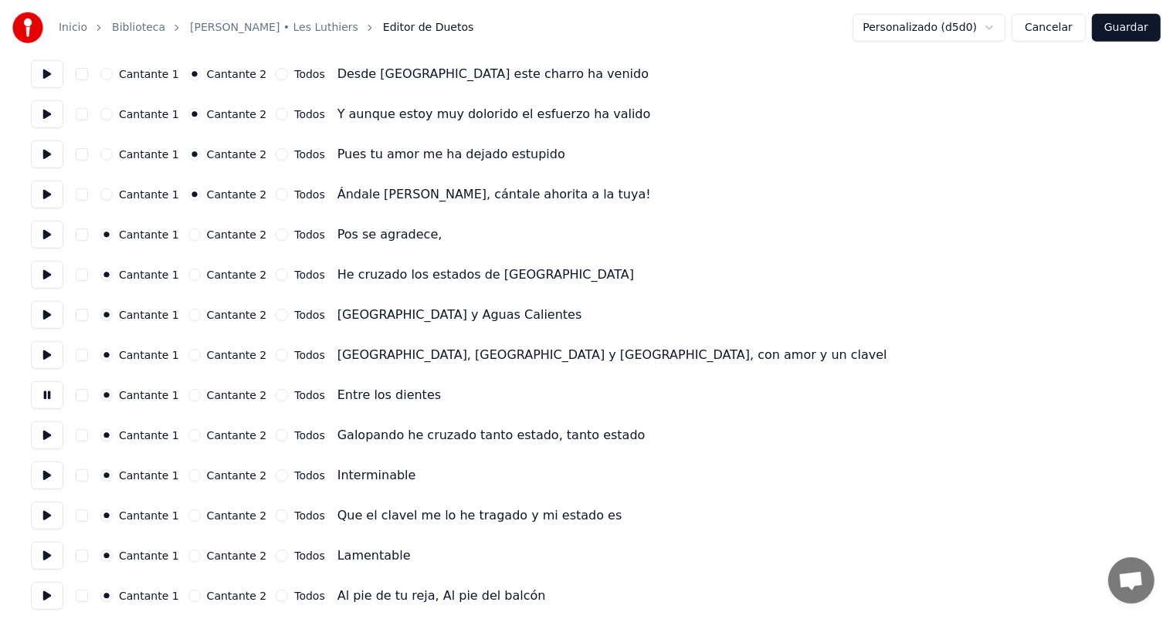
click at [46, 438] on button at bounding box center [47, 435] width 32 height 28
click at [44, 480] on button at bounding box center [47, 476] width 32 height 28
click at [45, 523] on button at bounding box center [47, 516] width 32 height 28
click at [54, 560] on button at bounding box center [47, 556] width 32 height 28
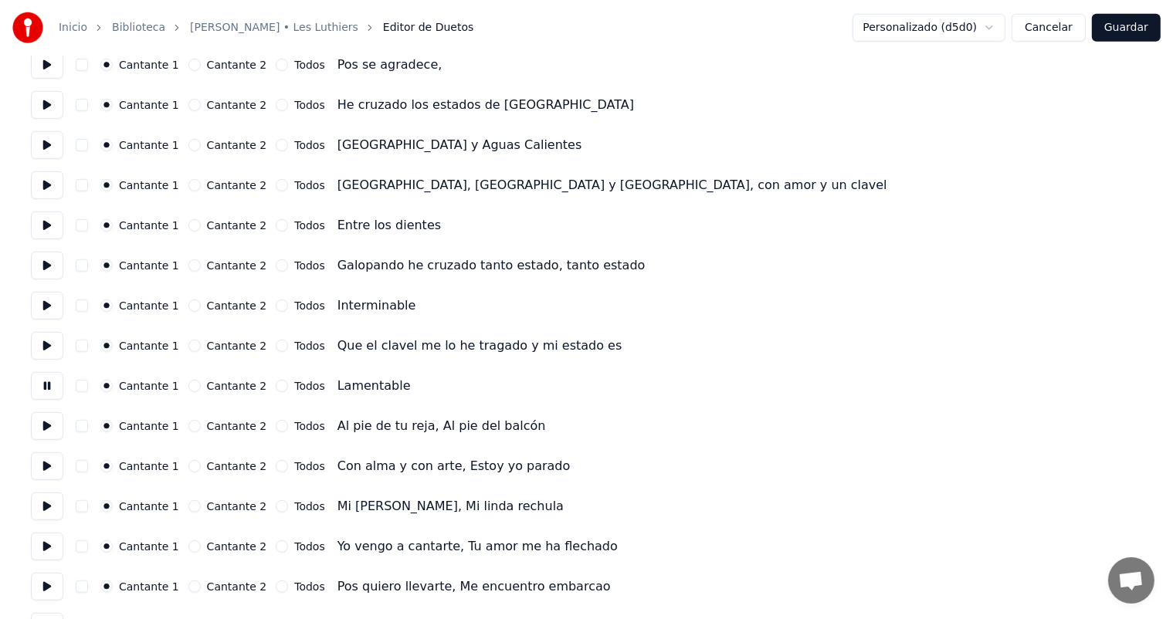
scroll to position [1145, 0]
click at [42, 426] on button at bounding box center [47, 425] width 32 height 28
click at [193, 421] on button "Cantante 2" at bounding box center [194, 425] width 12 height 12
click at [46, 476] on button at bounding box center [47, 466] width 32 height 28
click at [46, 430] on button at bounding box center [47, 425] width 32 height 28
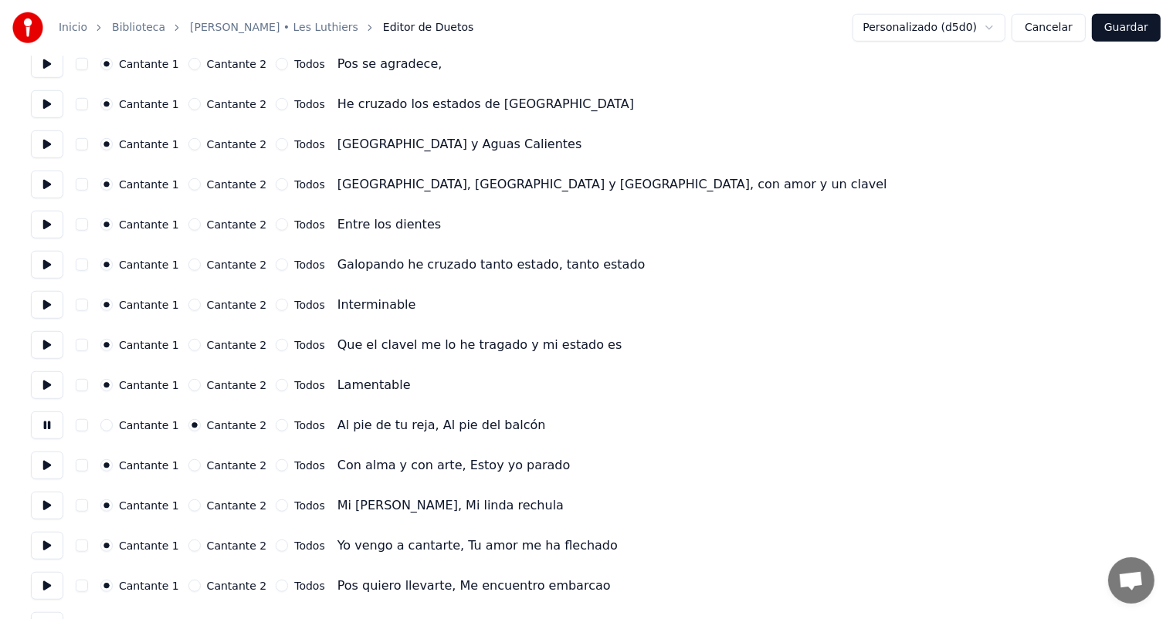
click at [46, 465] on button at bounding box center [47, 466] width 32 height 28
click at [54, 508] on button at bounding box center [47, 506] width 32 height 28
click at [191, 543] on button "Cantante 2" at bounding box center [194, 546] width 12 height 12
click at [54, 537] on button at bounding box center [47, 546] width 32 height 28
click at [110, 550] on button "Cantante 1" at bounding box center [106, 546] width 12 height 12
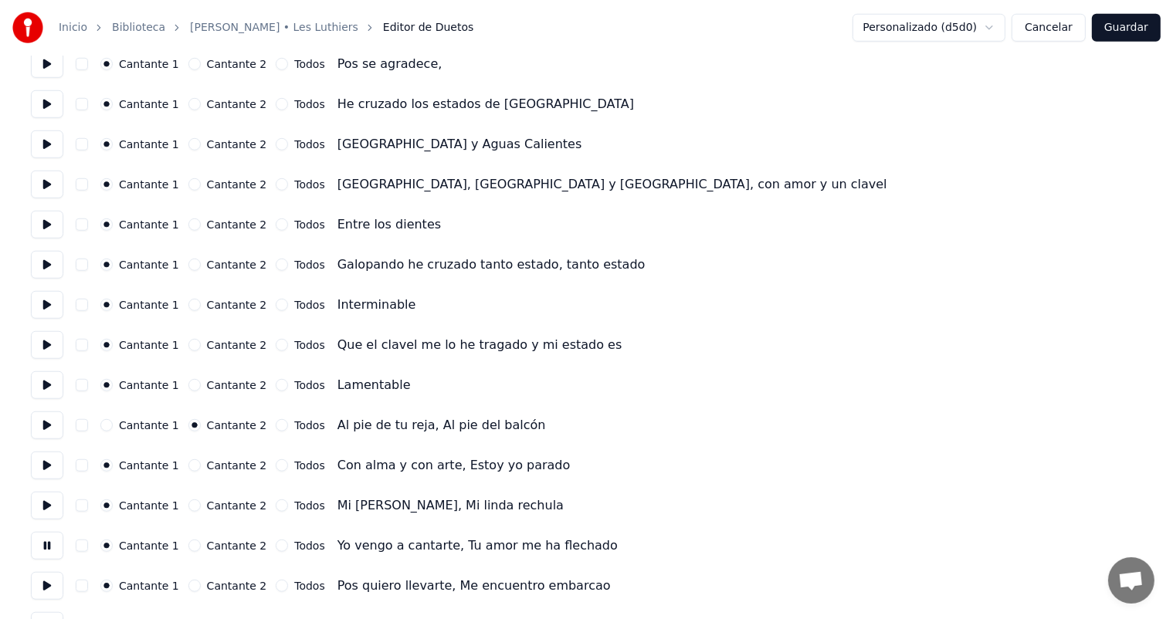
click at [188, 508] on button "Cantante 2" at bounding box center [194, 505] width 12 height 12
click at [113, 550] on button "Cantante 1" at bounding box center [106, 546] width 12 height 12
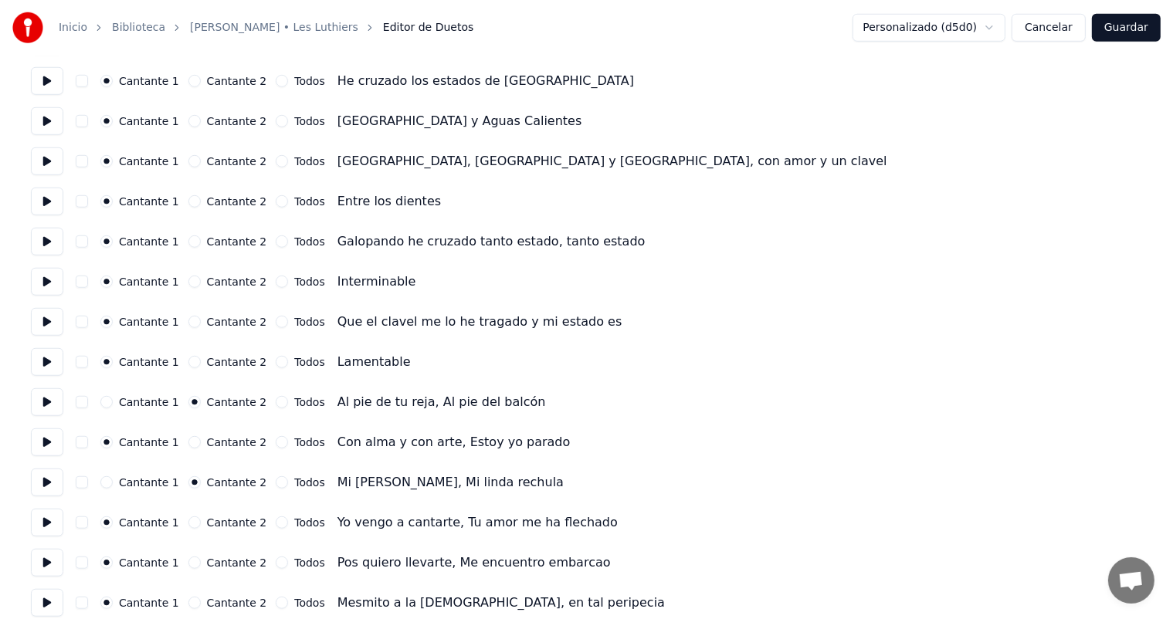
scroll to position [1234, 0]
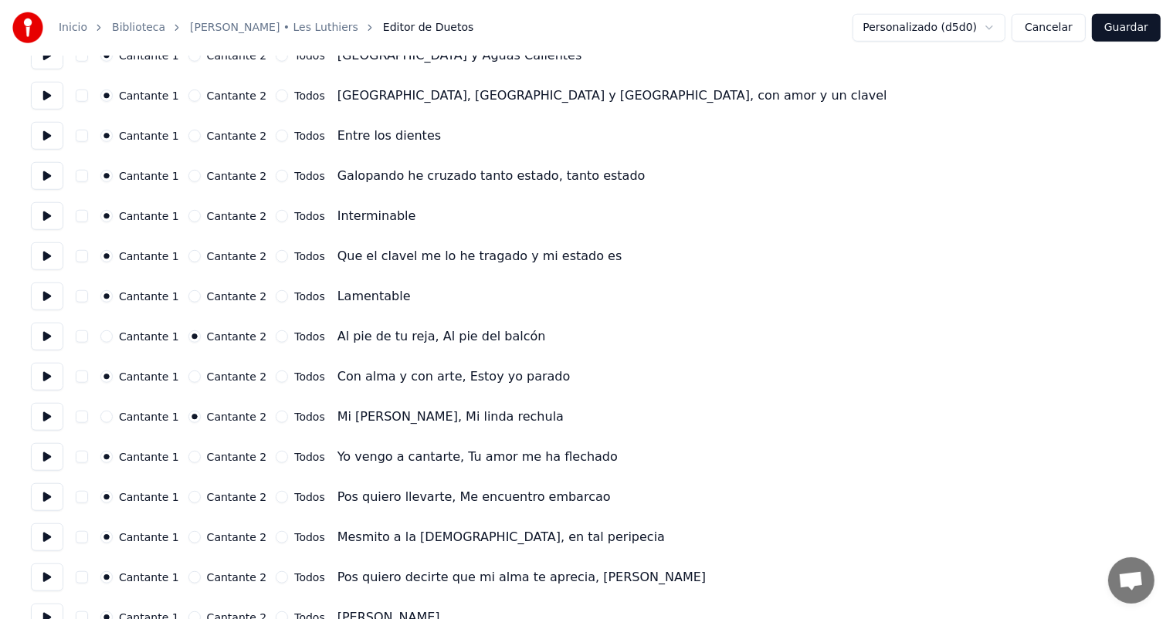
click at [191, 537] on button "Cantante 2" at bounding box center [194, 537] width 12 height 12
click at [54, 504] on button at bounding box center [47, 497] width 32 height 28
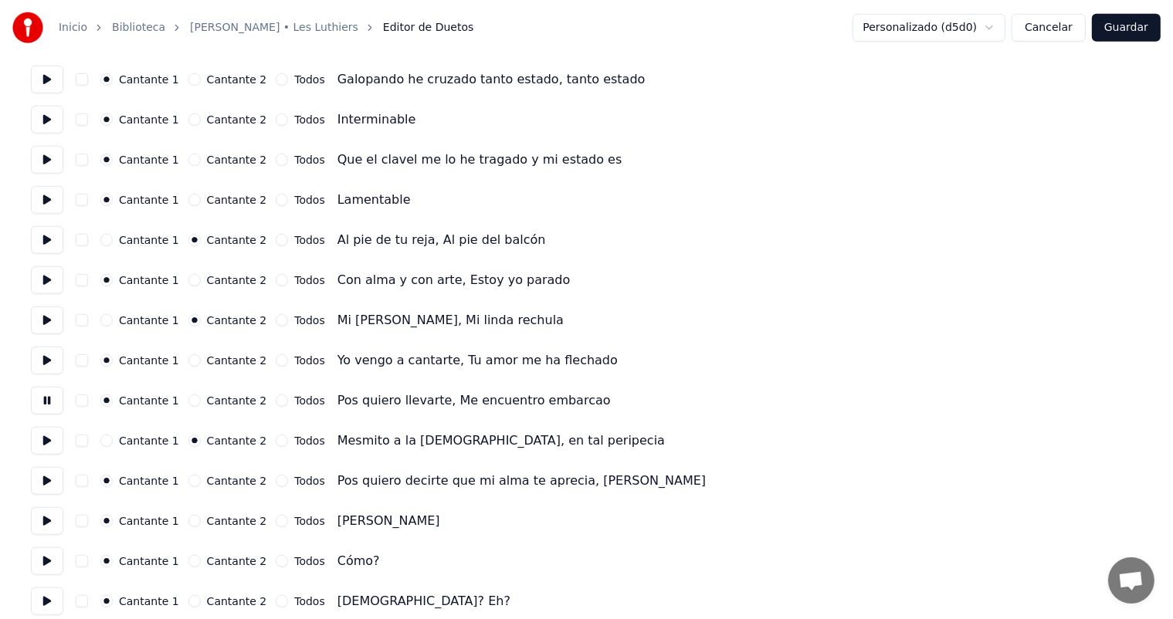
scroll to position [1331, 0]
click at [195, 482] on button "Cantante 2" at bounding box center [194, 480] width 12 height 12
click at [49, 485] on button at bounding box center [47, 480] width 32 height 28
click at [276, 476] on button "Todos" at bounding box center [282, 480] width 12 height 12
click at [39, 530] on button at bounding box center [47, 520] width 32 height 28
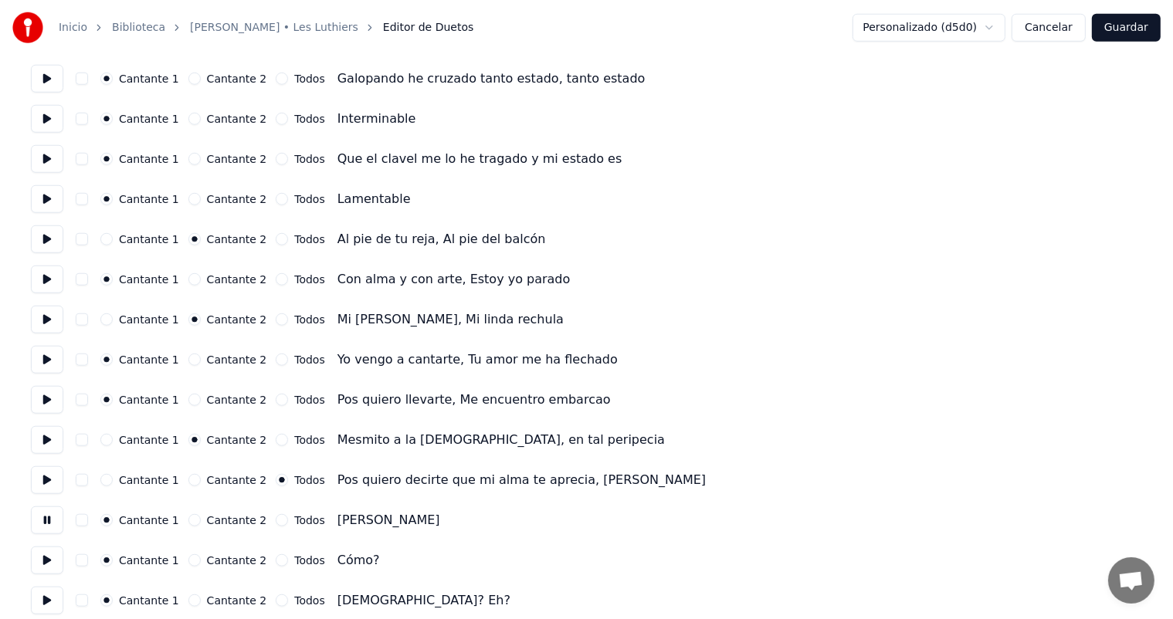
click at [278, 520] on button "Todos" at bounding box center [282, 520] width 12 height 12
click at [276, 562] on button "Todos" at bounding box center [282, 560] width 12 height 12
click at [191, 565] on button "Cantante 2" at bounding box center [194, 560] width 12 height 12
click at [42, 564] on button at bounding box center [47, 561] width 32 height 28
click at [113, 562] on button "Cantante 1" at bounding box center [106, 560] width 12 height 12
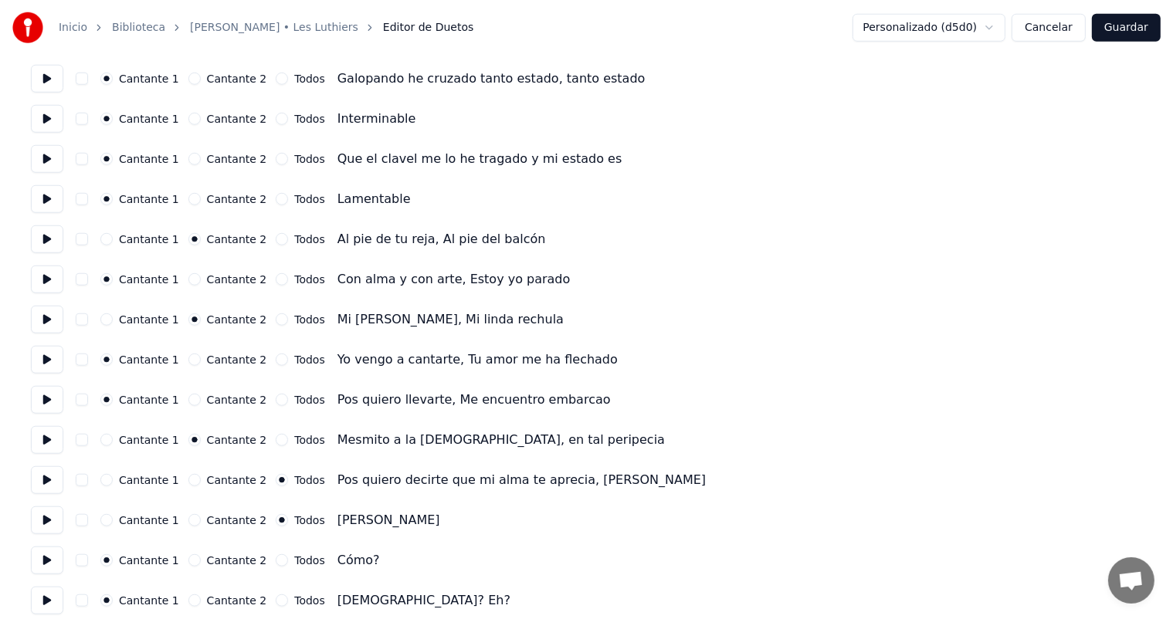
click at [56, 564] on button at bounding box center [47, 561] width 32 height 28
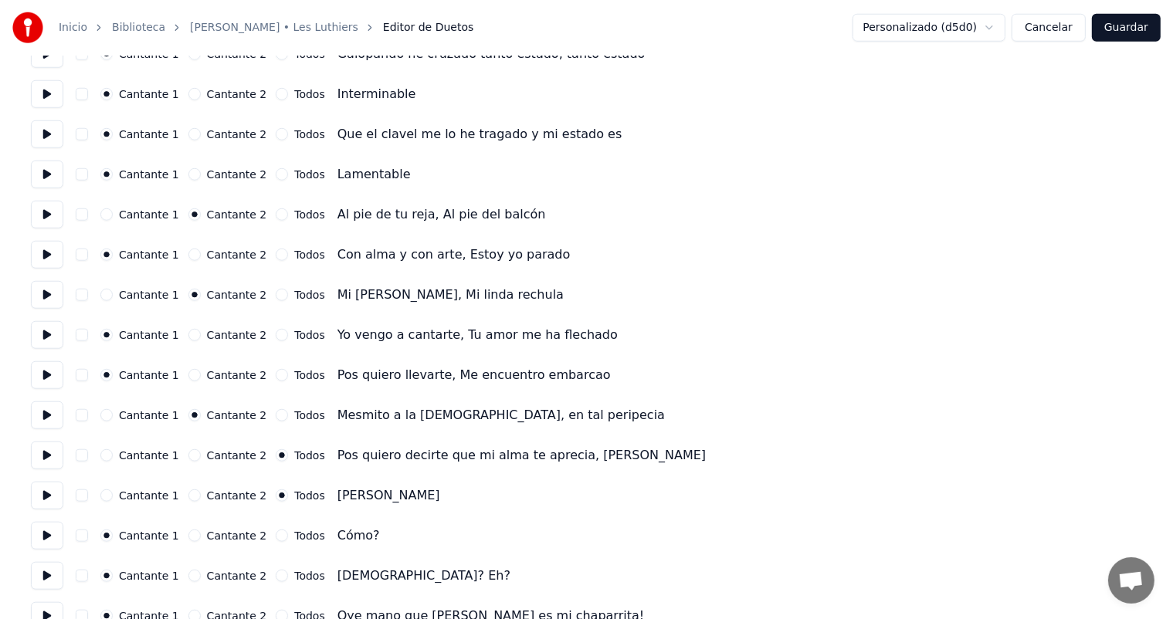
scroll to position [1372, 0]
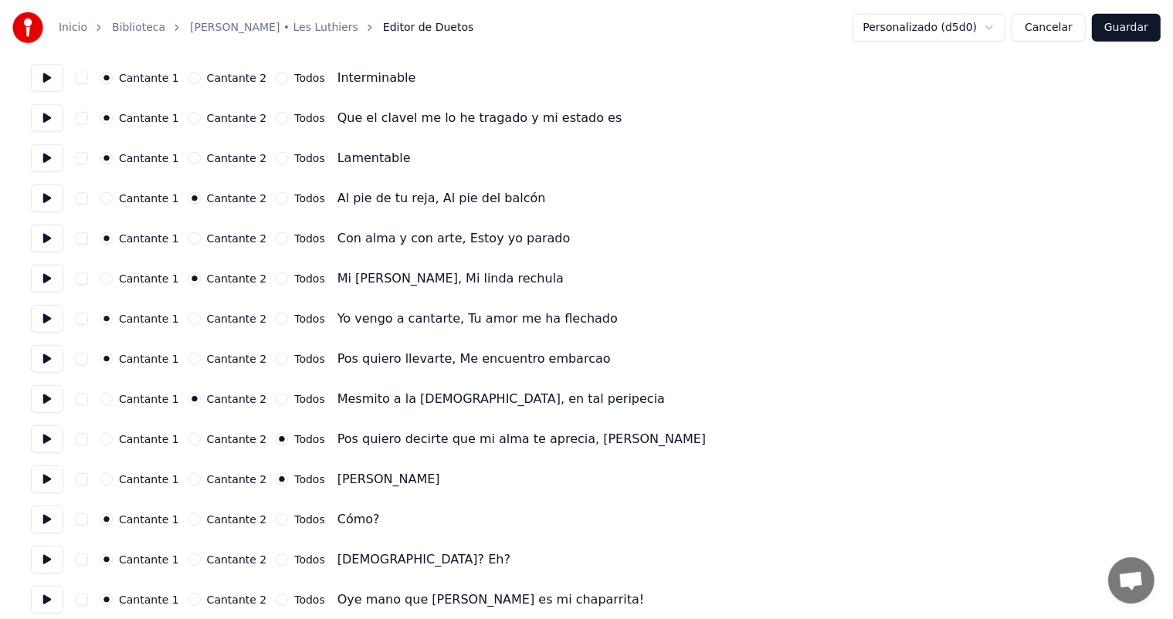
click at [45, 560] on button at bounding box center [47, 560] width 32 height 28
click at [195, 562] on button "Cantante 2" at bounding box center [194, 560] width 12 height 12
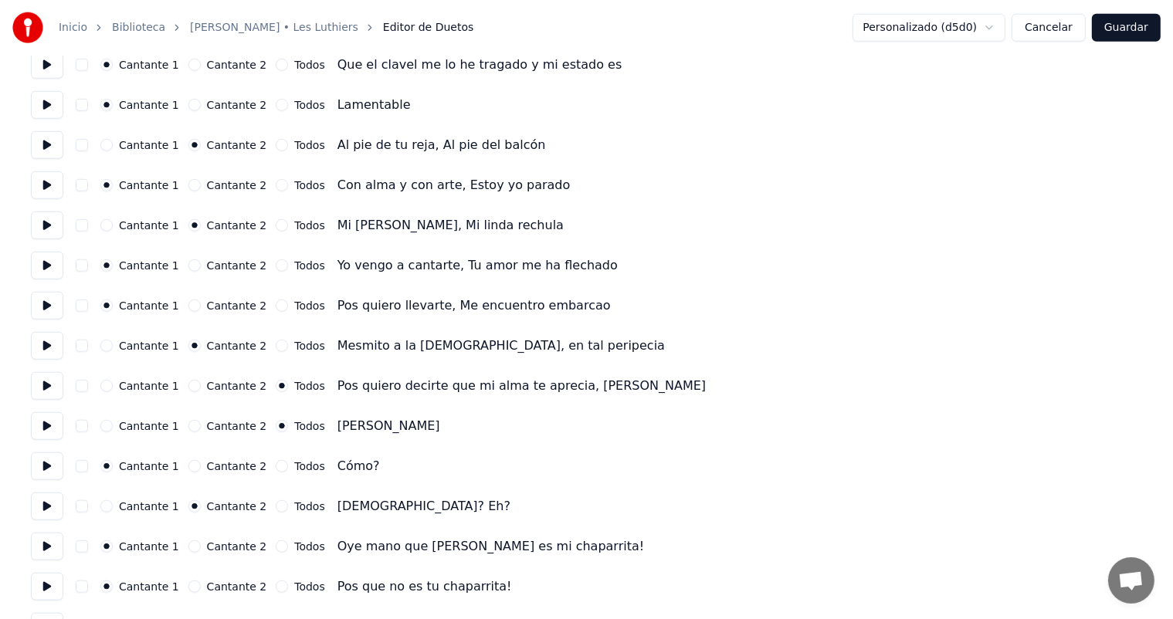
scroll to position [1427, 0]
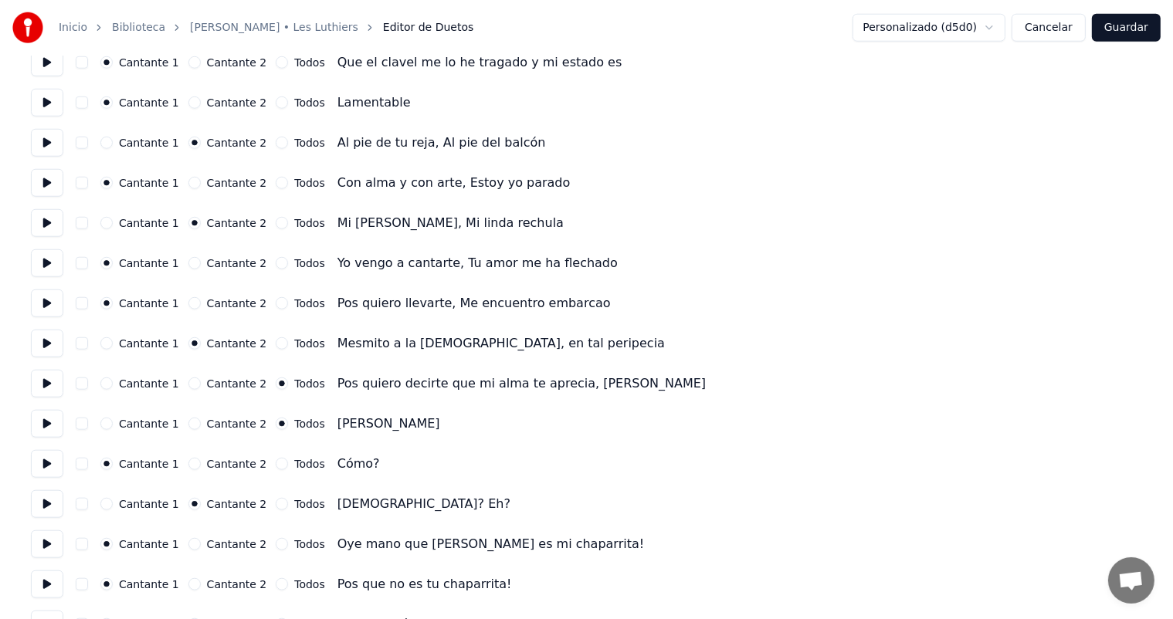
click at [52, 546] on button at bounding box center [47, 544] width 32 height 28
click at [193, 543] on button "Cantante 2" at bounding box center [194, 544] width 12 height 12
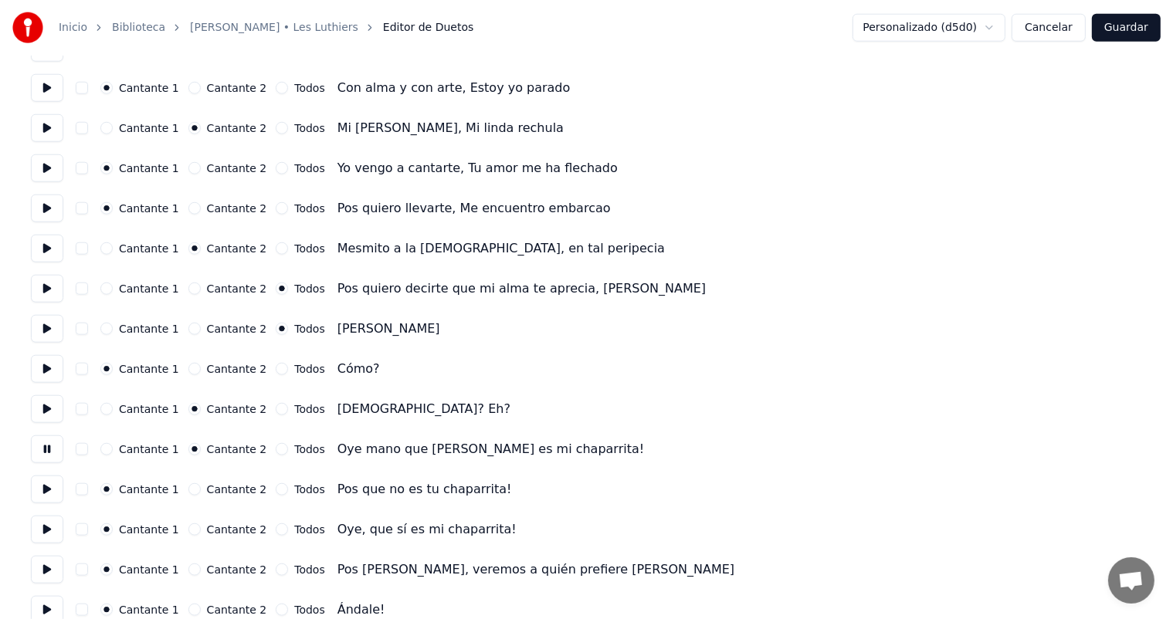
scroll to position [1522, 0]
click at [56, 491] on button at bounding box center [47, 490] width 32 height 28
click at [188, 533] on button "Cantante 2" at bounding box center [194, 529] width 12 height 12
click at [44, 537] on button at bounding box center [47, 530] width 32 height 28
click at [57, 571] on button at bounding box center [47, 570] width 32 height 28
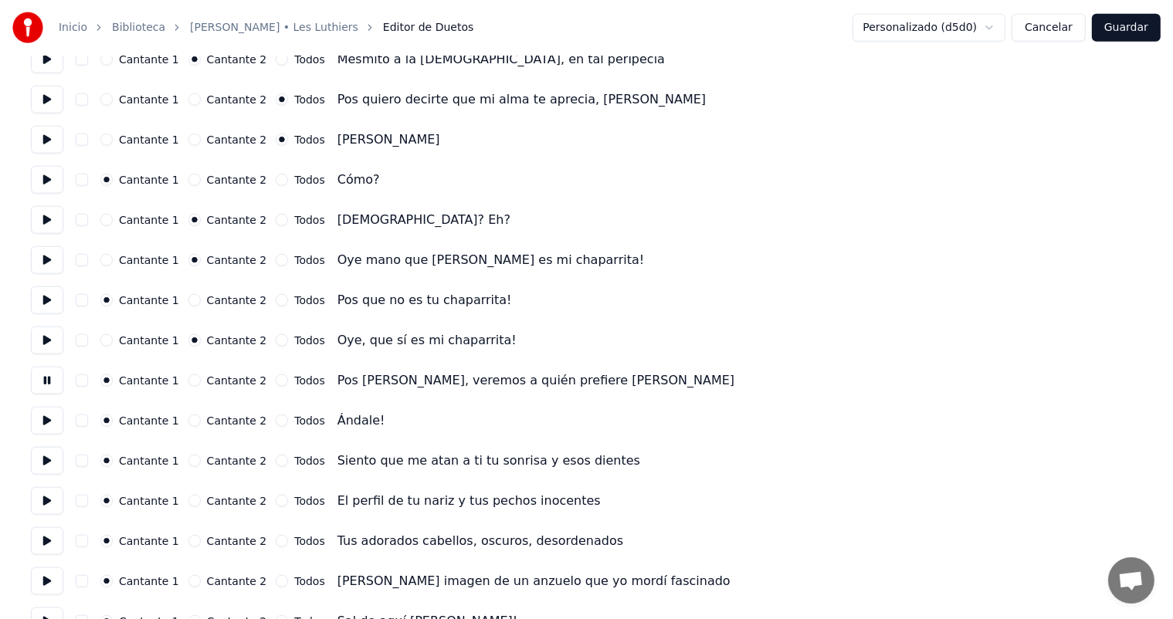
scroll to position [1720, 0]
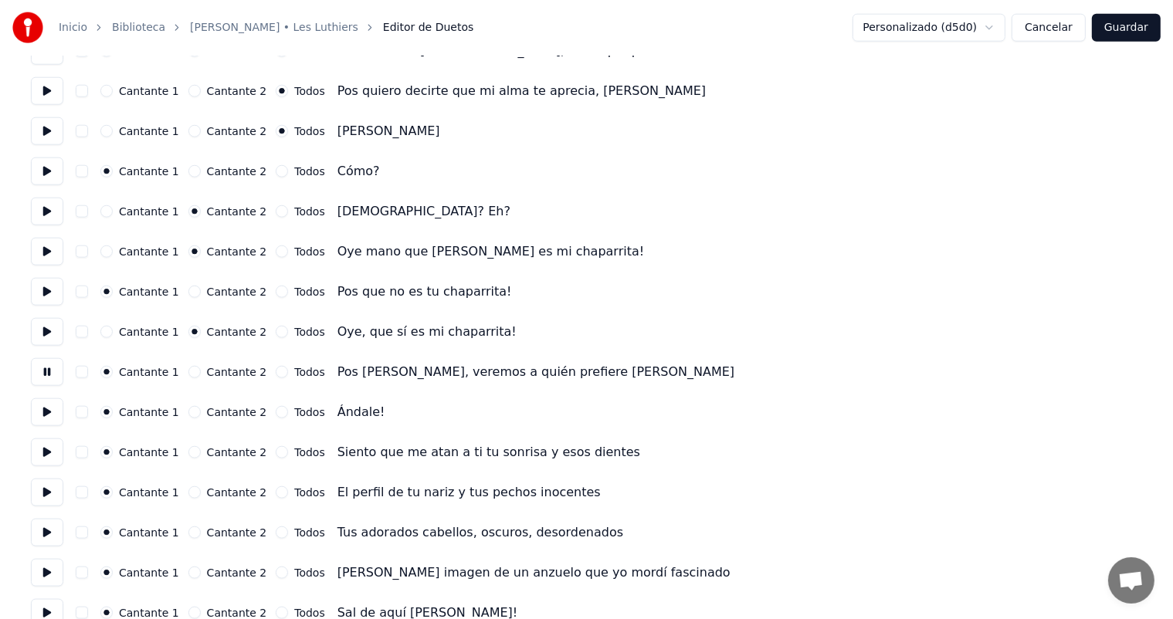
click at [207, 407] on label "Cantante 2" at bounding box center [237, 412] width 60 height 11
click at [201, 407] on button "Cantante 2" at bounding box center [194, 412] width 12 height 12
click at [191, 411] on circle "button" at bounding box center [193, 412] width 5 height 5
click at [49, 424] on button at bounding box center [47, 412] width 32 height 28
click at [49, 462] on button at bounding box center [47, 452] width 32 height 28
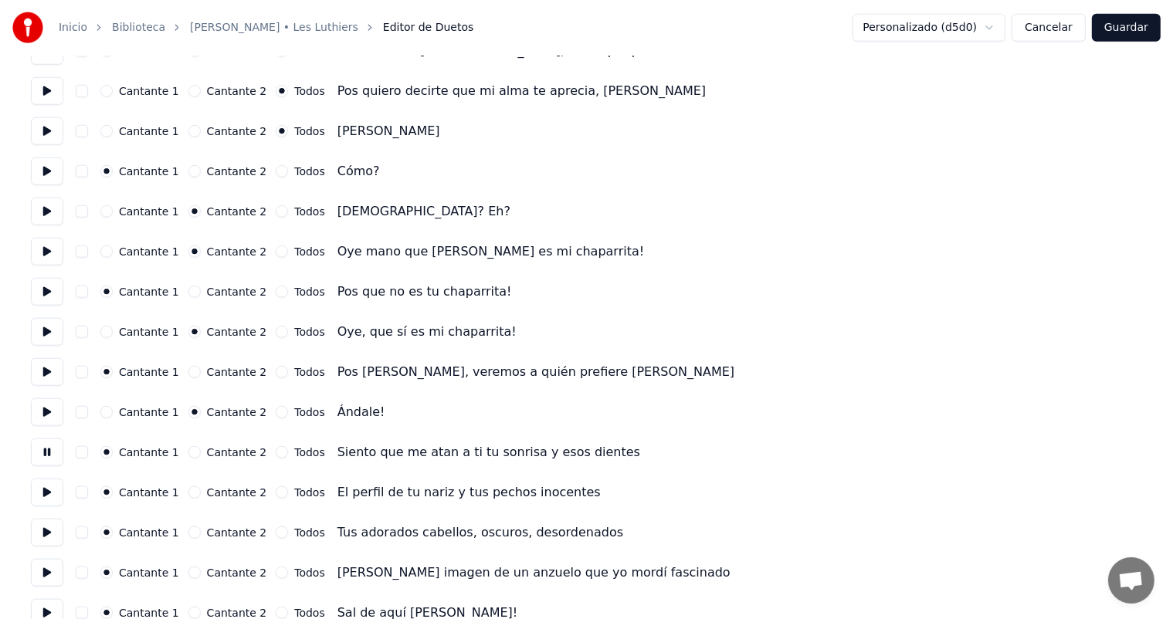
click at [45, 499] on button at bounding box center [47, 493] width 32 height 28
click at [42, 531] on button at bounding box center [47, 533] width 32 height 28
click at [192, 532] on button "Cantante 2" at bounding box center [194, 532] width 12 height 12
click at [191, 570] on button "Cantante 2" at bounding box center [194, 573] width 12 height 12
click at [36, 577] on button at bounding box center [47, 573] width 32 height 28
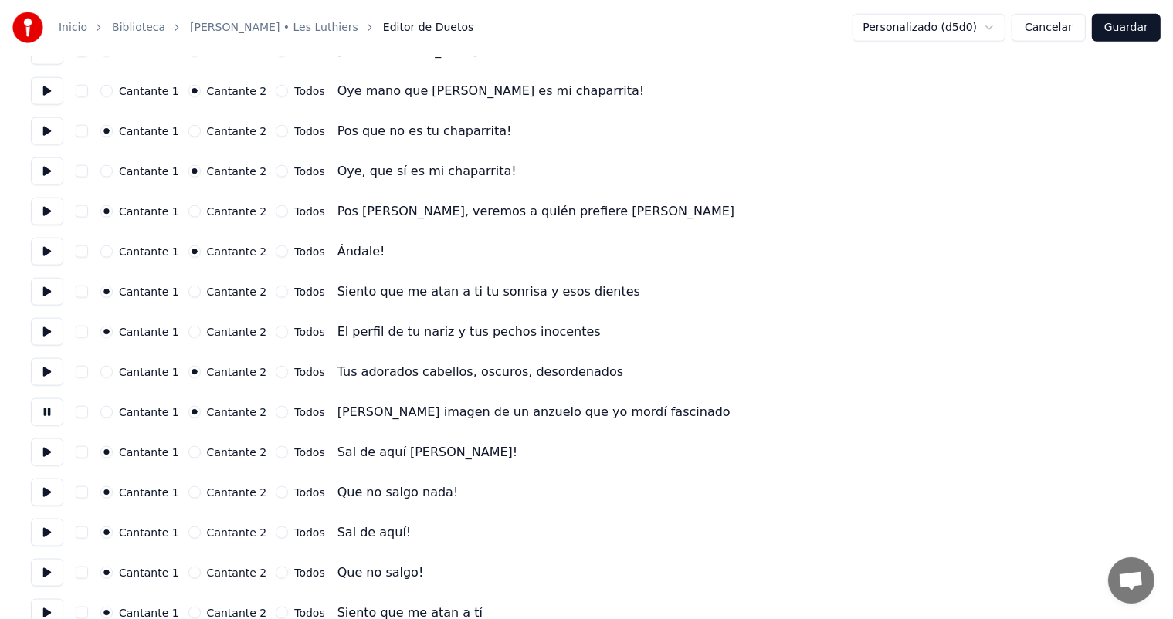
scroll to position [1882, 0]
click at [195, 495] on button "Cantante 2" at bounding box center [194, 491] width 12 height 12
click at [45, 496] on button at bounding box center [47, 491] width 32 height 28
click at [48, 533] on button at bounding box center [47, 531] width 32 height 28
click at [194, 571] on button "Cantante 2" at bounding box center [194, 571] width 12 height 12
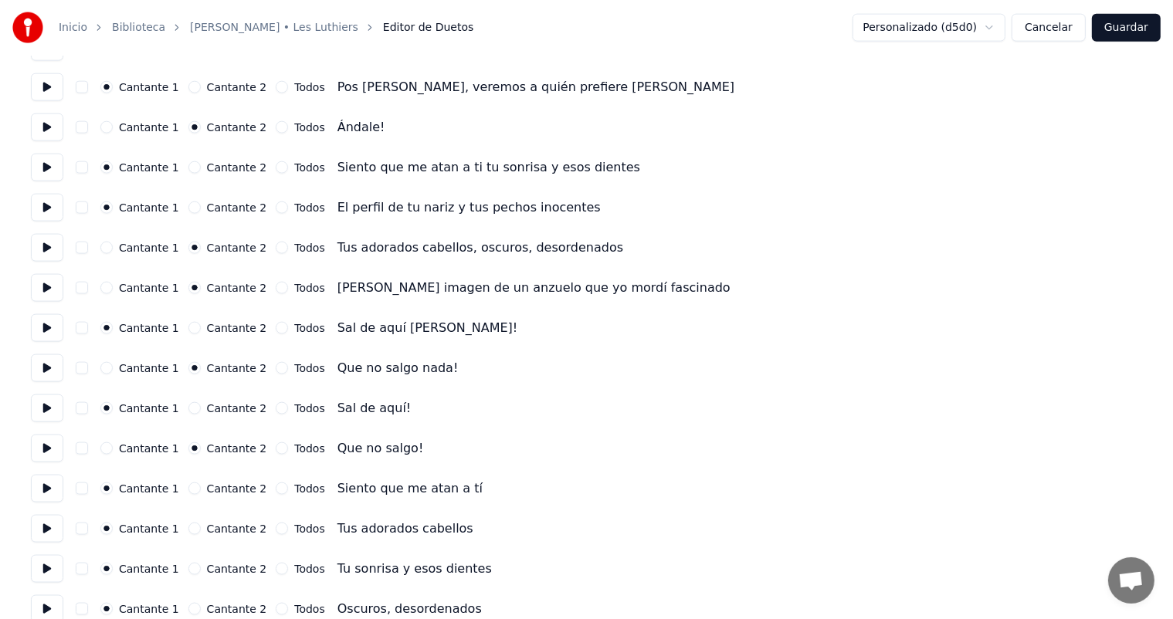
scroll to position [2016, 0]
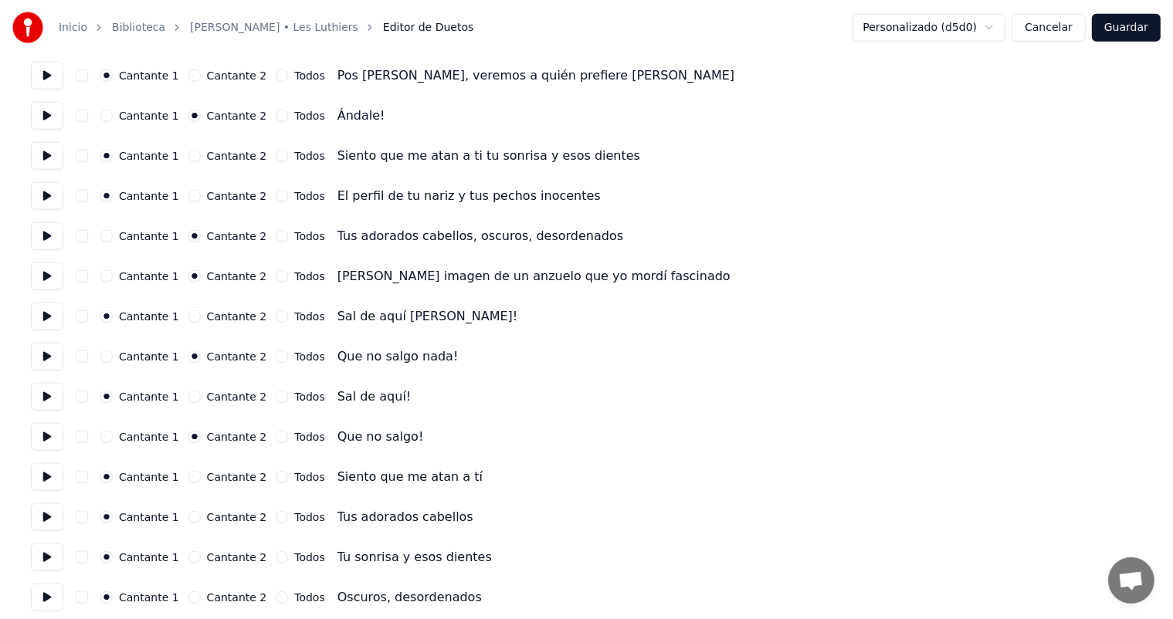
click at [46, 477] on button at bounding box center [47, 477] width 32 height 28
click at [191, 516] on button "Cantante 2" at bounding box center [194, 517] width 12 height 12
click at [52, 525] on button at bounding box center [47, 517] width 32 height 28
click at [190, 598] on button "Cantante 2" at bounding box center [194, 597] width 12 height 12
click at [53, 599] on button at bounding box center [47, 598] width 32 height 28
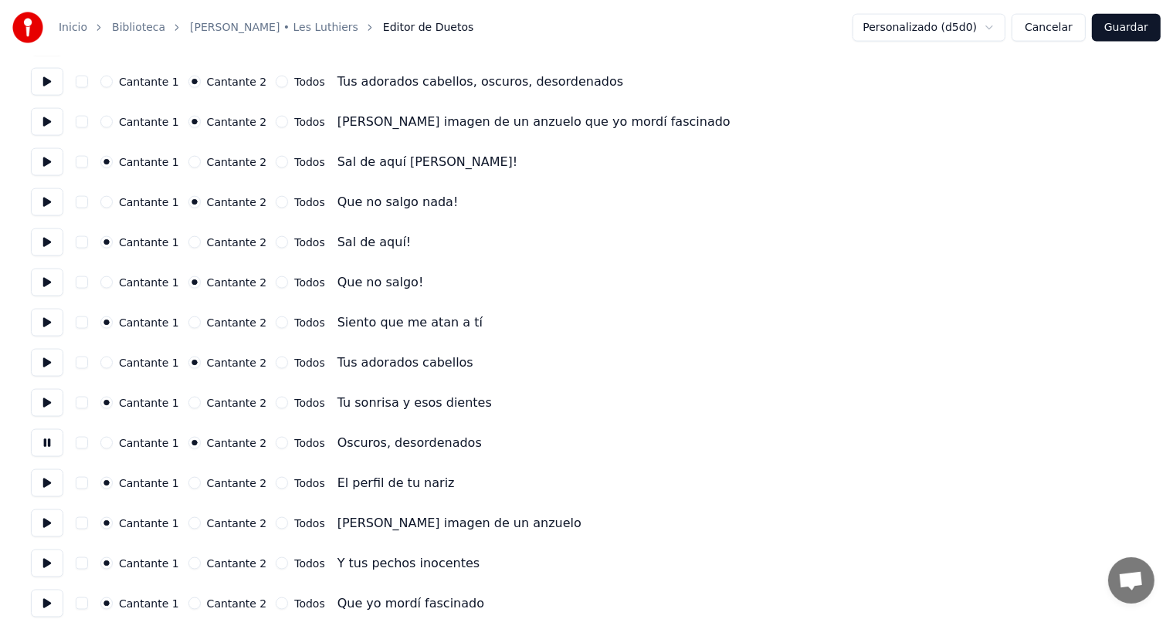
scroll to position [2189, 0]
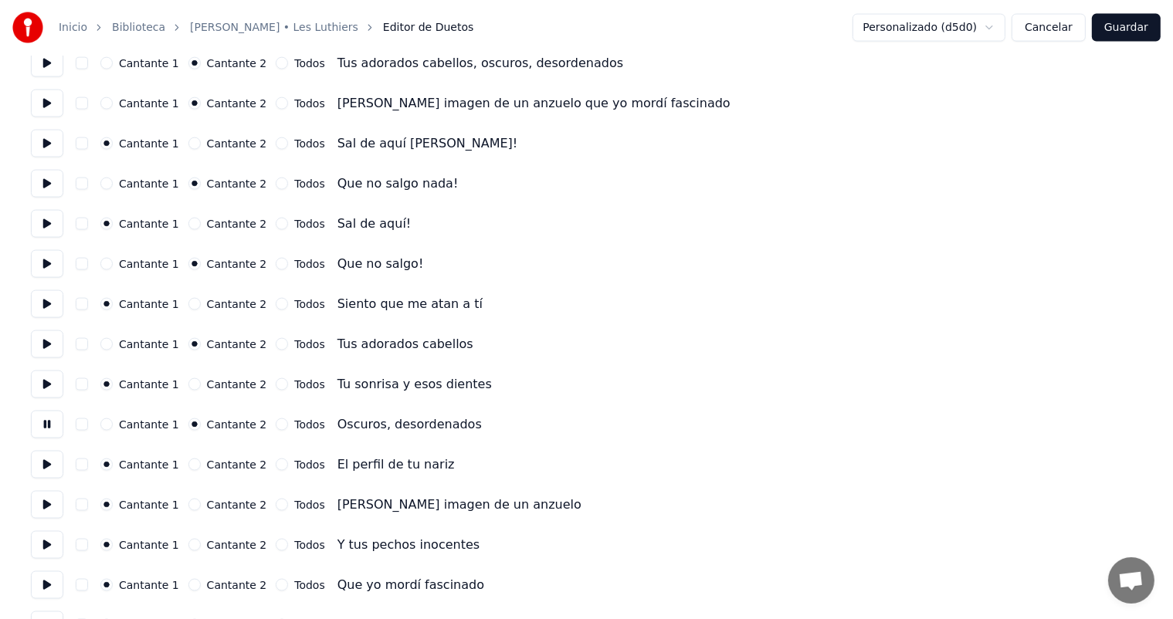
click at [188, 506] on button "Cantante 2" at bounding box center [194, 505] width 12 height 12
click at [53, 506] on button at bounding box center [47, 505] width 32 height 28
click at [189, 582] on button "Cantante 2" at bounding box center [194, 585] width 12 height 12
click at [59, 588] on button at bounding box center [47, 585] width 32 height 28
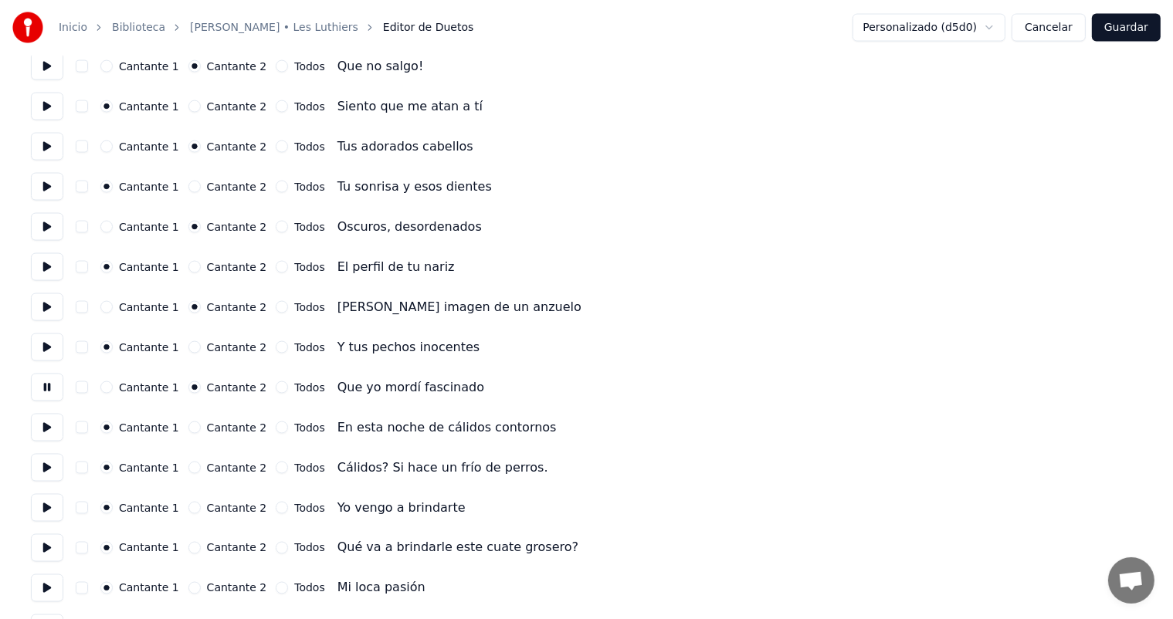
scroll to position [2389, 0]
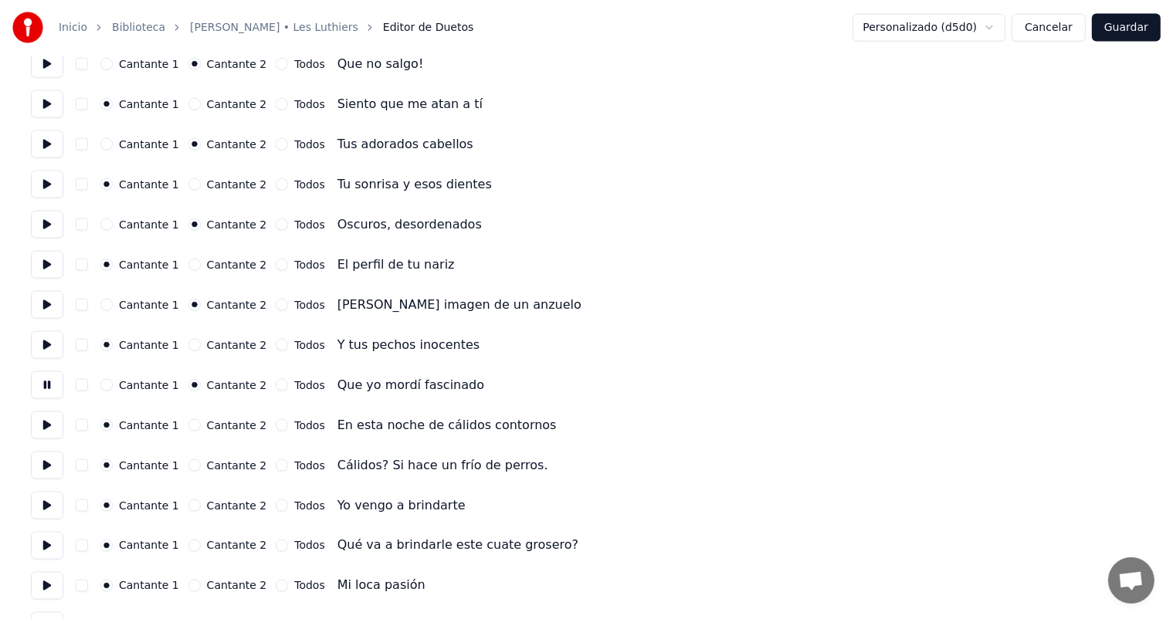
click at [45, 432] on button at bounding box center [47, 425] width 32 height 28
click at [48, 467] on button at bounding box center [47, 466] width 32 height 28
click at [192, 464] on button "Cantante 2" at bounding box center [194, 465] width 12 height 12
click at [52, 503] on button at bounding box center [47, 506] width 32 height 28
click at [193, 543] on button "Cantante 2" at bounding box center [194, 546] width 12 height 12
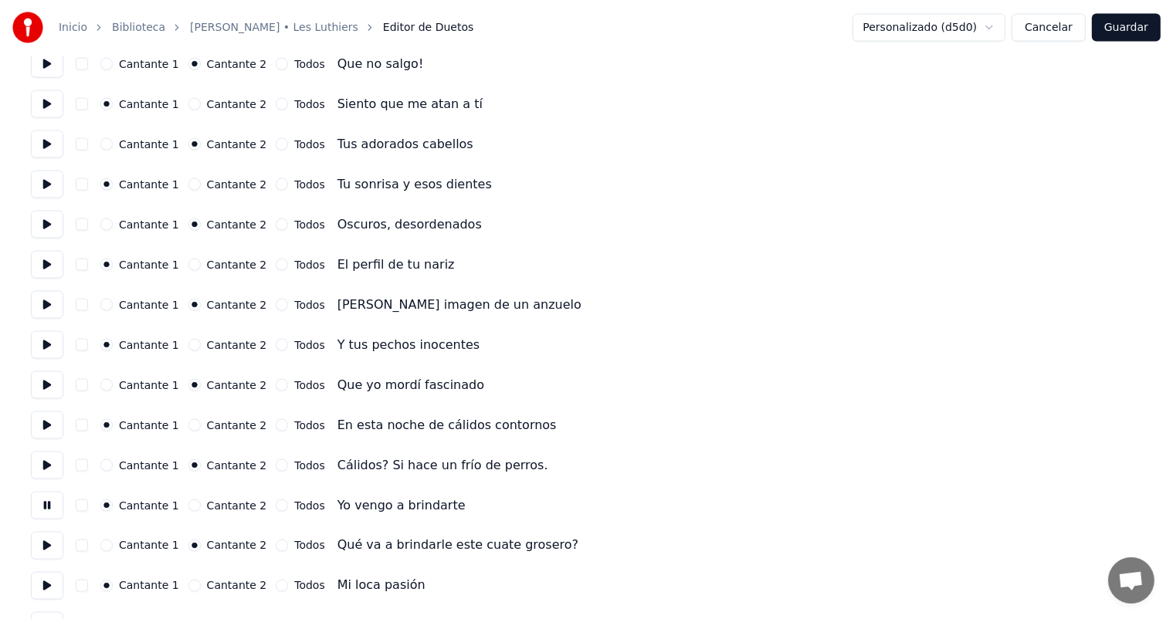
click at [52, 550] on button at bounding box center [47, 546] width 32 height 28
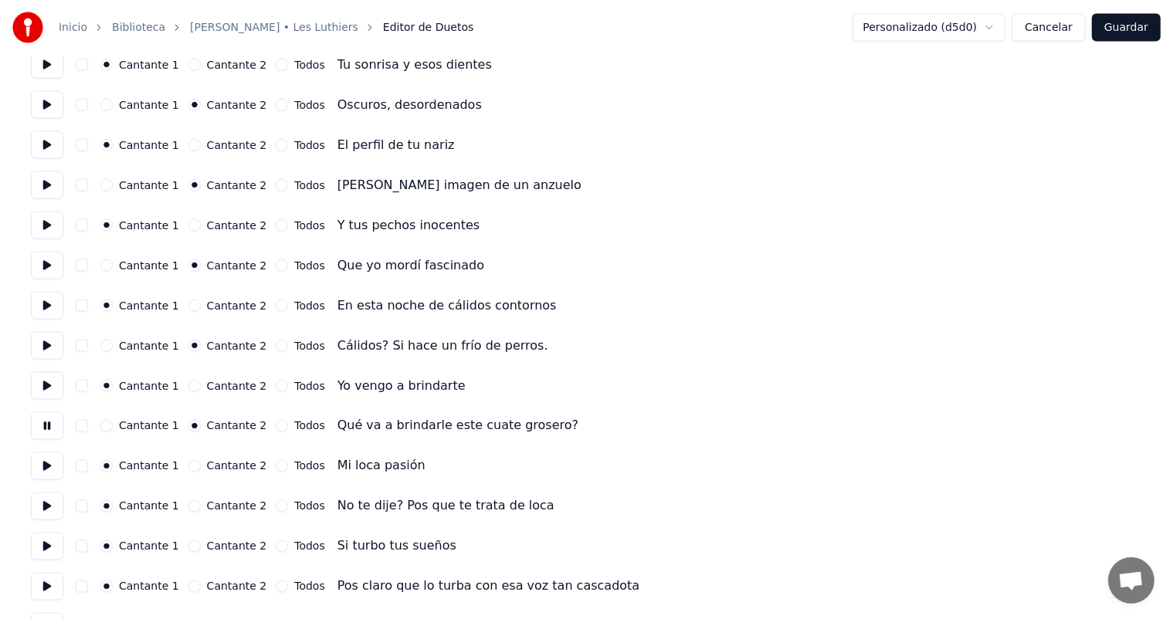
scroll to position [2512, 0]
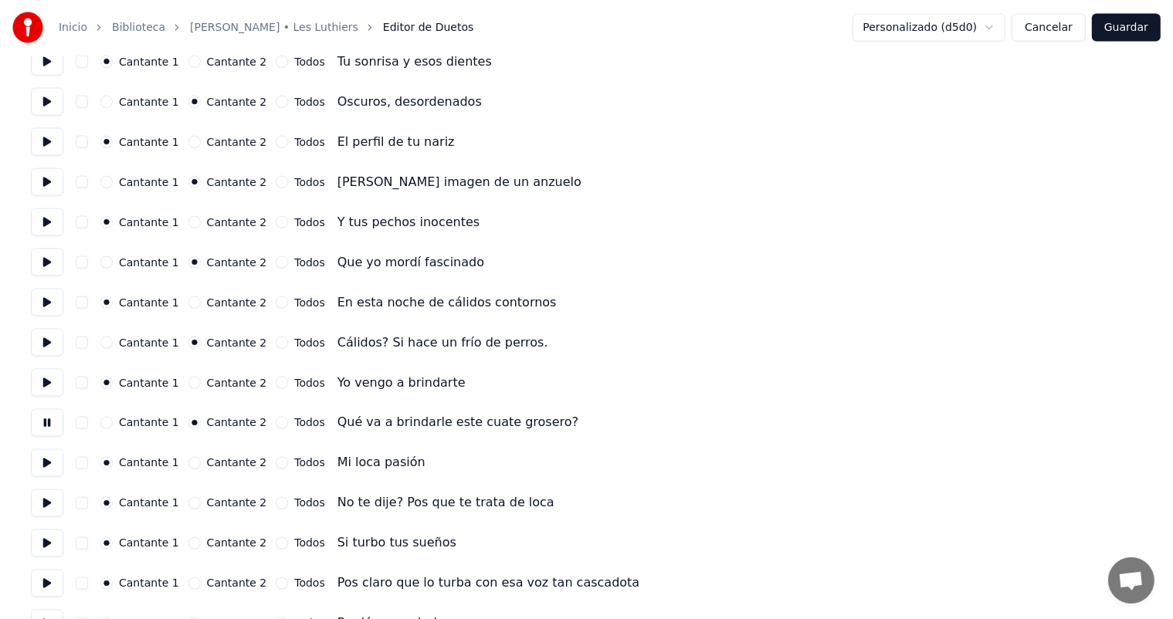
click at [46, 466] on button at bounding box center [47, 463] width 32 height 28
click at [195, 507] on button "Cantante 2" at bounding box center [194, 503] width 12 height 12
click at [46, 510] on button at bounding box center [47, 503] width 32 height 28
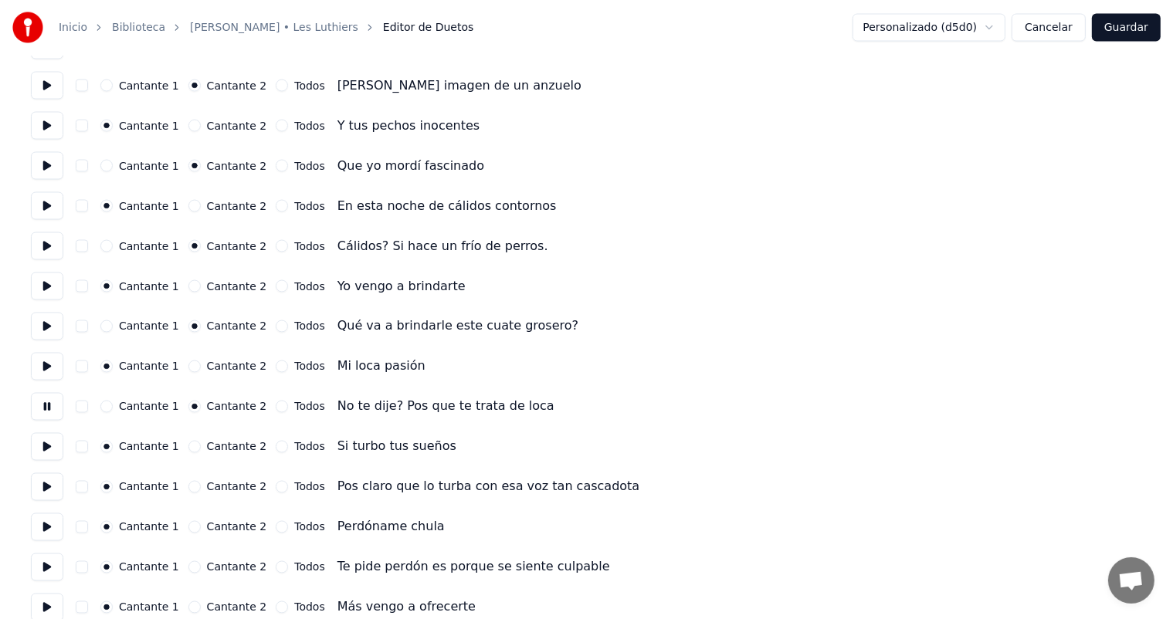
scroll to position [2609, 0]
click at [46, 458] on button at bounding box center [47, 446] width 32 height 28
click at [193, 448] on button "Cantante 2" at bounding box center [194, 446] width 12 height 12
click at [110, 445] on button "Cantante 1" at bounding box center [106, 446] width 12 height 12
click at [195, 491] on div "Cantante 2" at bounding box center [227, 486] width 79 height 12
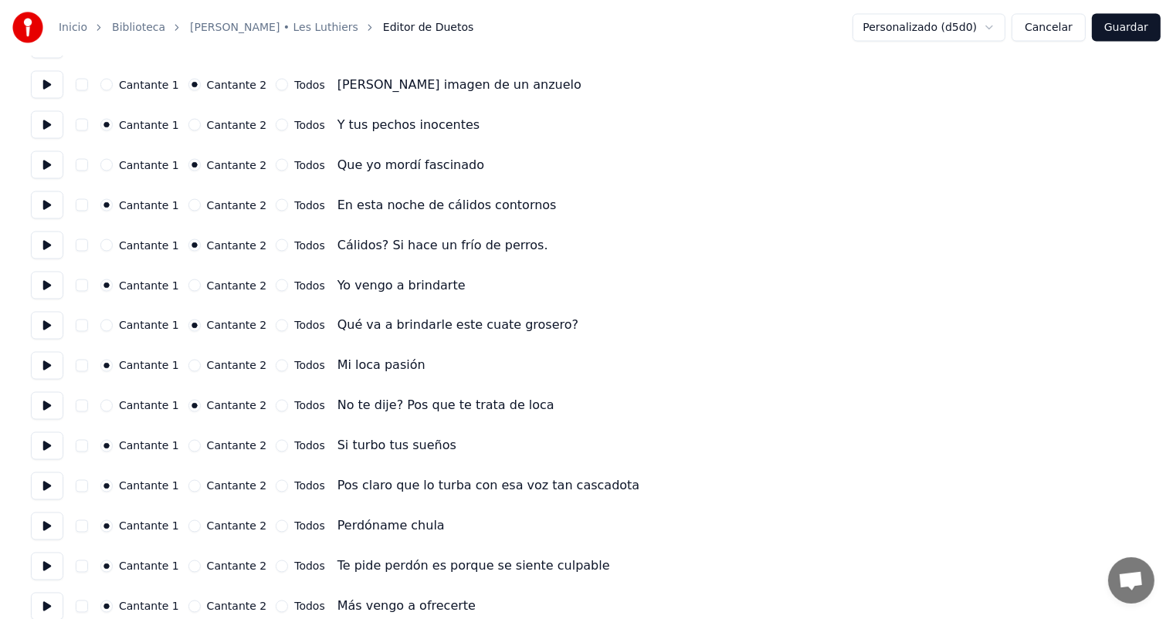
click at [51, 489] on button at bounding box center [47, 486] width 32 height 28
click at [191, 484] on button "Cantante 2" at bounding box center [194, 486] width 12 height 12
click at [56, 570] on button at bounding box center [47, 567] width 32 height 28
click at [191, 564] on button "Cantante 2" at bounding box center [194, 566] width 12 height 12
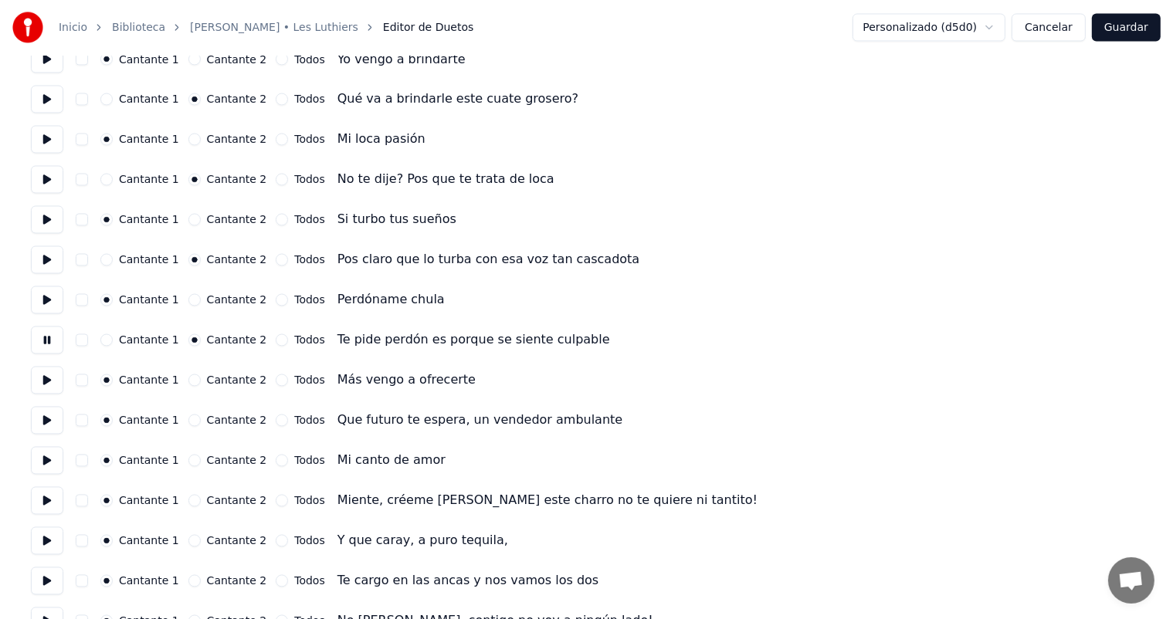
scroll to position [2836, 0]
click at [52, 384] on button at bounding box center [47, 380] width 32 height 28
click at [57, 418] on button at bounding box center [47, 420] width 32 height 28
click at [190, 415] on button "Cantante 2" at bounding box center [194, 420] width 12 height 12
click at [198, 495] on div "Cantante 2" at bounding box center [227, 500] width 79 height 12
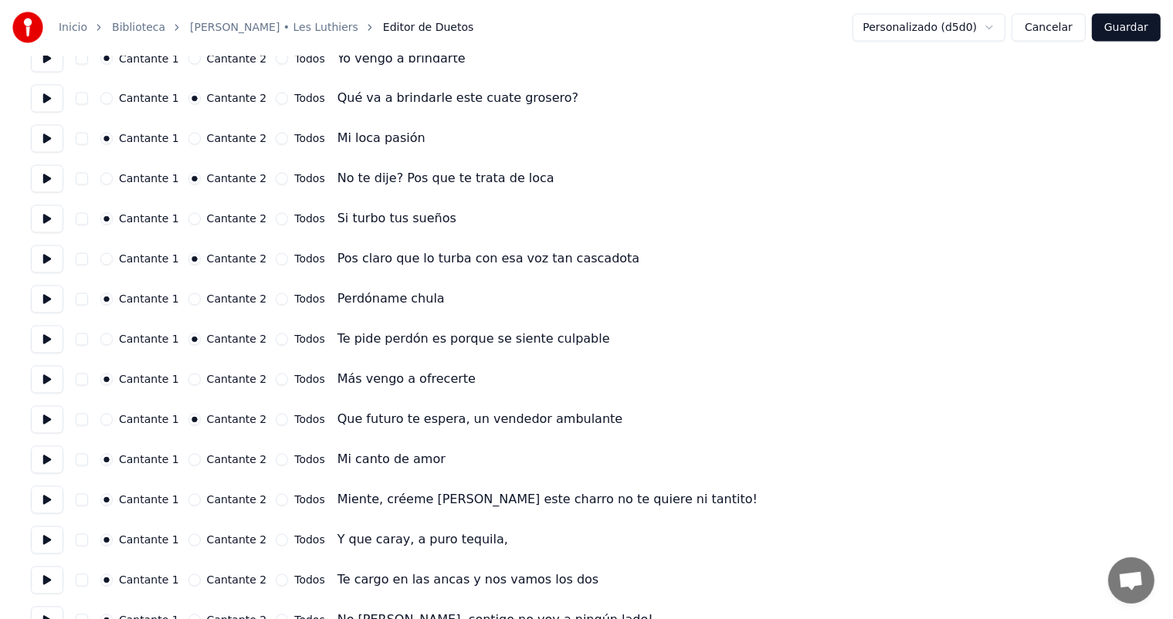
click at [192, 502] on button "Cantante 2" at bounding box center [194, 500] width 12 height 12
click at [52, 510] on button at bounding box center [47, 500] width 32 height 28
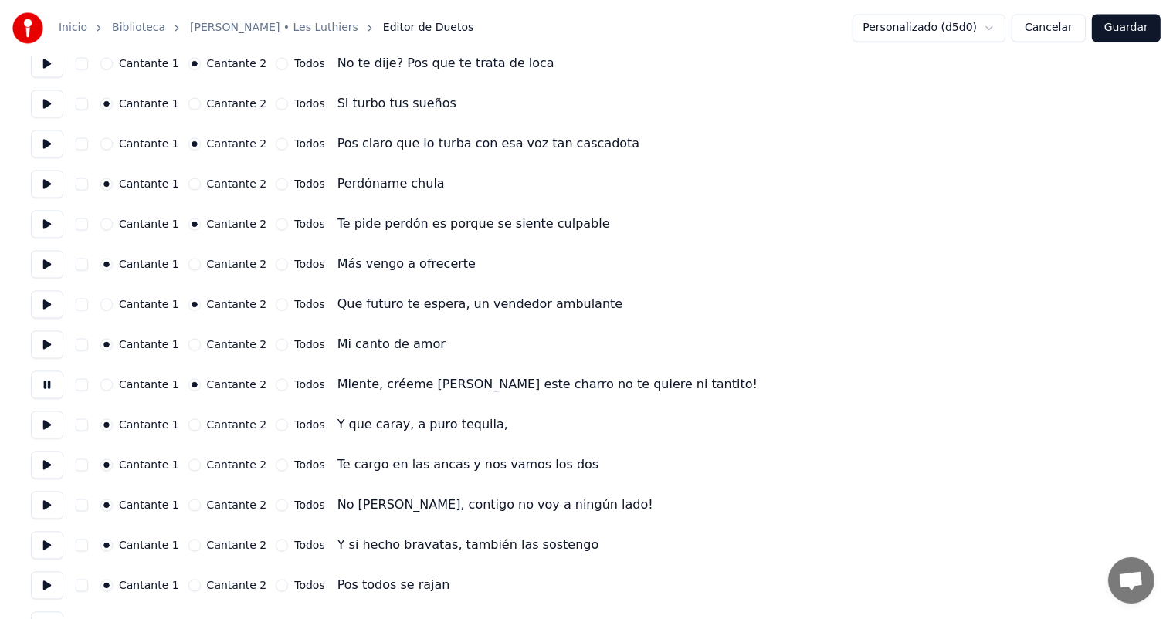
scroll to position [2955, 0]
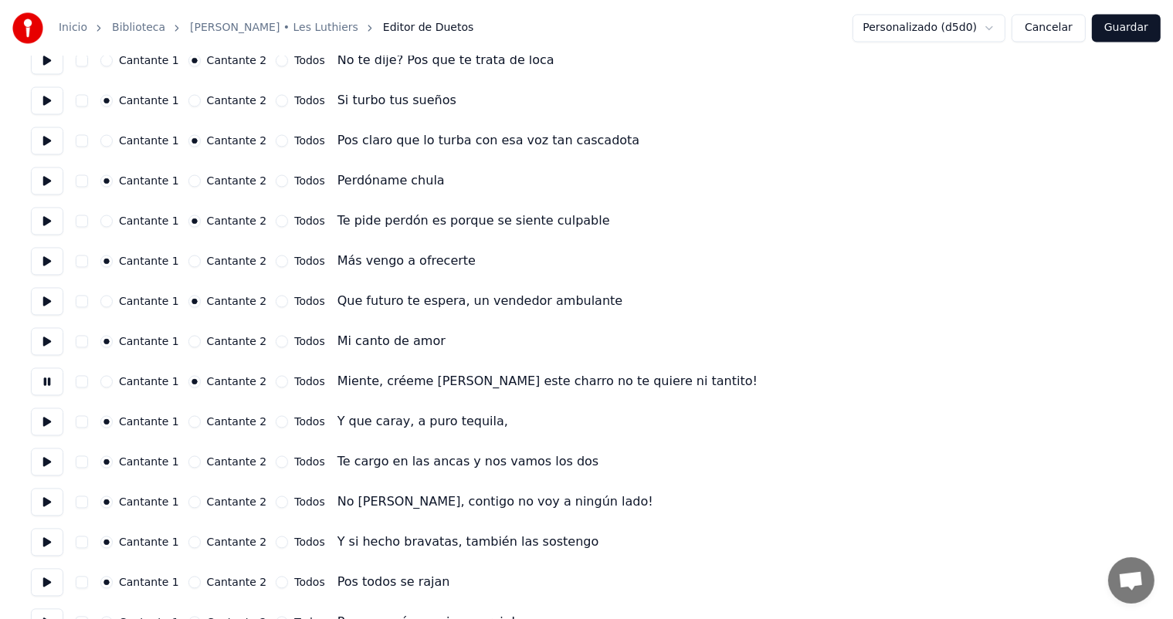
click at [51, 431] on button at bounding box center [47, 422] width 32 height 28
click at [52, 468] on button at bounding box center [47, 462] width 32 height 28
click at [45, 507] on button at bounding box center [47, 502] width 32 height 28
click at [194, 501] on button "Cantante 2" at bounding box center [194, 502] width 12 height 12
click at [46, 545] on button at bounding box center [47, 542] width 32 height 28
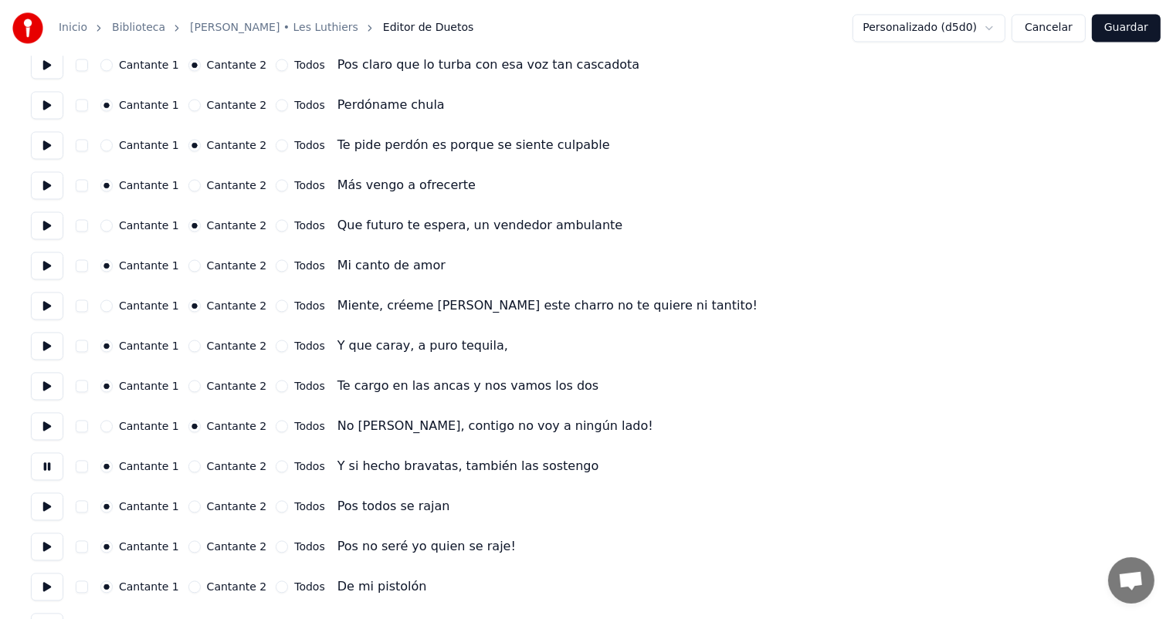
scroll to position [3043, 0]
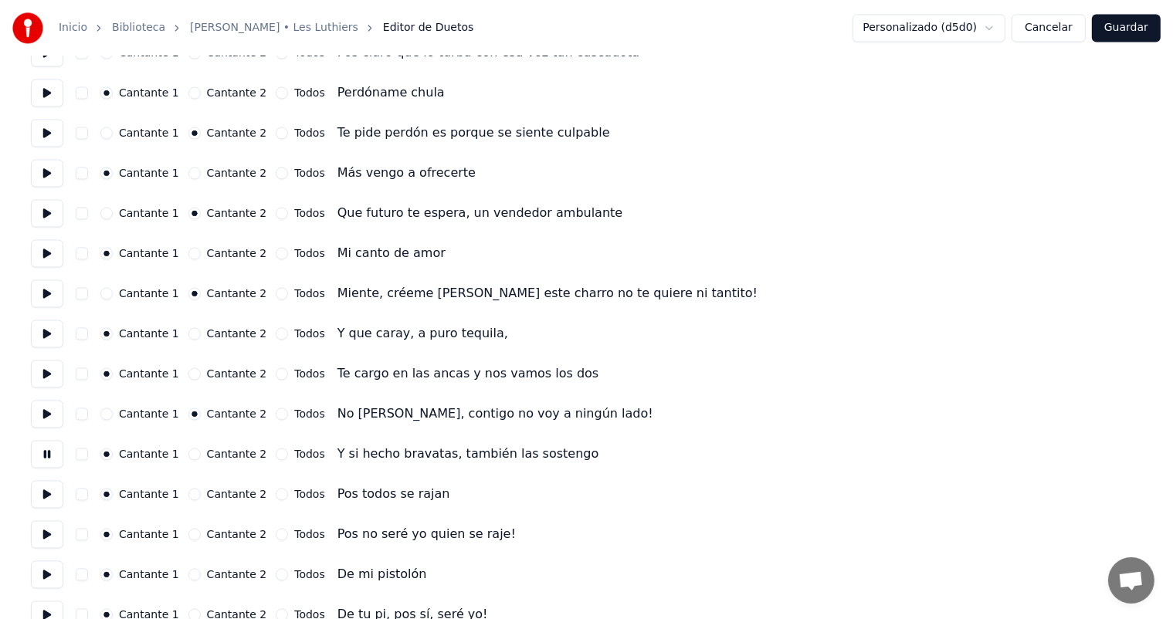
click at [191, 493] on button "Cantante 2" at bounding box center [194, 494] width 12 height 12
click at [113, 494] on button "Cantante 1" at bounding box center [106, 494] width 12 height 12
click at [56, 496] on button at bounding box center [47, 494] width 32 height 28
click at [193, 533] on button "Cantante 2" at bounding box center [194, 534] width 12 height 12
click at [60, 540] on button at bounding box center [47, 534] width 32 height 28
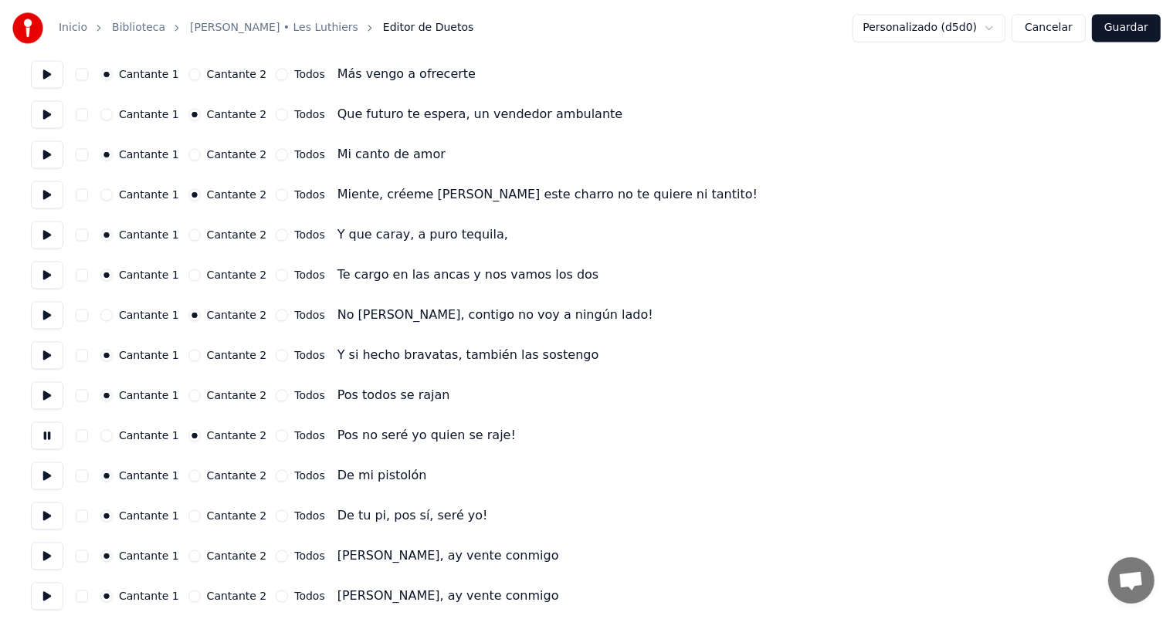
scroll to position [3142, 0]
click at [43, 478] on button at bounding box center [47, 476] width 32 height 28
click at [49, 518] on button at bounding box center [47, 516] width 32 height 28
click at [192, 515] on button "Cantante 2" at bounding box center [194, 516] width 12 height 12
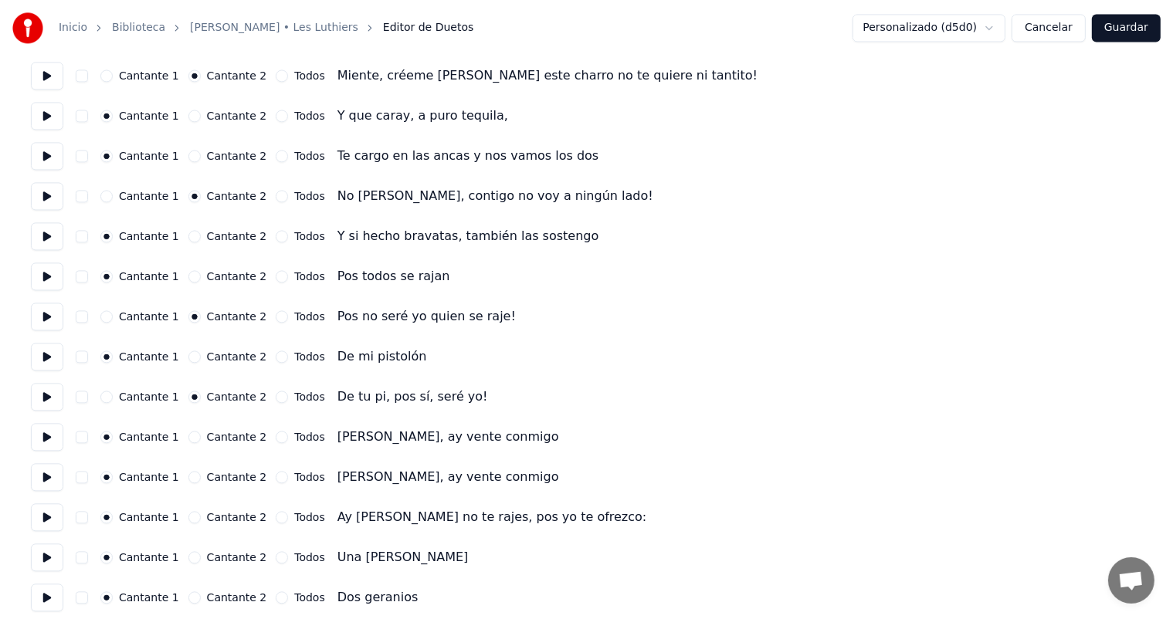
scroll to position [3262, 0]
click at [190, 476] on button "Cantante 2" at bounding box center [194, 476] width 12 height 12
click at [56, 482] on button at bounding box center [47, 476] width 32 height 28
click at [193, 517] on button "Cantante 2" at bounding box center [194, 516] width 12 height 12
click at [41, 523] on button at bounding box center [47, 517] width 32 height 28
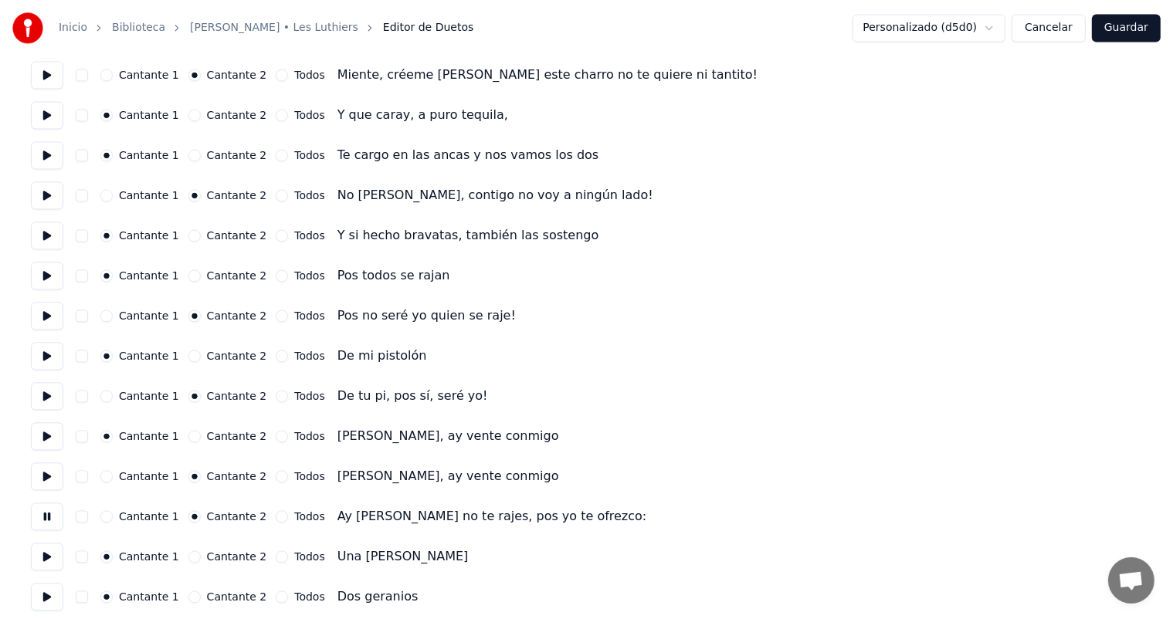
click at [278, 516] on button "Todos" at bounding box center [282, 516] width 12 height 12
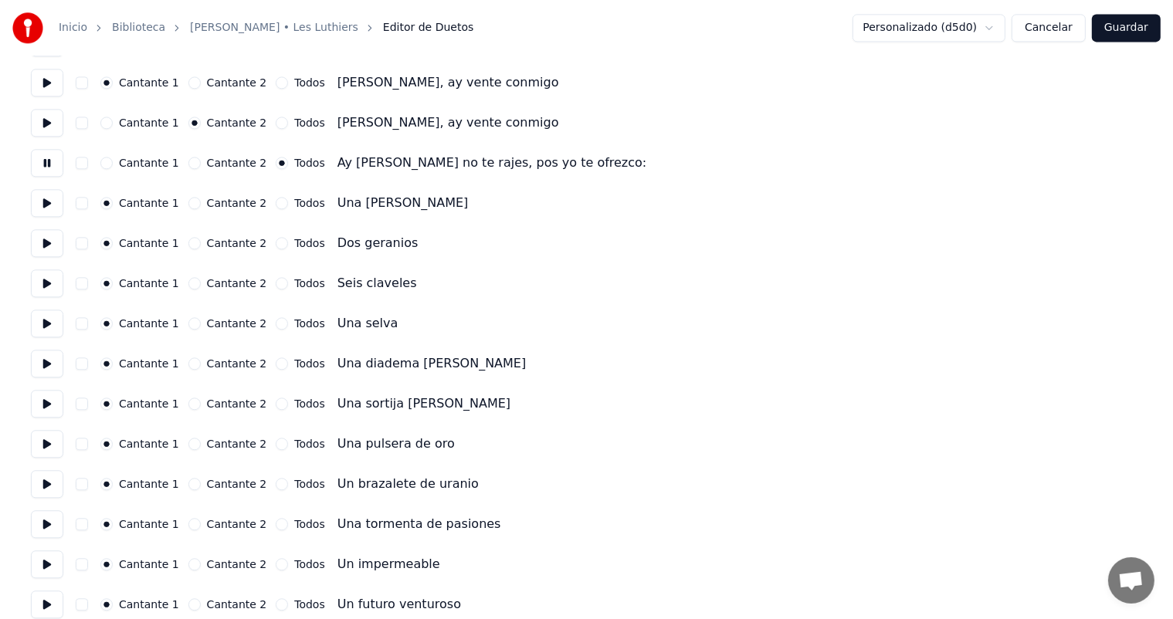
scroll to position [3616, 0]
click at [40, 201] on button at bounding box center [47, 202] width 32 height 28
click at [190, 208] on button "Cantante 2" at bounding box center [194, 202] width 12 height 12
click at [54, 252] on button at bounding box center [47, 243] width 32 height 28
click at [197, 286] on button "Cantante 2" at bounding box center [194, 282] width 12 height 12
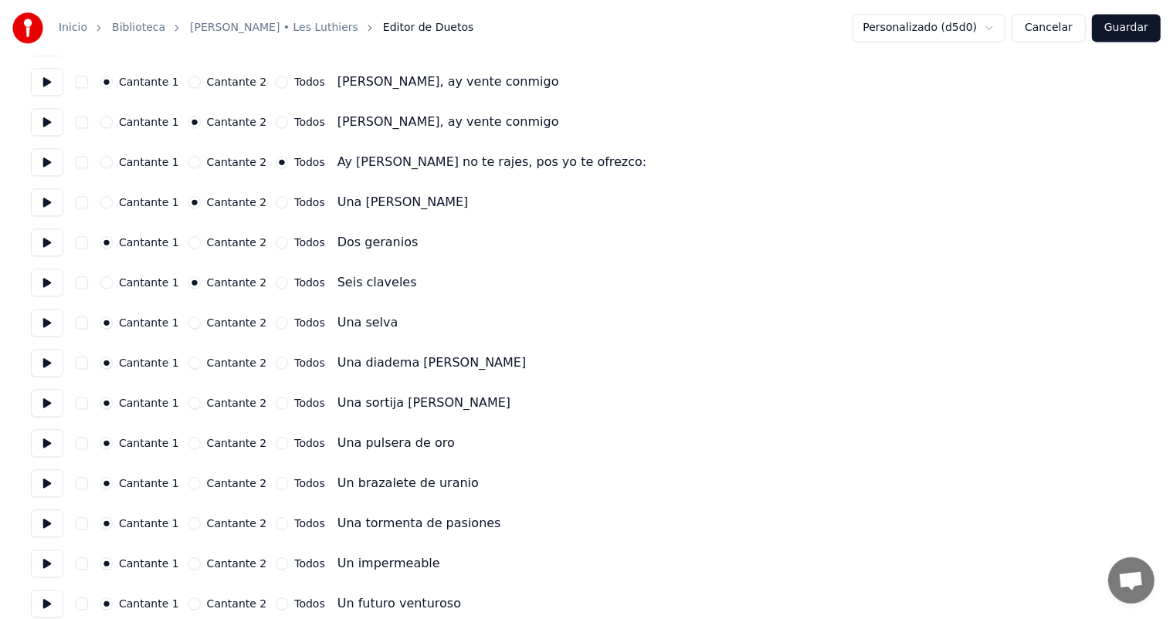
click at [40, 279] on button at bounding box center [47, 283] width 32 height 28
click at [191, 363] on button "Cantante 2" at bounding box center [194, 363] width 12 height 12
click at [51, 368] on button at bounding box center [47, 363] width 32 height 28
click at [45, 402] on button at bounding box center [47, 403] width 32 height 28
click at [192, 437] on button "Cantante 2" at bounding box center [194, 443] width 12 height 12
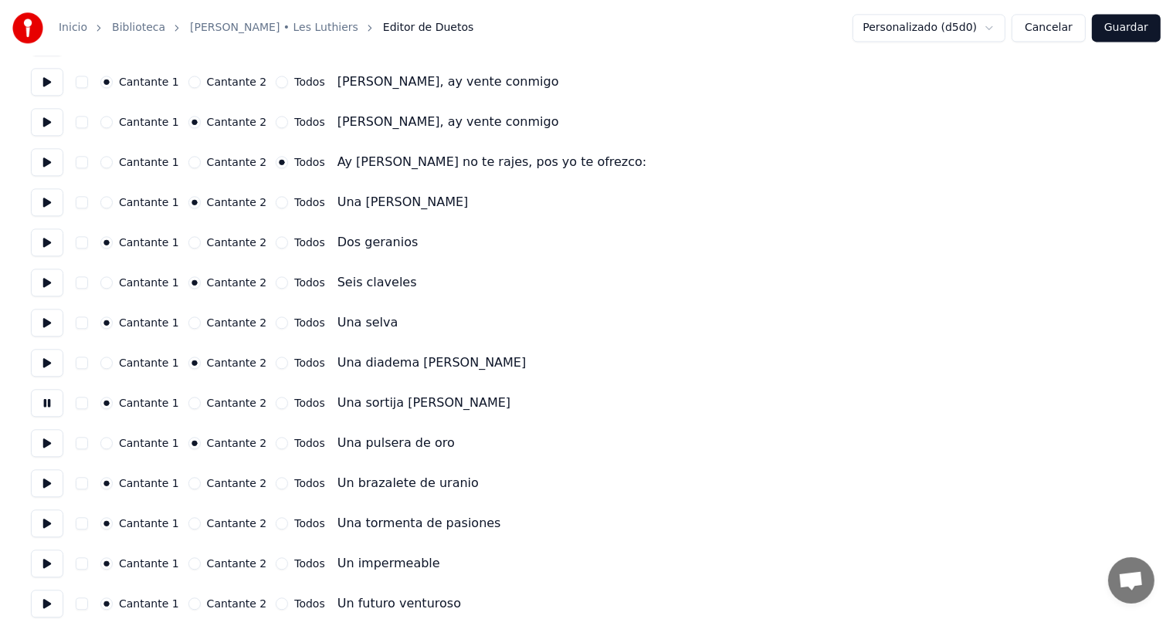
click at [39, 444] on button at bounding box center [47, 443] width 32 height 28
click at [54, 487] on button at bounding box center [47, 483] width 32 height 28
click at [191, 524] on button "Cantante 2" at bounding box center [194, 523] width 12 height 12
click at [45, 527] on button at bounding box center [47, 524] width 32 height 28
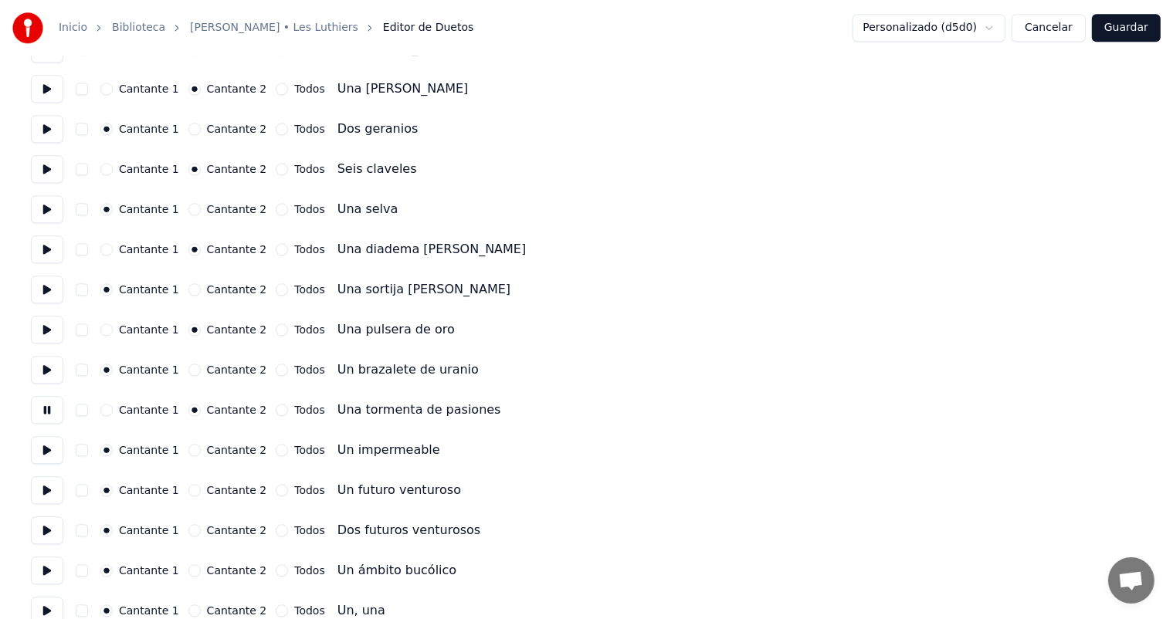
scroll to position [3732, 0]
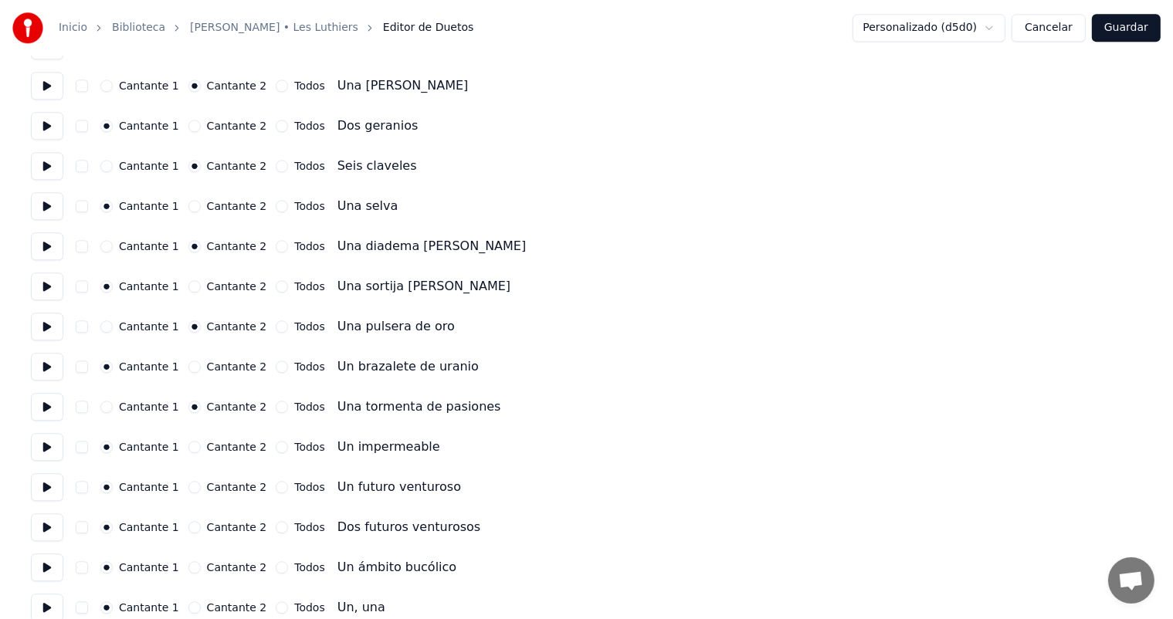
click at [192, 488] on button "Cantante 2" at bounding box center [194, 487] width 12 height 12
click at [46, 536] on button at bounding box center [47, 527] width 32 height 28
click at [193, 567] on button "Cantante 2" at bounding box center [194, 567] width 12 height 12
click at [49, 568] on button at bounding box center [47, 568] width 32 height 28
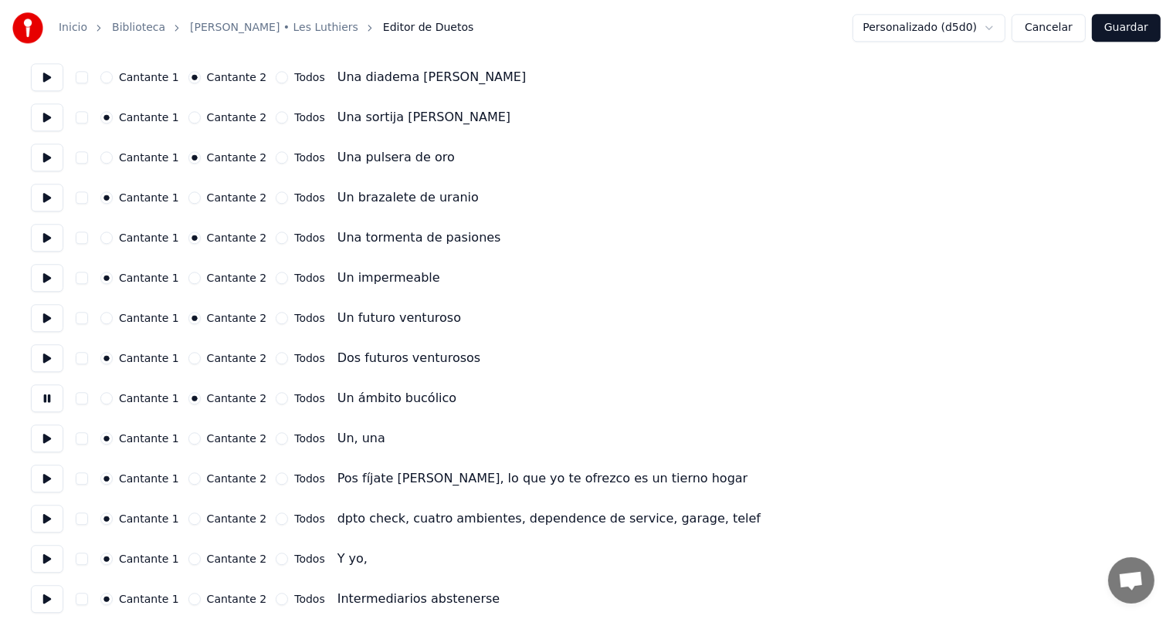
scroll to position [3903, 0]
click at [46, 438] on button at bounding box center [47, 437] width 32 height 28
click at [49, 485] on button at bounding box center [47, 477] width 32 height 28
click at [197, 477] on button "Cantante 2" at bounding box center [194, 477] width 12 height 12
click at [54, 524] on button at bounding box center [47, 517] width 32 height 28
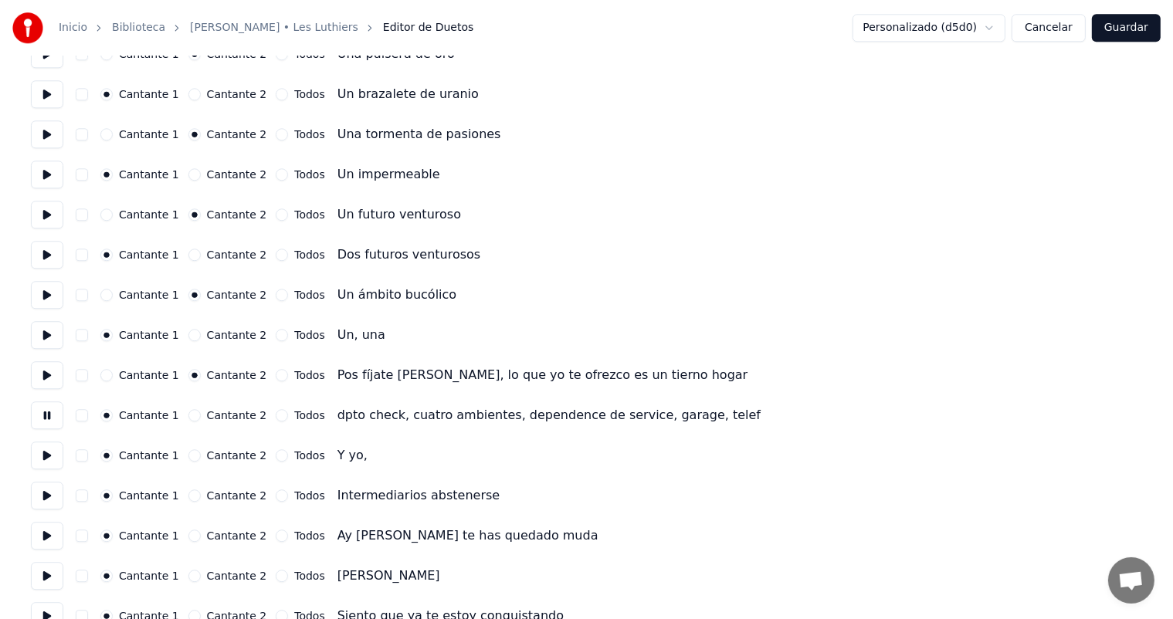
scroll to position [4010, 0]
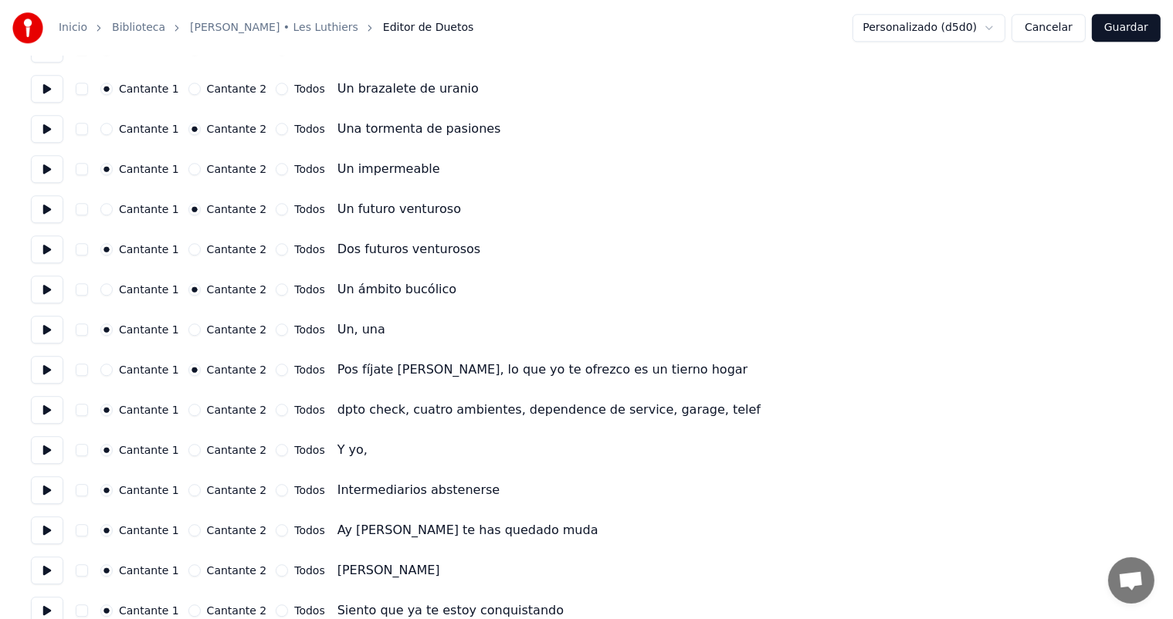
click at [193, 451] on button "Cantante 2" at bounding box center [194, 450] width 12 height 12
click at [49, 453] on button at bounding box center [47, 450] width 32 height 28
click at [50, 497] on button at bounding box center [47, 490] width 32 height 28
click at [42, 530] on button at bounding box center [47, 530] width 32 height 28
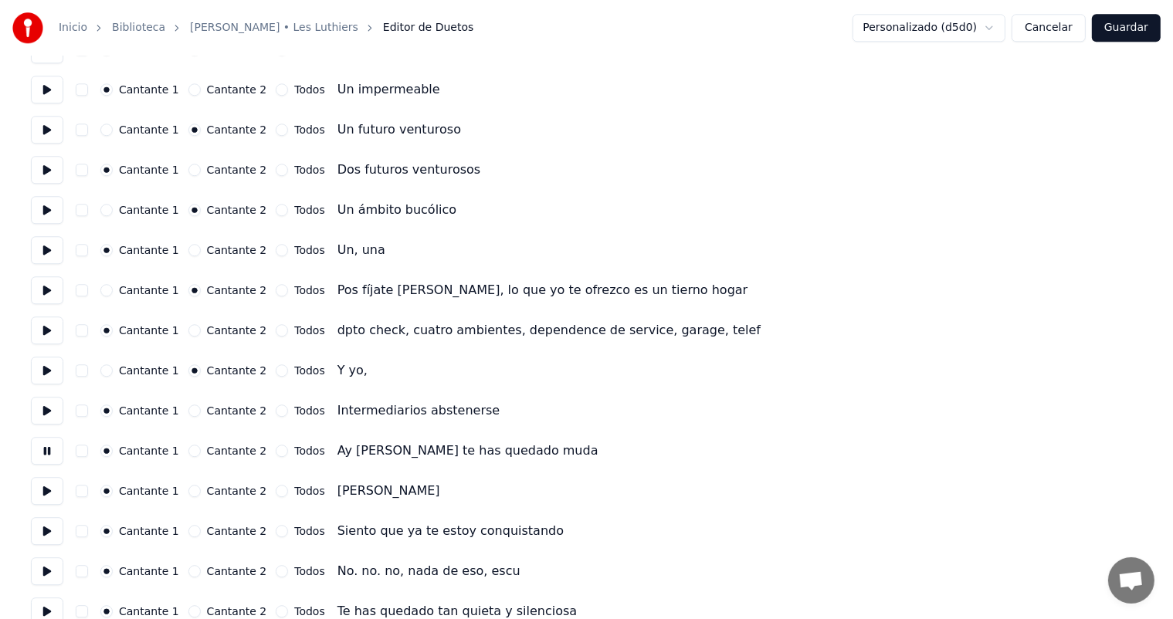
scroll to position [4091, 0]
click at [188, 489] on button "Cantante 2" at bounding box center [194, 489] width 12 height 12
click at [48, 495] on button at bounding box center [47, 490] width 32 height 28
click at [39, 537] on button at bounding box center [47, 530] width 32 height 28
click at [188, 572] on button "Cantante 2" at bounding box center [194, 570] width 12 height 12
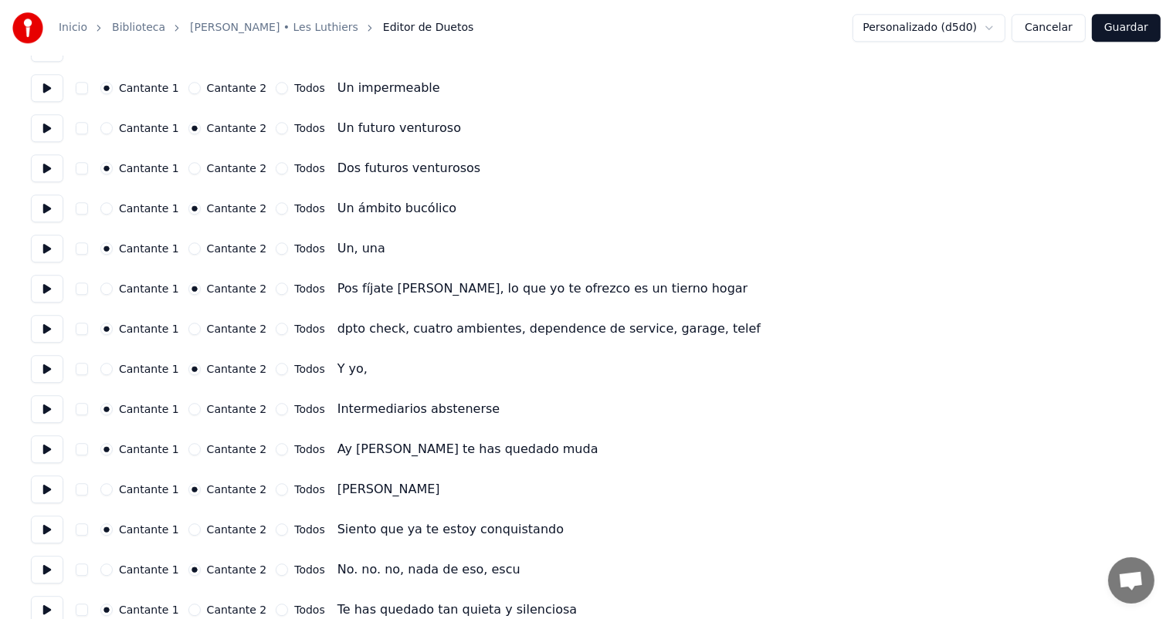
click at [39, 576] on button at bounding box center [47, 570] width 32 height 28
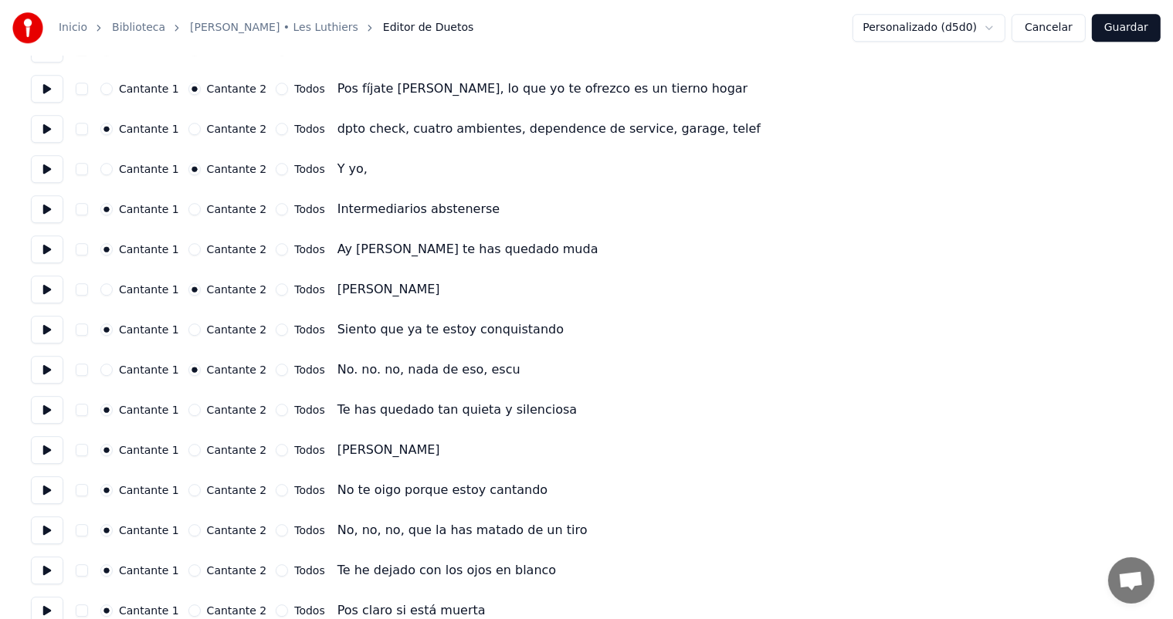
scroll to position [4291, 0]
click at [46, 405] on button at bounding box center [47, 410] width 32 height 28
click at [191, 449] on button "Cantante 2" at bounding box center [194, 450] width 12 height 12
click at [42, 455] on button at bounding box center [47, 450] width 32 height 28
click at [53, 502] on button at bounding box center [47, 490] width 32 height 28
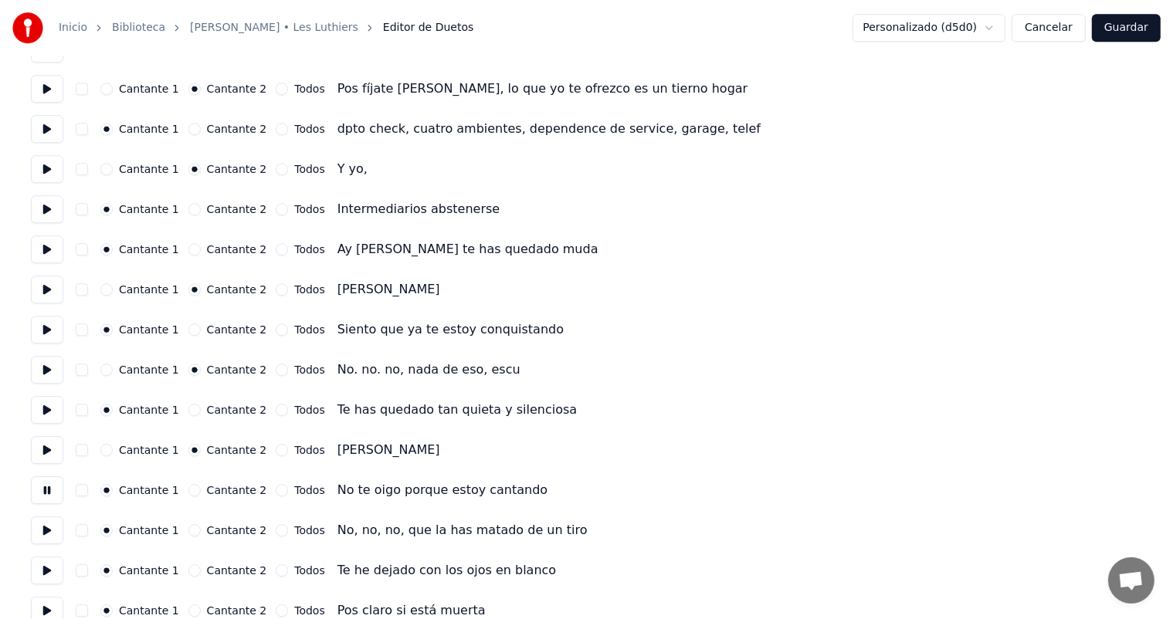
click at [192, 528] on button "Cantante 2" at bounding box center [194, 530] width 12 height 12
click at [34, 536] on button at bounding box center [47, 530] width 32 height 28
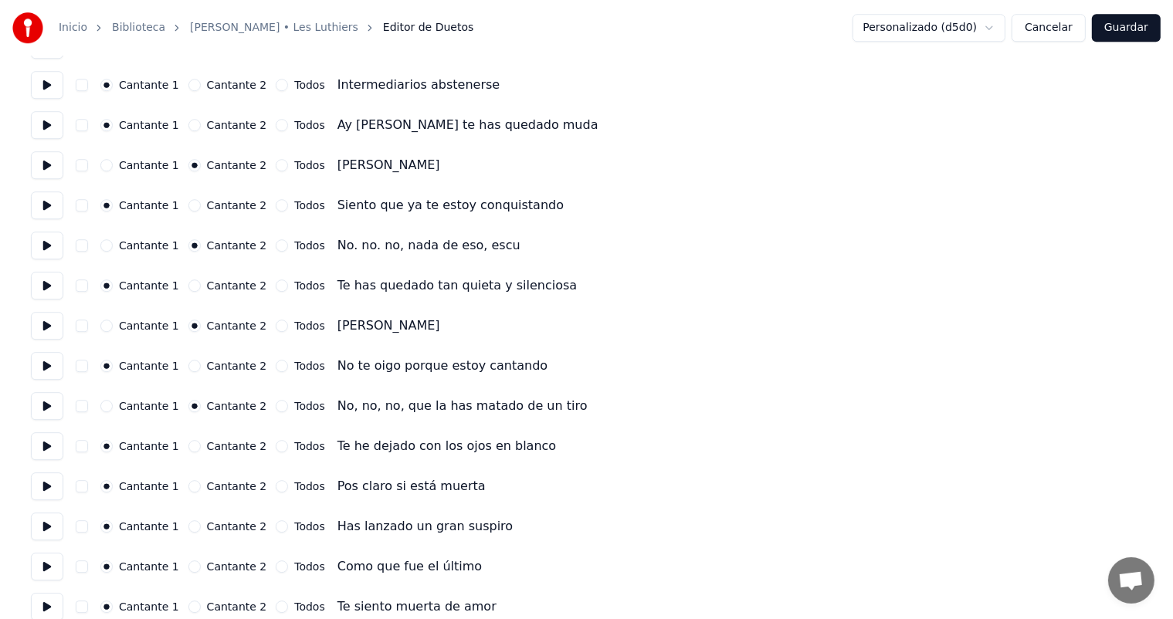
scroll to position [4422, 0]
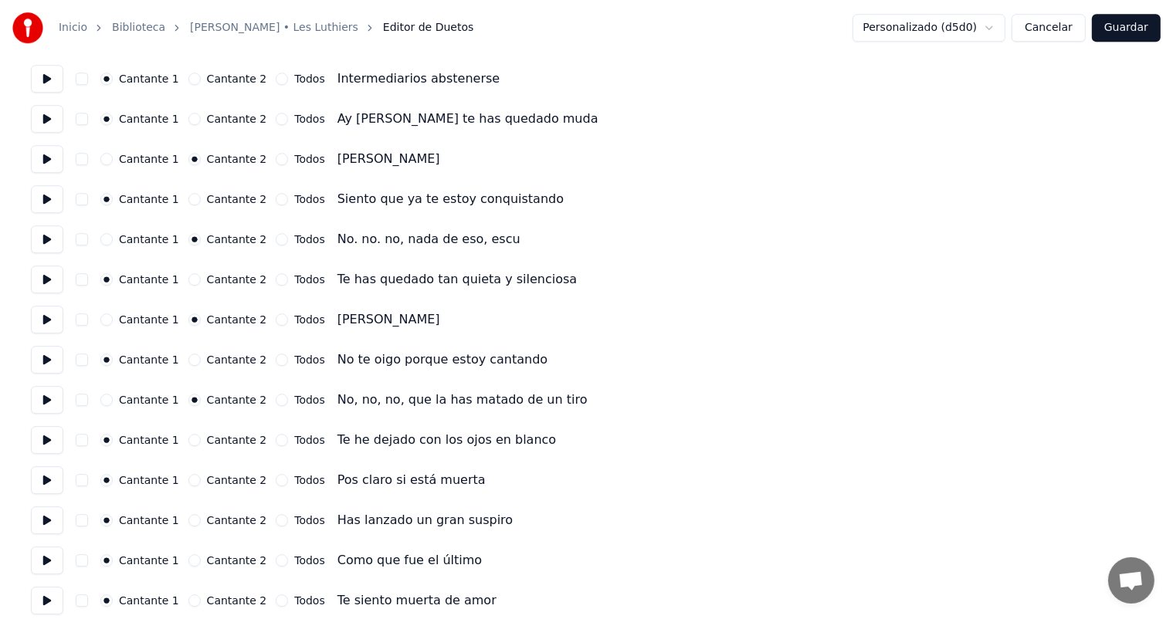
click at [46, 448] on button at bounding box center [47, 440] width 32 height 28
click at [193, 481] on button "Cantante 2" at bounding box center [194, 480] width 12 height 12
click at [42, 483] on button at bounding box center [47, 480] width 32 height 28
click at [60, 525] on button at bounding box center [47, 520] width 32 height 28
click at [192, 556] on button "Cantante 2" at bounding box center [194, 560] width 12 height 12
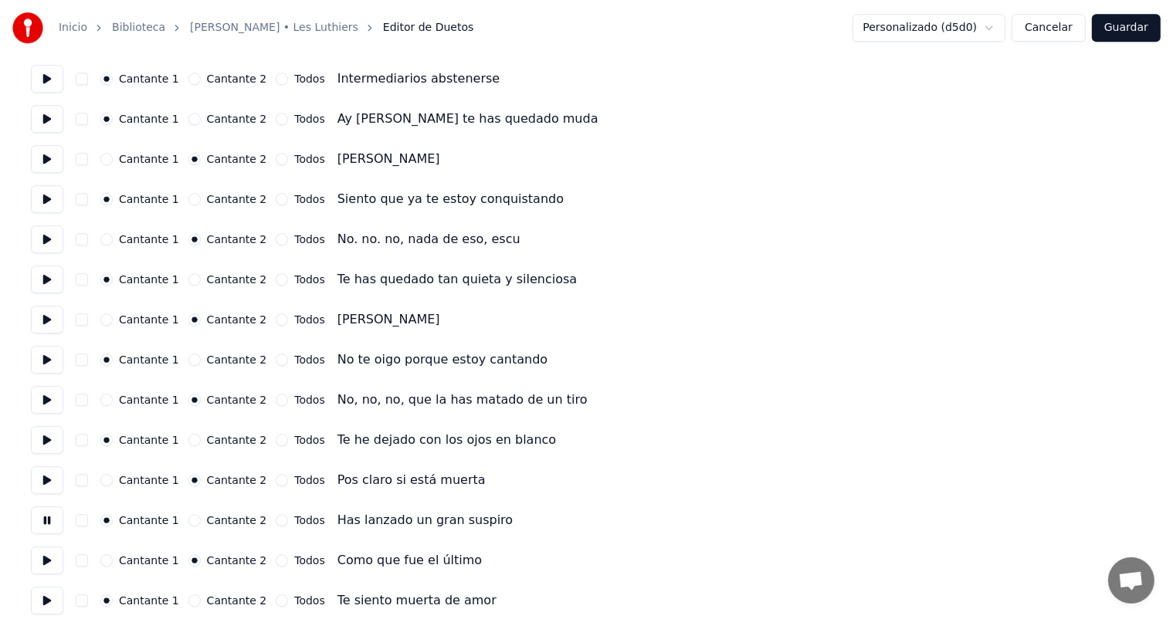
click at [38, 566] on button at bounding box center [47, 561] width 32 height 28
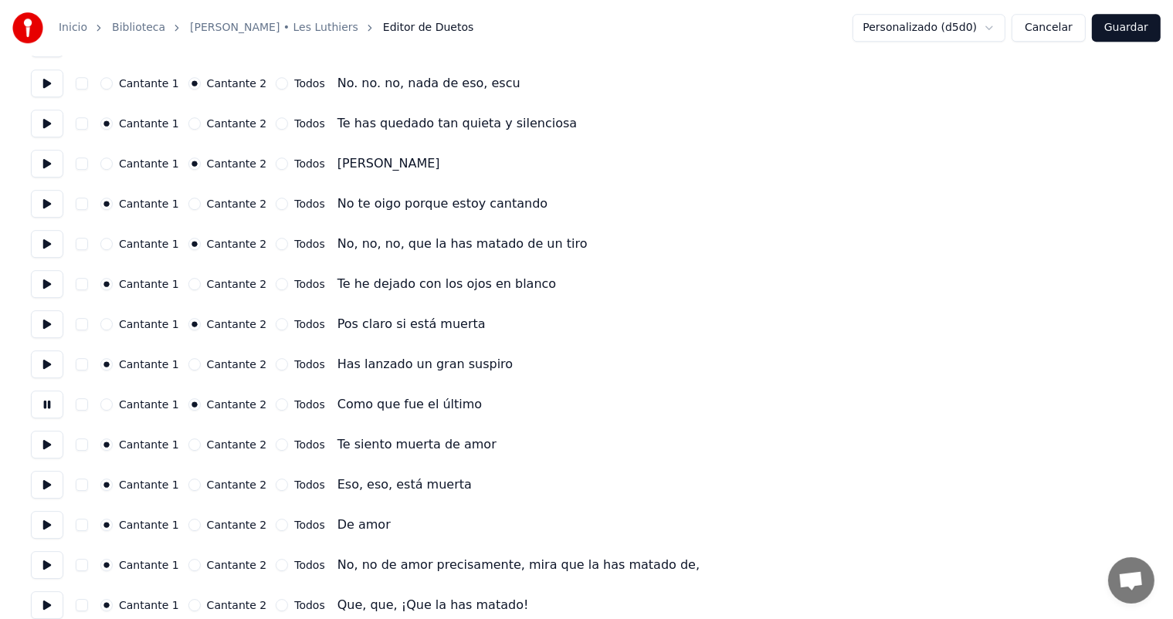
scroll to position [4583, 0]
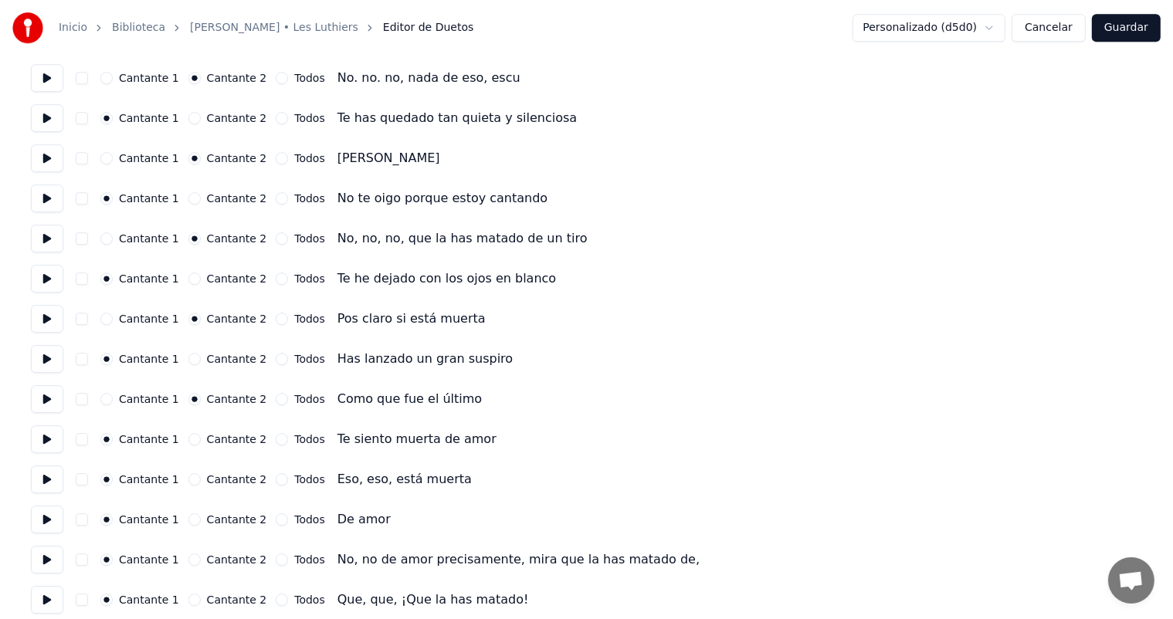
click at [44, 446] on button at bounding box center [47, 439] width 32 height 28
click at [191, 479] on button "Cantante 2" at bounding box center [194, 479] width 12 height 12
click at [50, 490] on button at bounding box center [47, 479] width 32 height 28
click at [45, 528] on button at bounding box center [47, 520] width 32 height 28
click at [196, 562] on button "Cantante 2" at bounding box center [194, 560] width 12 height 12
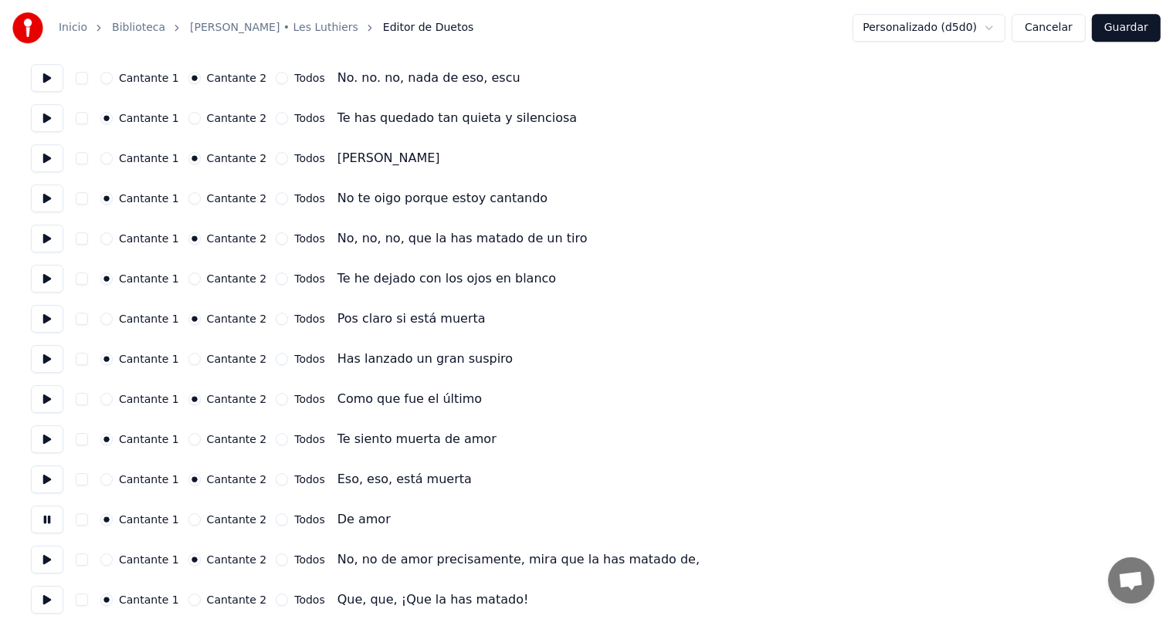
click at [45, 566] on button at bounding box center [47, 560] width 32 height 28
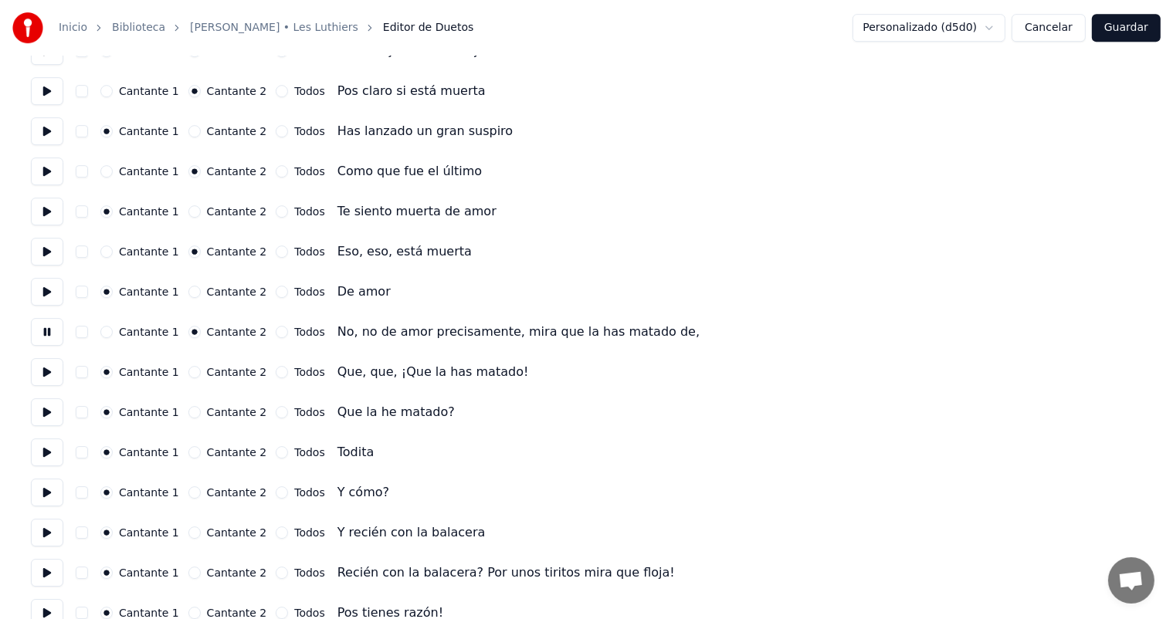
scroll to position [4814, 0]
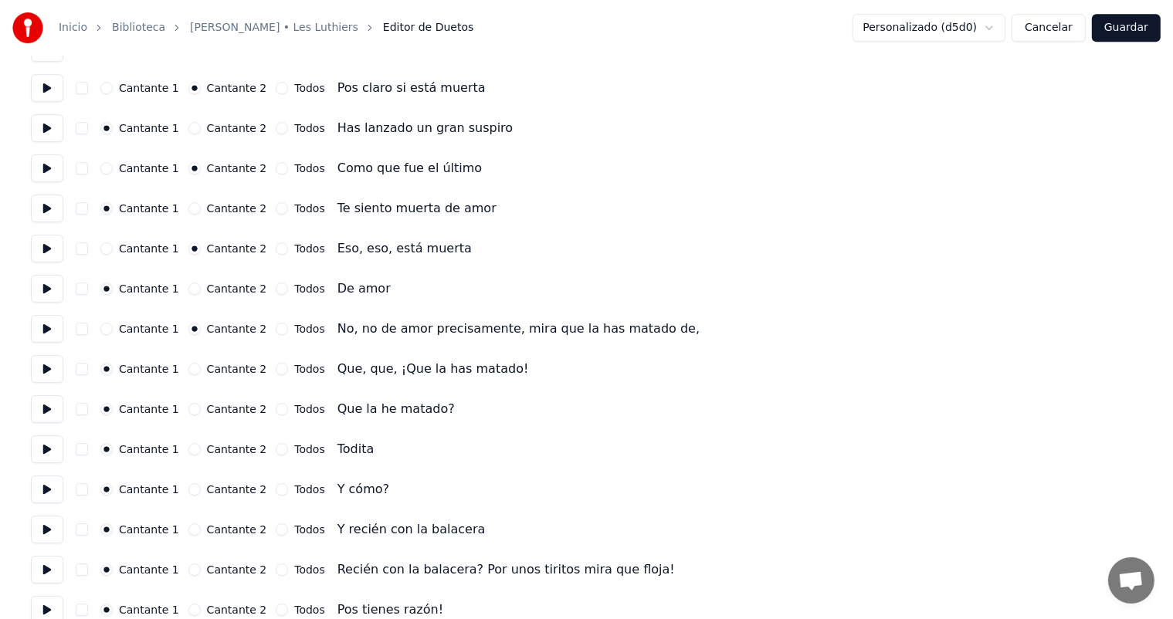
click at [49, 375] on button at bounding box center [47, 369] width 32 height 28
click at [195, 371] on button "Cantante 2" at bounding box center [194, 369] width 12 height 12
click at [49, 373] on button at bounding box center [47, 369] width 32 height 28
click at [49, 418] on button at bounding box center [47, 409] width 32 height 28
click at [191, 451] on button "Cantante 2" at bounding box center [194, 449] width 12 height 12
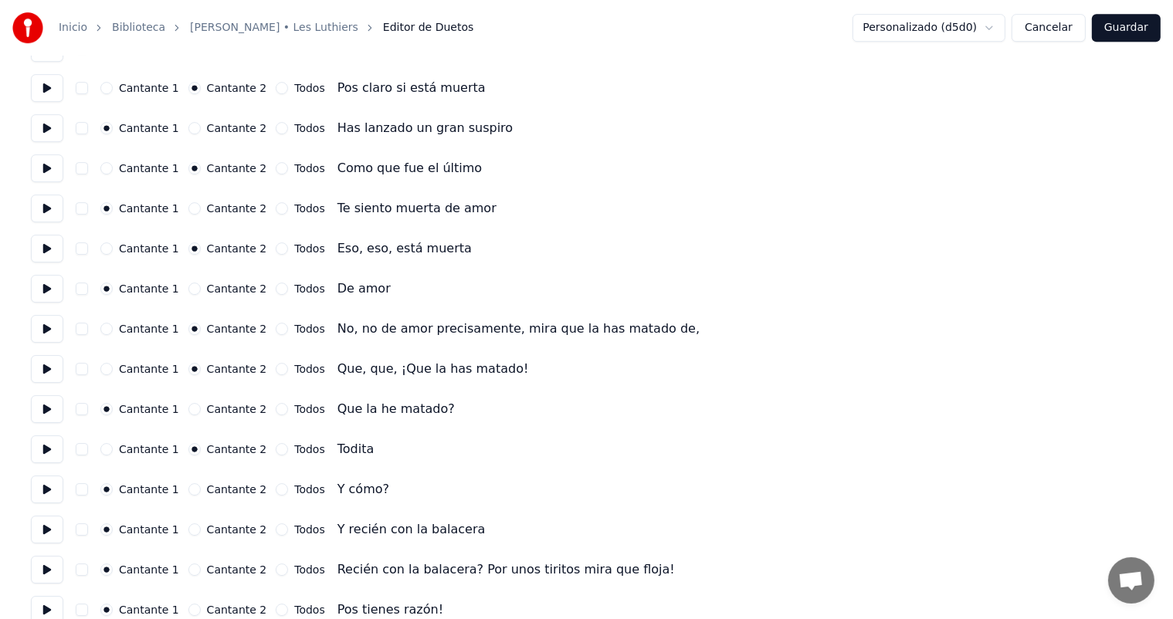
click at [32, 451] on button at bounding box center [47, 449] width 32 height 28
click at [46, 496] on button at bounding box center [47, 490] width 32 height 28
click at [191, 530] on button "Cantante 2" at bounding box center [194, 529] width 12 height 12
click at [43, 537] on button at bounding box center [47, 530] width 32 height 28
click at [46, 568] on button at bounding box center [47, 570] width 32 height 28
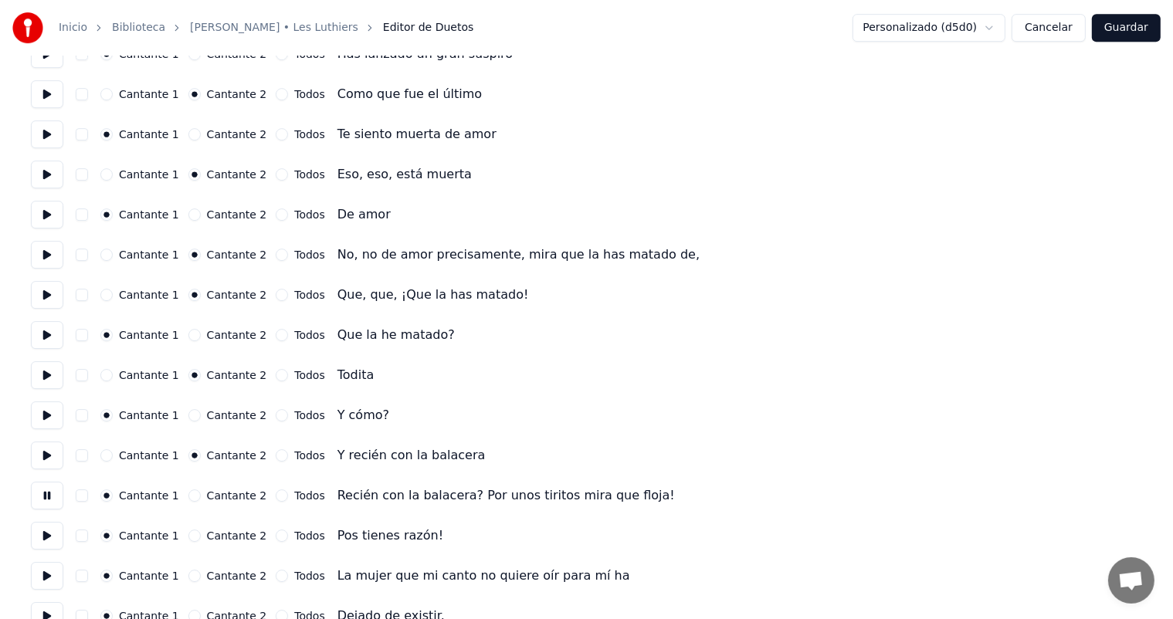
scroll to position [4914, 0]
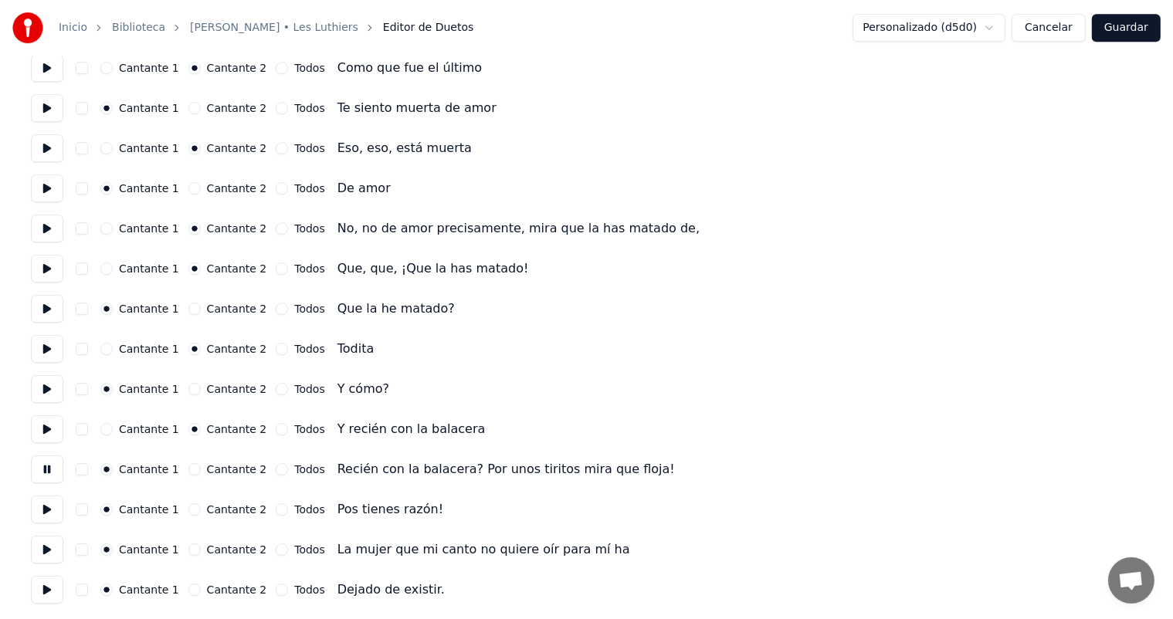
click at [190, 510] on button "Cantante 2" at bounding box center [194, 509] width 12 height 12
click at [51, 514] on button at bounding box center [47, 510] width 32 height 28
click at [276, 545] on button "Todos" at bounding box center [282, 549] width 12 height 12
click at [47, 553] on button at bounding box center [47, 550] width 32 height 28
click at [277, 589] on button "Todos" at bounding box center [282, 590] width 12 height 12
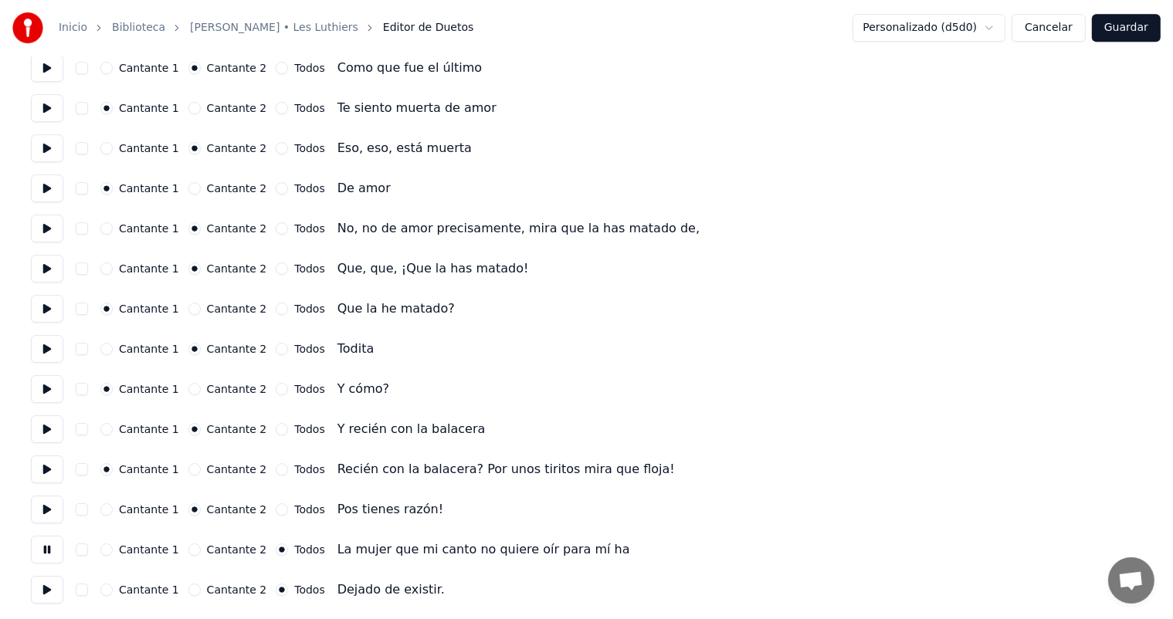
click at [42, 601] on button at bounding box center [47, 590] width 32 height 28
click at [1116, 31] on button "Guardar" at bounding box center [1126, 28] width 69 height 28
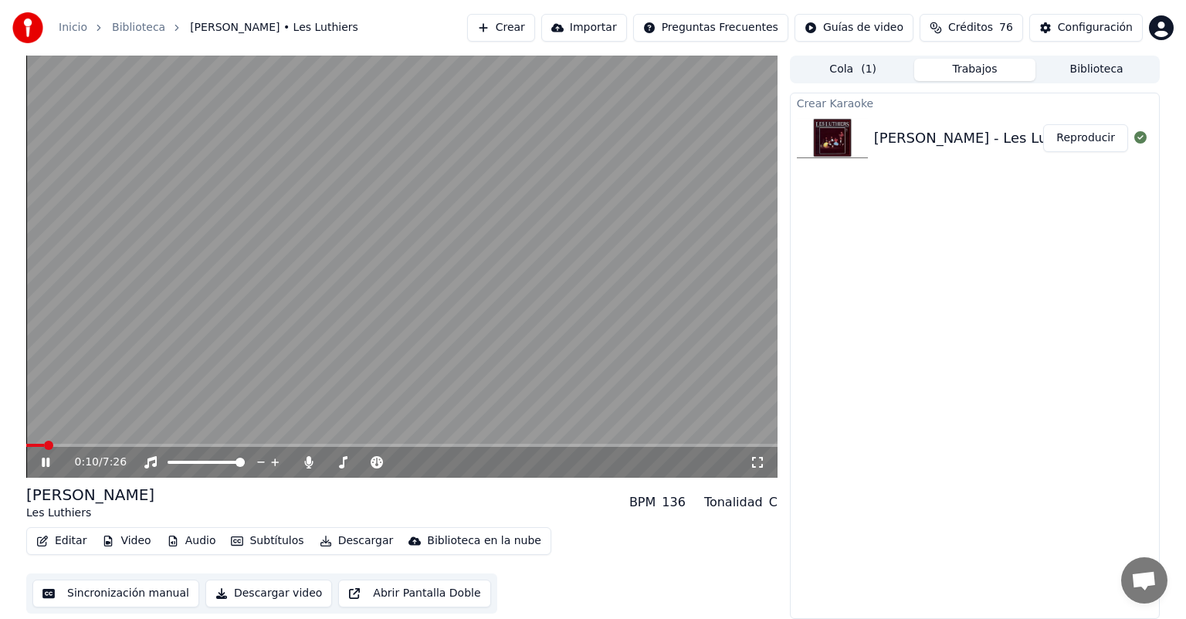
click at [57, 536] on button "Editar" at bounding box center [61, 541] width 63 height 22
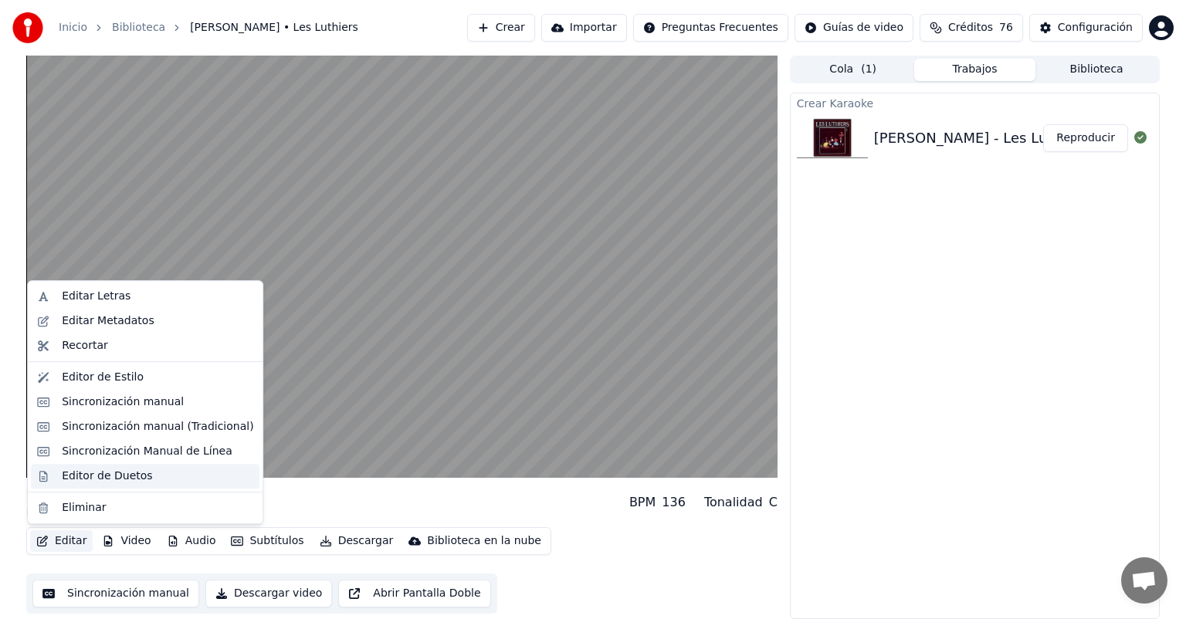
click at [74, 474] on div "Editor de Duetos" at bounding box center [107, 476] width 90 height 15
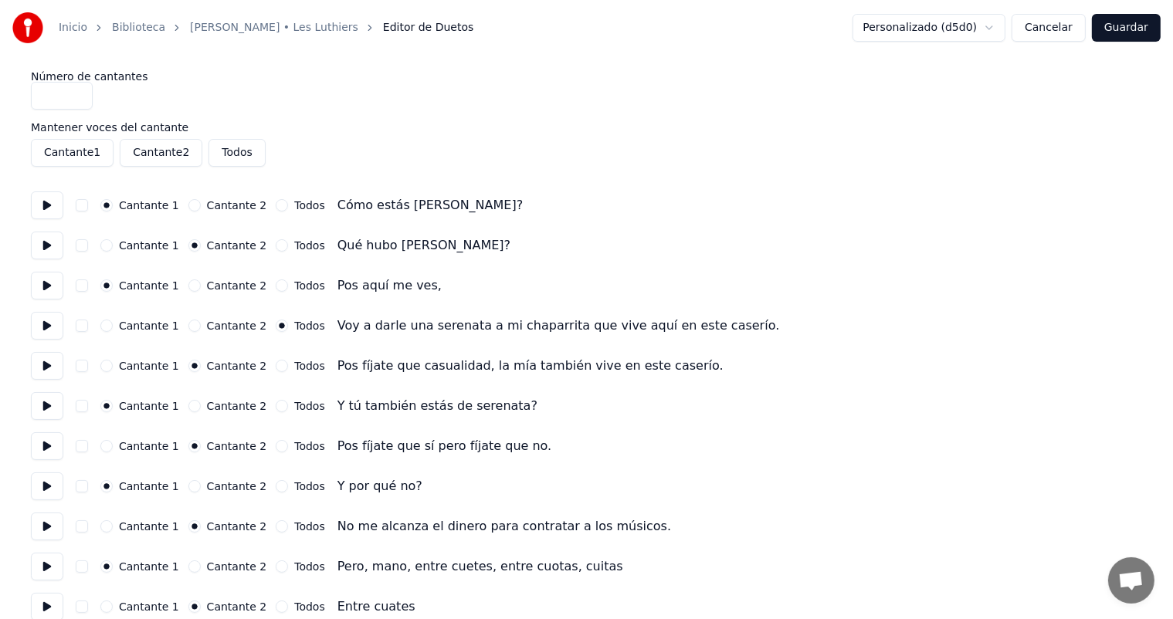
click at [192, 326] on button "Cantante 2" at bounding box center [194, 326] width 12 height 12
click at [113, 325] on button "Cantante 1" at bounding box center [106, 326] width 12 height 12
click at [49, 283] on button at bounding box center [47, 286] width 32 height 28
click at [46, 327] on button at bounding box center [47, 326] width 32 height 28
click at [1130, 25] on button "Guardar" at bounding box center [1126, 28] width 69 height 28
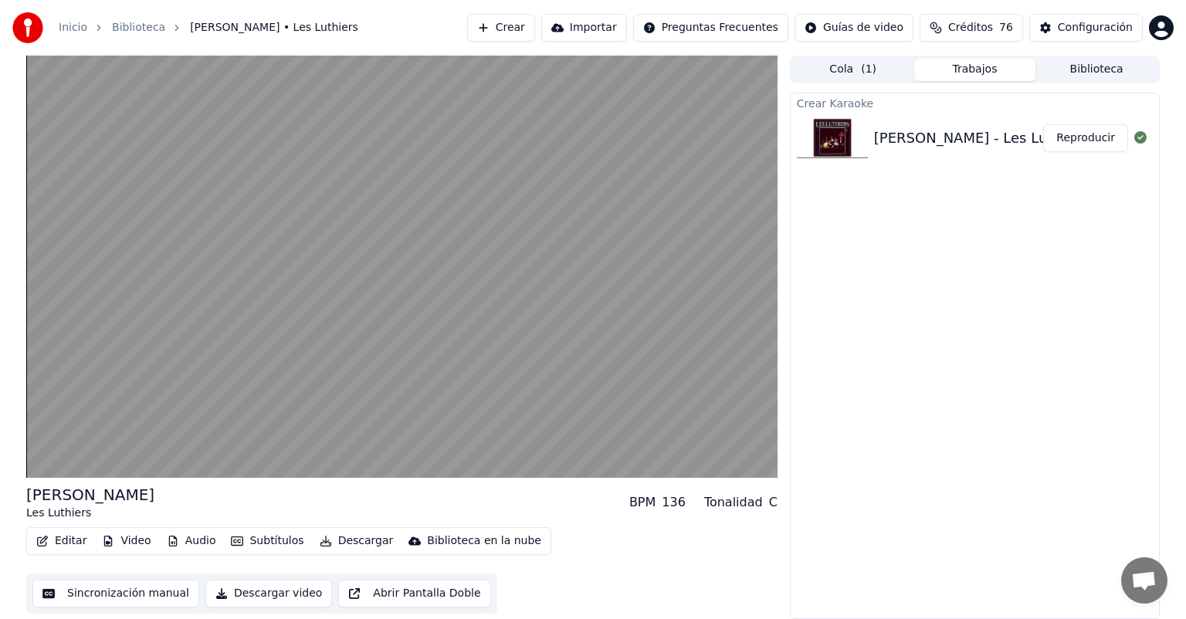
click at [445, 269] on video at bounding box center [401, 267] width 751 height 422
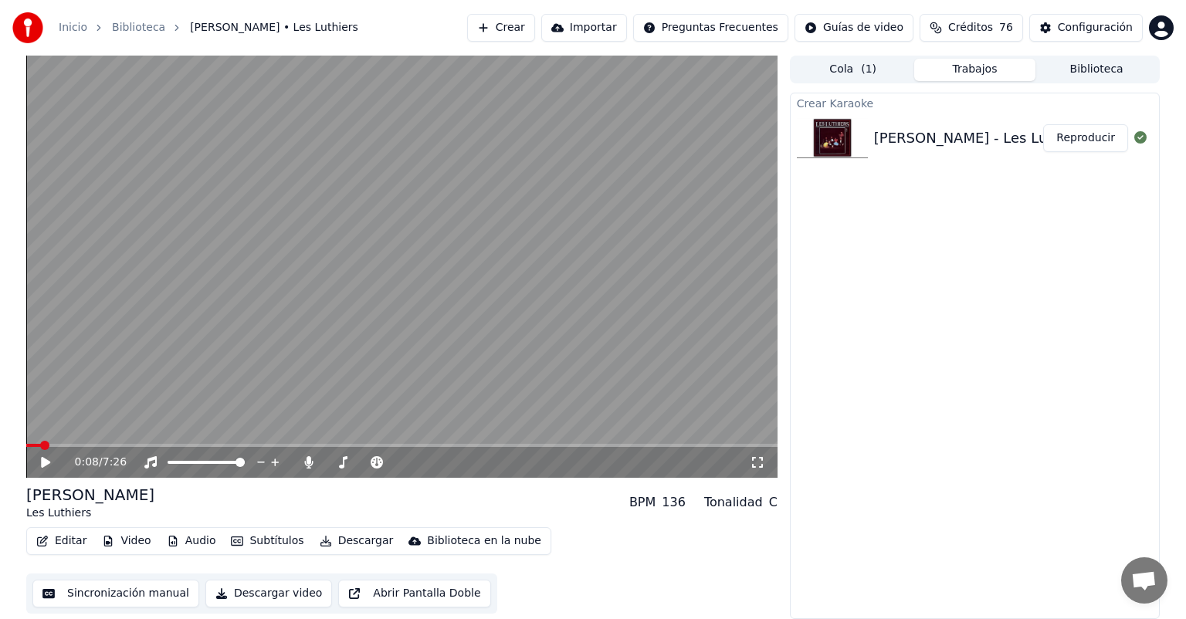
click at [573, 371] on video at bounding box center [401, 267] width 751 height 422
click at [42, 470] on div "0:18 / 7:26" at bounding box center [401, 462] width 739 height 15
click at [32, 461] on div "0:20 / 7:26" at bounding box center [401, 462] width 739 height 15
click at [48, 470] on div "0:20 / 7:26" at bounding box center [401, 462] width 751 height 31
click at [40, 465] on icon at bounding box center [57, 462] width 36 height 12
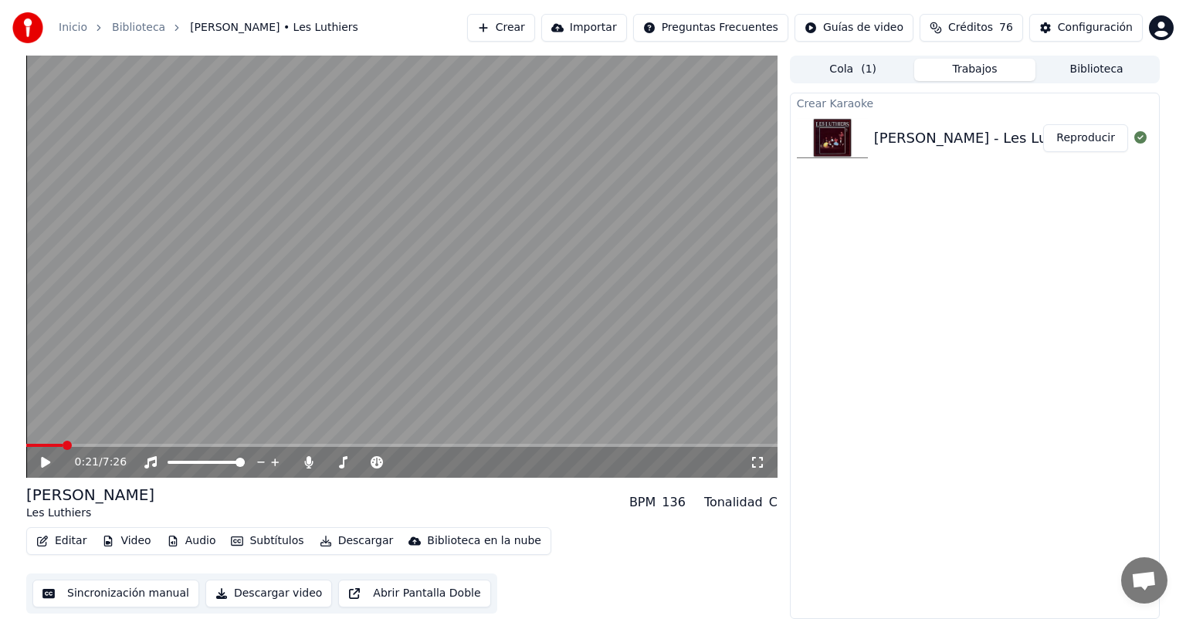
click at [43, 466] on icon at bounding box center [45, 462] width 9 height 11
click at [37, 445] on span at bounding box center [32, 445] width 12 height 3
click at [29, 445] on span at bounding box center [27, 445] width 3 height 3
click at [43, 460] on icon at bounding box center [46, 462] width 8 height 9
click at [43, 460] on icon at bounding box center [45, 462] width 9 height 11
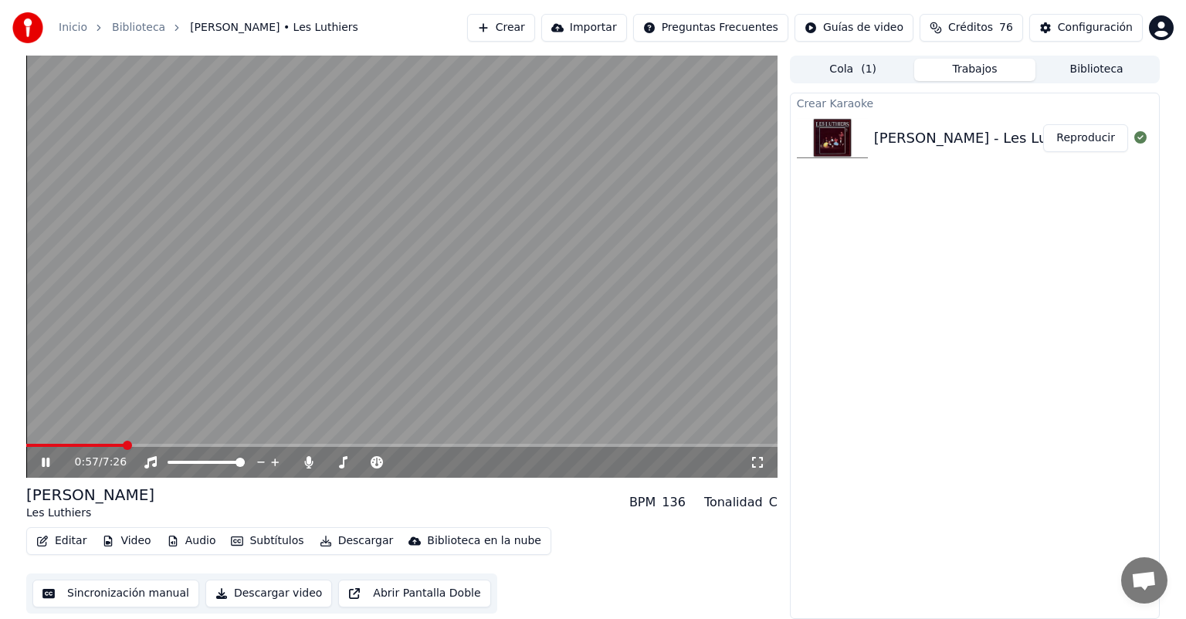
click at [301, 249] on video at bounding box center [401, 267] width 751 height 422
click at [51, 466] on icon at bounding box center [57, 462] width 36 height 12
click at [354, 193] on video at bounding box center [401, 267] width 751 height 422
click at [425, 213] on video at bounding box center [401, 267] width 751 height 422
click at [422, 213] on video at bounding box center [401, 267] width 751 height 422
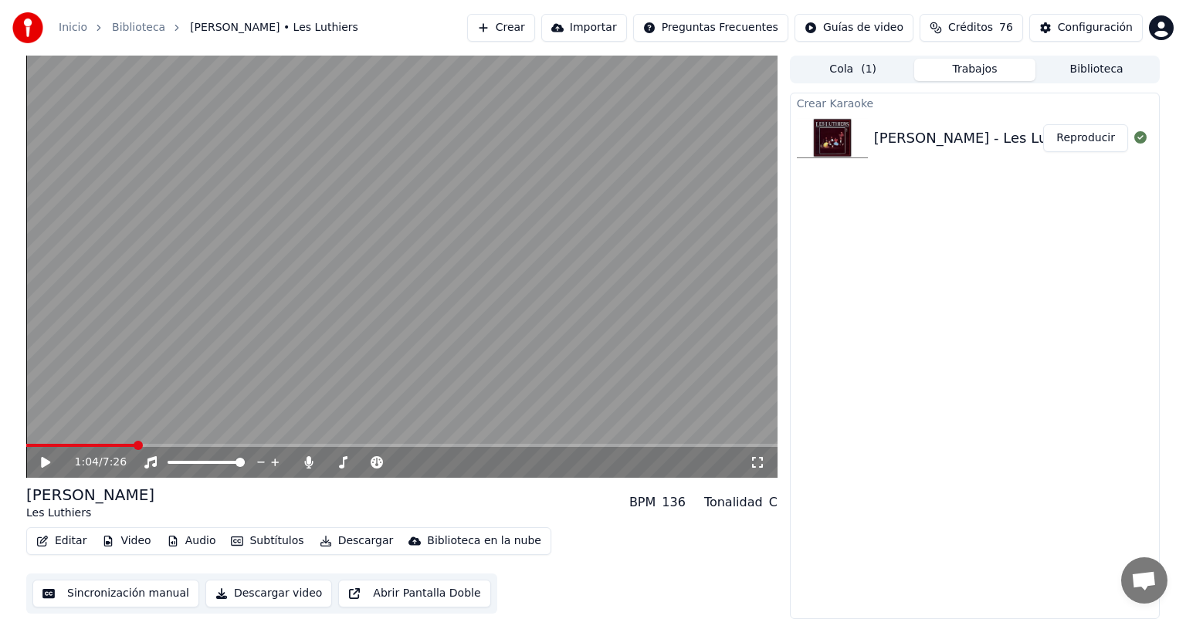
click at [50, 476] on div "1:04 / 7:26" at bounding box center [401, 462] width 751 height 31
click at [52, 464] on icon at bounding box center [57, 462] width 36 height 12
click at [576, 156] on video at bounding box center [401, 267] width 751 height 422
click at [561, 169] on video at bounding box center [401, 267] width 751 height 422
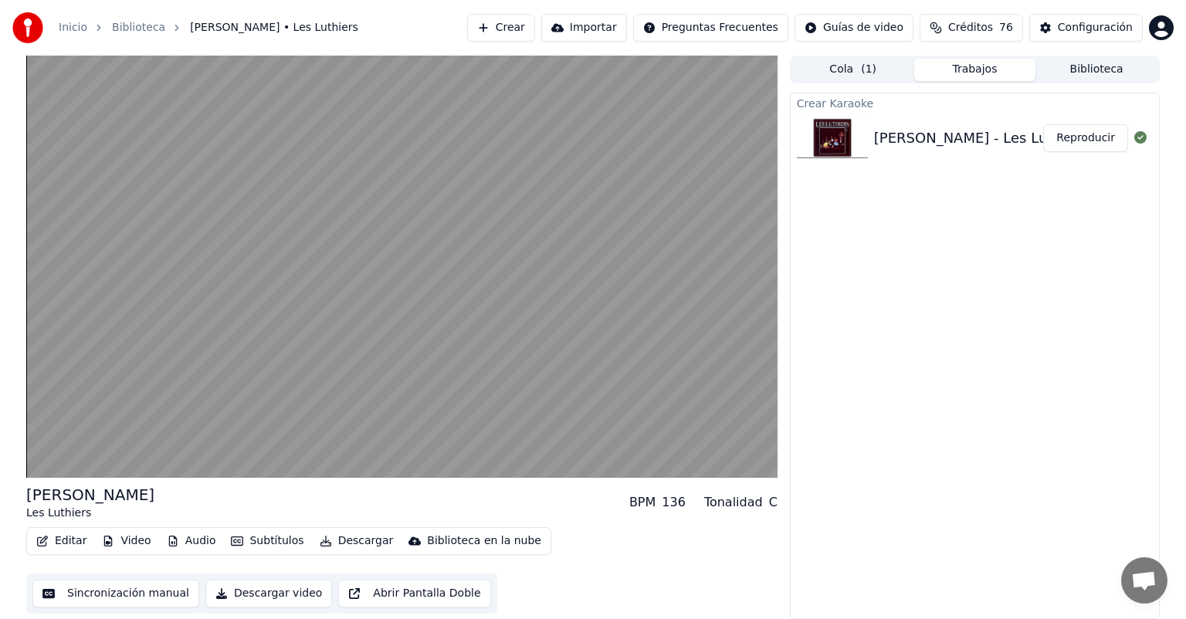
click at [187, 230] on video at bounding box center [401, 267] width 751 height 422
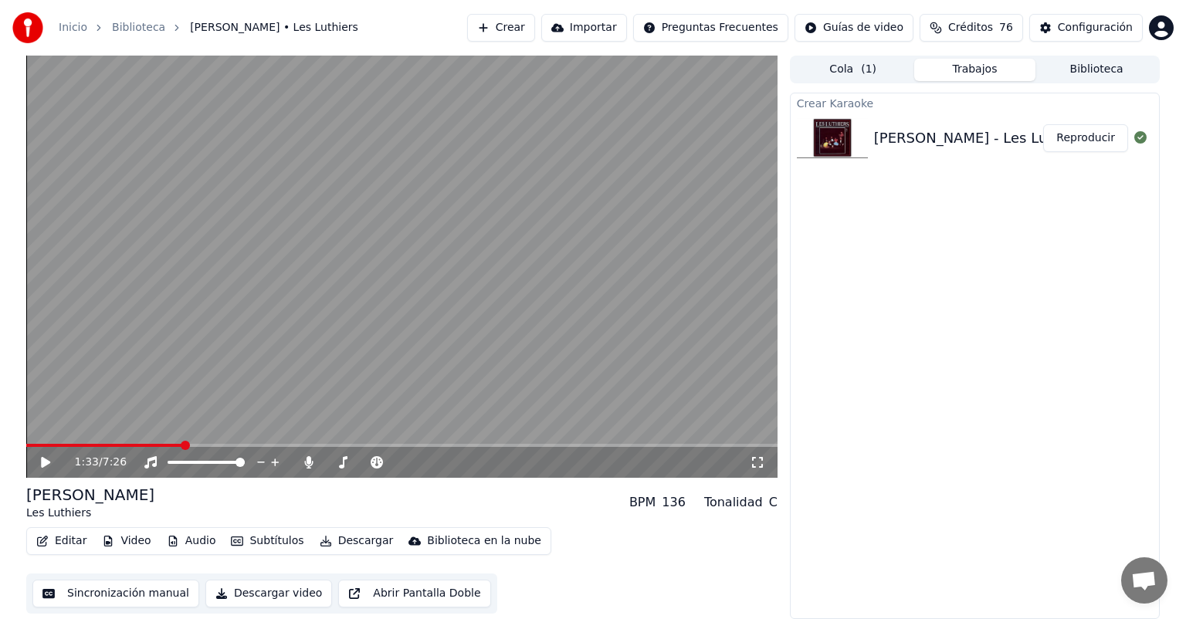
click at [170, 244] on video at bounding box center [401, 267] width 751 height 422
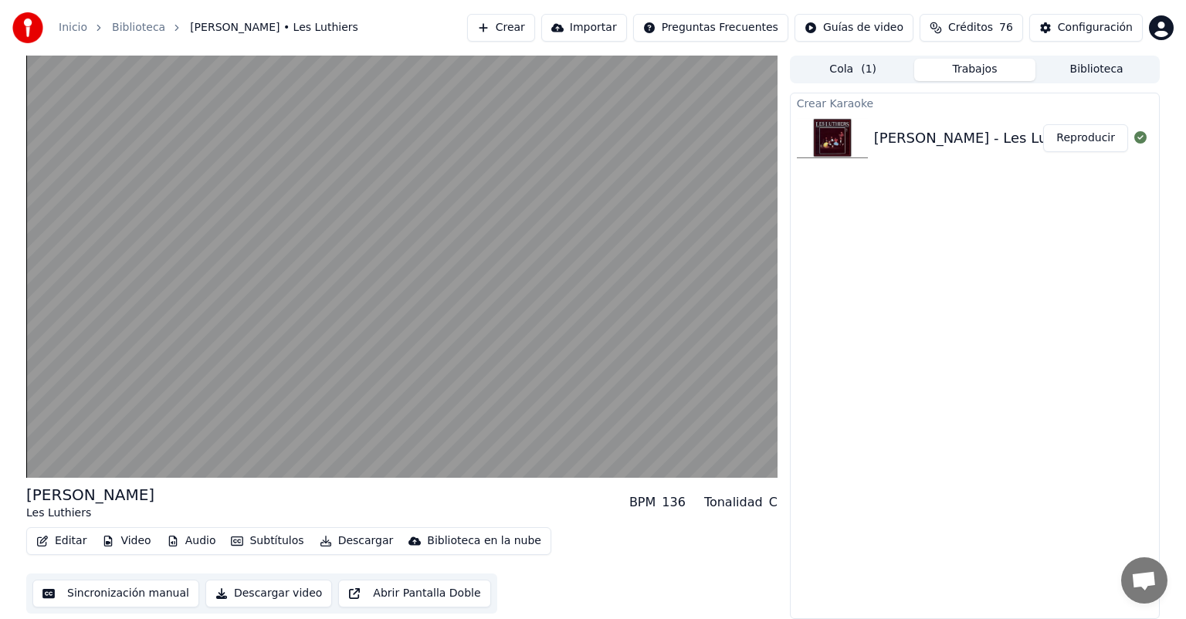
click at [154, 267] on video at bounding box center [401, 267] width 751 height 422
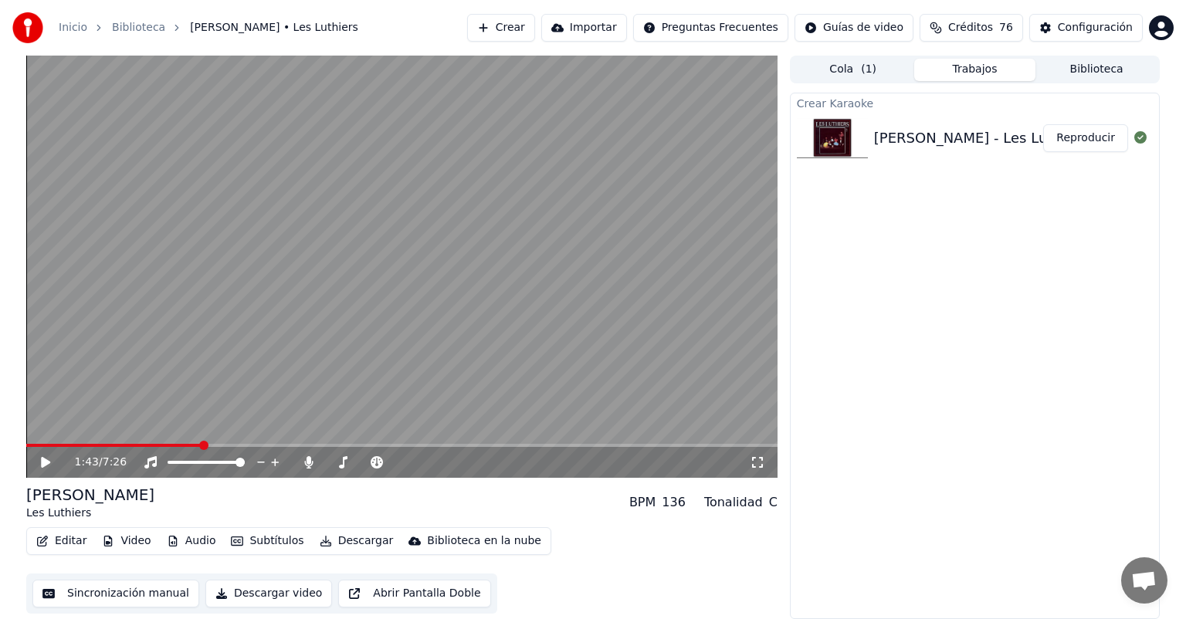
click at [144, 266] on video at bounding box center [401, 267] width 751 height 422
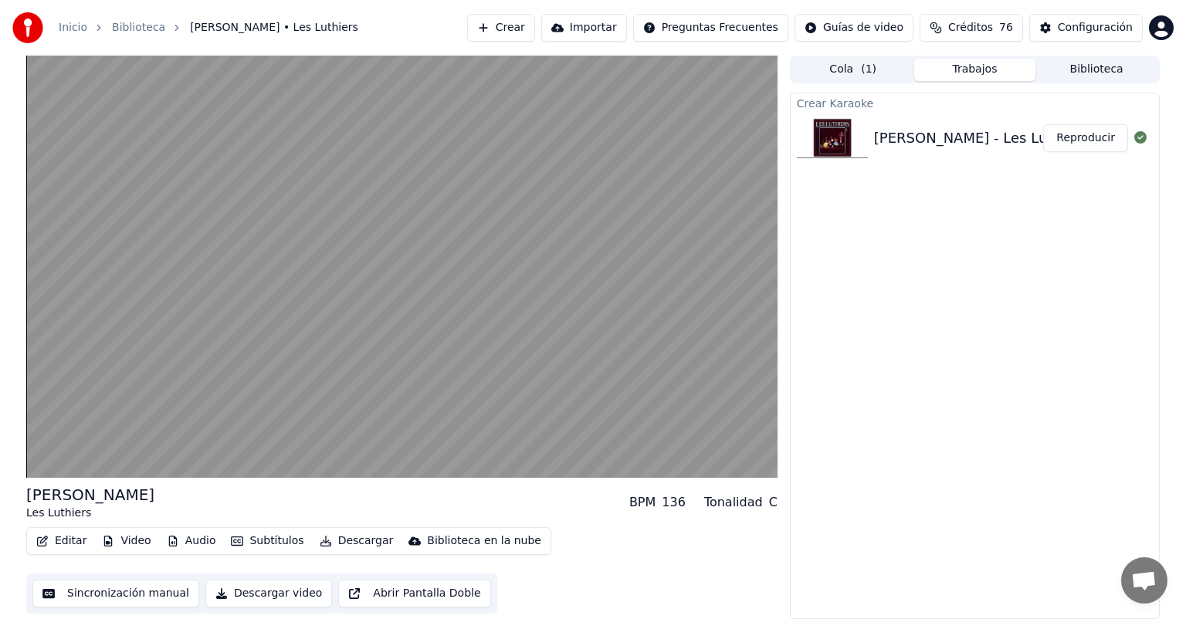
click at [190, 274] on video at bounding box center [401, 267] width 751 height 422
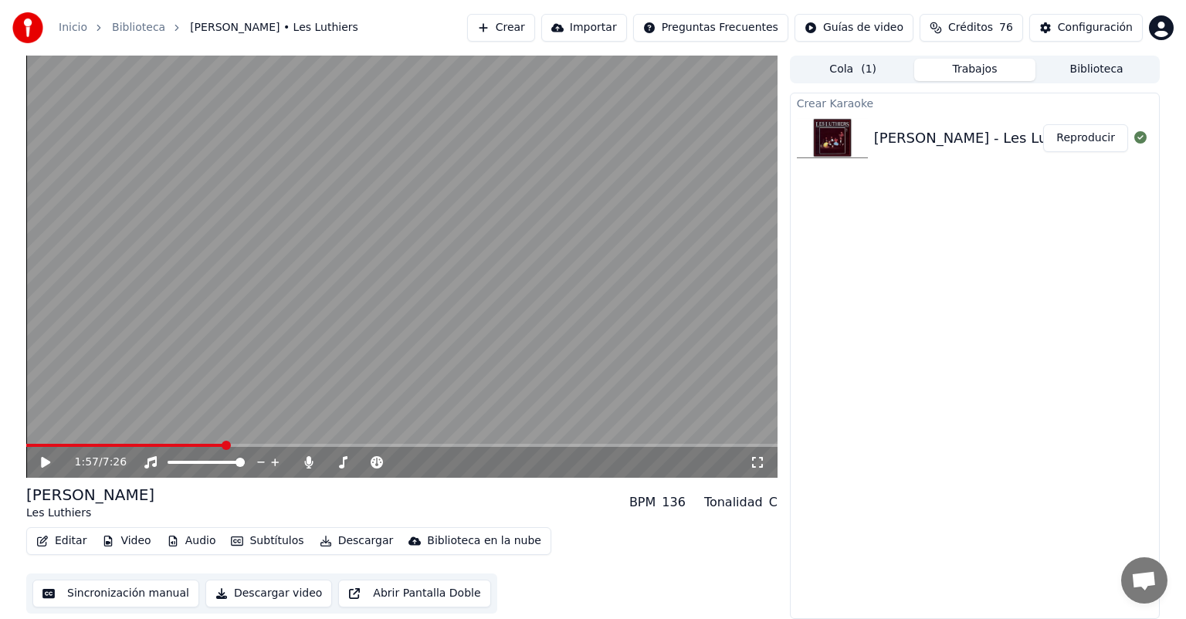
click at [179, 273] on video at bounding box center [401, 267] width 751 height 422
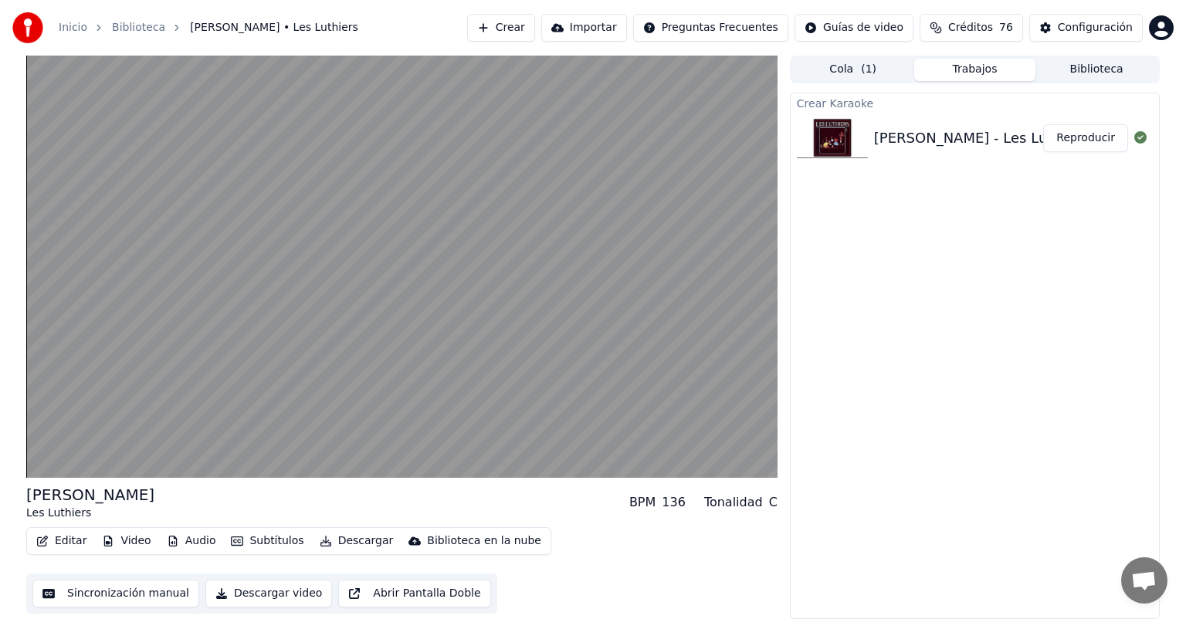
click at [148, 292] on video at bounding box center [401, 267] width 751 height 422
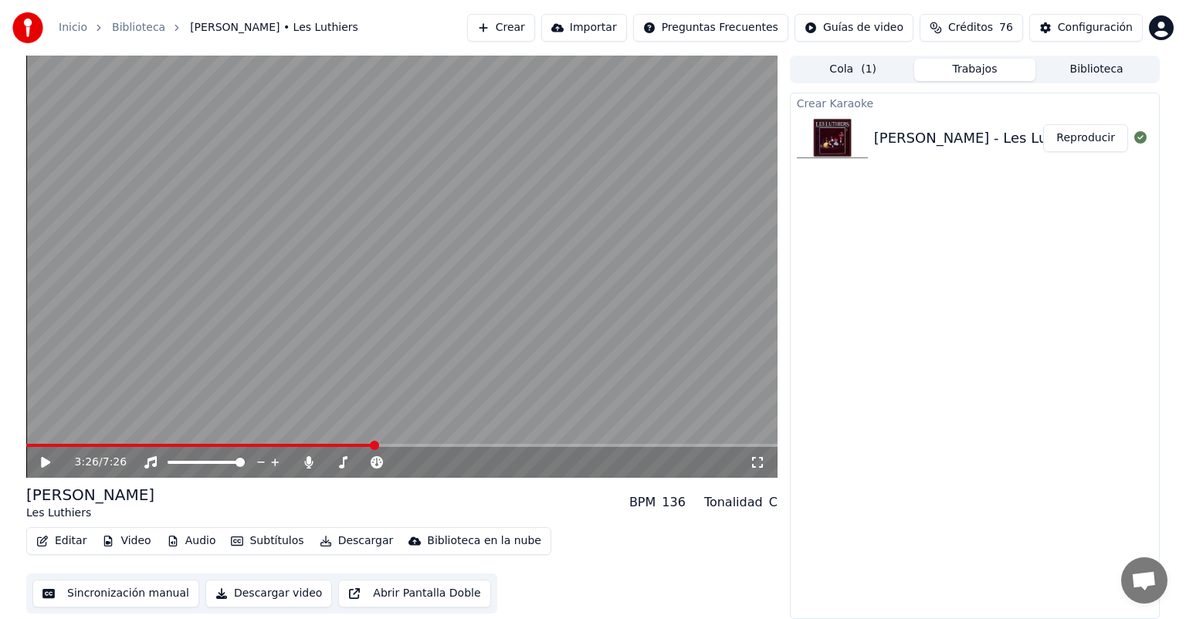
click at [158, 252] on video at bounding box center [401, 267] width 751 height 422
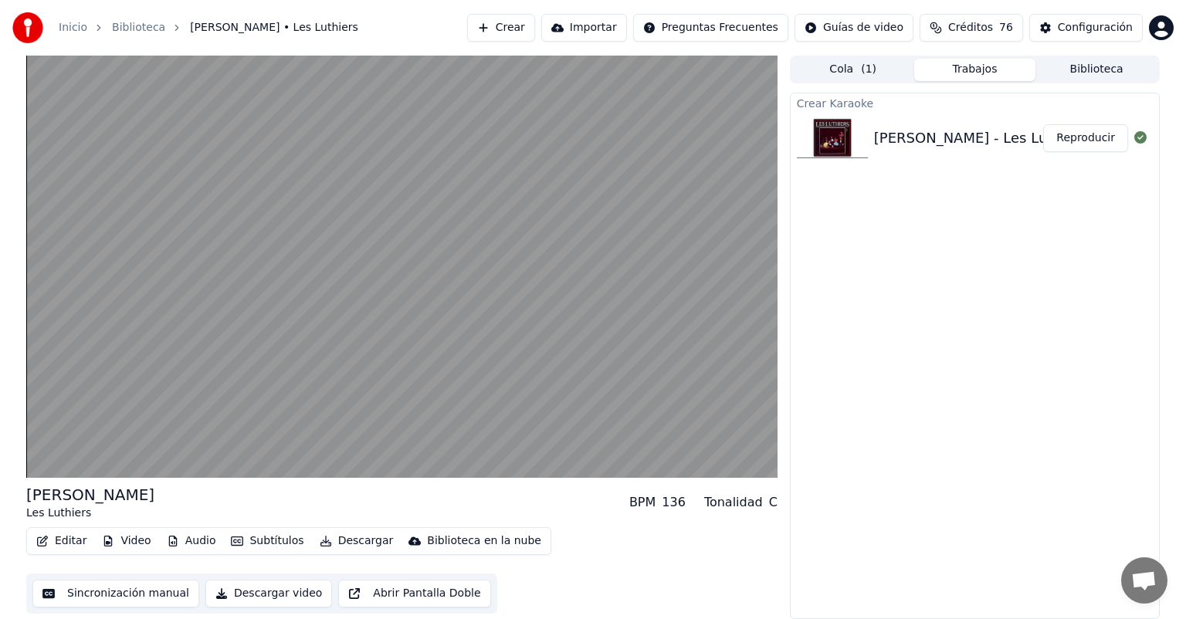
click at [239, 259] on video at bounding box center [401, 267] width 751 height 422
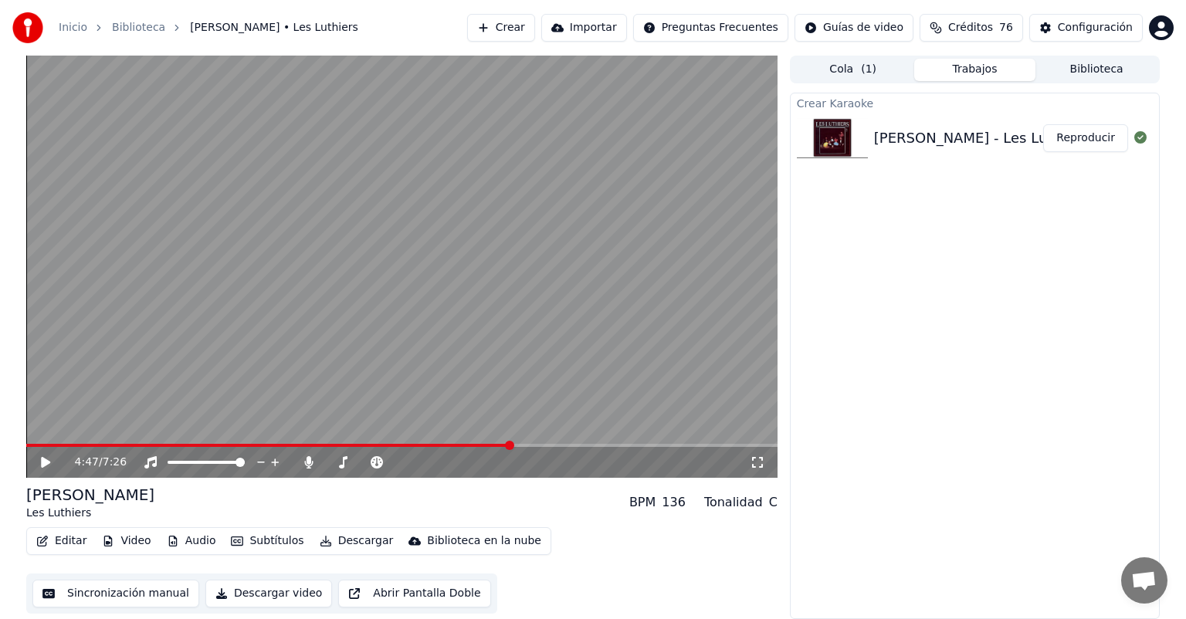
click at [43, 465] on icon at bounding box center [45, 462] width 9 height 11
click at [46, 462] on icon at bounding box center [57, 462] width 36 height 12
click at [42, 465] on icon at bounding box center [45, 462] width 9 height 11
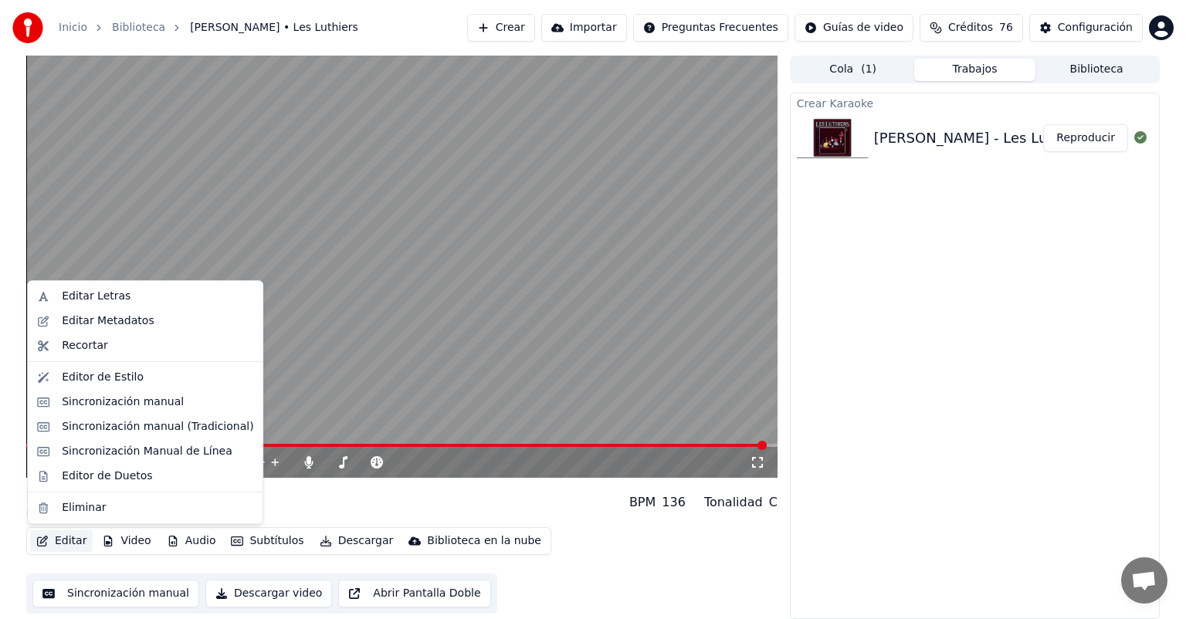
click at [59, 538] on button "Editar" at bounding box center [61, 541] width 63 height 22
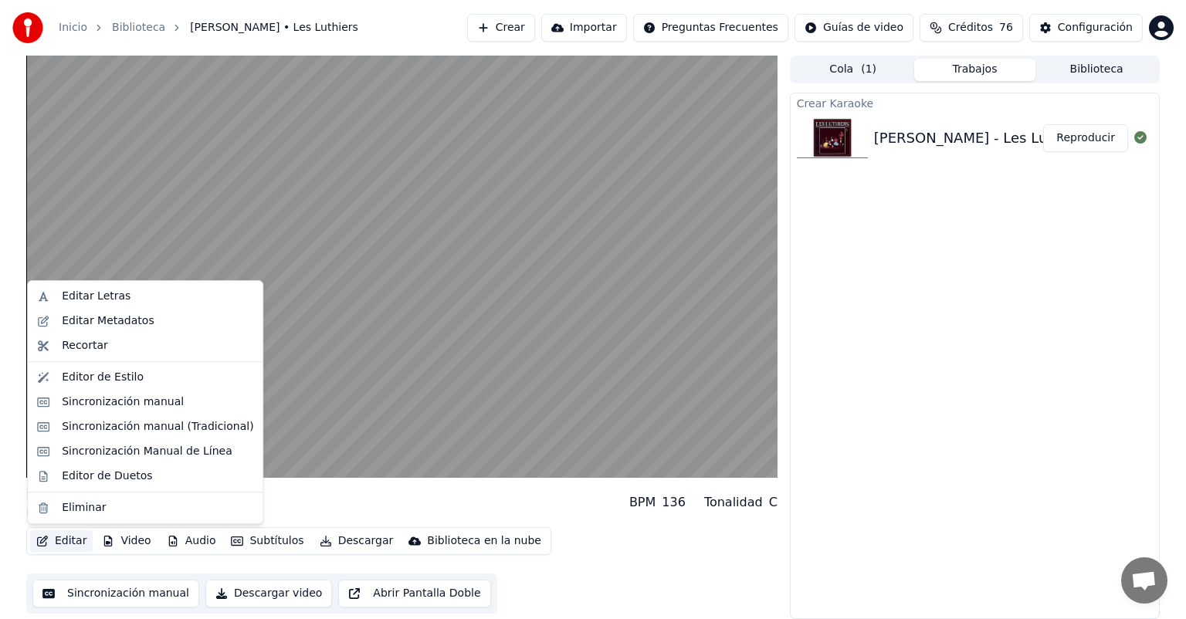
click at [124, 543] on button "Video" at bounding box center [126, 541] width 61 height 22
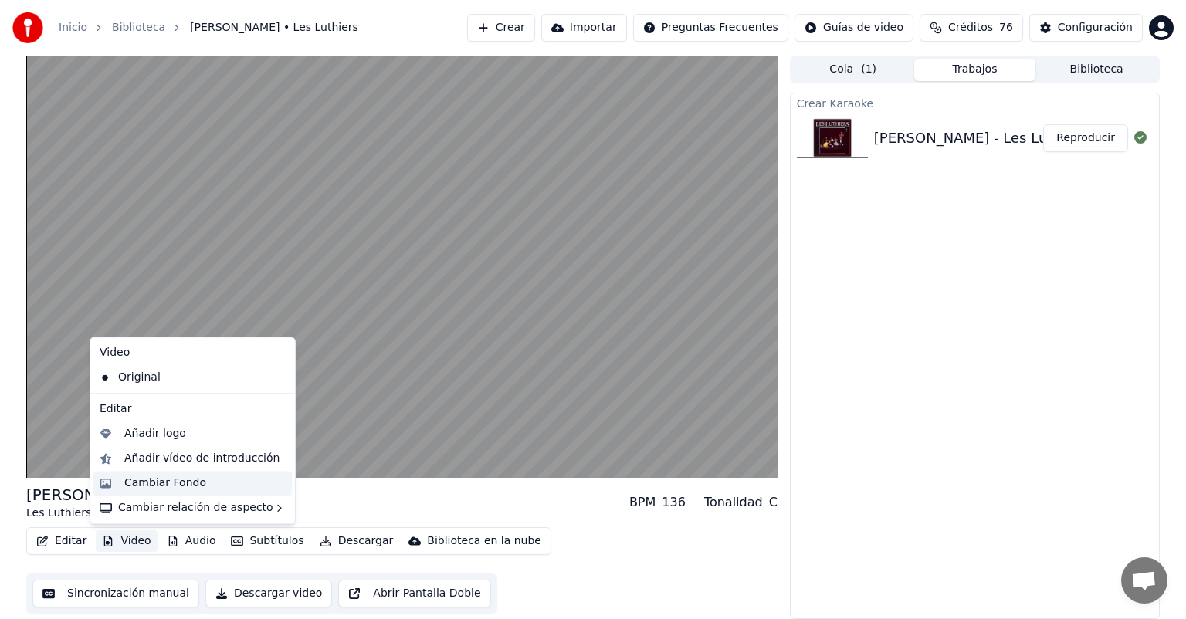
click at [127, 484] on div "Cambiar Fondo" at bounding box center [165, 483] width 82 height 15
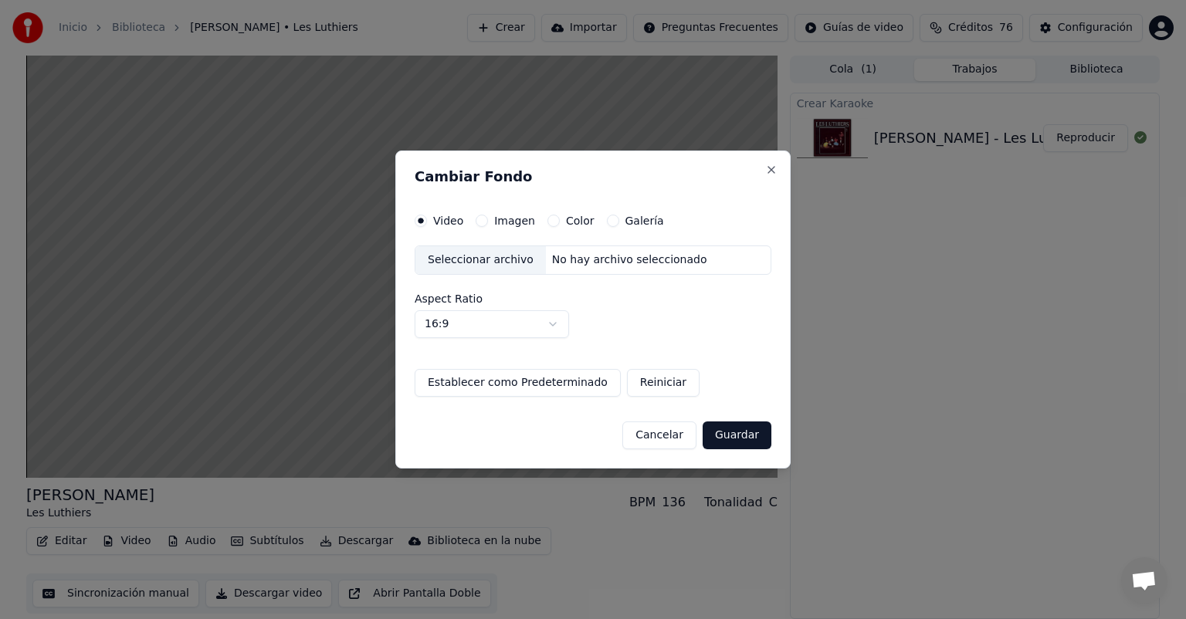
click at [477, 224] on button "Imagen" at bounding box center [482, 221] width 12 height 12
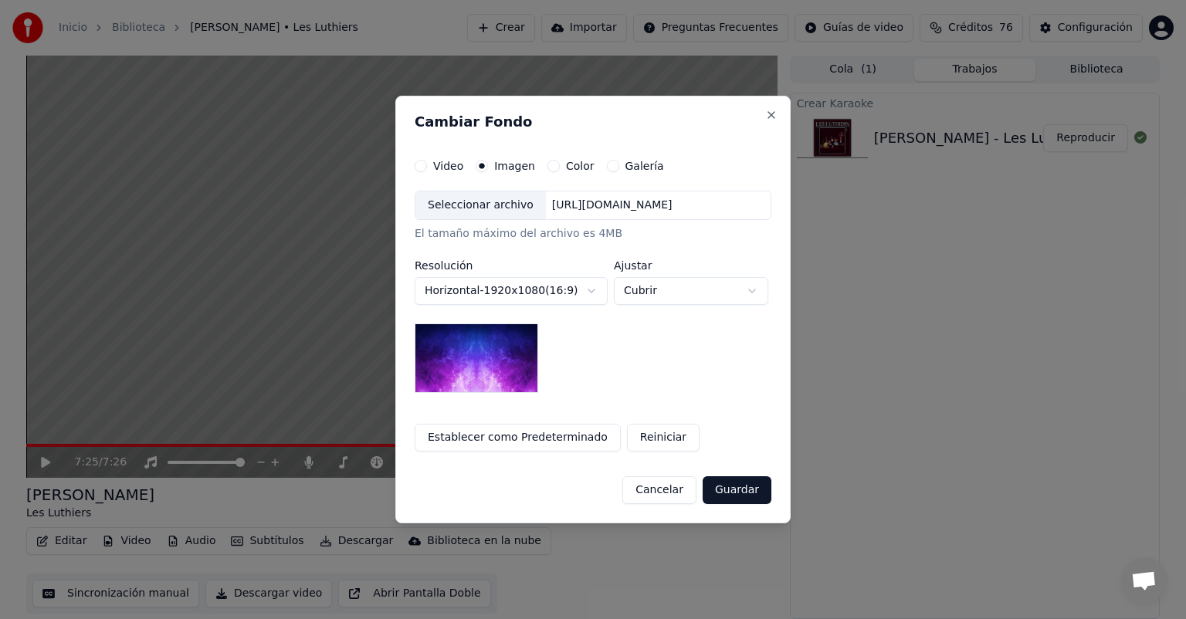
click at [442, 209] on div "Seleccionar archivo" at bounding box center [480, 205] width 130 height 28
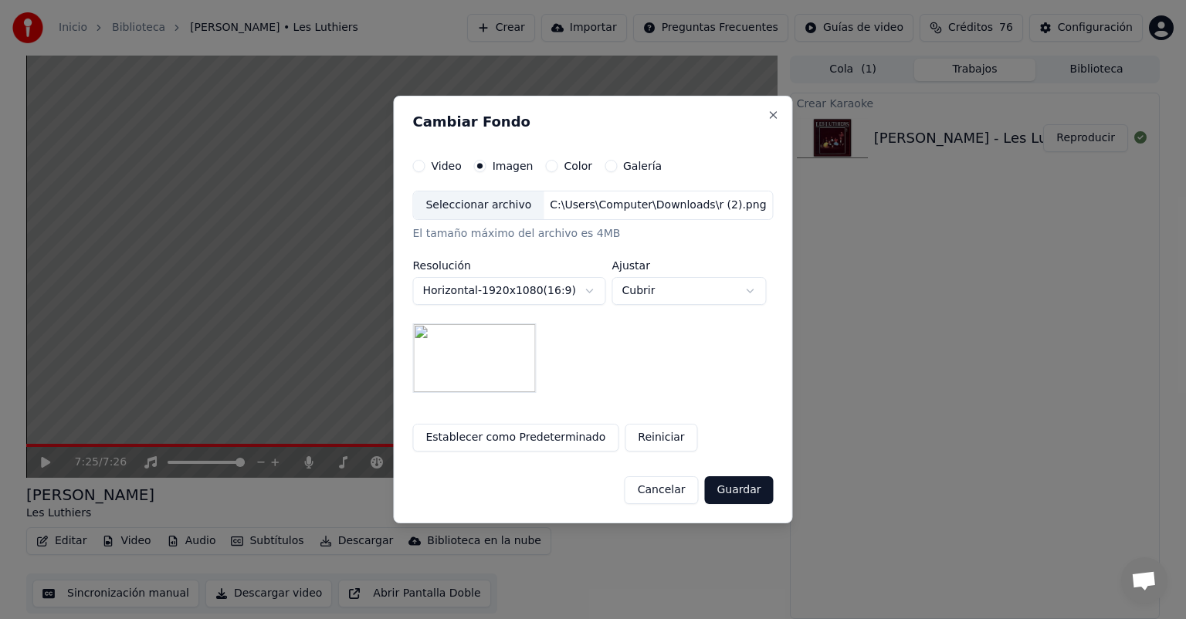
click at [631, 300] on button "Cubrir" at bounding box center [688, 291] width 154 height 28
click at [632, 350] on span "Contener" at bounding box center [649, 348] width 50 height 15
select select "*******"
click at [735, 492] on button "Guardar" at bounding box center [738, 490] width 69 height 28
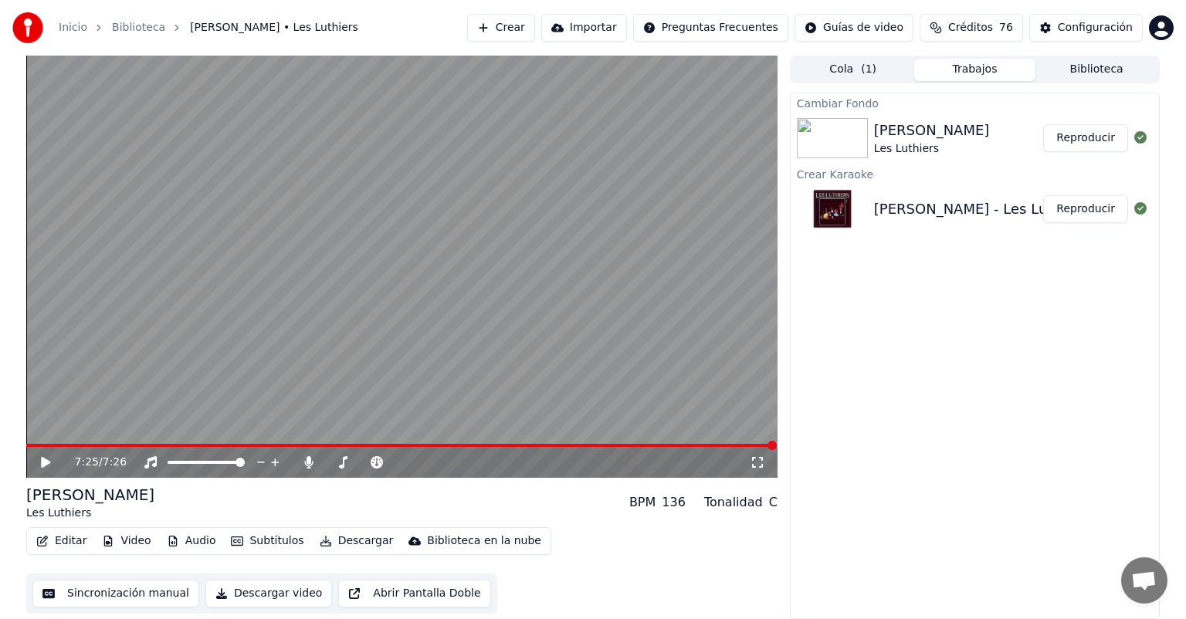
click at [1021, 425] on div "Cambiar Fondo [PERSON_NAME] Les Luthiers Reproducir Crear Karaoke Serenata Mari…" at bounding box center [975, 356] width 370 height 526
click at [335, 538] on button "Descargar" at bounding box center [356, 541] width 86 height 22
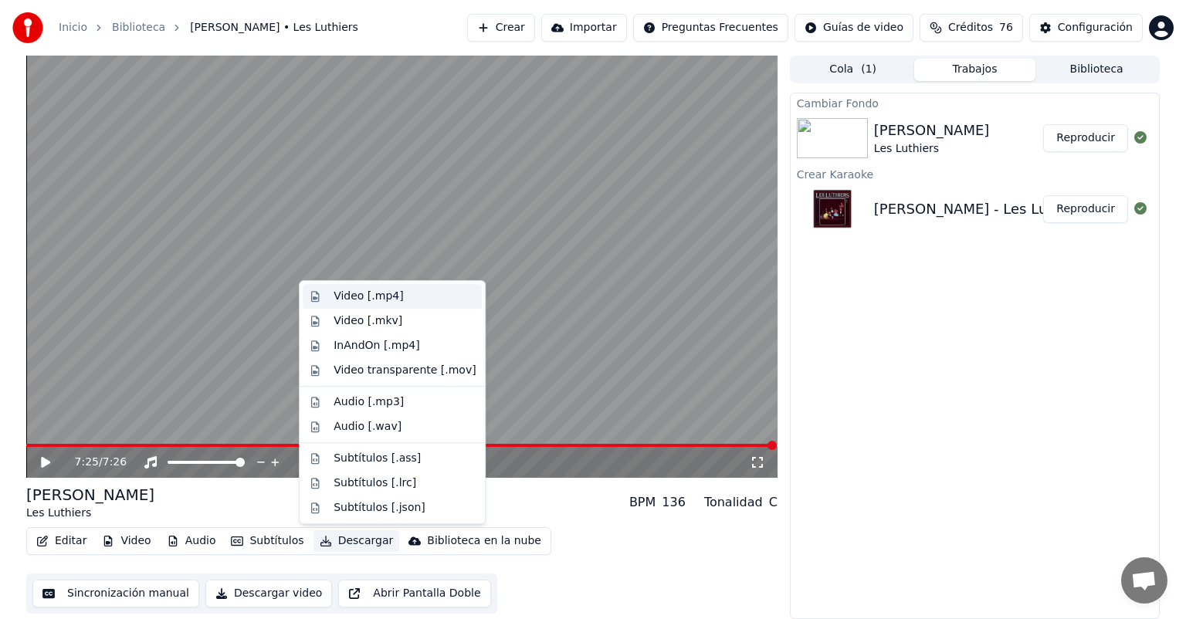
click at [335, 286] on div "Video [.mp4]" at bounding box center [392, 296] width 179 height 25
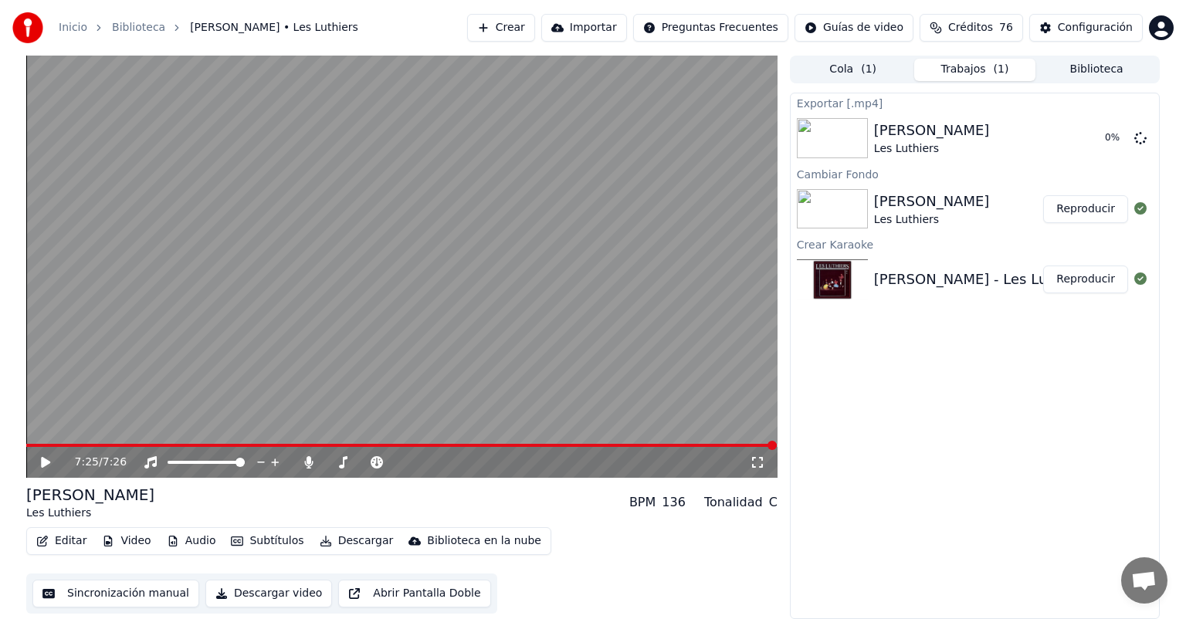
click at [1074, 73] on button "Biblioteca" at bounding box center [1096, 70] width 122 height 22
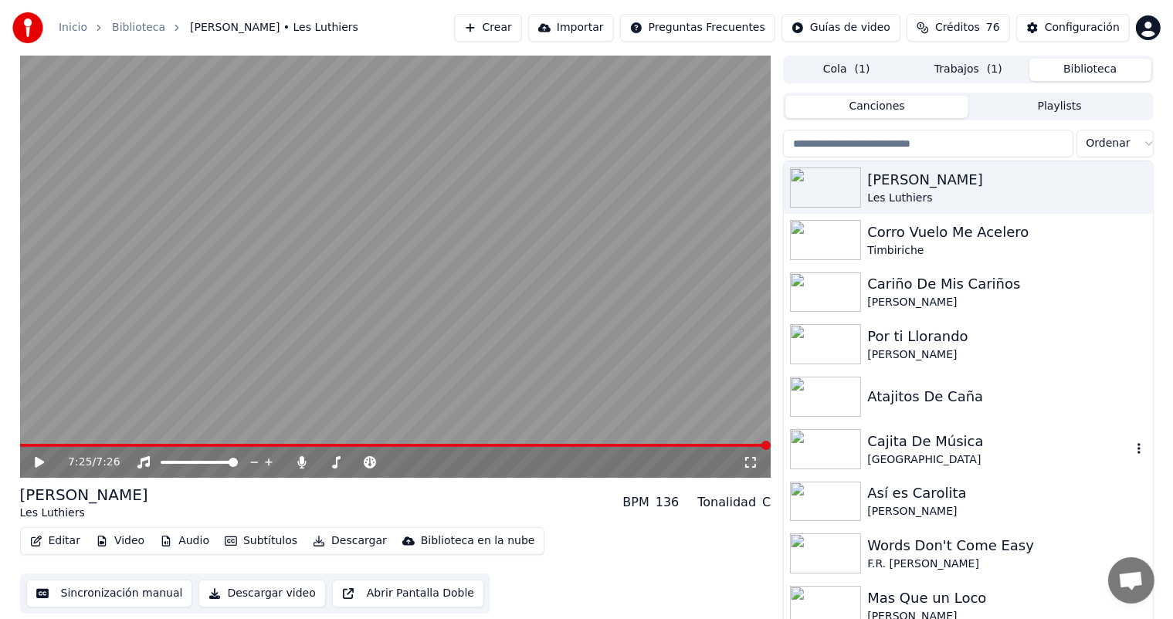
click at [955, 444] on div "Cajita De Música" at bounding box center [998, 442] width 263 height 22
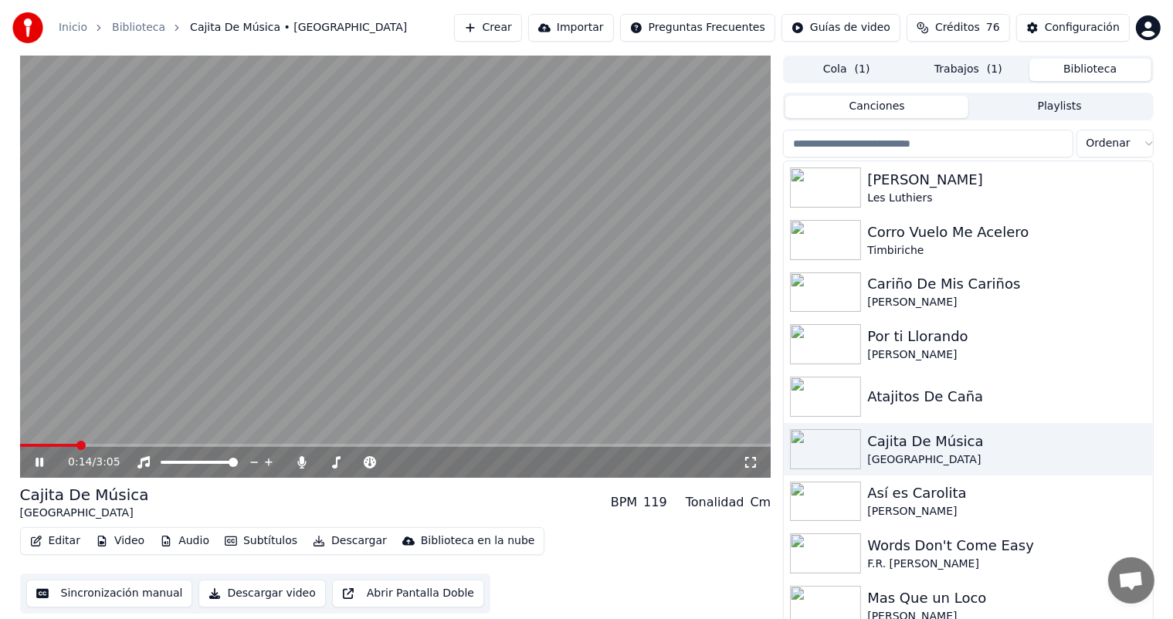
click at [494, 273] on video at bounding box center [395, 267] width 751 height 422
click at [919, 193] on div "Les Luthiers" at bounding box center [998, 198] width 263 height 15
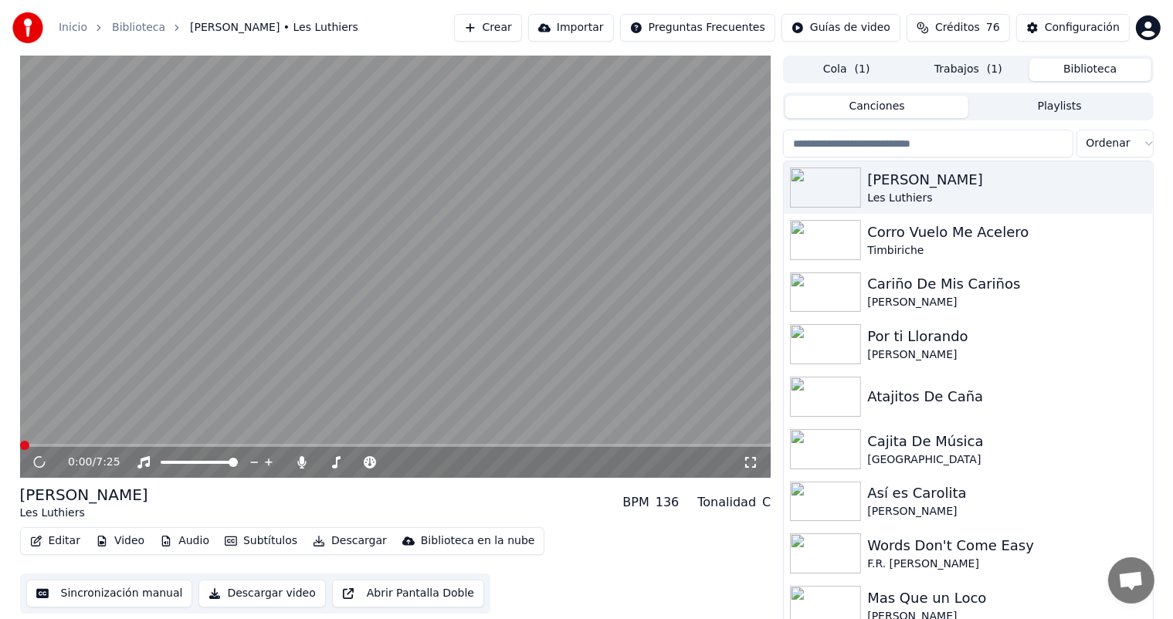
click at [884, 69] on button "Cola ( 1 )" at bounding box center [846, 70] width 122 height 22
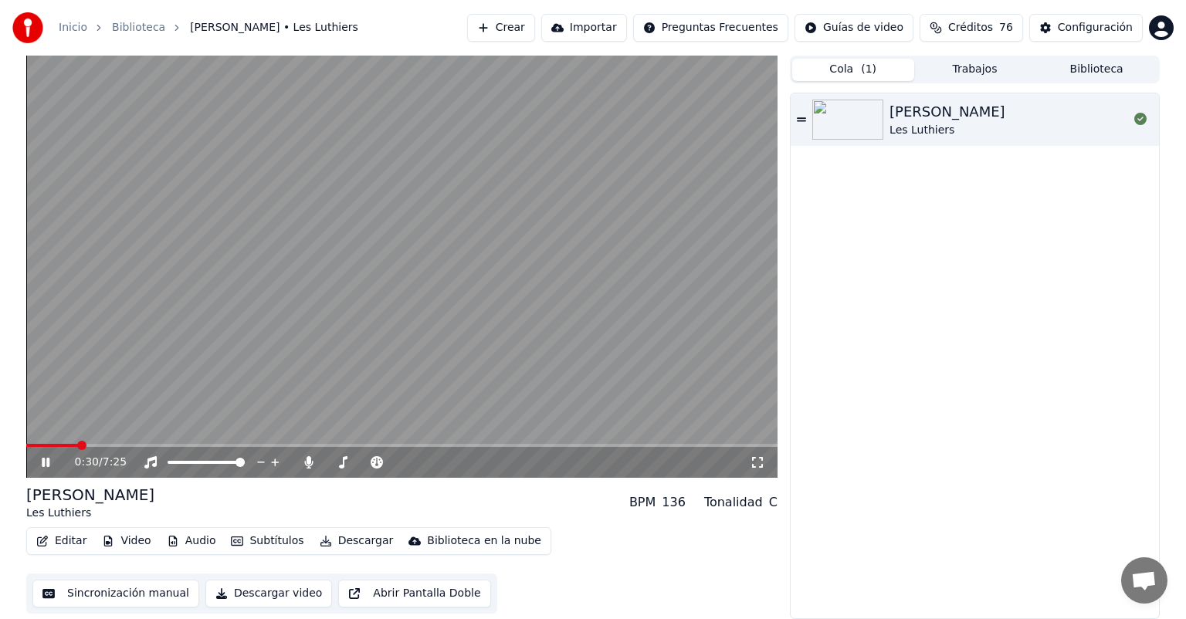
click at [982, 232] on div "Serenata Mariachi Les Luthiers" at bounding box center [974, 355] width 368 height 525
click at [967, 69] on button "Trabajos" at bounding box center [975, 70] width 122 height 22
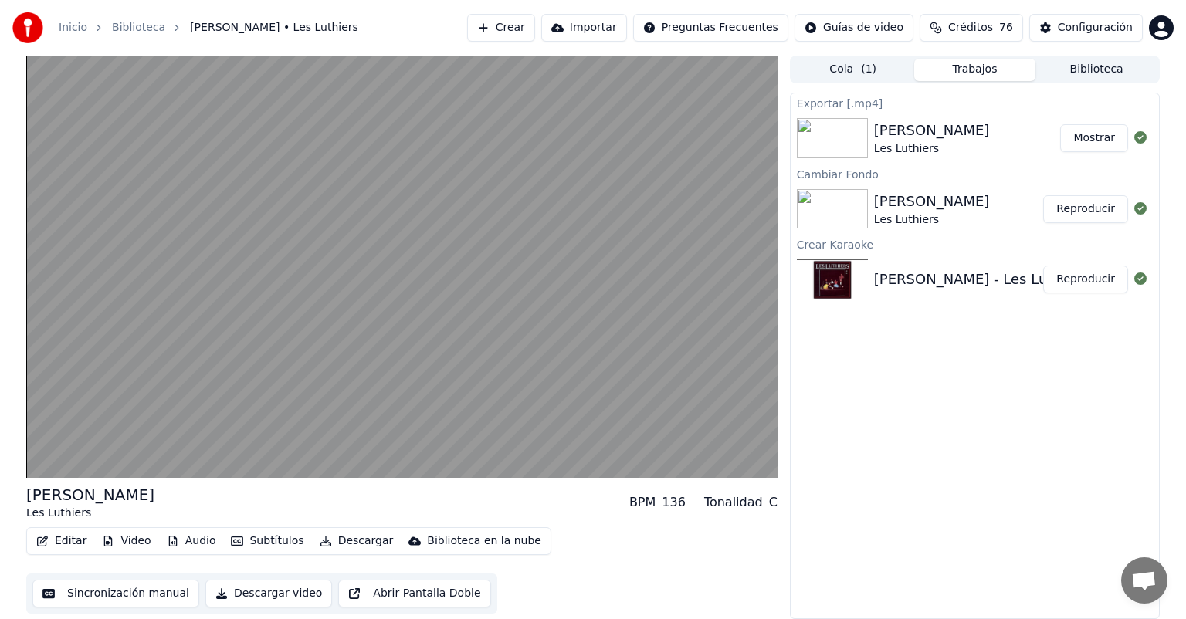
click at [1081, 147] on button "Mostrar" at bounding box center [1094, 138] width 68 height 28
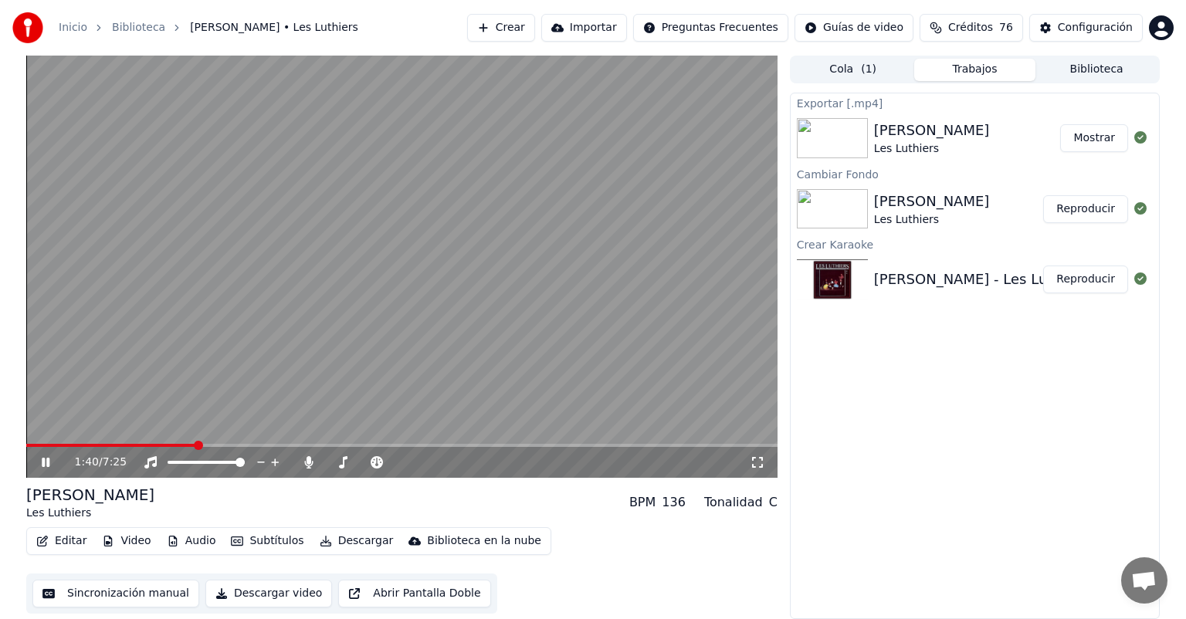
click at [3, 368] on div "1:40 / 7:25 Serenata Mariachi Les Luthiers BPM 136 Tonalidad C Editar Video Aud…" at bounding box center [593, 338] width 1186 height 564
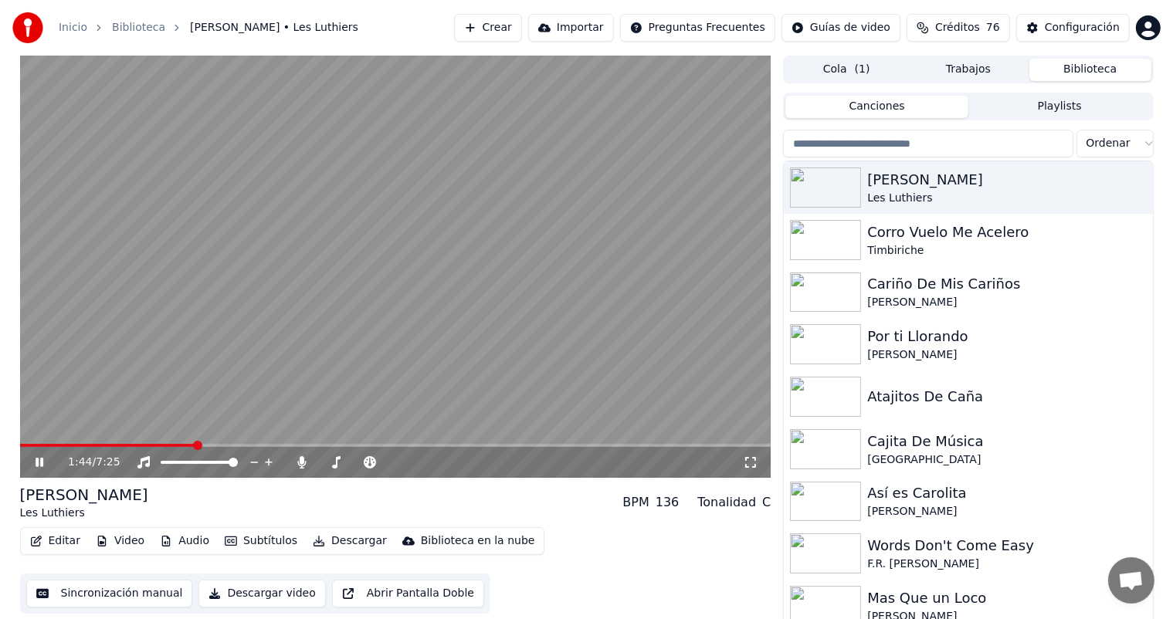
click at [1099, 76] on button "Biblioteca" at bounding box center [1090, 70] width 122 height 22
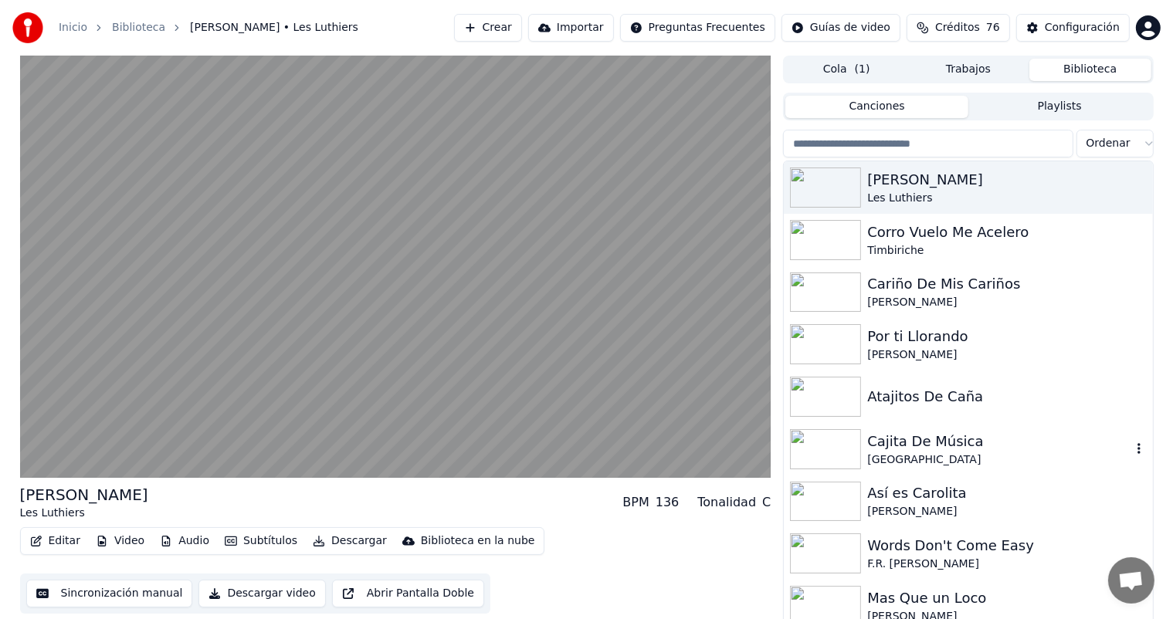
click at [919, 455] on div "[GEOGRAPHIC_DATA]" at bounding box center [998, 459] width 263 height 15
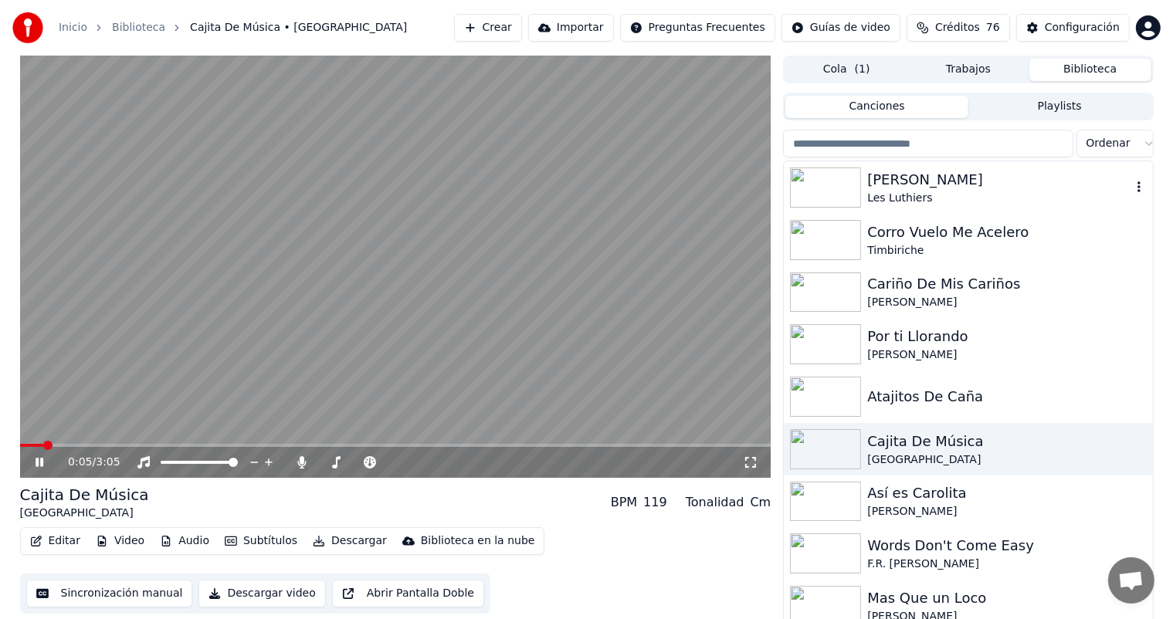
click at [882, 198] on div "Les Luthiers" at bounding box center [998, 198] width 263 height 15
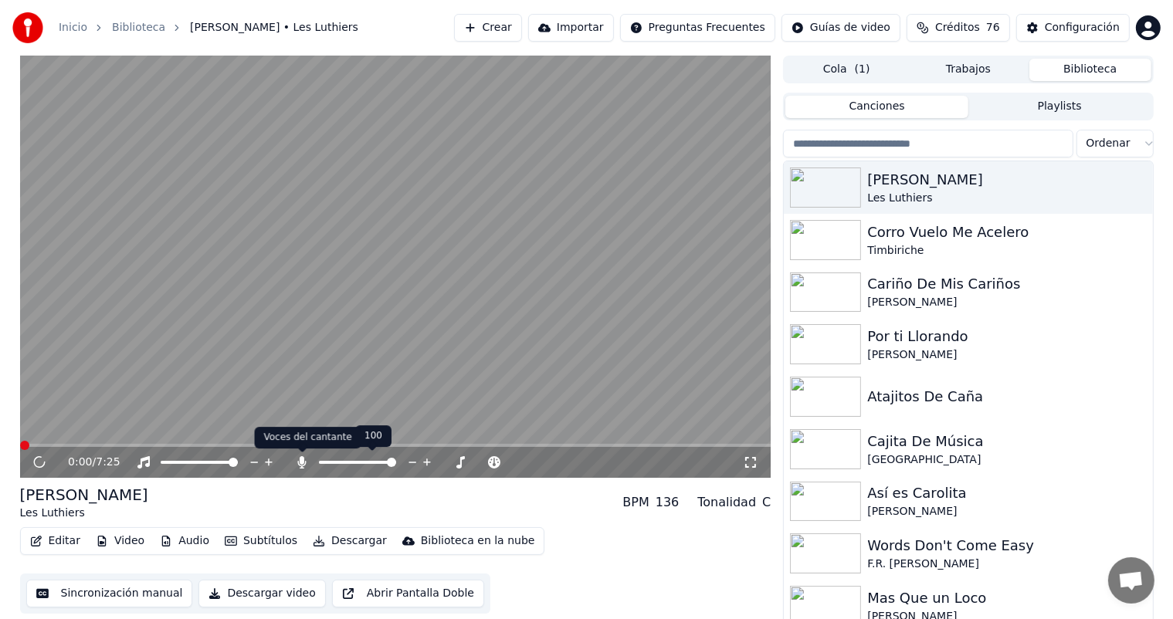
click at [300, 457] on icon at bounding box center [302, 462] width 8 height 12
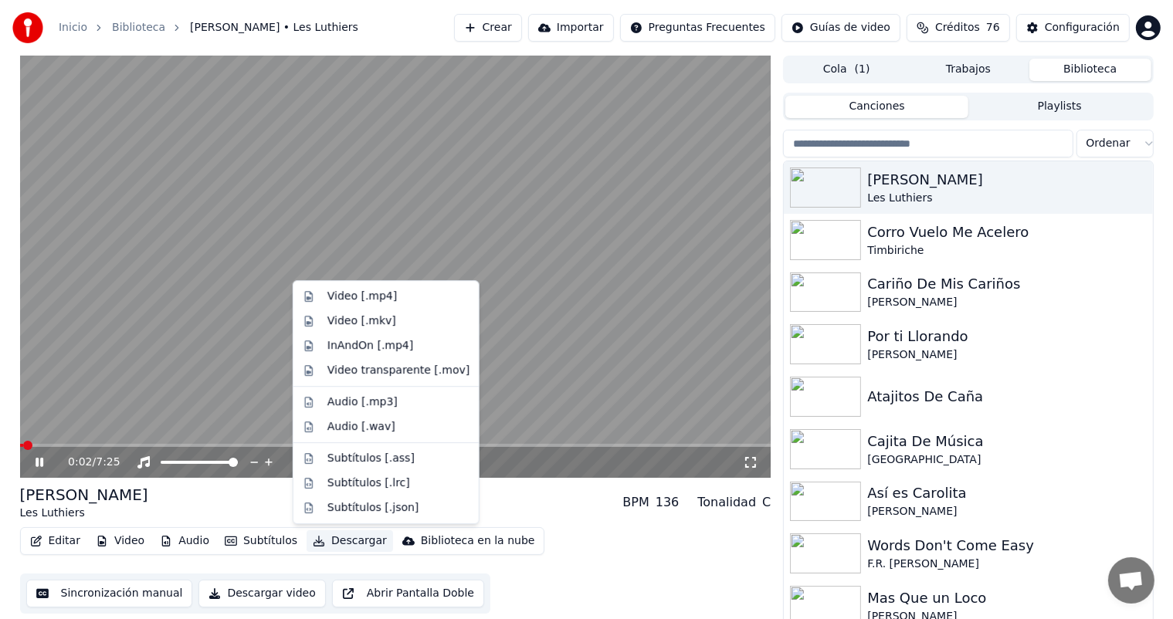
click at [323, 542] on button "Descargar" at bounding box center [349, 541] width 86 height 22
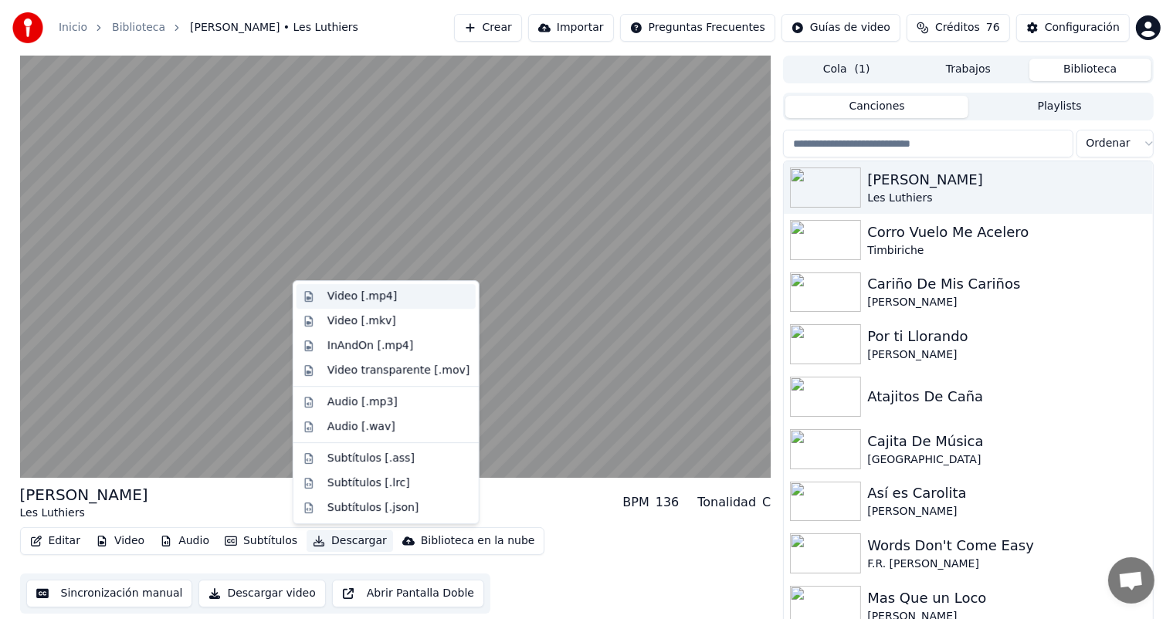
click at [343, 298] on div "Video [.mp4]" at bounding box center [361, 296] width 69 height 15
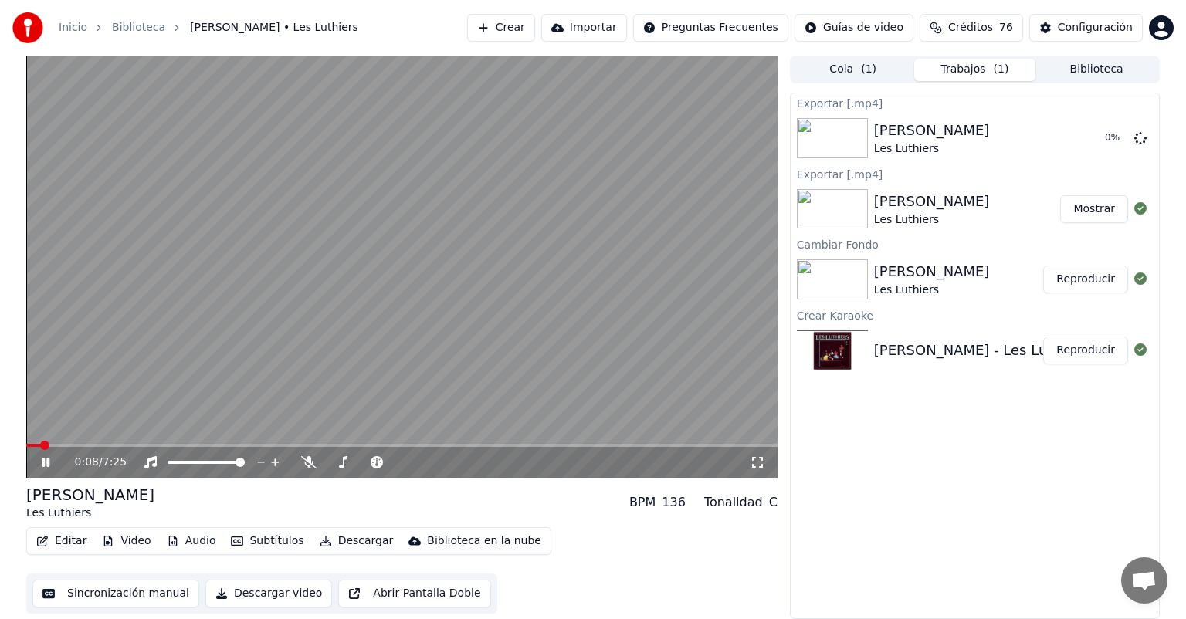
click at [46, 462] on icon at bounding box center [46, 462] width 8 height 9
click at [1099, 451] on div "Exportar [.mp4] [PERSON_NAME] Les Luthiers Mostrar Exportar [.mp4] [PERSON_NAME…" at bounding box center [975, 356] width 370 height 526
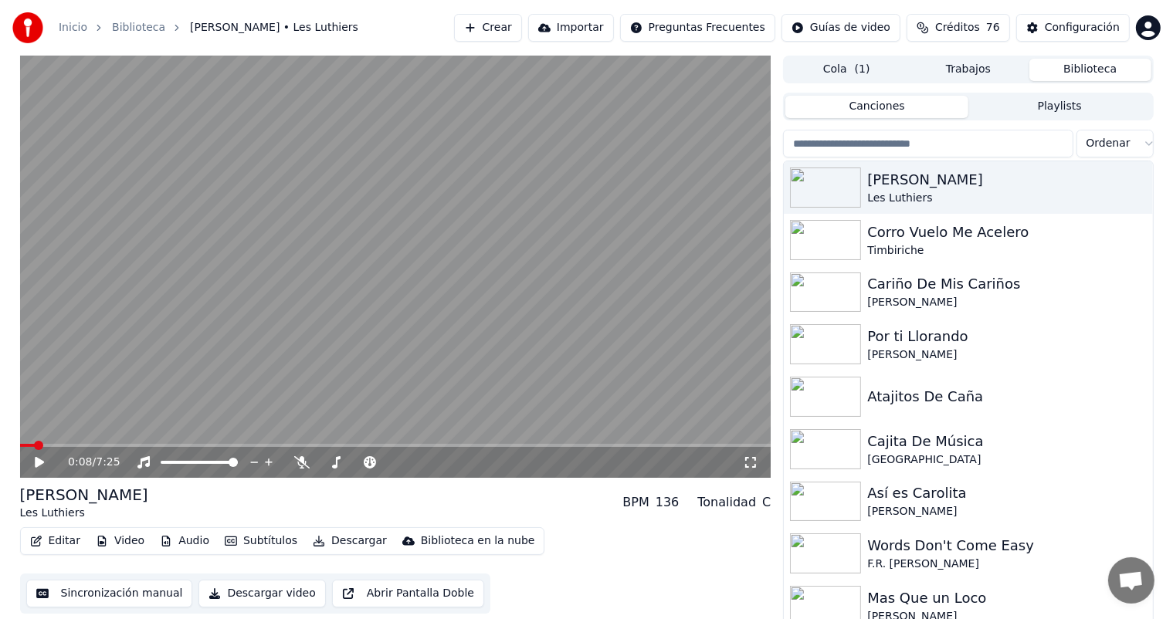
click at [1054, 64] on button "Biblioteca" at bounding box center [1090, 70] width 122 height 22
click at [956, 437] on div "Cajita De Música" at bounding box center [998, 442] width 263 height 22
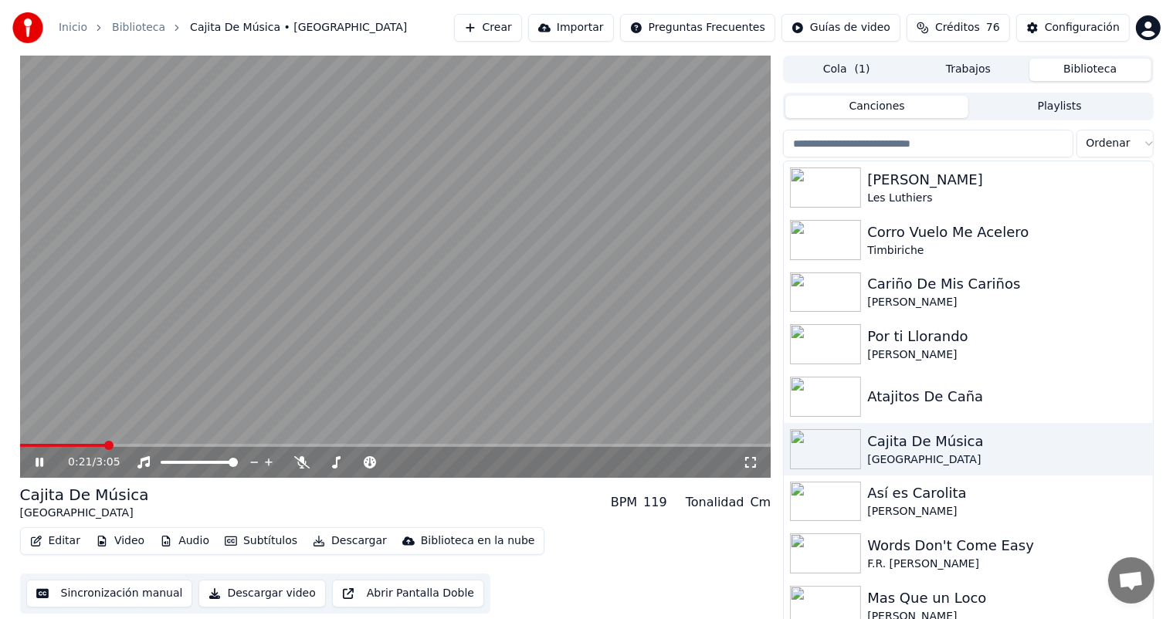
click at [103, 444] on span at bounding box center [395, 445] width 751 height 3
click at [130, 445] on span at bounding box center [395, 445] width 751 height 3
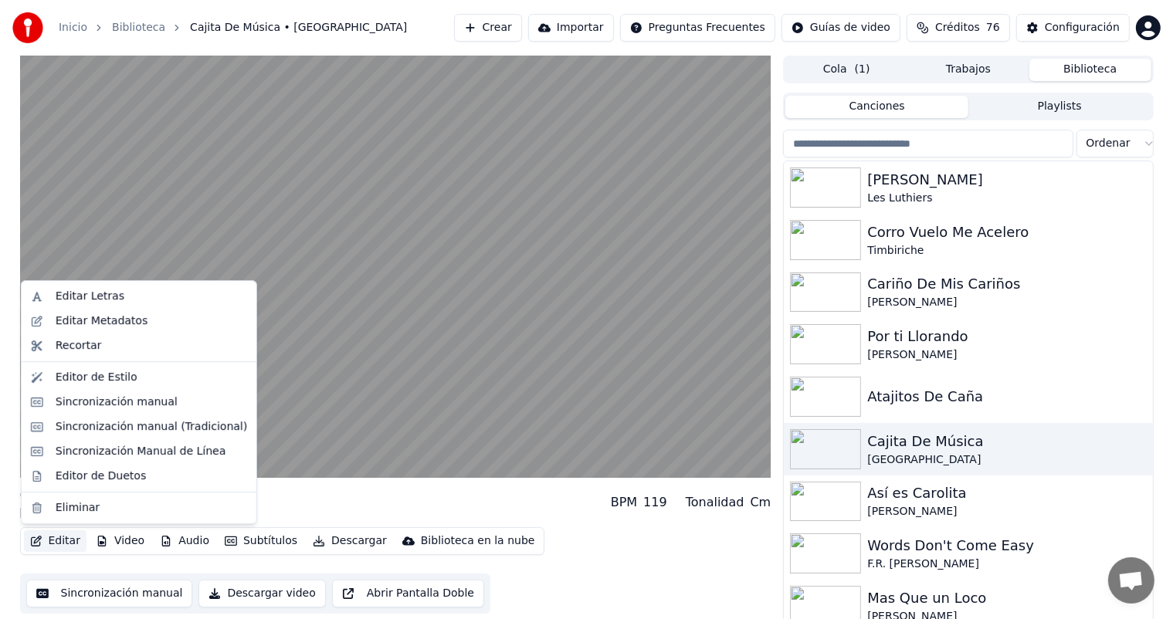
click at [65, 540] on button "Editar" at bounding box center [55, 541] width 63 height 22
click at [81, 475] on div "Editor de Duetos" at bounding box center [101, 476] width 90 height 15
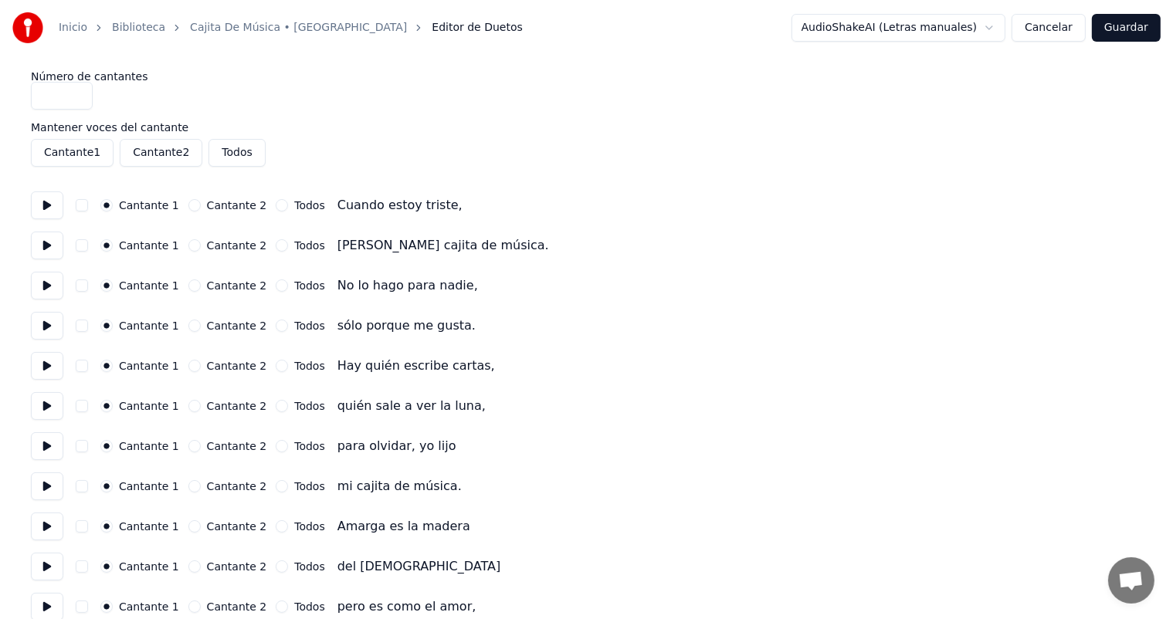
click at [1054, 28] on button "Cancelar" at bounding box center [1048, 28] width 74 height 28
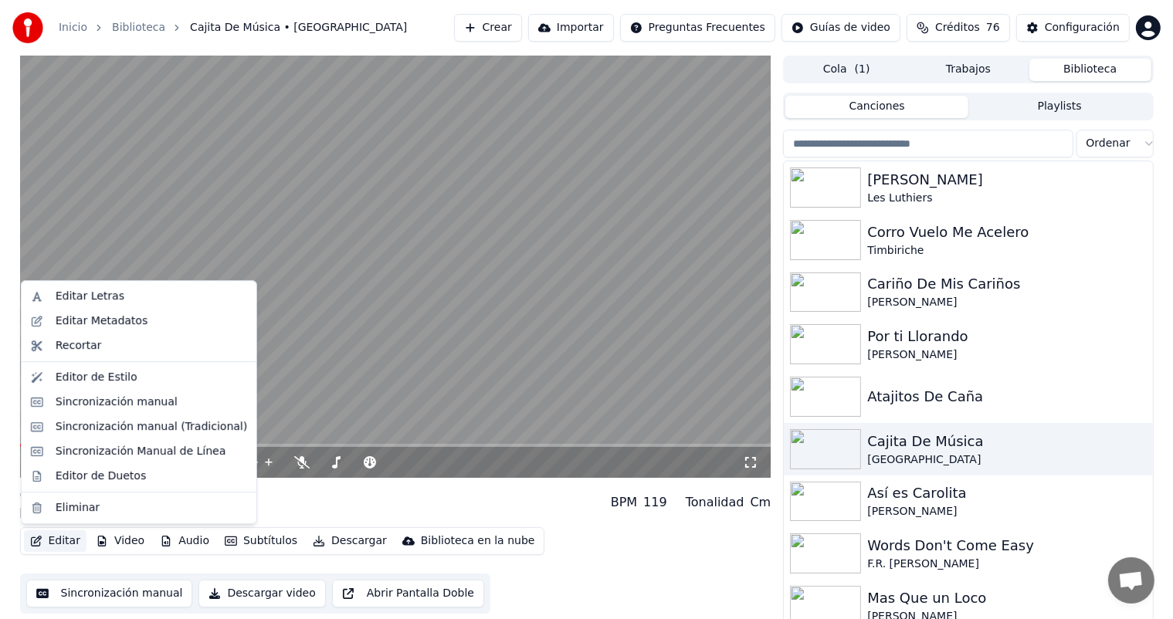
click at [39, 549] on button "Editar" at bounding box center [55, 541] width 63 height 22
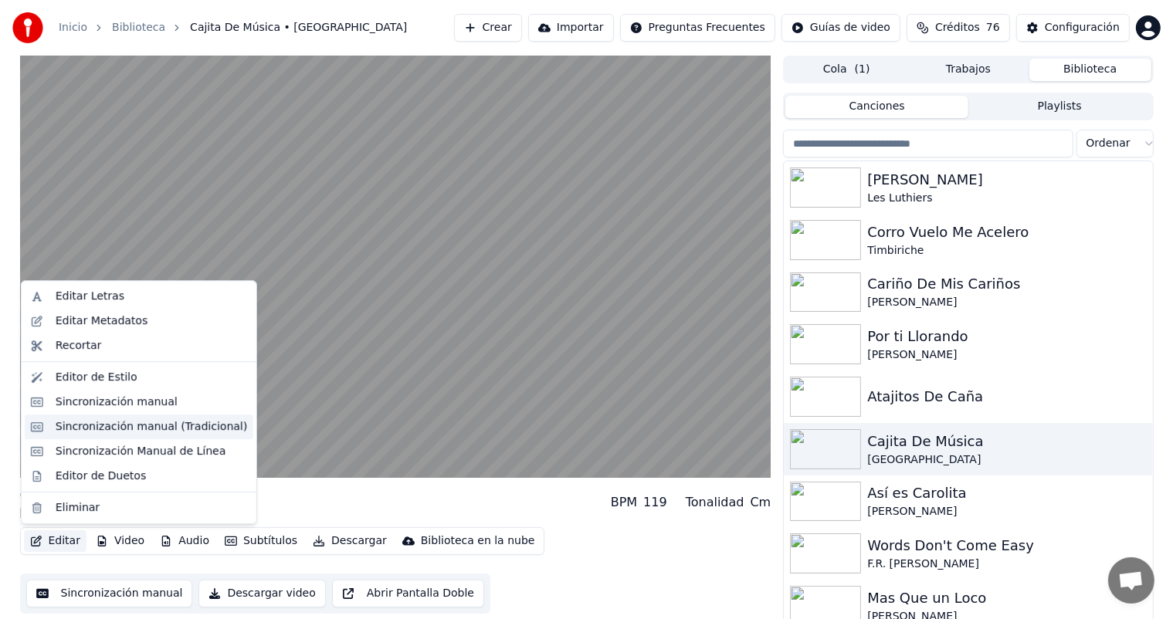
click at [101, 422] on div "Sincronización manual (Tradicional)" at bounding box center [151, 426] width 191 height 15
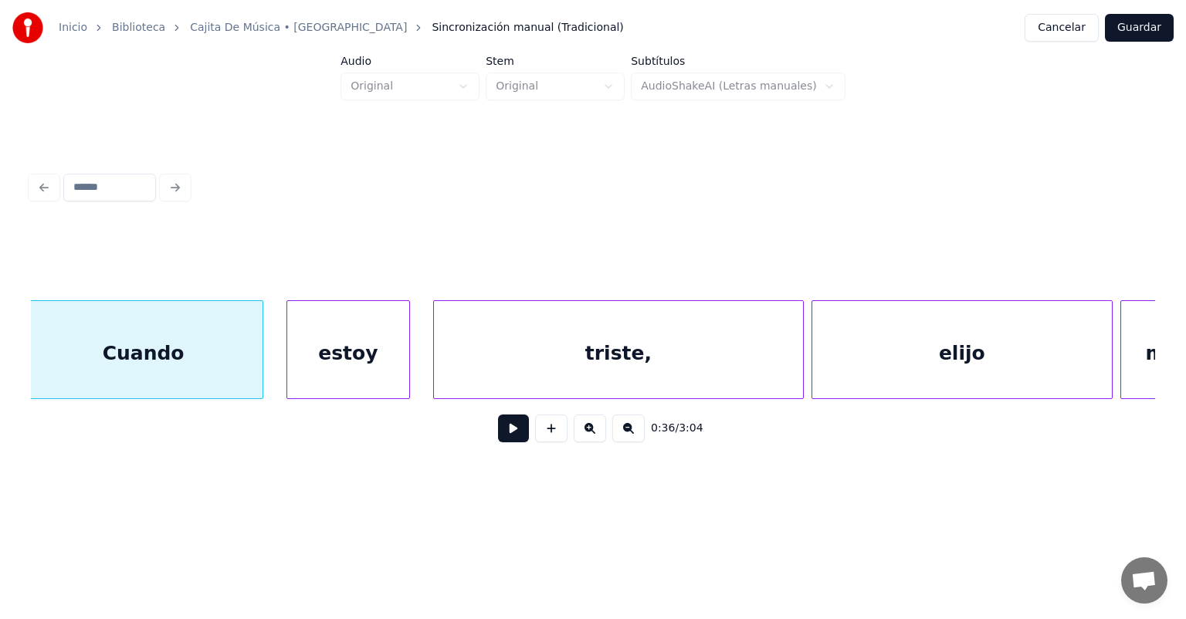
scroll to position [0, 14096]
click at [33, 372] on div at bounding box center [32, 349] width 5 height 97
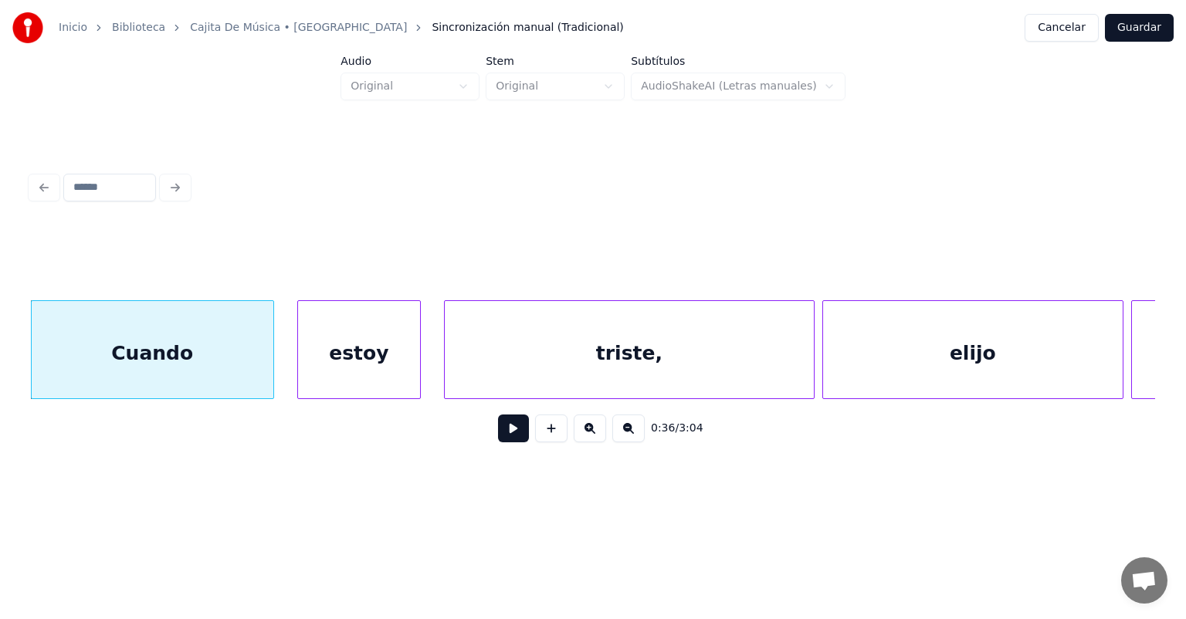
click at [498, 440] on button at bounding box center [513, 429] width 31 height 28
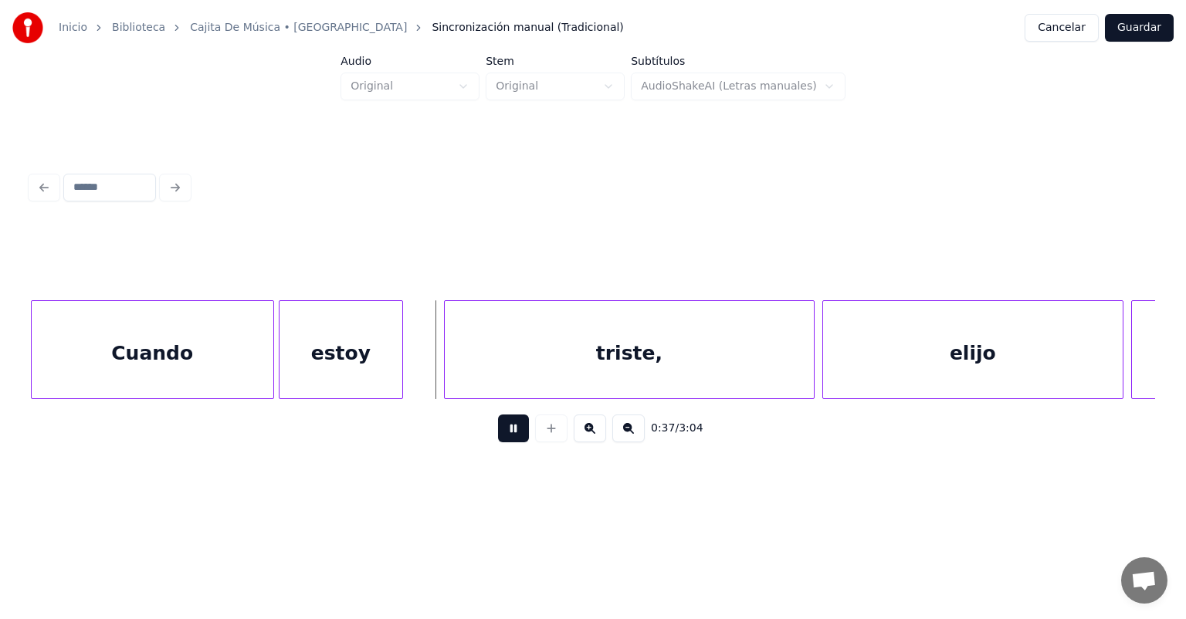
click at [280, 361] on div at bounding box center [281, 349] width 5 height 97
click at [400, 366] on div "estoy" at bounding box center [340, 353] width 123 height 105
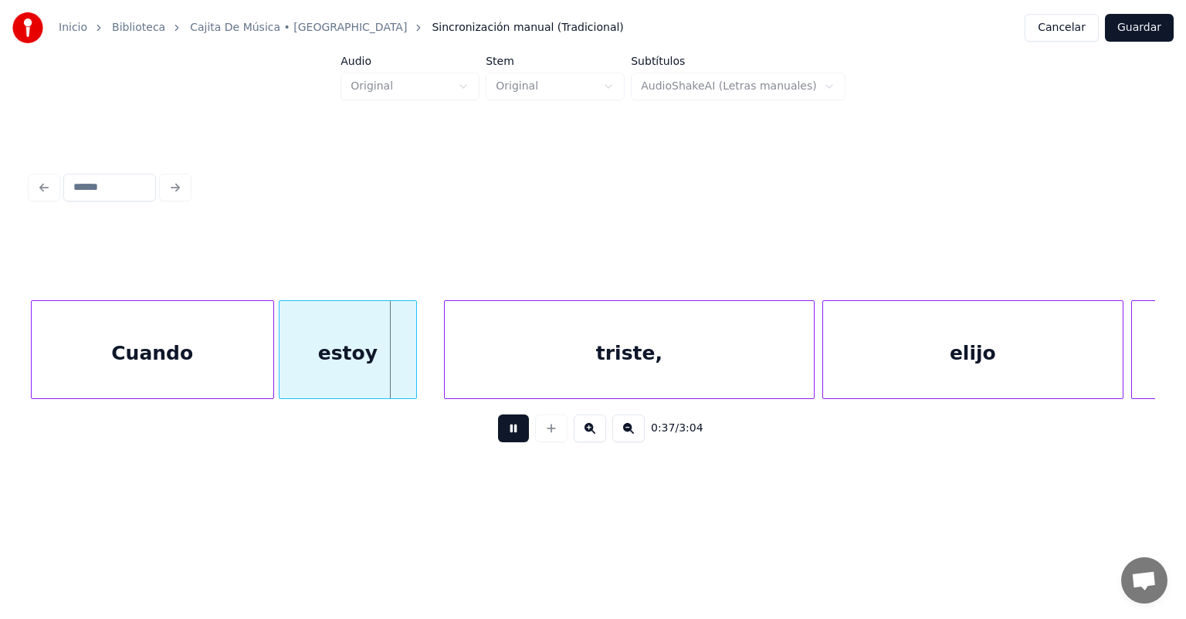
click at [410, 367] on div "estoy" at bounding box center [347, 353] width 137 height 105
click at [445, 374] on div "triste," at bounding box center [629, 353] width 369 height 105
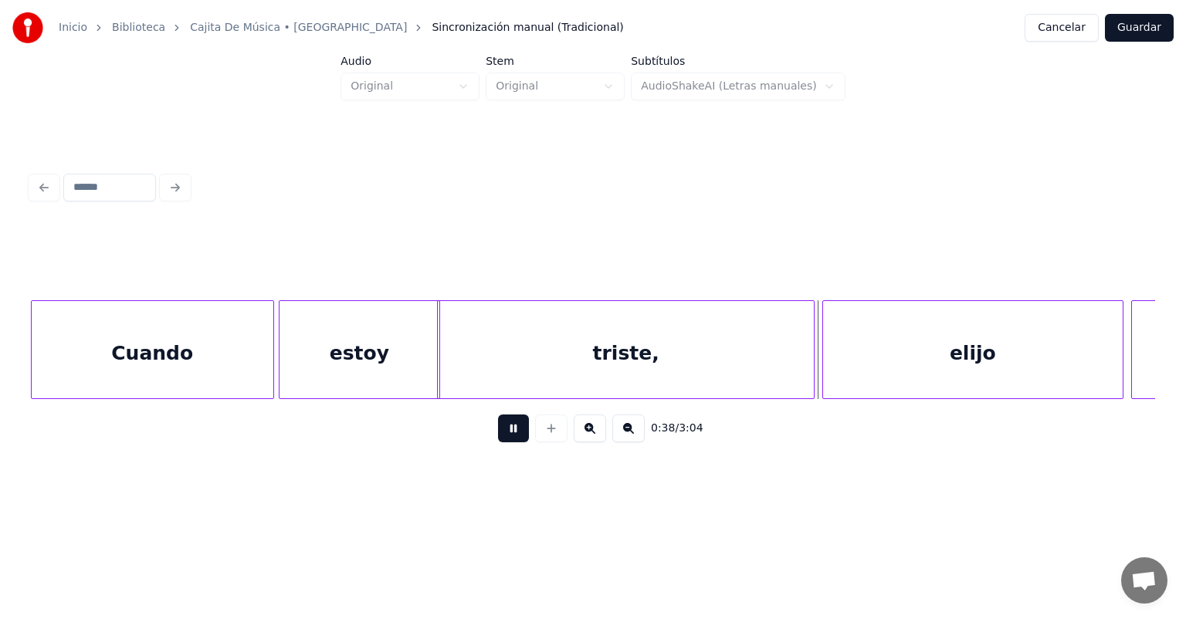
click at [812, 364] on div at bounding box center [811, 349] width 5 height 97
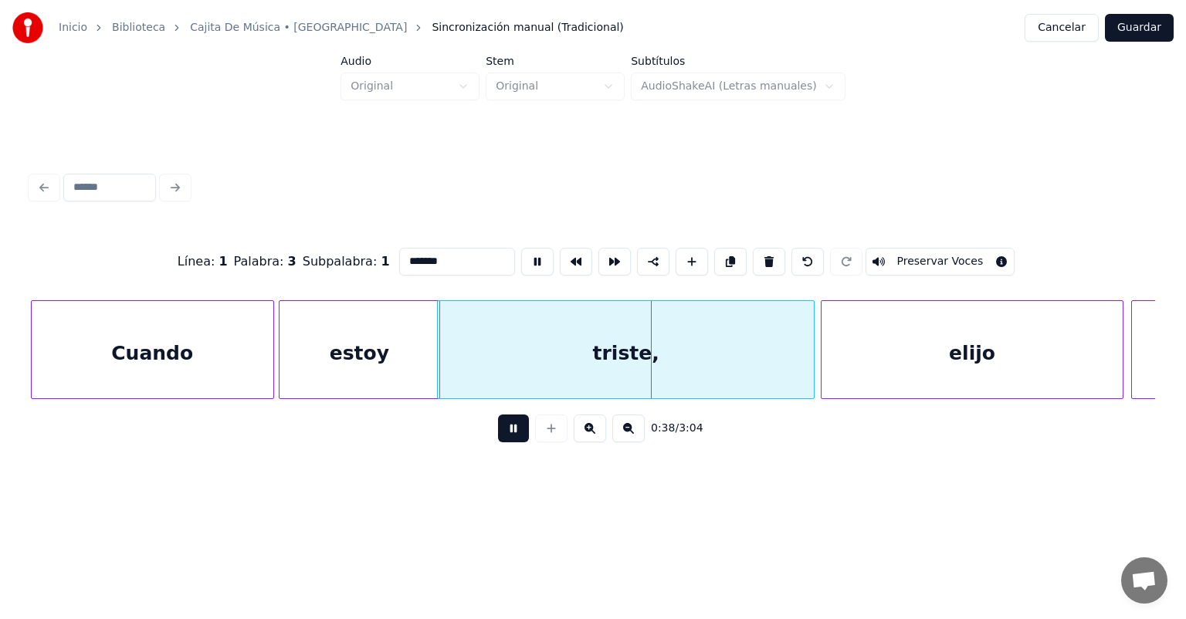
click at [826, 361] on div "elijo" at bounding box center [971, 353] width 301 height 105
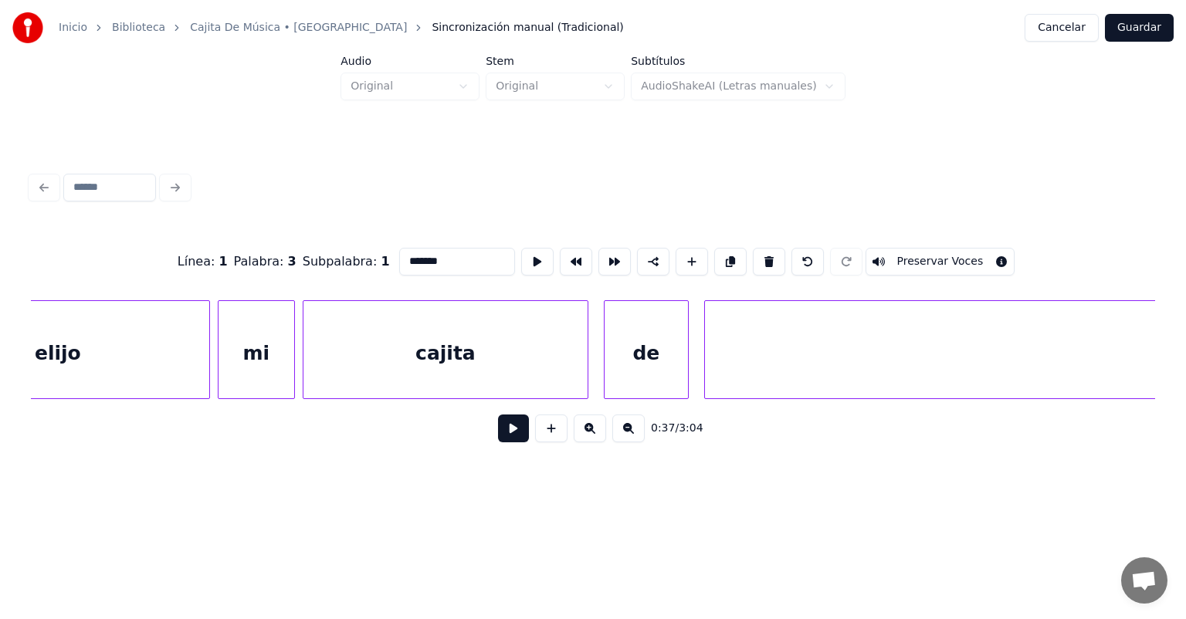
scroll to position [0, 15003]
click at [237, 345] on div "mi" at bounding box center [260, 353] width 76 height 105
type input "**"
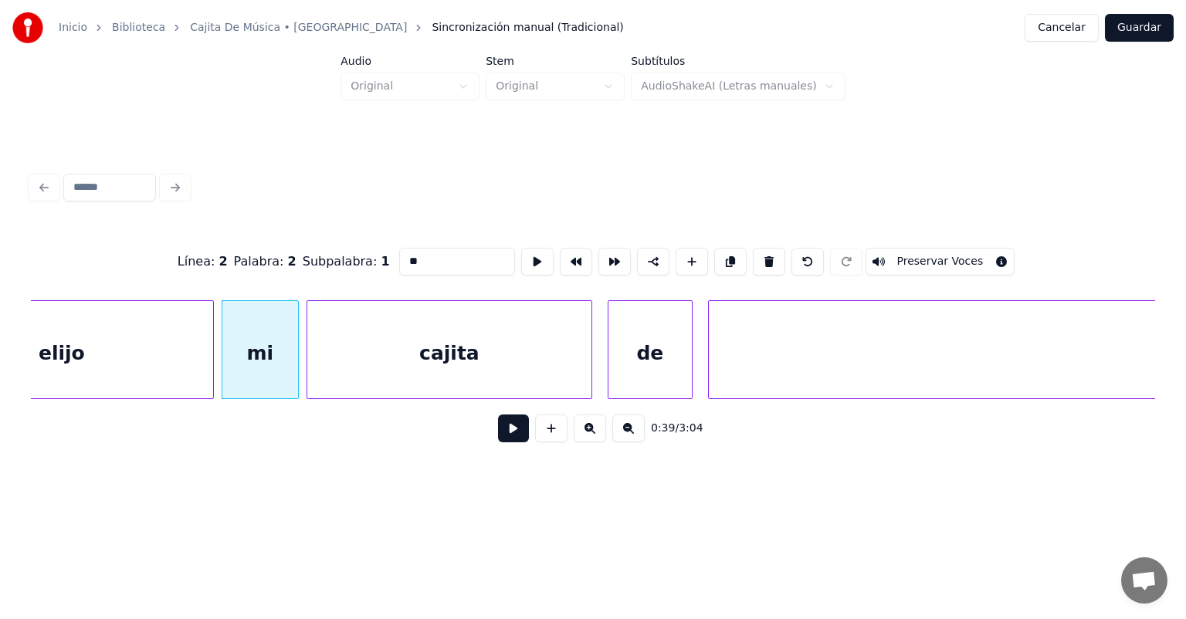
click at [504, 438] on button at bounding box center [513, 429] width 31 height 28
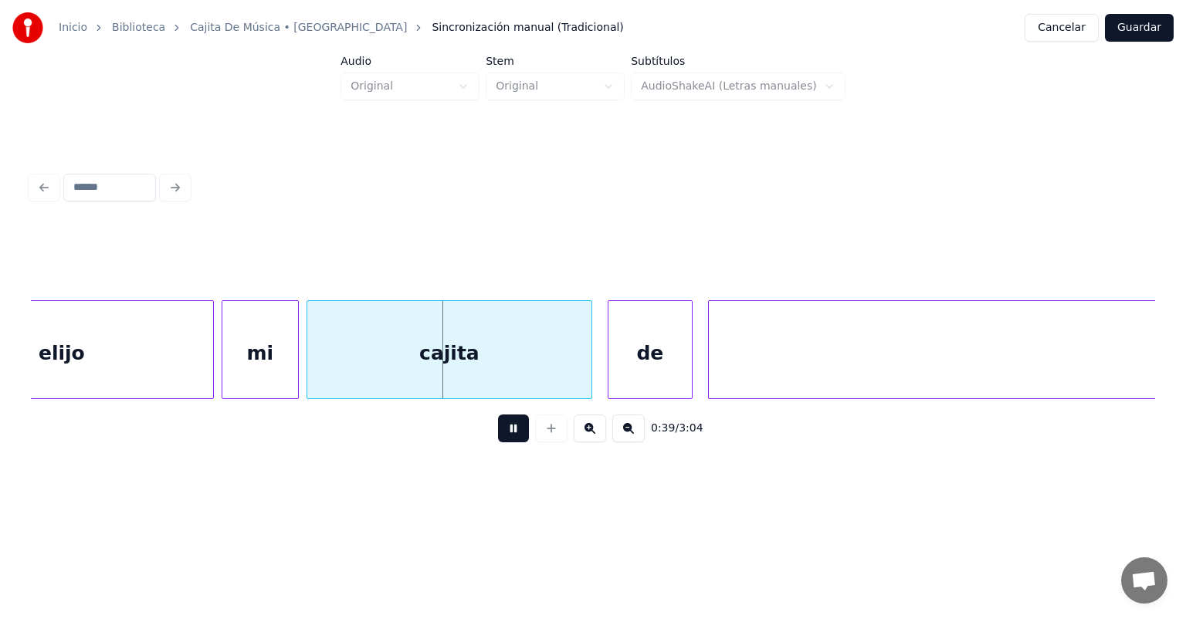
click at [224, 371] on div "mi" at bounding box center [260, 353] width 76 height 105
click at [307, 369] on div at bounding box center [309, 349] width 5 height 97
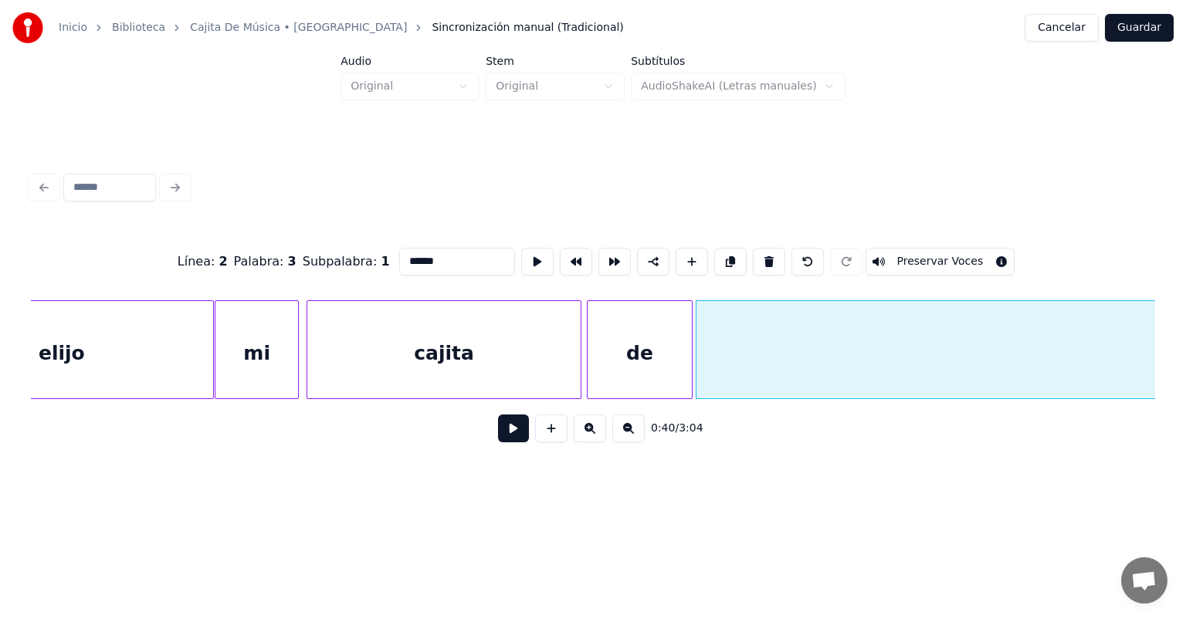
click at [498, 440] on button at bounding box center [513, 429] width 31 height 28
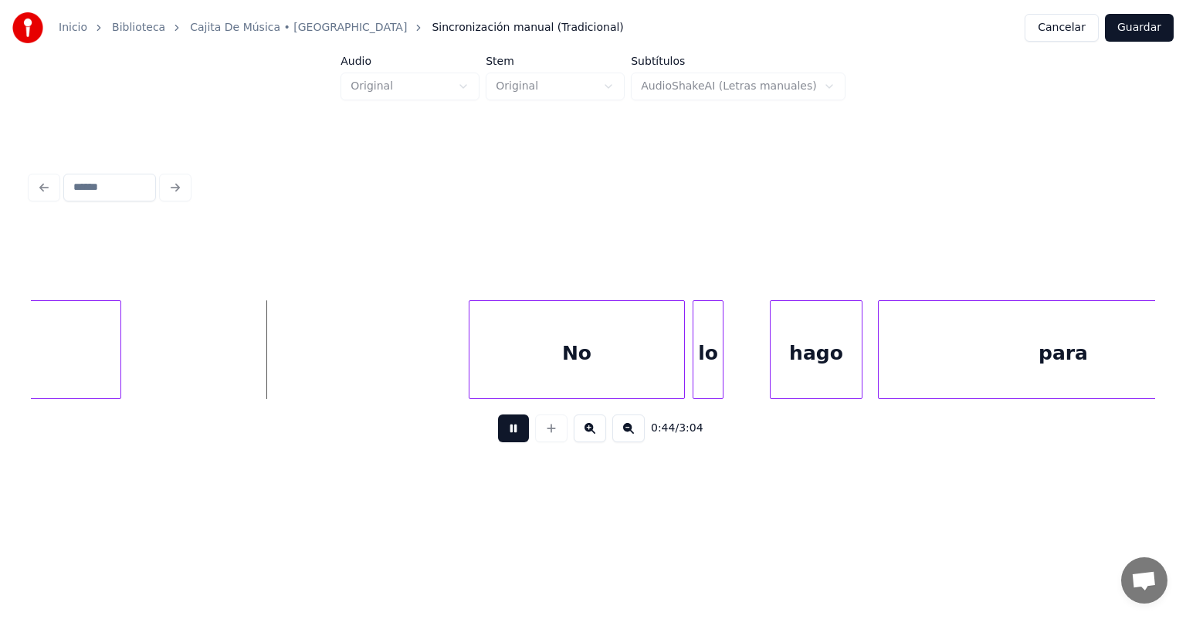
scroll to position [0, 16764]
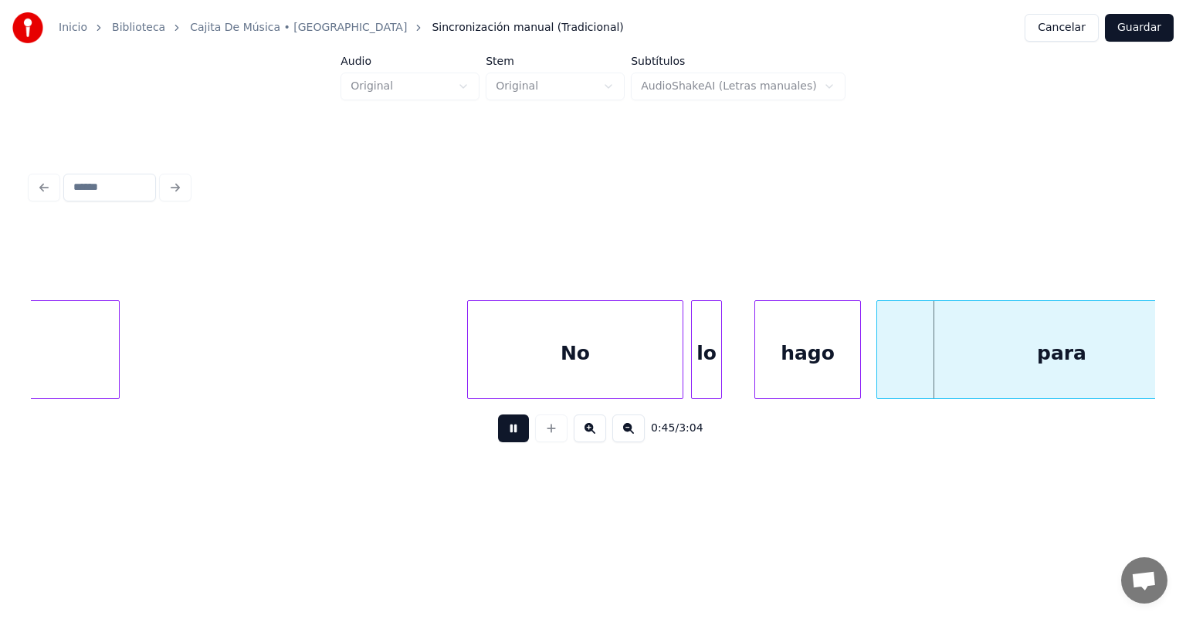
click at [718, 364] on div "lo" at bounding box center [706, 353] width 29 height 105
click at [693, 367] on div "lo" at bounding box center [707, 353] width 42 height 105
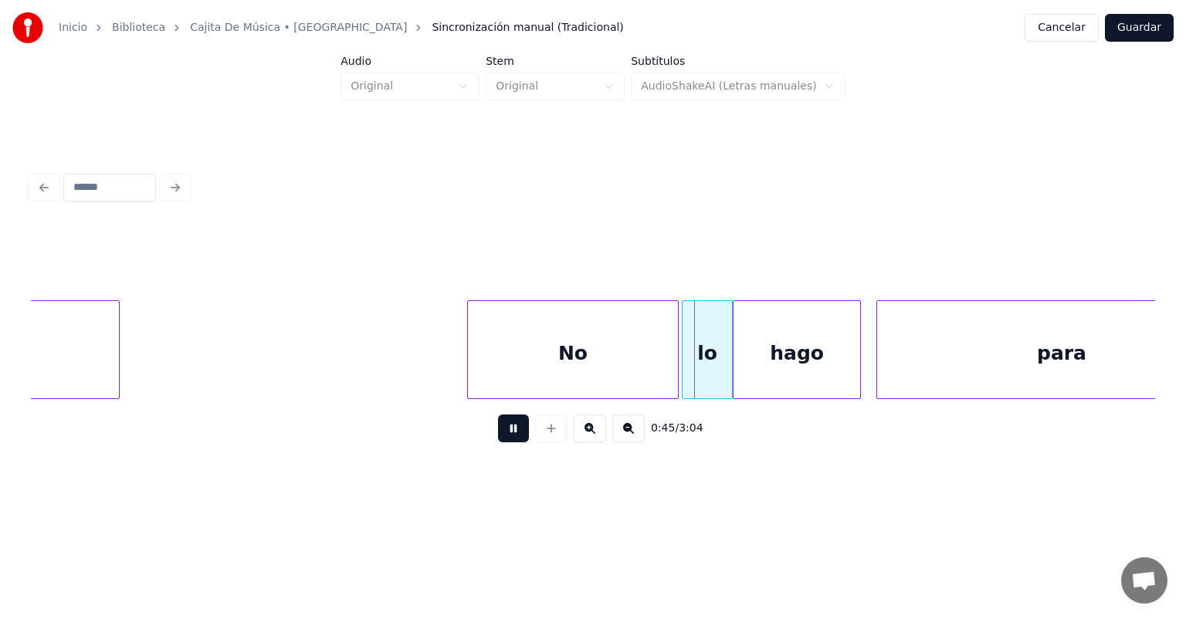
click at [692, 361] on div "lo" at bounding box center [706, 353] width 49 height 105
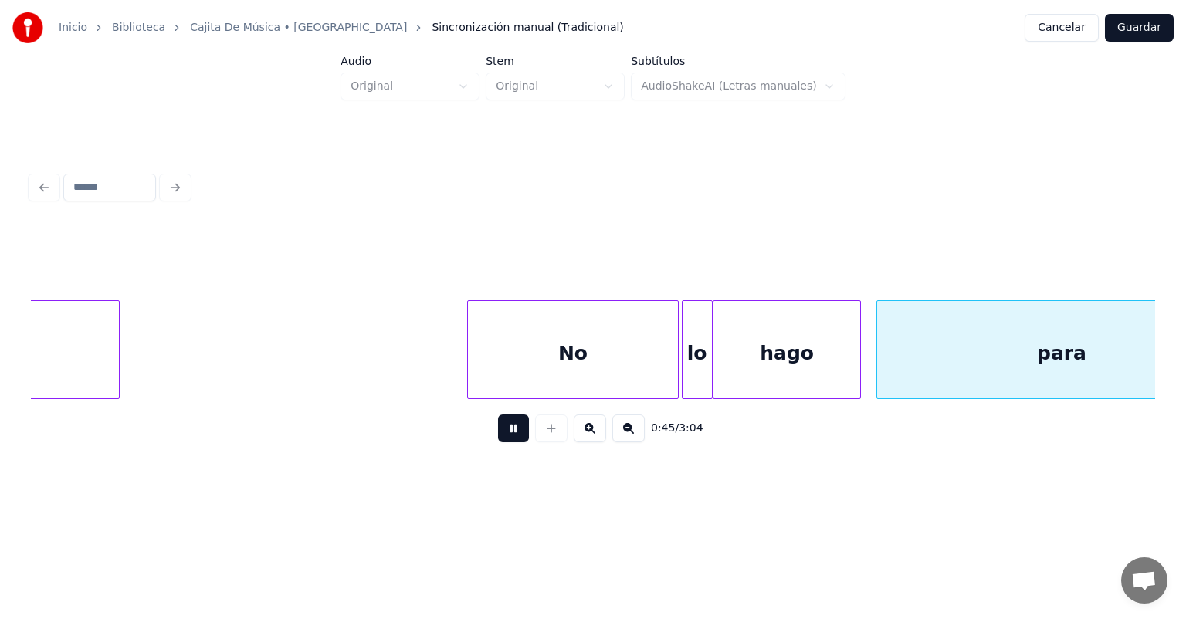
click at [716, 364] on div at bounding box center [715, 349] width 5 height 97
click at [632, 360] on div "No" at bounding box center [573, 353] width 210 height 105
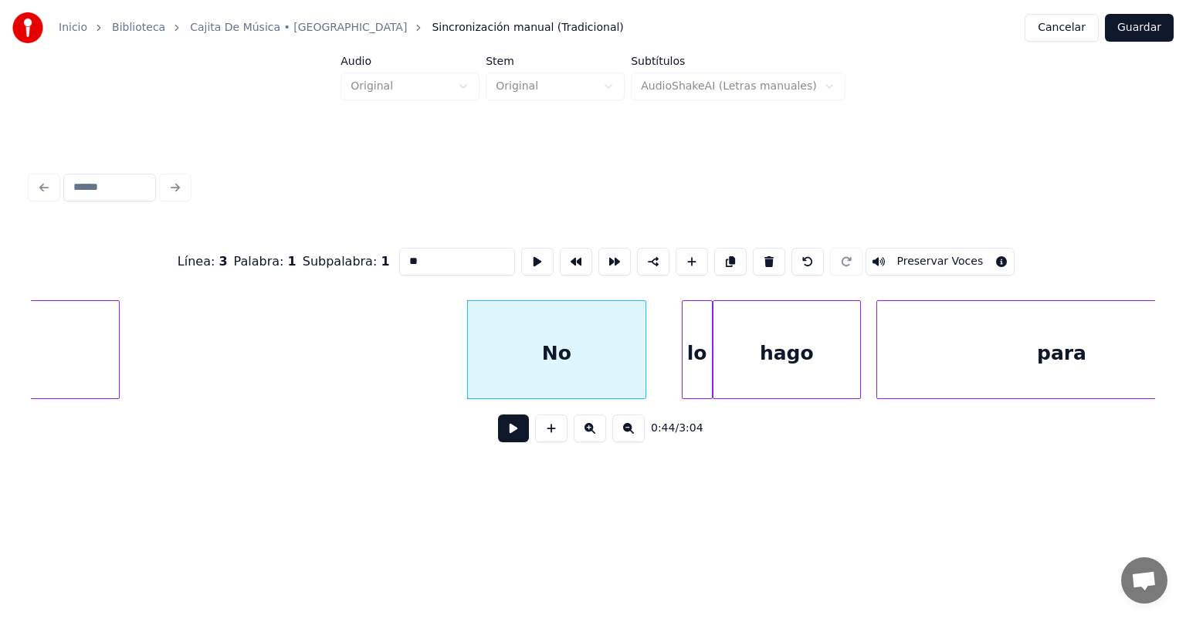
click at [498, 438] on button at bounding box center [513, 429] width 31 height 28
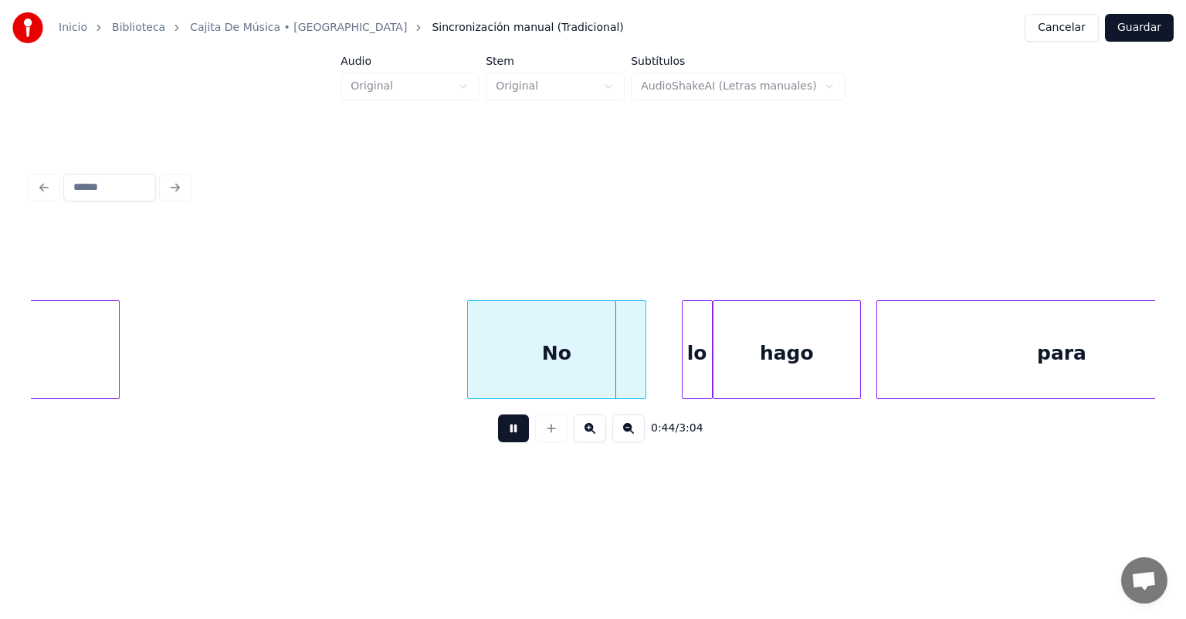
click at [498, 436] on button at bounding box center [513, 429] width 31 height 28
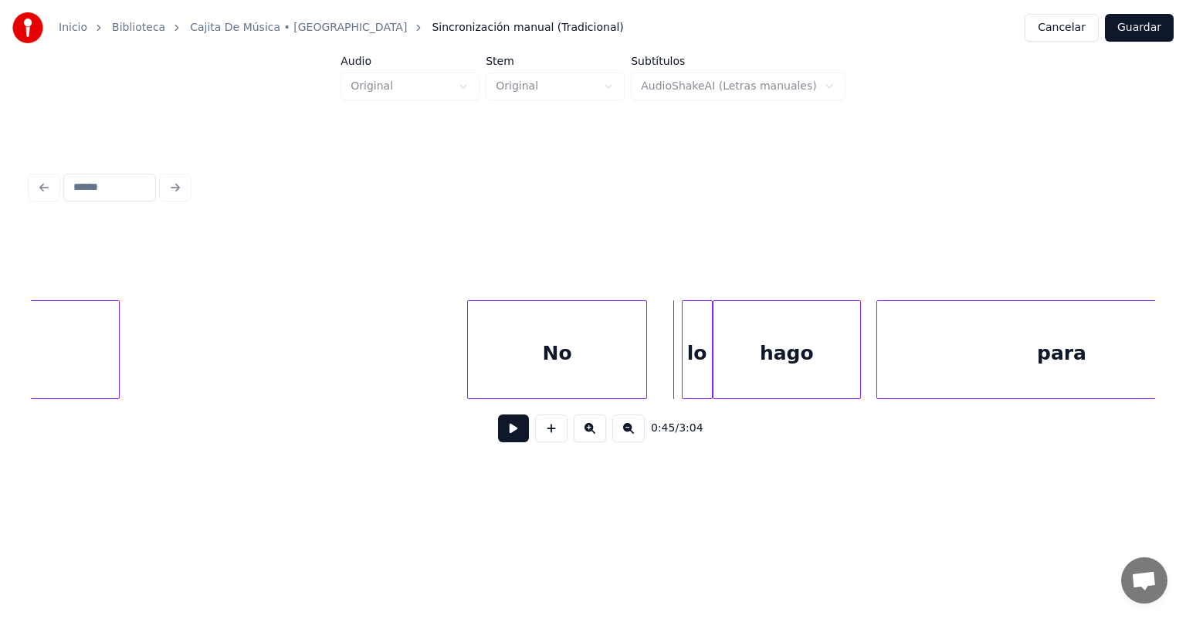
click at [642, 358] on div "No" at bounding box center [557, 353] width 178 height 105
click at [504, 435] on button at bounding box center [513, 429] width 31 height 28
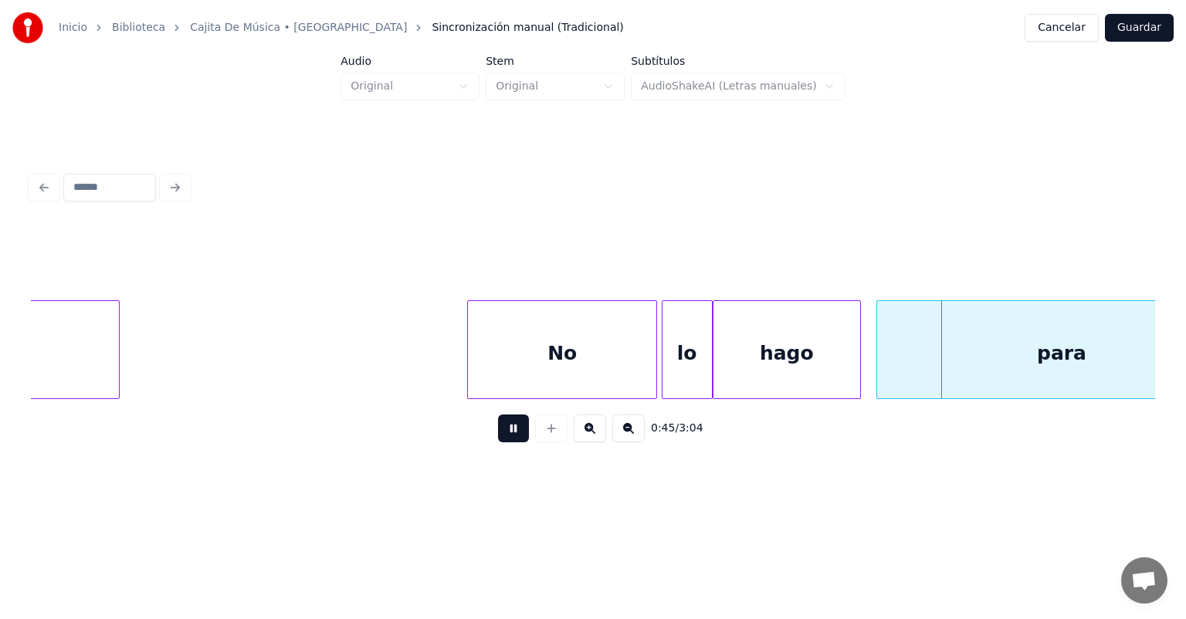
click at [879, 344] on div "para" at bounding box center [1061, 353] width 369 height 105
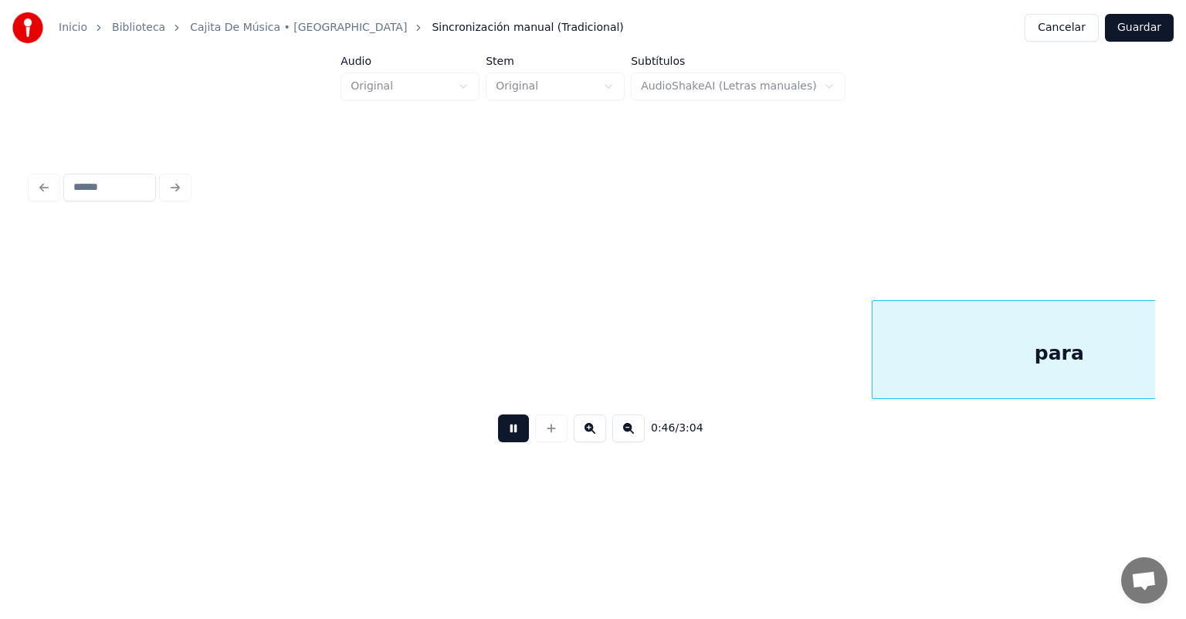
scroll to position [0, 17894]
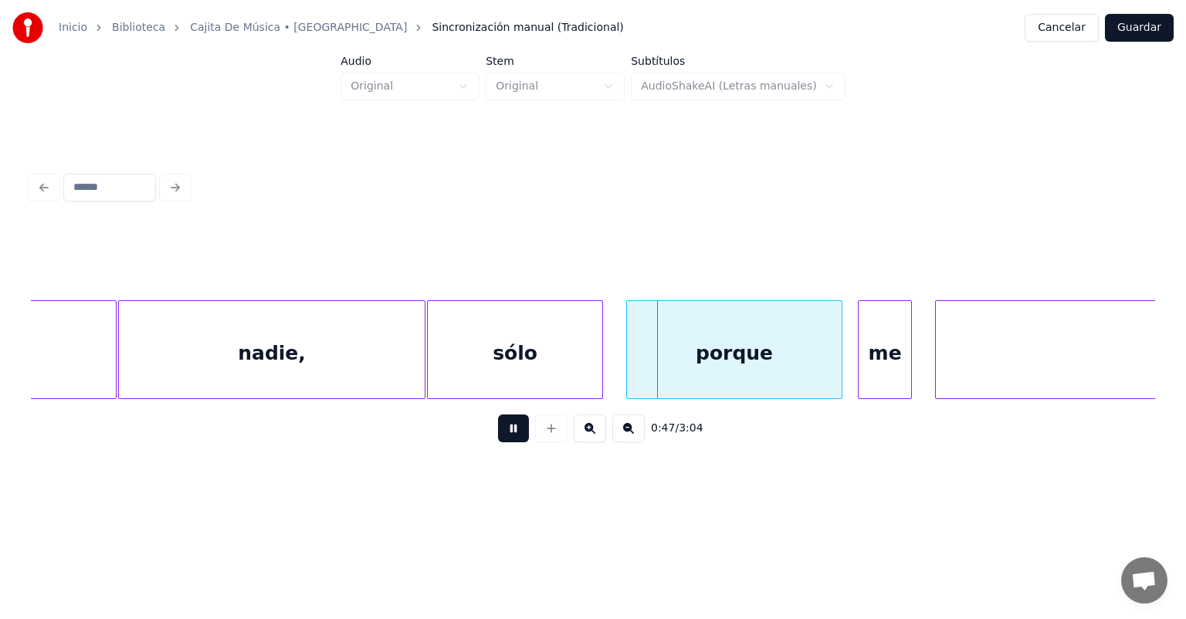
click at [627, 360] on div at bounding box center [629, 349] width 5 height 97
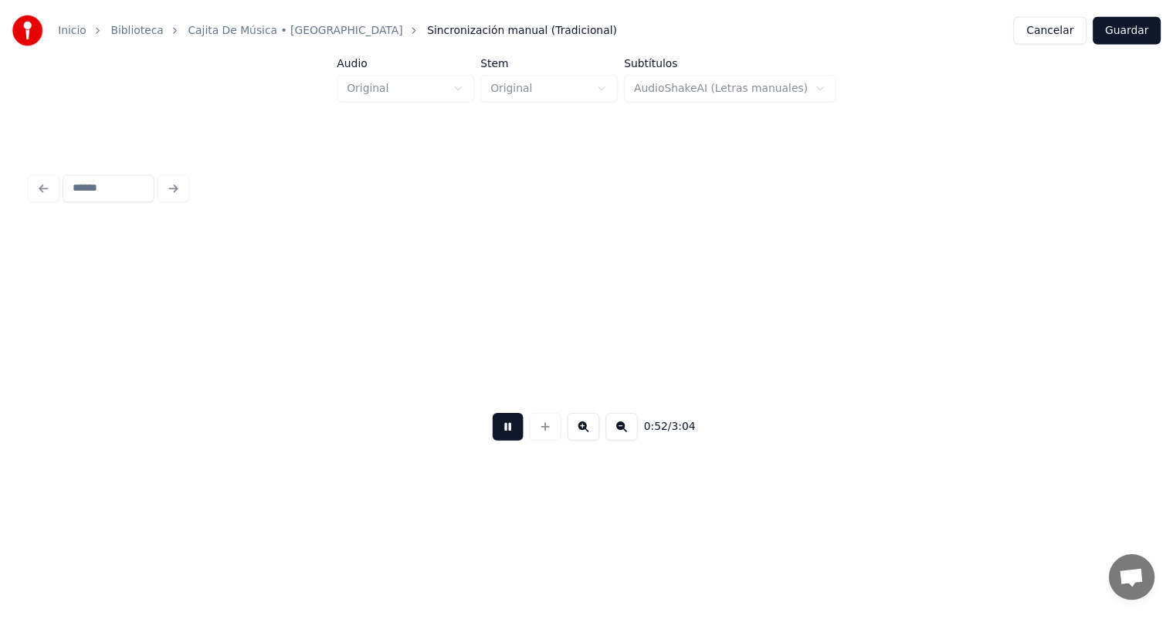
scroll to position [0, 20152]
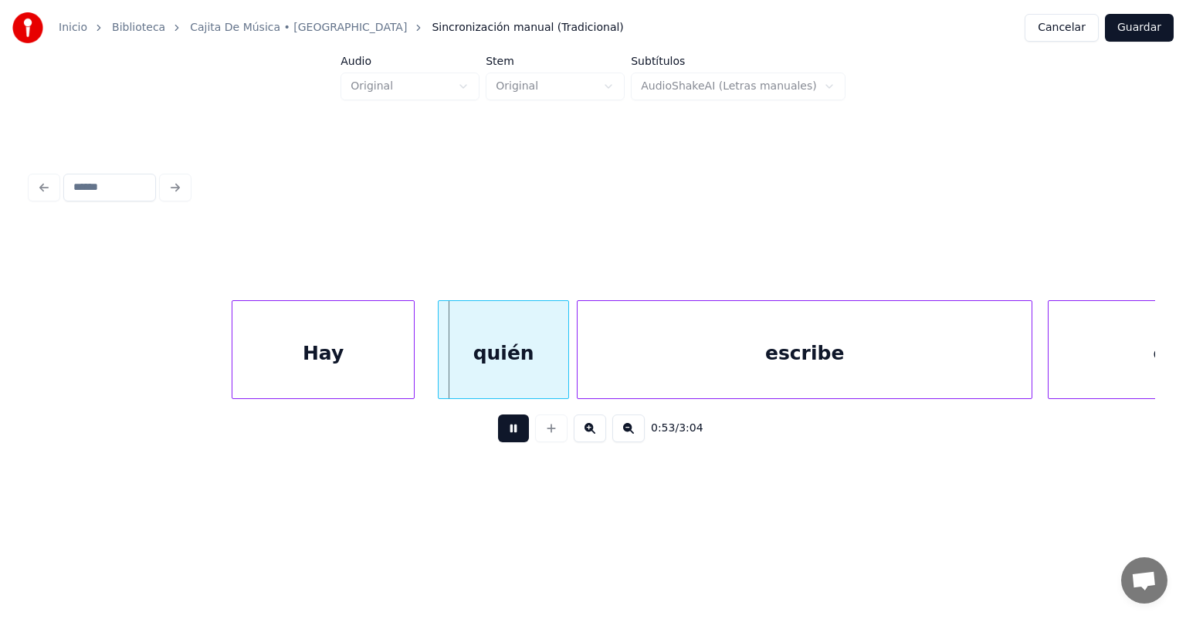
click at [498, 428] on button at bounding box center [513, 429] width 31 height 28
click at [1143, 31] on button "Guardar" at bounding box center [1139, 28] width 69 height 28
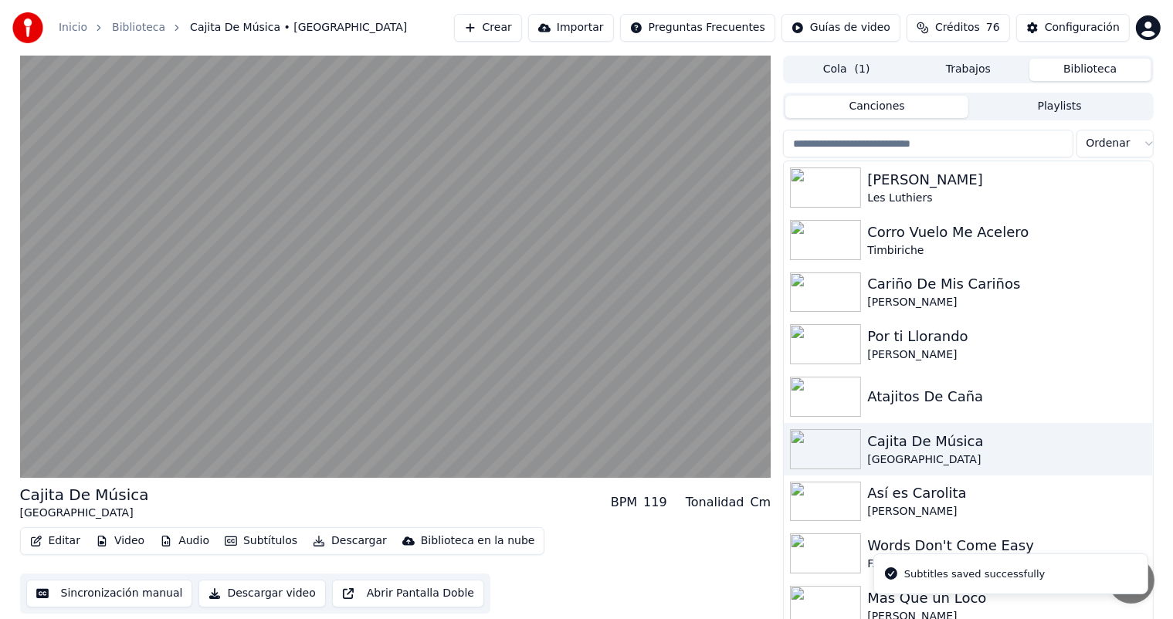
click at [85, 335] on video at bounding box center [395, 267] width 751 height 422
